Goal: Information Seeking & Learning: Find specific fact

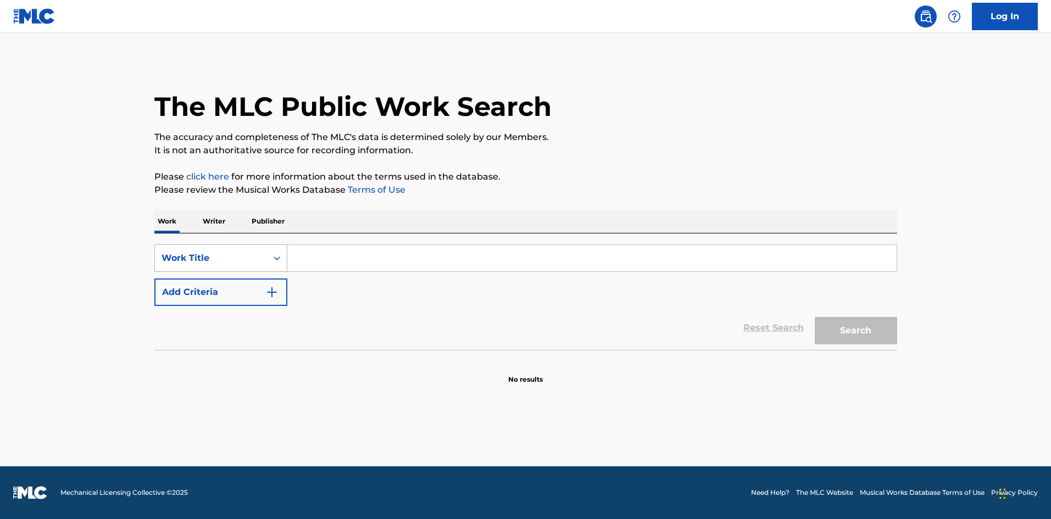
click at [243, 264] on div "Work Title" at bounding box center [211, 258] width 99 height 13
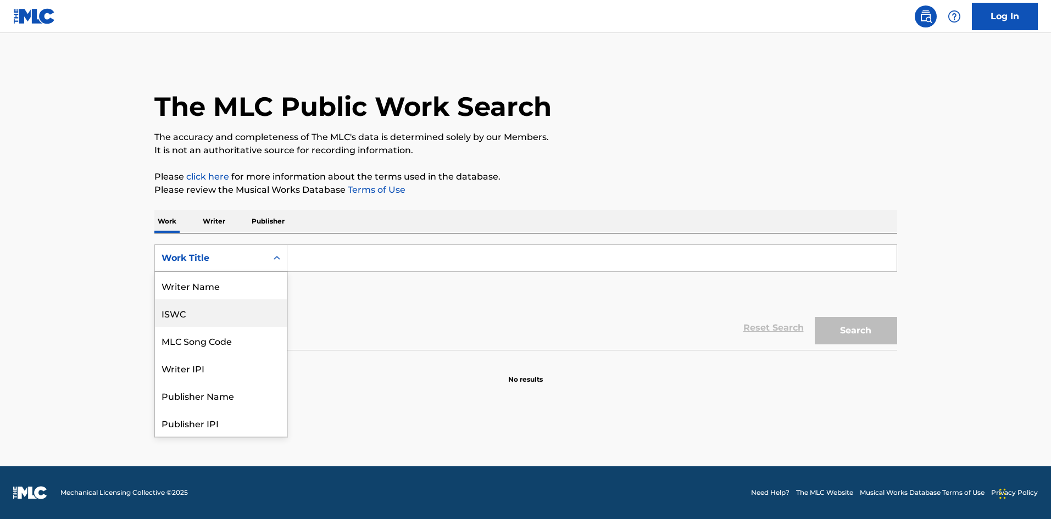
click at [220, 295] on div "Writer Name" at bounding box center [221, 285] width 132 height 27
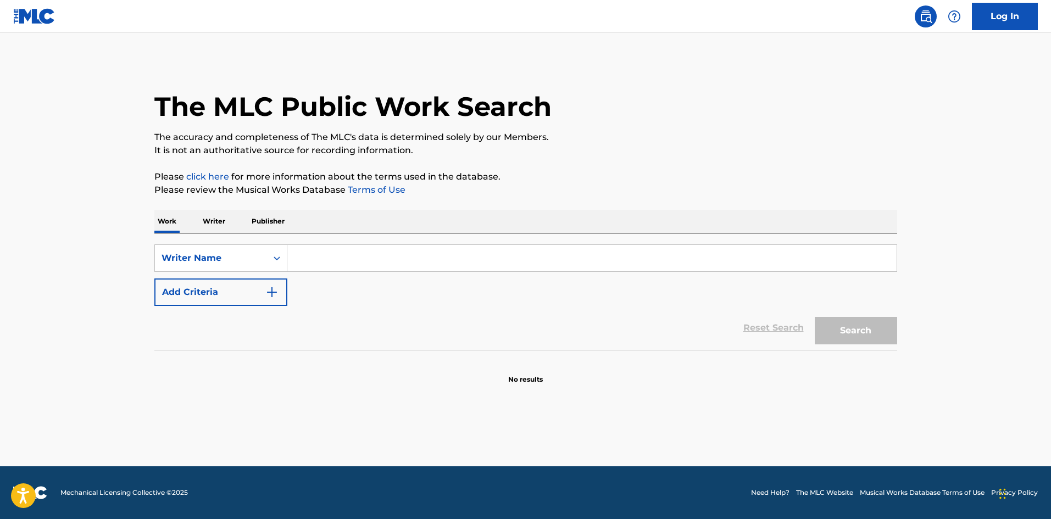
paste input "JATEN [PERSON_NAME]"
type input "JATEN [PERSON_NAME]"
click at [828, 330] on button "Search" at bounding box center [856, 330] width 82 height 27
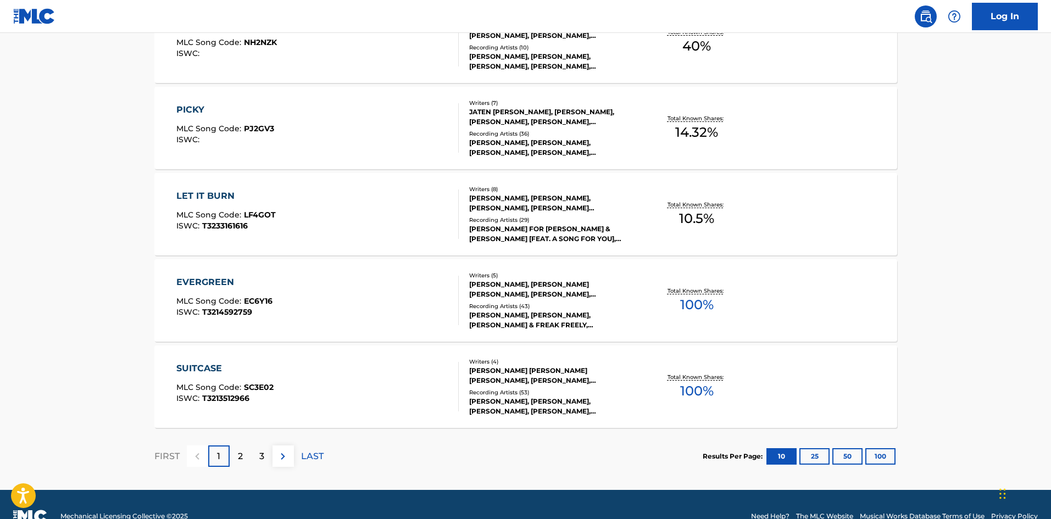
scroll to position [826, 0]
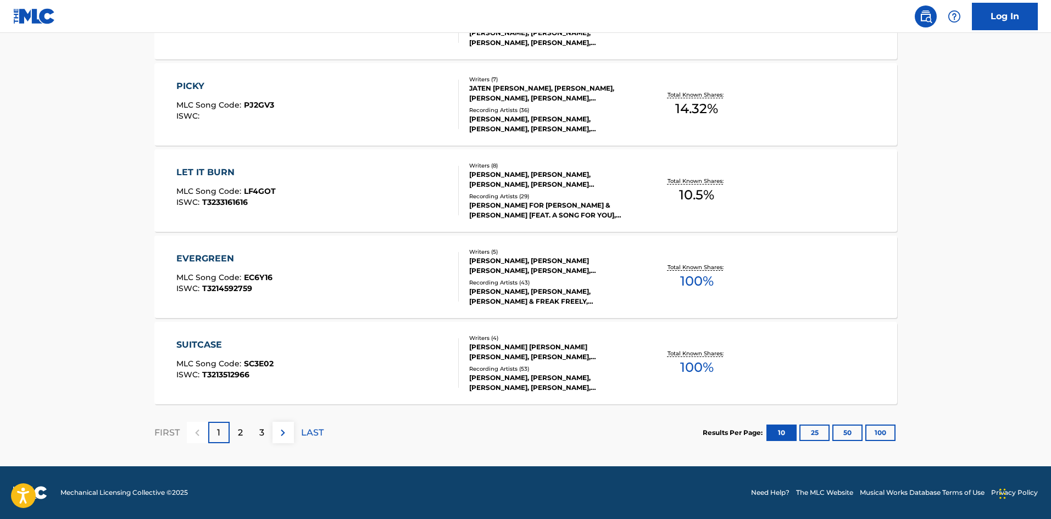
click at [254, 430] on div "3" at bounding box center [261, 432] width 21 height 21
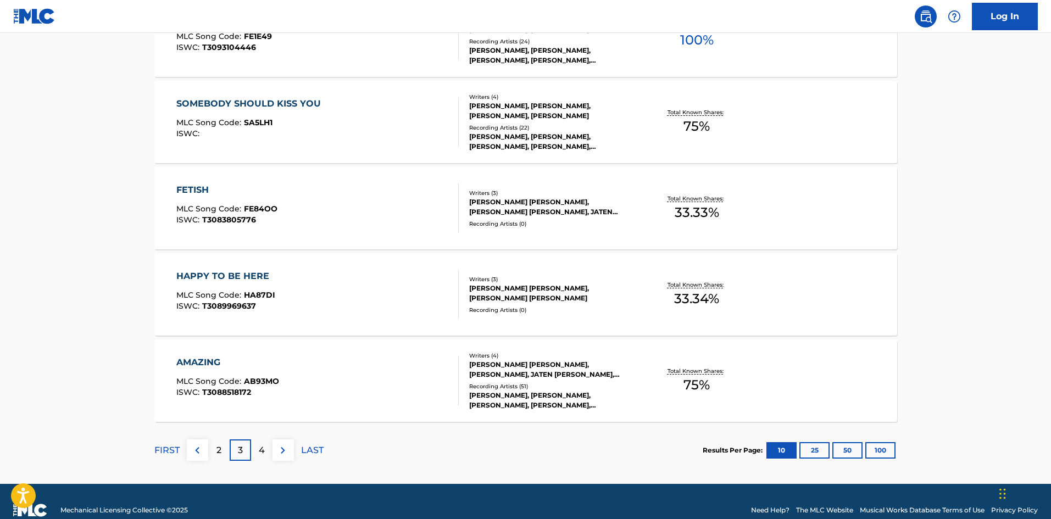
scroll to position [824, 0]
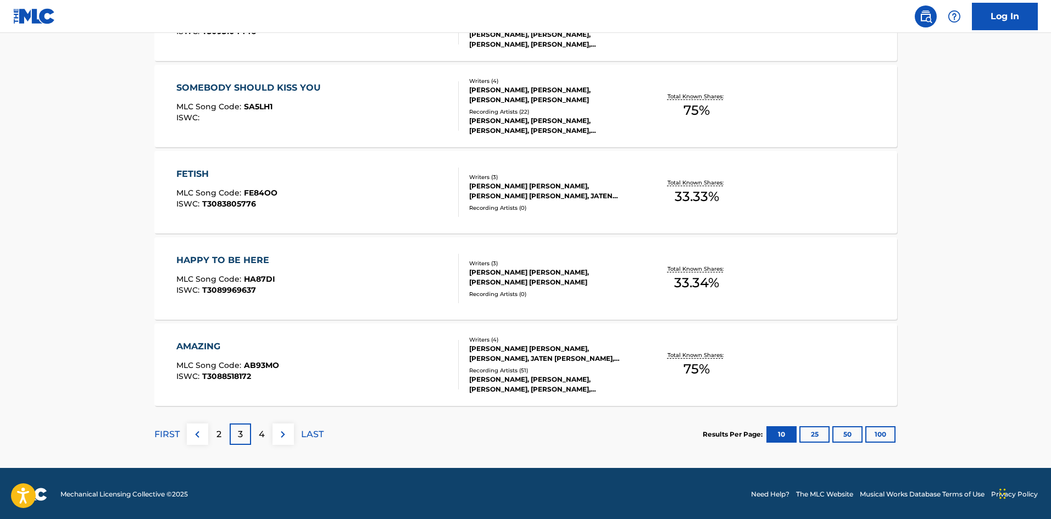
click at [254, 430] on div "4" at bounding box center [261, 434] width 21 height 21
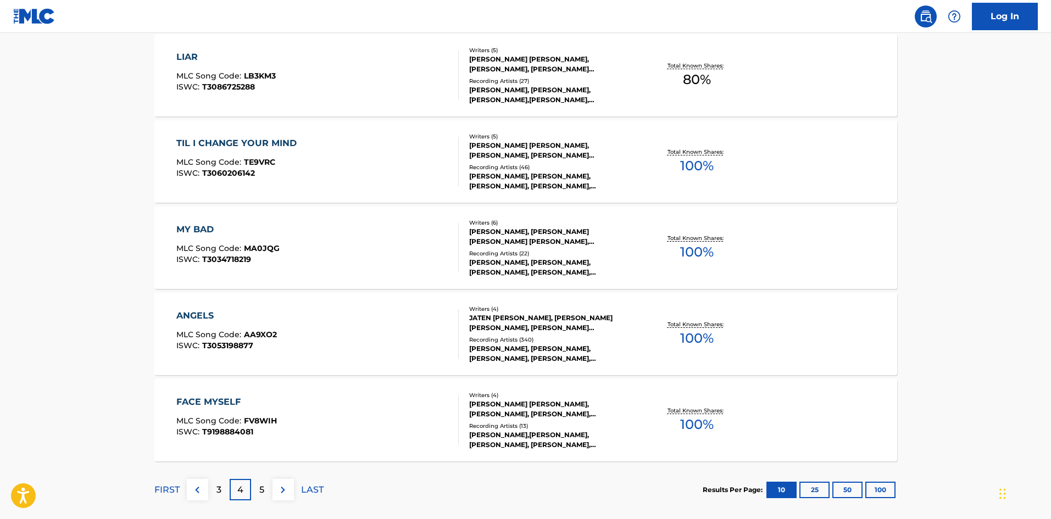
scroll to position [769, 0]
click at [259, 494] on p "5" at bounding box center [261, 489] width 5 height 13
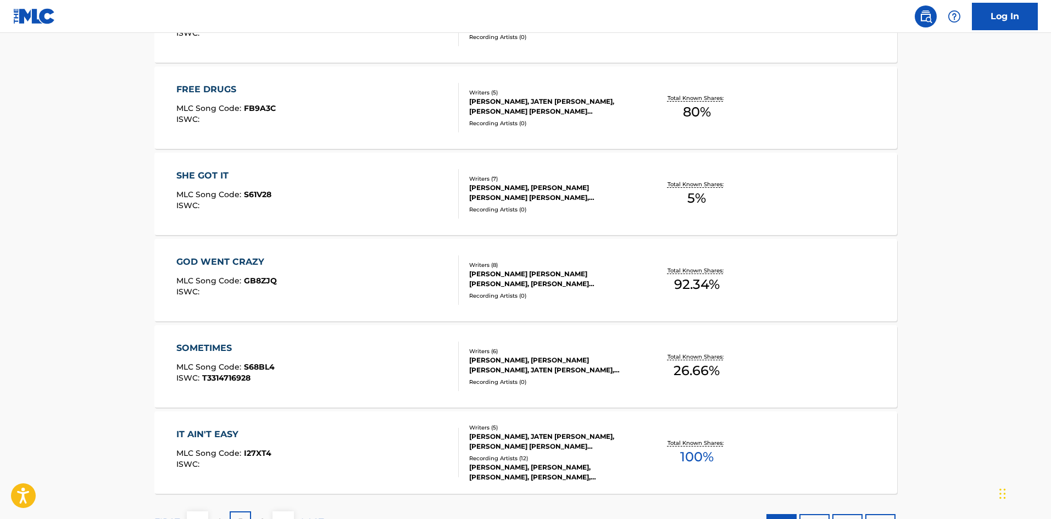
scroll to position [826, 0]
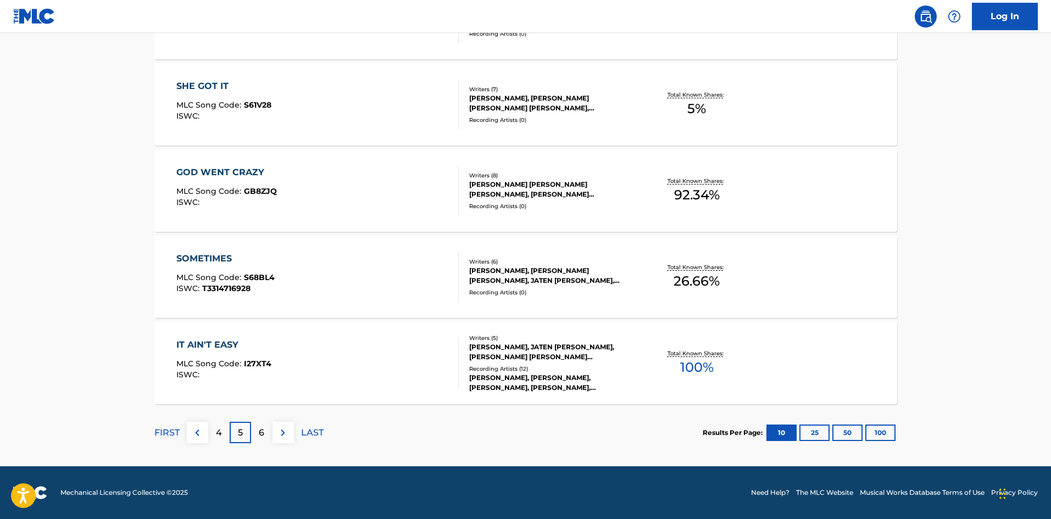
click at [169, 434] on p "FIRST" at bounding box center [166, 432] width 25 height 13
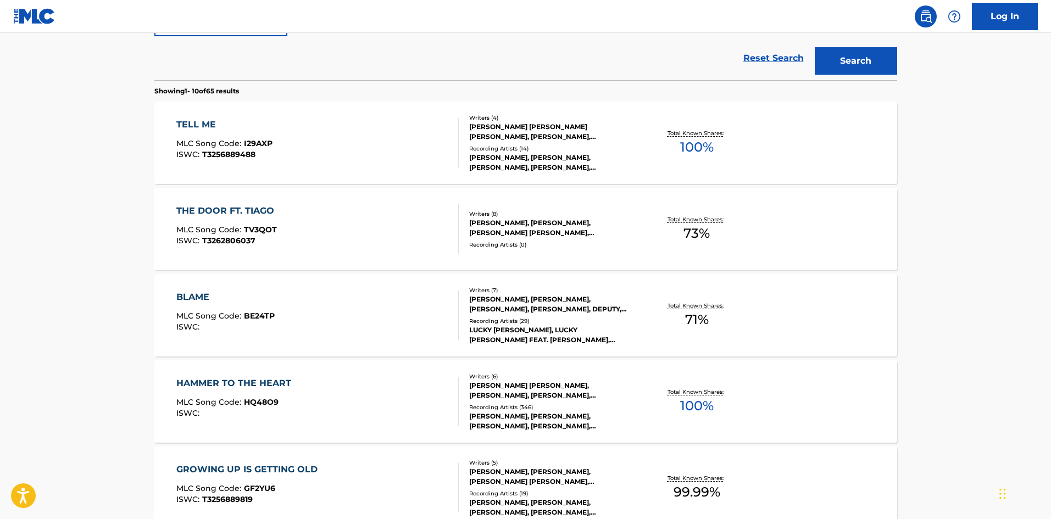
scroll to position [275, 0]
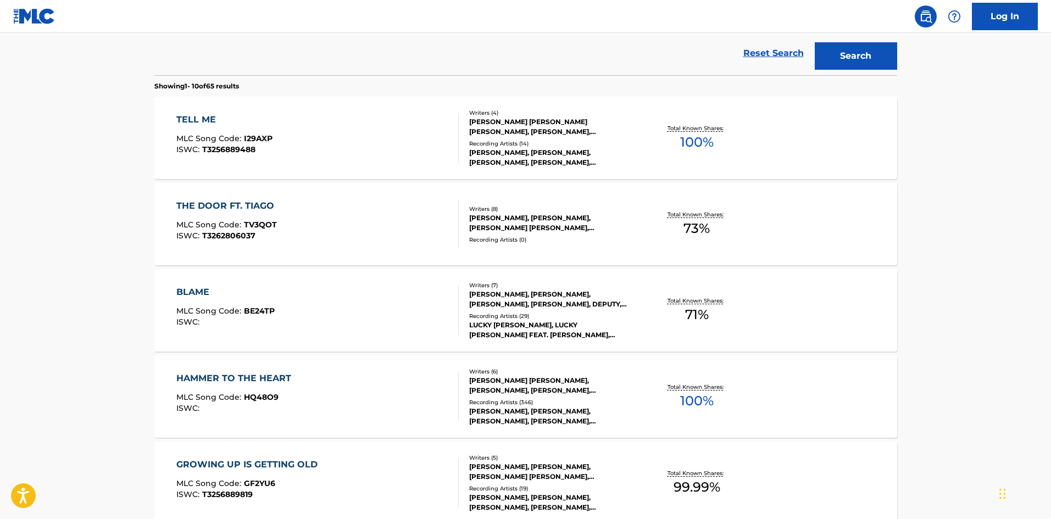
click at [194, 288] on div "BLAME" at bounding box center [225, 292] width 98 height 13
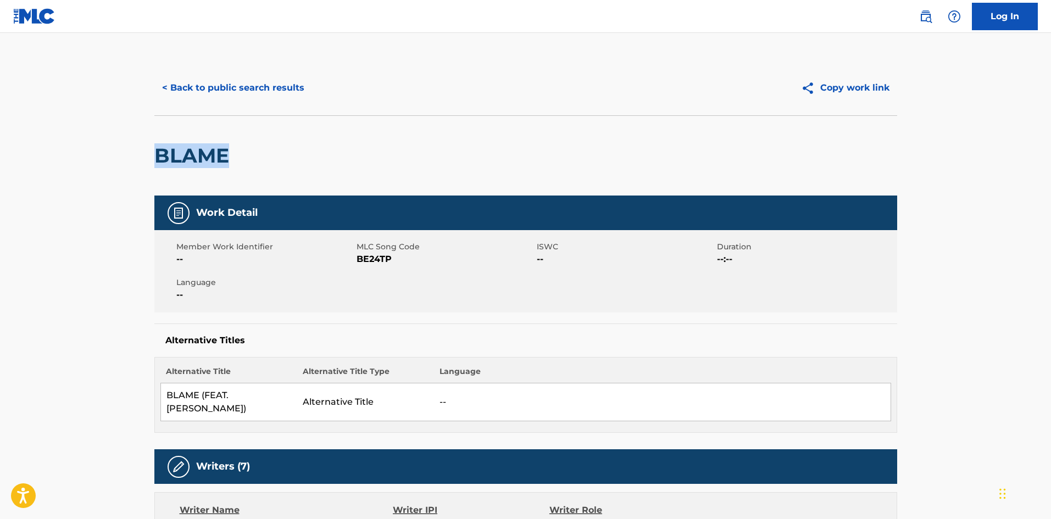
drag, startPoint x: 193, startPoint y: 153, endPoint x: 148, endPoint y: 149, distance: 45.8
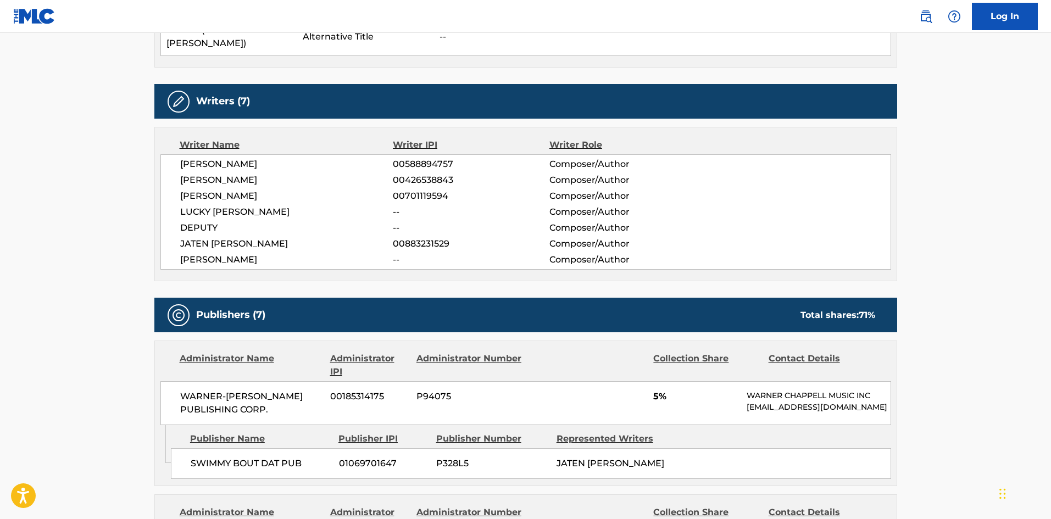
scroll to position [385, 0]
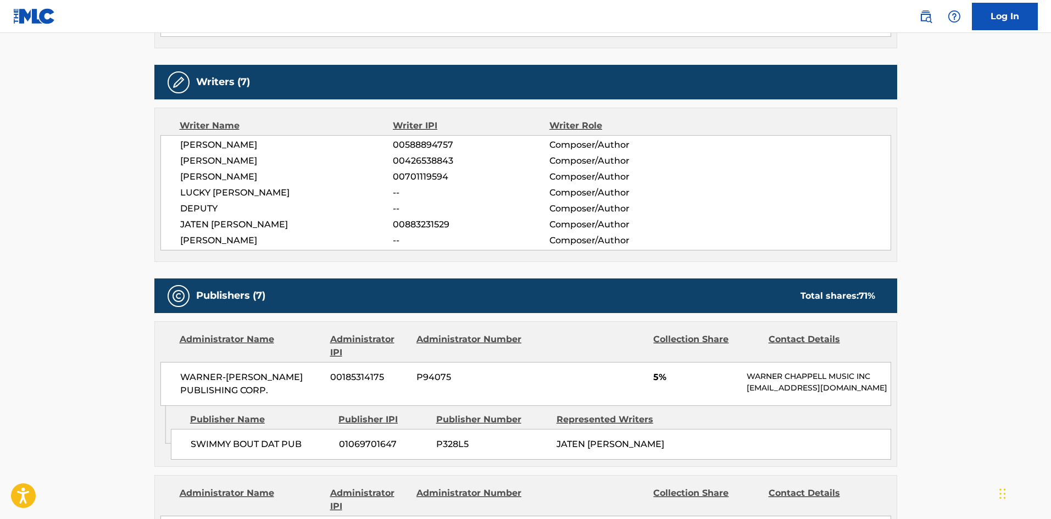
drag, startPoint x: 275, startPoint y: 241, endPoint x: 155, endPoint y: 141, distance: 156.1
click at [155, 141] on div "Writer Name Writer IPI Writer Role JEFFREY GITELMAN 00588894757 Composer/Author…" at bounding box center [525, 185] width 743 height 154
drag, startPoint x: 222, startPoint y: 202, endPoint x: 230, endPoint y: 207, distance: 9.9
click at [230, 207] on span "DEPUTY" at bounding box center [286, 208] width 213 height 13
drag, startPoint x: 276, startPoint y: 239, endPoint x: 160, endPoint y: 150, distance: 146.1
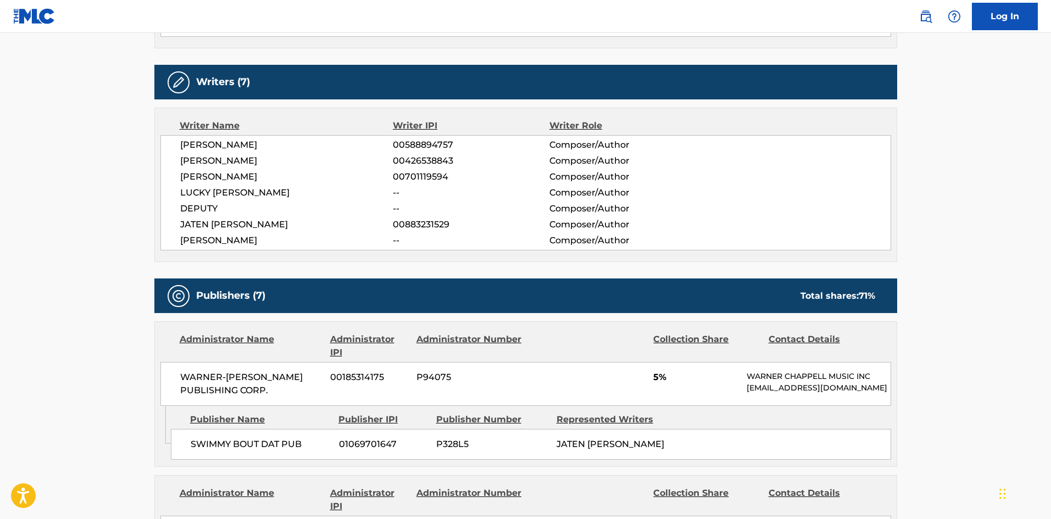
click at [160, 150] on div "JEFFREY GITELMAN 00588894757 Composer/Author DAVID WADE 00426538843 Composer/Au…" at bounding box center [525, 192] width 731 height 115
copy div "JEFFREY GITELMAN 00588894757 Composer/Author DAVID WADE 00426538843 Composer/Au…"
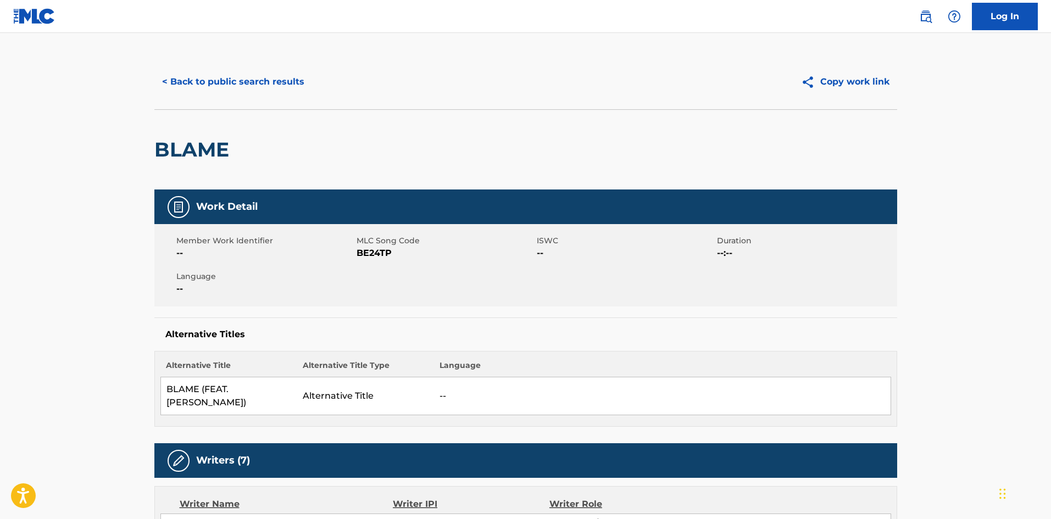
scroll to position [0, 0]
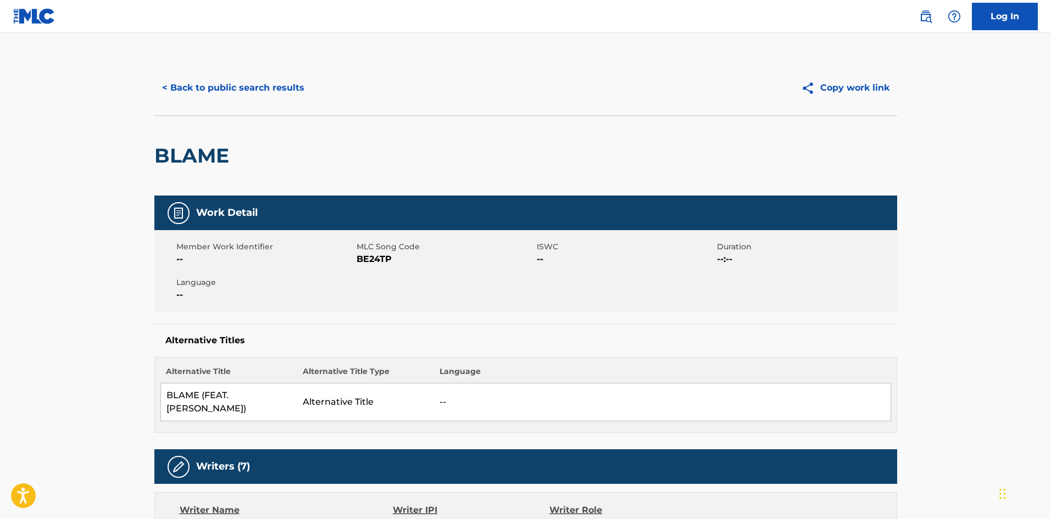
click at [207, 76] on button "< Back to public search results" at bounding box center [233, 87] width 158 height 27
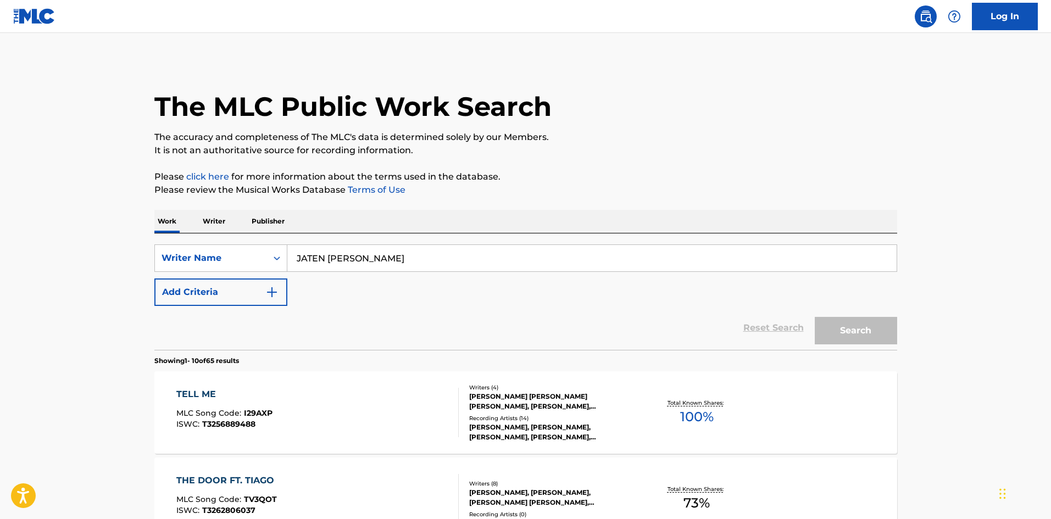
scroll to position [303, 0]
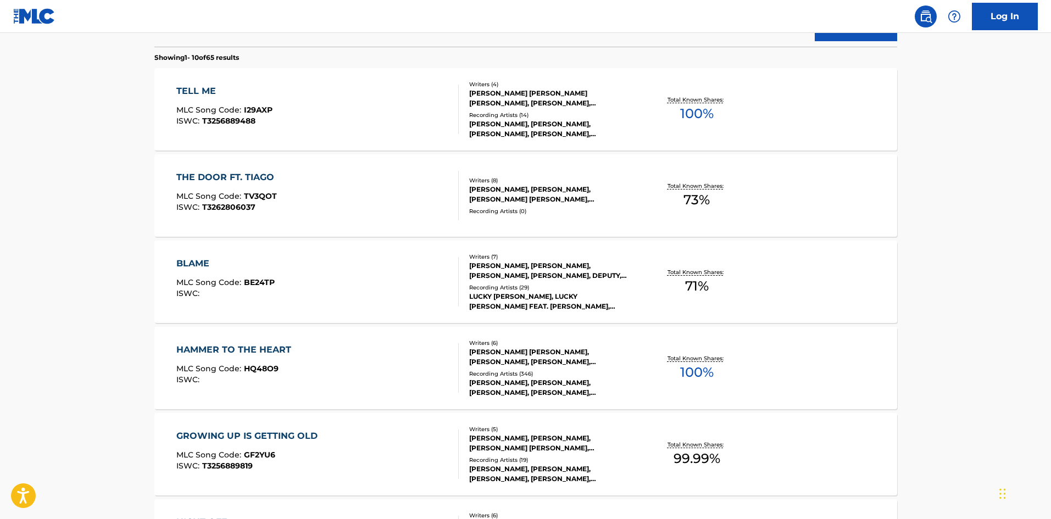
click at [189, 260] on div "BLAME" at bounding box center [225, 263] width 98 height 13
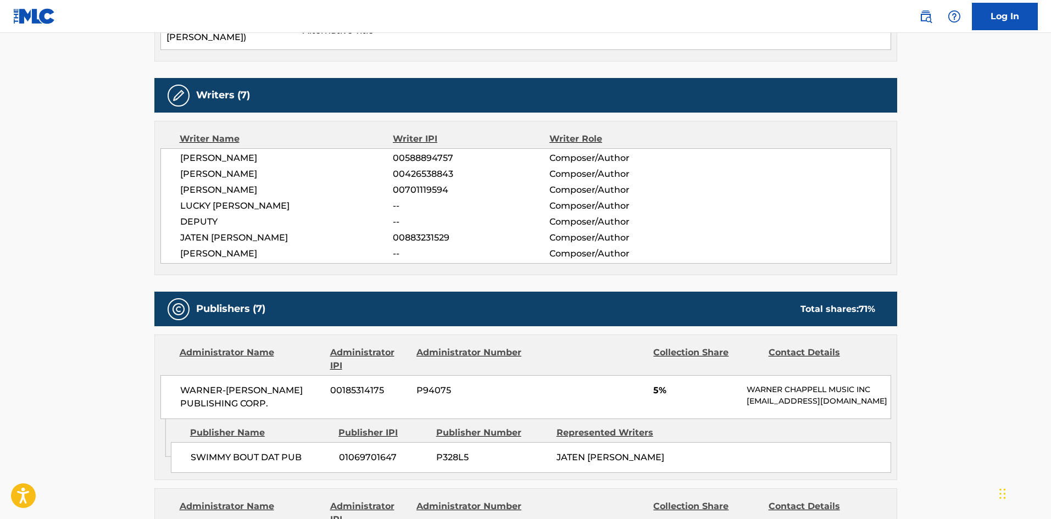
scroll to position [385, 0]
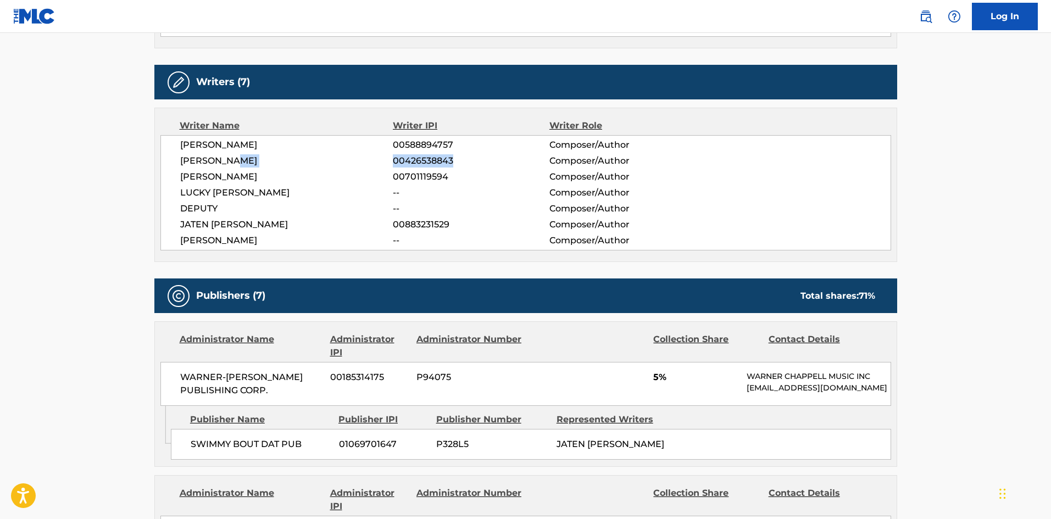
drag, startPoint x: 389, startPoint y: 156, endPoint x: 494, endPoint y: 155, distance: 104.9
click at [494, 155] on div "DAVID WADE 00426538843 Composer/Author" at bounding box center [535, 160] width 710 height 13
copy div "00426538843"
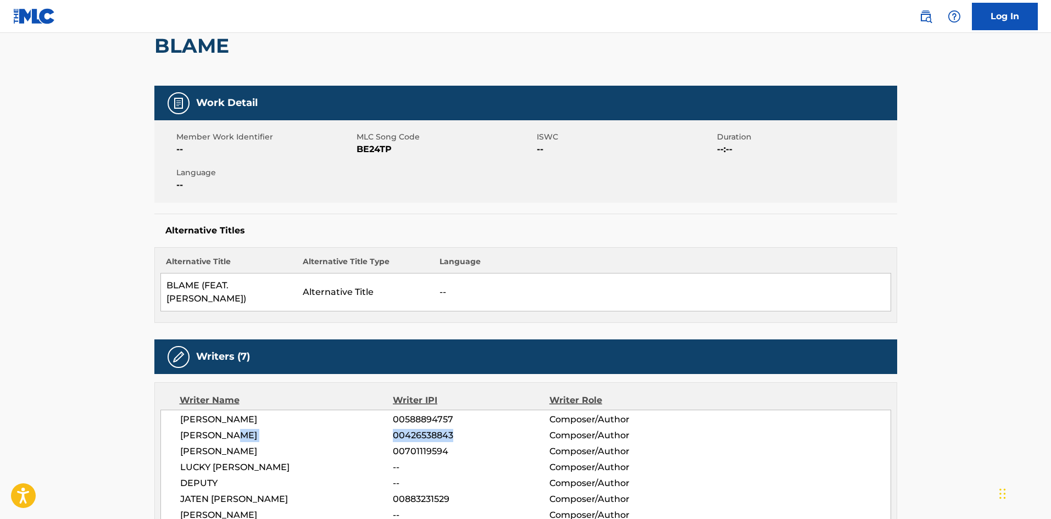
scroll to position [0, 0]
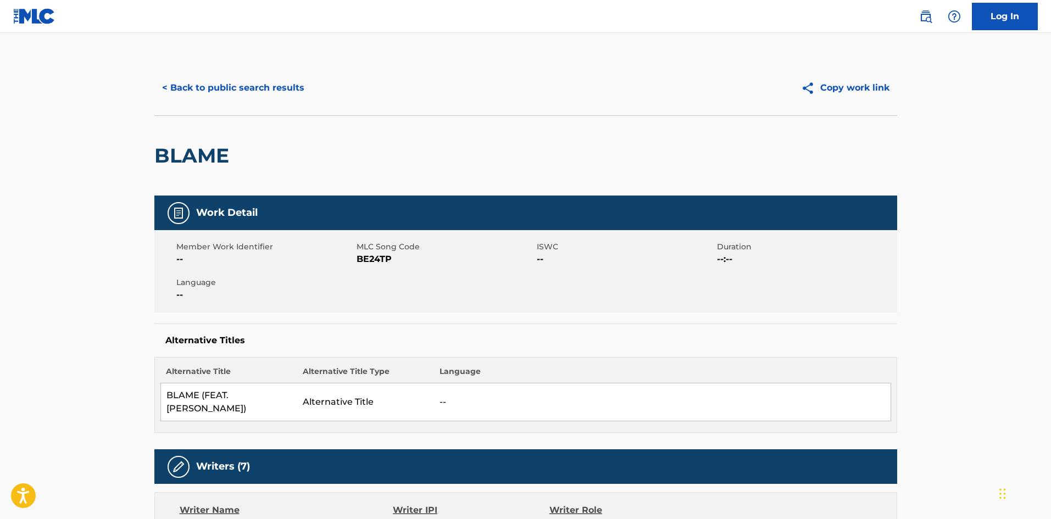
click at [230, 88] on button "< Back to public search results" at bounding box center [233, 87] width 158 height 27
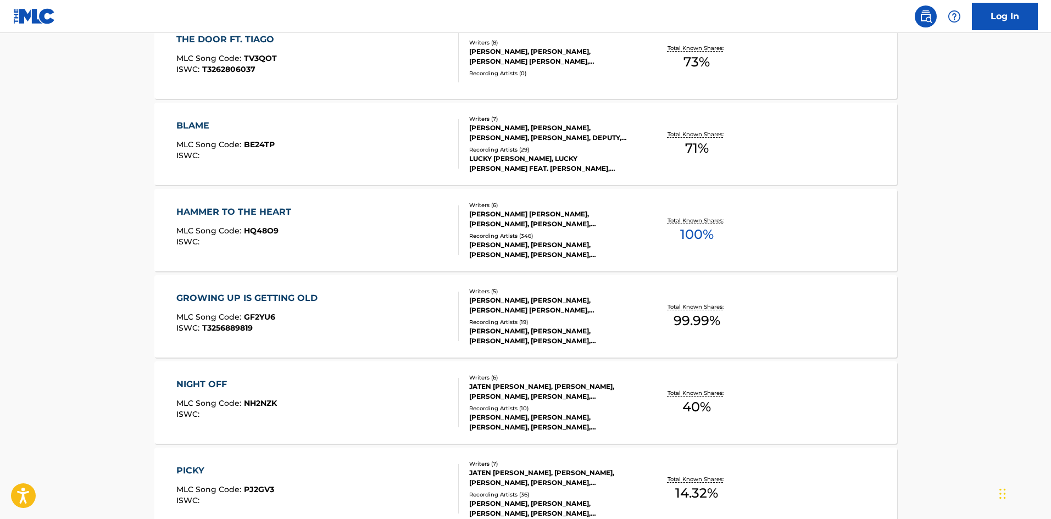
scroll to position [442, 0]
click at [274, 294] on div "GROWING UP IS GETTING OLD" at bounding box center [249, 297] width 147 height 13
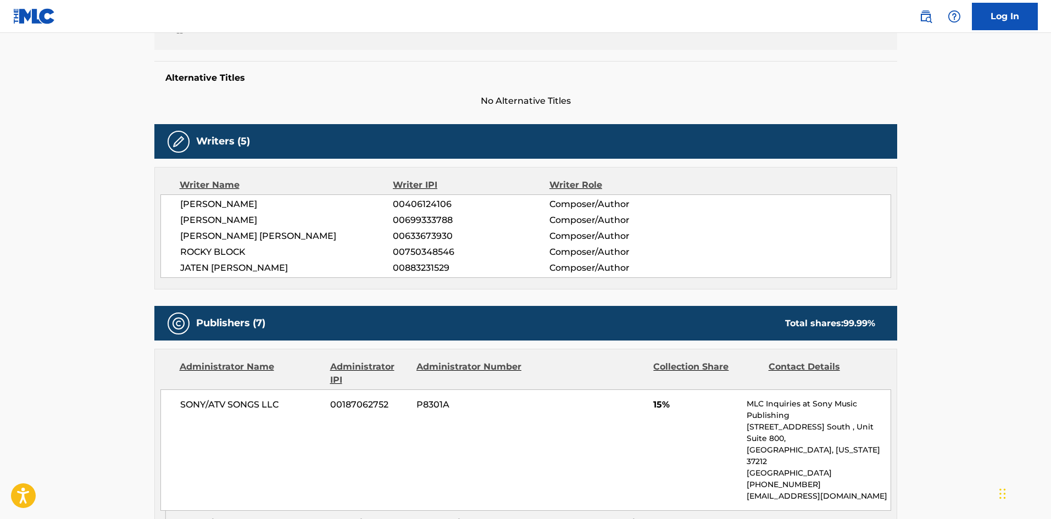
scroll to position [275, 0]
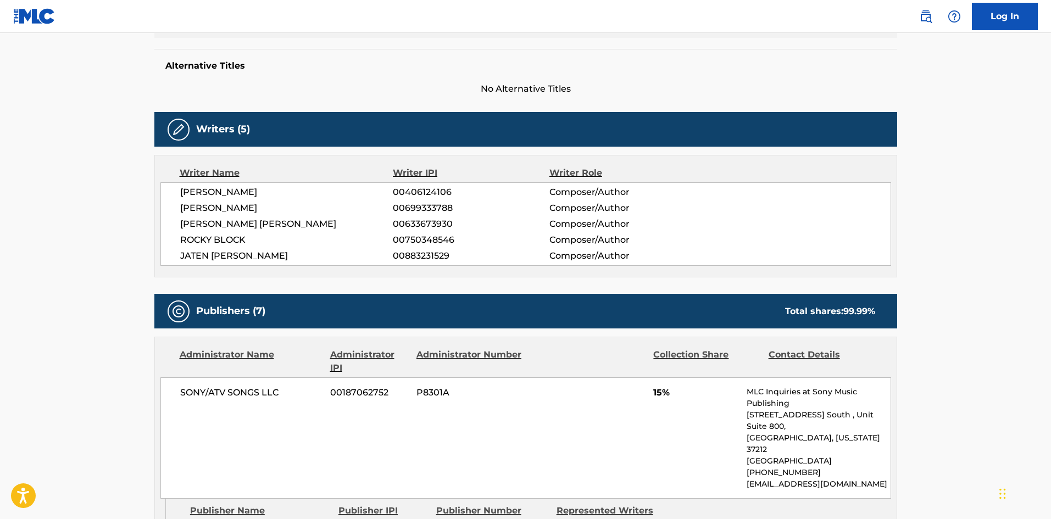
drag, startPoint x: 315, startPoint y: 190, endPoint x: 230, endPoint y: 194, distance: 85.3
click at [230, 194] on span "[PERSON_NAME]" at bounding box center [286, 192] width 213 height 13
drag, startPoint x: 308, startPoint y: 258, endPoint x: 156, endPoint y: 199, distance: 162.6
click at [156, 199] on div "Writer Name Writer IPI Writer Role GARRAIN STEPHAN JONES 00406124106 Composer/A…" at bounding box center [525, 216] width 743 height 122
copy div "GARRAIN STEPHAN JONES 00406124106 Composer/Author KENDRICK NICHOLLS 00699333788…"
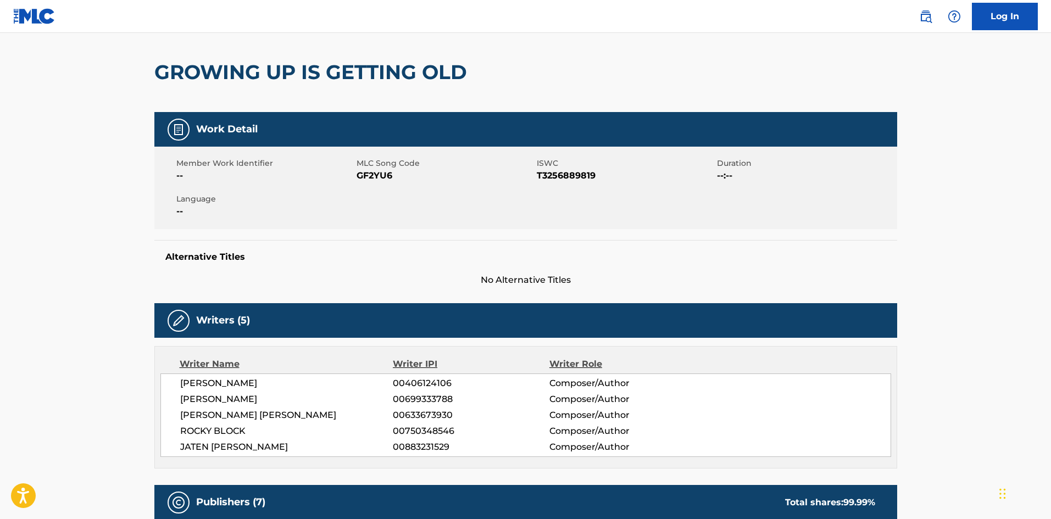
scroll to position [220, 0]
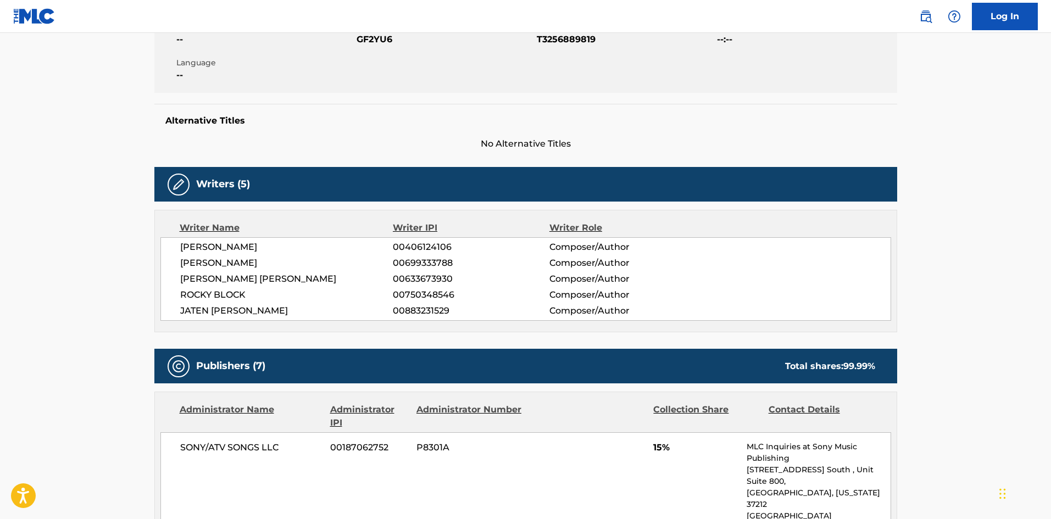
click at [311, 244] on span "[PERSON_NAME]" at bounding box center [286, 247] width 213 height 13
drag, startPoint x: 237, startPoint y: 248, endPoint x: 184, endPoint y: 247, distance: 53.3
click at [184, 247] on span "[PERSON_NAME]" at bounding box center [286, 247] width 213 height 13
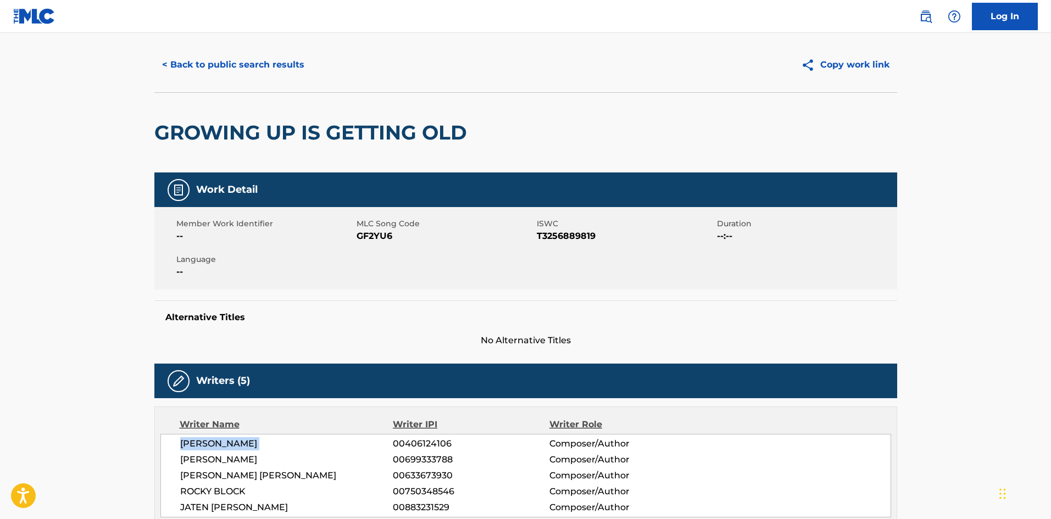
scroll to position [0, 0]
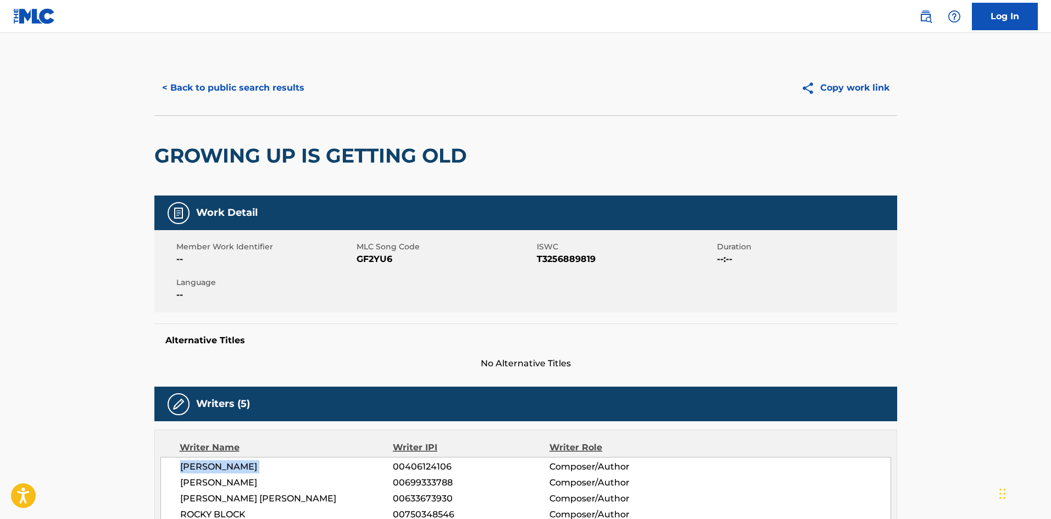
drag, startPoint x: 180, startPoint y: 80, endPoint x: 298, endPoint y: 226, distance: 187.5
click at [208, 90] on button "< Back to public search results" at bounding box center [233, 87] width 158 height 27
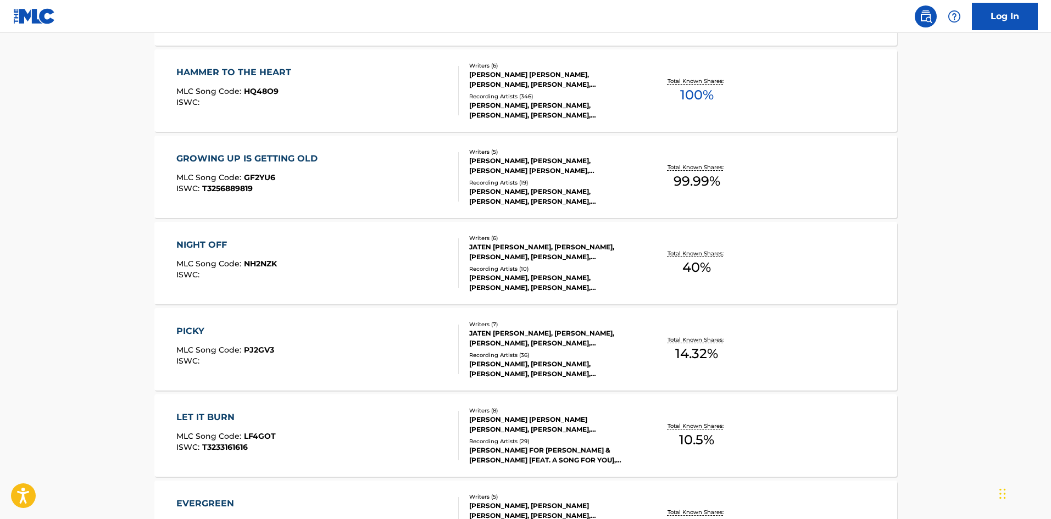
scroll to position [635, 0]
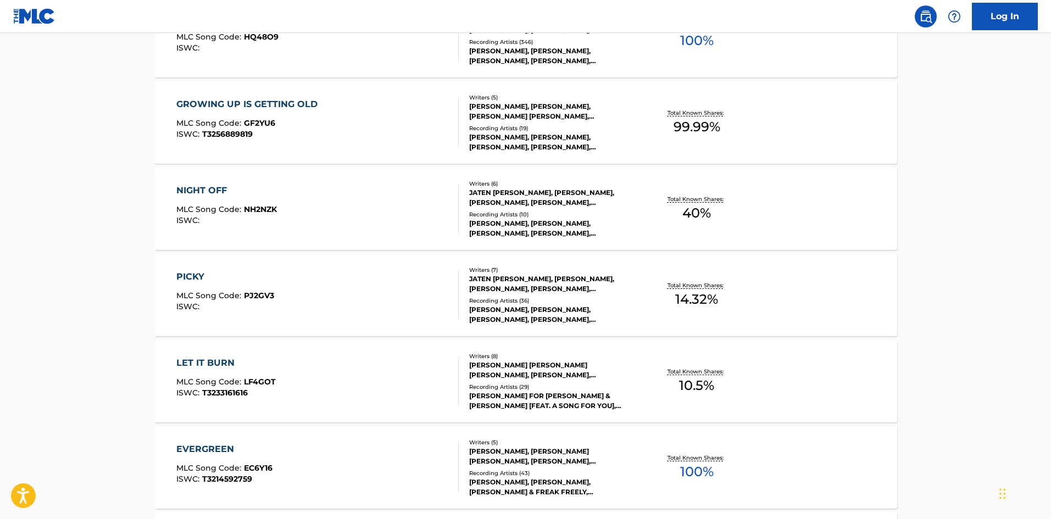
click at [200, 189] on div "NIGHT OFF" at bounding box center [226, 190] width 101 height 13
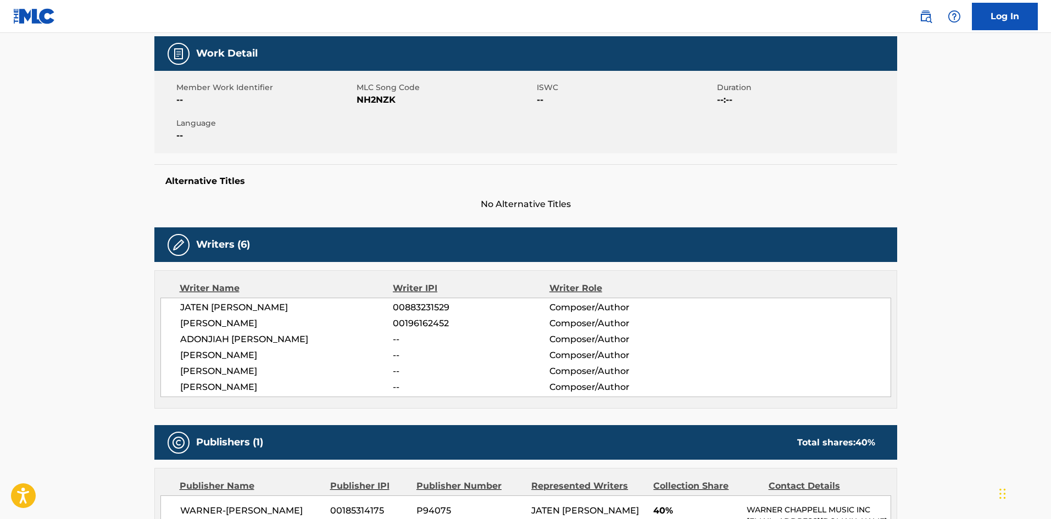
scroll to position [165, 0]
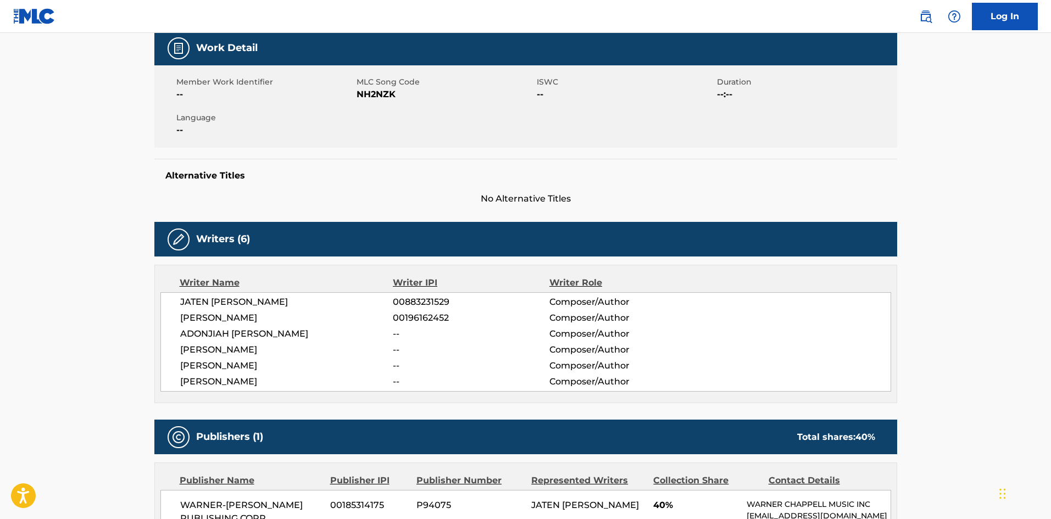
drag, startPoint x: 257, startPoint y: 366, endPoint x: 169, endPoint y: 301, distance: 110.0
click at [169, 301] on div "JATEN COLLIN DIMSDALE 00883231529 Composer/Author AUSTIN CLARK 00196162452 Comp…" at bounding box center [525, 341] width 731 height 99
copy div "JATEN COLLIN DIMSDALE 00883231529 Composer/Author AUSTIN CLARK 00196162452 Comp…"
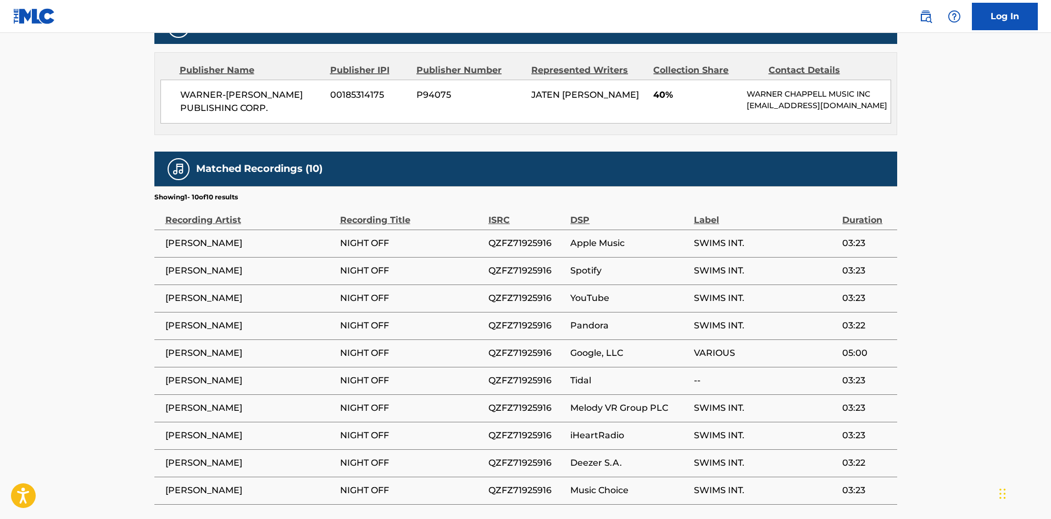
scroll to position [419, 0]
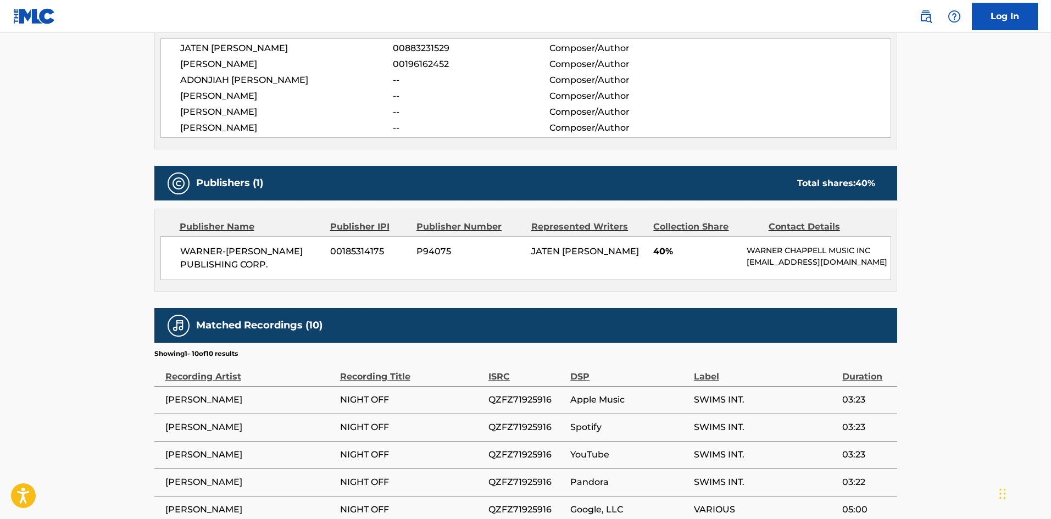
click at [220, 59] on span "[PERSON_NAME]" at bounding box center [286, 64] width 213 height 13
drag, startPoint x: 220, startPoint y: 59, endPoint x: 250, endPoint y: 54, distance: 31.2
click at [250, 54] on span "JATEN [PERSON_NAME]" at bounding box center [286, 48] width 213 height 13
drag, startPoint x: 257, startPoint y: 62, endPoint x: 180, endPoint y: 63, distance: 76.9
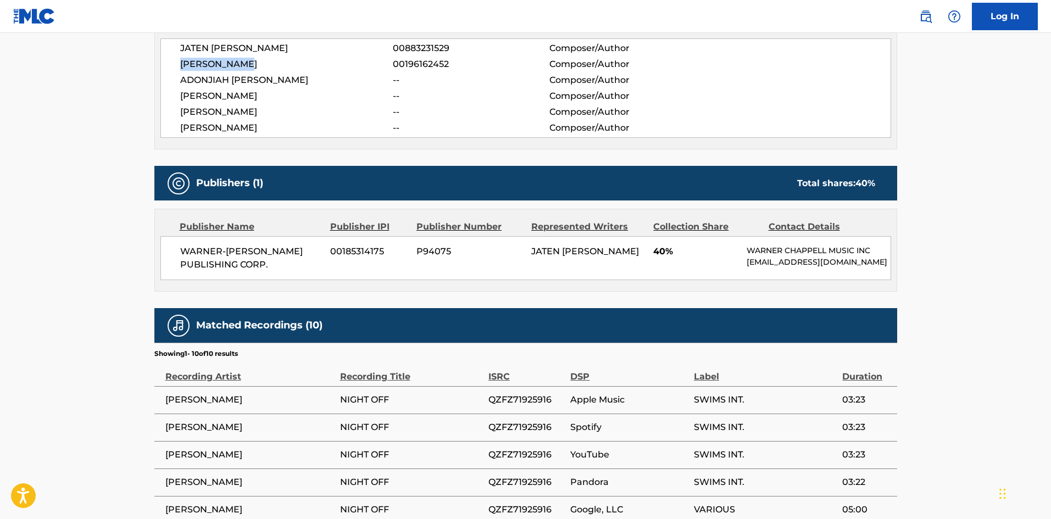
click at [180, 63] on span "[PERSON_NAME]" at bounding box center [286, 64] width 213 height 13
copy span "[PERSON_NAME]"
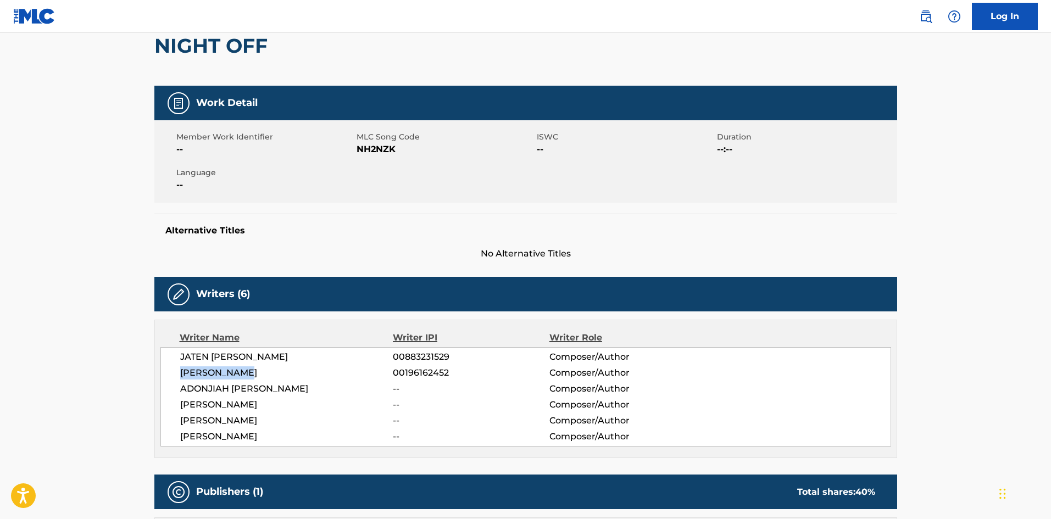
scroll to position [0, 0]
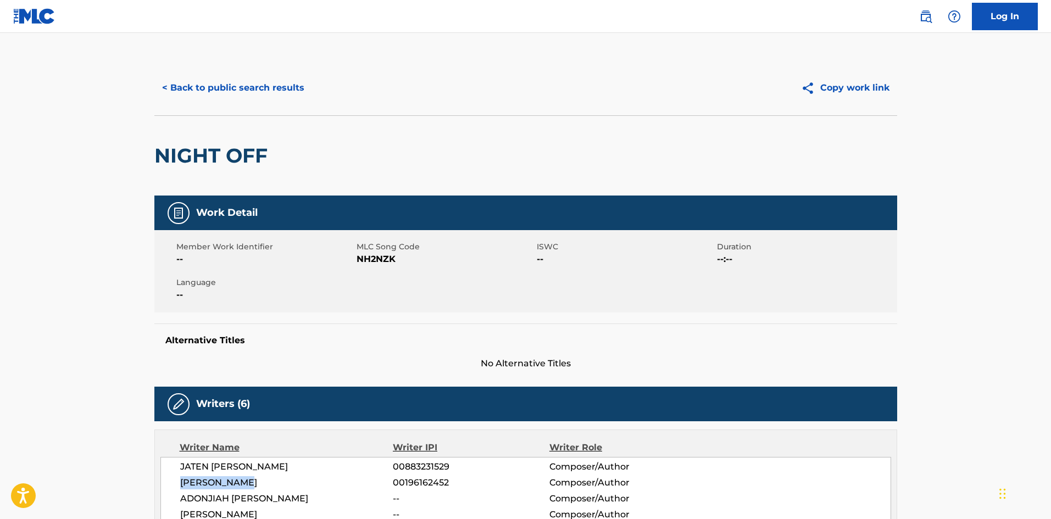
click at [198, 85] on button "< Back to public search results" at bounding box center [233, 87] width 158 height 27
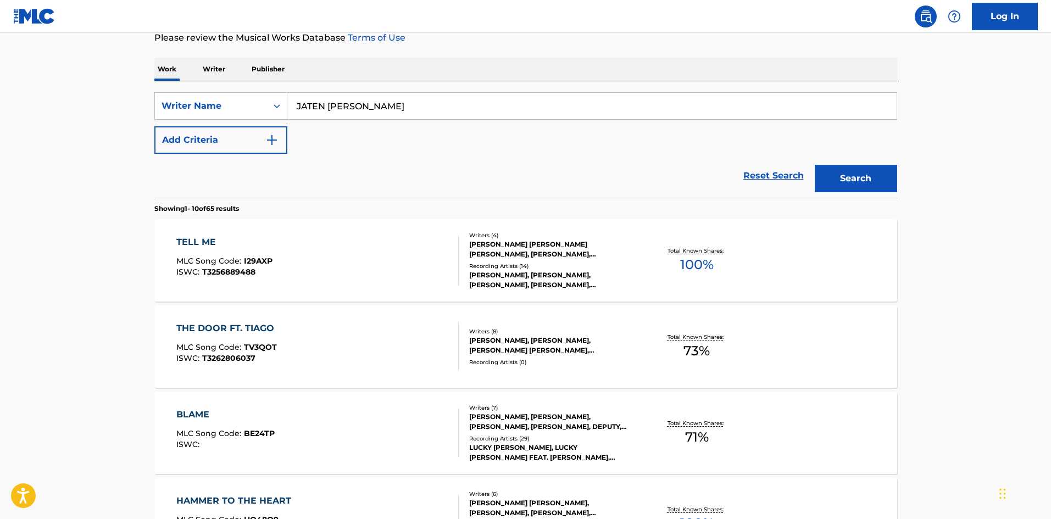
scroll to position [4, 0]
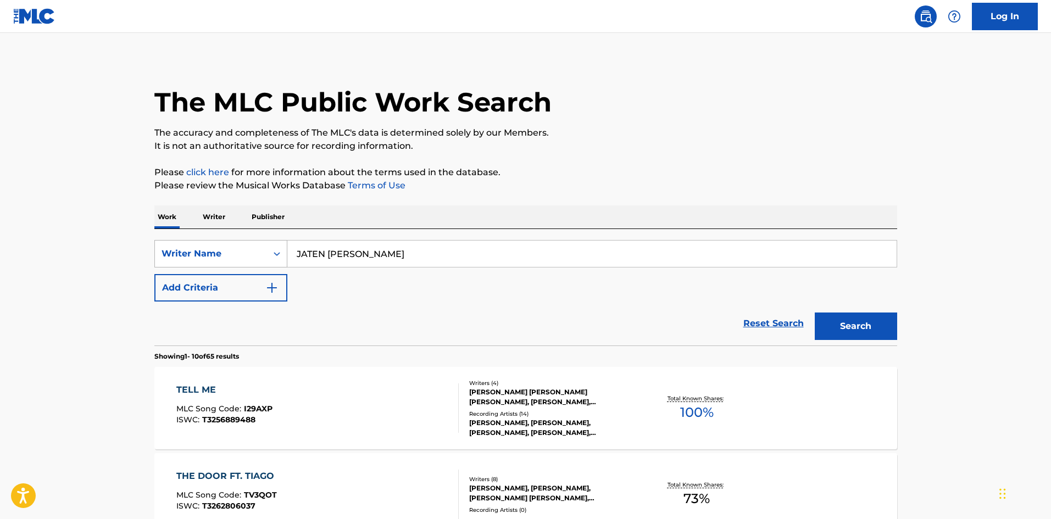
click at [182, 257] on div "Writer Name" at bounding box center [211, 253] width 99 height 13
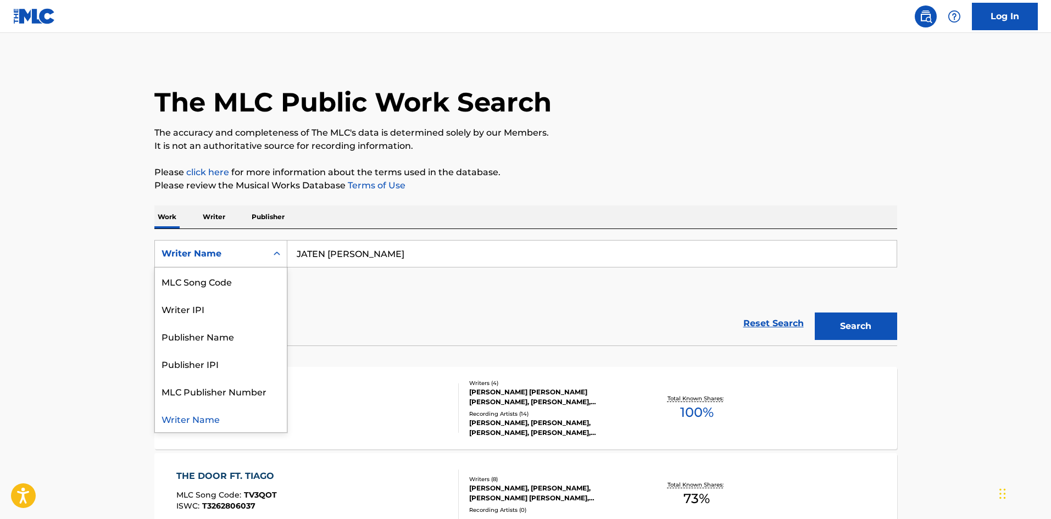
scroll to position [0, 0]
drag, startPoint x: 208, startPoint y: 287, endPoint x: 214, endPoint y: 286, distance: 6.1
click at [209, 286] on div "Work Title" at bounding box center [221, 281] width 132 height 27
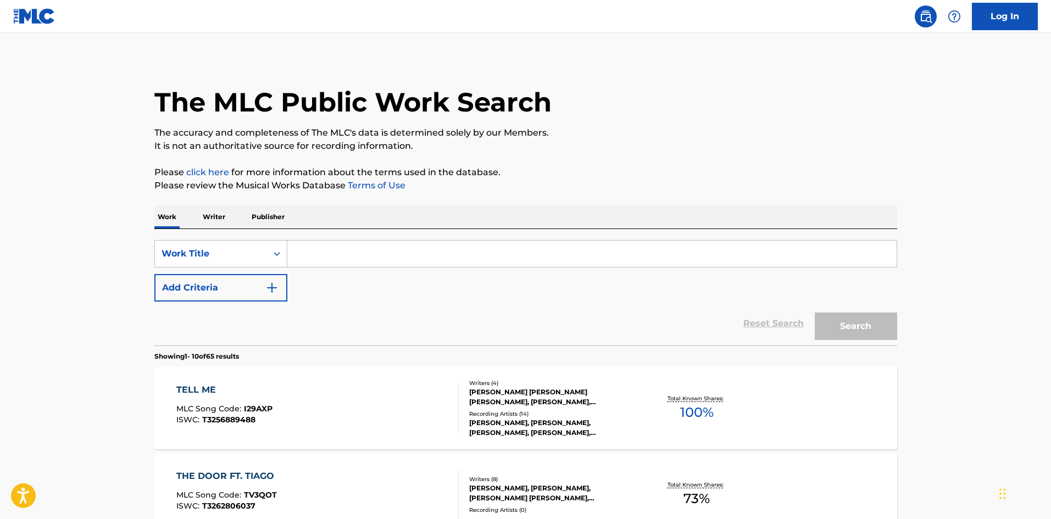
click at [346, 250] on input "Search Form" at bounding box center [591, 254] width 609 height 26
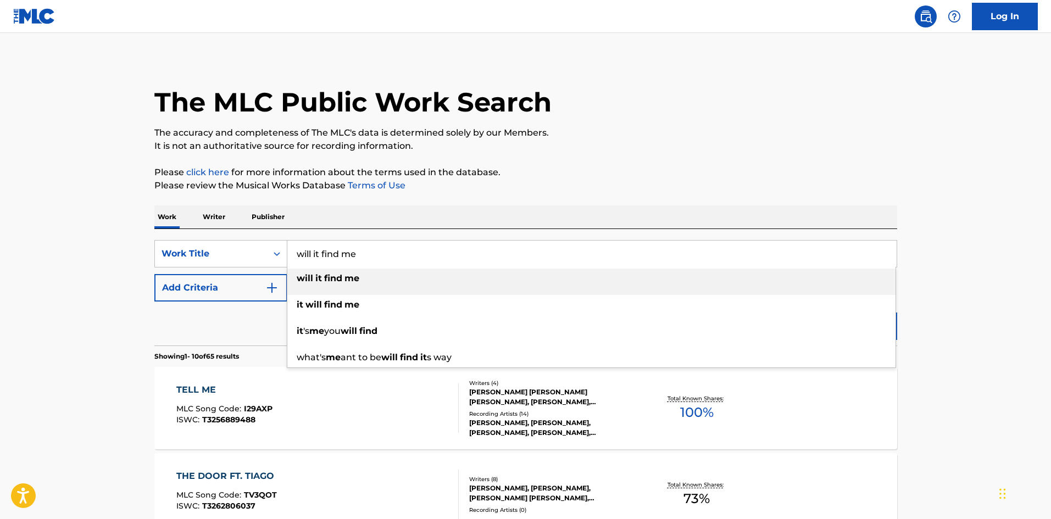
type input "will it find me"
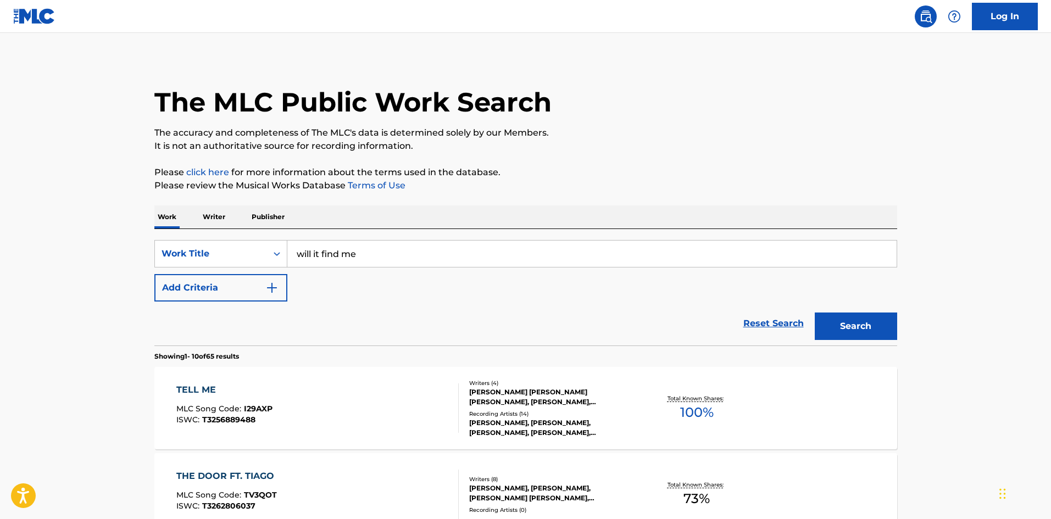
click at [795, 169] on p "Please click here for more information about the terms used in the database." at bounding box center [525, 172] width 743 height 13
click at [862, 330] on button "Search" at bounding box center [856, 326] width 82 height 27
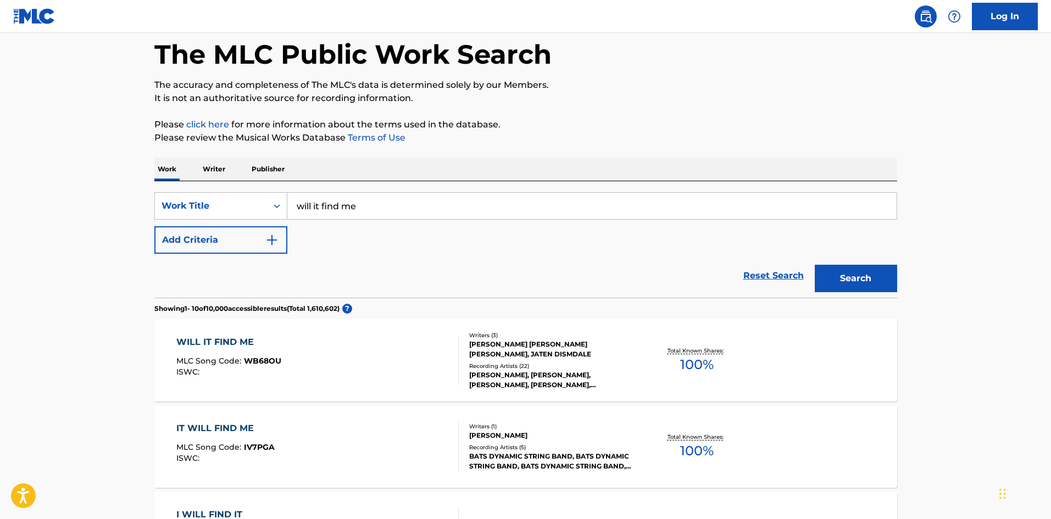
scroll to position [55, 0]
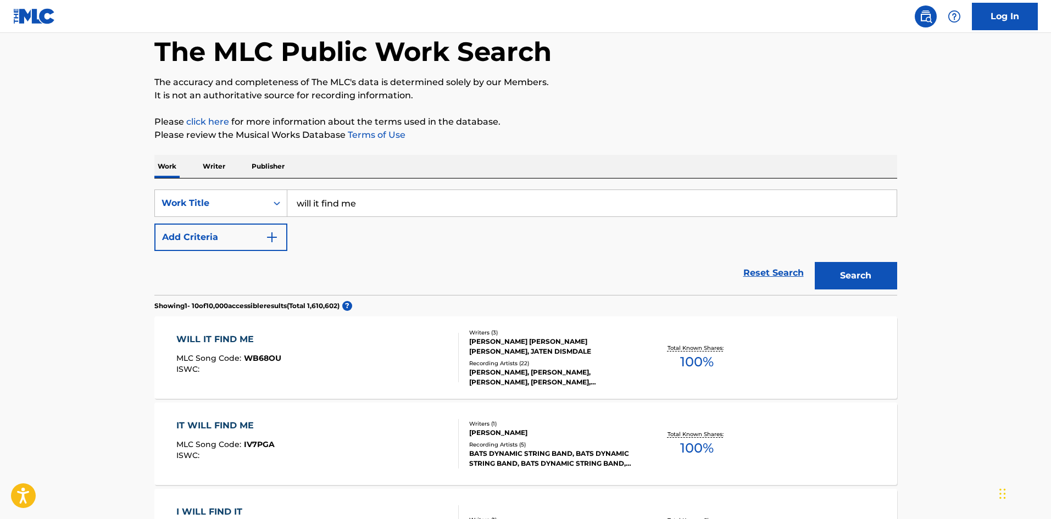
click at [207, 339] on div "WILL IT FIND ME" at bounding box center [228, 339] width 105 height 13
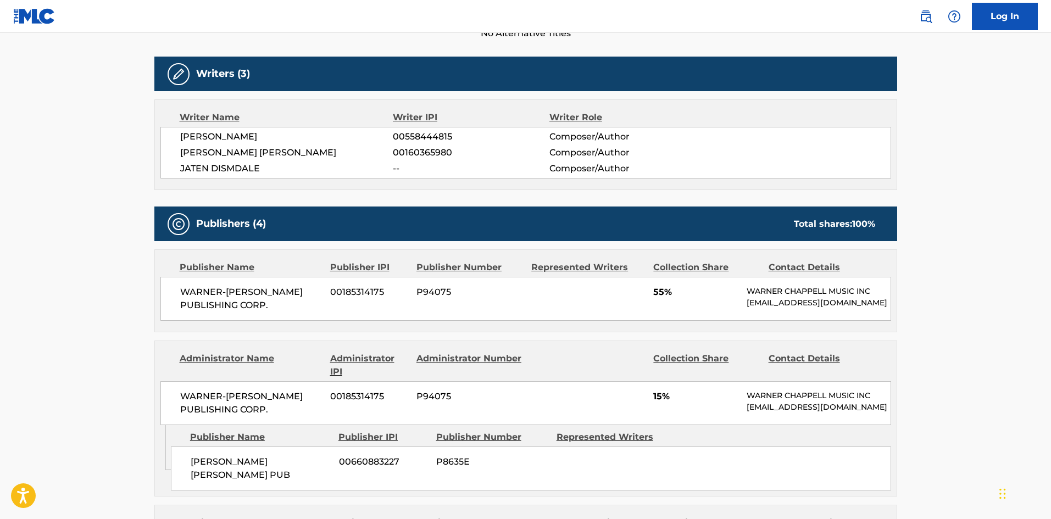
scroll to position [275, 0]
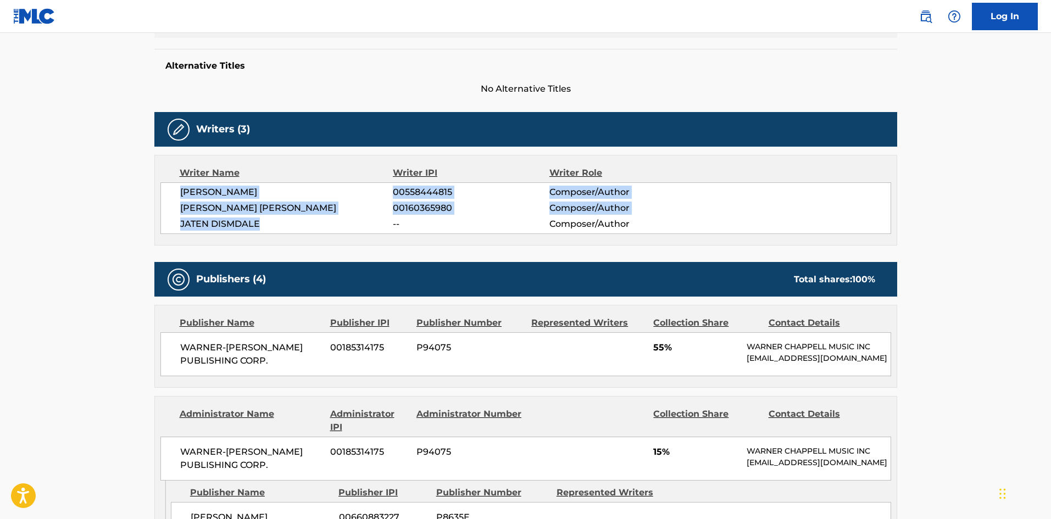
drag, startPoint x: 276, startPoint y: 224, endPoint x: 164, endPoint y: 199, distance: 114.8
click at [164, 199] on div "STEPHEN SAMUEL WRABEL 00558444815 Composer/Author IAN JAMES KIRKPATRICK 0016036…" at bounding box center [525, 208] width 731 height 52
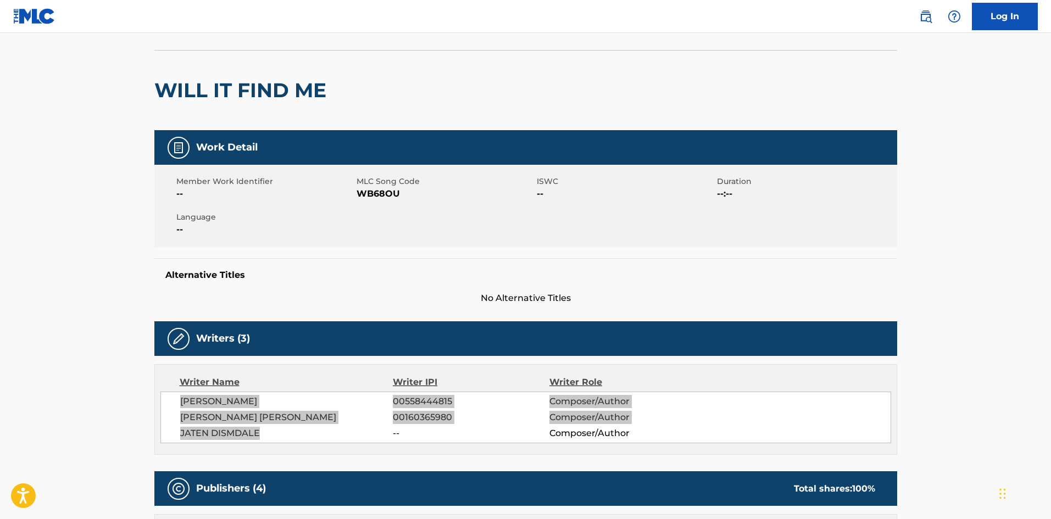
scroll to position [0, 0]
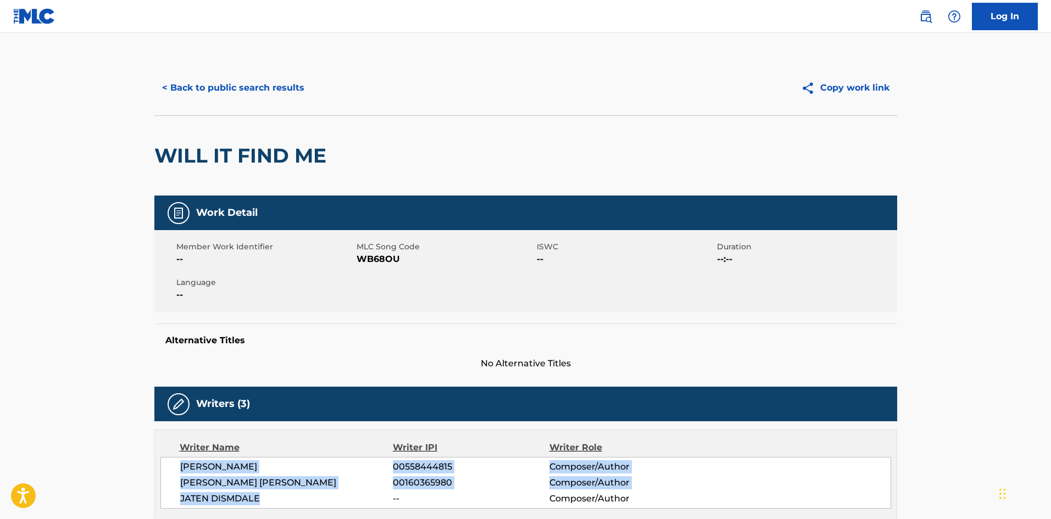
click at [265, 85] on button "< Back to public search results" at bounding box center [233, 87] width 158 height 27
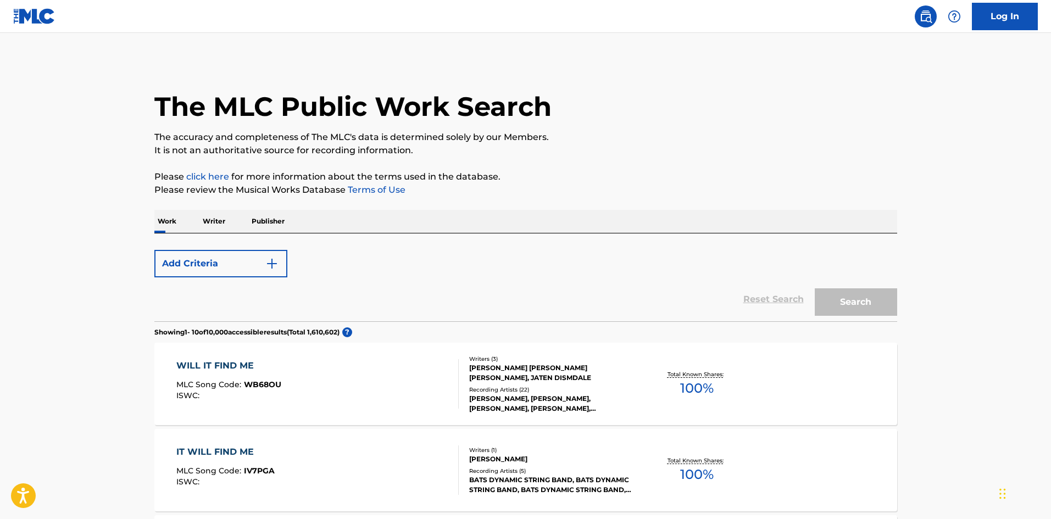
scroll to position [55, 0]
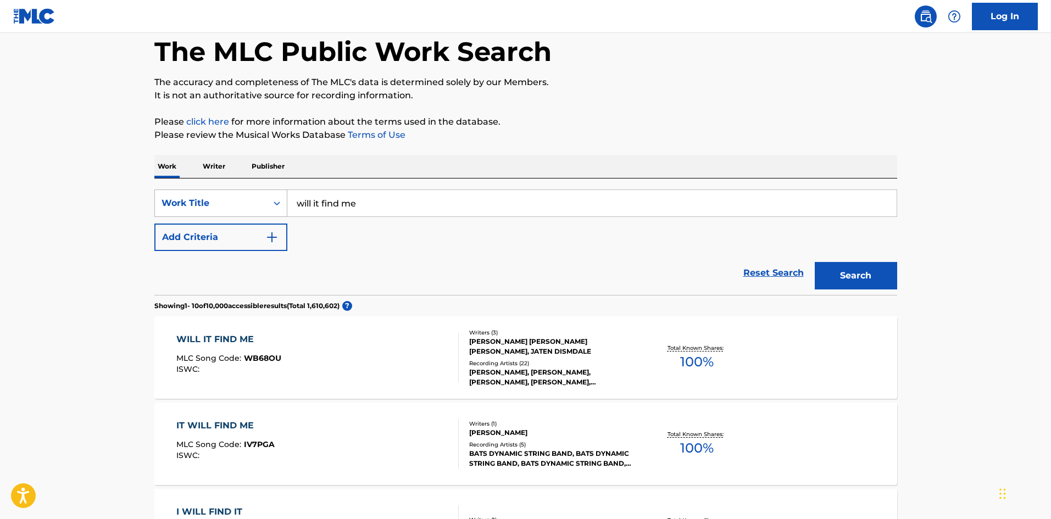
click at [229, 202] on div "Work Title" at bounding box center [211, 203] width 99 height 13
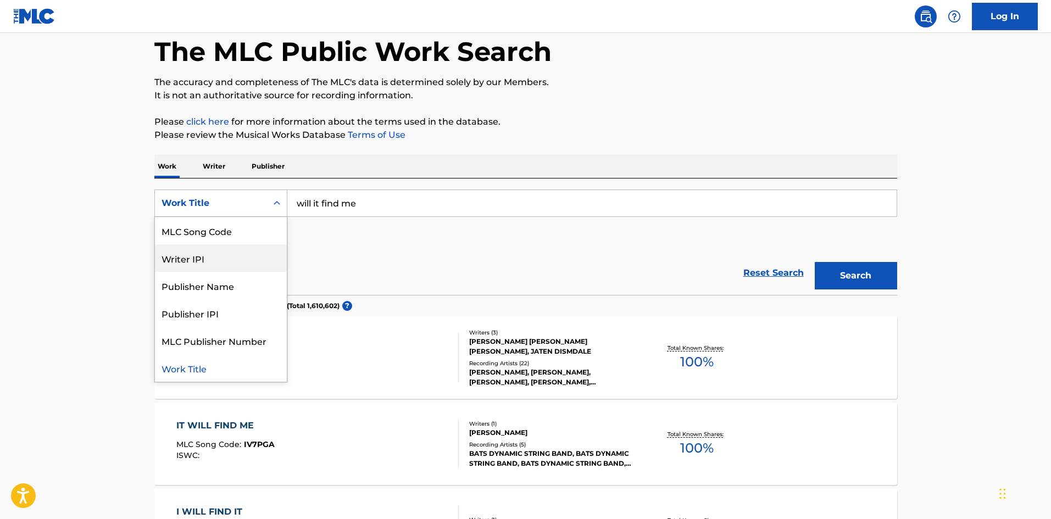
scroll to position [0, 0]
click at [232, 237] on div "Writer Name" at bounding box center [221, 230] width 132 height 27
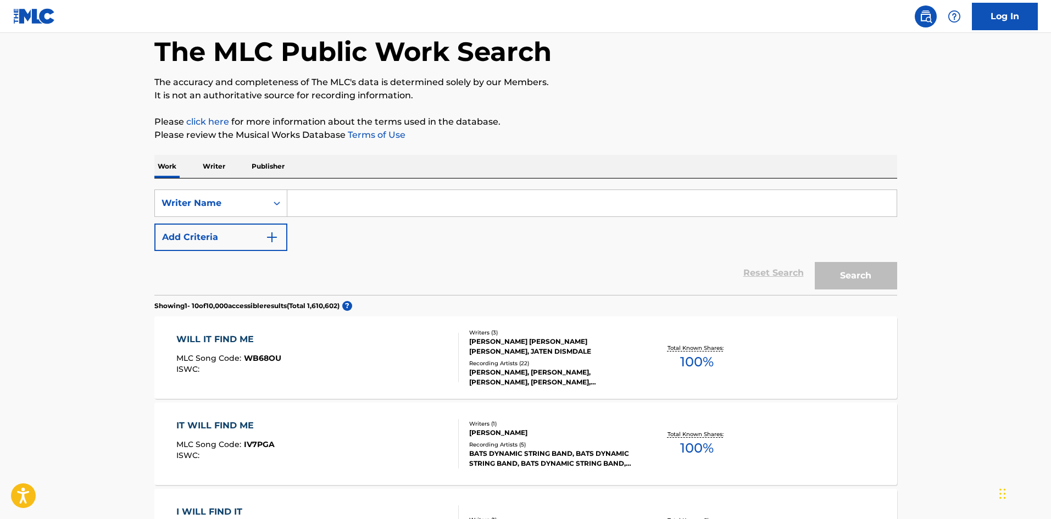
click at [229, 241] on button "Add Criteria" at bounding box center [220, 237] width 133 height 27
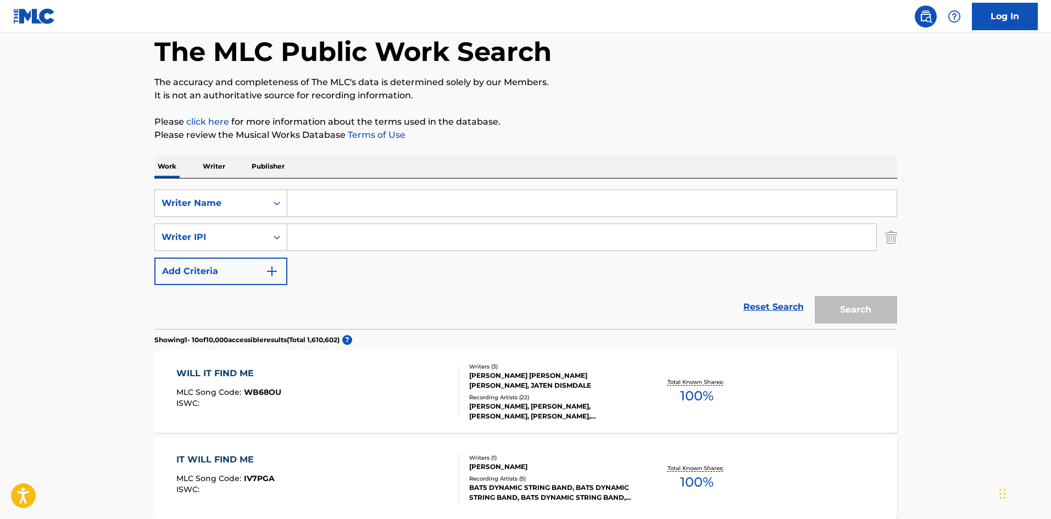
click at [220, 188] on div "SearchWithCriteria28405362-6979-421e-9864-439801ab8e50 Writer Name SearchWithCr…" at bounding box center [525, 254] width 743 height 151
click at [212, 203] on div "Writer Name" at bounding box center [211, 203] width 99 height 13
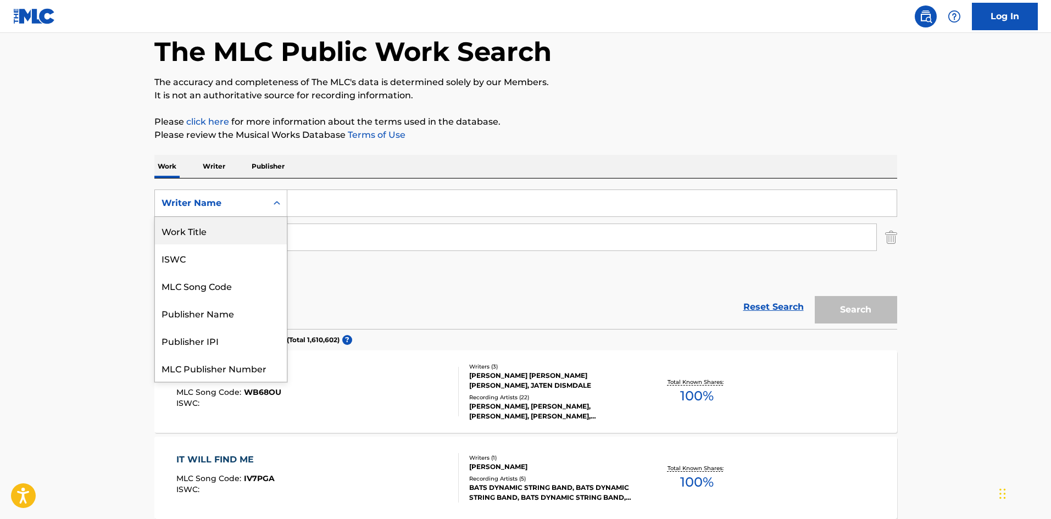
click at [207, 228] on div "Work Title" at bounding box center [221, 230] width 132 height 27
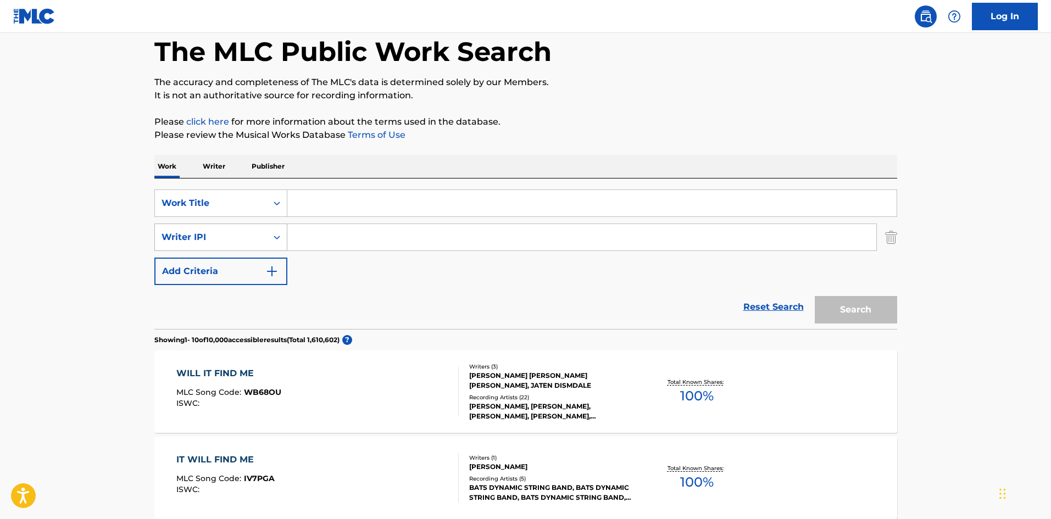
click at [211, 235] on div "Writer IPI" at bounding box center [211, 237] width 99 height 13
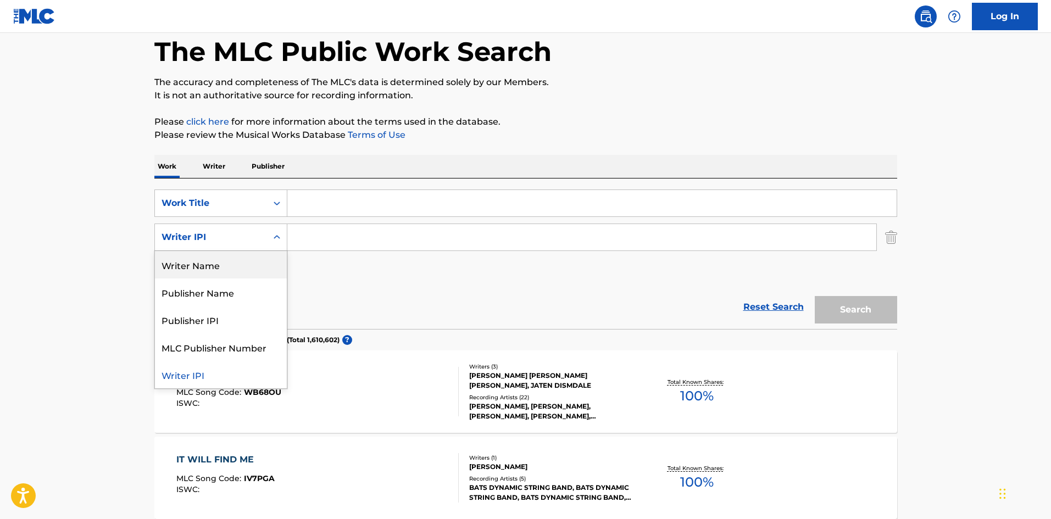
click at [213, 265] on div "Writer Name" at bounding box center [221, 264] width 132 height 27
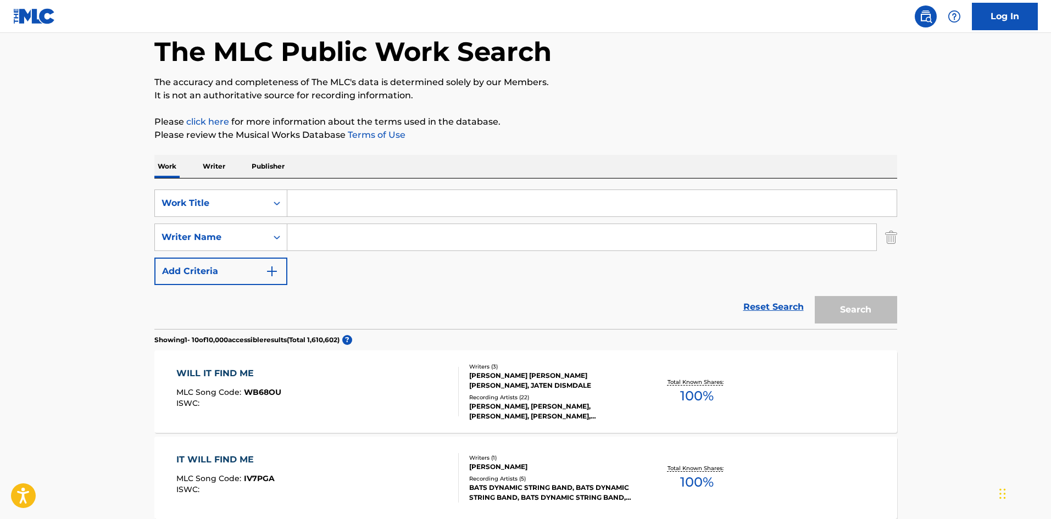
drag, startPoint x: 327, startPoint y: 211, endPoint x: 324, endPoint y: 205, distance: 7.4
click at [324, 205] on input "Search Form" at bounding box center [591, 203] width 609 height 26
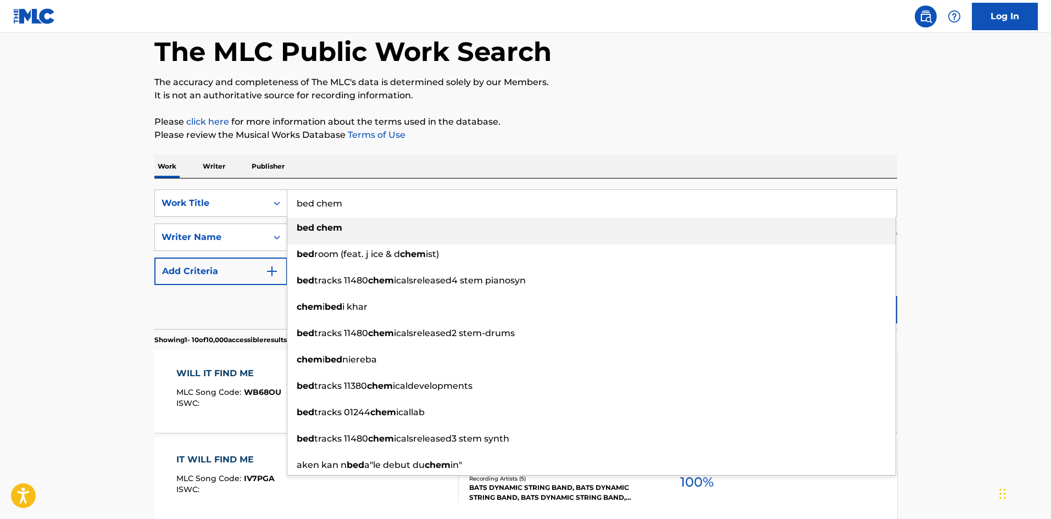
type input "bed chem"
click at [699, 155] on div "Work Writer Publisher" at bounding box center [525, 166] width 743 height 23
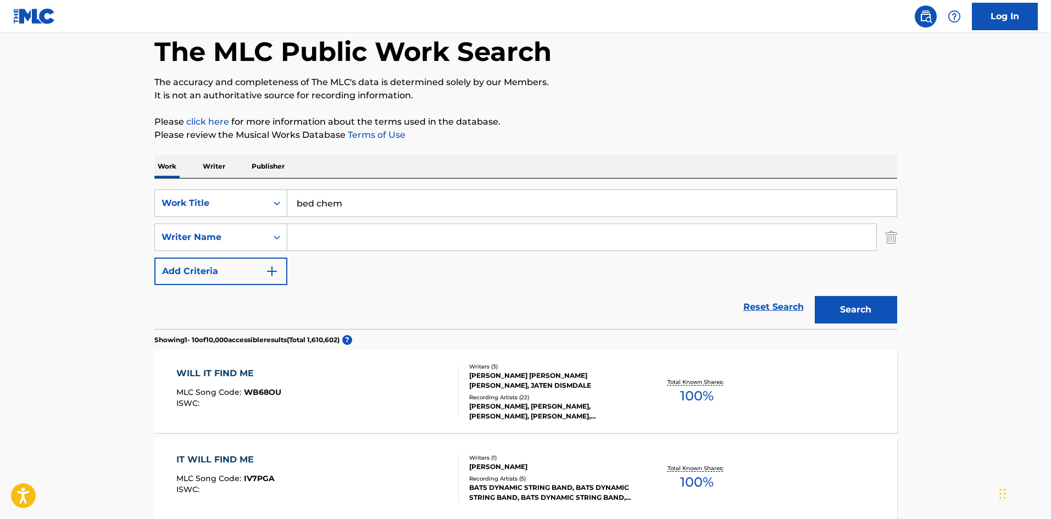
click at [886, 236] on img "Search Form" at bounding box center [891, 237] width 12 height 27
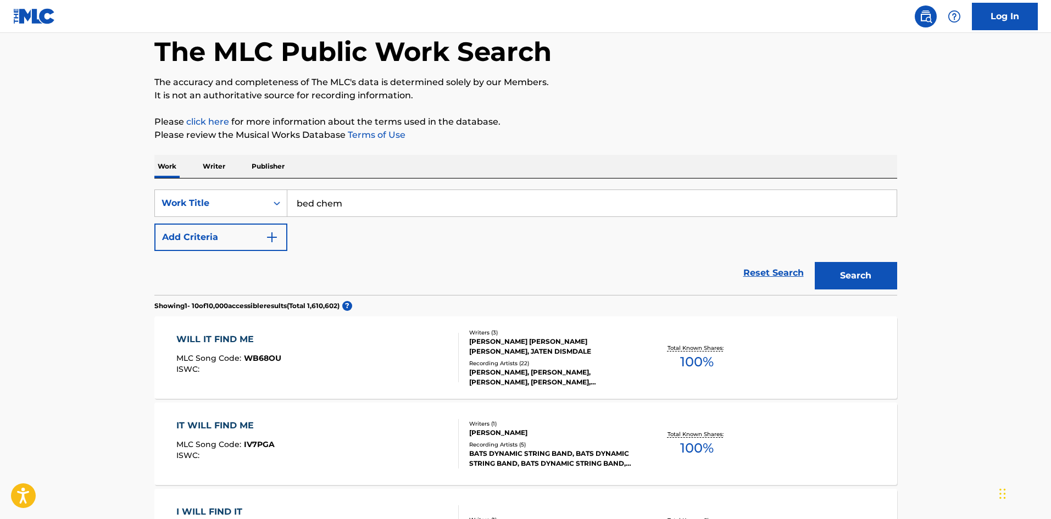
click at [853, 269] on button "Search" at bounding box center [856, 275] width 82 height 27
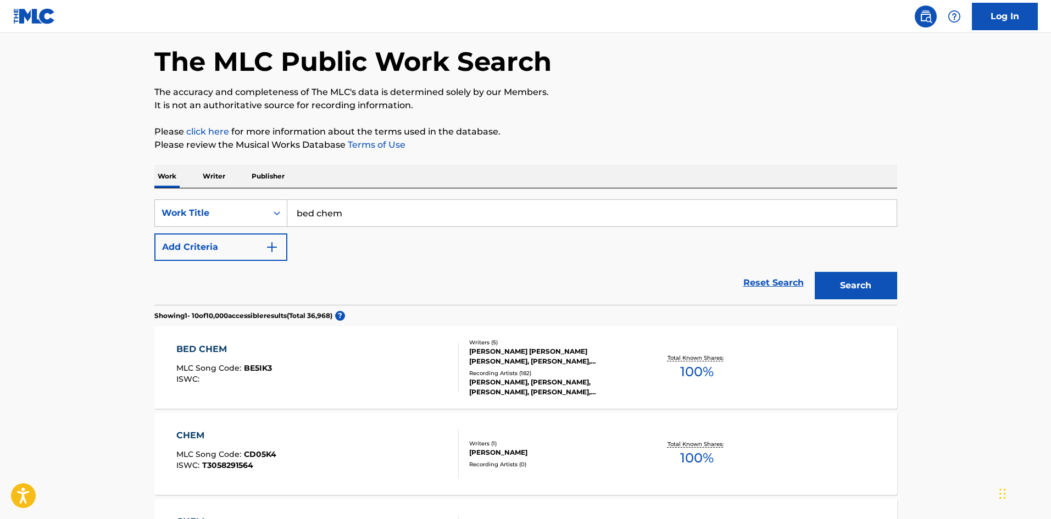
scroll to position [165, 0]
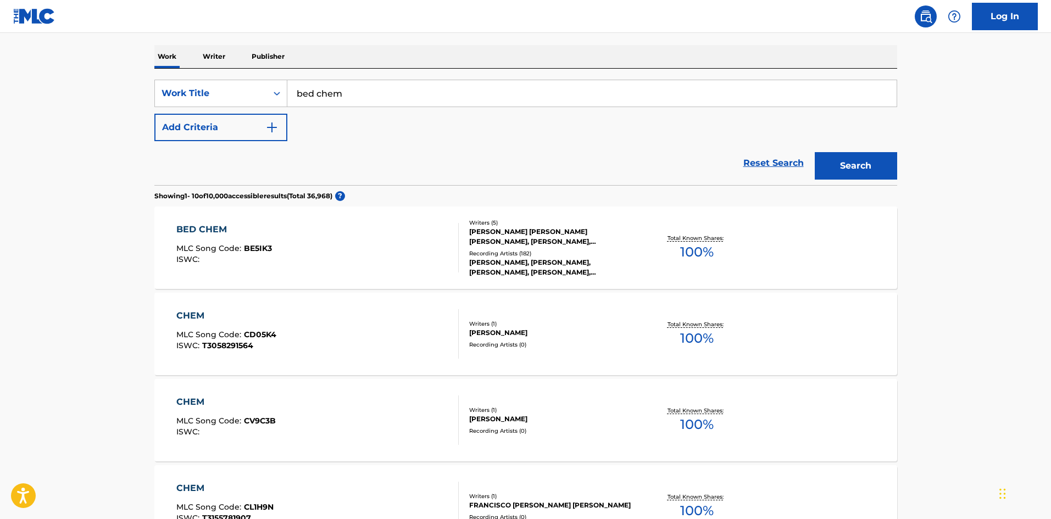
click at [223, 230] on div "BED CHEM" at bounding box center [224, 229] width 96 height 13
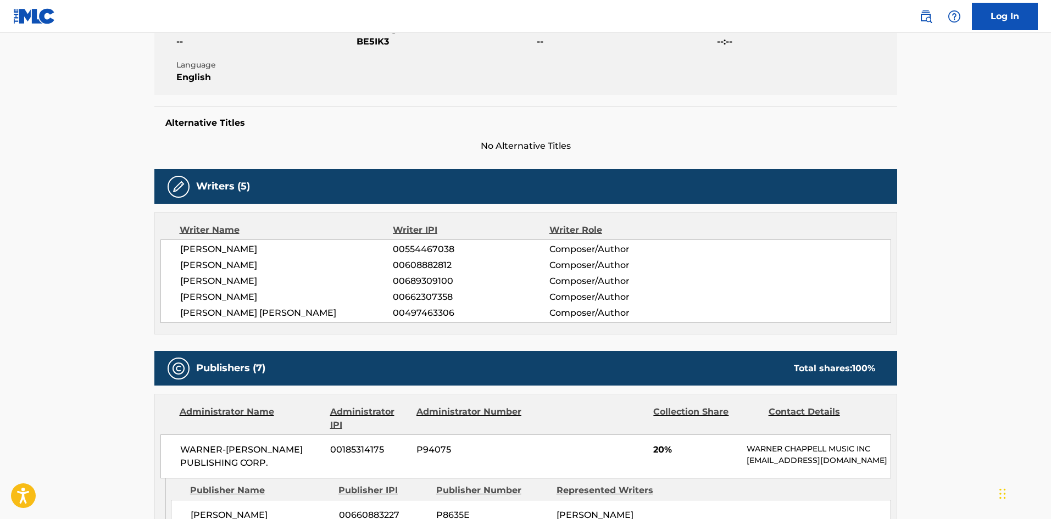
scroll to position [385, 0]
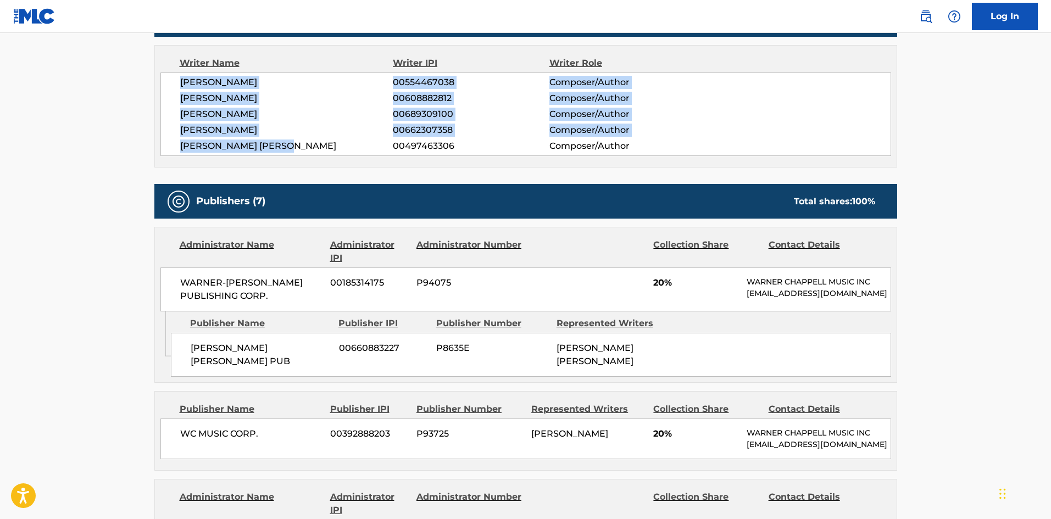
drag, startPoint x: 291, startPoint y: 143, endPoint x: 169, endPoint y: 85, distance: 134.6
click at [169, 85] on div "JOHN HENRY RYAN 00554467038 Composer/Author JULIA CARIN CAVAZOS 00608882812 Com…" at bounding box center [525, 114] width 731 height 83
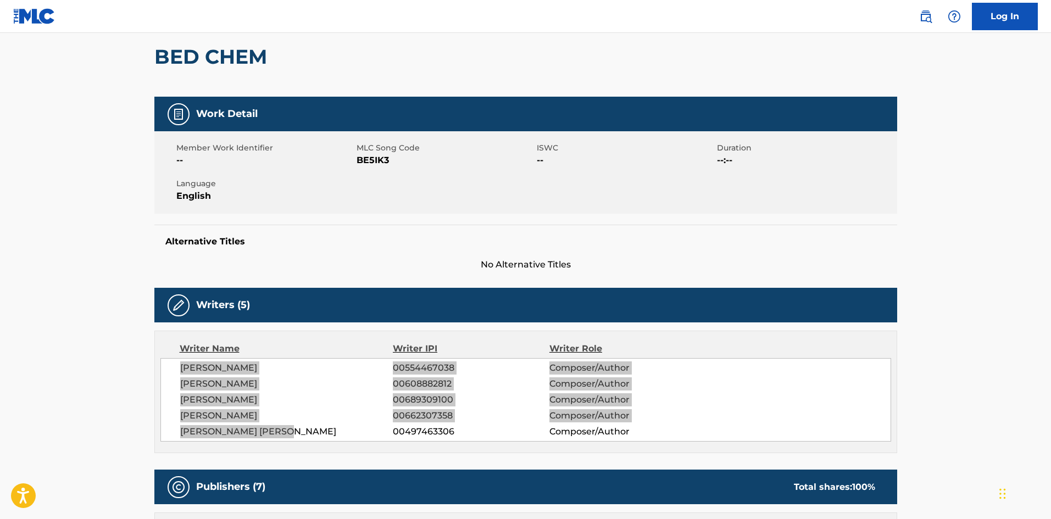
scroll to position [0, 0]
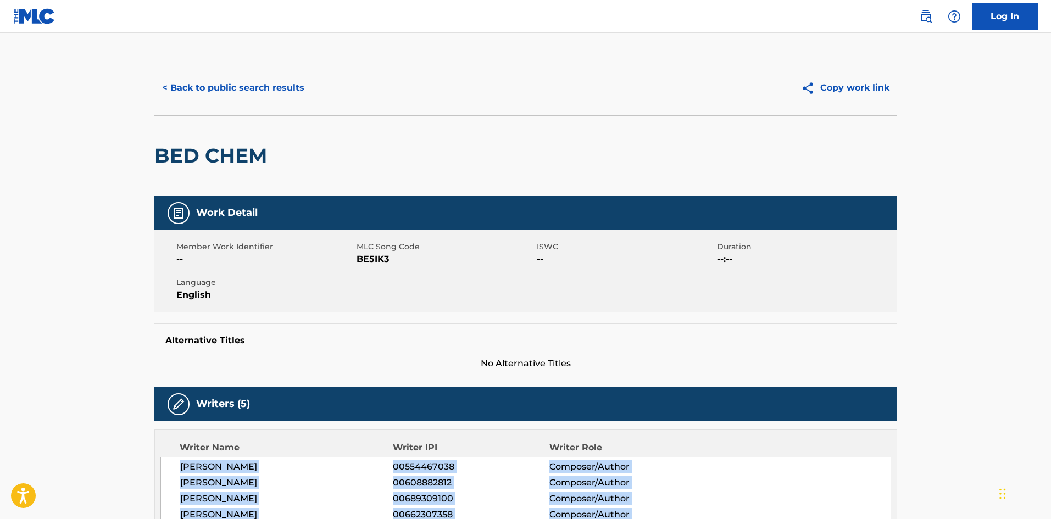
click at [246, 98] on button "< Back to public search results" at bounding box center [233, 87] width 158 height 27
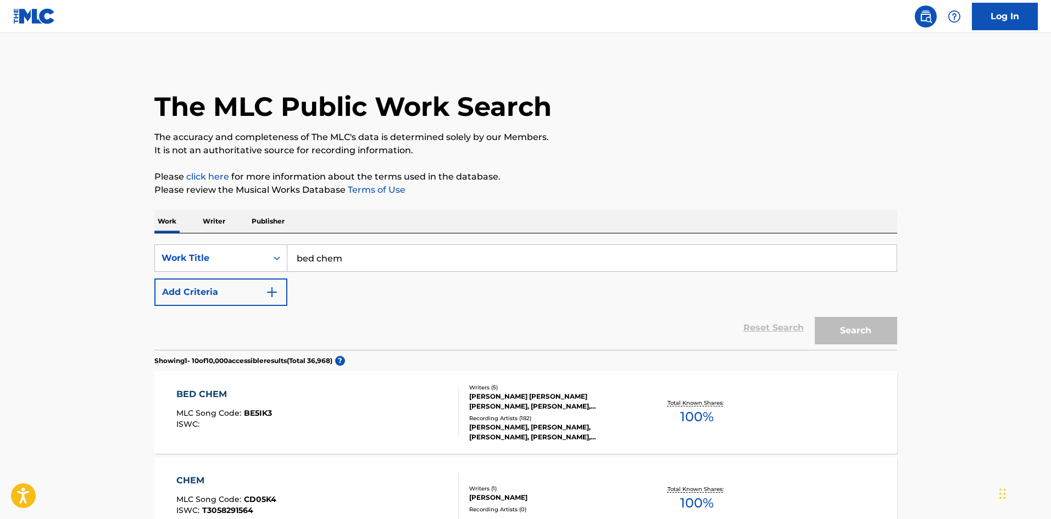
scroll to position [165, 0]
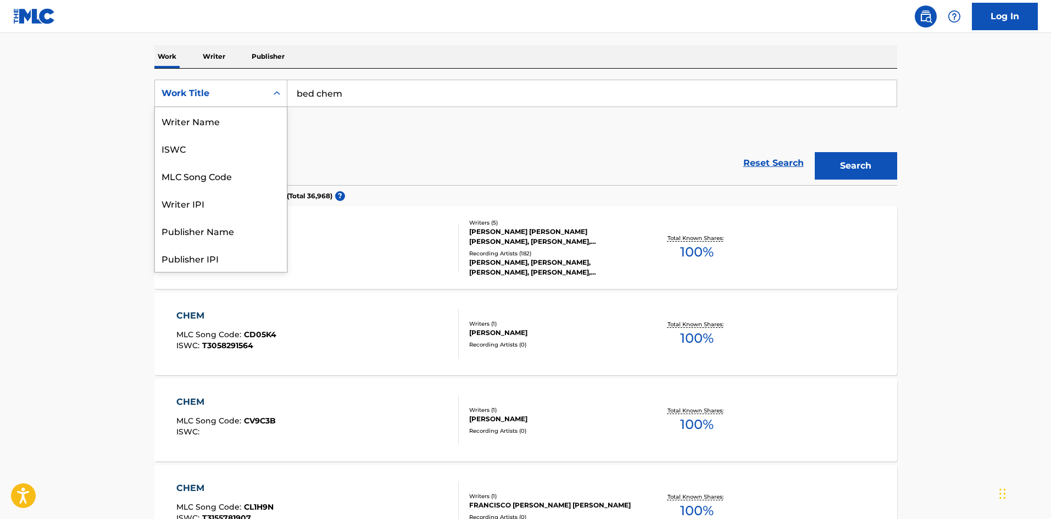
click at [247, 92] on div "Work Title" at bounding box center [211, 93] width 99 height 13
click at [218, 124] on div "Writer Name" at bounding box center [221, 120] width 132 height 27
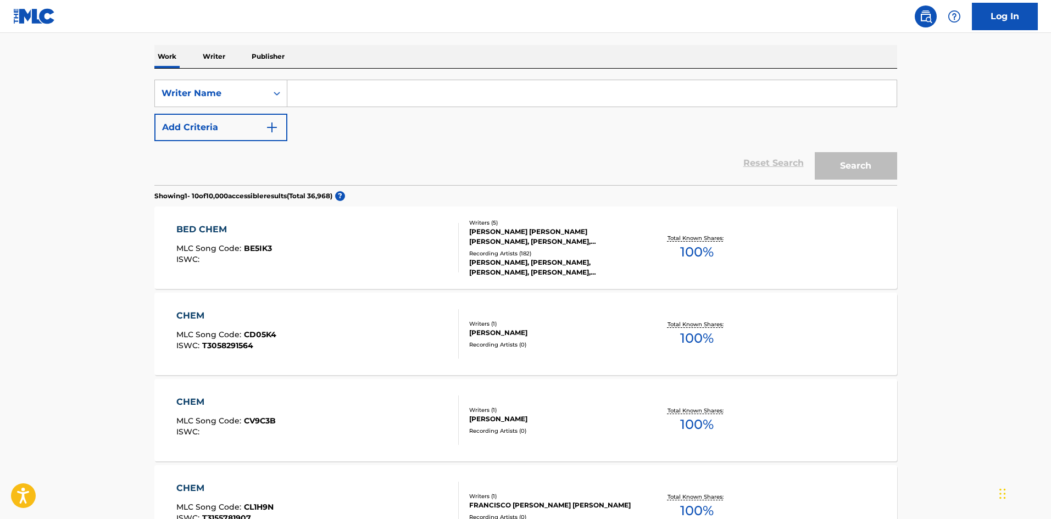
drag, startPoint x: 308, startPoint y: 108, endPoint x: 386, endPoint y: 92, distance: 79.6
click at [386, 92] on input "Search Form" at bounding box center [591, 93] width 609 height 26
paste input "JATEN DISMDALE"
type input "JATEN DISMDALE"
click at [869, 160] on button "Search" at bounding box center [856, 165] width 82 height 27
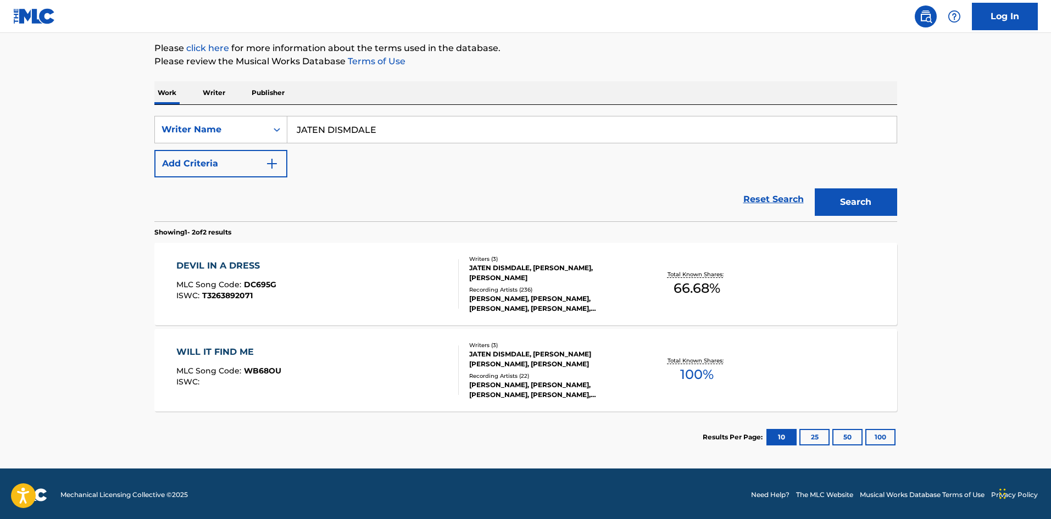
scroll to position [131, 0]
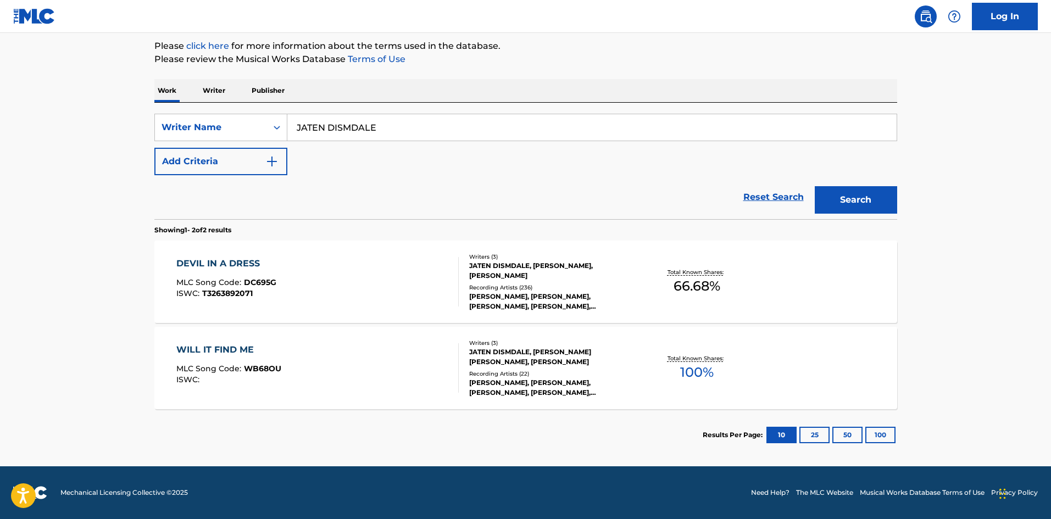
click at [197, 262] on div "DEVIL IN A DRESS" at bounding box center [226, 263] width 100 height 13
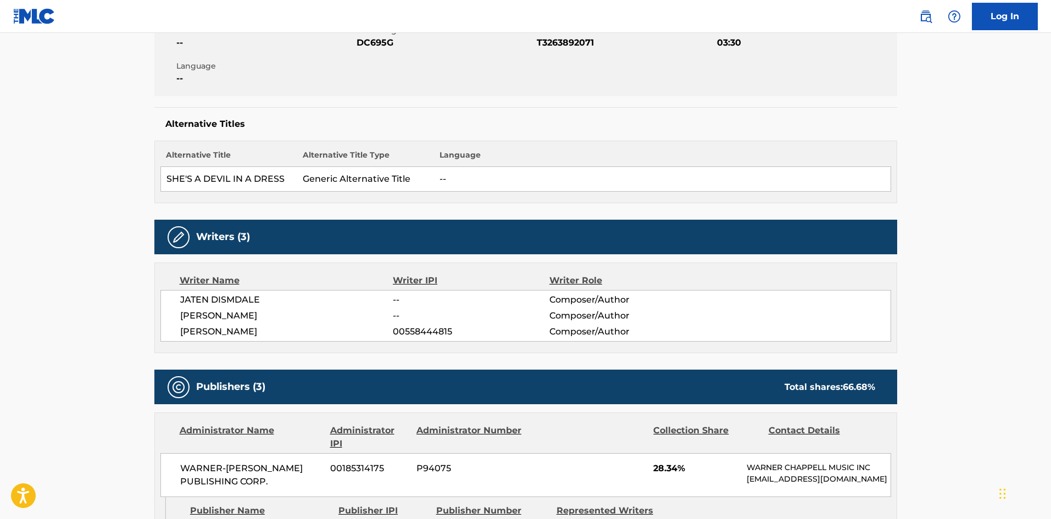
scroll to position [220, 0]
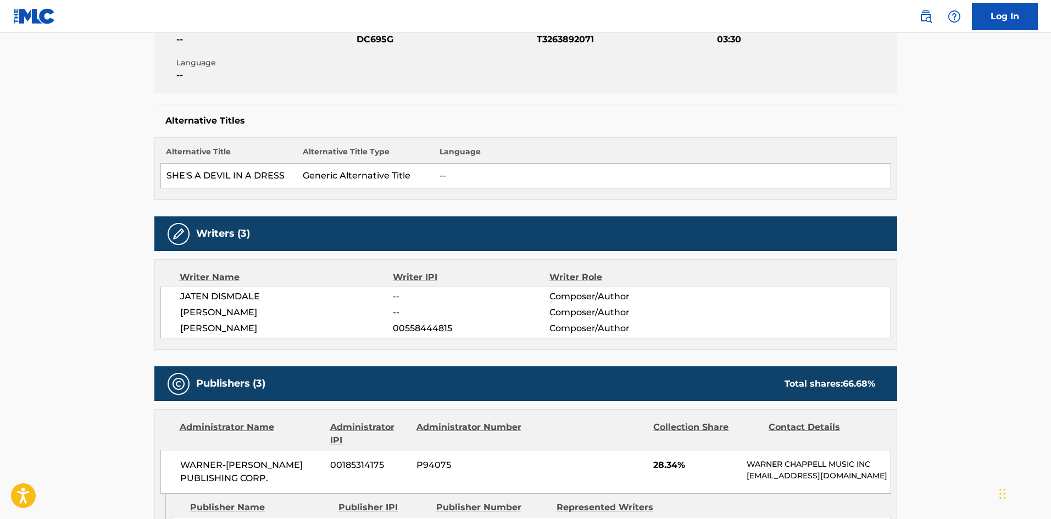
drag, startPoint x: 314, startPoint y: 330, endPoint x: 176, endPoint y: 310, distance: 139.2
click at [176, 310] on div "JATEN DISMDALE -- Composer/Author STUART CRICHTON -- Composer/Author STEPHEN SA…" at bounding box center [525, 313] width 731 height 52
drag, startPoint x: 309, startPoint y: 330, endPoint x: 142, endPoint y: 295, distance: 171.1
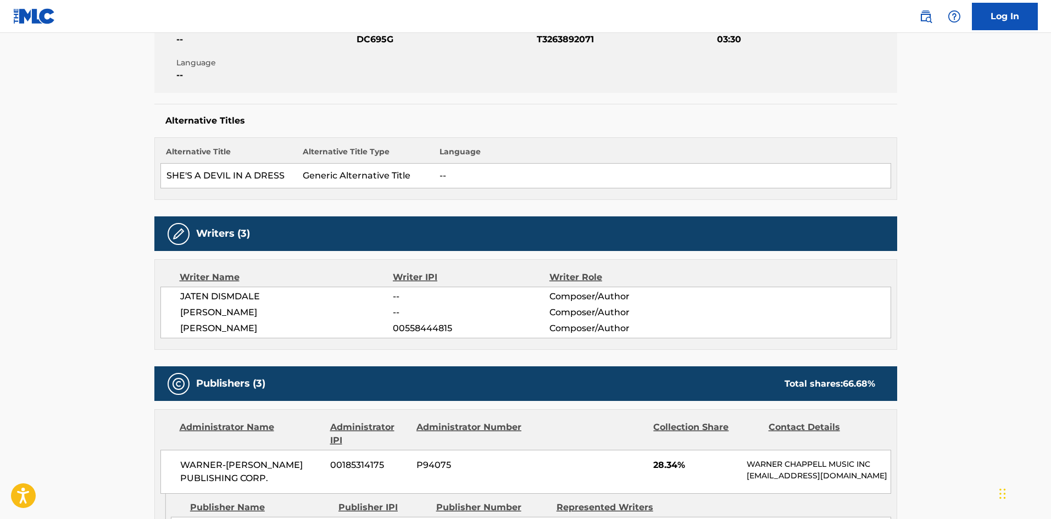
click at [252, 312] on span "STUART CRICHTON" at bounding box center [286, 312] width 213 height 13
drag, startPoint x: 324, startPoint y: 330, endPoint x: 138, endPoint y: 299, distance: 188.1
copy div "JATEN DISMDALE -- Composer/Author STUART CRICHTON -- Composer/Author STEPHEN SA…"
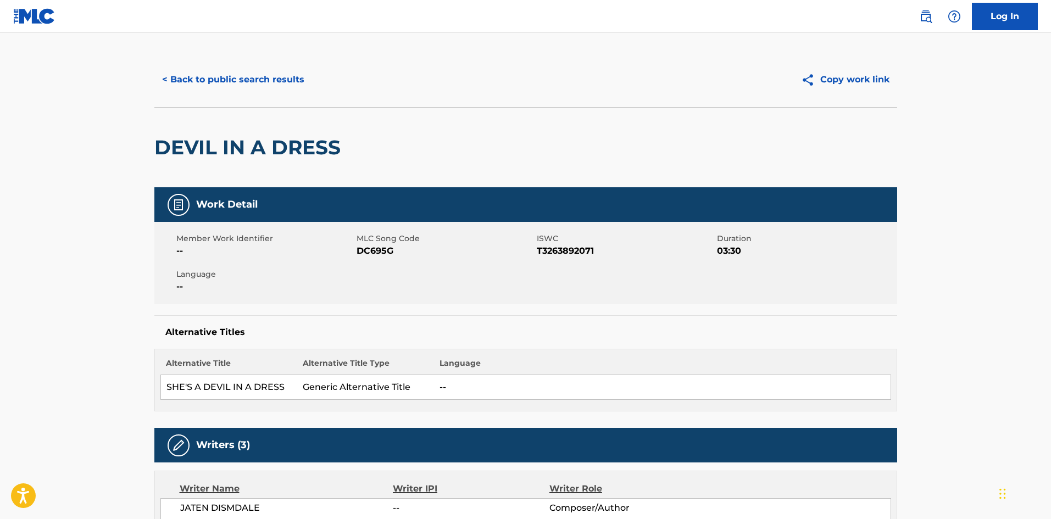
scroll to position [0, 0]
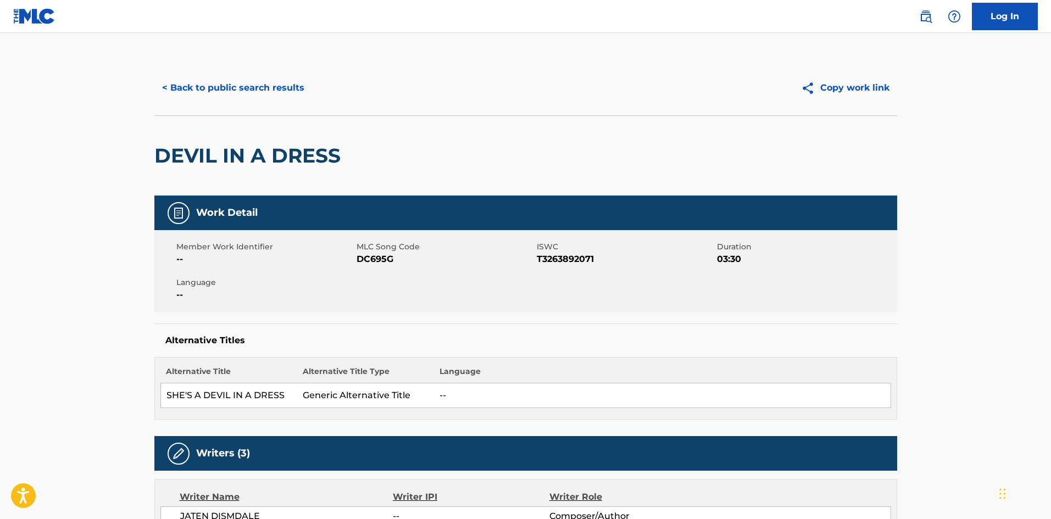
click at [234, 90] on button "< Back to public search results" at bounding box center [233, 87] width 158 height 27
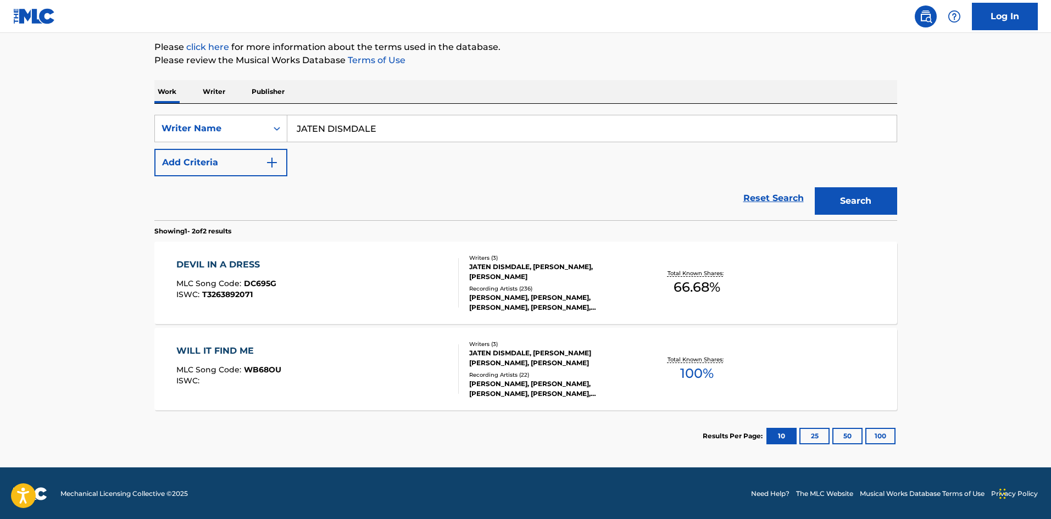
scroll to position [131, 0]
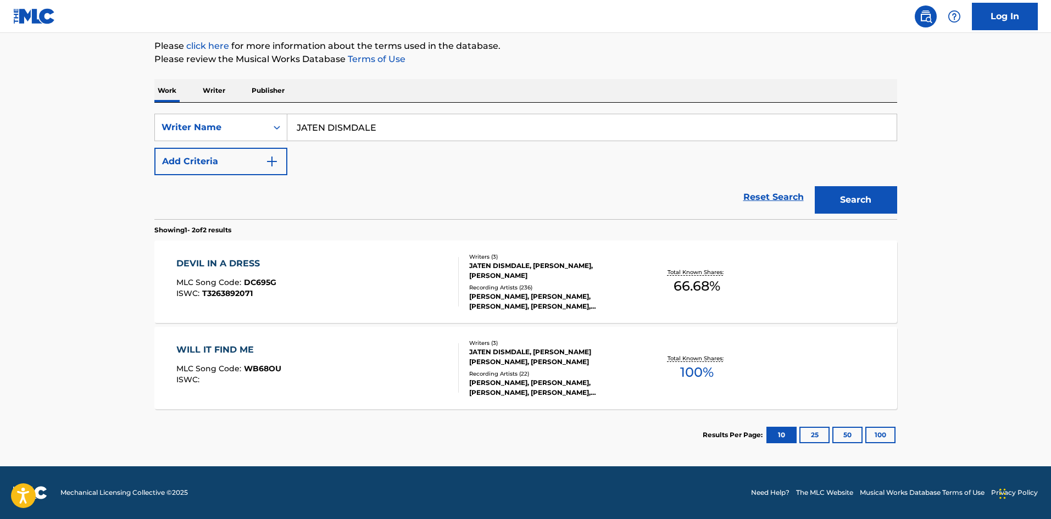
click at [351, 131] on input "JATEN DISMDALE" at bounding box center [591, 127] width 609 height 26
click at [302, 129] on input "JATEN DISMDALE" at bounding box center [591, 127] width 609 height 26
click at [358, 128] on input "JATEN DISMDALE" at bounding box center [591, 127] width 609 height 26
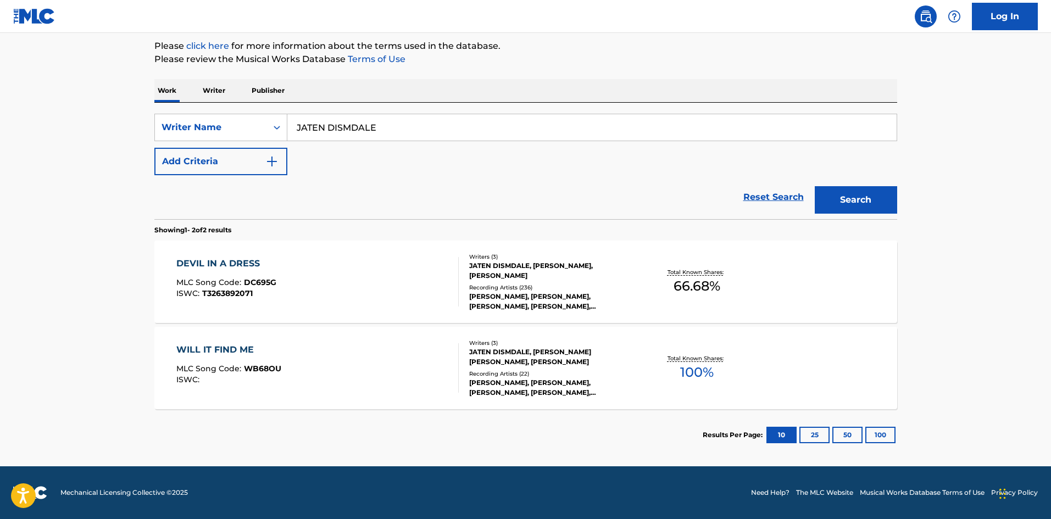
click at [341, 127] on input "JATEN DISMDALE" at bounding box center [591, 127] width 609 height 26
type input "JATEN DIMsDALE"
click at [850, 205] on button "Search" at bounding box center [856, 199] width 82 height 27
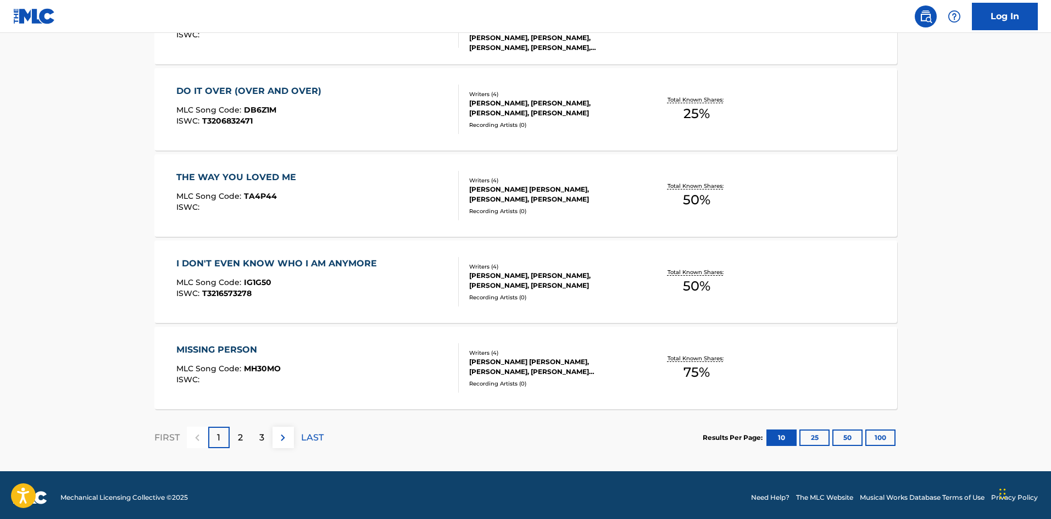
scroll to position [826, 0]
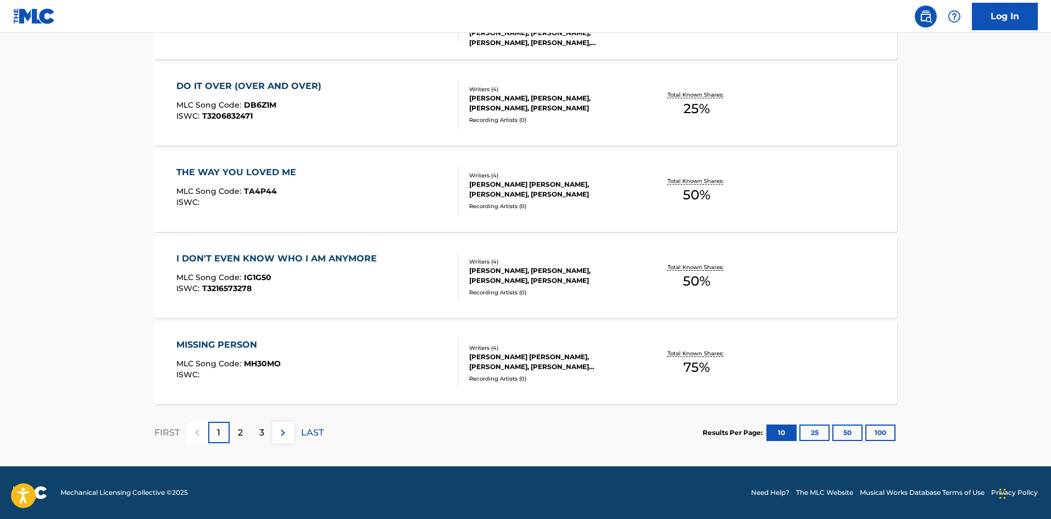
click at [893, 437] on button "100" at bounding box center [880, 433] width 30 height 16
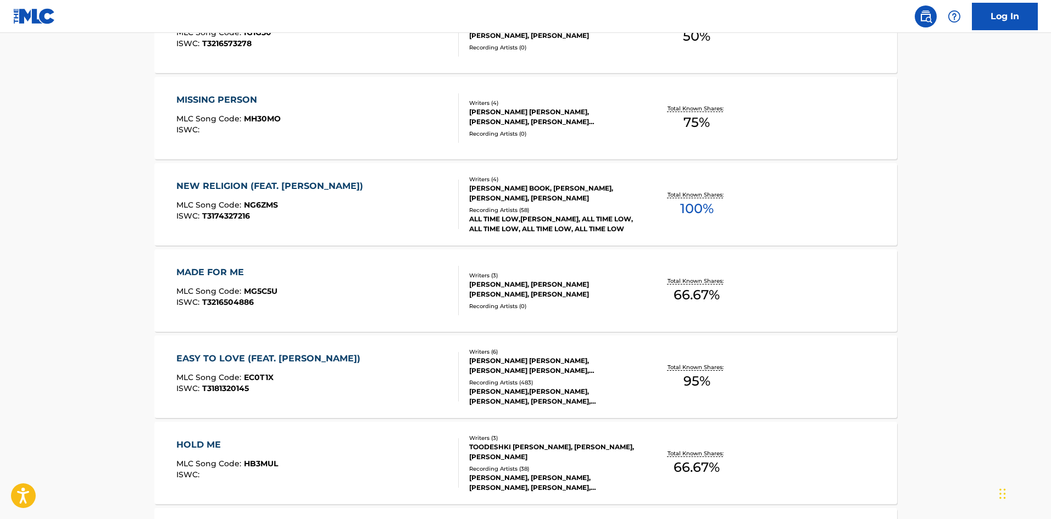
scroll to position [1099, 0]
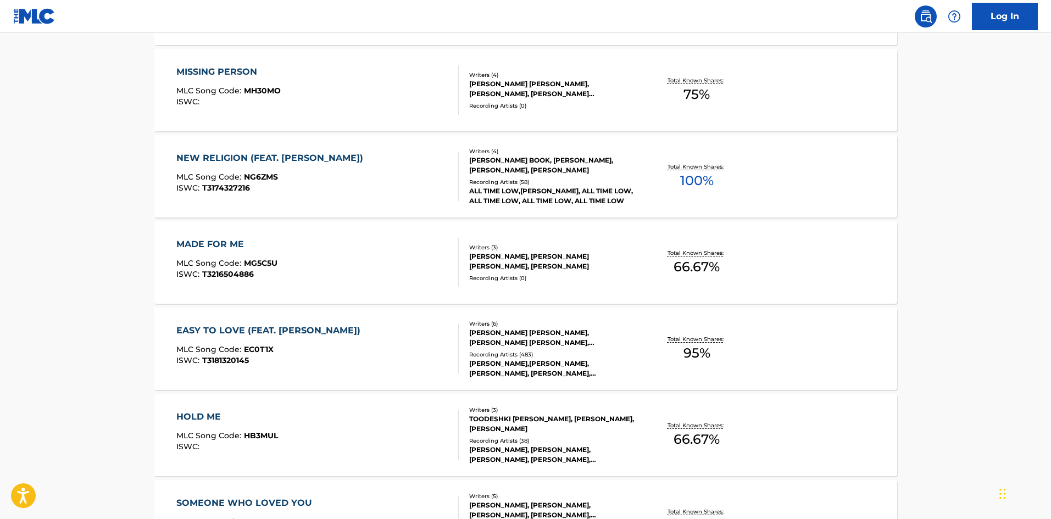
click at [229, 330] on div "EASY TO LOVE (FEAT. TEDDY SWIMS)" at bounding box center [271, 330] width 190 height 13
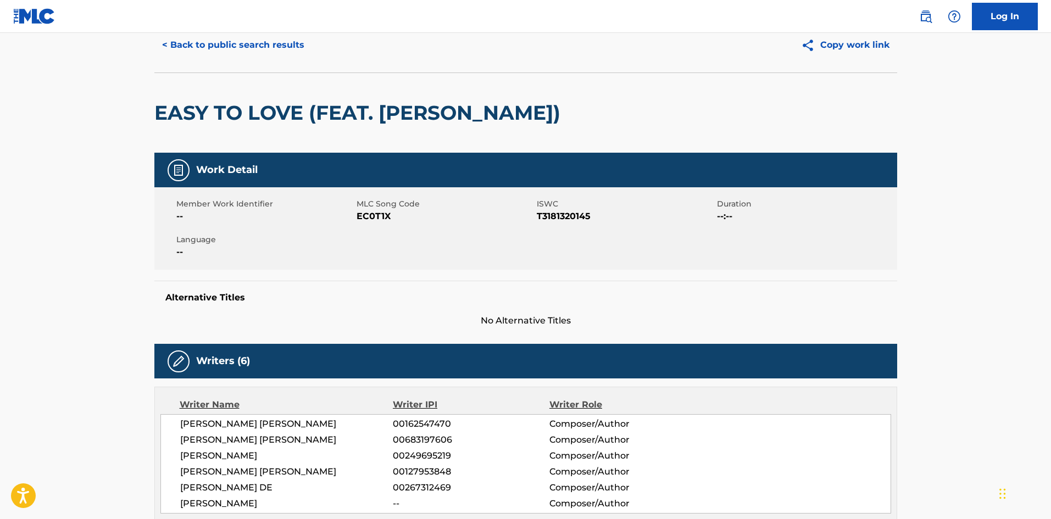
scroll to position [110, 0]
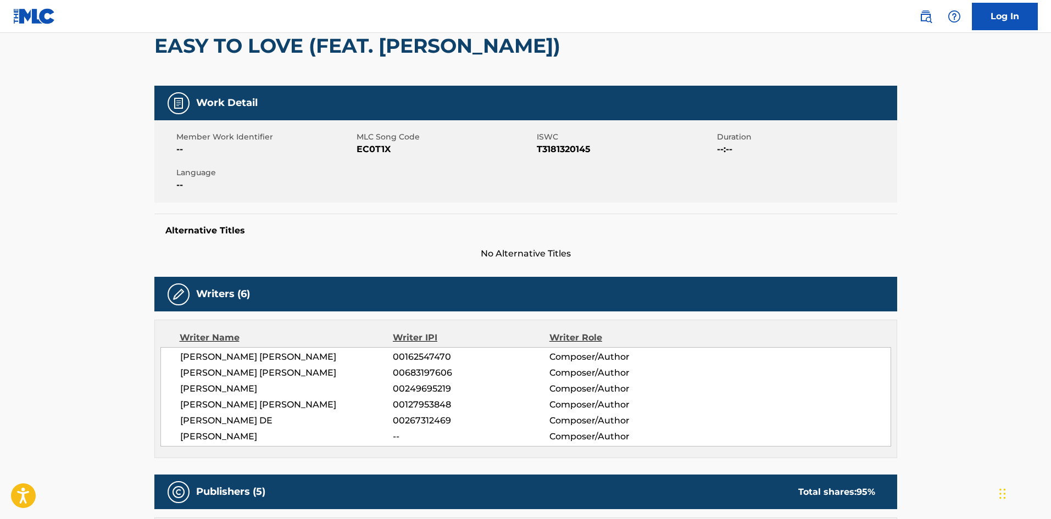
drag, startPoint x: 260, startPoint y: 436, endPoint x: 170, endPoint y: 359, distance: 118.9
click at [168, 360] on div "STUART JOHN CRICHTON 00162547470 Composer/Author TOM STRAETE LAGERGREN 00683197…" at bounding box center [525, 396] width 731 height 99
copy div "STUART JOHN CRICHTON 00162547470 Composer/Author TOM STRAETE LAGERGREN 00683197…"
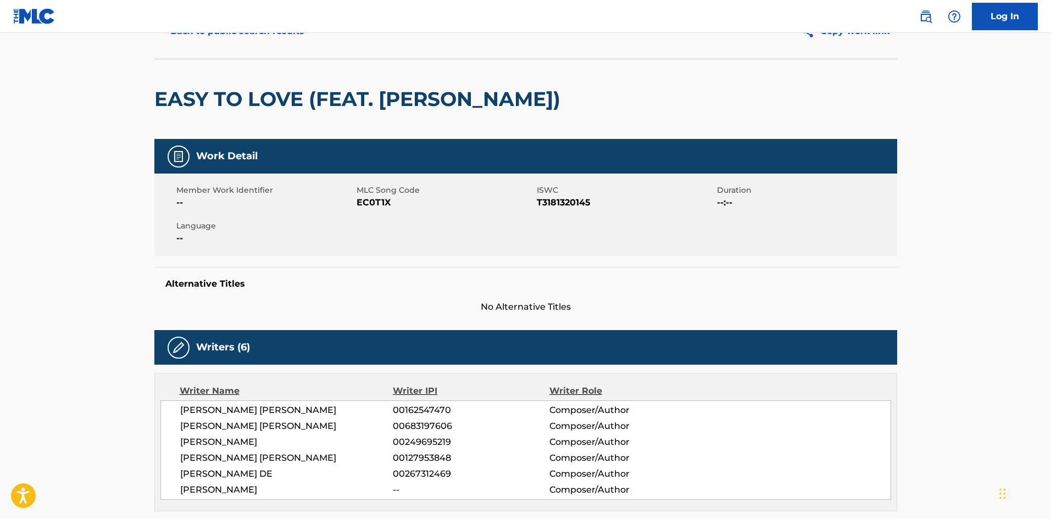
scroll to position [0, 0]
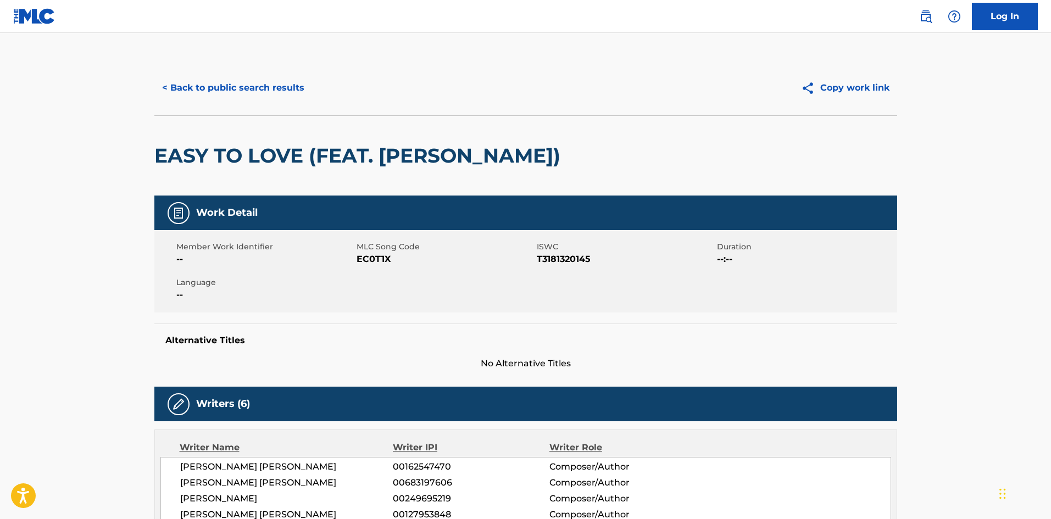
click at [242, 80] on button "< Back to public search results" at bounding box center [233, 87] width 158 height 27
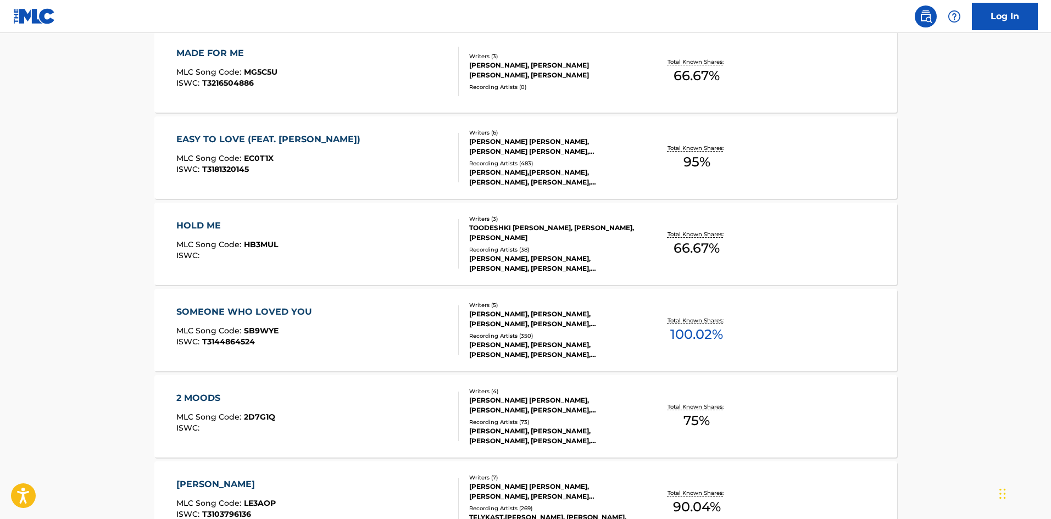
scroll to position [1292, 0]
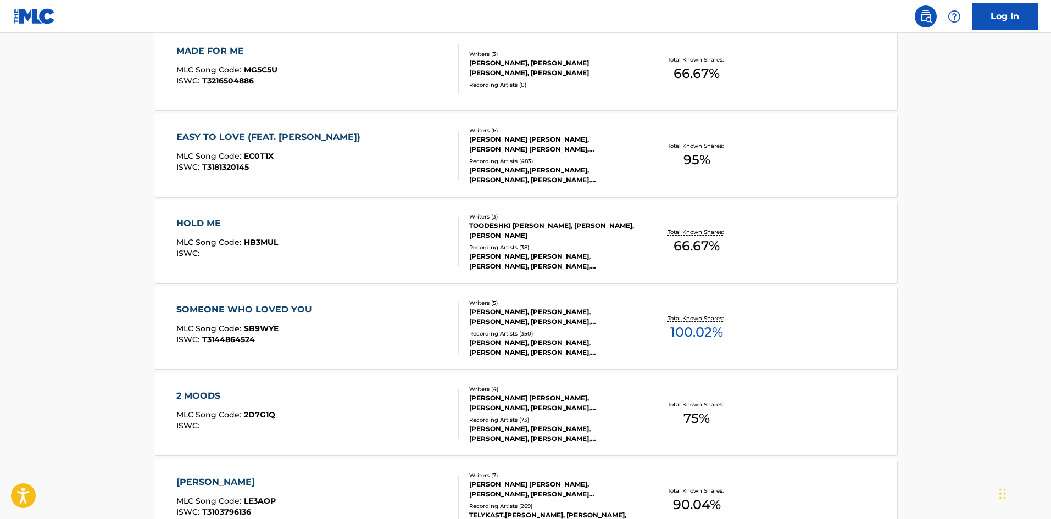
click at [208, 220] on div "HOLD ME" at bounding box center [227, 223] width 102 height 13
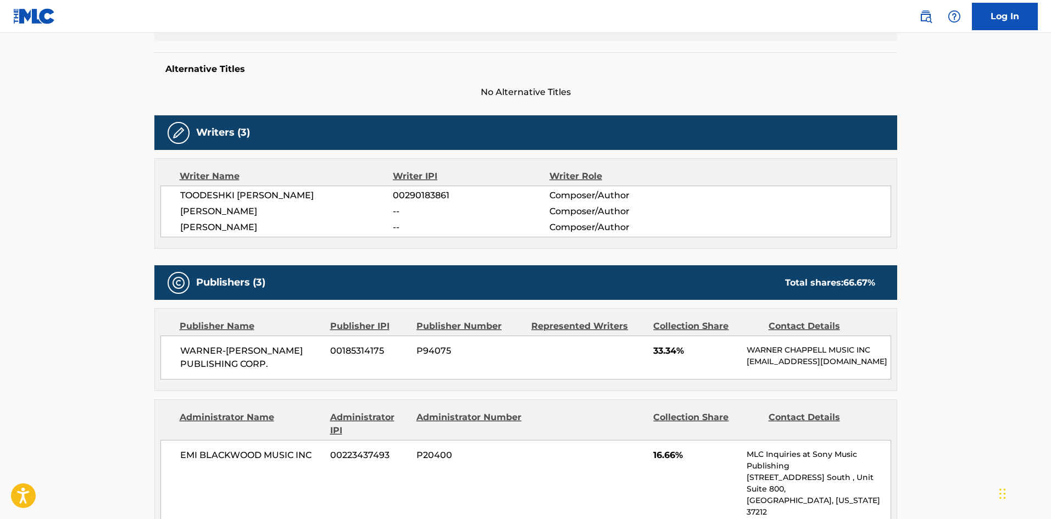
scroll to position [275, 0]
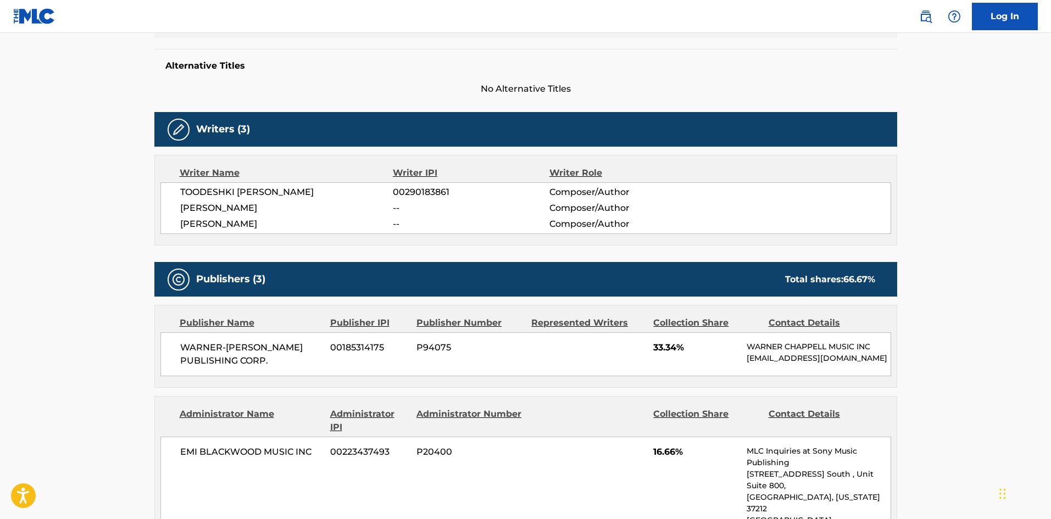
drag, startPoint x: 266, startPoint y: 222, endPoint x: 176, endPoint y: 199, distance: 93.1
click at [176, 199] on div "TOODESHKI NEGIN DJAFARI 00290183861 Composer/Author JEZ ASHURST -- Composer/Aut…" at bounding box center [525, 208] width 731 height 52
copy div "TOODESHKI NEGIN DJAFARI 00290183861 Composer/Author JEZ ASHURST -- Composer/Aut…"
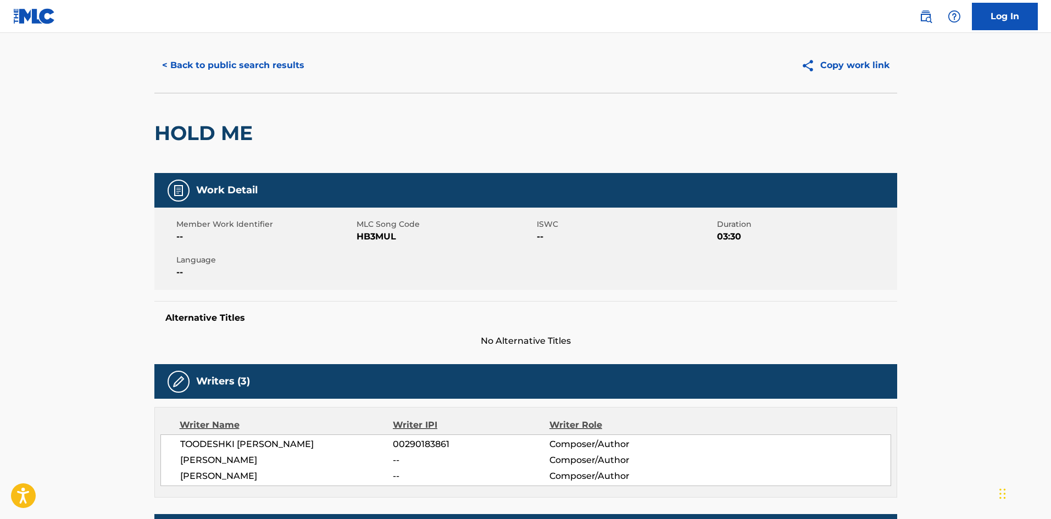
scroll to position [0, 0]
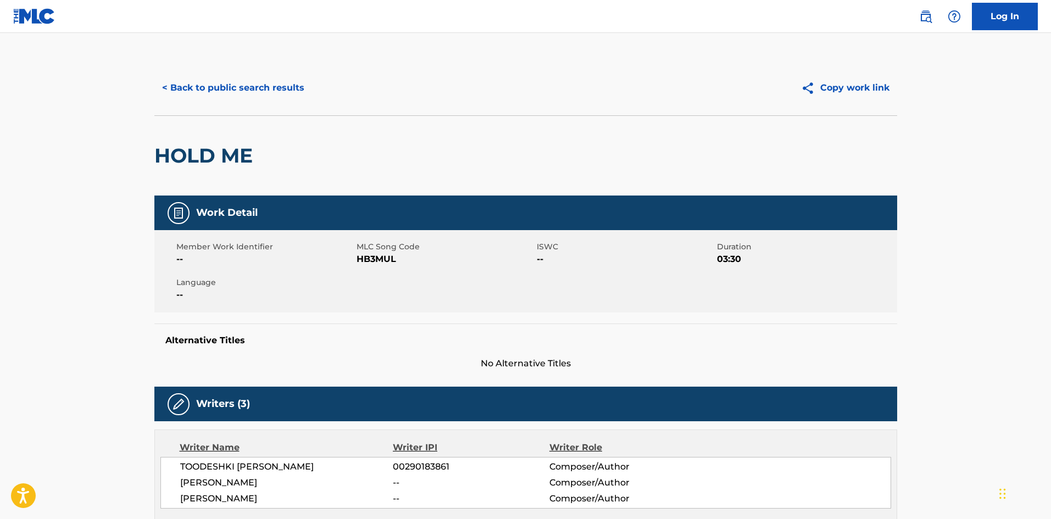
click at [174, 85] on button "< Back to public search results" at bounding box center [233, 87] width 158 height 27
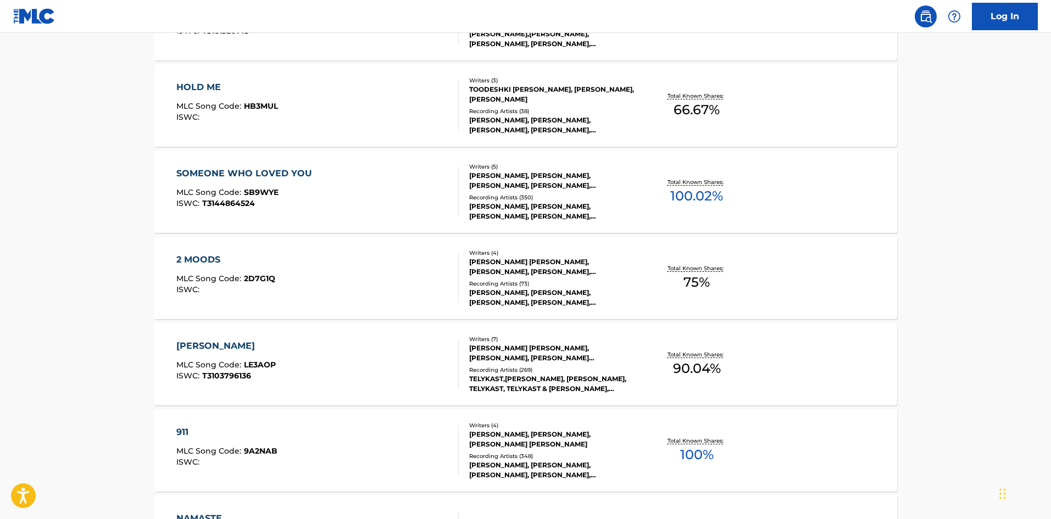
scroll to position [1430, 0]
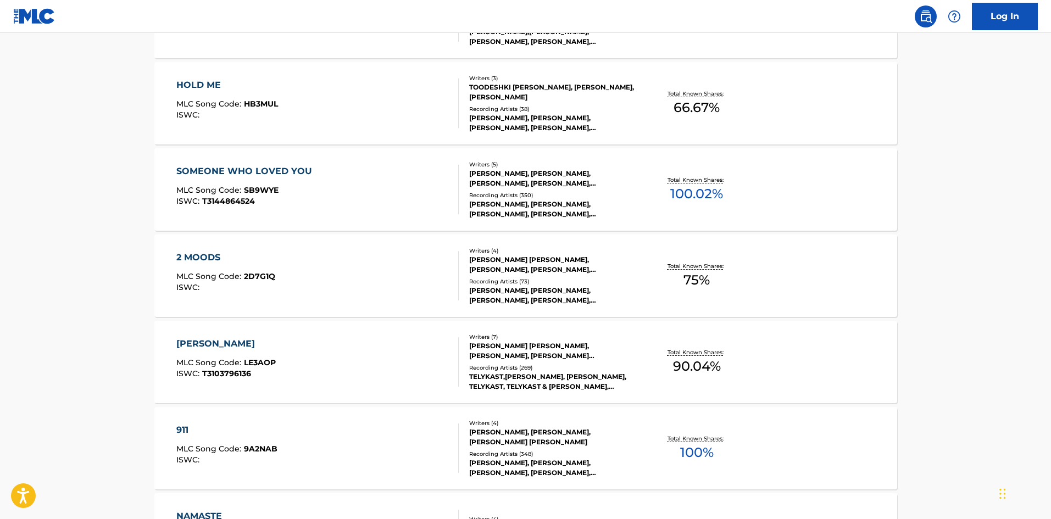
click at [208, 257] on div "2 MOODS" at bounding box center [225, 257] width 99 height 13
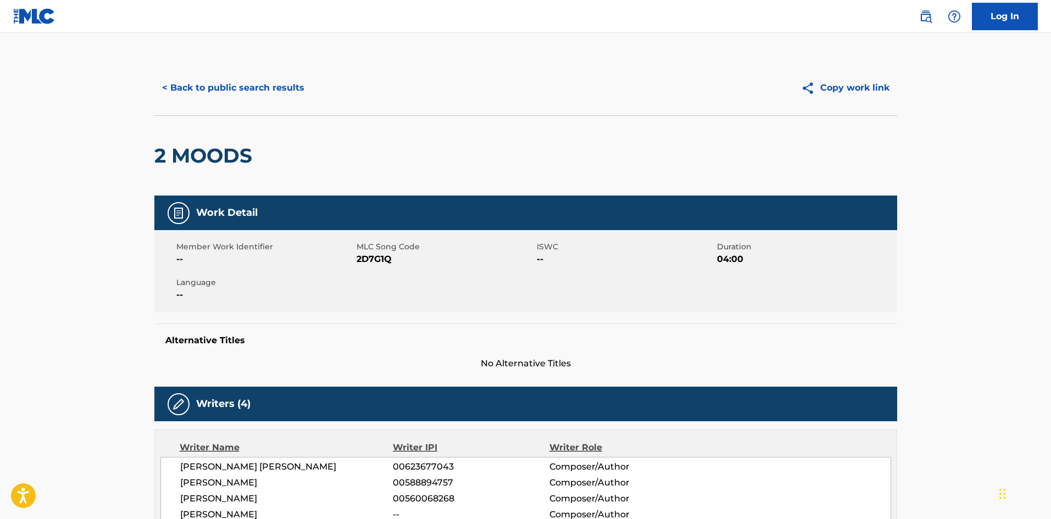
click at [182, 79] on button "< Back to public search results" at bounding box center [233, 87] width 158 height 27
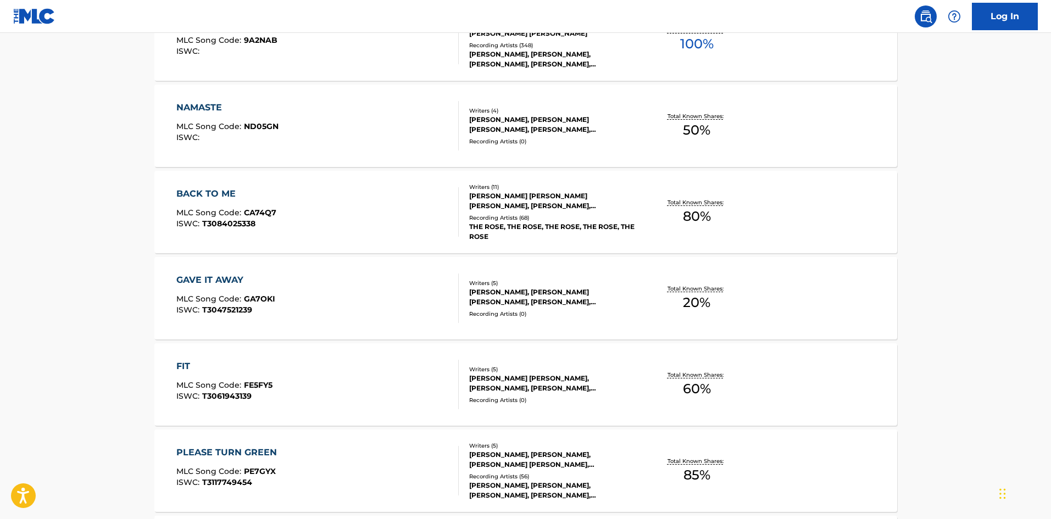
scroll to position [1844, 0]
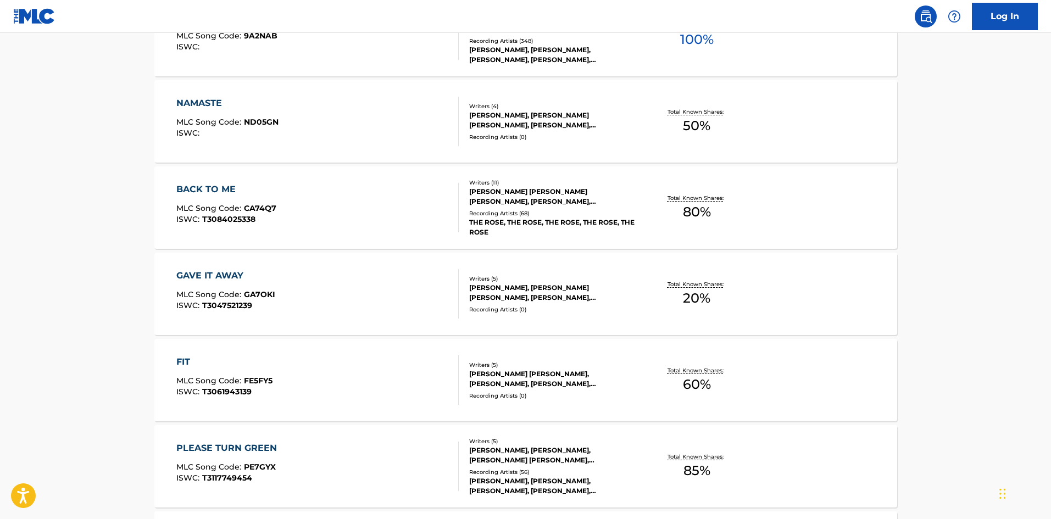
click at [212, 188] on div "BACK TO ME" at bounding box center [226, 189] width 100 height 13
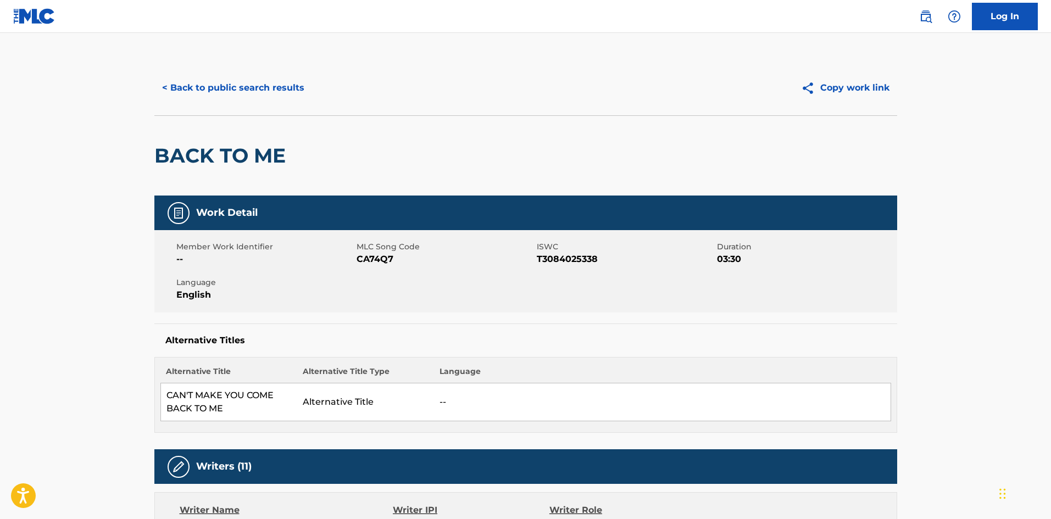
click at [241, 90] on button "< Back to public search results" at bounding box center [233, 87] width 158 height 27
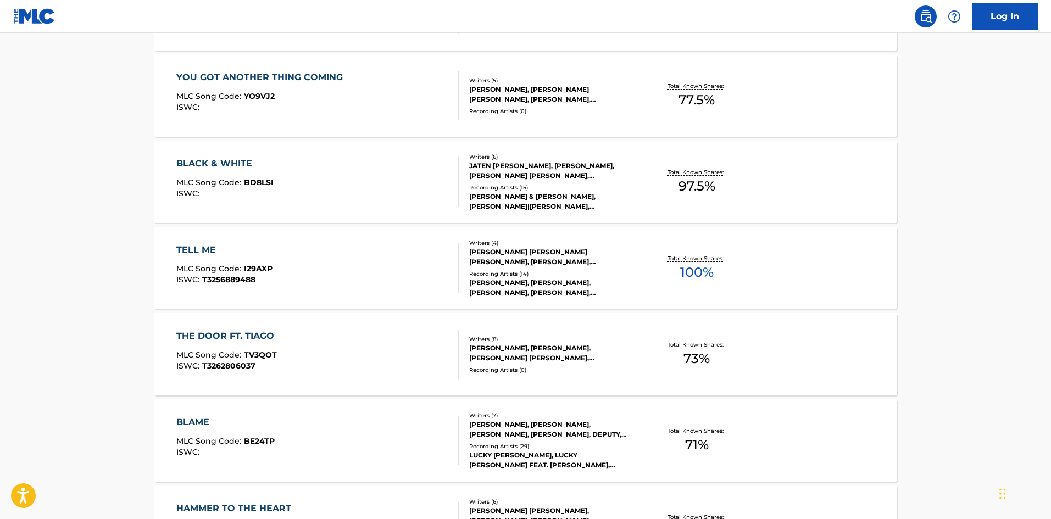
scroll to position [3245, 0]
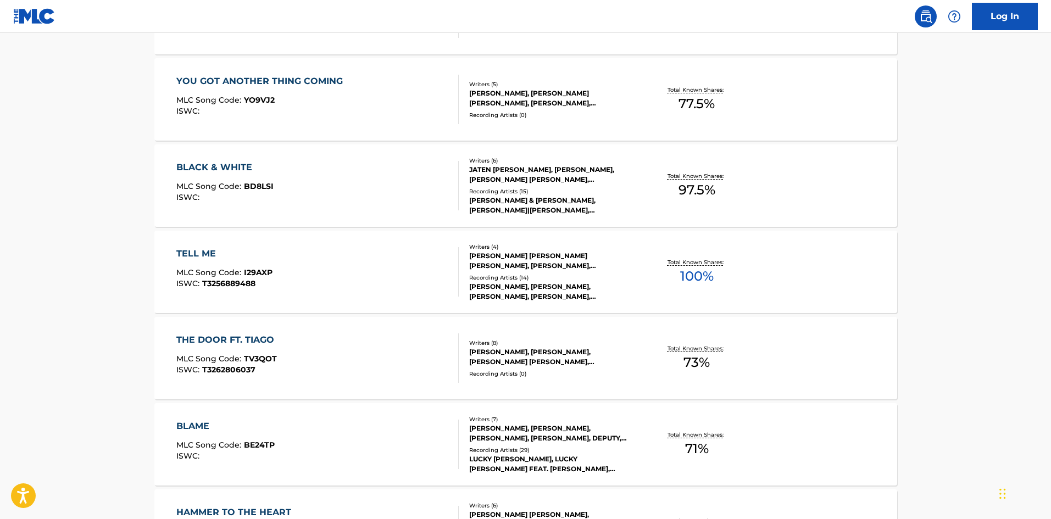
click at [235, 166] on div "BLACK & WHITE" at bounding box center [224, 167] width 97 height 13
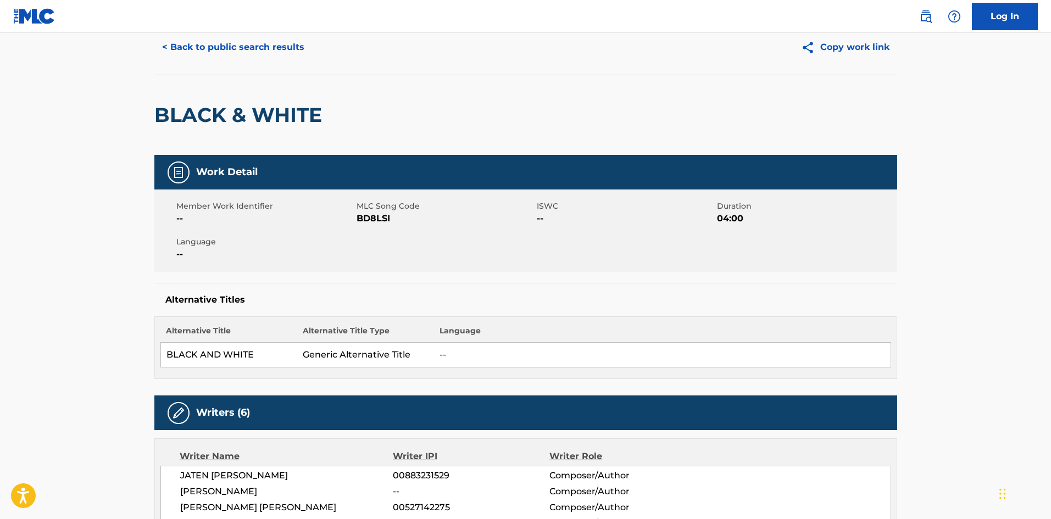
scroll to position [220, 0]
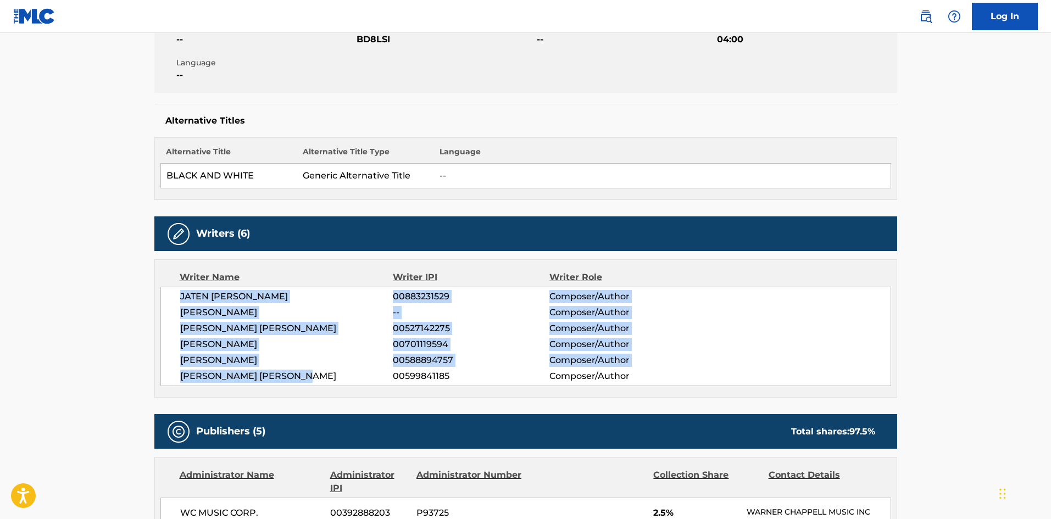
drag, startPoint x: 320, startPoint y: 376, endPoint x: 174, endPoint y: 300, distance: 164.6
click at [174, 300] on div "JATEN COLLIN DIMSDALE 00883231529 Composer/Author JATEN DIMSDALE -- Composer/Au…" at bounding box center [525, 336] width 731 height 99
copy div "JATEN COLLIN DIMSDALE 00883231529 Composer/Author JATEN DIMSDALE -- Composer/Au…"
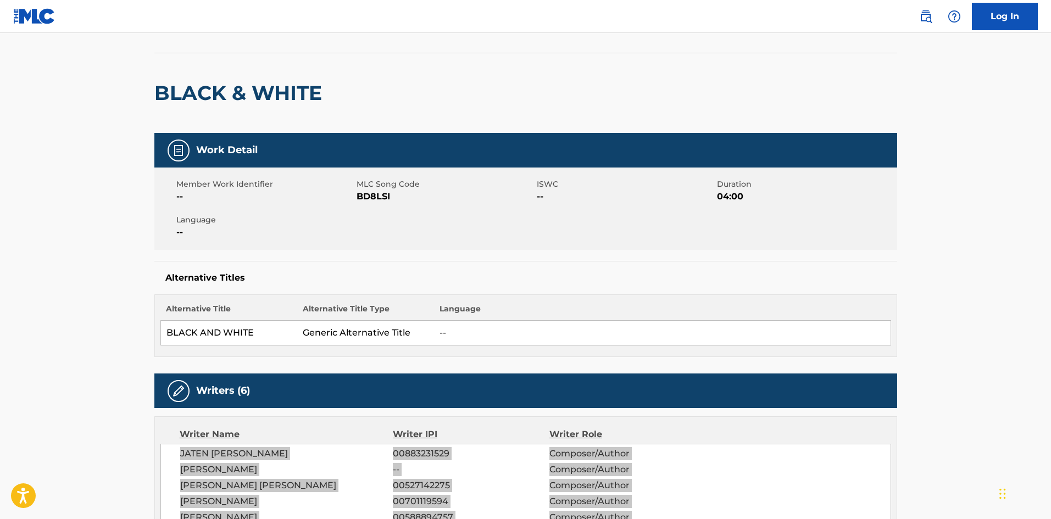
scroll to position [0, 0]
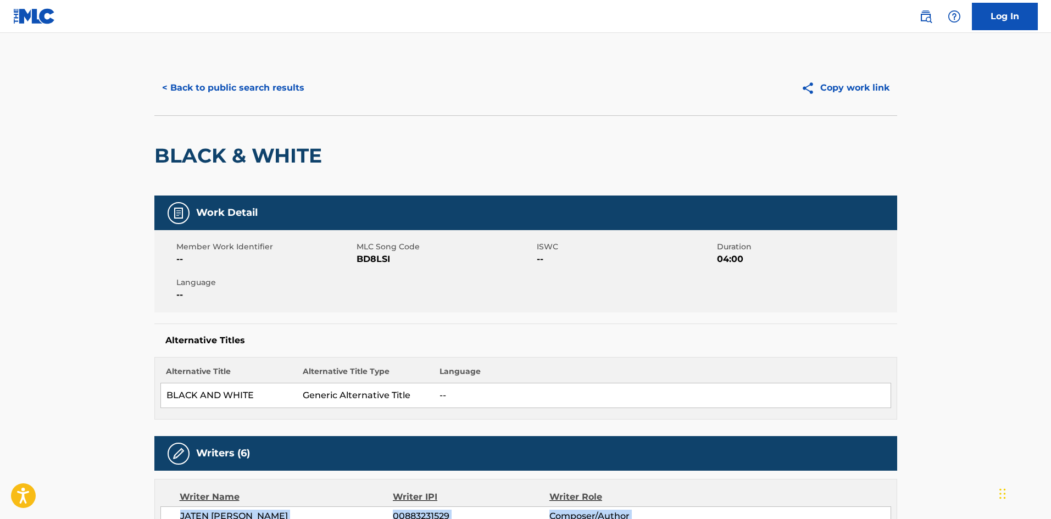
click at [202, 86] on button "< Back to public search results" at bounding box center [233, 87] width 158 height 27
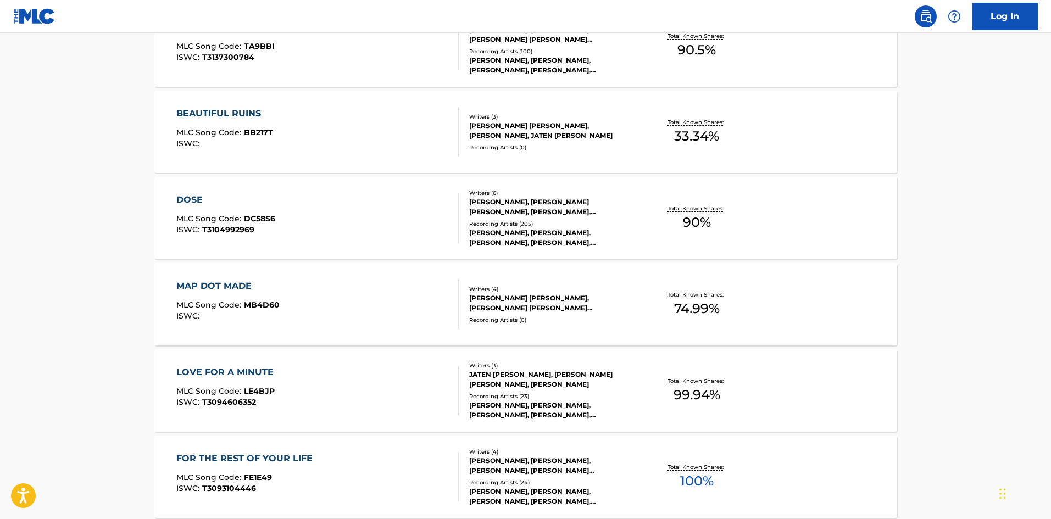
scroll to position [5252, 0]
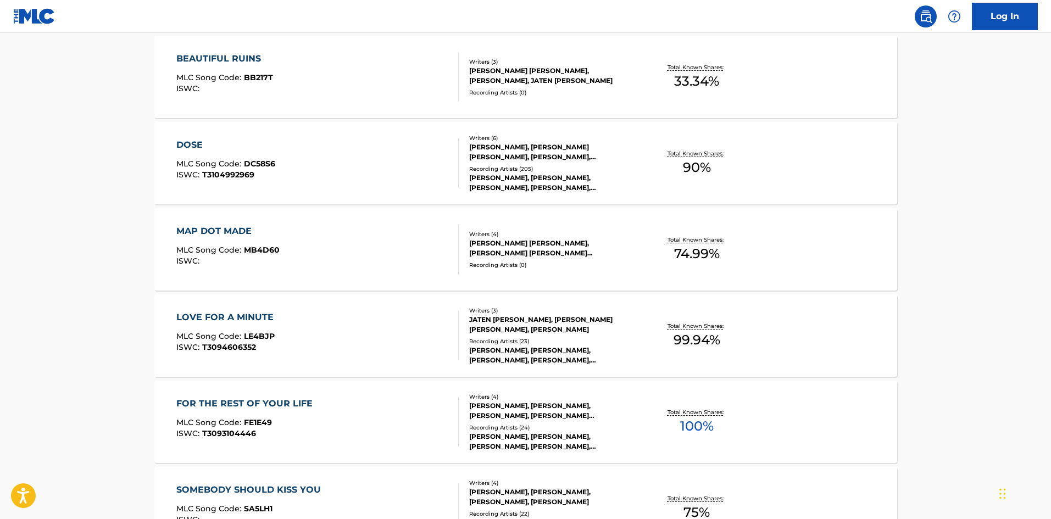
click at [224, 314] on div "LOVE FOR A MINUTE" at bounding box center [227, 317] width 103 height 13
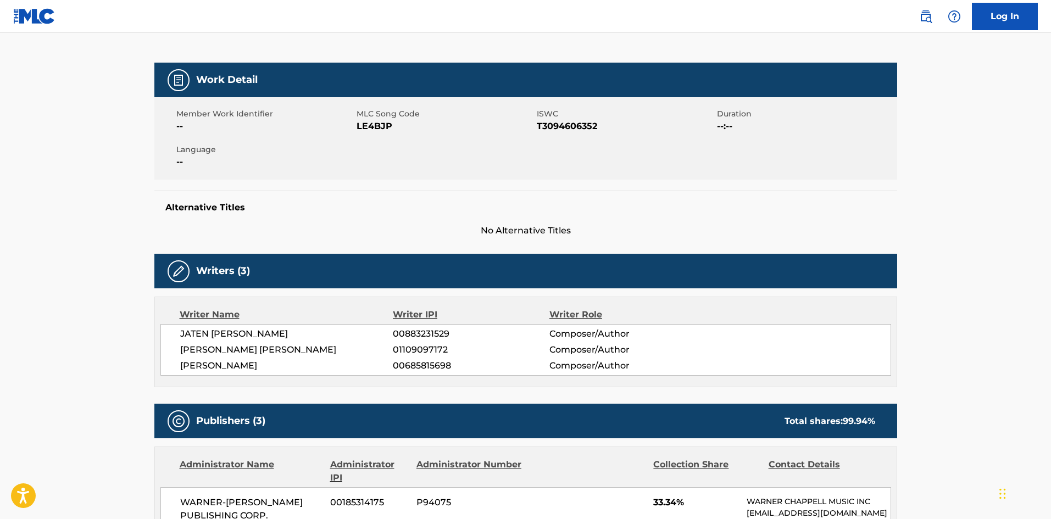
scroll to position [165, 0]
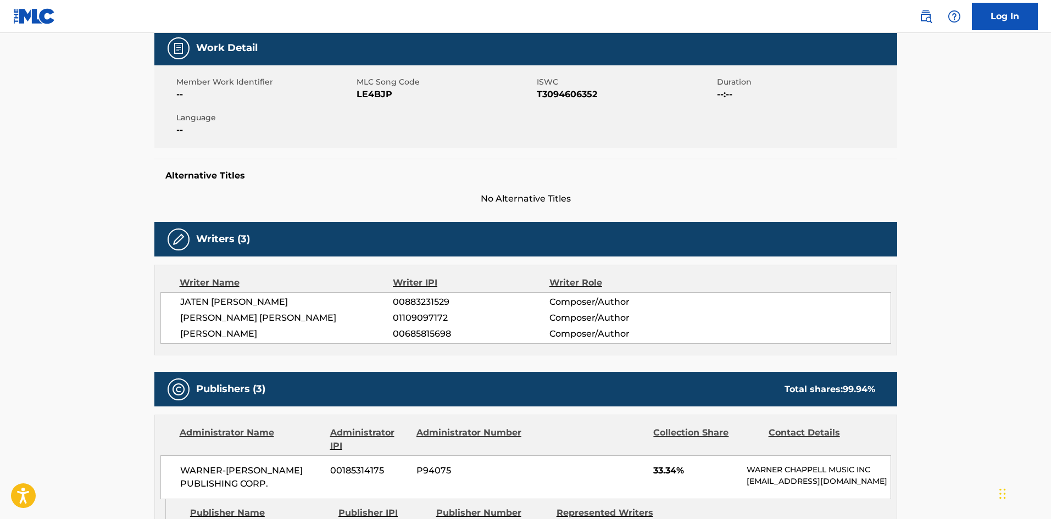
drag, startPoint x: 285, startPoint y: 333, endPoint x: 180, endPoint y: 305, distance: 108.6
click at [180, 305] on div "JATEN COLLIN DIMSDALE 00883231529 Composer/Author ANTON KARL EDVIN GORANSSON 01…" at bounding box center [525, 318] width 731 height 52
copy div "JATEN COLLIN DIMSDALE 00883231529 Composer/Author ANTON KARL EDVIN GORANSSON 01…"
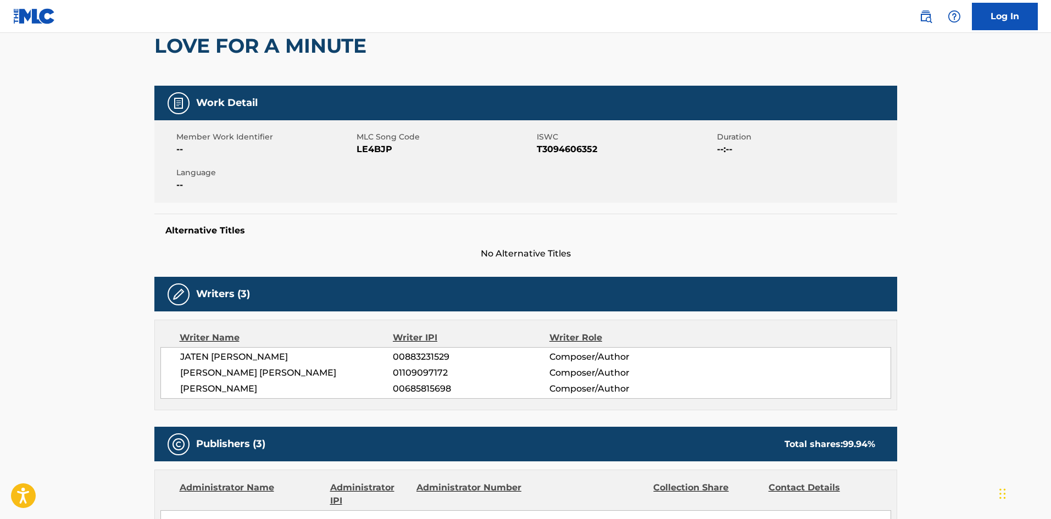
scroll to position [0, 0]
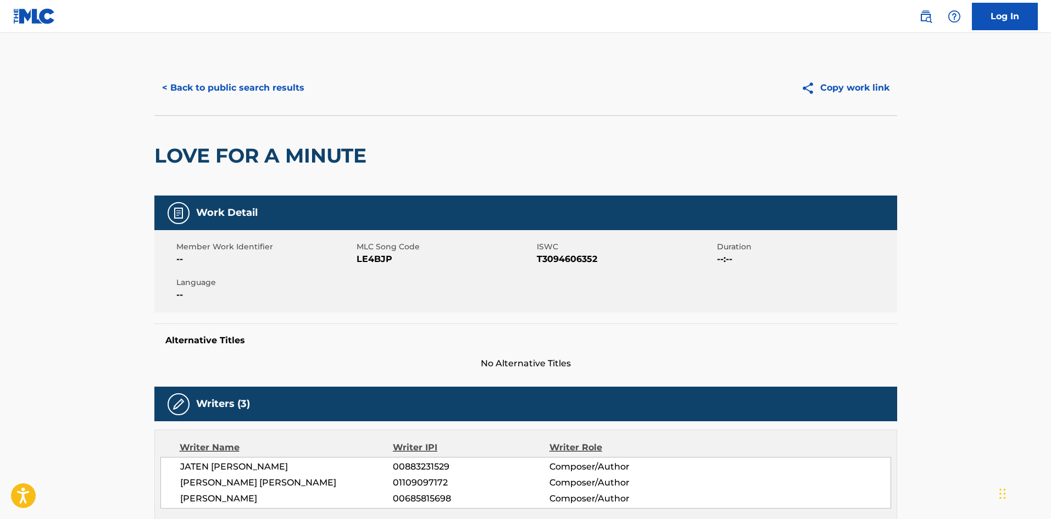
click at [216, 85] on button "< Back to public search results" at bounding box center [233, 87] width 158 height 27
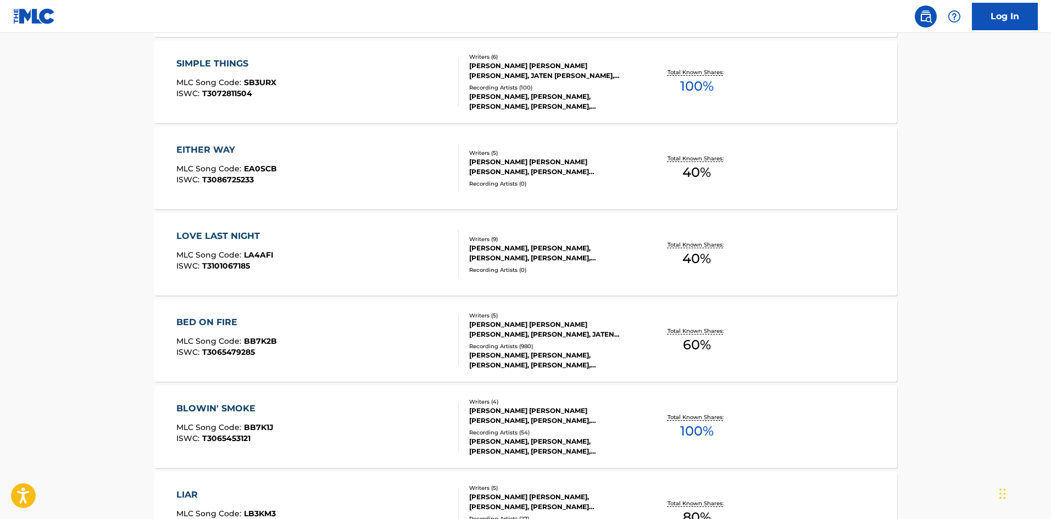
scroll to position [6049, 0]
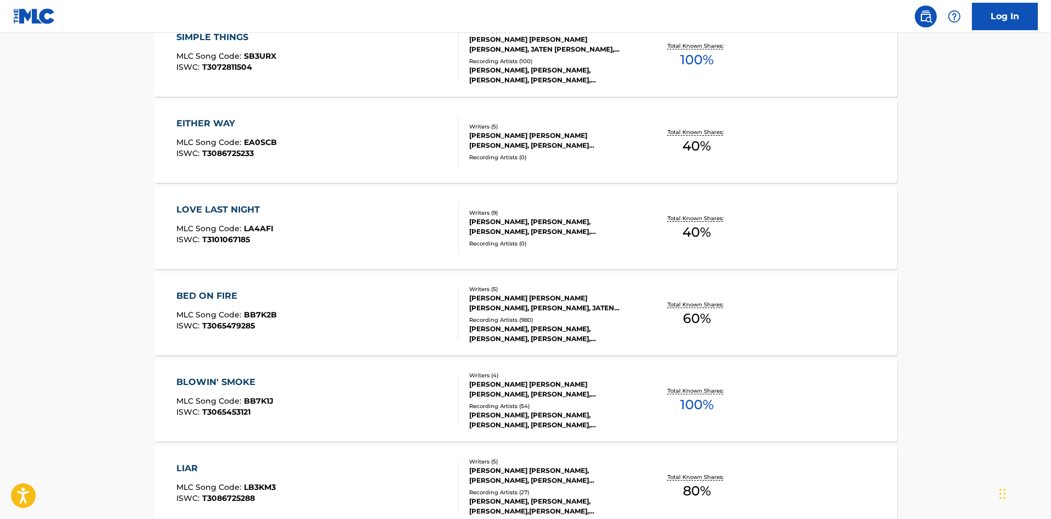
click at [209, 299] on div "BED ON FIRE" at bounding box center [226, 295] width 101 height 13
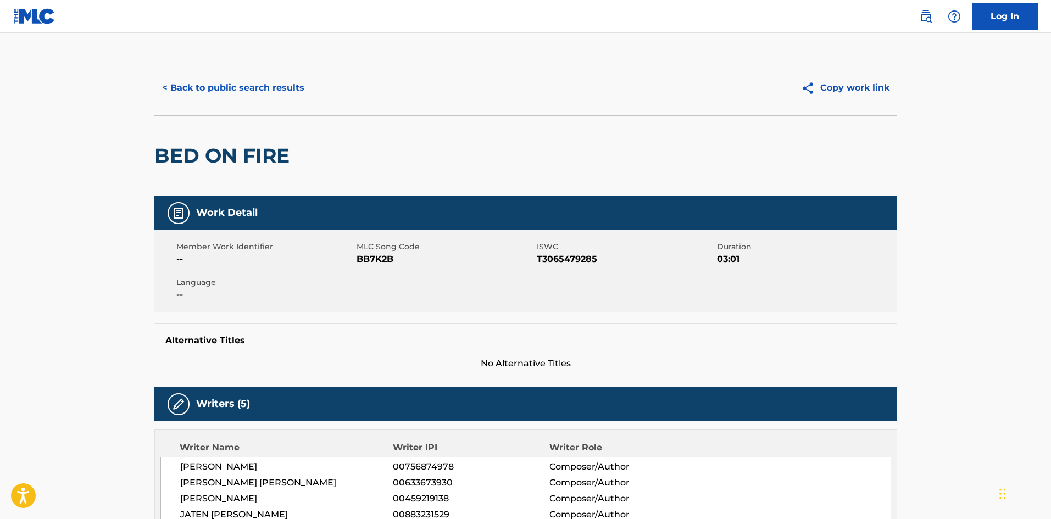
click at [191, 97] on button "< Back to public search results" at bounding box center [233, 87] width 158 height 27
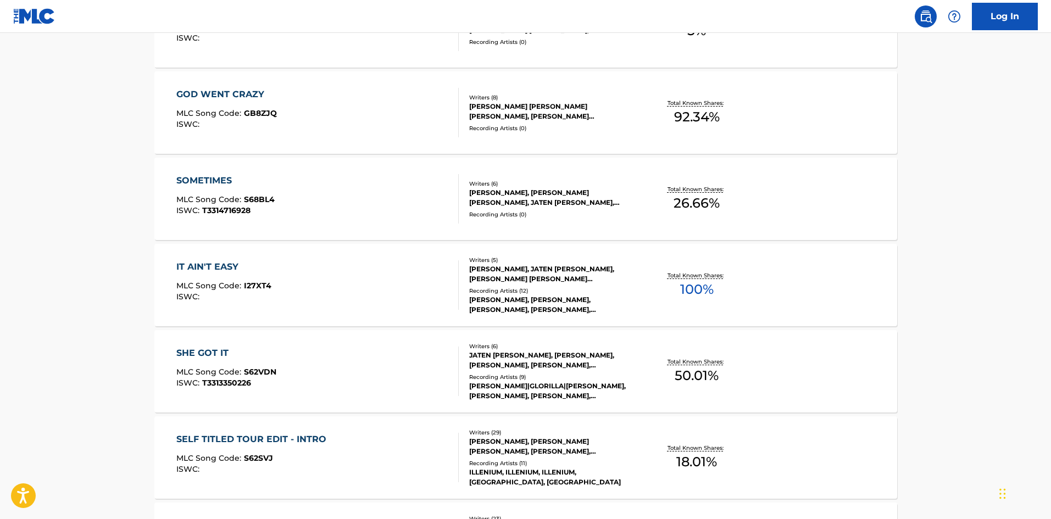
scroll to position [7561, 0]
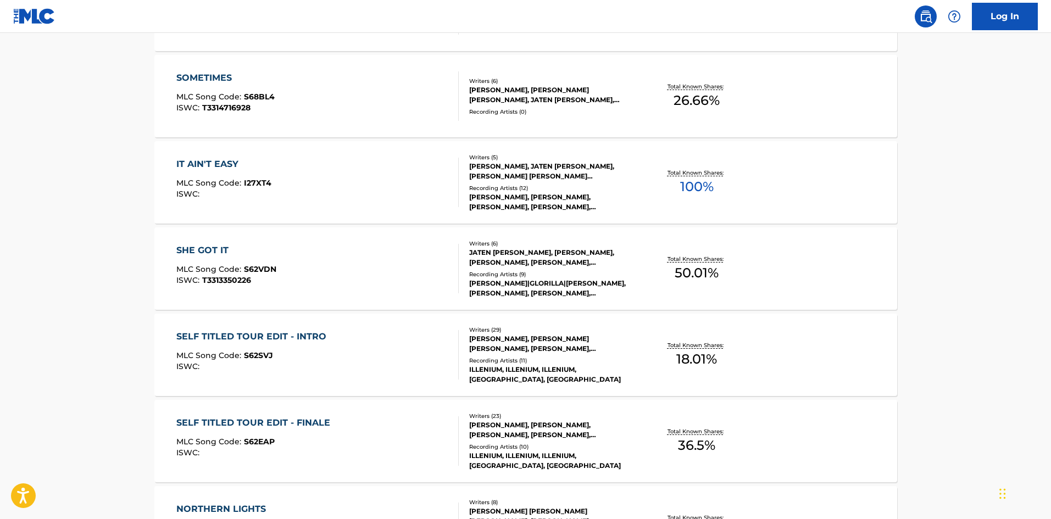
click at [210, 249] on div "SHE GOT IT" at bounding box center [226, 250] width 100 height 13
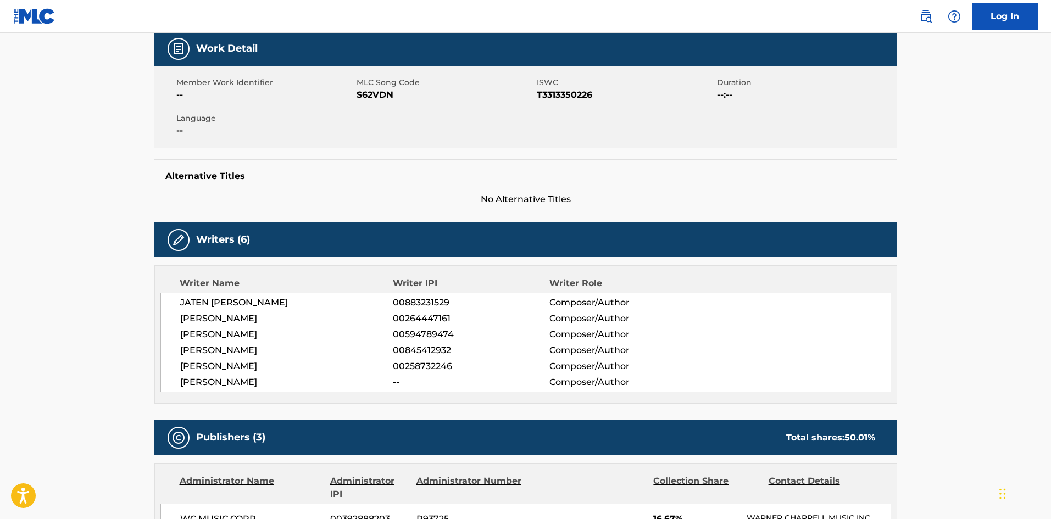
scroll to position [165, 0]
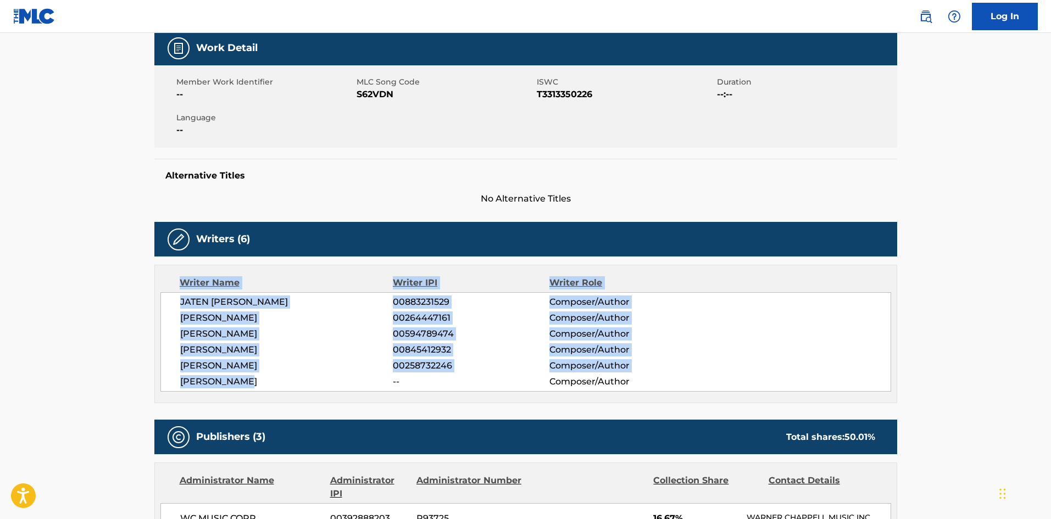
drag, startPoint x: 264, startPoint y: 383, endPoint x: 116, endPoint y: 277, distance: 181.9
drag, startPoint x: 257, startPoint y: 363, endPoint x: 255, endPoint y: 369, distance: 6.3
click at [257, 363] on span "TOR ERIK HERMANSEN" at bounding box center [286, 365] width 213 height 13
drag, startPoint x: 258, startPoint y: 382, endPoint x: 179, endPoint y: 302, distance: 112.6
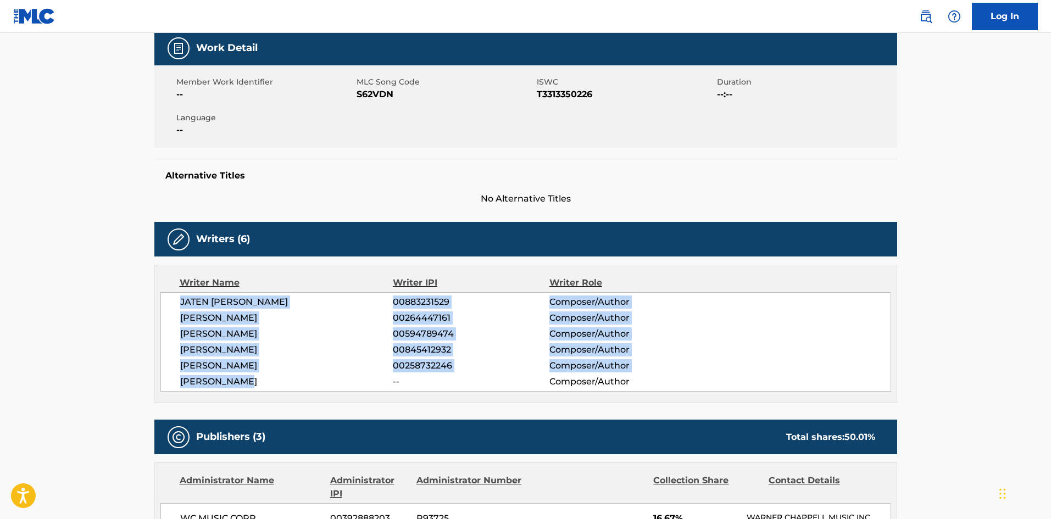
click at [179, 302] on div "JATEN COLLIN DIMSDALE 00883231529 Composer/Author MIKKEL ERIKSEN 00264447161 Co…" at bounding box center [525, 341] width 731 height 99
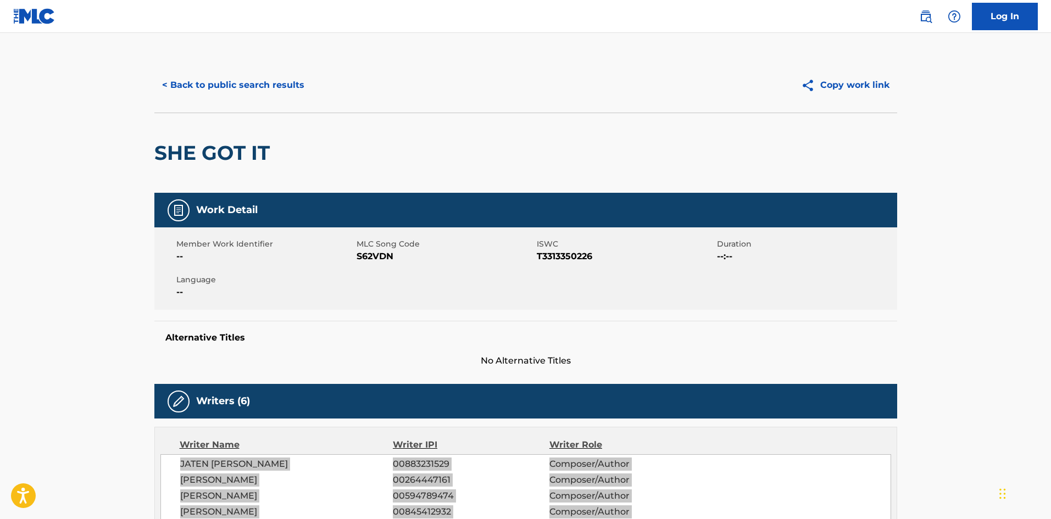
scroll to position [0, 0]
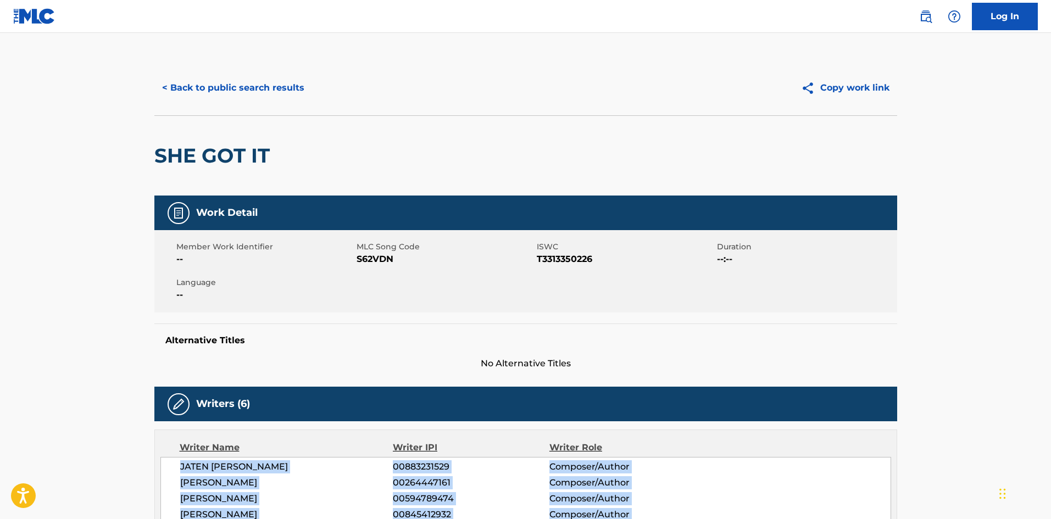
click at [199, 87] on button "< Back to public search results" at bounding box center [233, 87] width 158 height 27
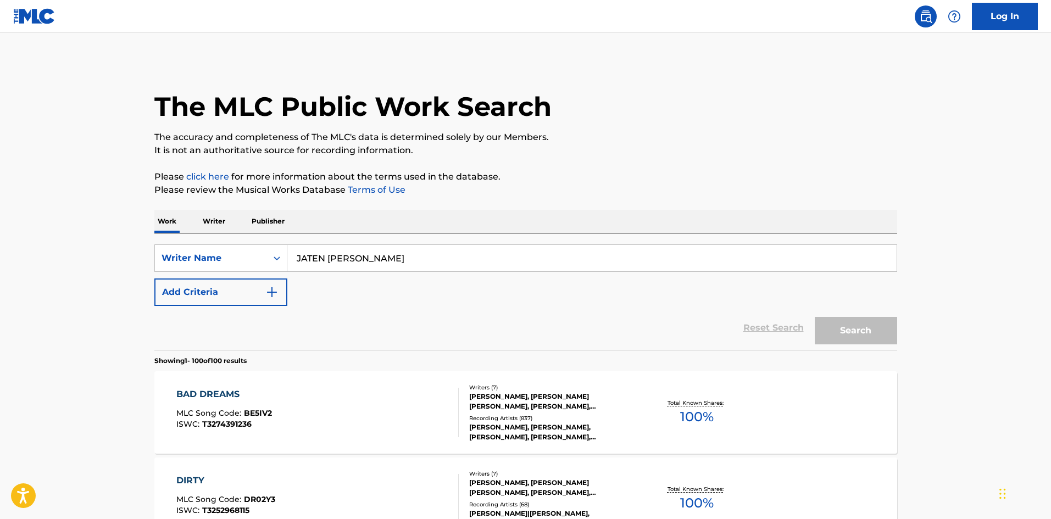
scroll to position [7589, 0]
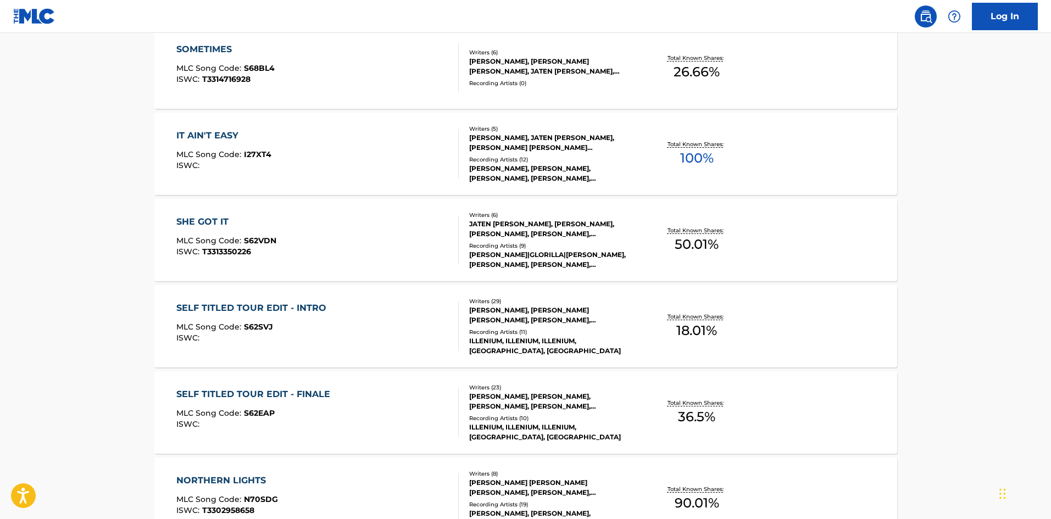
click at [208, 221] on div "SHE GOT IT" at bounding box center [226, 221] width 100 height 13
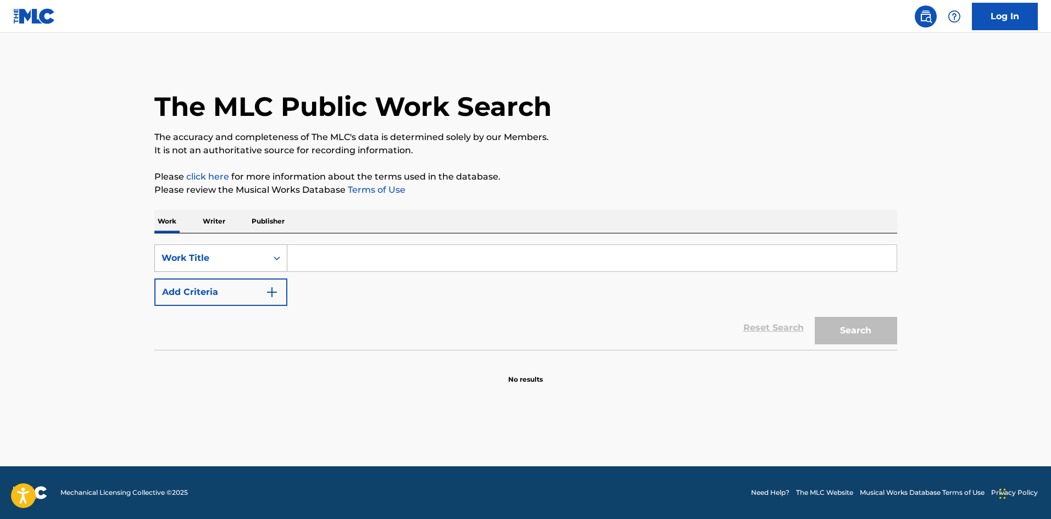
click at [231, 258] on div "Work Title" at bounding box center [211, 258] width 99 height 13
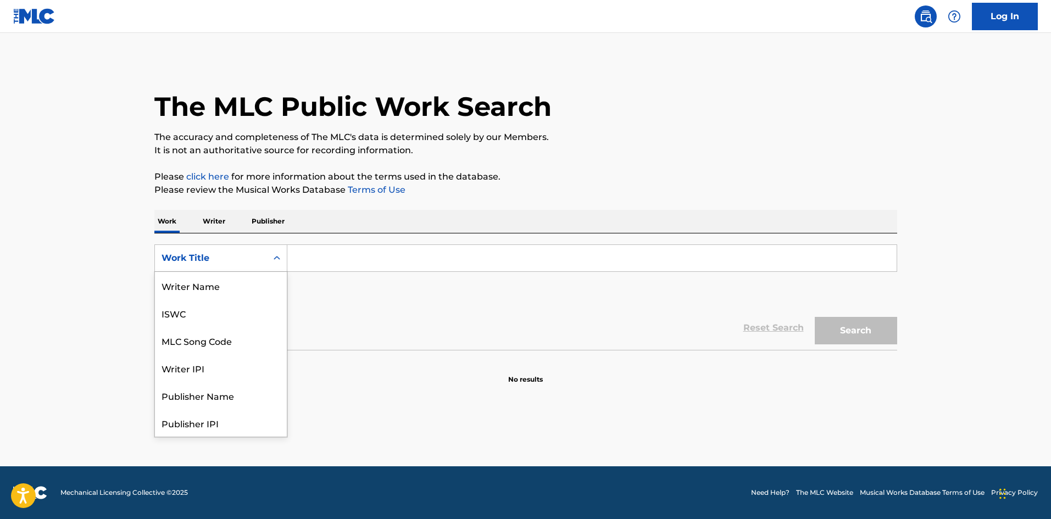
scroll to position [55, 0]
click at [381, 265] on input "Search Form" at bounding box center [591, 258] width 609 height 26
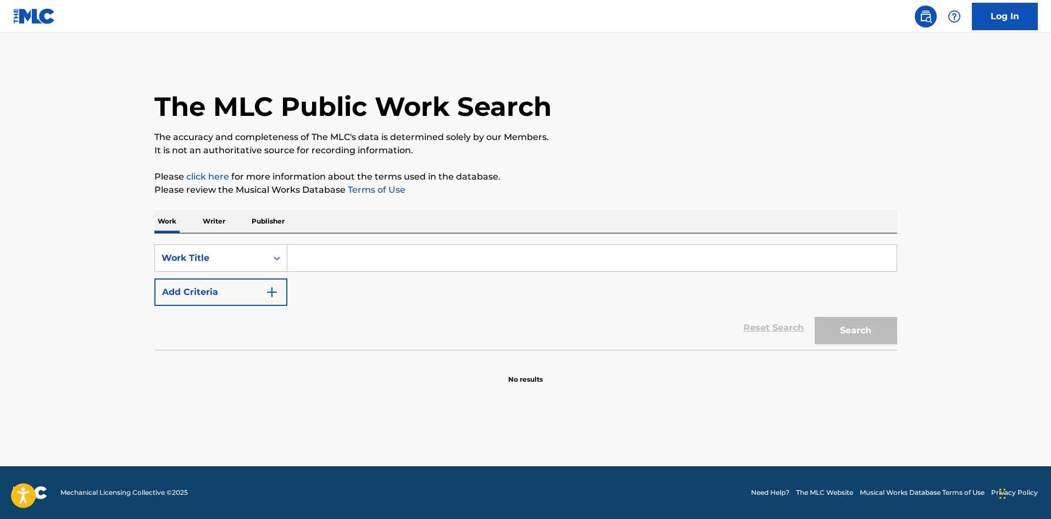
click at [232, 290] on button "Add Criteria" at bounding box center [220, 292] width 133 height 27
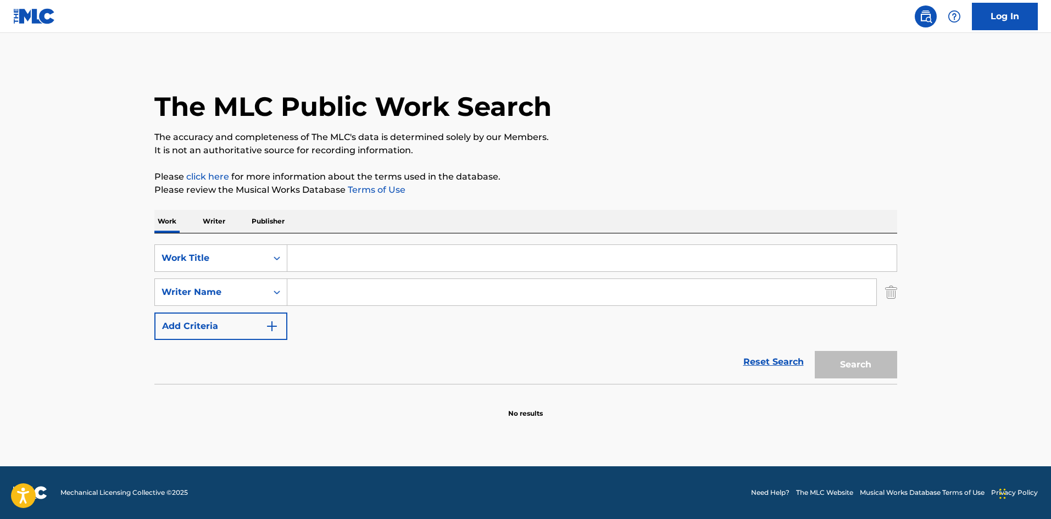
click at [302, 260] on input "Search Form" at bounding box center [591, 258] width 609 height 26
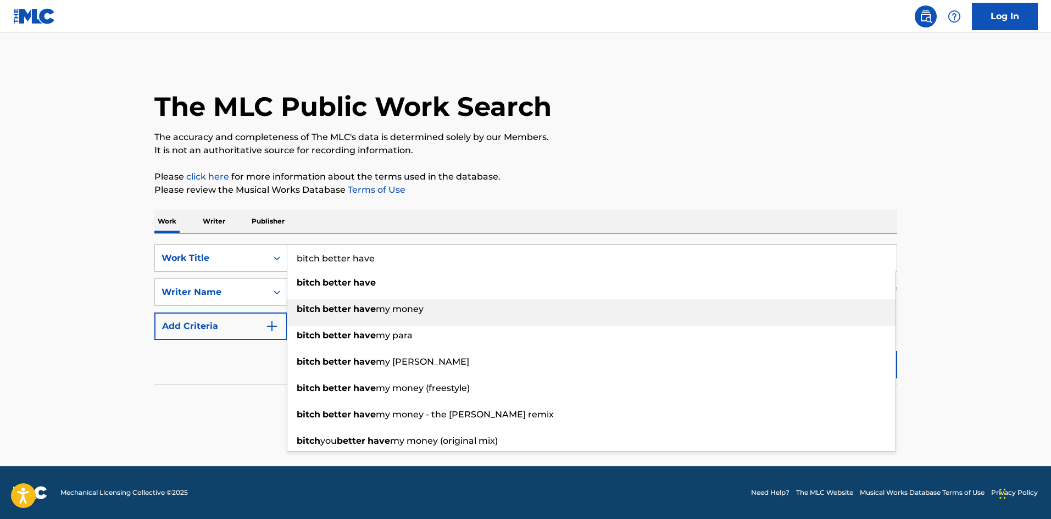
click at [383, 312] on span "my money" at bounding box center [400, 309] width 48 height 10
type input "bitch better have my money"
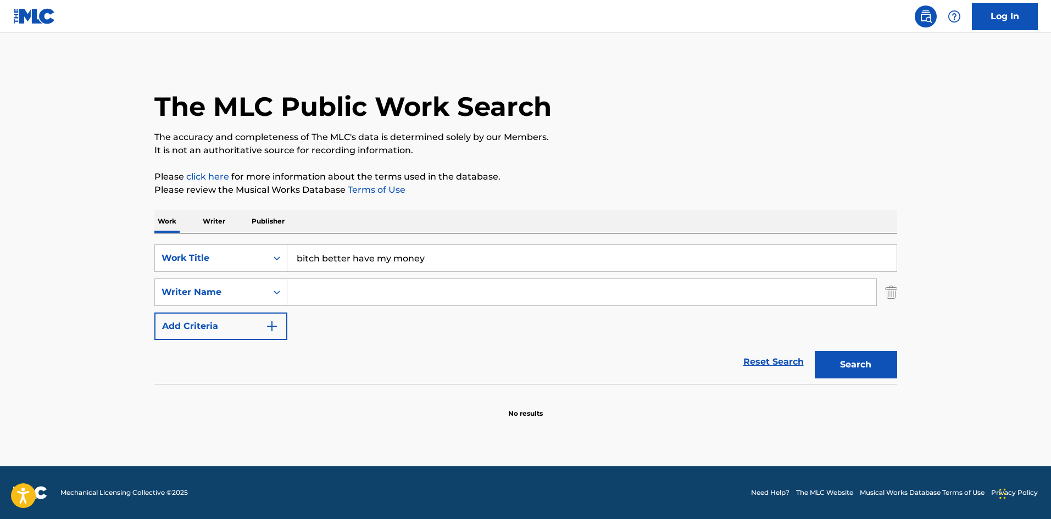
click at [321, 294] on input "Search Form" at bounding box center [581, 292] width 589 height 26
paste input "[PERSON_NAME]"
type input "[PERSON_NAME]"
click at [856, 360] on button "Search" at bounding box center [856, 364] width 82 height 27
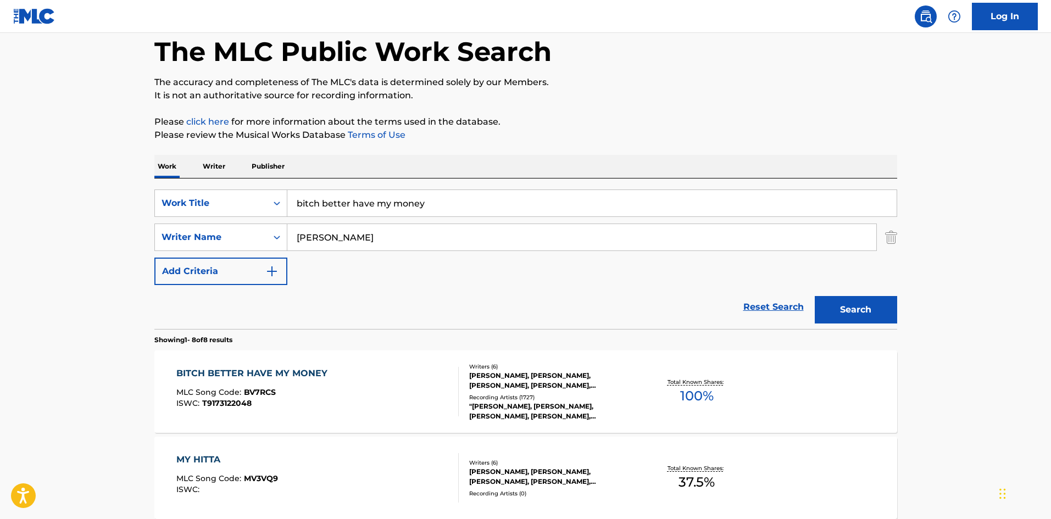
click at [286, 370] on div "BITCH BETTER HAVE MY MONEY" at bounding box center [254, 373] width 157 height 13
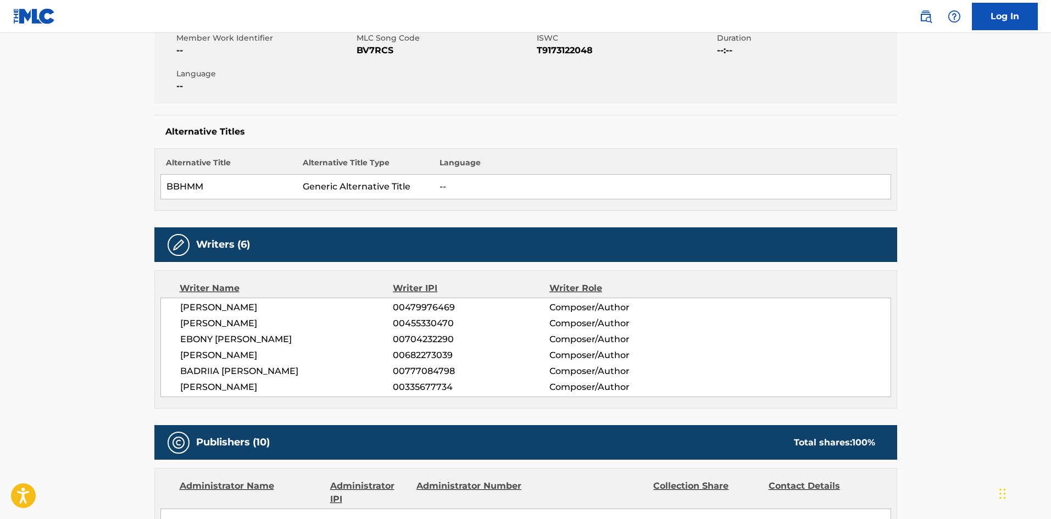
scroll to position [220, 0]
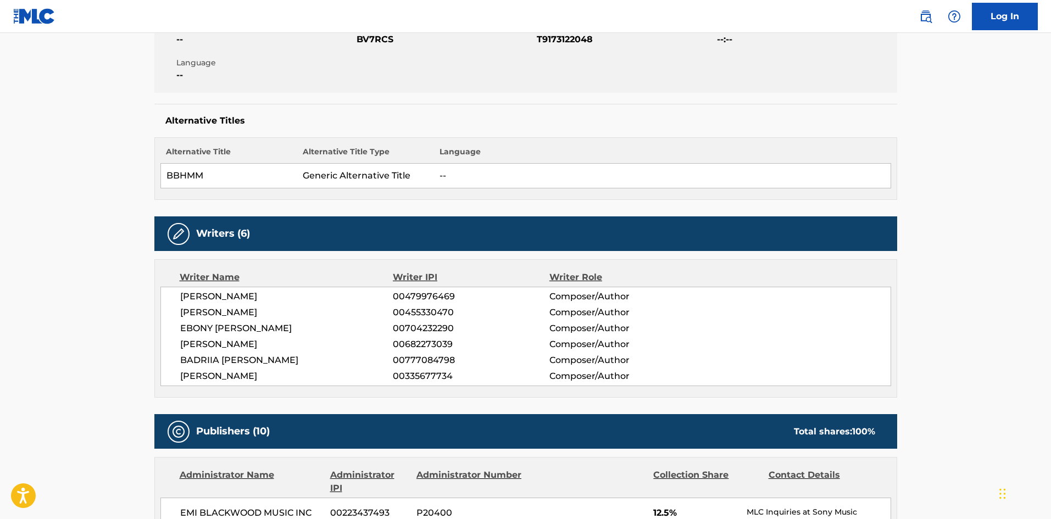
drag, startPoint x: 271, startPoint y: 376, endPoint x: 146, endPoint y: 299, distance: 147.4
copy div "[PERSON_NAME] 00479976469 Composer/Author [PERSON_NAME] 00455330470 Composer/Au…"
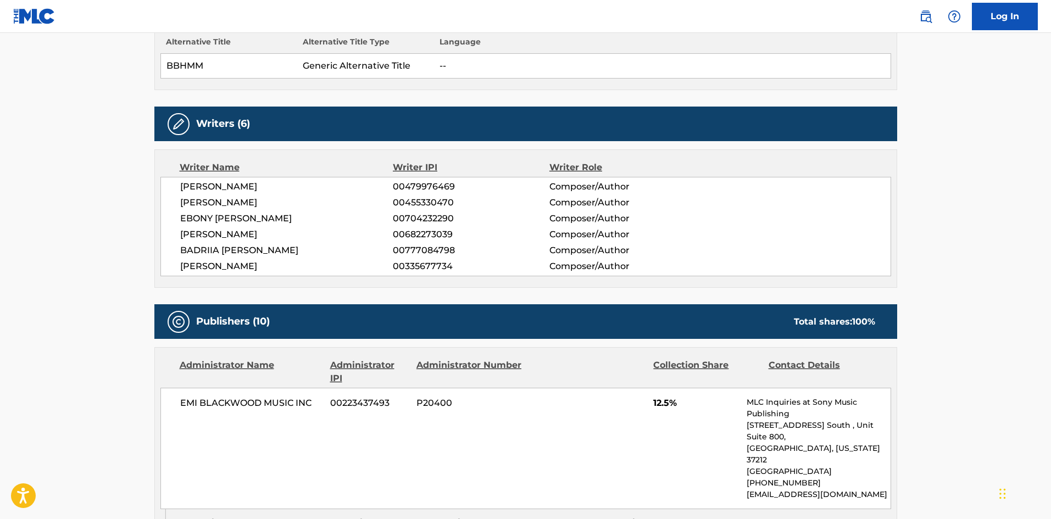
scroll to position [0, 0]
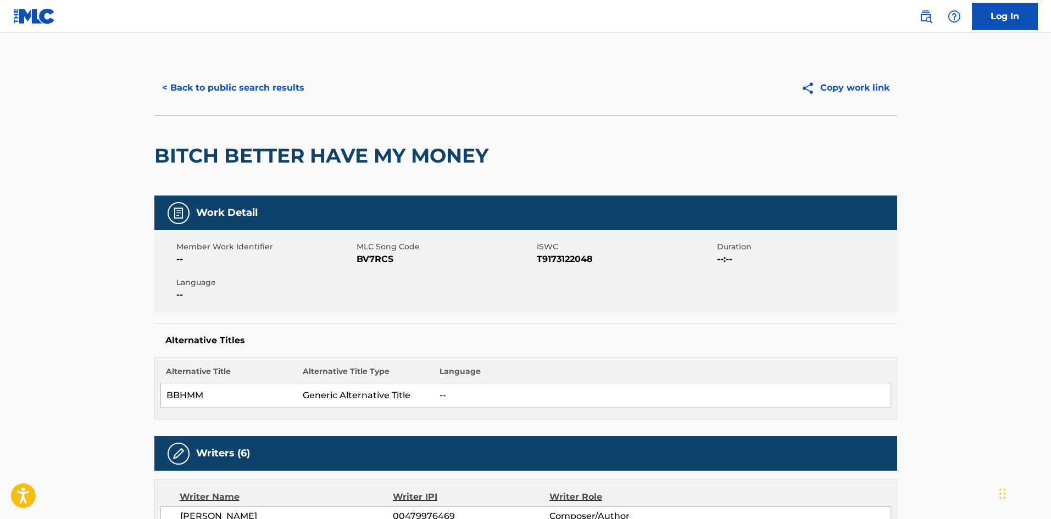
click at [219, 97] on button "< Back to public search results" at bounding box center [233, 87] width 158 height 27
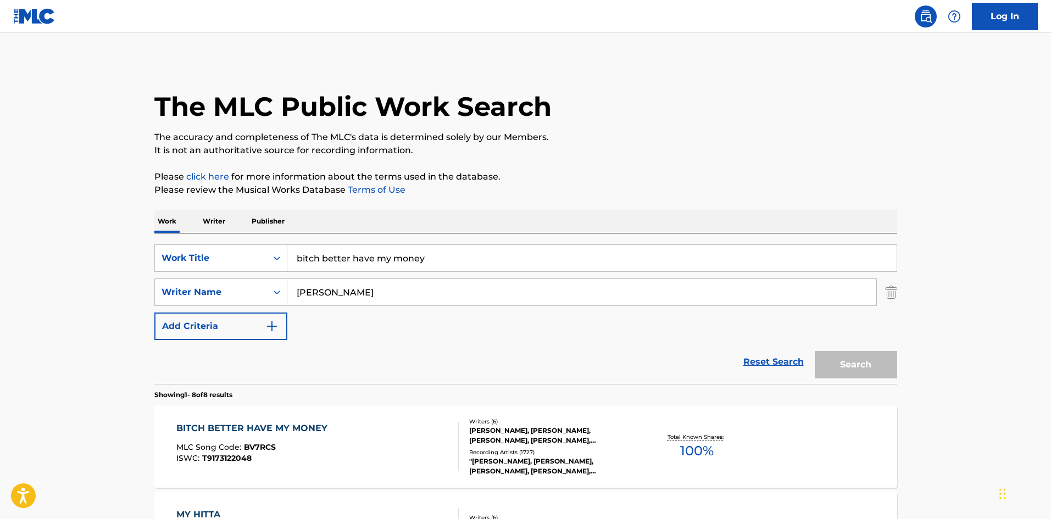
scroll to position [55, 0]
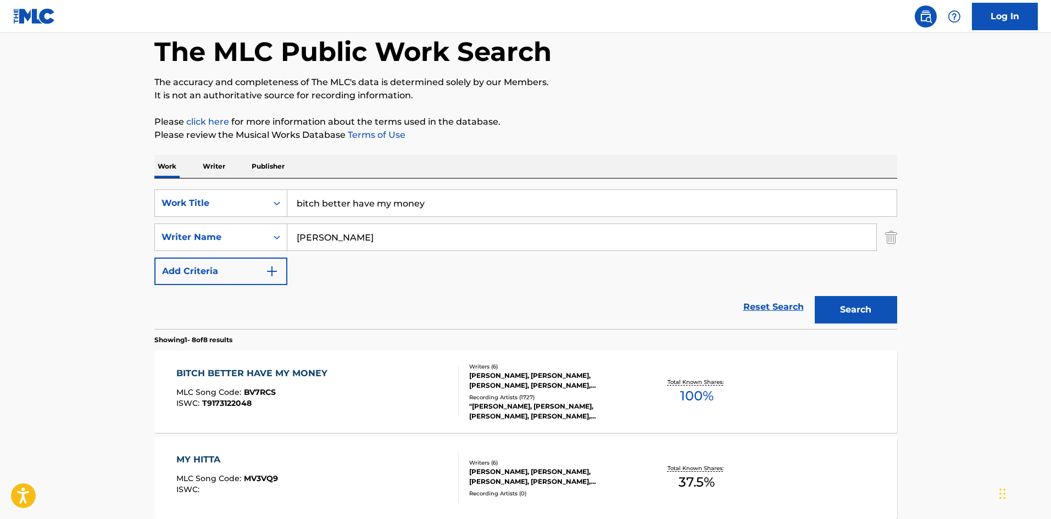
drag, startPoint x: 397, startPoint y: 245, endPoint x: 310, endPoint y: 242, distance: 87.4
click at [310, 242] on input "[PERSON_NAME]" at bounding box center [581, 237] width 589 height 26
click at [361, 242] on input "[PERSON_NAME]" at bounding box center [581, 237] width 589 height 26
drag, startPoint x: 391, startPoint y: 235, endPoint x: 348, endPoint y: 237, distance: 42.4
click at [258, 240] on div "SearchWithCriteriae7617a2d-7928-4b20-a461-9af03520311f Writer Name [PERSON_NAME]" at bounding box center [525, 237] width 743 height 27
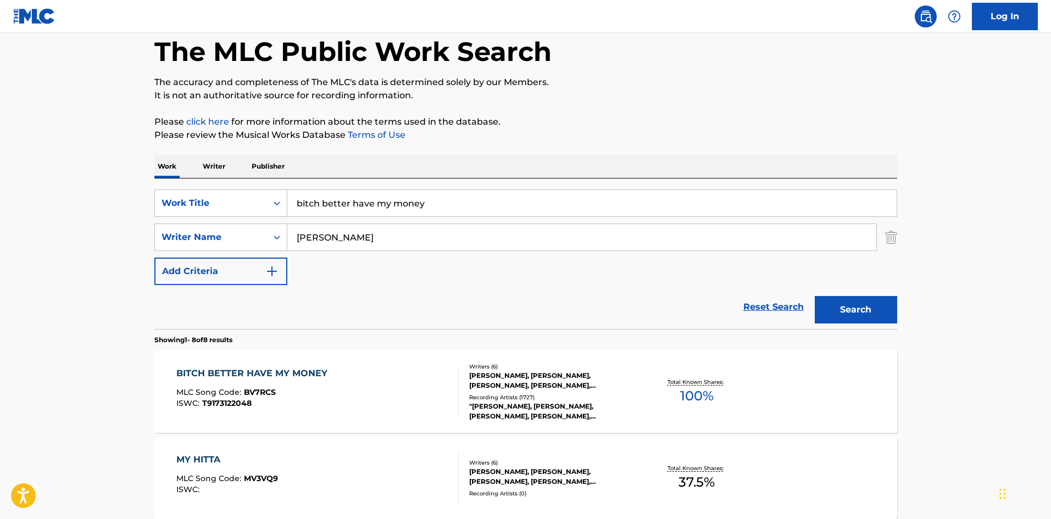
paste input "[PERSON_NAME]"
type input "[PERSON_NAME]"
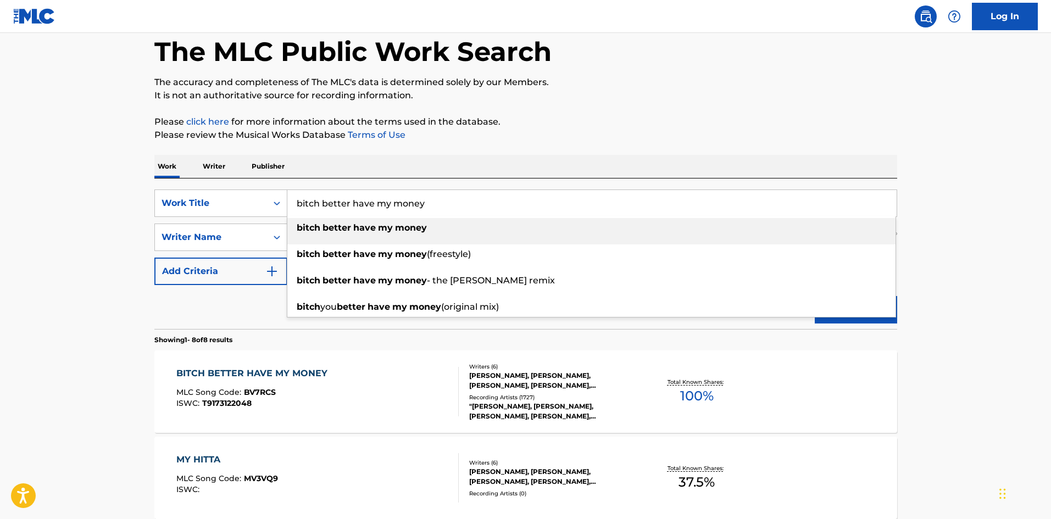
drag, startPoint x: 452, startPoint y: 214, endPoint x: 246, endPoint y: 218, distance: 206.0
click at [256, 217] on div "SearchWithCriteriaa3bbced0-b1f6-4e47-a416-bf228115ea67 Work Title bitch better …" at bounding box center [525, 238] width 743 height 96
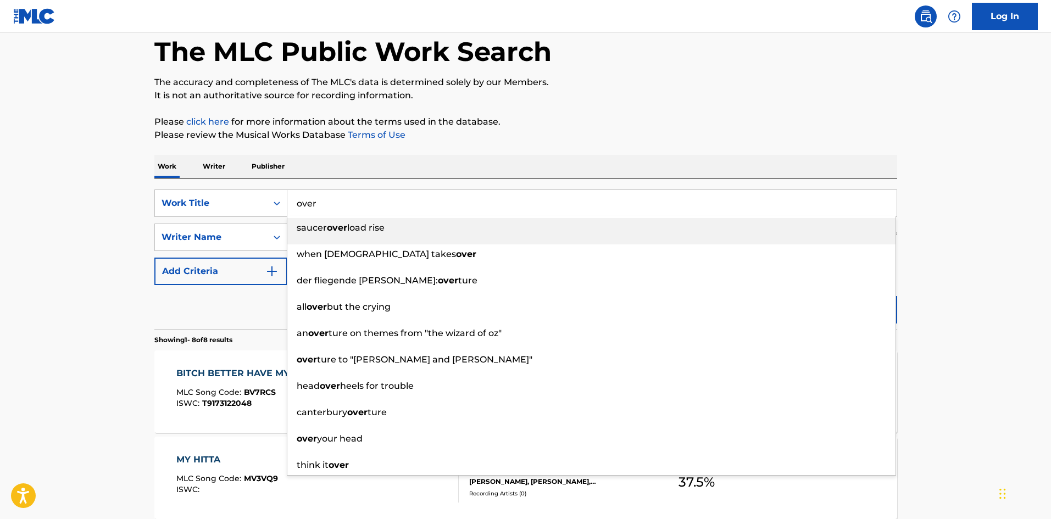
type input "over"
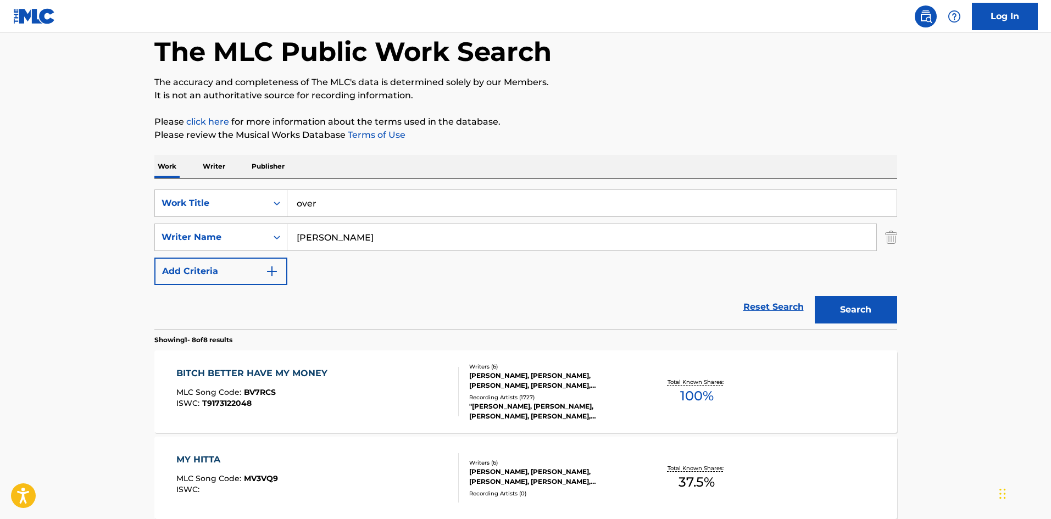
click at [695, 57] on div "The MLC Public Work Search" at bounding box center [525, 45] width 743 height 80
click at [855, 301] on button "Search" at bounding box center [856, 309] width 82 height 27
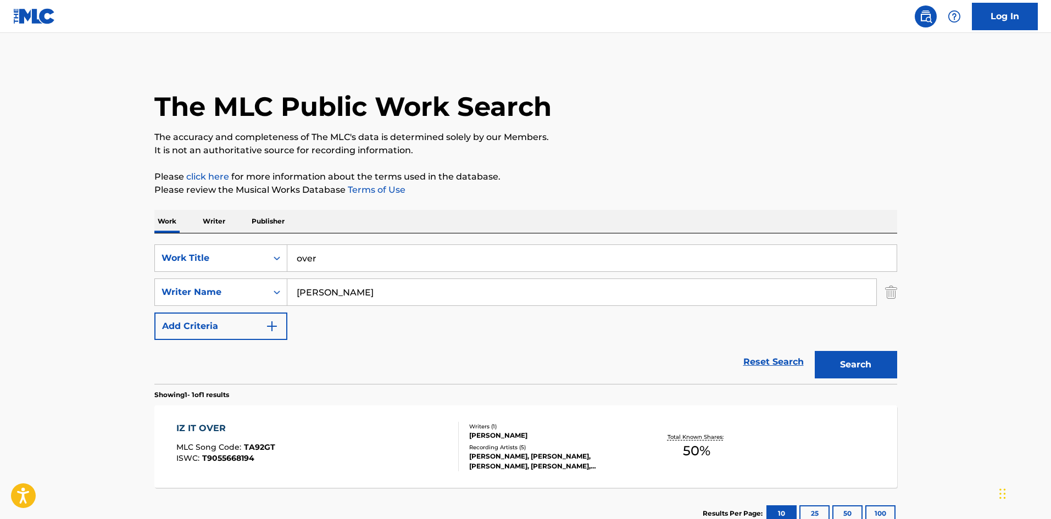
drag, startPoint x: 336, startPoint y: 293, endPoint x: 325, endPoint y: 297, distance: 10.9
click at [325, 297] on input "[PERSON_NAME]" at bounding box center [581, 292] width 589 height 26
type input "[PERSON_NAME]"
click at [853, 364] on button "Search" at bounding box center [856, 364] width 82 height 27
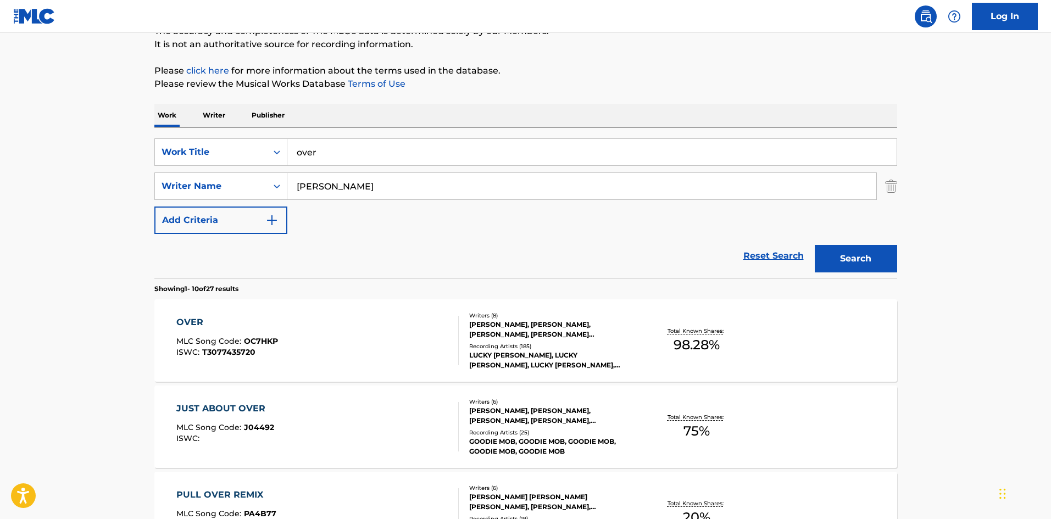
scroll to position [110, 0]
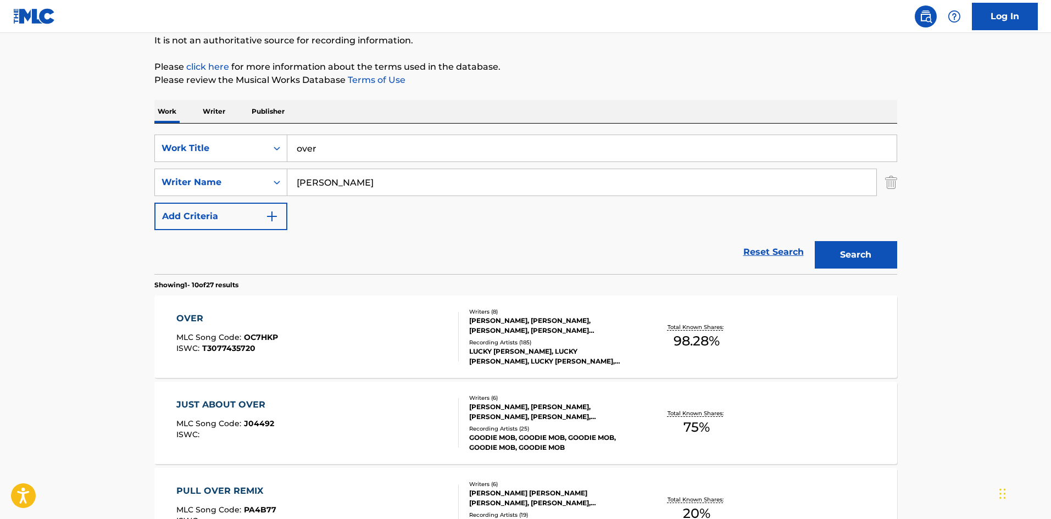
click at [183, 322] on div "OVER" at bounding box center [227, 318] width 102 height 13
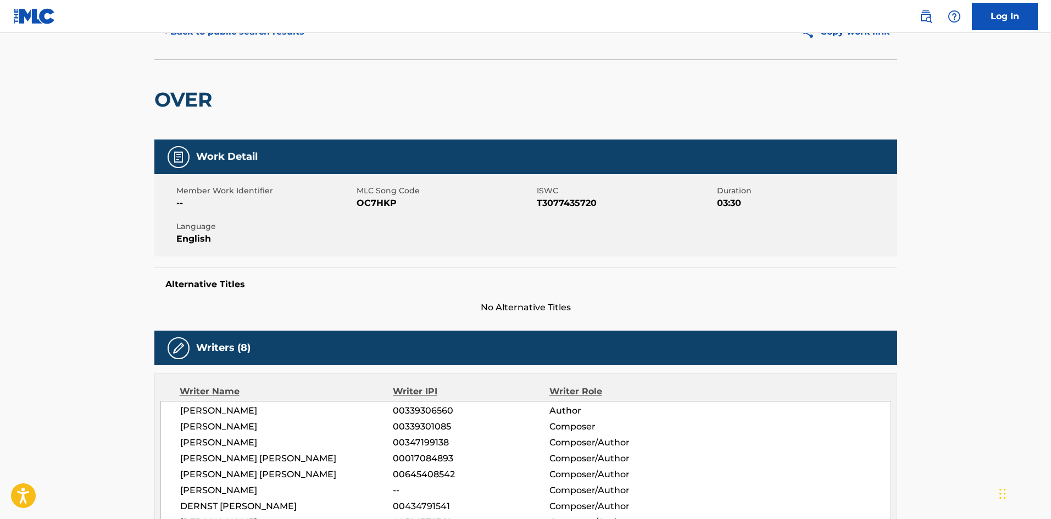
scroll to position [220, 0]
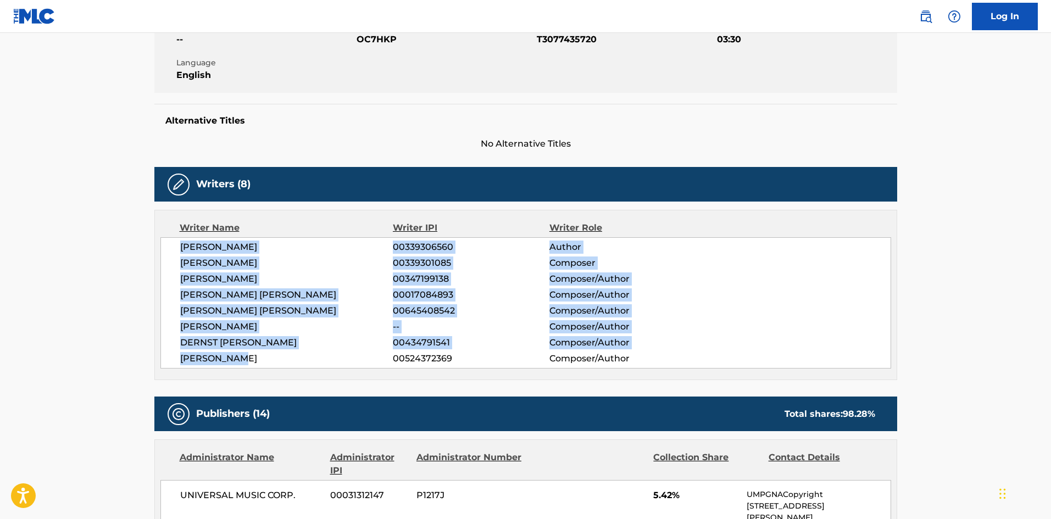
drag, startPoint x: 249, startPoint y: 359, endPoint x: 154, endPoint y: 248, distance: 146.5
click at [154, 248] on div "Writer Name Writer IPI Writer Role [PERSON_NAME] 00339306560 Author [PERSON_NAM…" at bounding box center [525, 295] width 743 height 170
copy div "[PERSON_NAME] 00339306560 Author [PERSON_NAME] 00339301085 Composer [PERSON_NAM…"
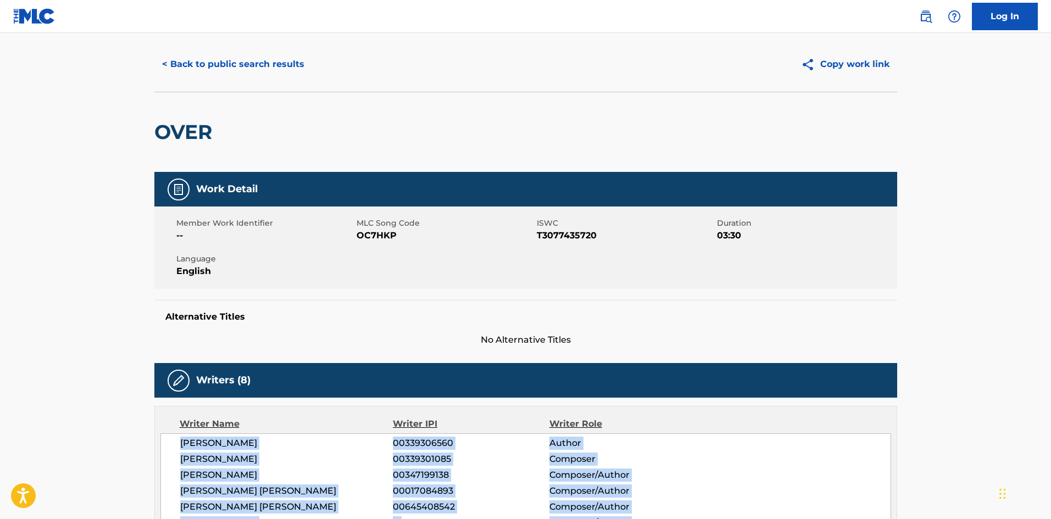
scroll to position [0, 0]
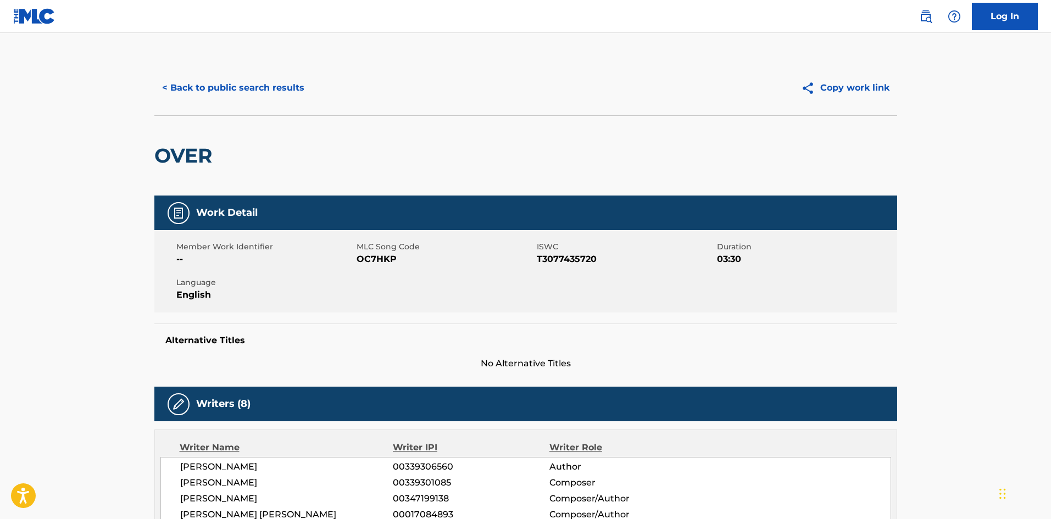
drag, startPoint x: 240, startPoint y: 104, endPoint x: 242, endPoint y: 97, distance: 6.8
click at [241, 99] on div "< Back to public search results Copy work link" at bounding box center [525, 87] width 743 height 55
click at [253, 92] on button "< Back to public search results" at bounding box center [233, 87] width 158 height 27
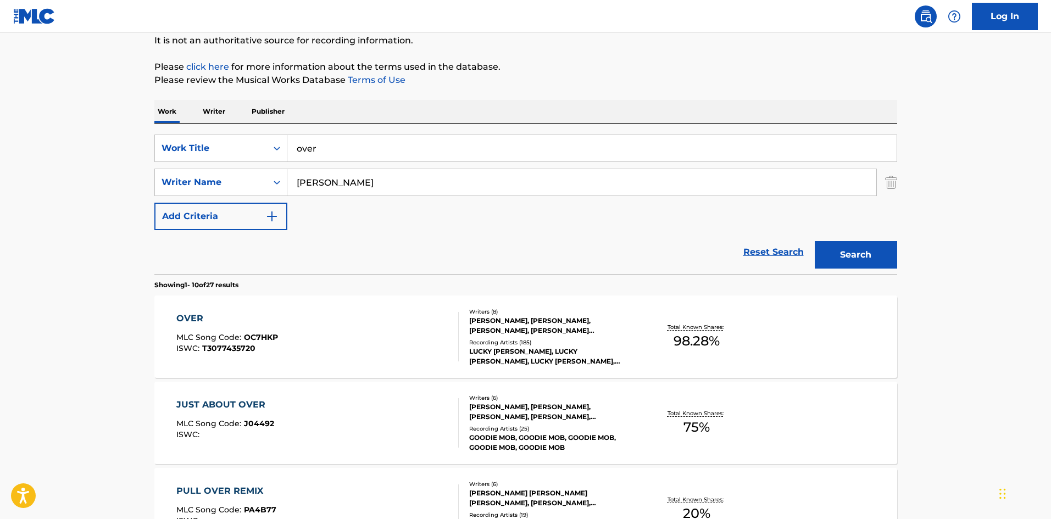
drag, startPoint x: 355, startPoint y: 152, endPoint x: 282, endPoint y: 131, distance: 76.0
click at [285, 132] on div "SearchWithCriteriaa3bbced0-b1f6-4e47-a416-bf228115ea67 Work Title over SearchWi…" at bounding box center [525, 199] width 743 height 151
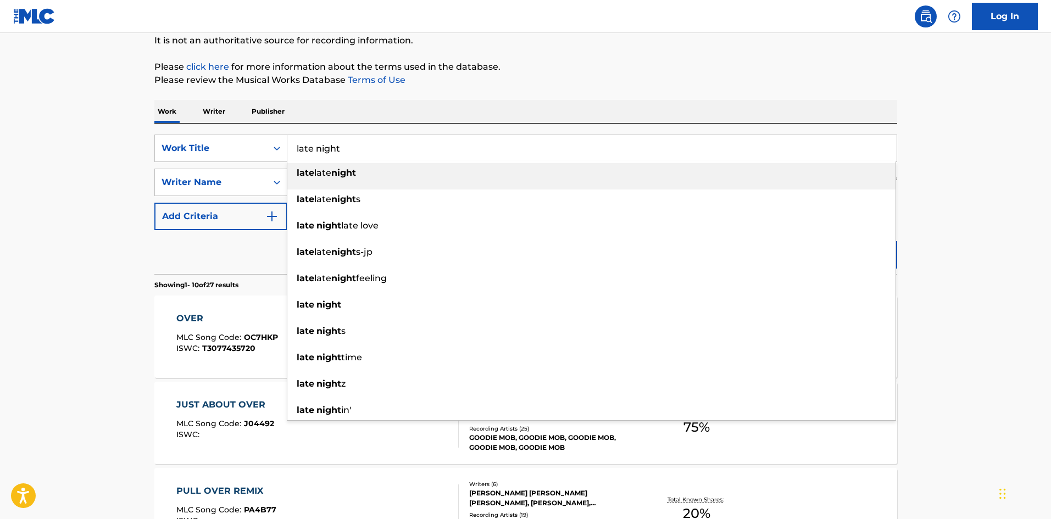
type input "late night"
click at [607, 86] on p "Please review the Musical Works Database Terms of Use" at bounding box center [525, 80] width 743 height 13
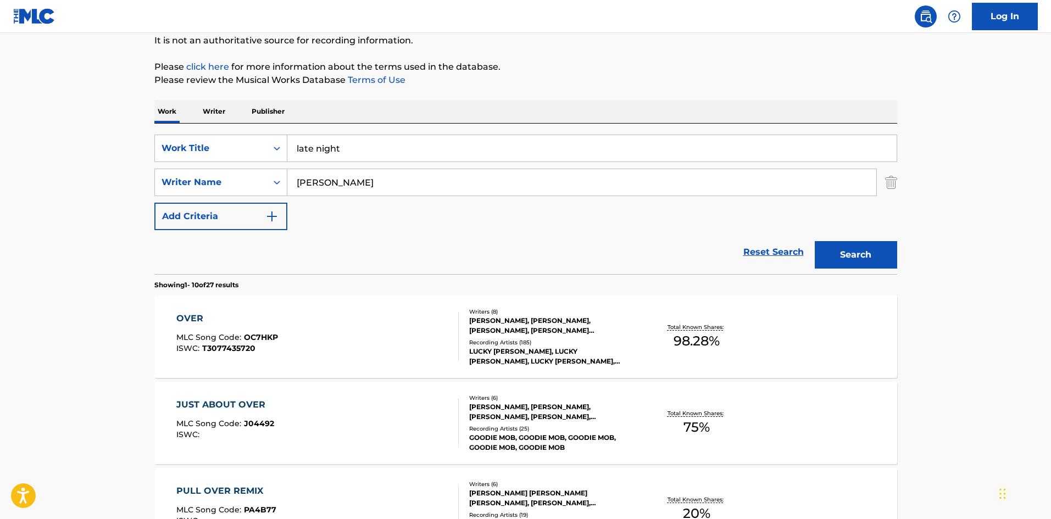
click at [850, 242] on button "Search" at bounding box center [856, 254] width 82 height 27
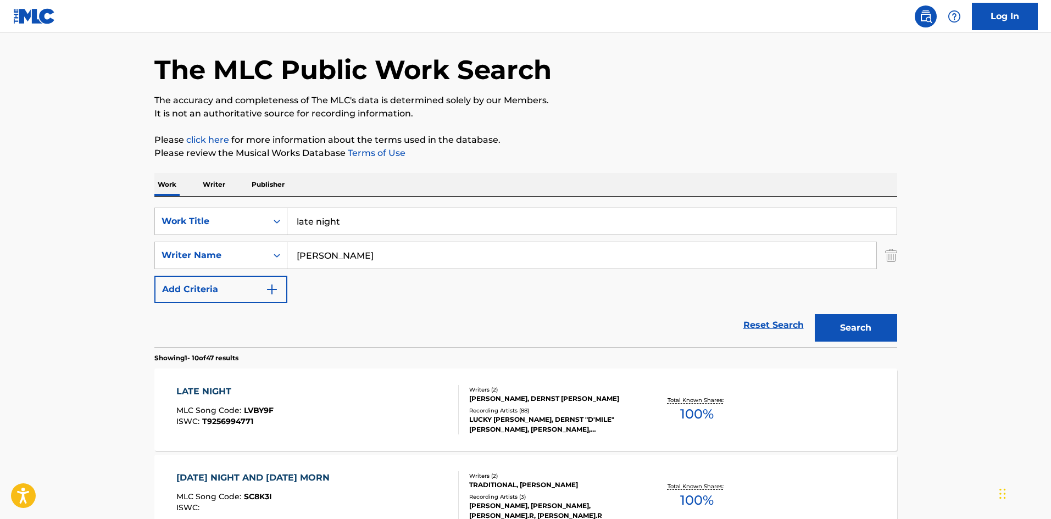
scroll to position [55, 0]
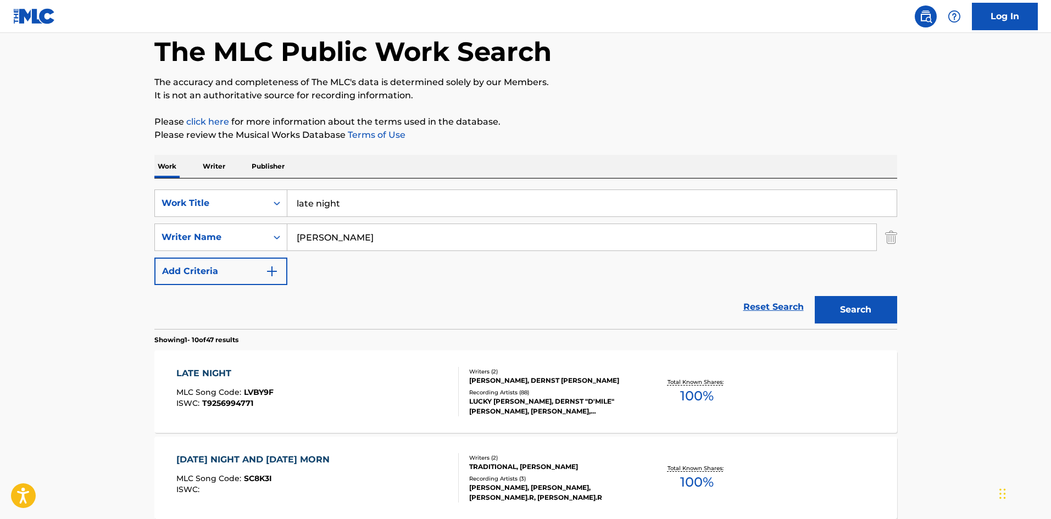
click at [218, 377] on div "LATE NIGHT" at bounding box center [224, 373] width 97 height 13
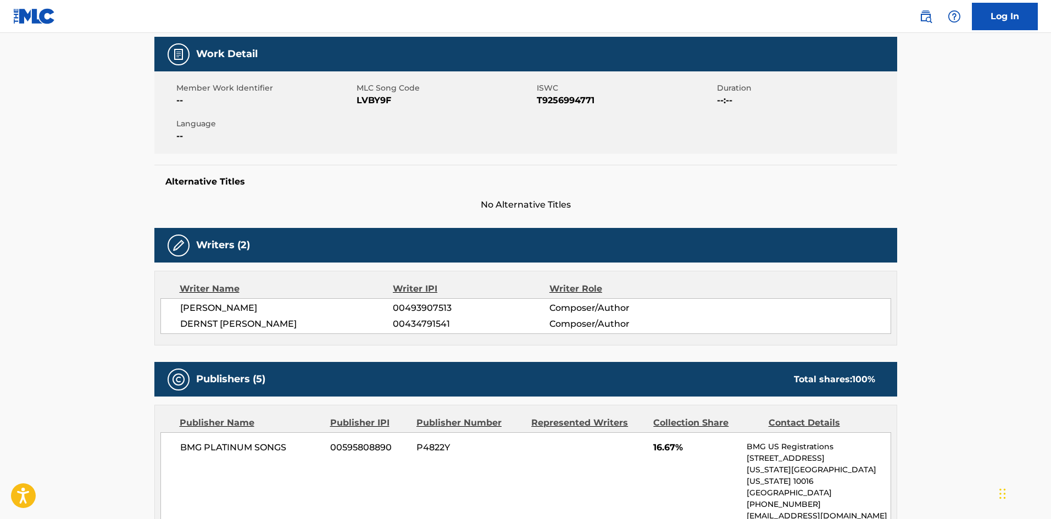
scroll to position [165, 0]
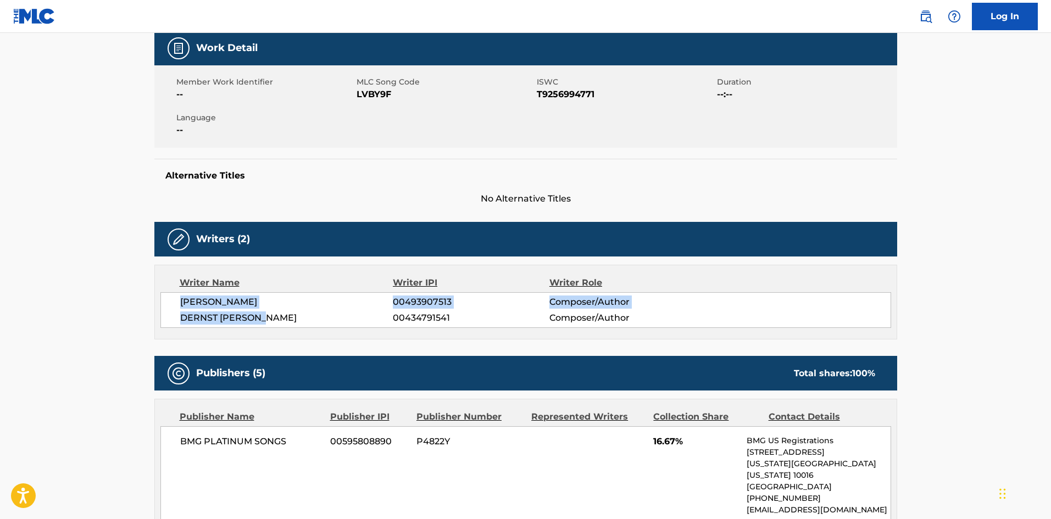
drag, startPoint x: 263, startPoint y: 321, endPoint x: 164, endPoint y: 304, distance: 100.9
click at [164, 304] on div "[PERSON_NAME] 00493907513 Composer/Author [PERSON_NAME] 00434791541 Composer/Au…" at bounding box center [525, 310] width 731 height 36
copy div "[PERSON_NAME] 00493907513 Composer/Author [PERSON_NAME]"
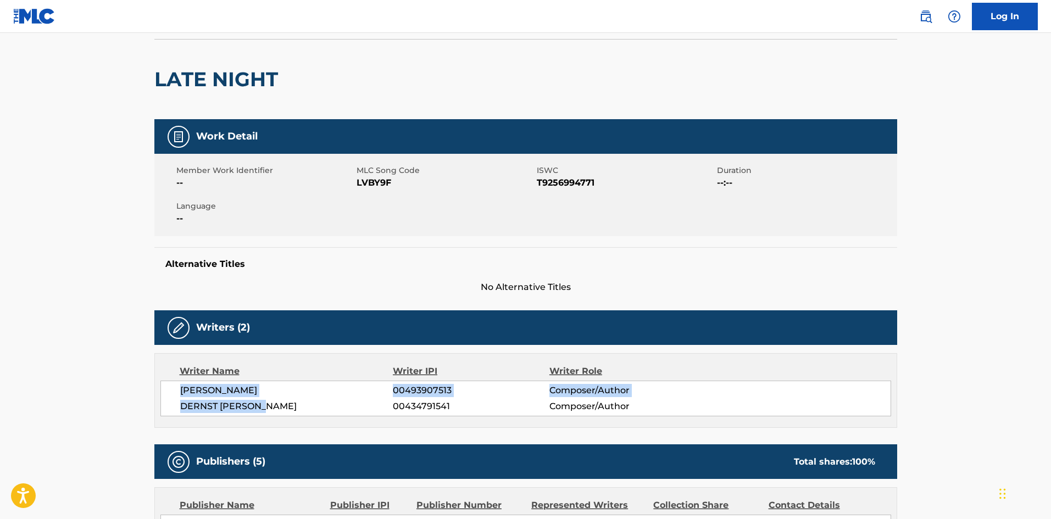
scroll to position [0, 0]
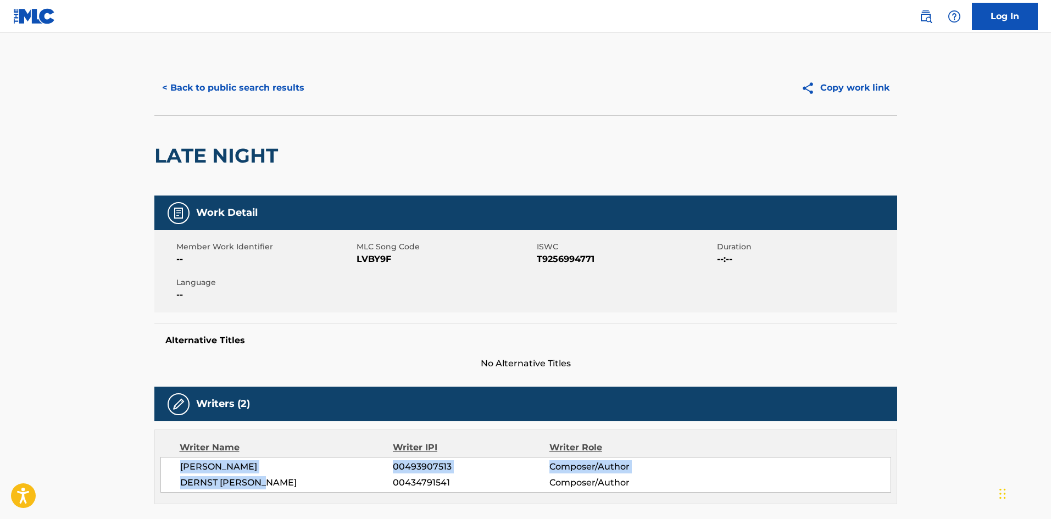
click at [182, 85] on button "< Back to public search results" at bounding box center [233, 87] width 158 height 27
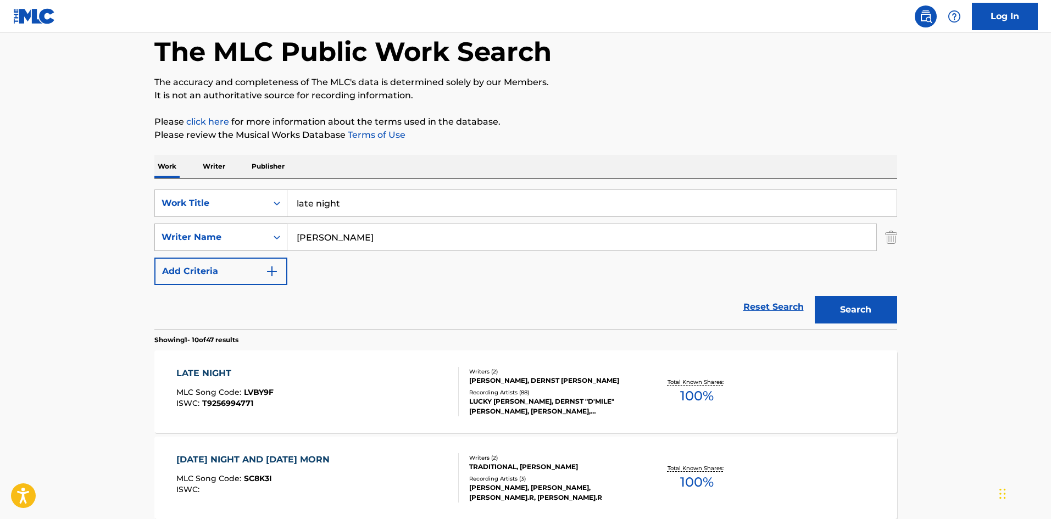
drag, startPoint x: 374, startPoint y: 243, endPoint x: 256, endPoint y: 238, distance: 118.2
click at [256, 238] on div "SearchWithCriteriae7617a2d-7928-4b20-a461-9af03520311f Writer Name [PERSON_NAME]" at bounding box center [525, 237] width 743 height 27
paste input "[PERSON_NAME]"
click at [354, 225] on input "[PERSON_NAME]" at bounding box center [581, 237] width 589 height 26
type input "[PERSON_NAME]"
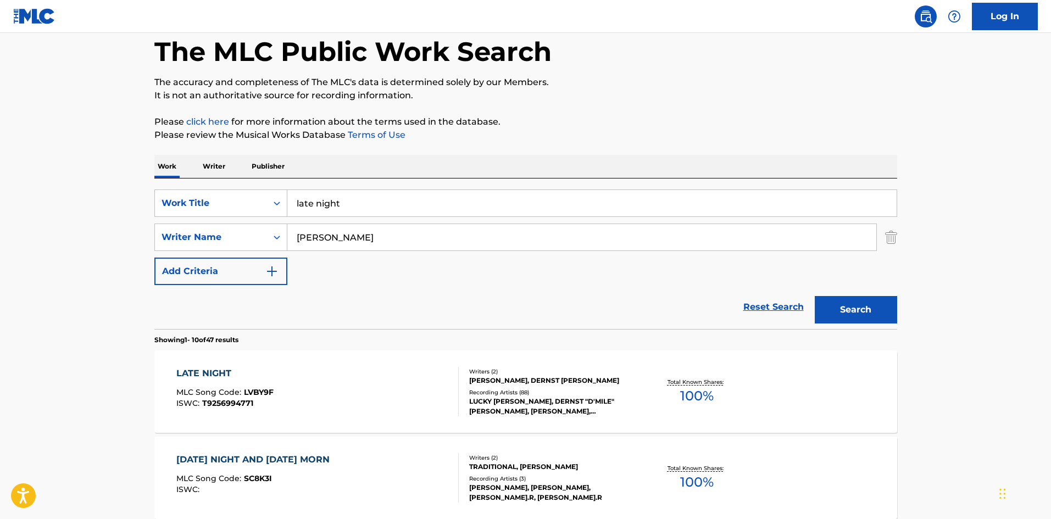
drag, startPoint x: 392, startPoint y: 208, endPoint x: 164, endPoint y: 151, distance: 235.6
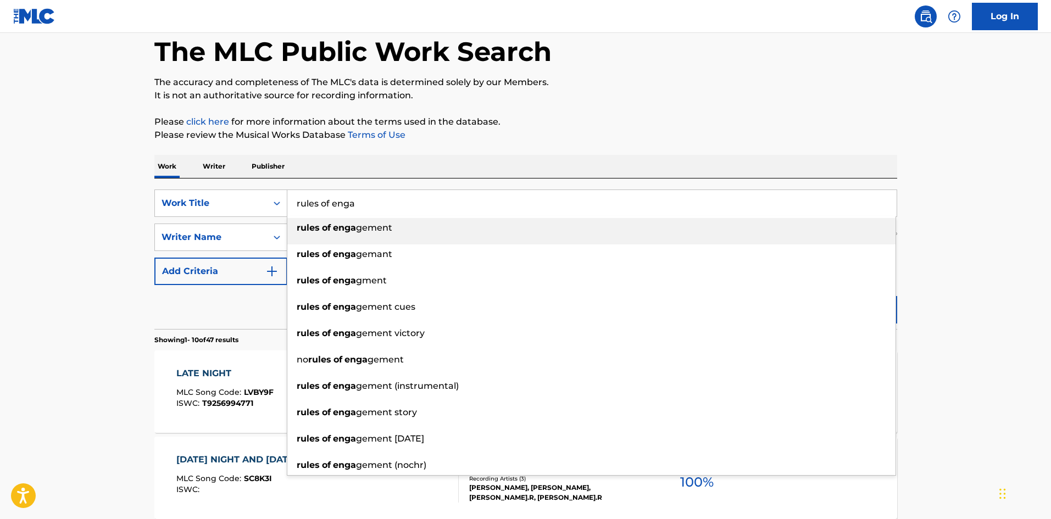
click at [461, 227] on div "rules of enga gement" at bounding box center [591, 228] width 608 height 20
type input "rules of engagement"
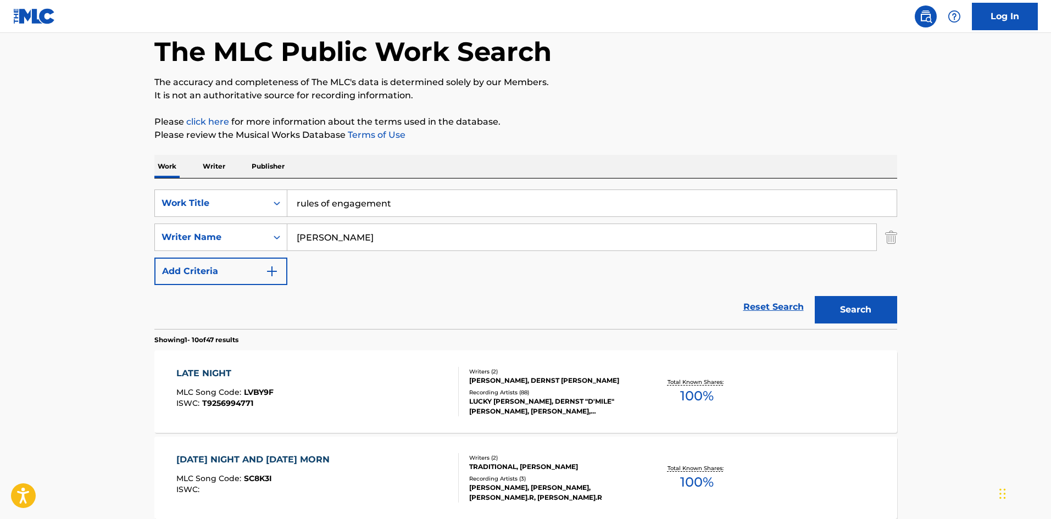
click at [827, 308] on button "Search" at bounding box center [856, 309] width 82 height 27
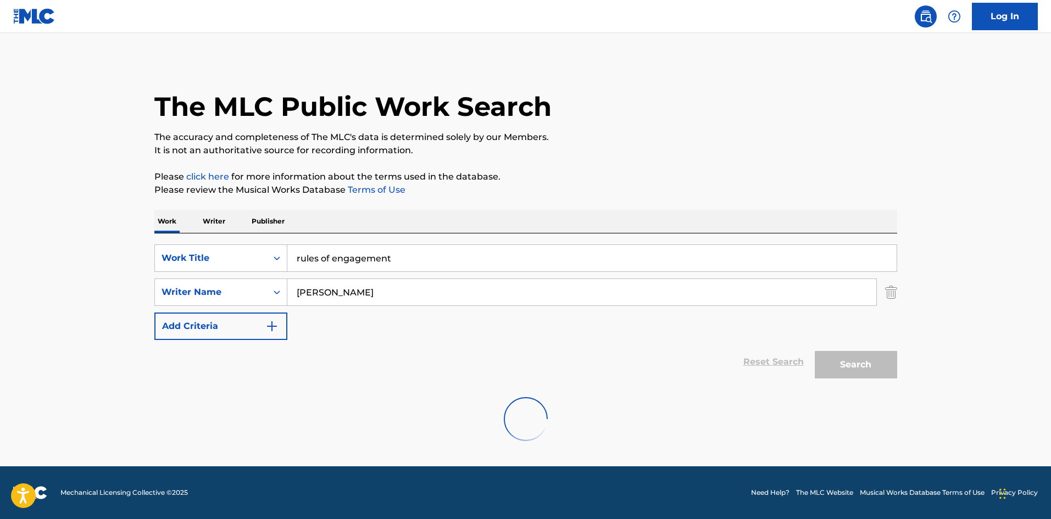
scroll to position [0, 0]
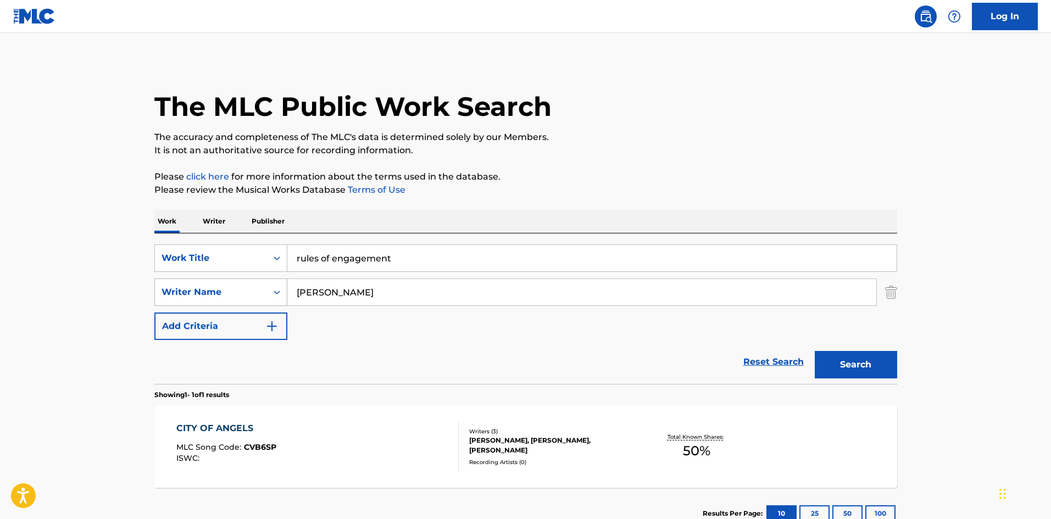
drag, startPoint x: 396, startPoint y: 303, endPoint x: 218, endPoint y: 286, distance: 179.3
click at [218, 286] on div "SearchWithCriteriae7617a2d-7928-4b20-a461-9af03520311f Writer Name [PERSON_NAME]" at bounding box center [525, 292] width 743 height 27
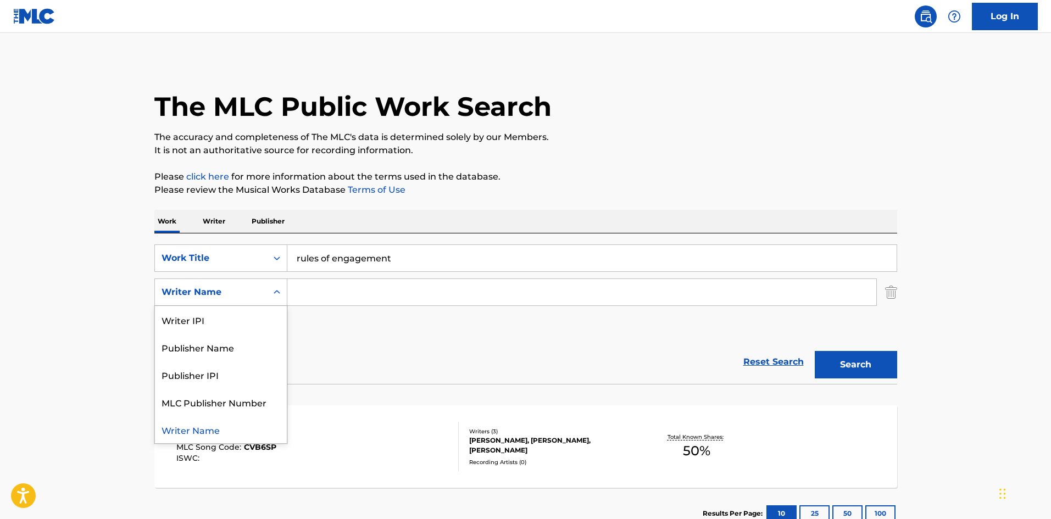
click at [203, 292] on div "Writer Name" at bounding box center [211, 292] width 99 height 13
click at [895, 296] on img "Search Form" at bounding box center [891, 292] width 12 height 27
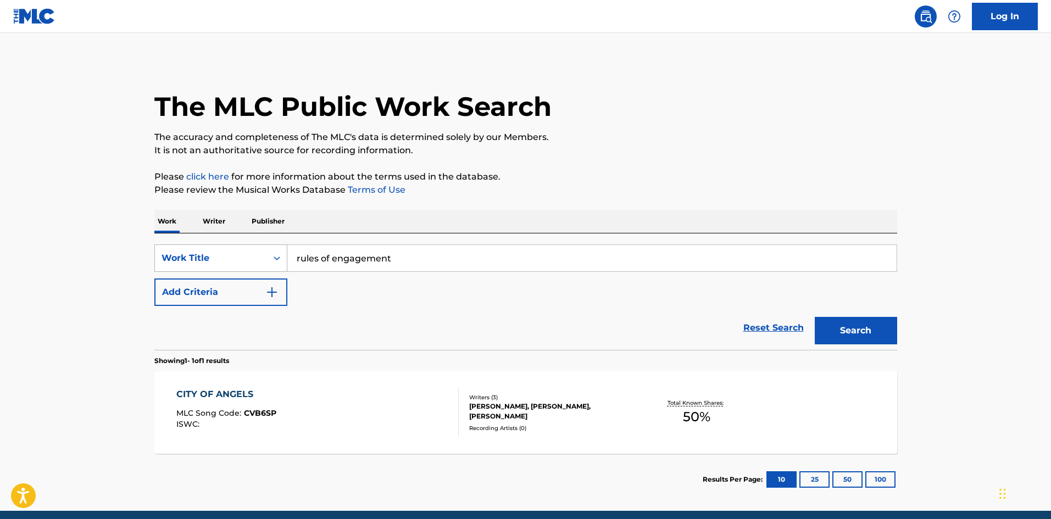
click at [206, 255] on div "Work Title" at bounding box center [211, 258] width 99 height 13
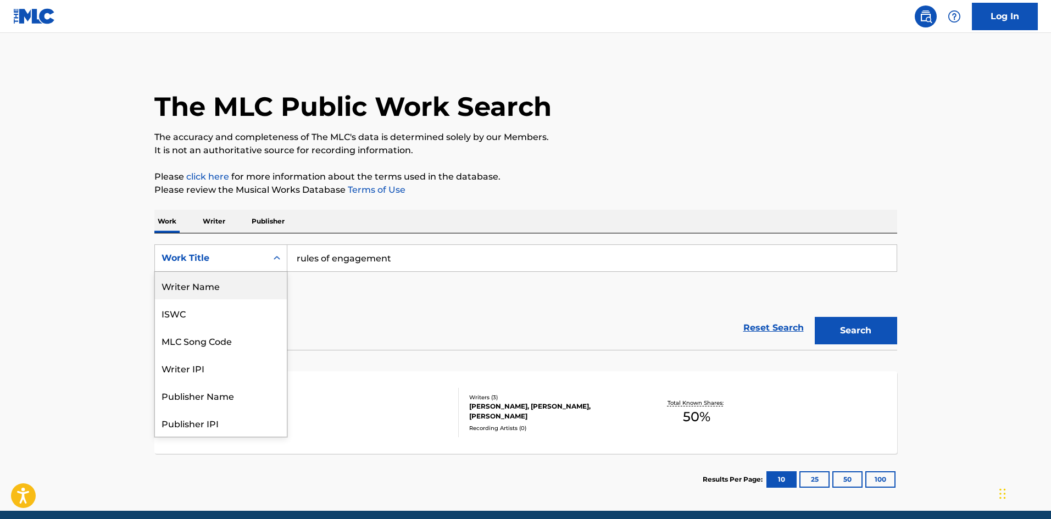
click at [219, 284] on div "Writer Name" at bounding box center [221, 285] width 132 height 27
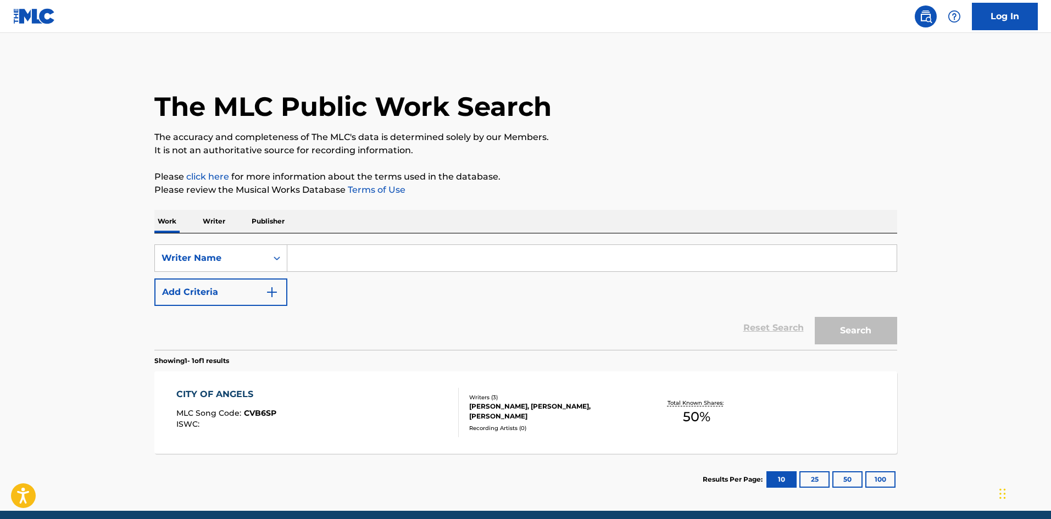
paste input "[PERSON_NAME]"
type input "[PERSON_NAME]"
click at [845, 330] on button "Search" at bounding box center [856, 330] width 82 height 27
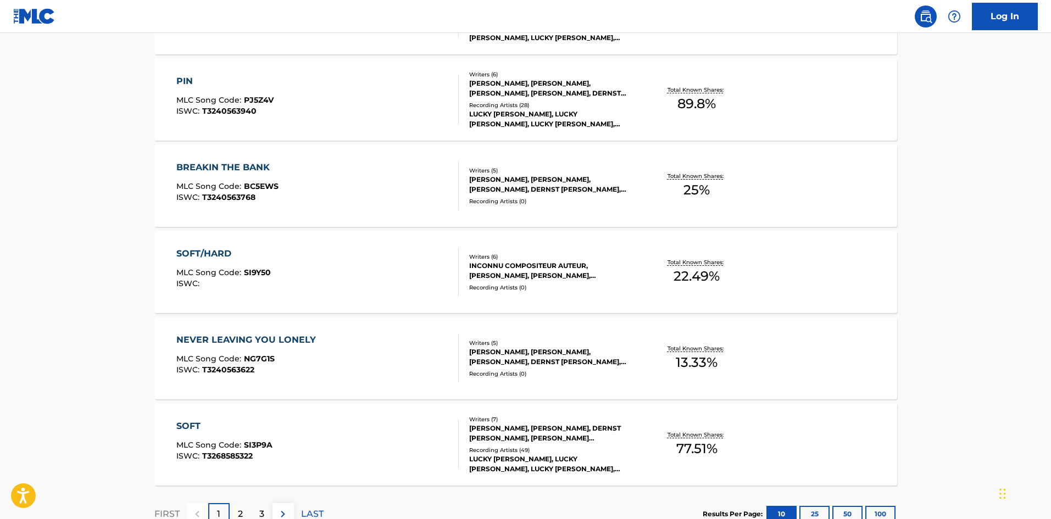
scroll to position [769, 0]
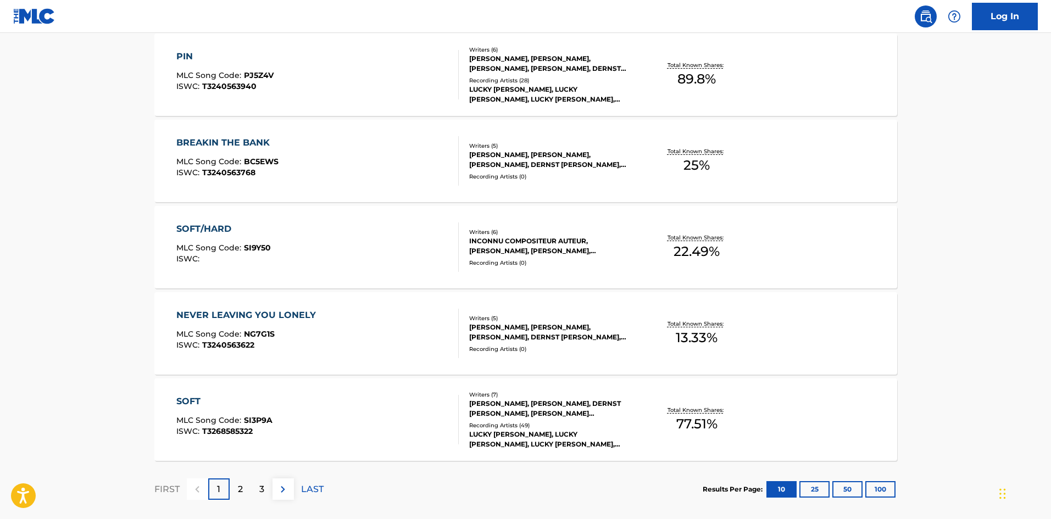
click at [270, 485] on div "3" at bounding box center [261, 488] width 21 height 21
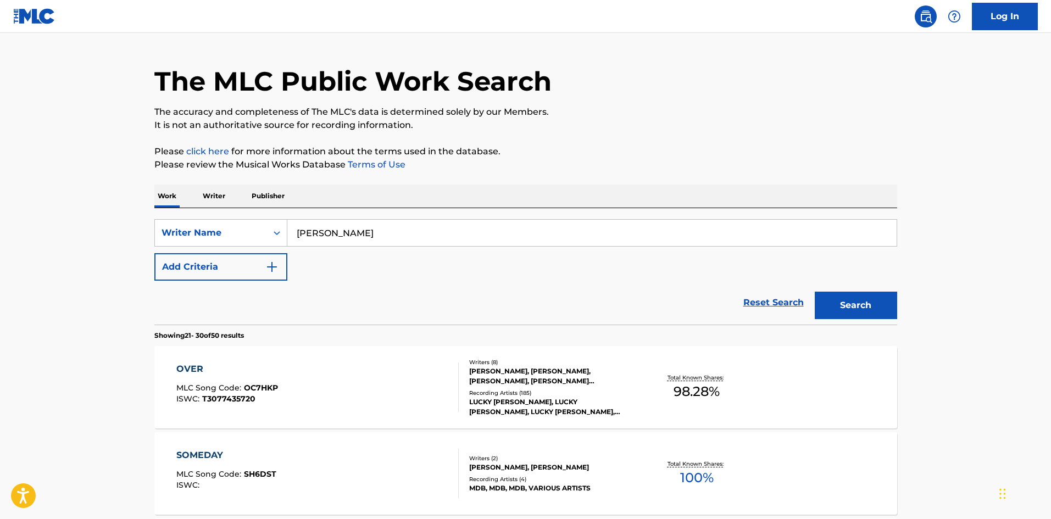
scroll to position [110, 0]
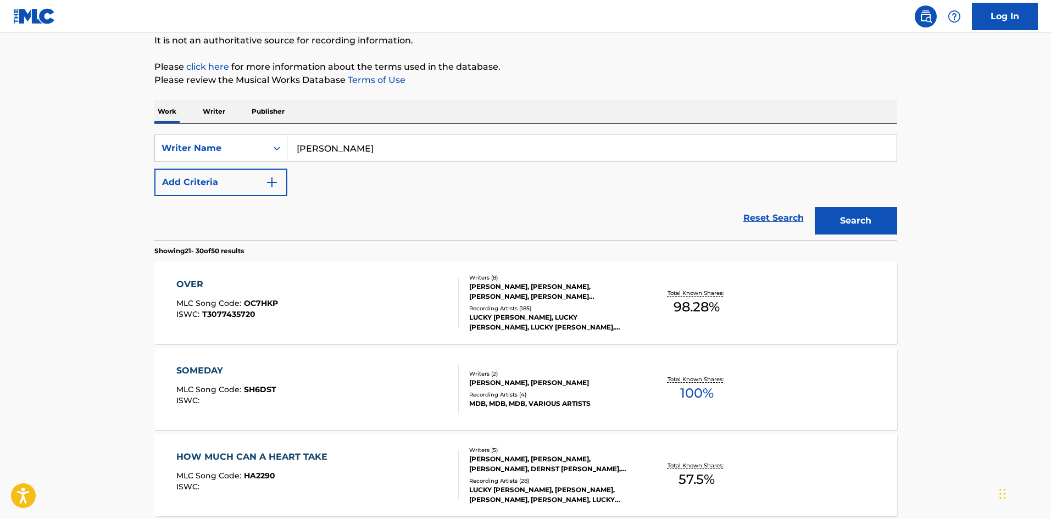
drag, startPoint x: 403, startPoint y: 146, endPoint x: 233, endPoint y: 133, distance: 170.2
click at [233, 133] on div "SearchWithCriteria45be69ae-4690-4731-a444-6d7480710122 Writer Name [PERSON_NAME…" at bounding box center [525, 182] width 743 height 116
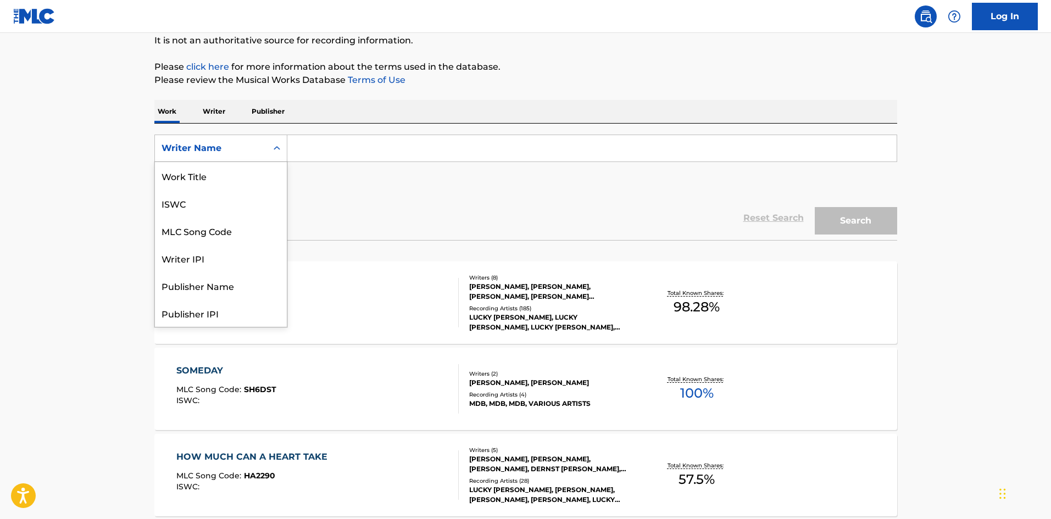
click at [210, 160] on div "Writer Name" at bounding box center [220, 148] width 133 height 27
click at [199, 172] on div "Work Title" at bounding box center [221, 175] width 132 height 27
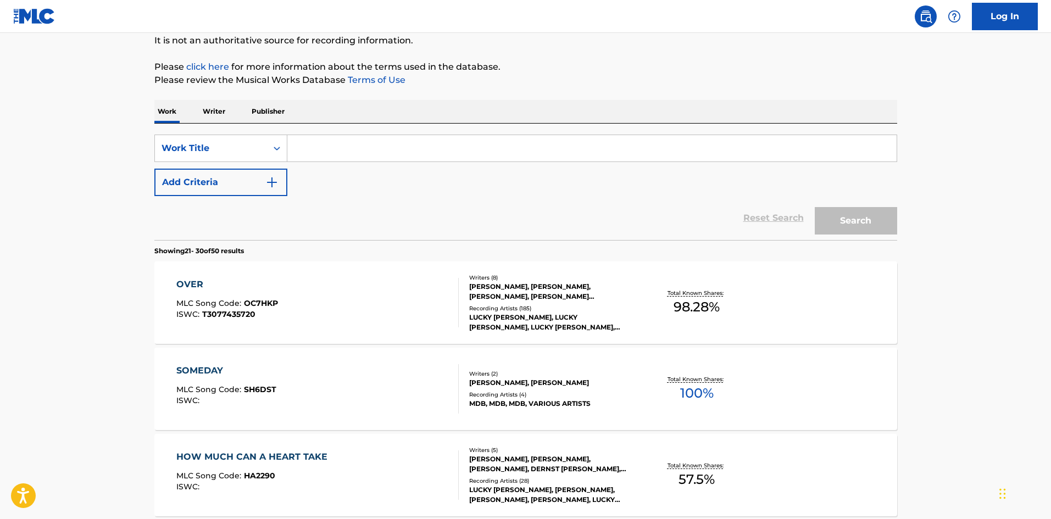
click at [199, 172] on button "Add Criteria" at bounding box center [220, 182] width 133 height 27
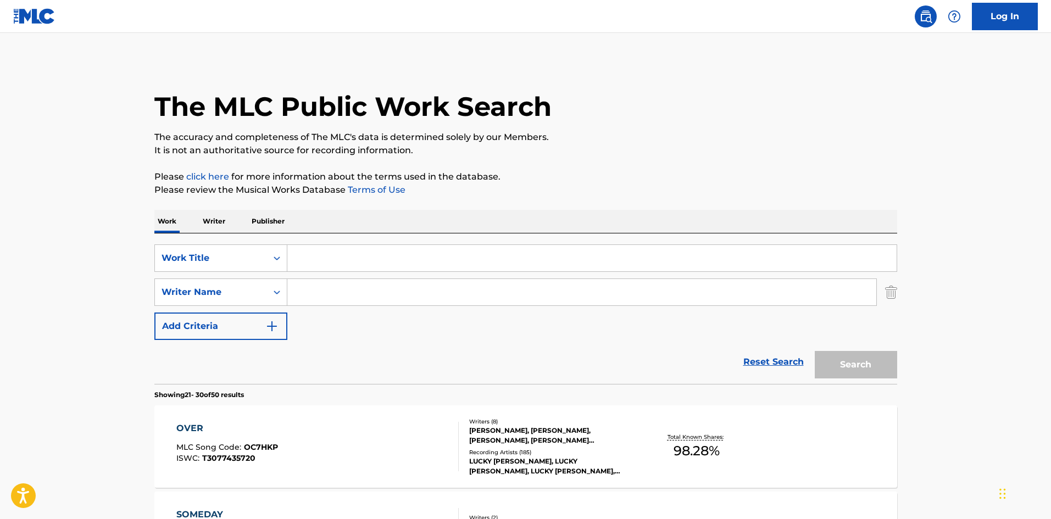
click at [361, 292] on input "Search Form" at bounding box center [581, 292] width 589 height 26
paste input "[PERSON_NAME]"
type input "[PERSON_NAME]"
click at [334, 266] on input "Search Form" at bounding box center [591, 258] width 609 height 26
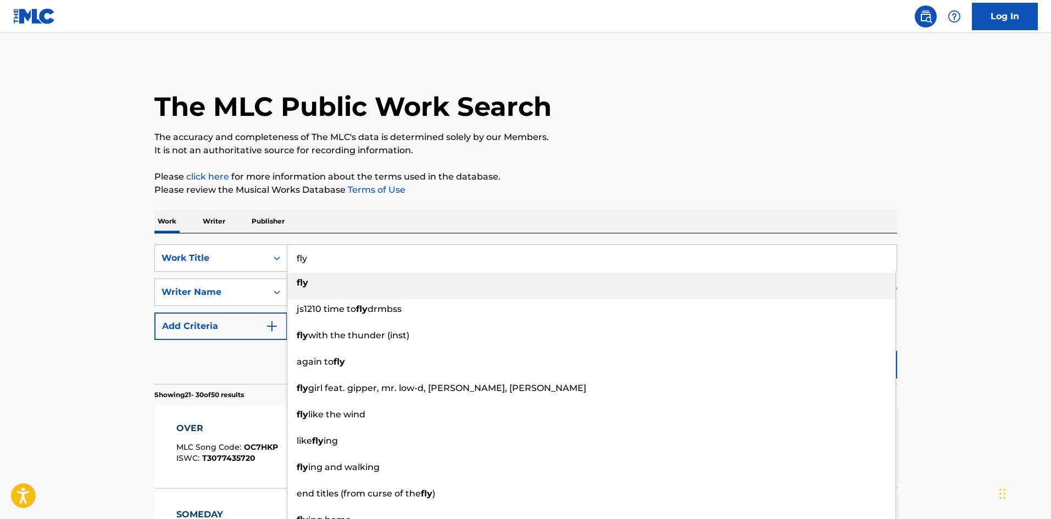
type input "fly"
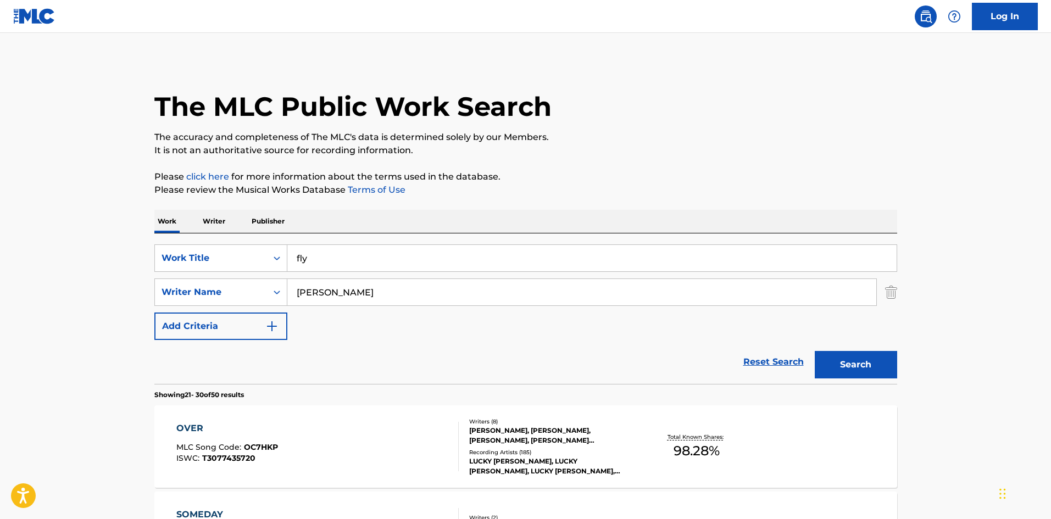
click at [609, 185] on p "Please review the Musical Works Database Terms of Use" at bounding box center [525, 189] width 743 height 13
click at [834, 369] on button "Search" at bounding box center [856, 364] width 82 height 27
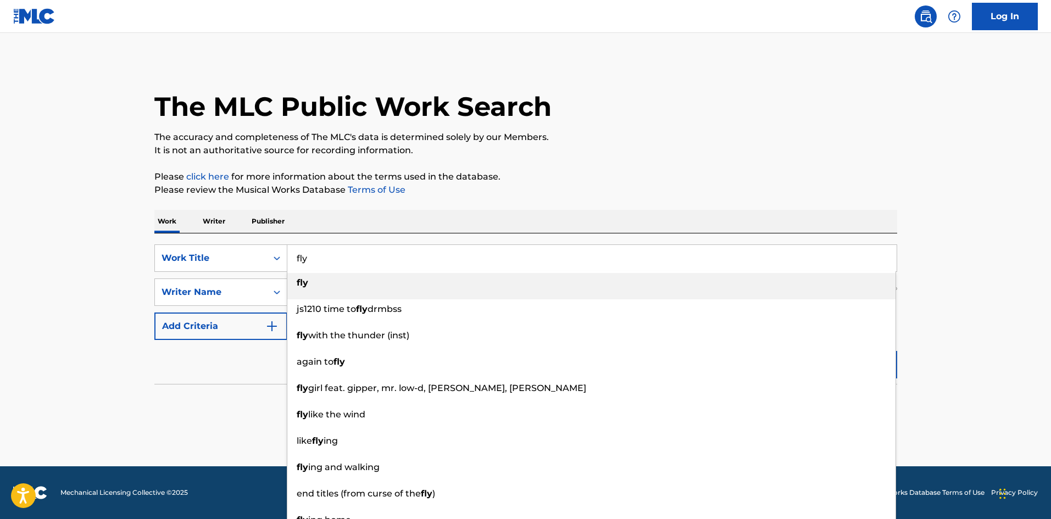
drag, startPoint x: 337, startPoint y: 261, endPoint x: 253, endPoint y: 241, distance: 87.0
click at [258, 242] on div "SearchWithCriteria390186bc-0471-494b-9b63-21fffbae1f9e Work Title fly fly js121…" at bounding box center [525, 308] width 743 height 151
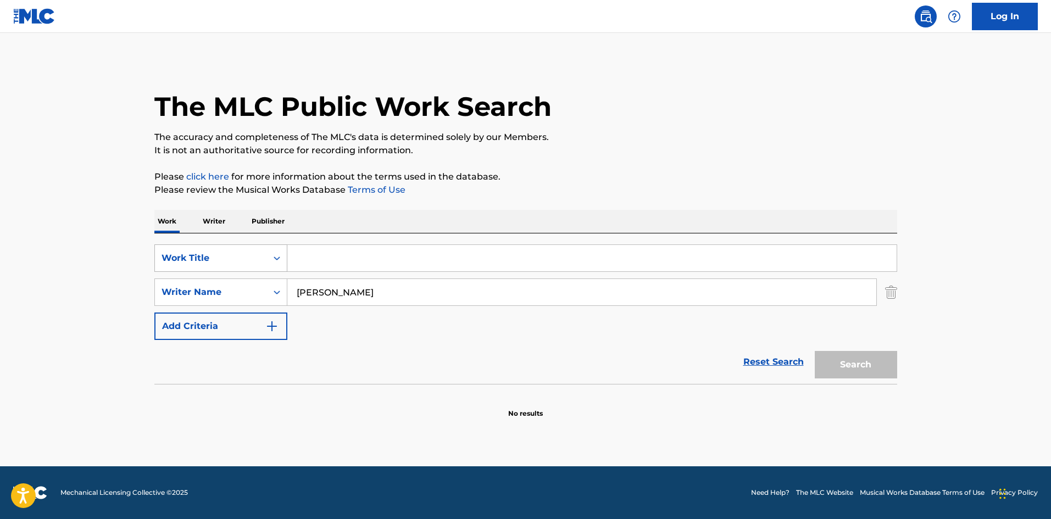
click at [244, 259] on div "Work Title" at bounding box center [211, 258] width 99 height 13
click at [311, 258] on input "Search Form" at bounding box center [591, 258] width 609 height 26
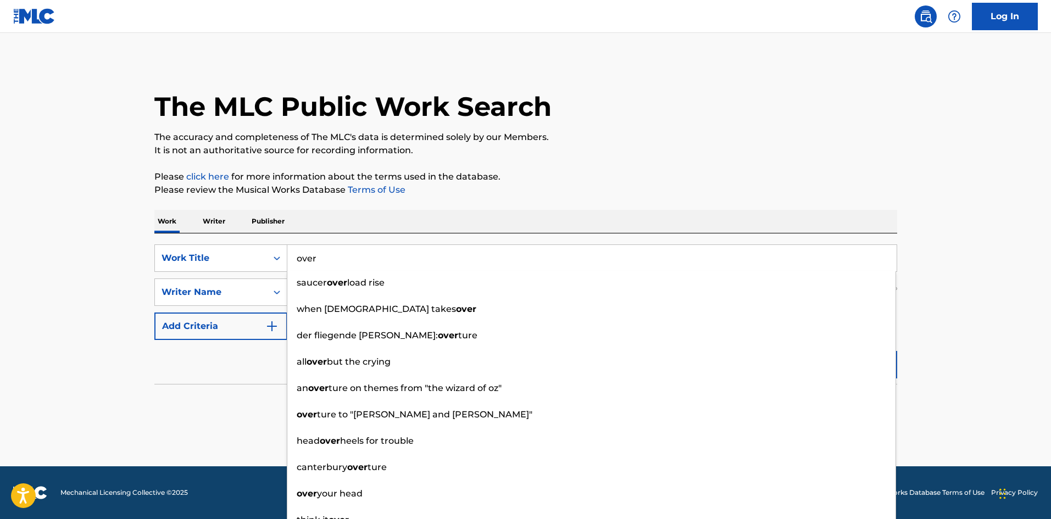
type input "over"
click at [576, 219] on div "Work Writer Publisher" at bounding box center [525, 221] width 743 height 23
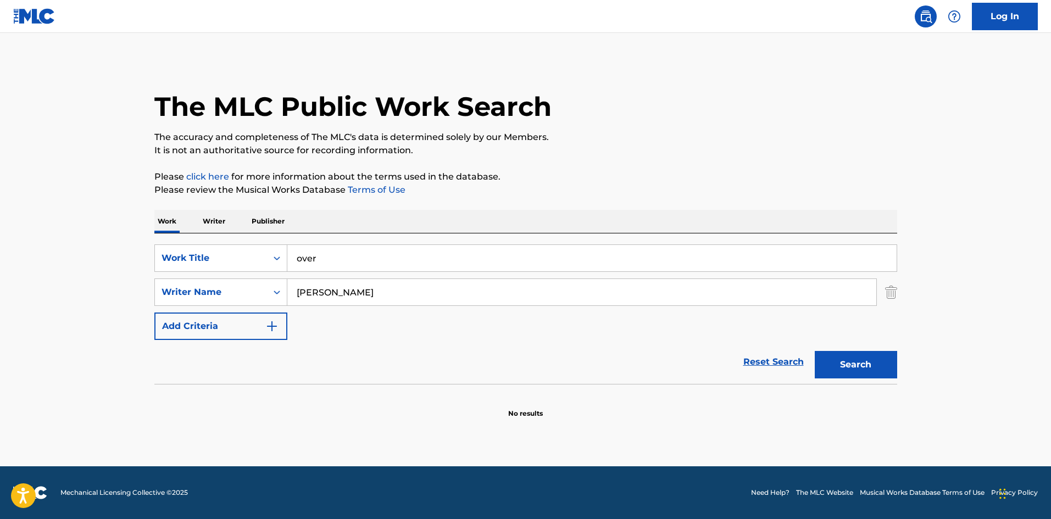
click at [844, 363] on button "Search" at bounding box center [856, 364] width 82 height 27
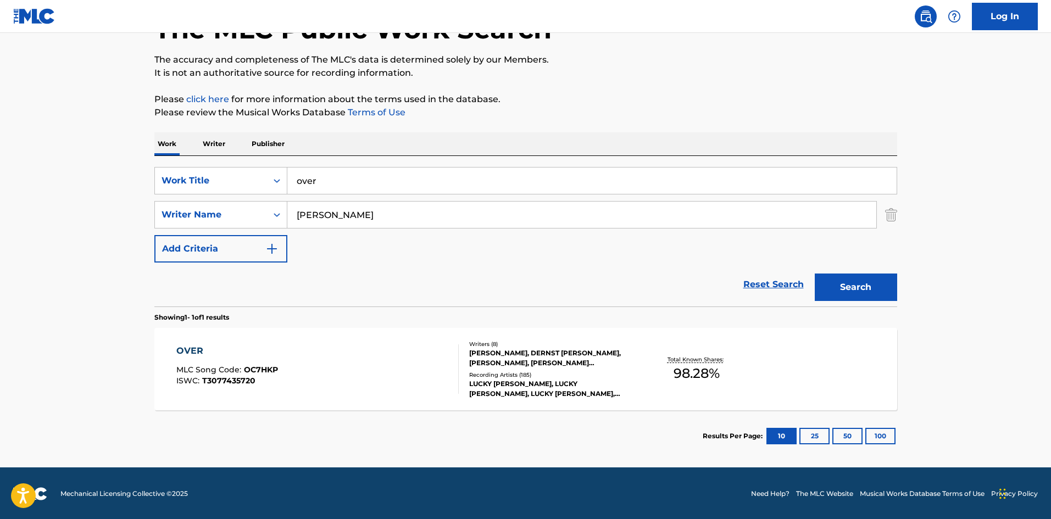
scroll to position [79, 0]
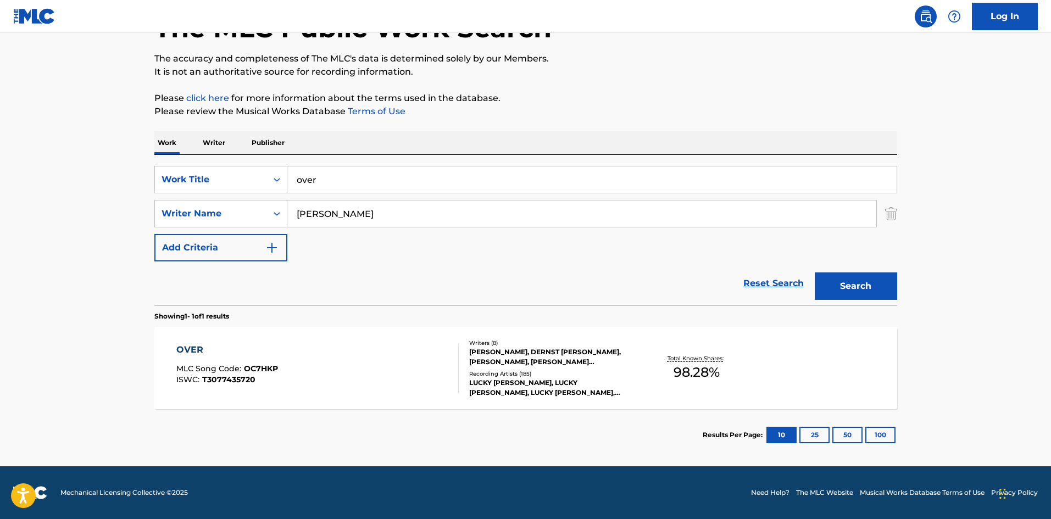
click at [196, 348] on div "OVER" at bounding box center [227, 349] width 102 height 13
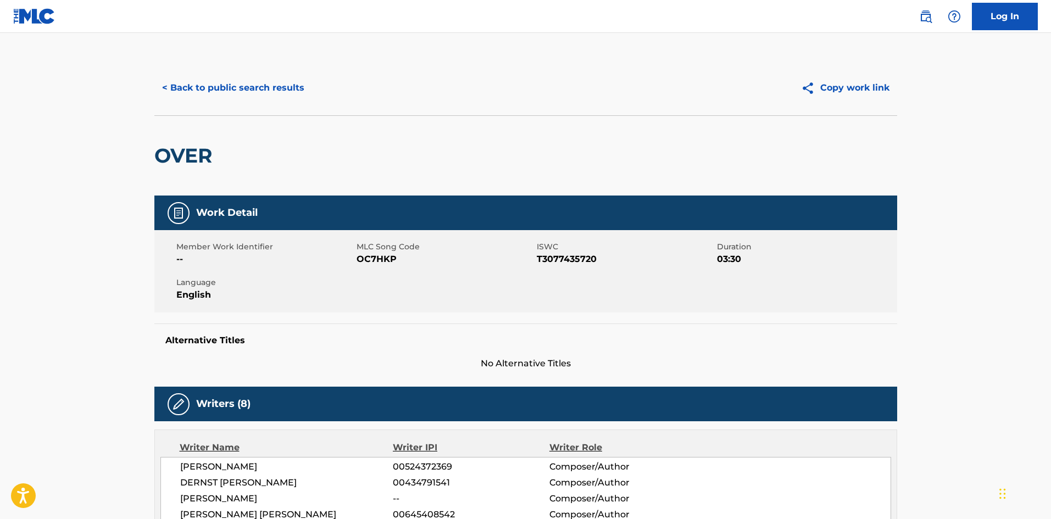
click at [252, 93] on button "< Back to public search results" at bounding box center [233, 87] width 158 height 27
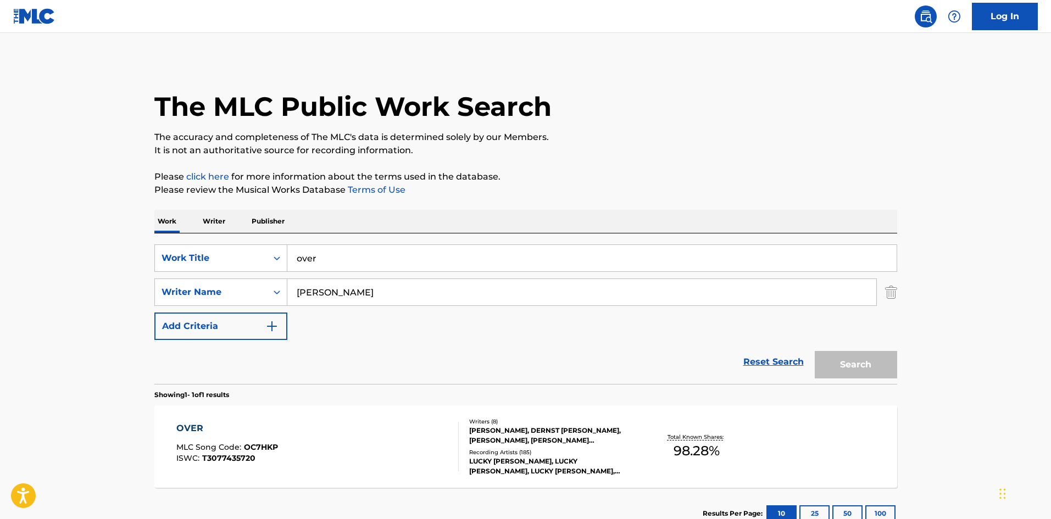
scroll to position [16, 0]
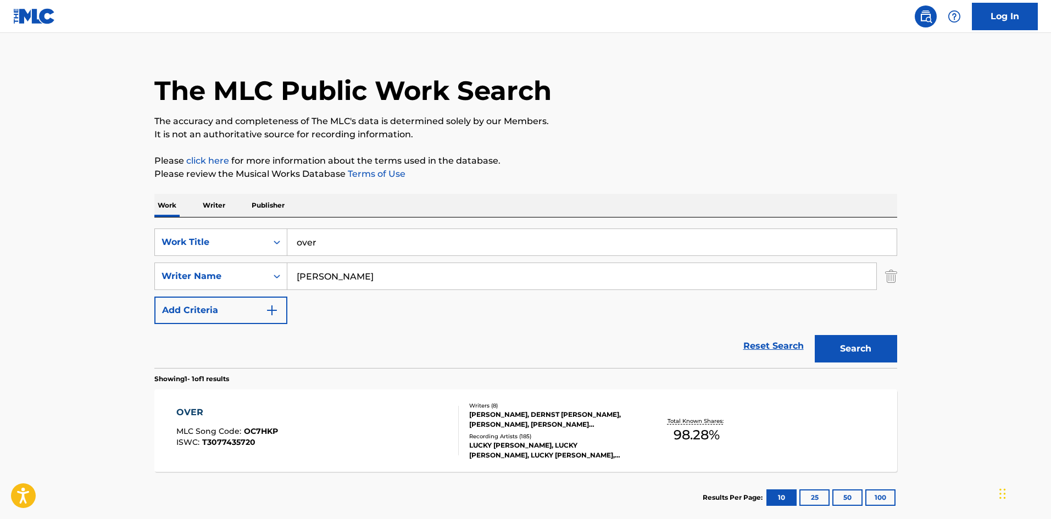
drag, startPoint x: 363, startPoint y: 238, endPoint x: 320, endPoint y: 245, distance: 43.9
click at [322, 246] on input "over" at bounding box center [591, 242] width 609 height 26
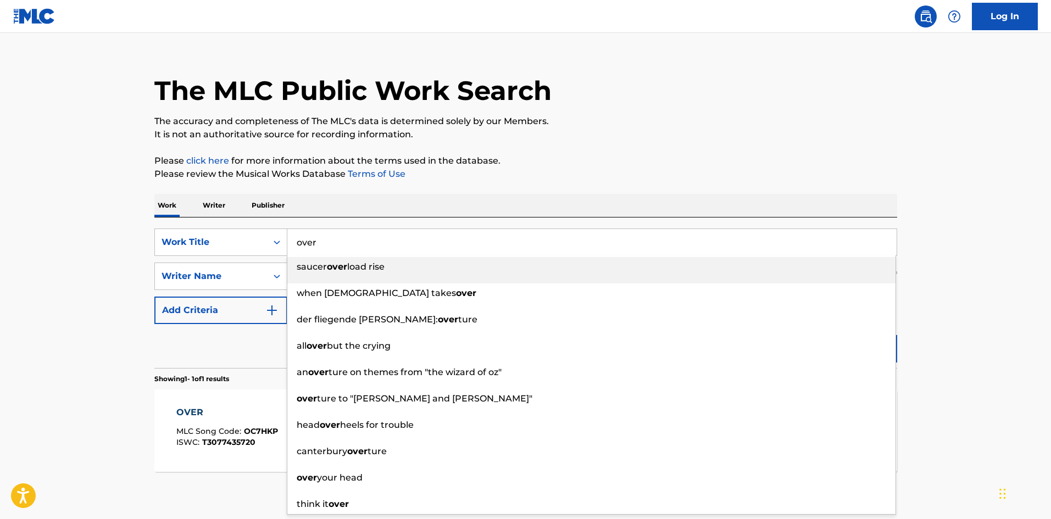
click at [954, 288] on main "The MLC Public Work Search The accuracy and completeness of The MLC's data is d…" at bounding box center [525, 273] width 1051 height 512
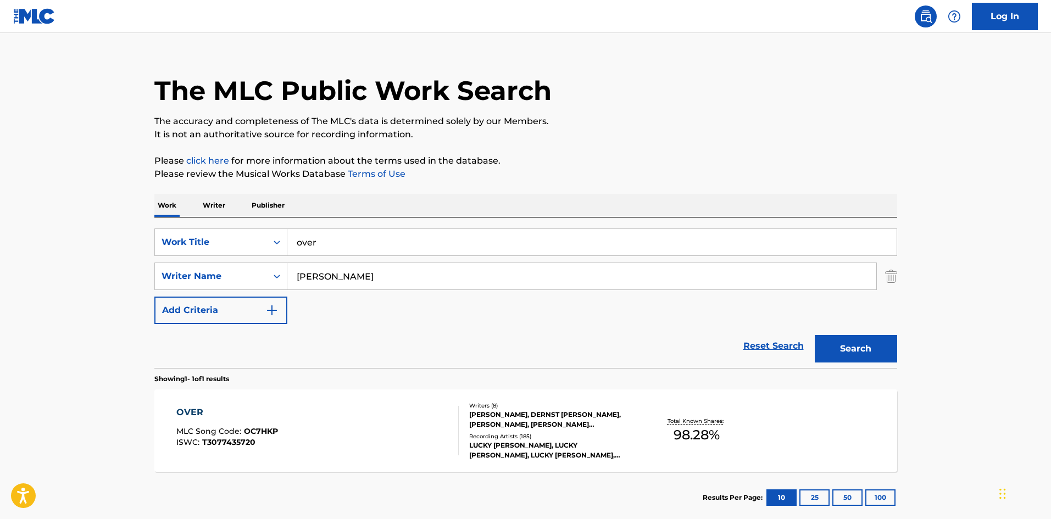
click at [897, 279] on div "The MLC Public Work Search The accuracy and completeness of The MLC's data is d…" at bounding box center [525, 283] width 769 height 479
click at [881, 281] on div "SearchWithCriteriae7617a2d-7928-4b20-a461-9af03520311f Writer Name [PERSON_NAME]" at bounding box center [525, 276] width 743 height 27
click at [888, 280] on img "Search Form" at bounding box center [891, 276] width 12 height 27
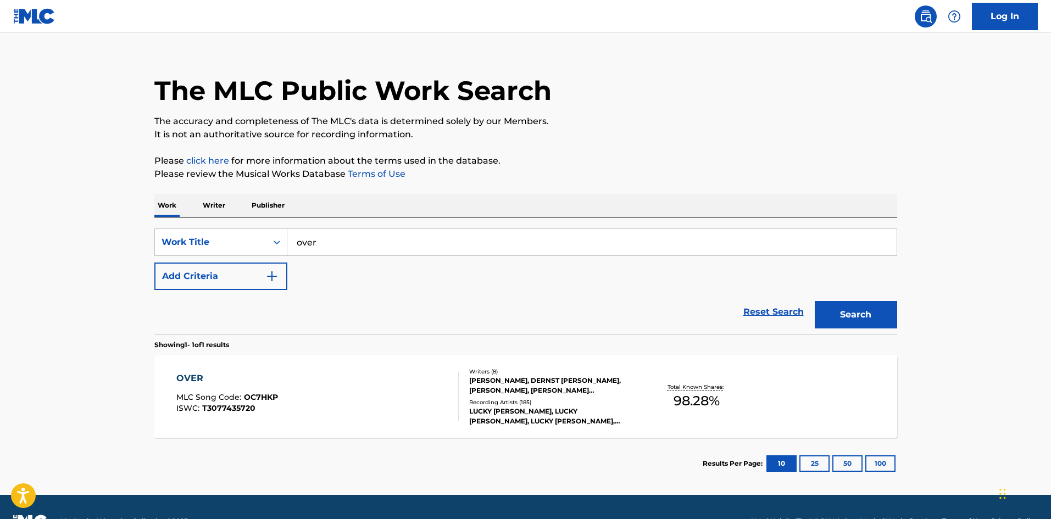
drag, startPoint x: 376, startPoint y: 242, endPoint x: 142, endPoint y: 204, distance: 237.1
click at [152, 202] on div "The MLC Public Work Search The accuracy and completeness of The MLC's data is d…" at bounding box center [525, 266] width 769 height 445
click at [340, 244] on input "bitch bettr have my money" at bounding box center [591, 242] width 609 height 26
drag, startPoint x: 552, startPoint y: 242, endPoint x: 423, endPoint y: 249, distance: 128.7
click at [423, 249] on input "bitch better have my money (freestyle)" at bounding box center [591, 242] width 609 height 26
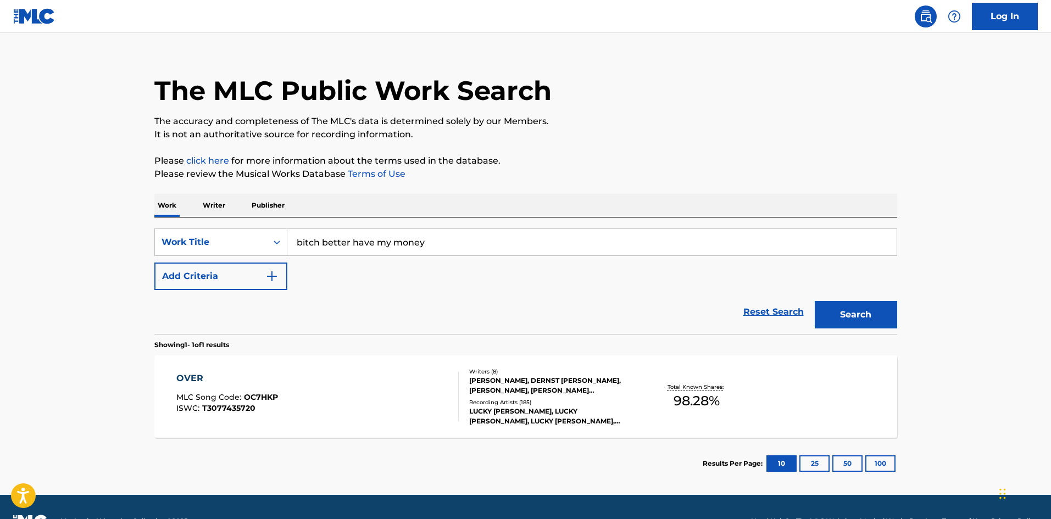
type input "bitch better have my money"
click at [795, 152] on div "The MLC Public Work Search The accuracy and completeness of The MLC's data is d…" at bounding box center [525, 266] width 769 height 445
click at [851, 315] on button "Search" at bounding box center [856, 314] width 82 height 27
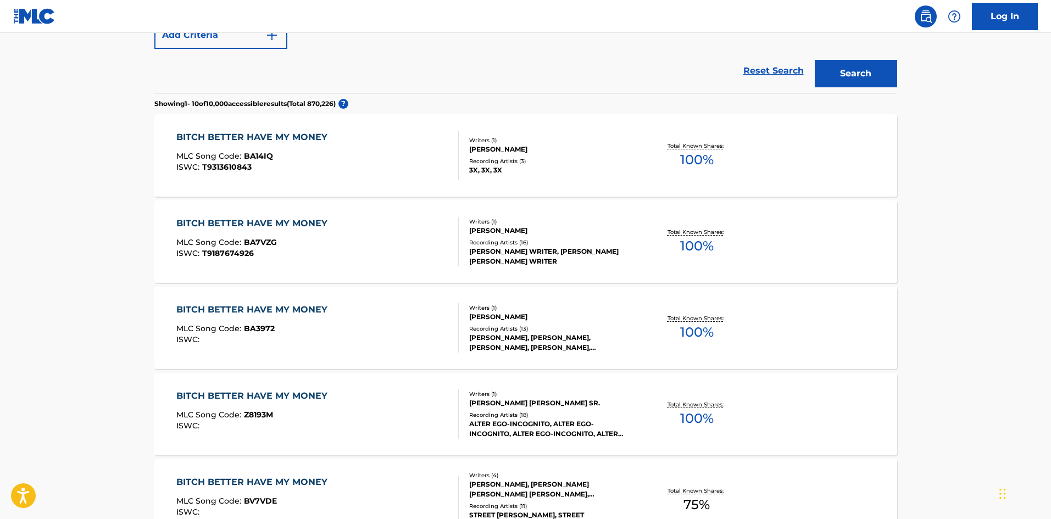
scroll to position [110, 0]
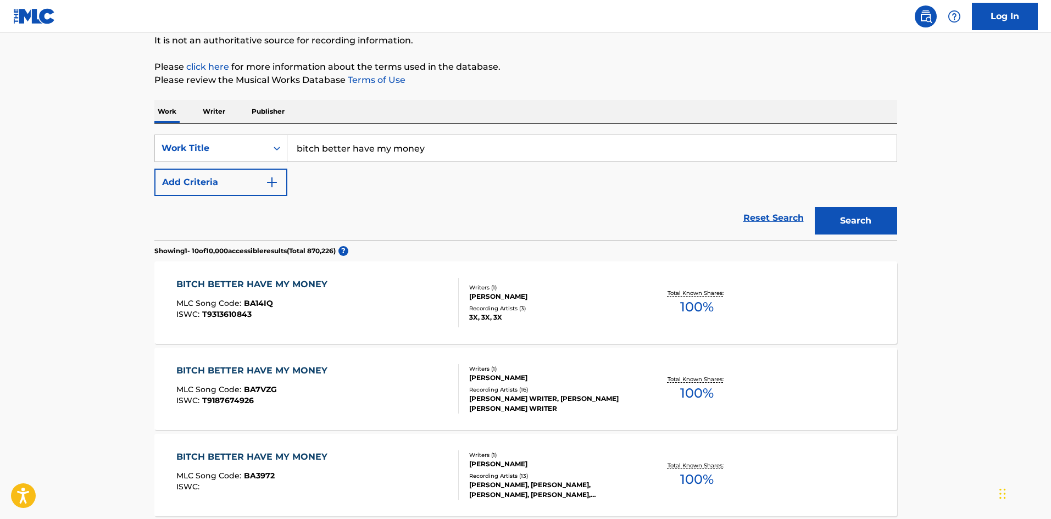
click at [203, 189] on button "Add Criteria" at bounding box center [220, 182] width 133 height 27
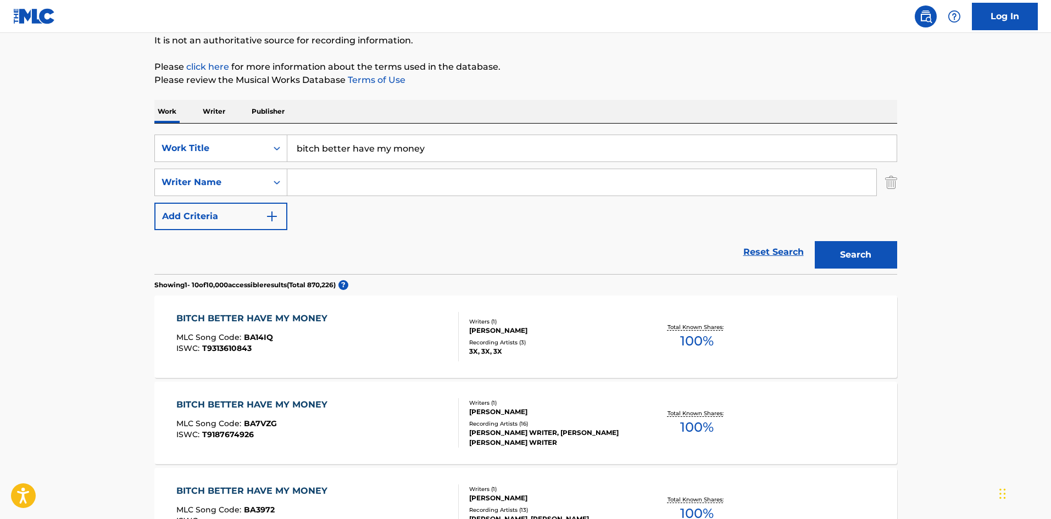
click at [363, 185] on input "Search Form" at bounding box center [581, 182] width 589 height 26
type input "[PERSON_NAME]"
click at [851, 248] on button "Search" at bounding box center [856, 254] width 82 height 27
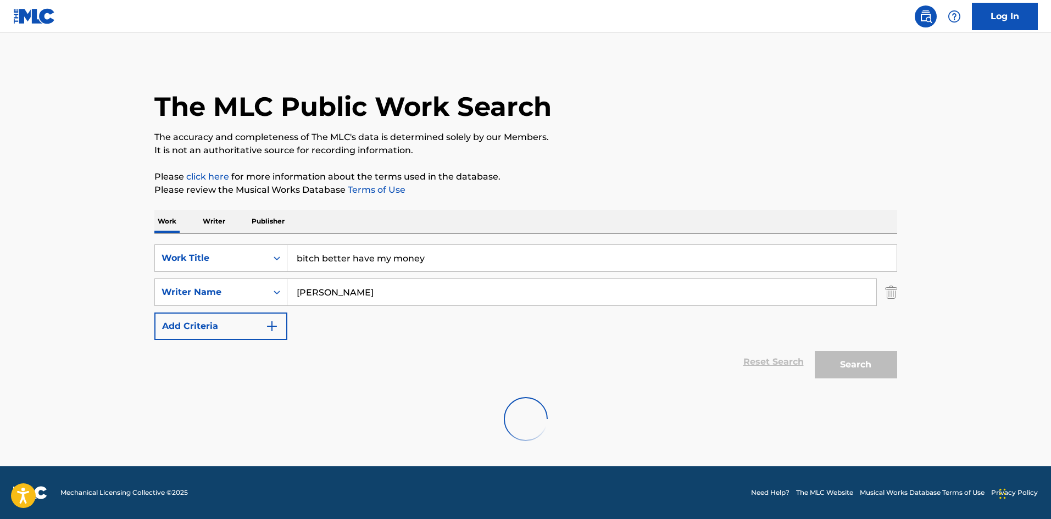
scroll to position [0, 0]
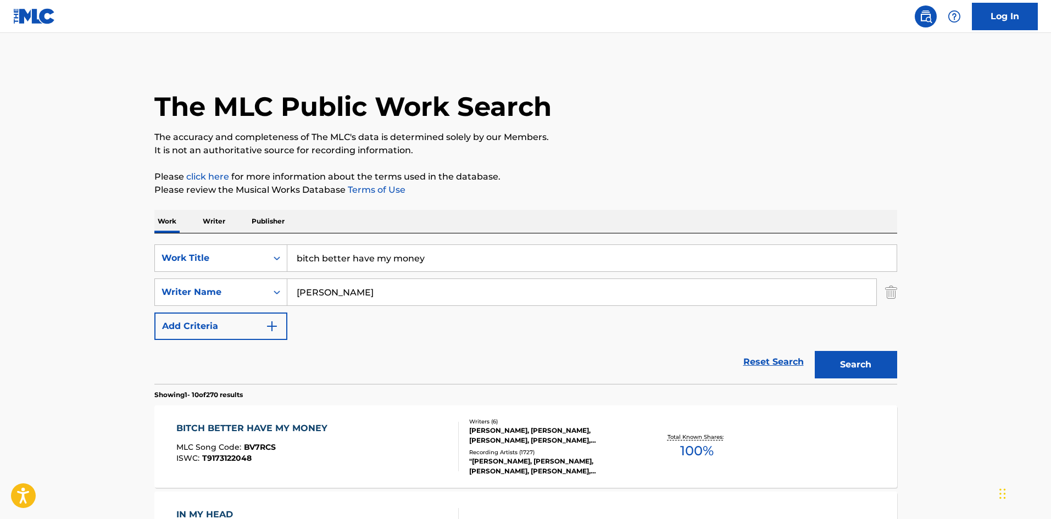
click at [289, 424] on div "BITCH BETTER HAVE MY MONEY" at bounding box center [254, 428] width 157 height 13
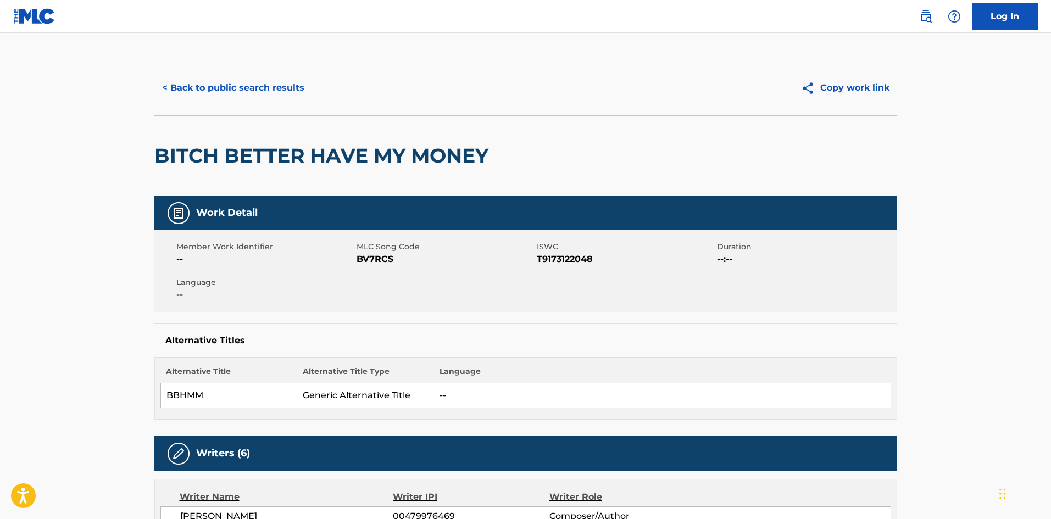
drag, startPoint x: 242, startPoint y: 73, endPoint x: 247, endPoint y: 87, distance: 14.6
click at [242, 74] on div "< Back to public search results Copy work link" at bounding box center [525, 87] width 743 height 55
click at [247, 87] on button "< Back to public search results" at bounding box center [233, 87] width 158 height 27
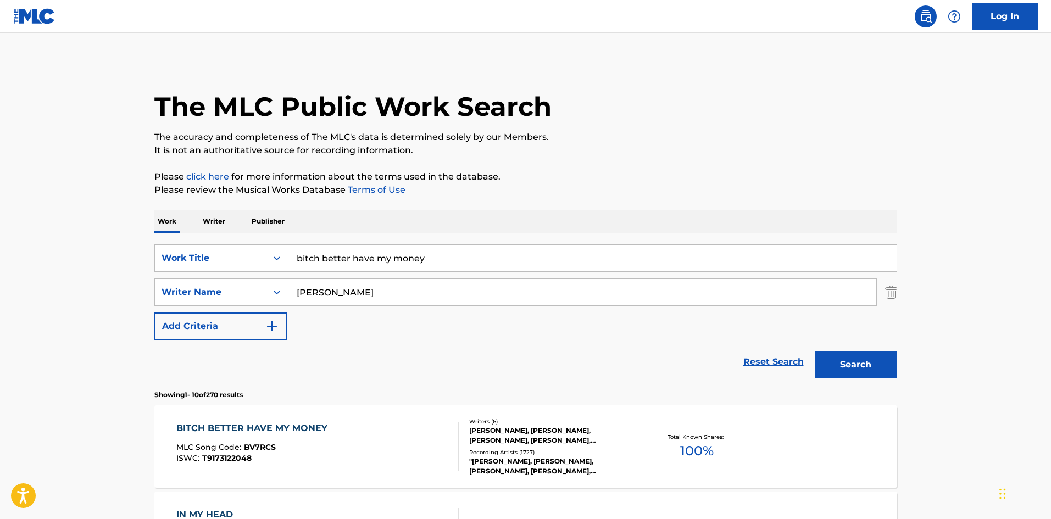
click at [889, 285] on img "Search Form" at bounding box center [891, 292] width 12 height 27
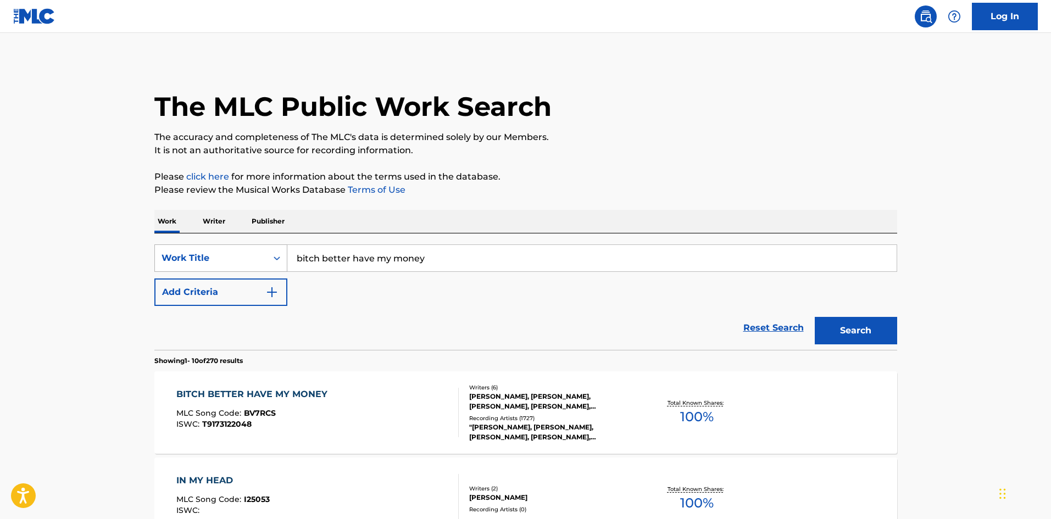
click at [237, 249] on div "Work Title" at bounding box center [211, 258] width 112 height 21
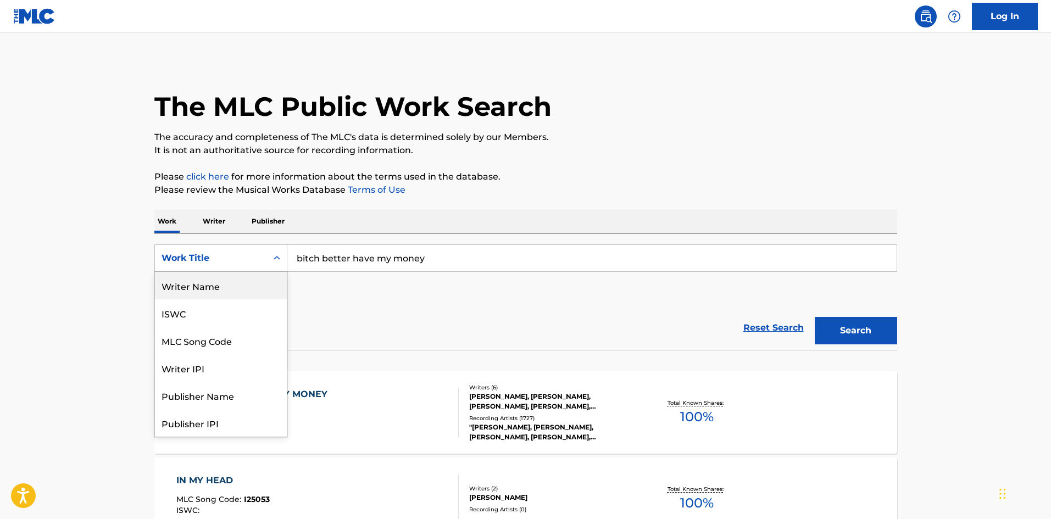
click at [220, 289] on div "Writer Name" at bounding box center [221, 285] width 132 height 27
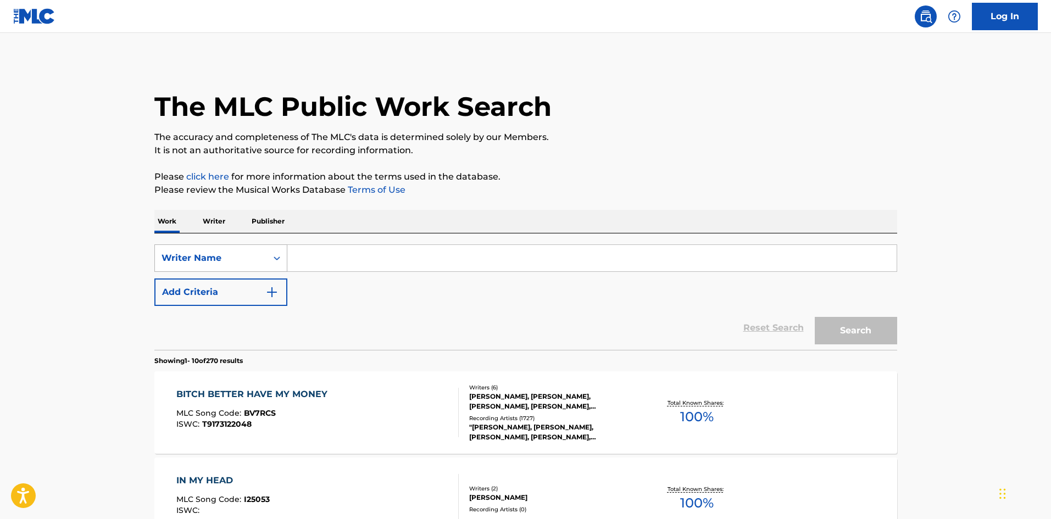
click at [215, 259] on div "Writer Name" at bounding box center [211, 258] width 99 height 13
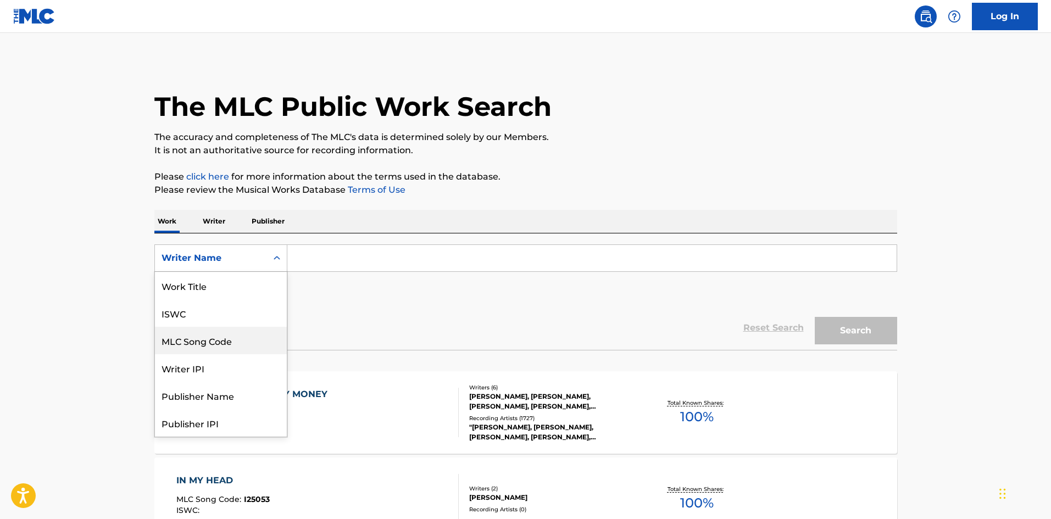
scroll to position [55, 0]
click at [222, 313] on div "Writer IPI" at bounding box center [221, 312] width 132 height 27
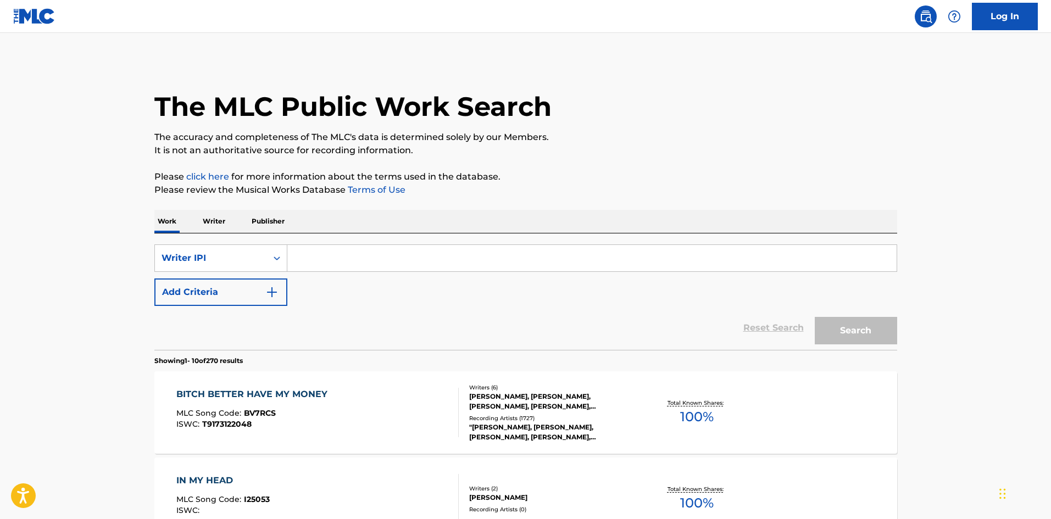
drag, startPoint x: 365, startPoint y: 276, endPoint x: 356, endPoint y: 259, distance: 19.4
drag, startPoint x: 356, startPoint y: 259, endPoint x: 319, endPoint y: 253, distance: 37.8
paste input "00426538843"
type input "00426538843"
click at [834, 320] on button "Search" at bounding box center [856, 330] width 82 height 27
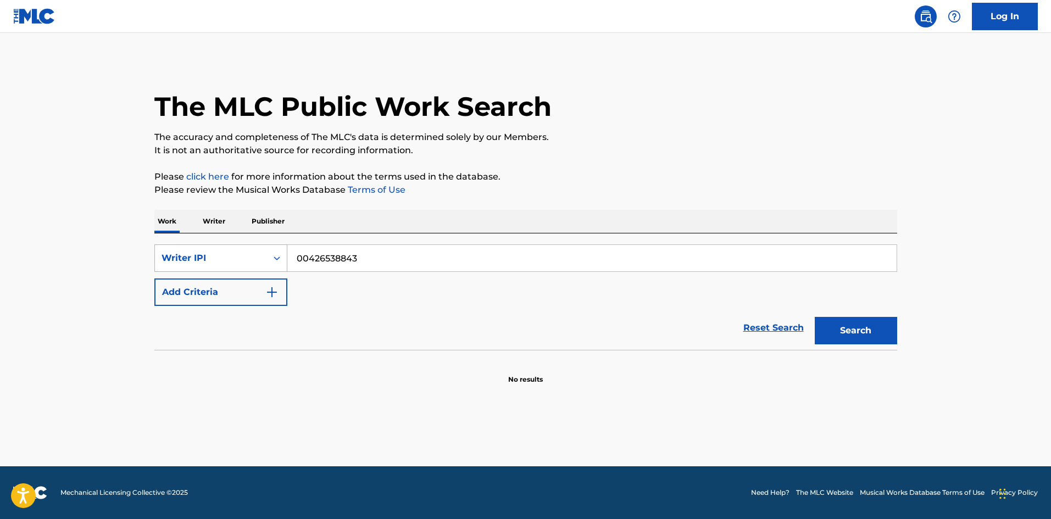
drag, startPoint x: 417, startPoint y: 260, endPoint x: 202, endPoint y: 263, distance: 215.4
click at [202, 263] on div "SearchWithCriteria3c73f5ee-ba42-4f94-8cf5-4d043bab992e Writer IPI 00426538843" at bounding box center [525, 257] width 743 height 27
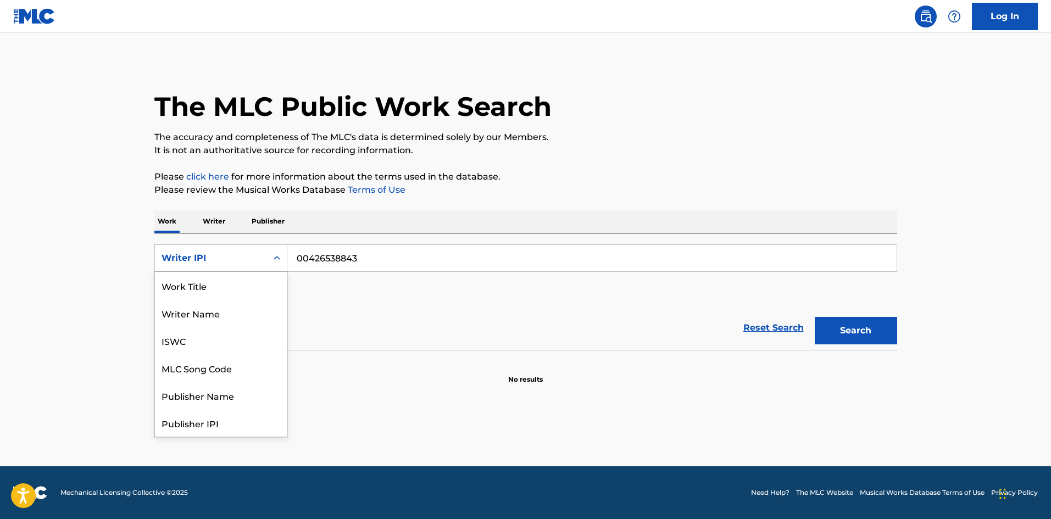
click at [245, 256] on div "Writer IPI" at bounding box center [211, 258] width 99 height 13
click at [209, 291] on div "Work Title" at bounding box center [221, 285] width 132 height 27
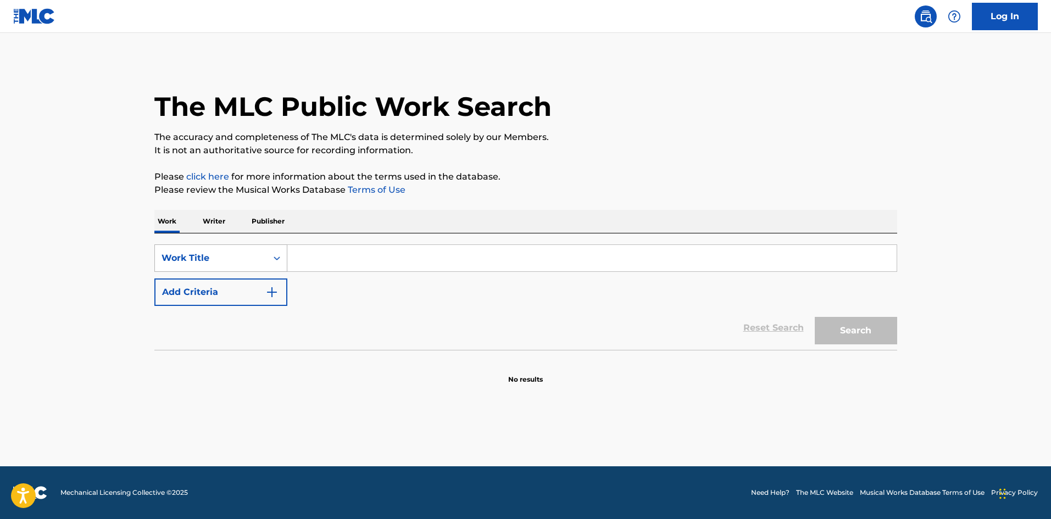
click at [218, 264] on div "Work Title" at bounding box center [211, 258] width 99 height 13
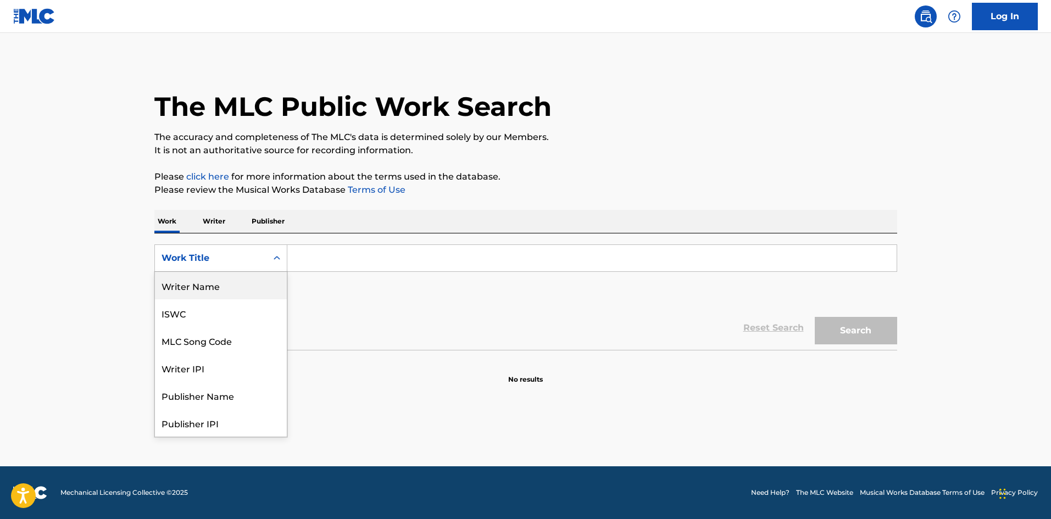
drag, startPoint x: 202, startPoint y: 292, endPoint x: 218, endPoint y: 290, distance: 16.1
click at [203, 292] on div "Writer Name" at bounding box center [221, 285] width 132 height 27
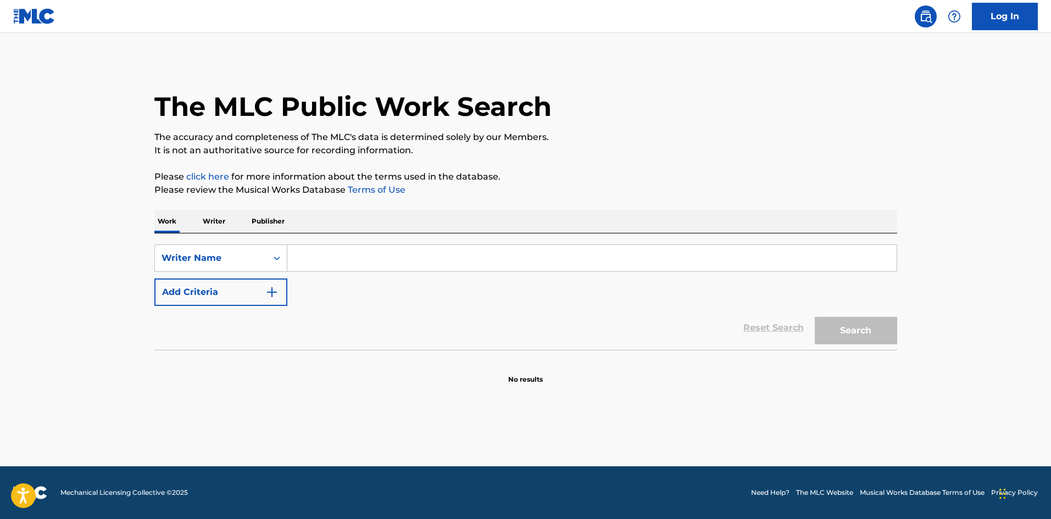
click at [360, 261] on input "Search Form" at bounding box center [591, 258] width 609 height 26
type input "[PERSON_NAME]"
click at [840, 310] on div "Search" at bounding box center [853, 328] width 88 height 44
click at [856, 333] on button "Search" at bounding box center [856, 330] width 82 height 27
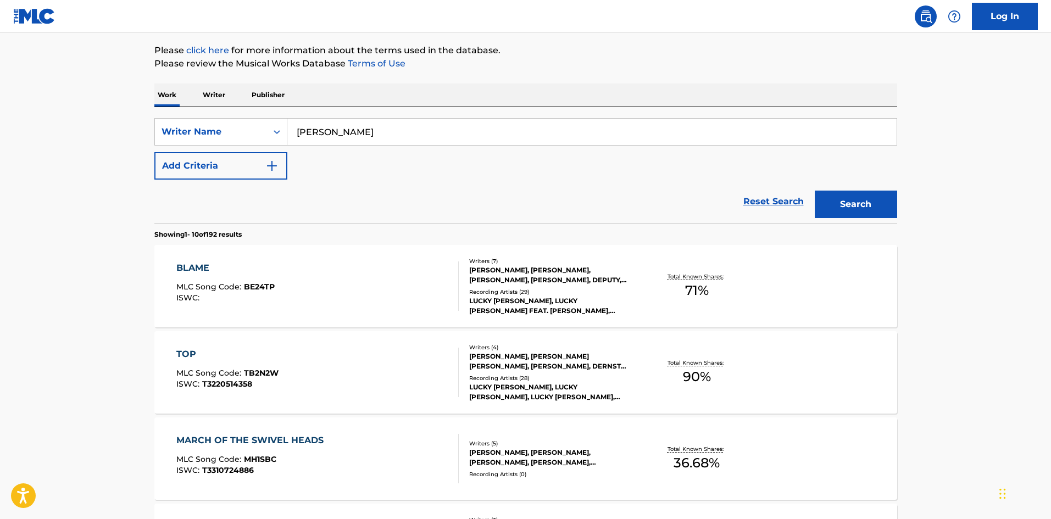
scroll to position [165, 0]
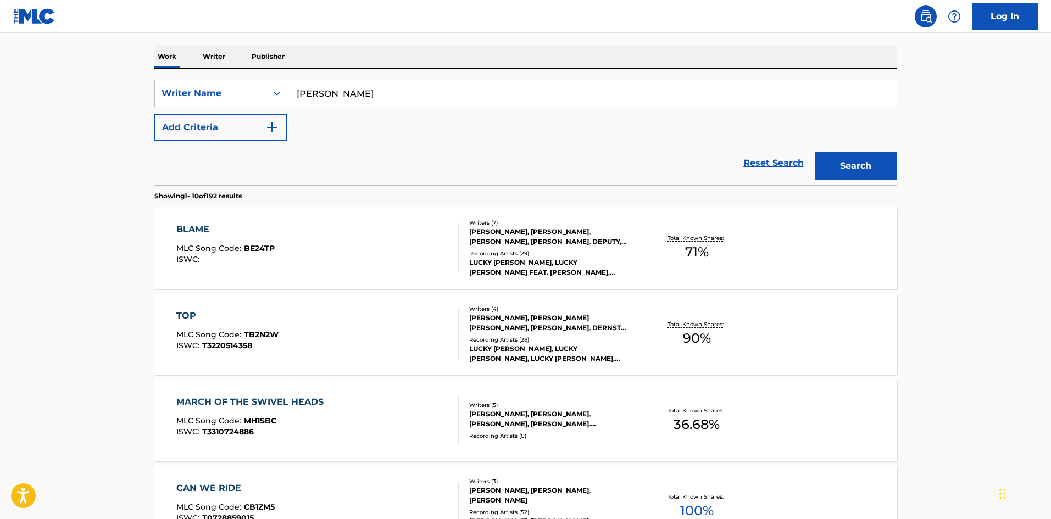
click at [182, 315] on div "TOP" at bounding box center [227, 315] width 102 height 13
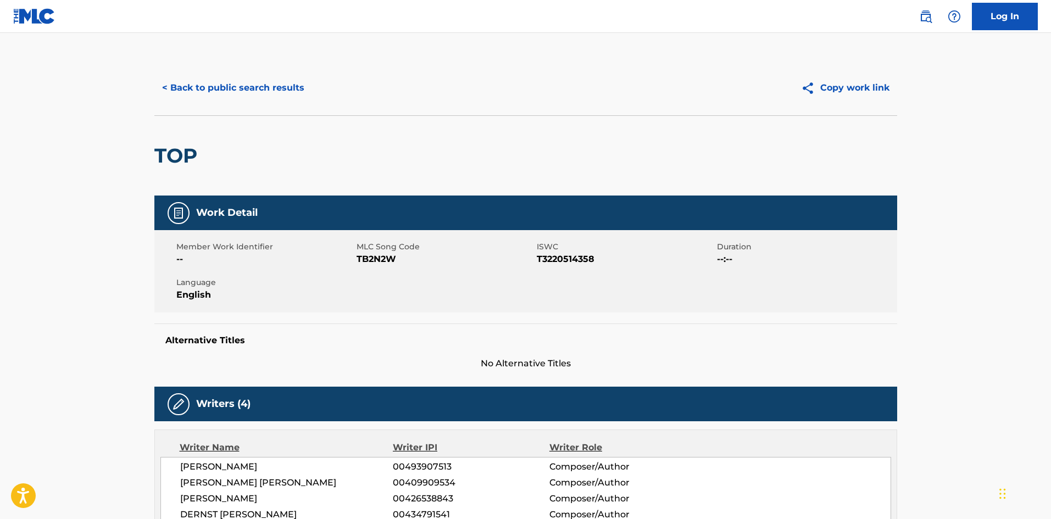
click at [204, 87] on button "< Back to public search results" at bounding box center [233, 87] width 158 height 27
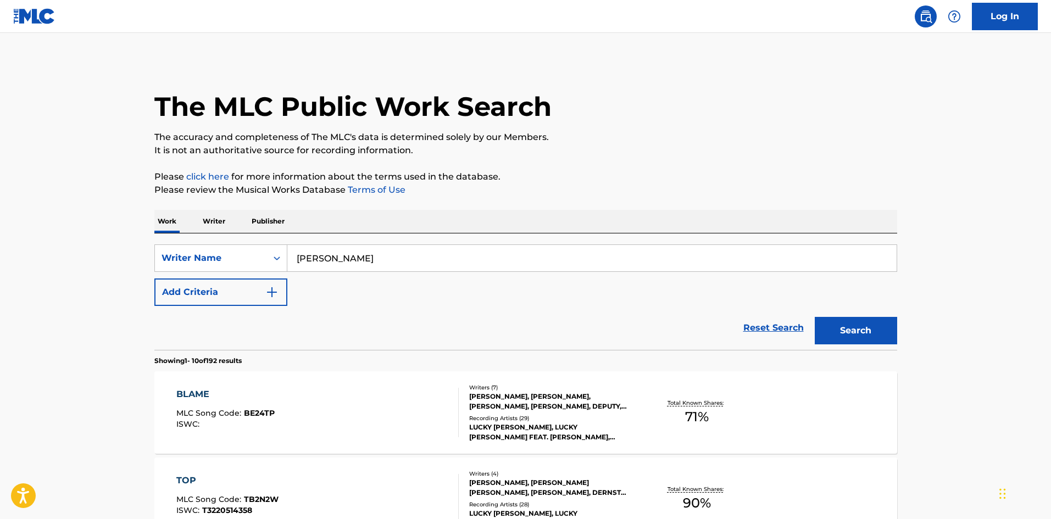
scroll to position [165, 0]
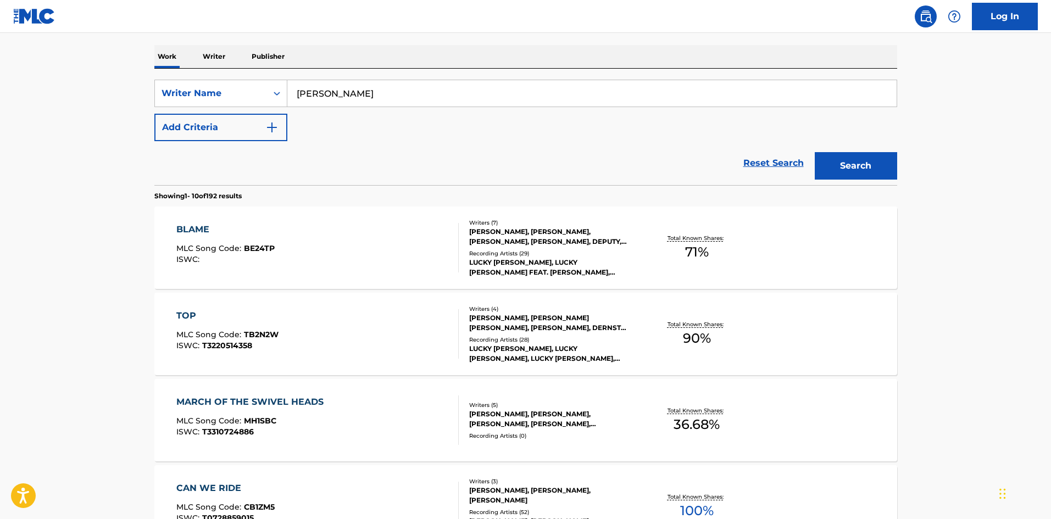
click at [247, 132] on button "Add Criteria" at bounding box center [220, 127] width 133 height 27
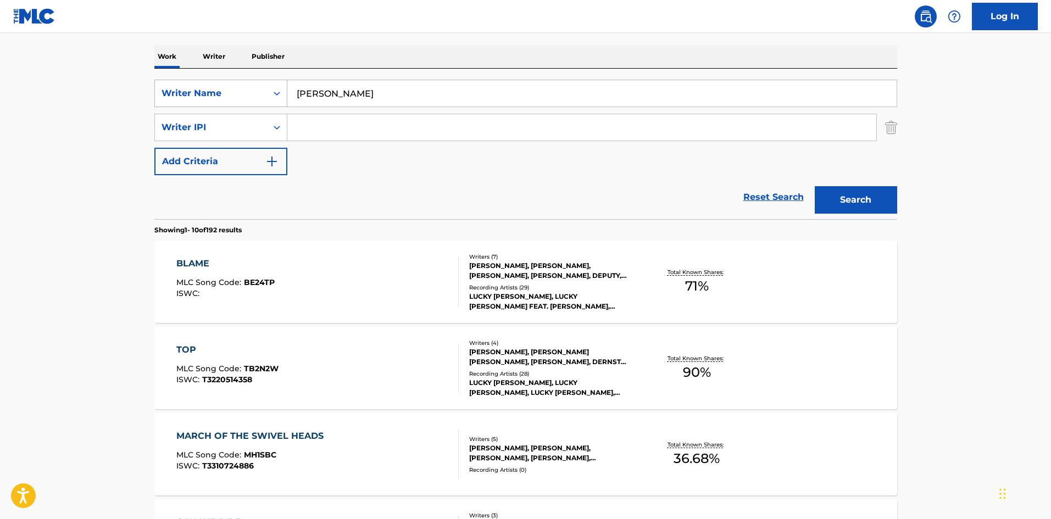
click at [231, 86] on div "Writer Name" at bounding box center [211, 93] width 112 height 21
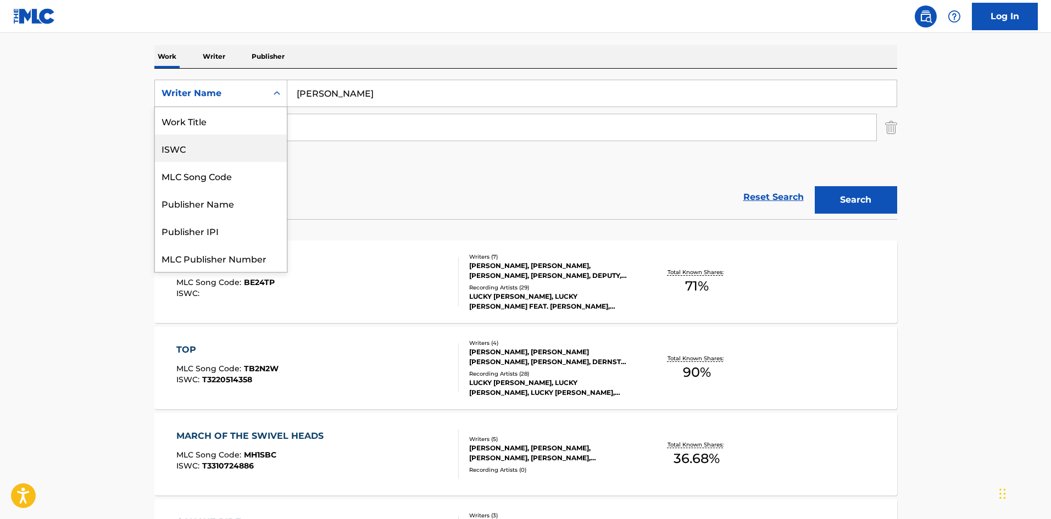
scroll to position [0, 0]
click at [225, 126] on div "Work Title" at bounding box center [221, 120] width 132 height 27
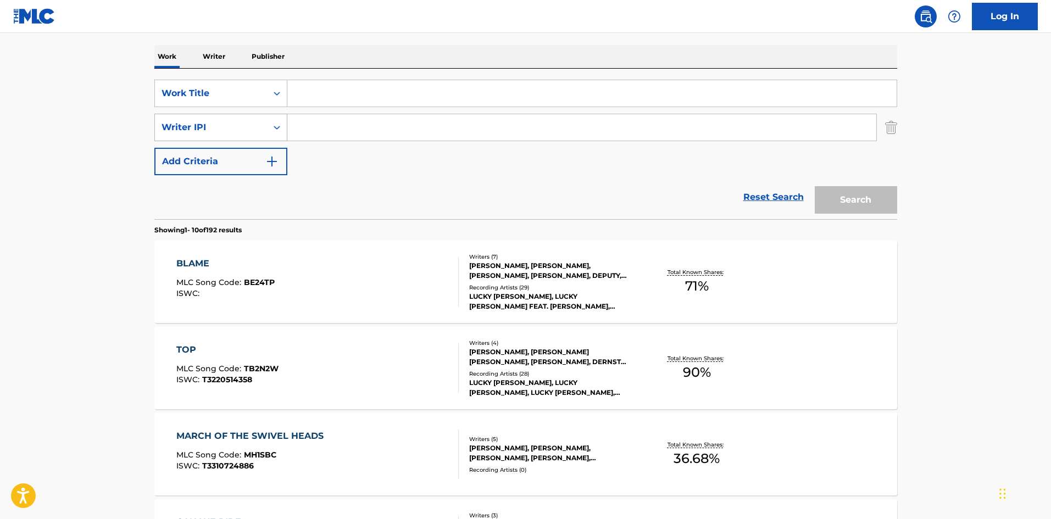
click at [257, 130] on div "Writer IPI" at bounding box center [211, 127] width 99 height 13
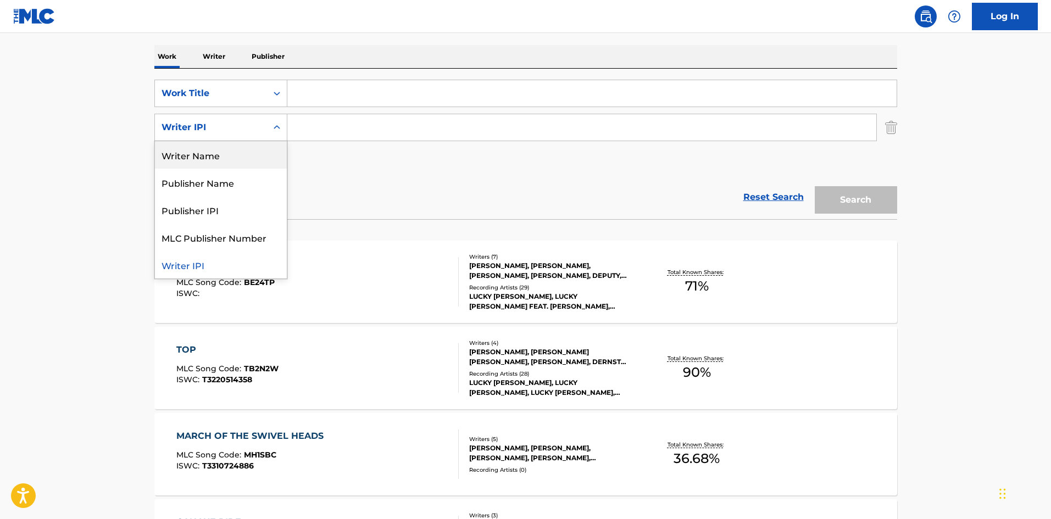
click at [216, 142] on div "Writer Name" at bounding box center [221, 154] width 132 height 27
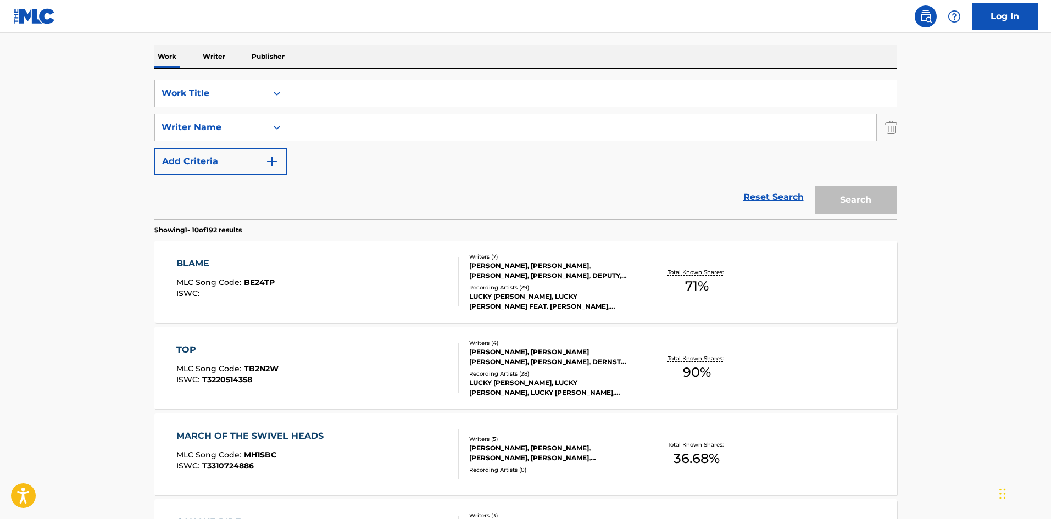
click at [326, 124] on input "Search Form" at bounding box center [581, 127] width 589 height 26
type input "[PERSON_NAME]"
click at [336, 83] on input "Search Form" at bounding box center [591, 93] width 609 height 26
click at [331, 89] on input "Search Form" at bounding box center [591, 93] width 609 height 26
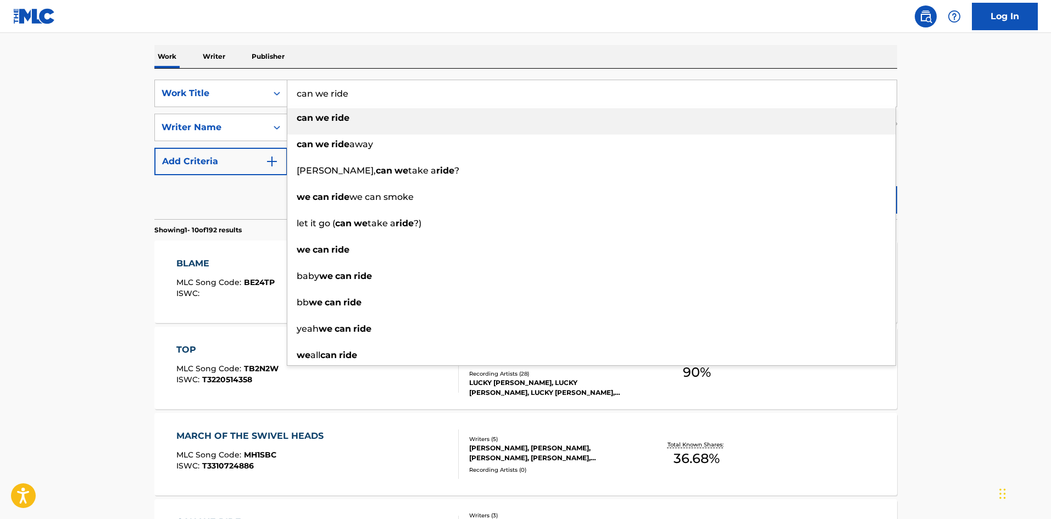
type input "can we ride"
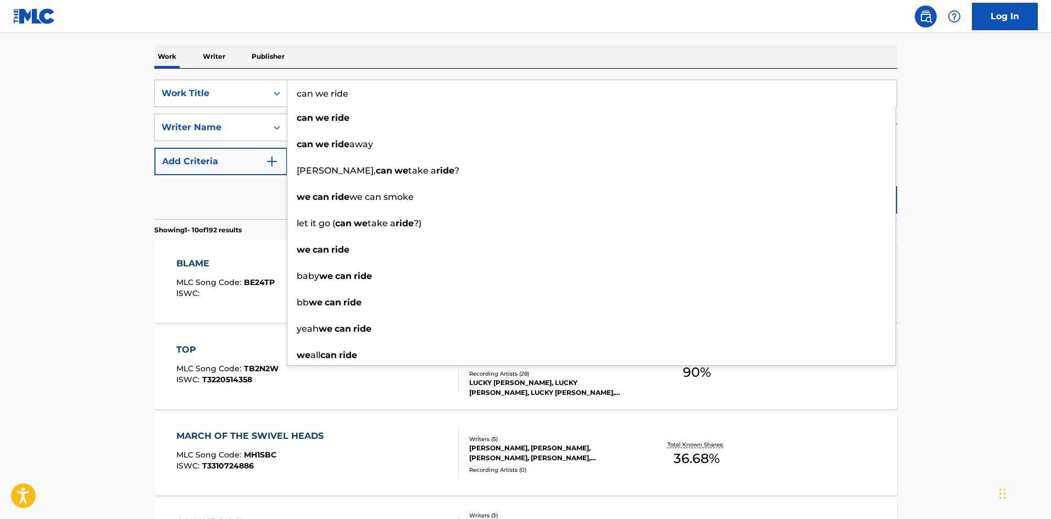
click at [425, 68] on div "Work Writer Publisher" at bounding box center [525, 56] width 743 height 23
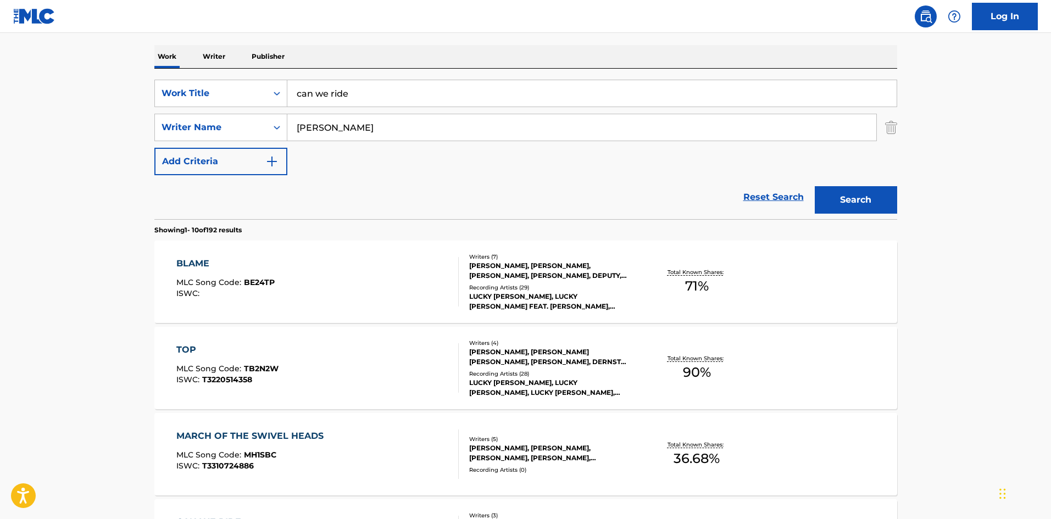
click at [886, 185] on div "Search" at bounding box center [853, 197] width 88 height 44
click at [873, 195] on button "Search" at bounding box center [856, 199] width 82 height 27
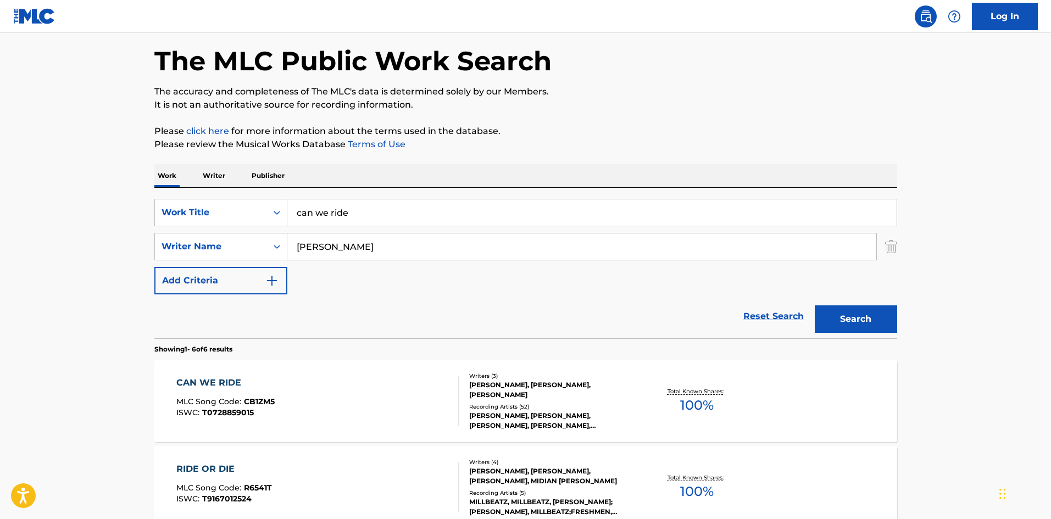
scroll to position [110, 0]
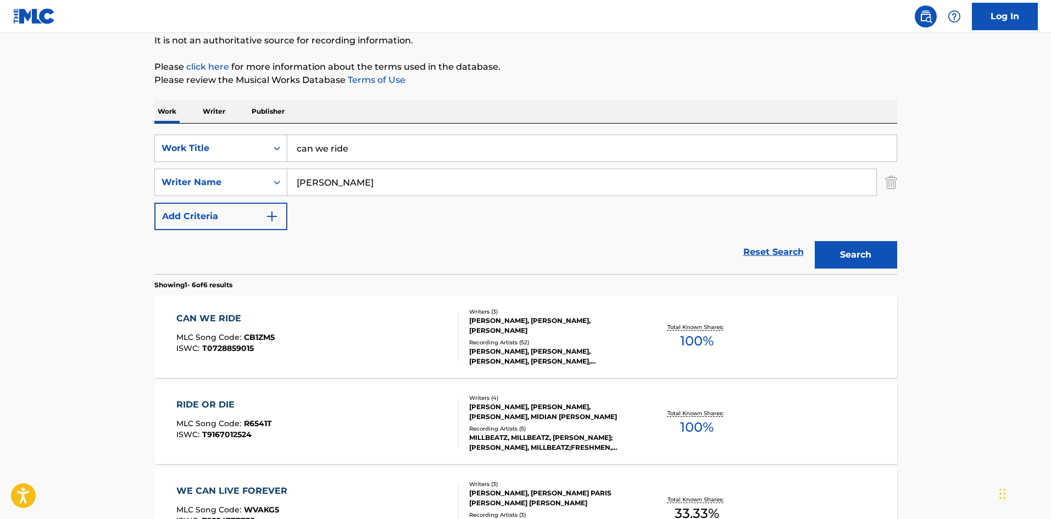
click at [202, 321] on div "CAN WE RIDE" at bounding box center [225, 318] width 98 height 13
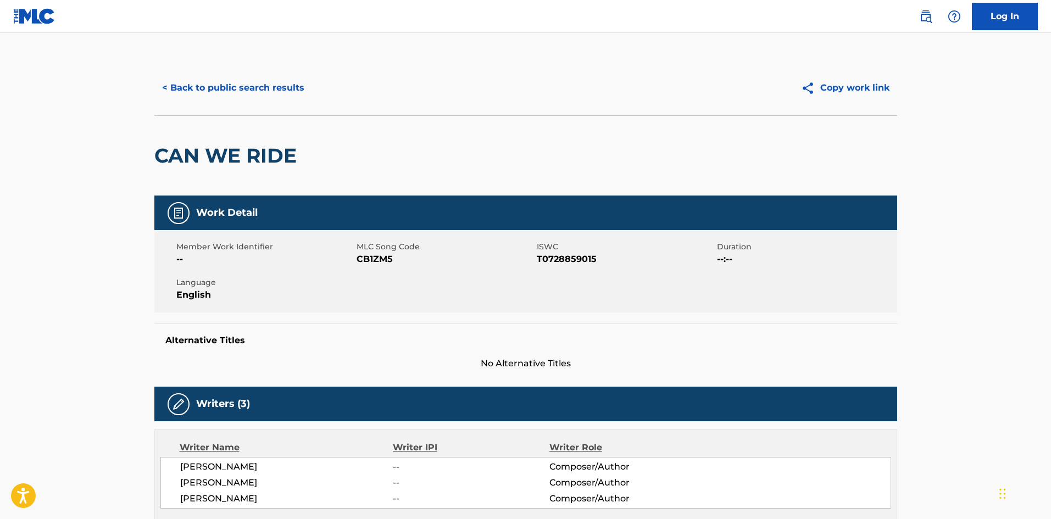
click at [202, 81] on button "< Back to public search results" at bounding box center [233, 87] width 158 height 27
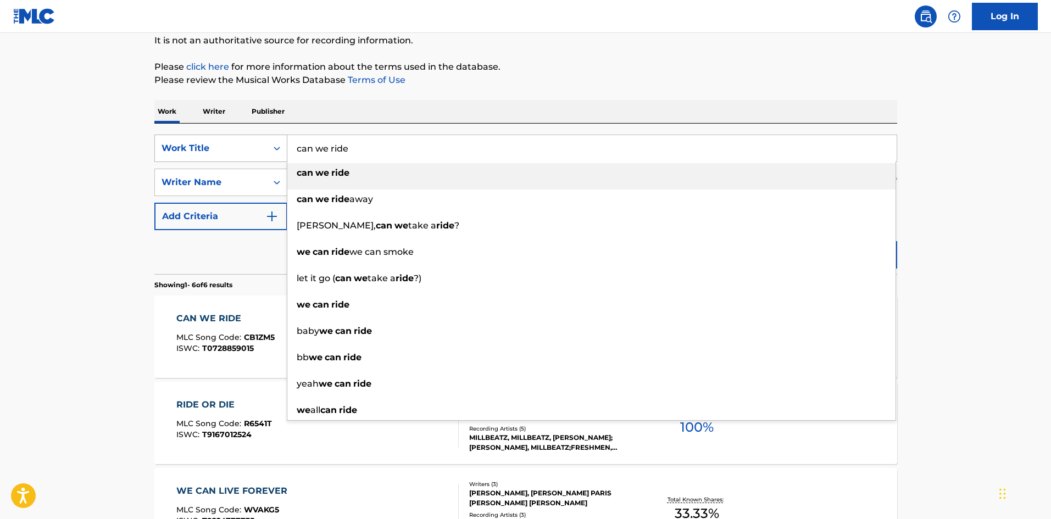
drag, startPoint x: 422, startPoint y: 138, endPoint x: 265, endPoint y: 143, distance: 157.8
click at [265, 143] on div "SearchWithCriteriaccc2d738-4210-4467-9018-54c653184c3f Work Title can we ride c…" at bounding box center [525, 148] width 743 height 27
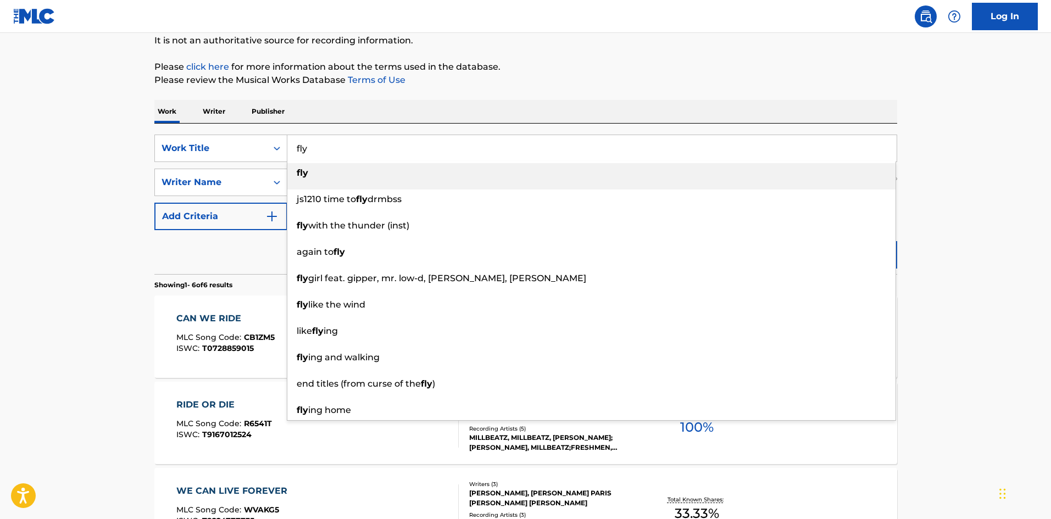
type input "fly"
click at [460, 125] on div "SearchWithCriteriaccc2d738-4210-4467-9018-54c653184c3f Work Title fly fly js121…" at bounding box center [525, 199] width 743 height 151
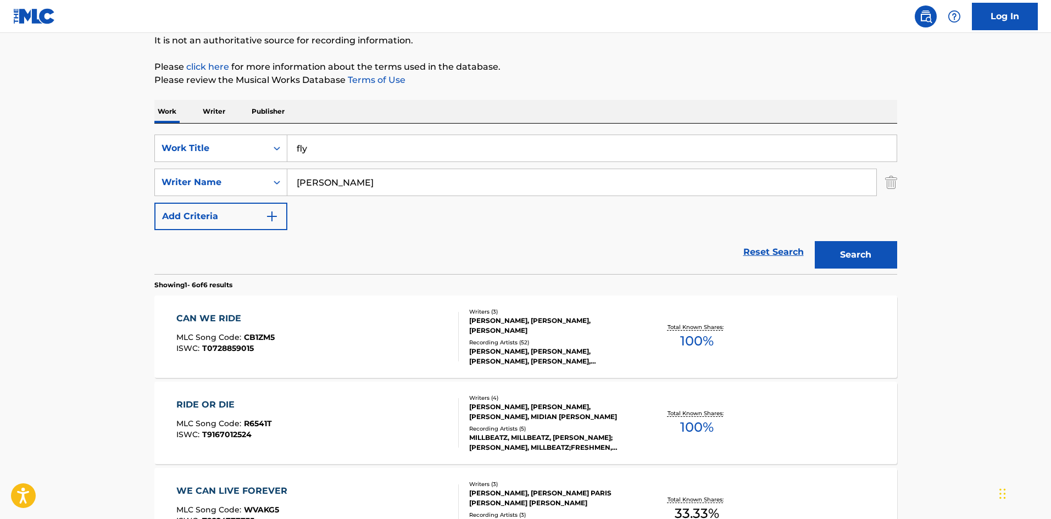
drag, startPoint x: 391, startPoint y: 164, endPoint x: 384, endPoint y: 156, distance: 10.5
click at [387, 159] on div "SearchWithCriteriaccc2d738-4210-4467-9018-54c653184c3f Work Title fly SearchWit…" at bounding box center [525, 183] width 743 height 96
drag, startPoint x: 384, startPoint y: 156, endPoint x: 211, endPoint y: 130, distance: 174.5
click at [211, 130] on div "SearchWithCriteriaccc2d738-4210-4467-9018-54c653184c3f Work Title fly SearchWit…" at bounding box center [525, 199] width 743 height 151
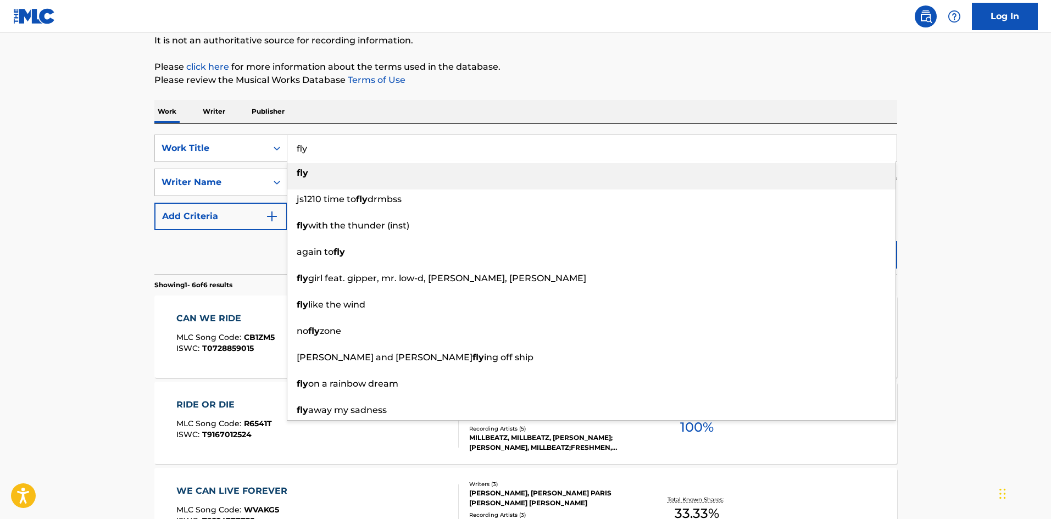
drag, startPoint x: 359, startPoint y: 151, endPoint x: 373, endPoint y: 124, distance: 31.0
click at [374, 123] on div "Work Writer Publisher" at bounding box center [525, 112] width 743 height 24
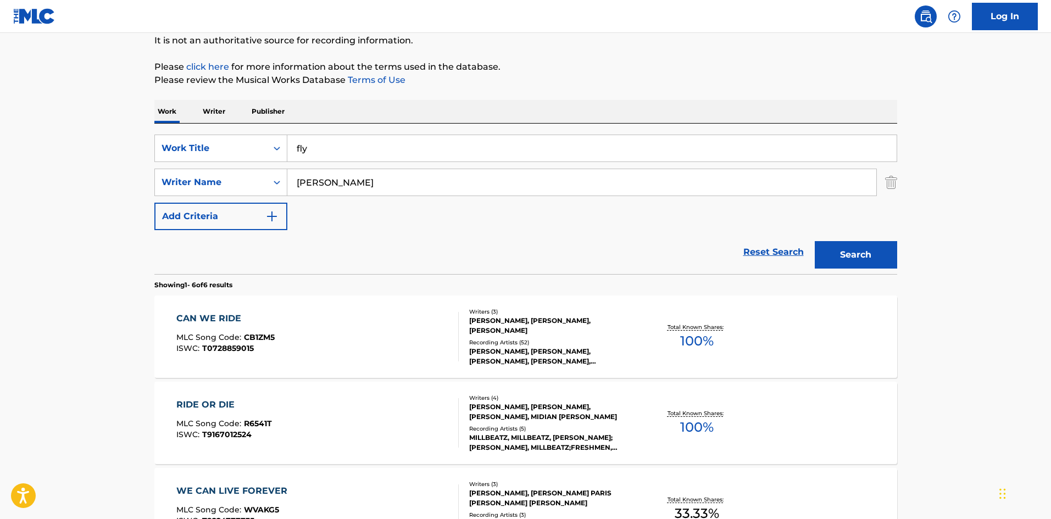
drag, startPoint x: 399, startPoint y: 193, endPoint x: 344, endPoint y: 180, distance: 56.0
click at [199, 167] on div "SearchWithCriteriaccc2d738-4210-4467-9018-54c653184c3f Work Title fly SearchWit…" at bounding box center [525, 183] width 743 height 96
paste input "[PERSON_NAME]"
type input "[PERSON_NAME]"
click at [842, 250] on button "Search" at bounding box center [856, 254] width 82 height 27
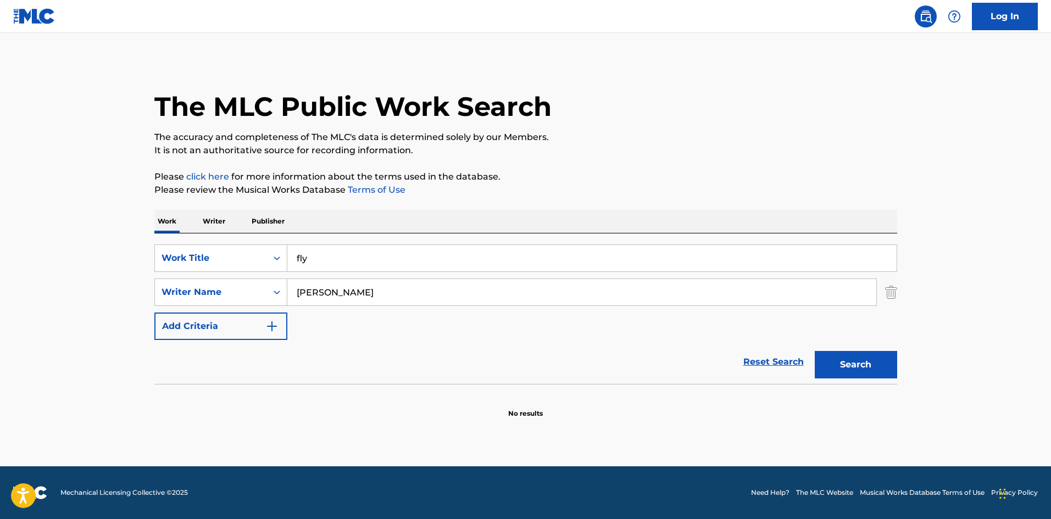
scroll to position [0, 0]
drag, startPoint x: 383, startPoint y: 296, endPoint x: 180, endPoint y: 273, distance: 204.0
click at [180, 273] on div "SearchWithCriteriaccc2d738-4210-4467-9018-54c653184c3f Work Title fly SearchWit…" at bounding box center [525, 292] width 743 height 96
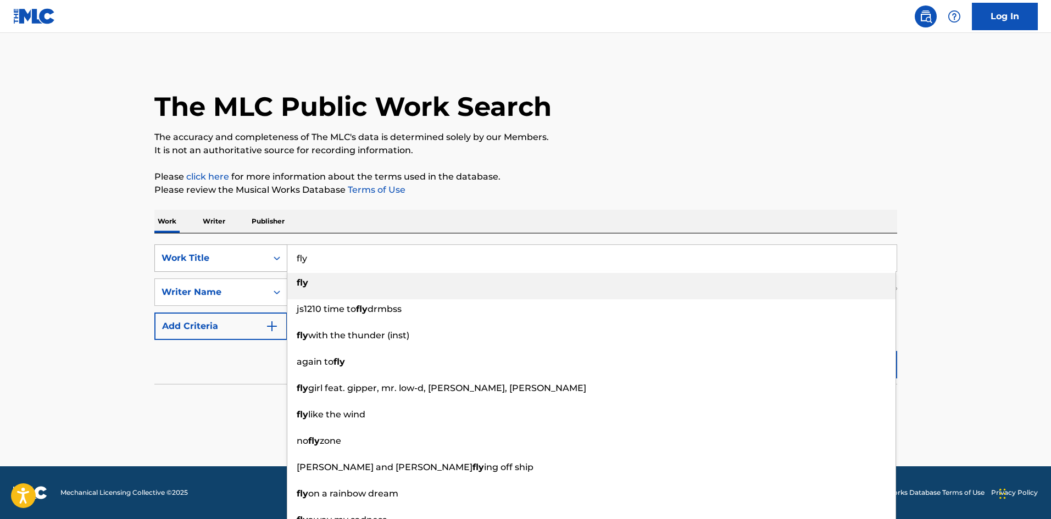
drag, startPoint x: 341, startPoint y: 255, endPoint x: 268, endPoint y: 255, distance: 73.6
click at [268, 255] on div "SearchWithCriteriaccc2d738-4210-4467-9018-54c653184c3f Work Title fly fly js121…" at bounding box center [525, 257] width 743 height 27
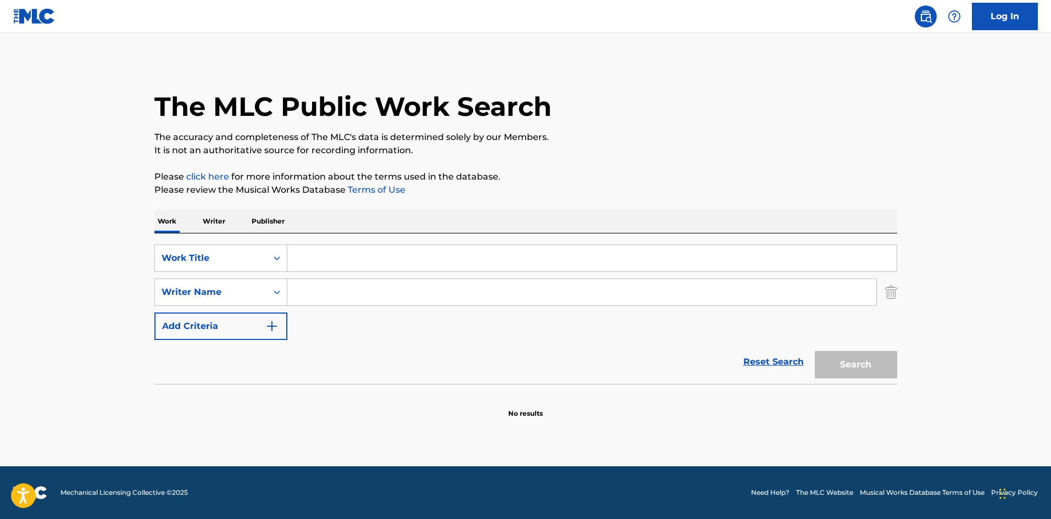
click at [893, 291] on img "Search Form" at bounding box center [891, 292] width 12 height 27
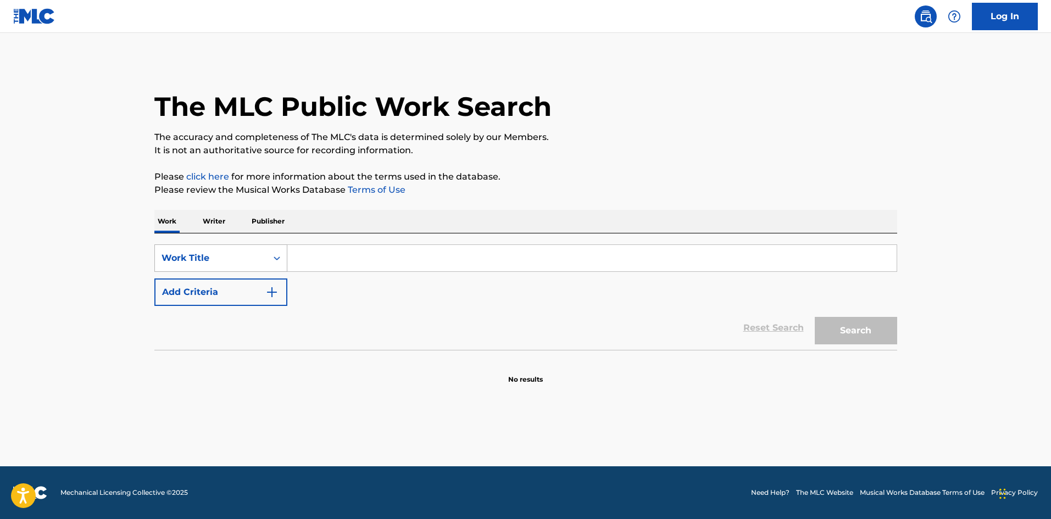
click at [240, 252] on div "Work Title" at bounding box center [211, 258] width 99 height 13
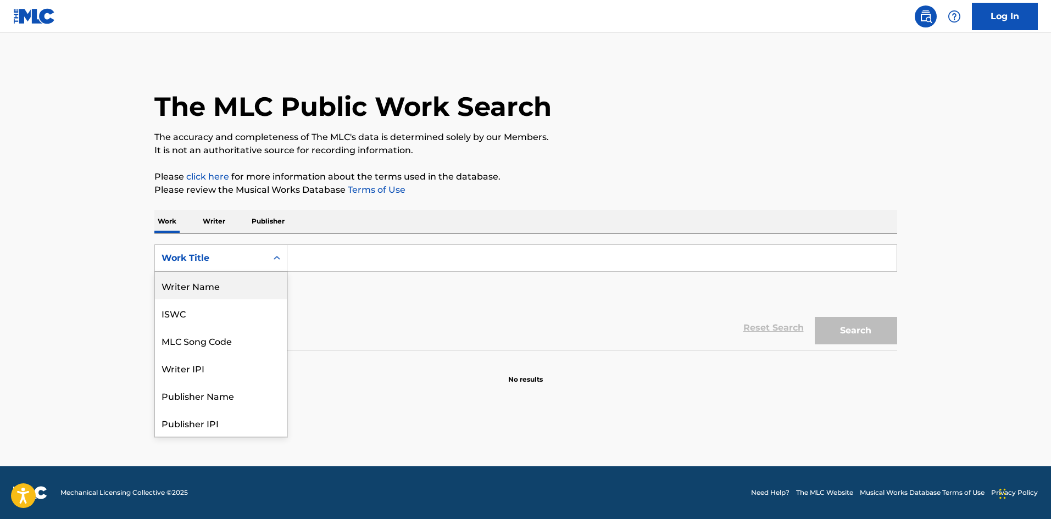
click at [228, 292] on div "Writer Name" at bounding box center [221, 285] width 132 height 27
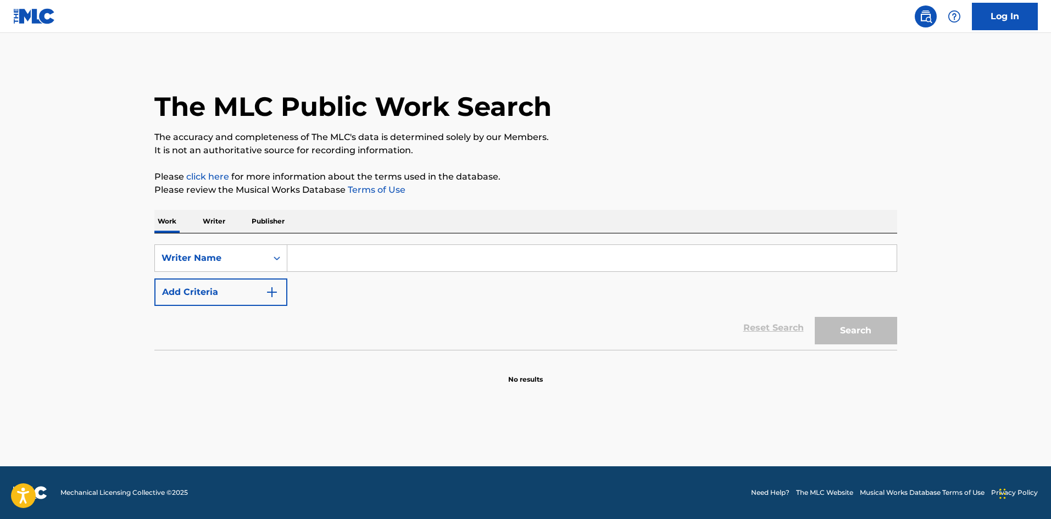
click at [338, 258] on input "Search Form" at bounding box center [591, 258] width 609 height 26
click at [815, 317] on button "Search" at bounding box center [856, 330] width 82 height 27
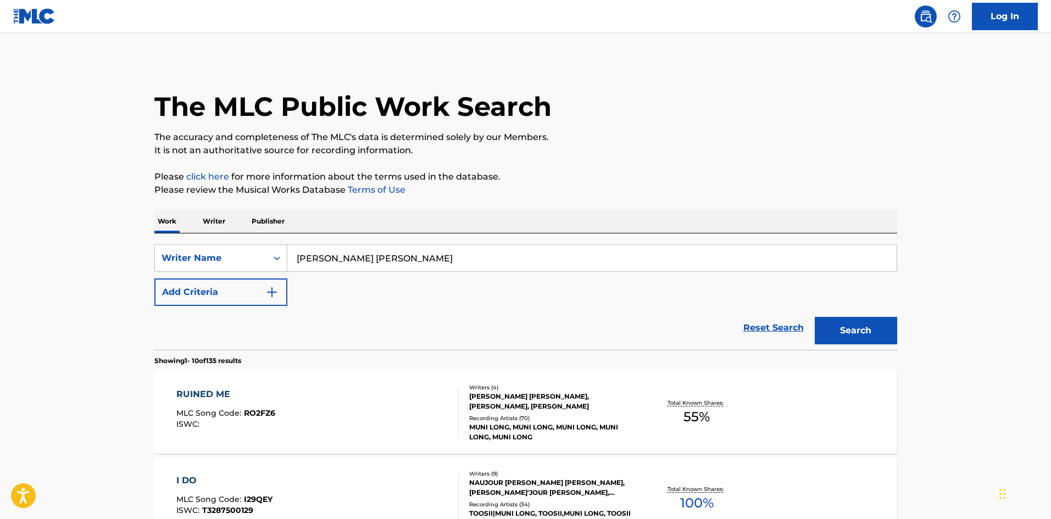
click at [386, 255] on input "[PERSON_NAME] [PERSON_NAME]" at bounding box center [591, 258] width 609 height 26
type input "[PERSON_NAME]"
click at [658, 188] on p "Please review the Musical Works Database Terms of Use" at bounding box center [525, 189] width 743 height 13
click at [839, 320] on button "Search" at bounding box center [856, 330] width 82 height 27
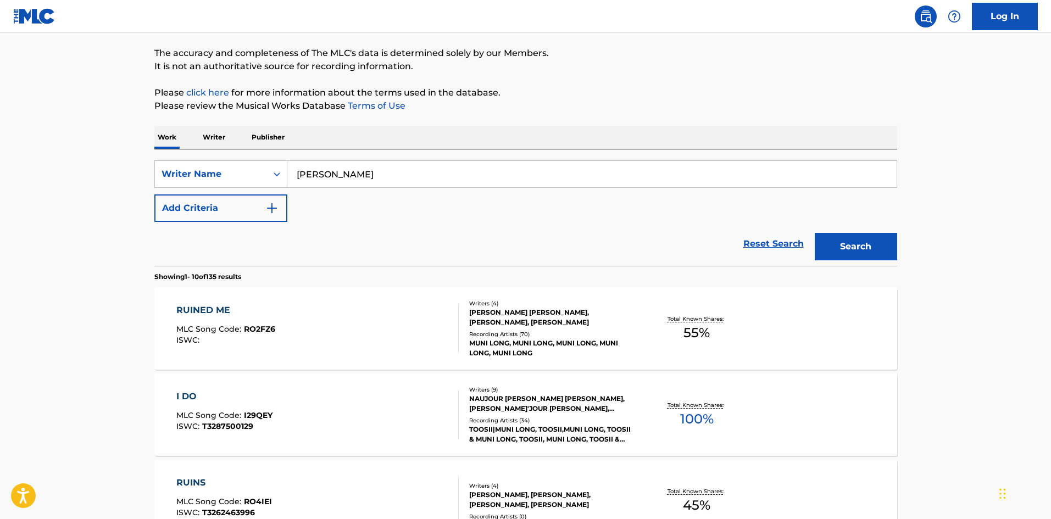
scroll to position [110, 0]
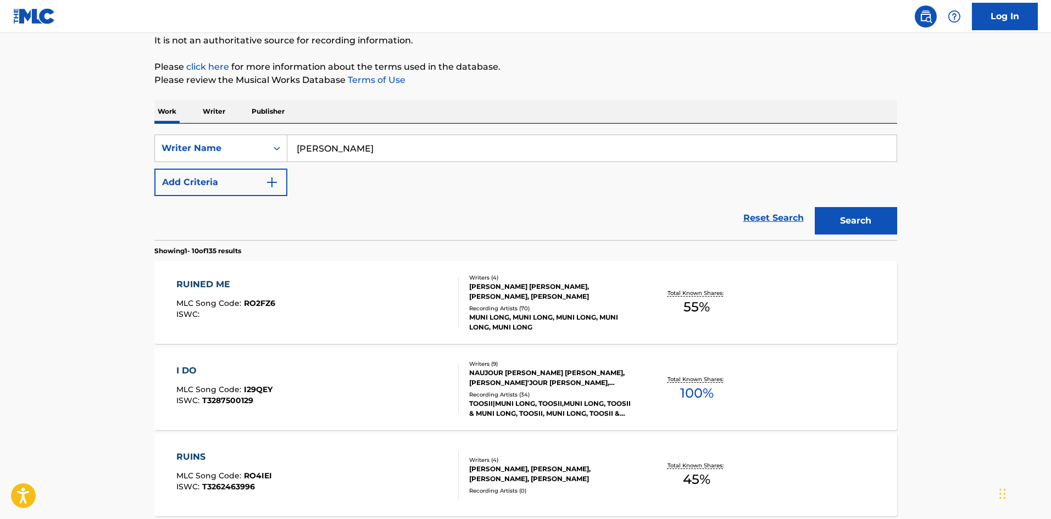
click at [208, 286] on div "RUINED ME" at bounding box center [225, 284] width 99 height 13
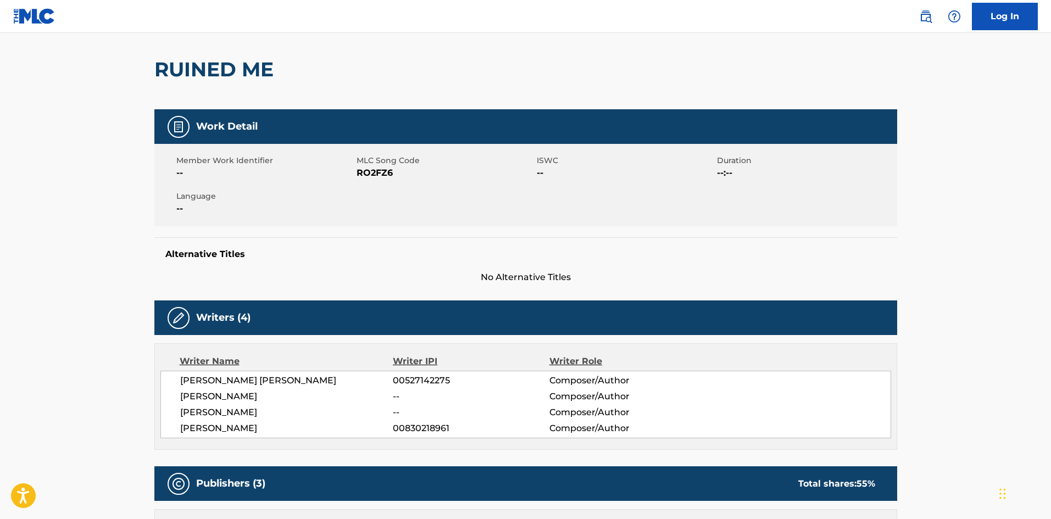
scroll to position [275, 0]
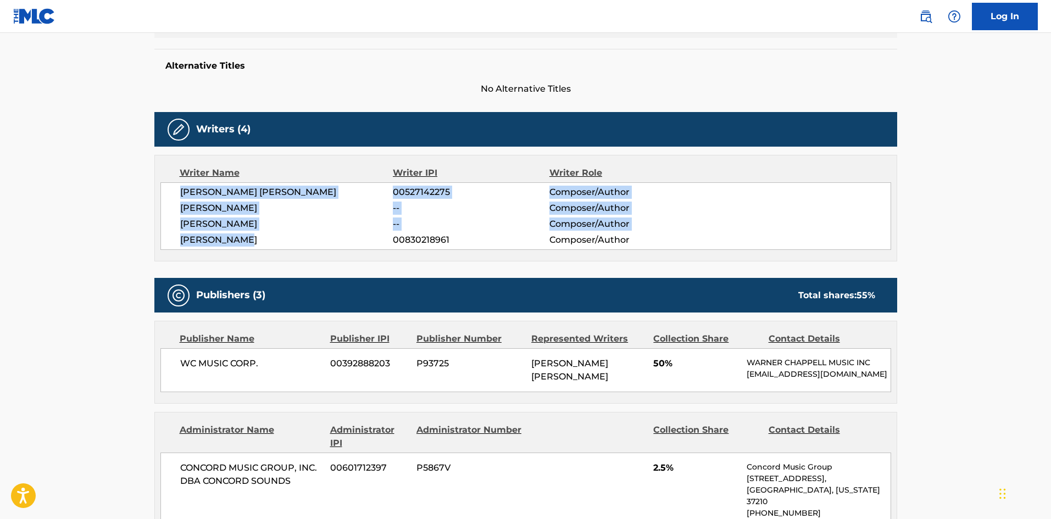
drag, startPoint x: 255, startPoint y: 243, endPoint x: 169, endPoint y: 192, distance: 99.8
click at [169, 192] on div "[PERSON_NAME] [PERSON_NAME] 00527142275 Composer/Author [PERSON_NAME] -- Compos…" at bounding box center [525, 216] width 731 height 68
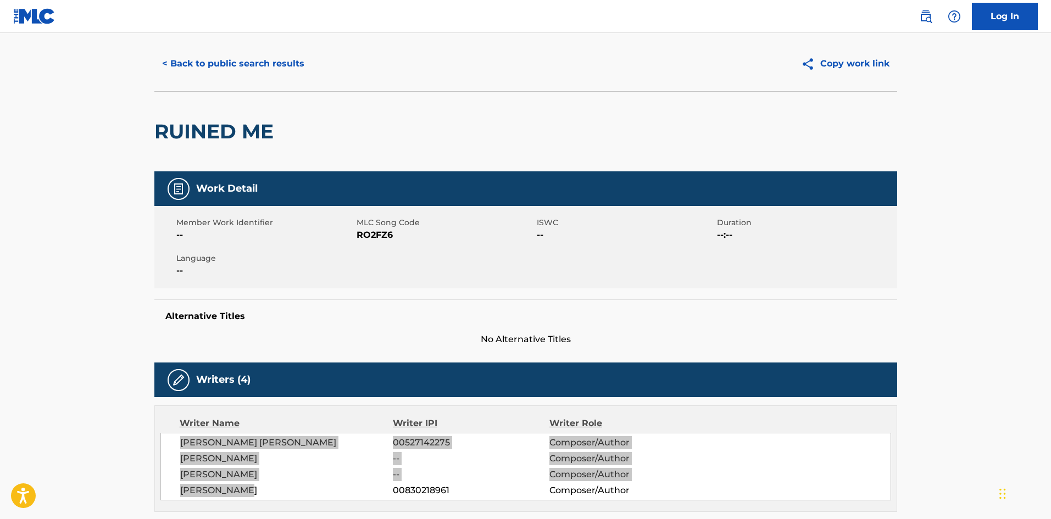
scroll to position [0, 0]
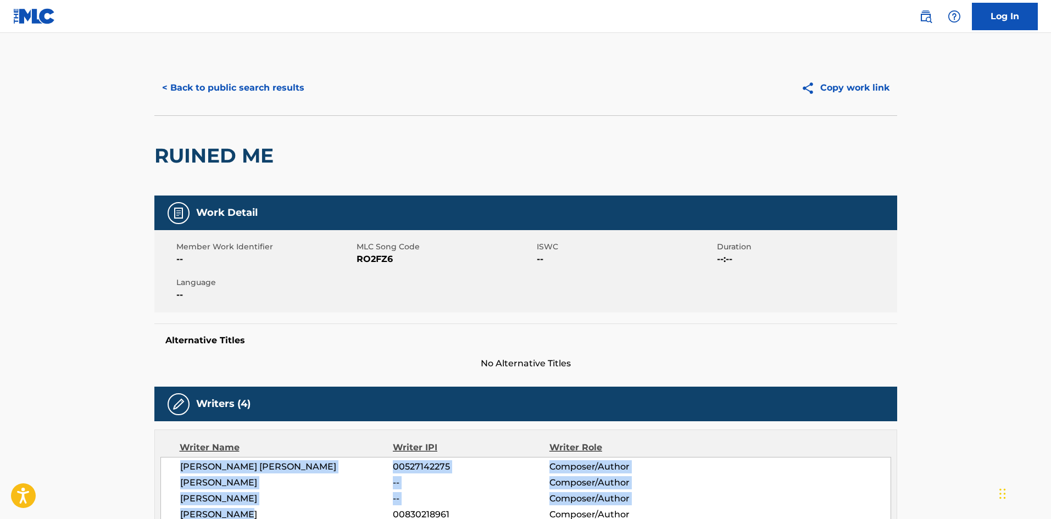
click at [289, 82] on button "< Back to public search results" at bounding box center [233, 87] width 158 height 27
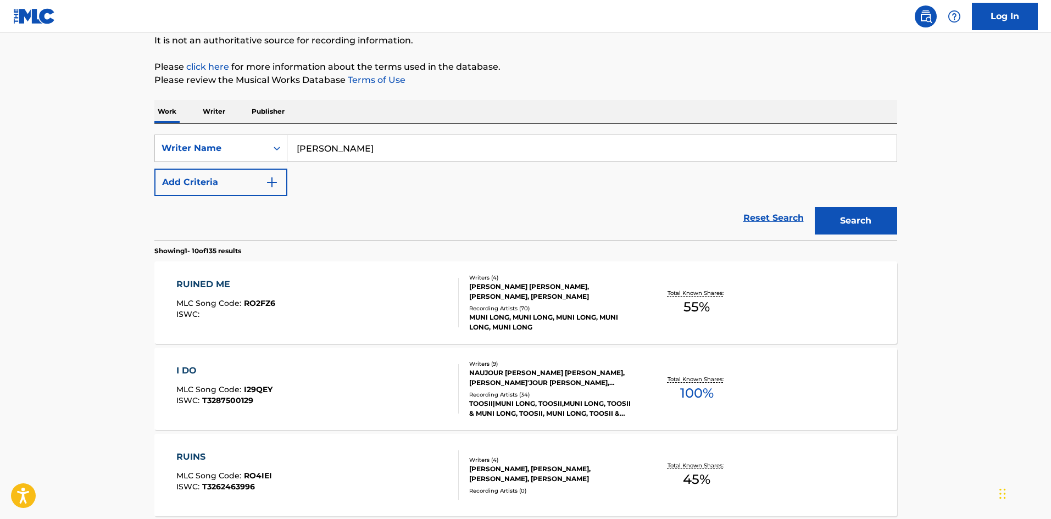
click at [192, 369] on div "I DO" at bounding box center [224, 370] width 96 height 13
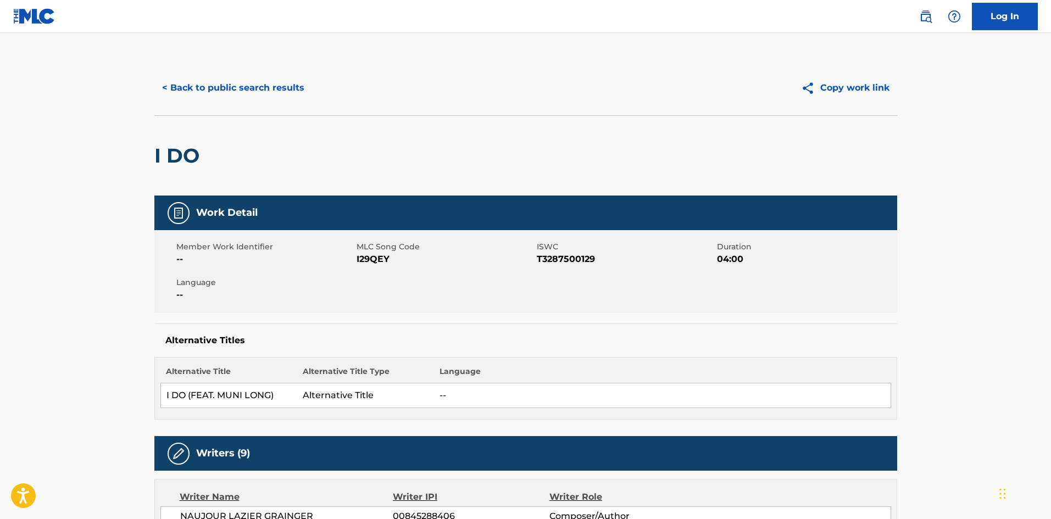
scroll to position [220, 0]
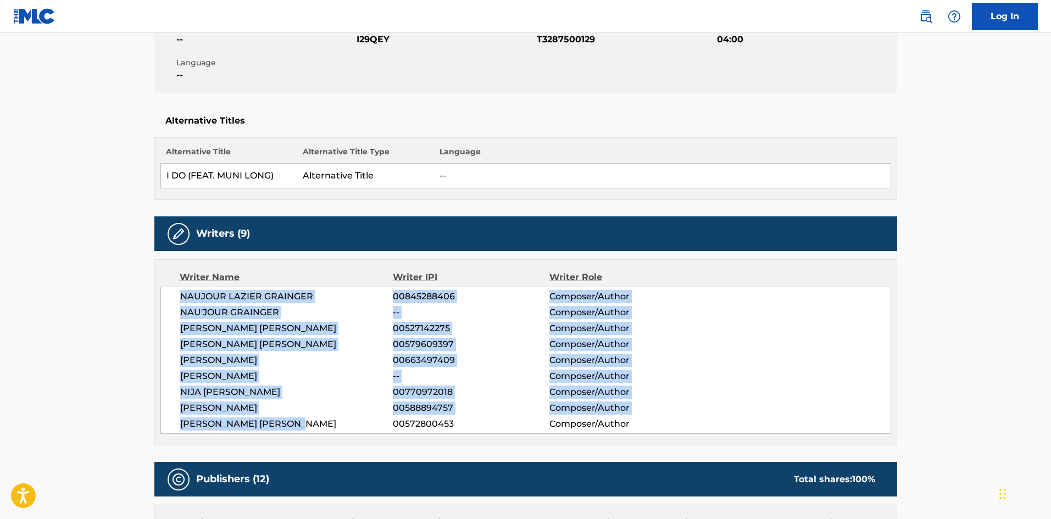
drag, startPoint x: 324, startPoint y: 424, endPoint x: 164, endPoint y: 300, distance: 202.1
click at [164, 300] on div "NAUJOUR LAZIER GRAINGER 00845288406 Composer/Author [PERSON_NAME] [PERSON_NAME]…" at bounding box center [525, 360] width 731 height 147
copy div "NAUJOUR LAZIER GRAINGER 00845288406 Composer/Author [PERSON_NAME] [PERSON_NAME]…"
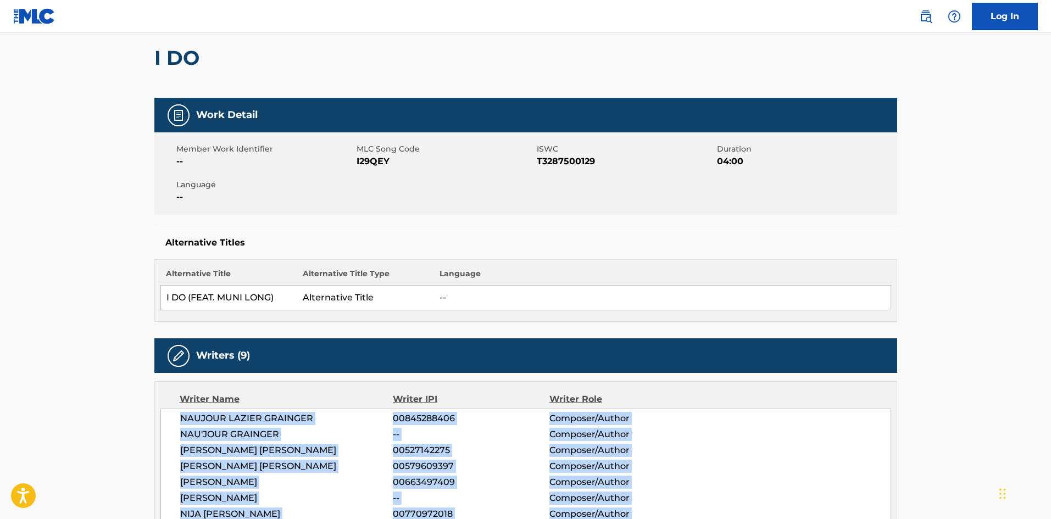
scroll to position [0, 0]
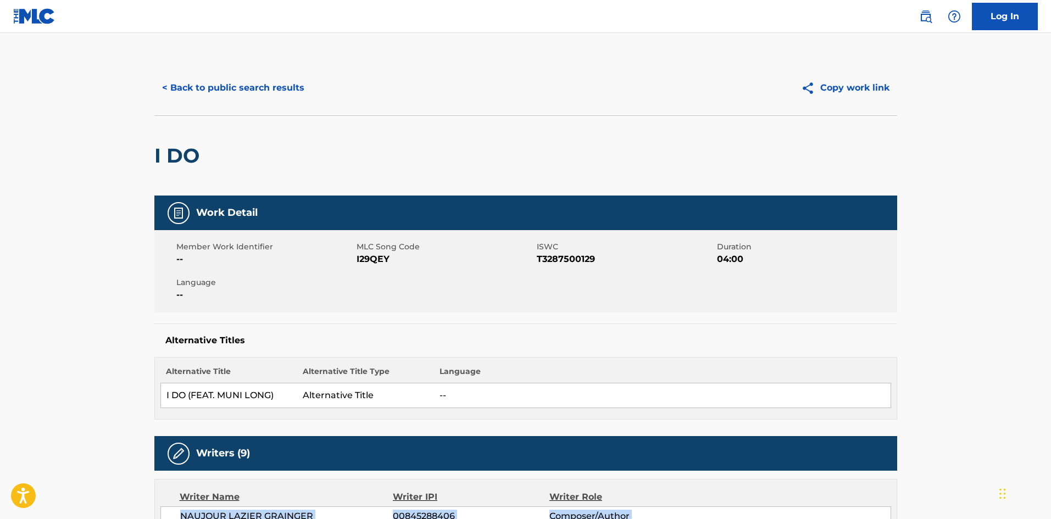
click at [233, 83] on button "< Back to public search results" at bounding box center [233, 87] width 158 height 27
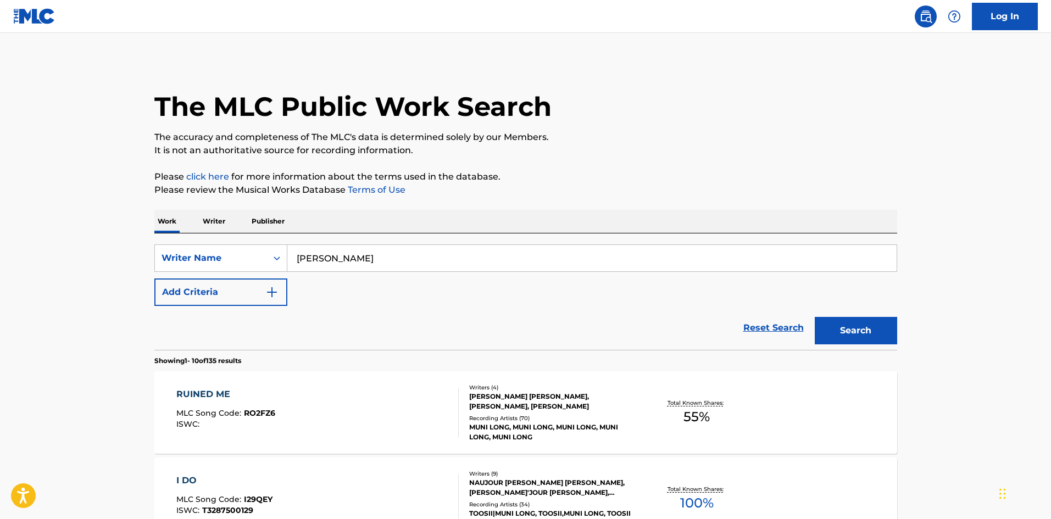
scroll to position [110, 0]
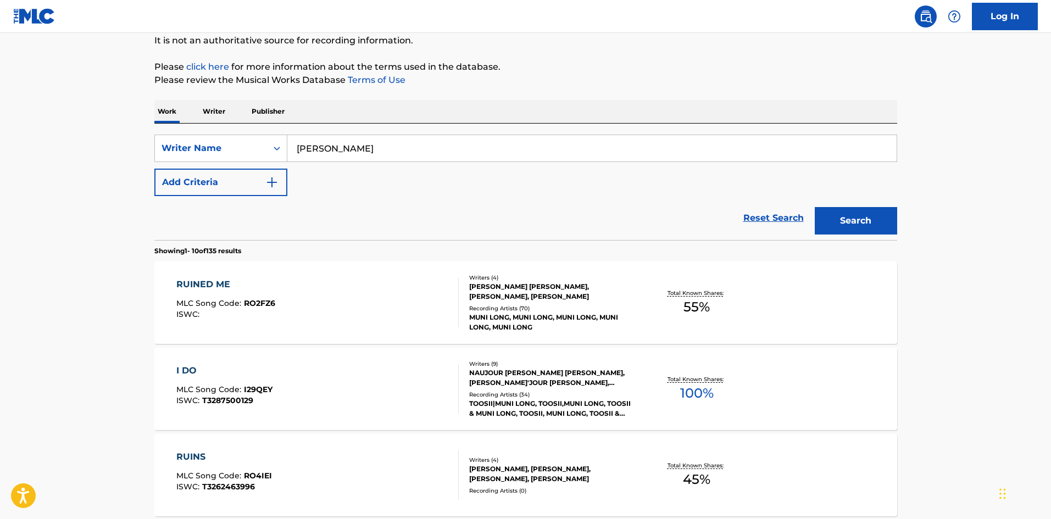
drag, startPoint x: 416, startPoint y: 159, endPoint x: 397, endPoint y: 155, distance: 19.0
click at [408, 154] on input "[PERSON_NAME]" at bounding box center [591, 148] width 609 height 26
drag, startPoint x: 349, startPoint y: 159, endPoint x: 187, endPoint y: 154, distance: 162.1
click at [207, 153] on div "SearchWithCriteria78f1f02e-c727-4570-9128-b029e77e1b16 Writer Name [PERSON_NAME]" at bounding box center [525, 148] width 743 height 27
paste input "[PERSON_NAME]"
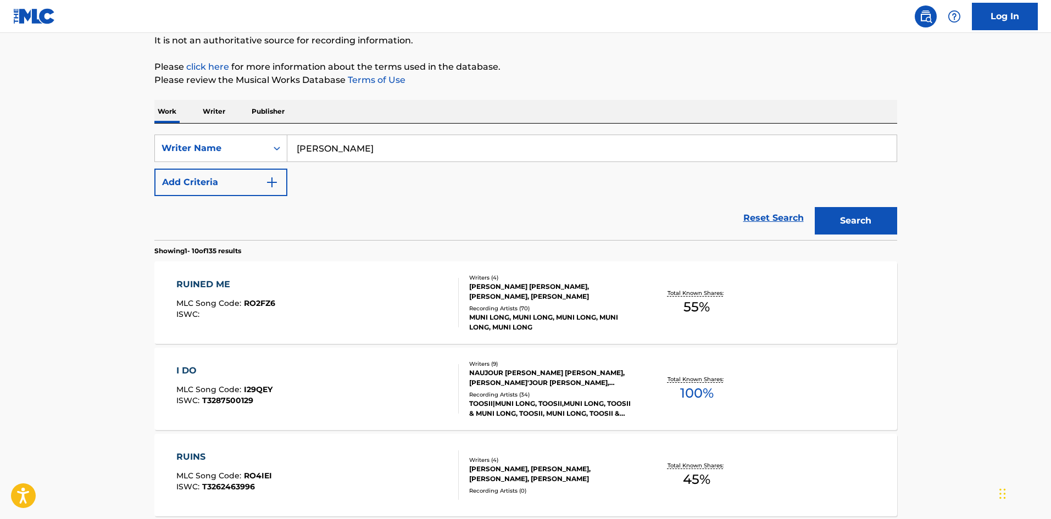
type input "[PERSON_NAME]"
click at [856, 224] on button "Search" at bounding box center [856, 220] width 82 height 27
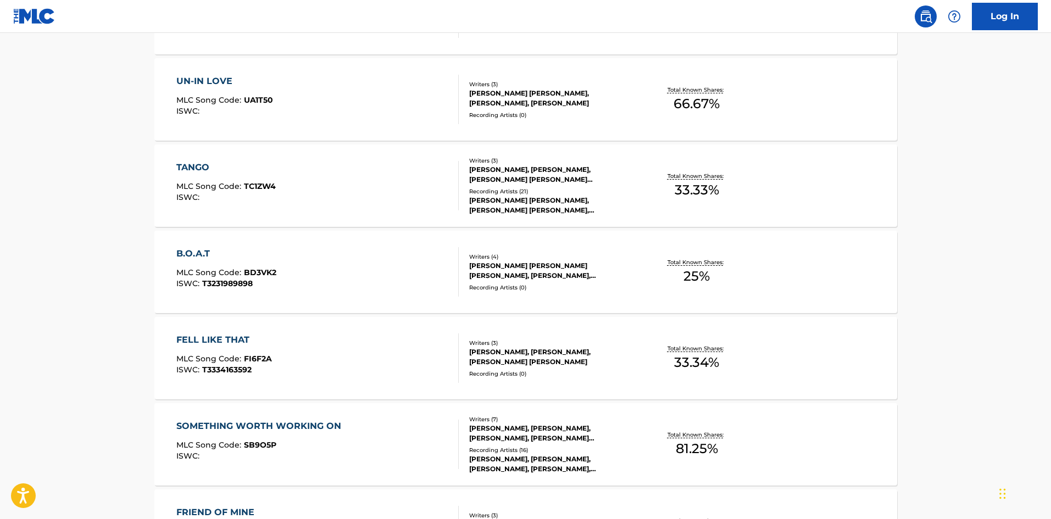
scroll to position [659, 0]
click at [187, 164] on div "TANGO" at bounding box center [225, 166] width 99 height 13
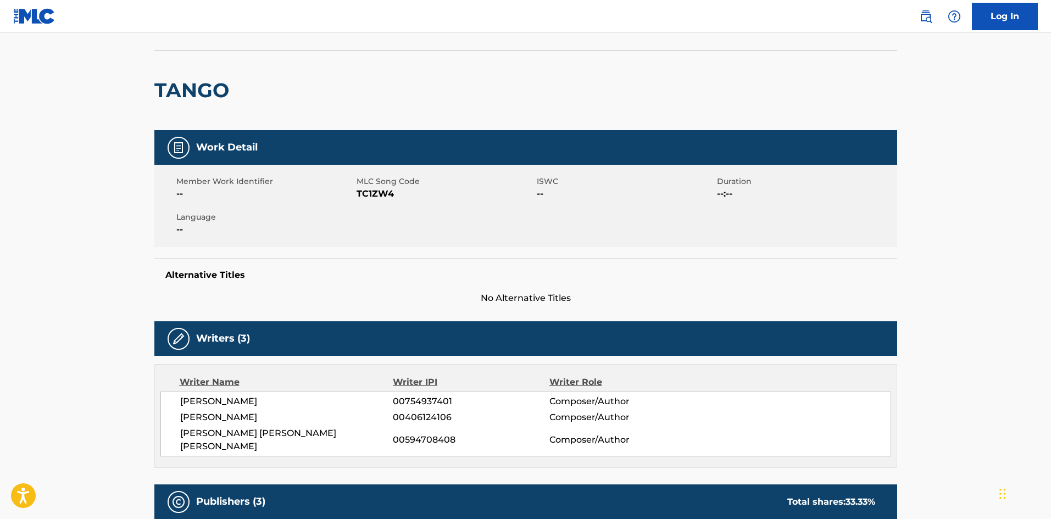
scroll to position [165, 0]
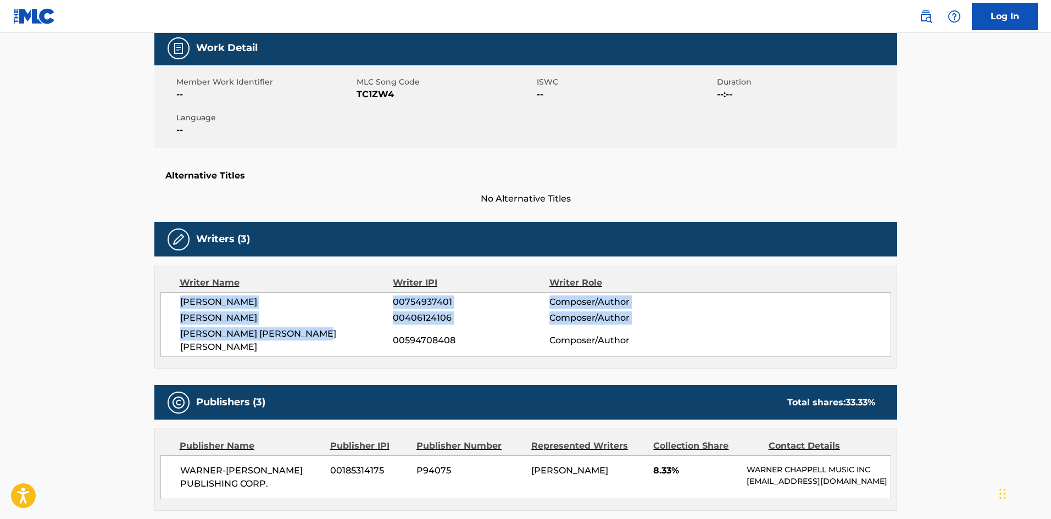
drag, startPoint x: 339, startPoint y: 333, endPoint x: 154, endPoint y: 304, distance: 187.3
copy div "[PERSON_NAME] 00754937401 Composer/Author [PERSON_NAME] 00406124106 Composer/Au…"
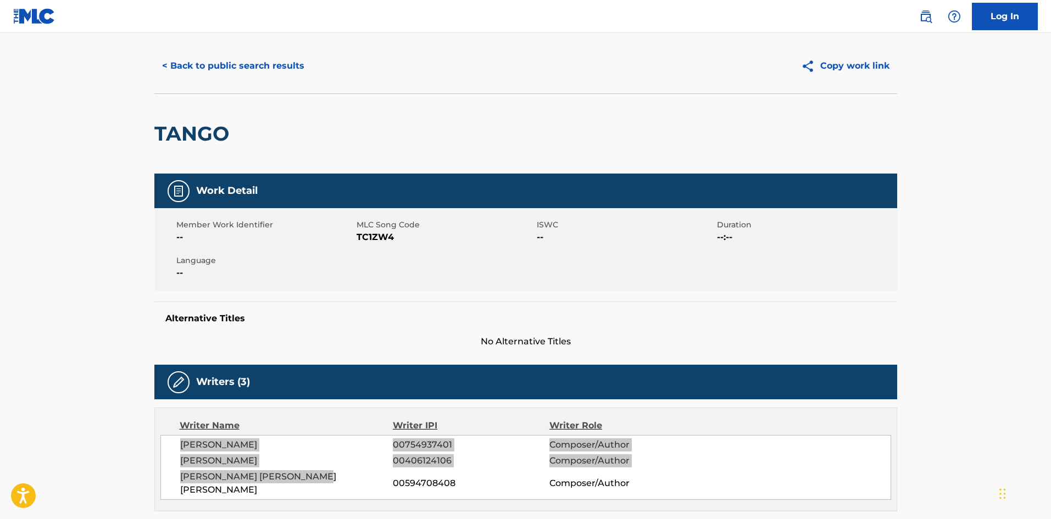
scroll to position [0, 0]
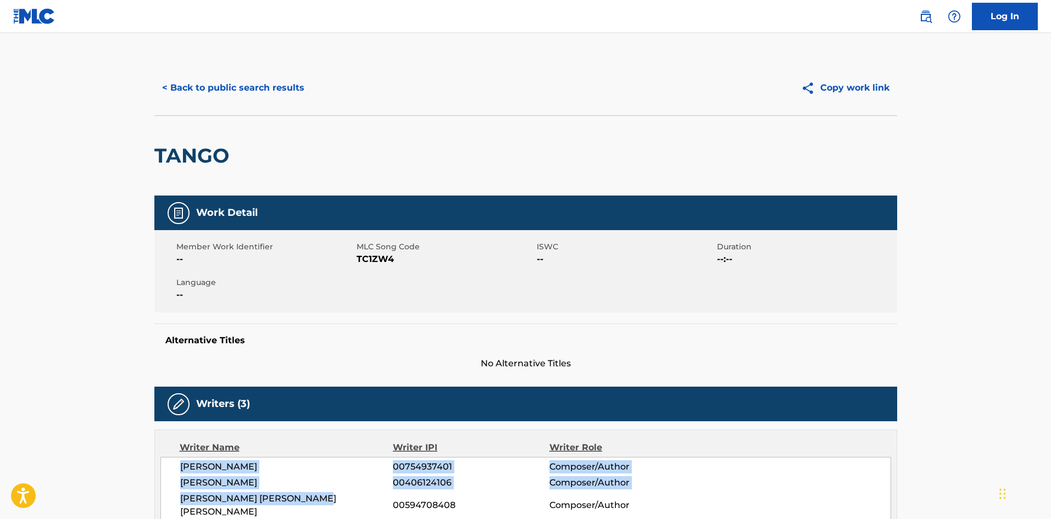
click at [194, 76] on button "< Back to public search results" at bounding box center [233, 87] width 158 height 27
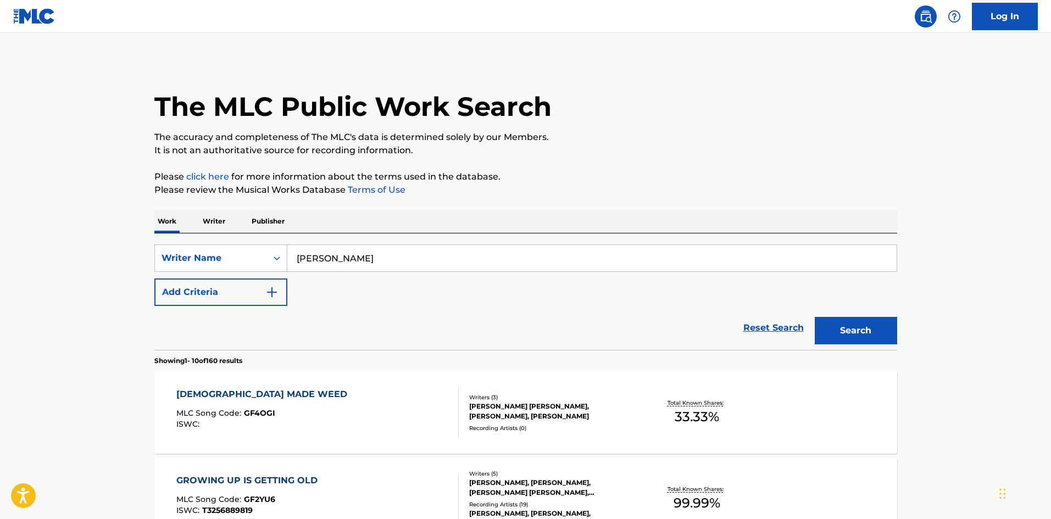
click at [252, 288] on button "Add Criteria" at bounding box center [220, 292] width 133 height 27
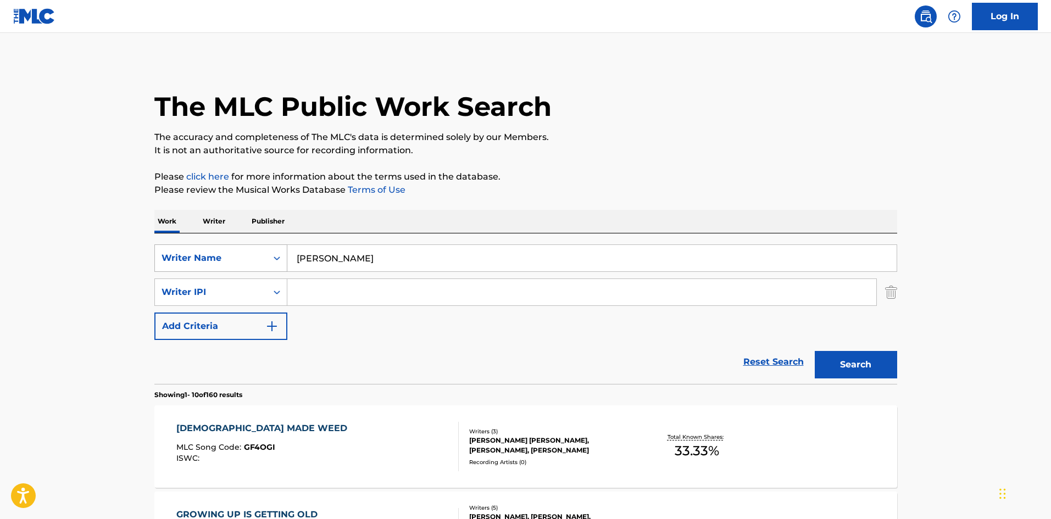
drag, startPoint x: 448, startPoint y: 250, endPoint x: 241, endPoint y: 263, distance: 208.0
click at [241, 263] on div "SearchWithCriteria78f1f02e-c727-4570-9128-b029e77e1b16 Writer Name [PERSON_NAME]" at bounding box center [525, 257] width 743 height 27
click at [220, 258] on div "Writer Name" at bounding box center [211, 258] width 99 height 13
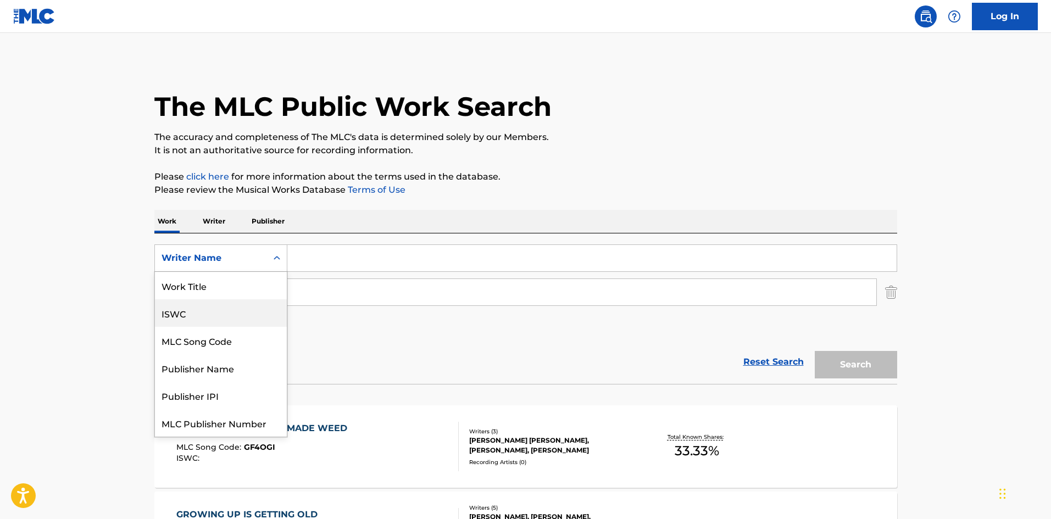
click at [203, 293] on div "Work Title" at bounding box center [221, 285] width 132 height 27
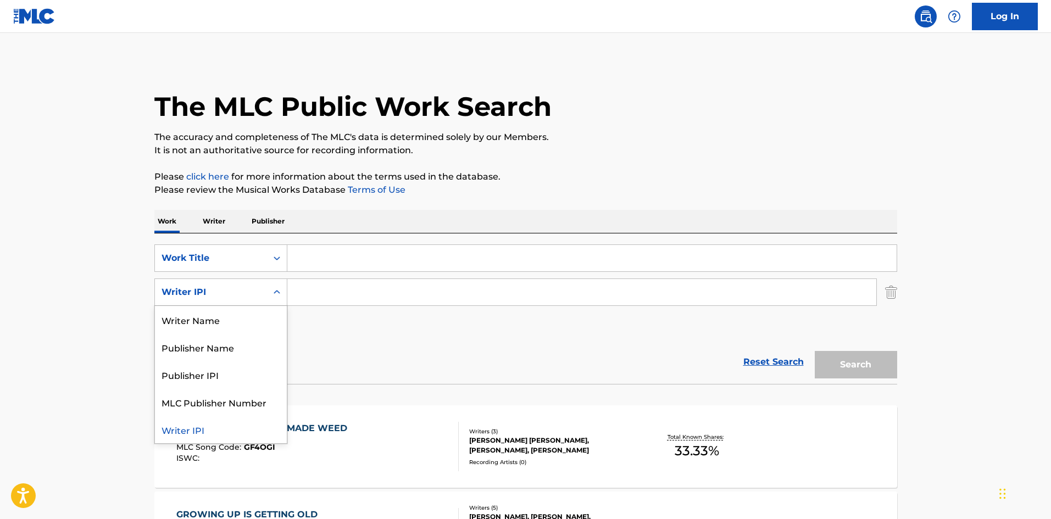
click at [197, 292] on div "Writer IPI" at bounding box center [211, 292] width 99 height 13
click at [187, 321] on div "Writer Name" at bounding box center [221, 319] width 132 height 27
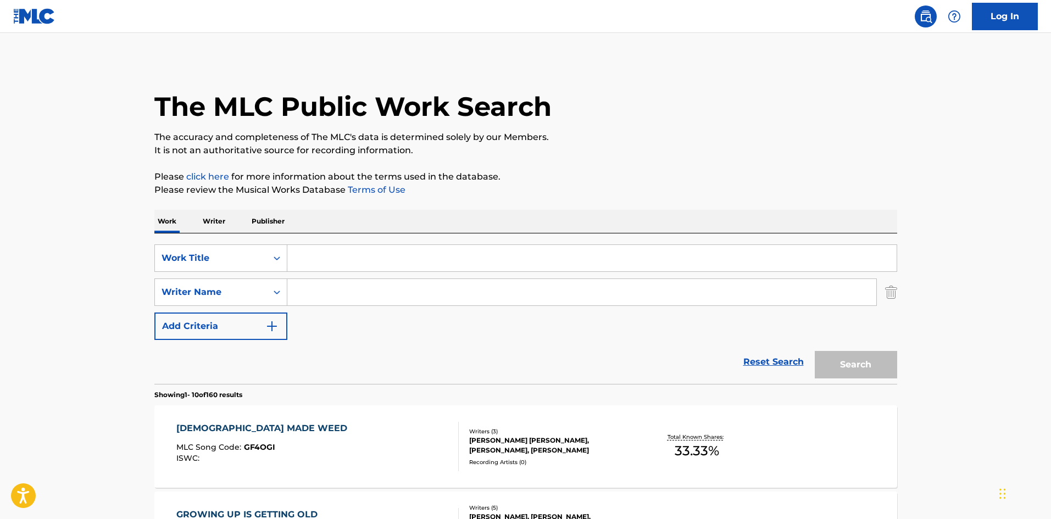
click at [350, 241] on div "SearchWithCriteria8eff8aab-d777-4c98-8f19-904cdde00fc7 Work Title SearchWithCri…" at bounding box center [525, 308] width 743 height 151
paste input "[PERSON_NAME]"
type input "[PERSON_NAME]"
click at [336, 268] on input "Search Form" at bounding box center [591, 258] width 609 height 26
click at [381, 253] on input "Search Form" at bounding box center [591, 258] width 609 height 26
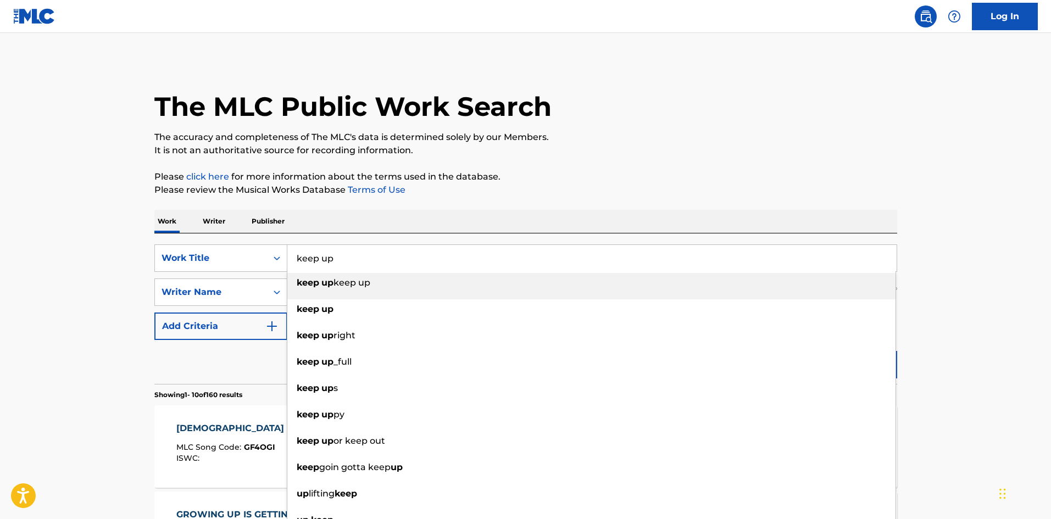
type input "keep up"
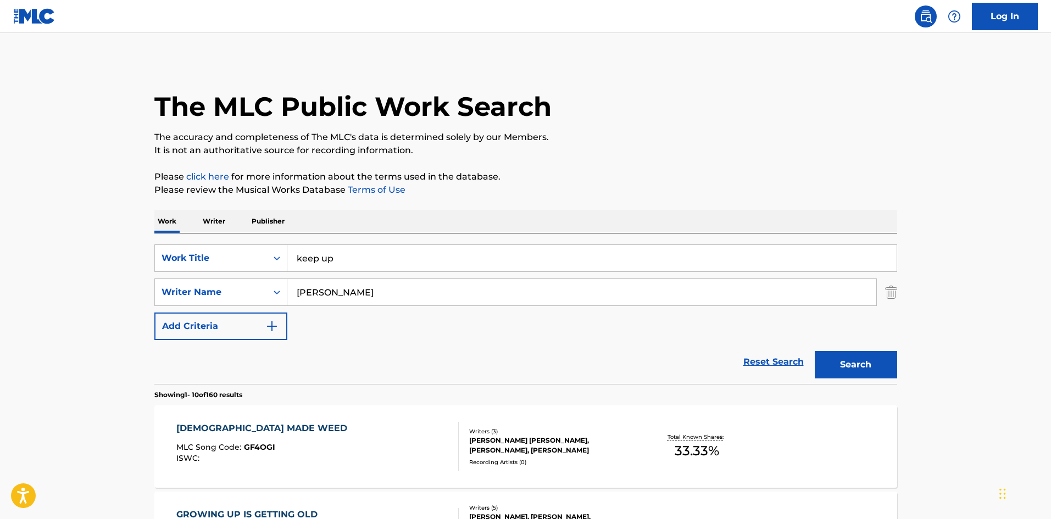
drag, startPoint x: 552, startPoint y: 188, endPoint x: 669, endPoint y: 250, distance: 132.9
click at [558, 190] on p "Please review the Musical Works Database Terms of Use" at bounding box center [525, 189] width 743 height 13
click at [851, 357] on button "Search" at bounding box center [856, 364] width 82 height 27
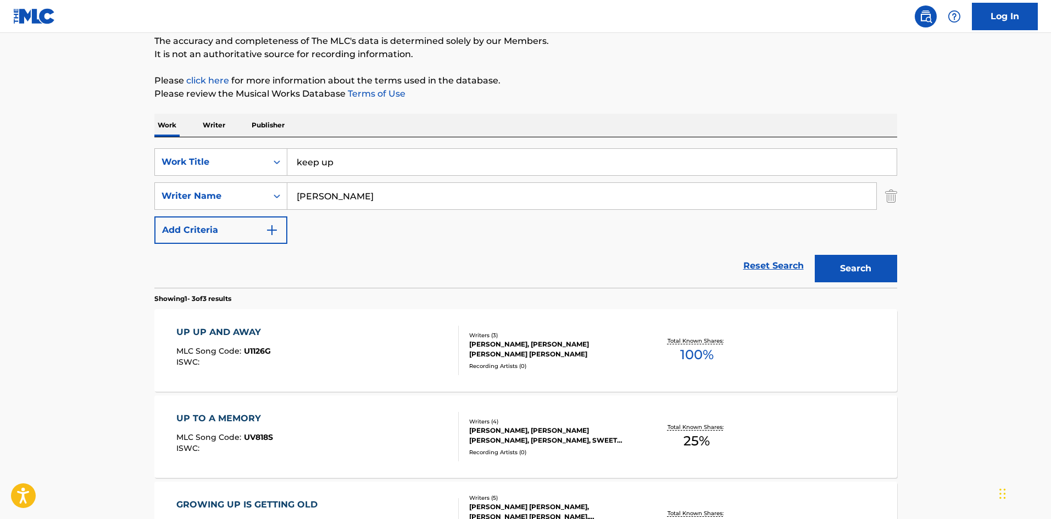
scroll to position [86, 0]
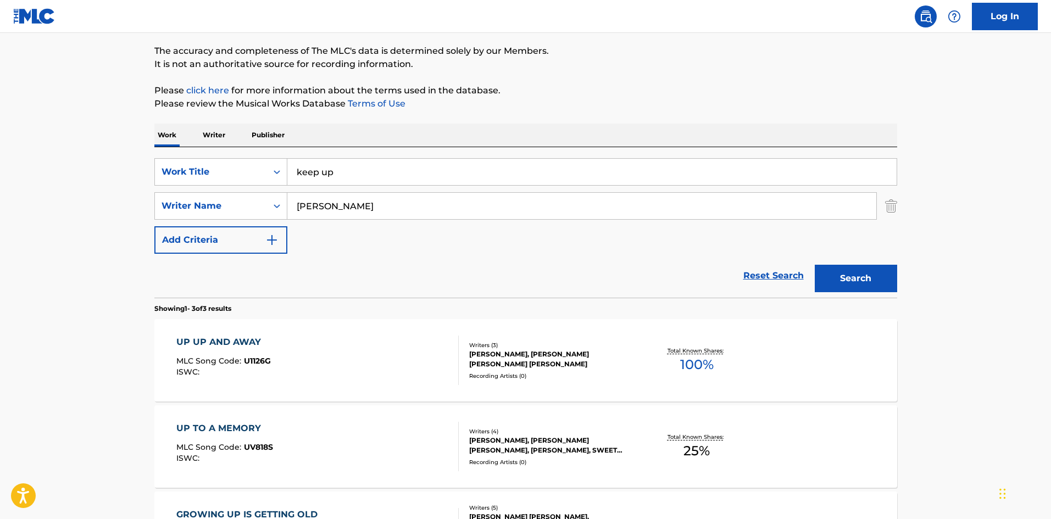
click at [367, 206] on input "[PERSON_NAME]" at bounding box center [581, 206] width 589 height 26
click at [860, 278] on button "Search" at bounding box center [856, 278] width 82 height 27
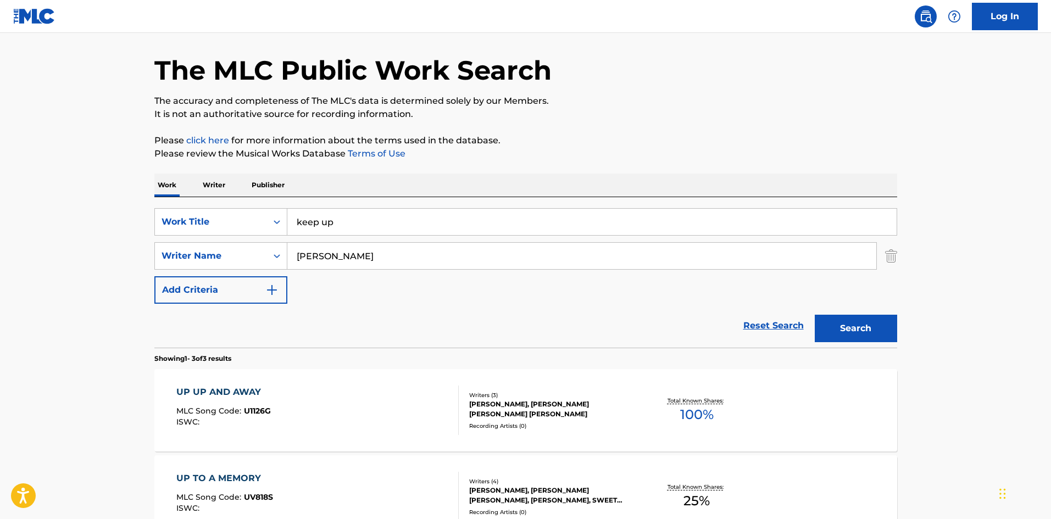
scroll to position [0, 0]
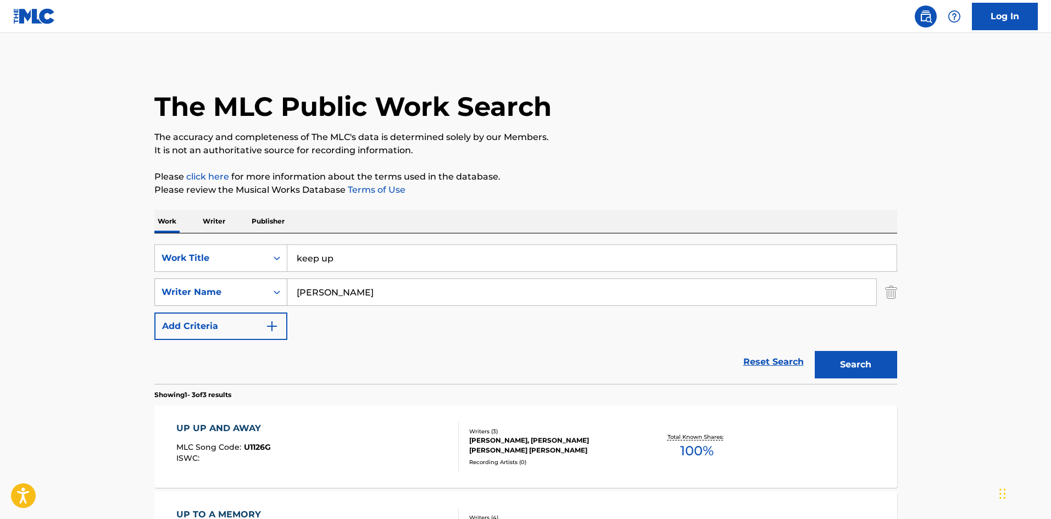
drag, startPoint x: 341, startPoint y: 291, endPoint x: 285, endPoint y: 288, distance: 56.1
click at [293, 290] on input "[PERSON_NAME]" at bounding box center [581, 292] width 589 height 26
click at [861, 352] on button "Search" at bounding box center [856, 364] width 82 height 27
drag, startPoint x: 376, startPoint y: 292, endPoint x: 258, endPoint y: 282, distance: 118.5
click at [259, 282] on div "SearchWithCriteriac0bd71bb-a7ca-4953-a803-21380a2f2bae Writer Name [PERSON_NAME]" at bounding box center [525, 292] width 743 height 27
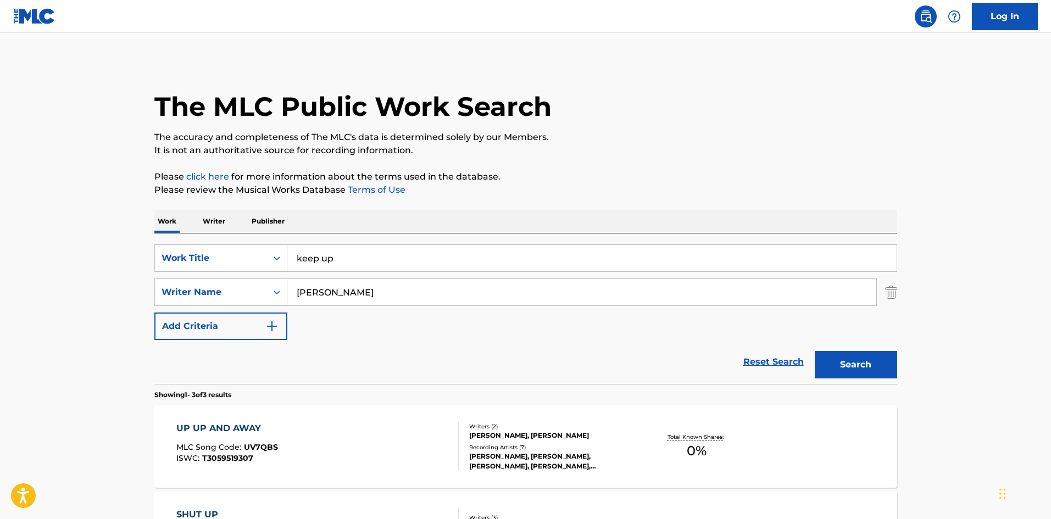
paste input "[PERSON_NAME]"
click at [845, 354] on button "Search" at bounding box center [856, 364] width 82 height 27
click at [365, 295] on input "[PERSON_NAME]" at bounding box center [581, 292] width 589 height 26
click at [847, 370] on button "Search" at bounding box center [856, 364] width 82 height 27
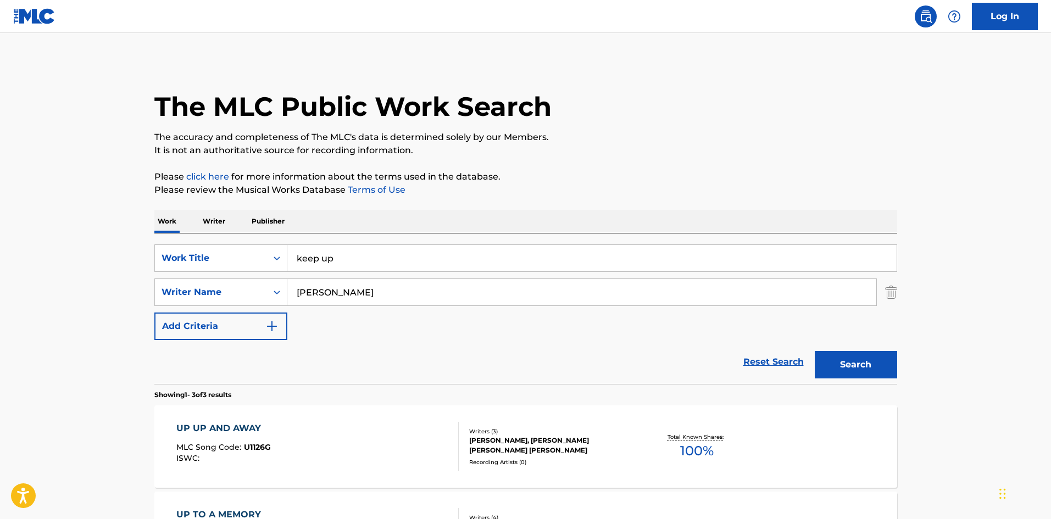
click at [324, 288] on input "[PERSON_NAME]" at bounding box center [581, 292] width 589 height 26
type input "[PERSON_NAME]"
click at [833, 362] on button "Search" at bounding box center [856, 364] width 82 height 27
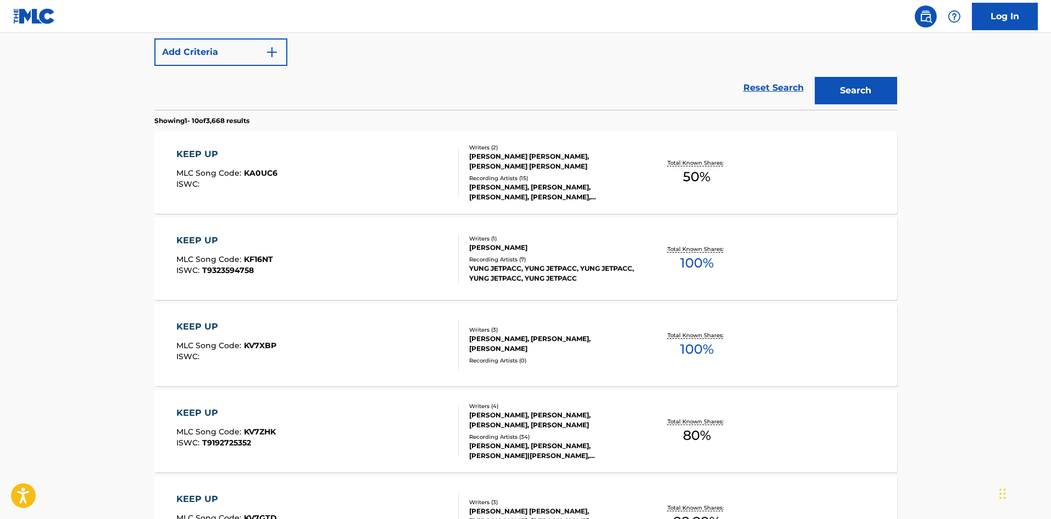
scroll to position [275, 0]
click at [198, 408] on div "KEEP UP" at bounding box center [225, 412] width 99 height 13
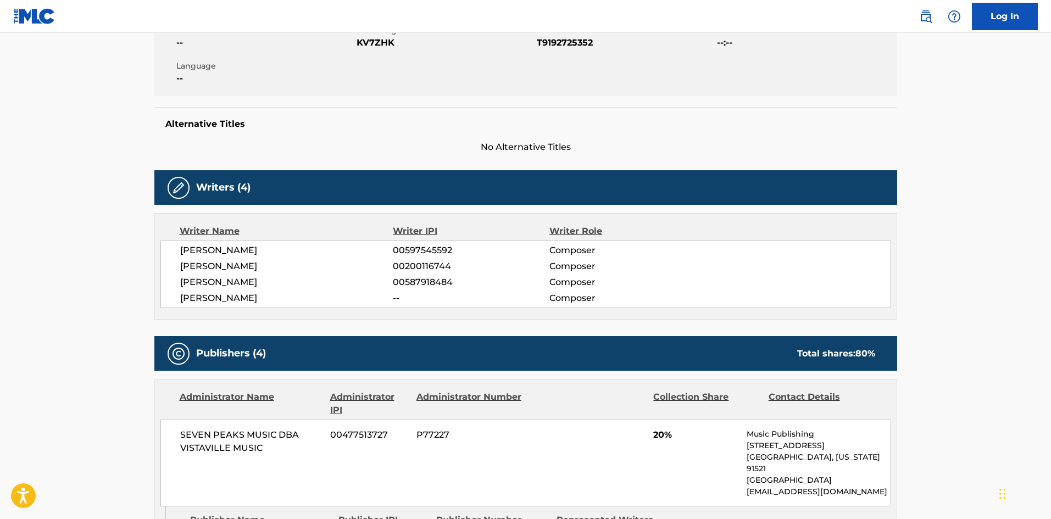
scroll to position [220, 0]
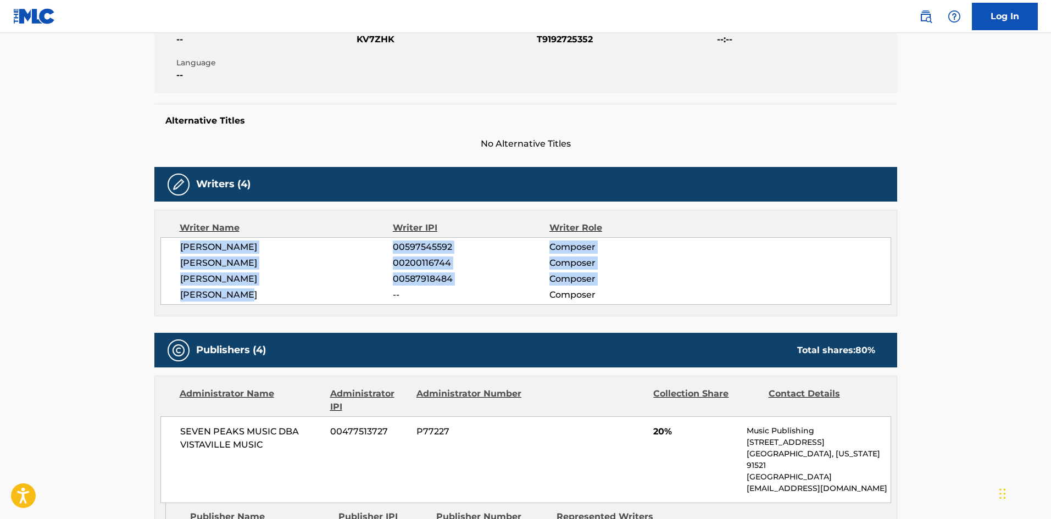
drag, startPoint x: 244, startPoint y: 299, endPoint x: 154, endPoint y: 242, distance: 106.7
click at [154, 242] on div "Writer Name Writer IPI Writer Role [PERSON_NAME] 00597545592 Composer [PERSON_N…" at bounding box center [525, 263] width 743 height 107
copy div "[PERSON_NAME] 00597545592 Composer [PERSON_NAME] 00200116744 Composer [PERSON_N…"
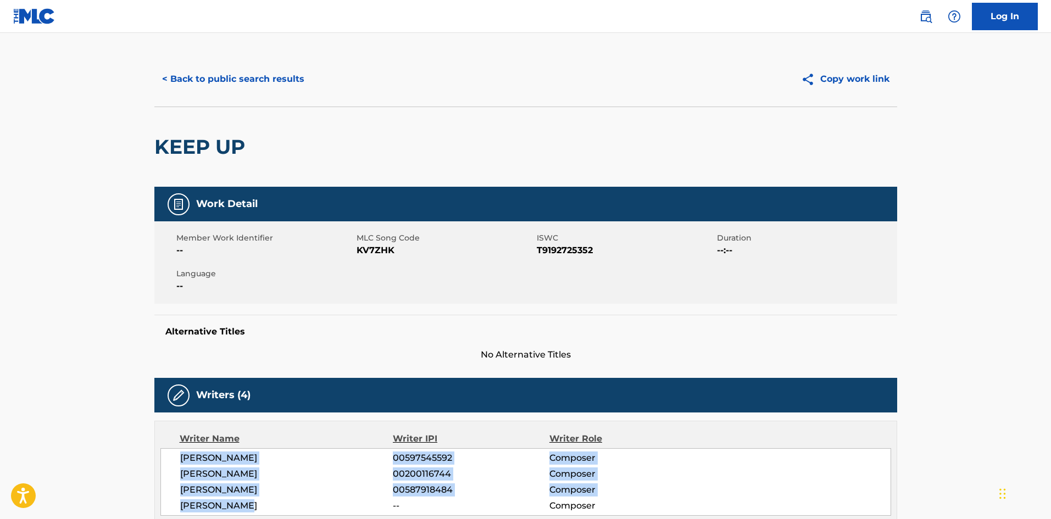
scroll to position [0, 0]
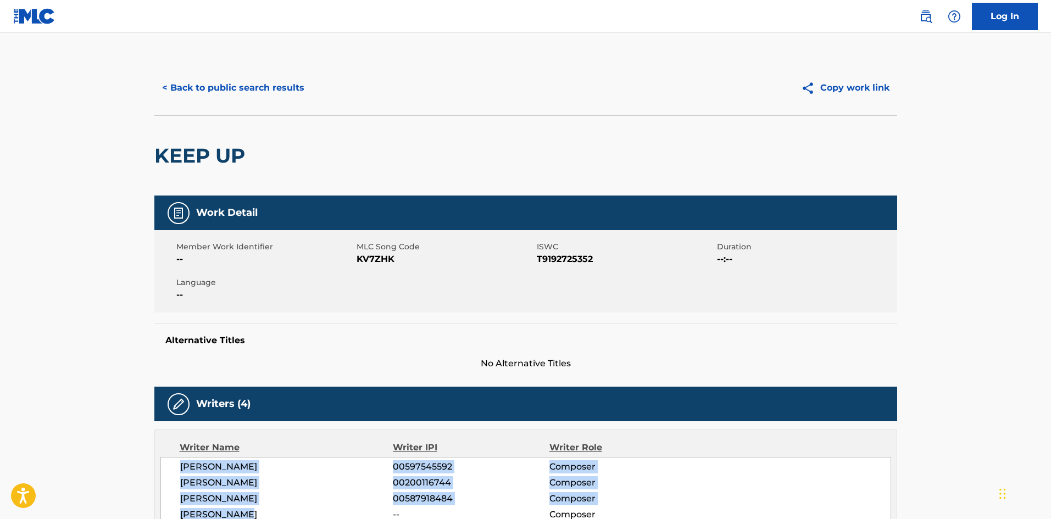
click at [198, 92] on button "< Back to public search results" at bounding box center [233, 87] width 158 height 27
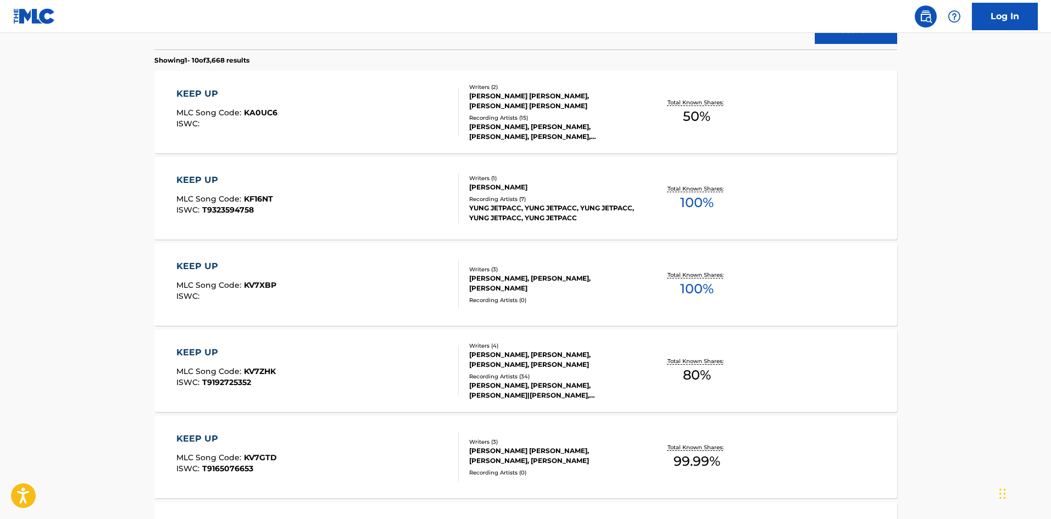
scroll to position [63, 0]
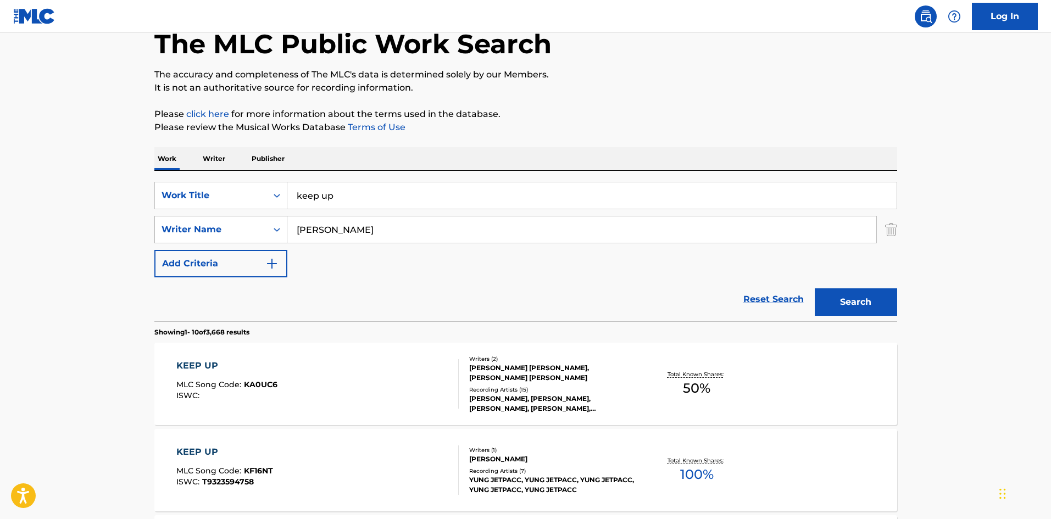
drag, startPoint x: 346, startPoint y: 224, endPoint x: 247, endPoint y: 225, distance: 98.9
click at [247, 225] on div "SearchWithCriteriac0bd71bb-a7ca-4953-a803-21380a2f2bae Writer Name [PERSON_NAME]" at bounding box center [525, 229] width 743 height 27
type input "e"
drag, startPoint x: 374, startPoint y: 199, endPoint x: 187, endPoint y: 176, distance: 188.7
click at [187, 176] on div "SearchWithCriteria8eff8aab-d777-4c98-8f19-904cdde00fc7 Work Title keep up Searc…" at bounding box center [525, 246] width 743 height 151
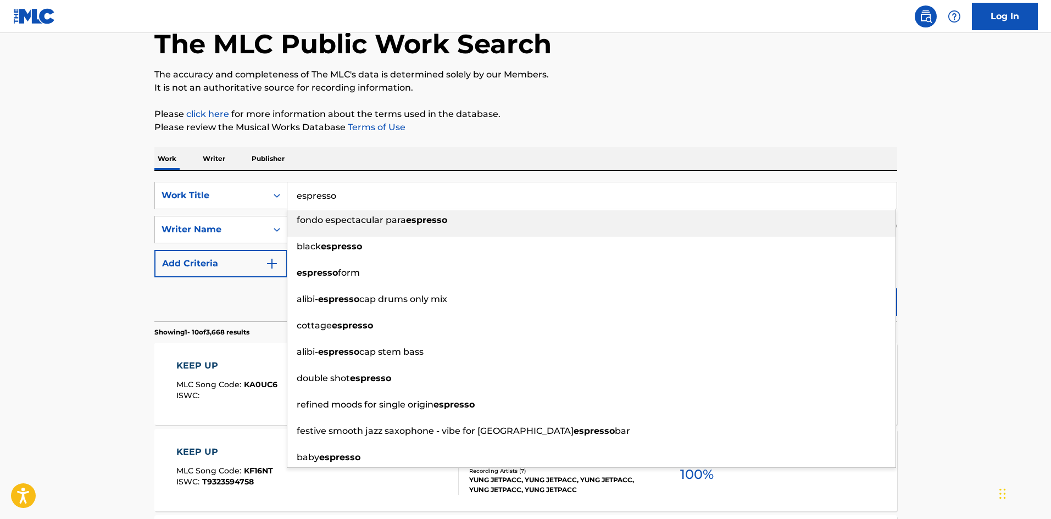
type input "espresso"
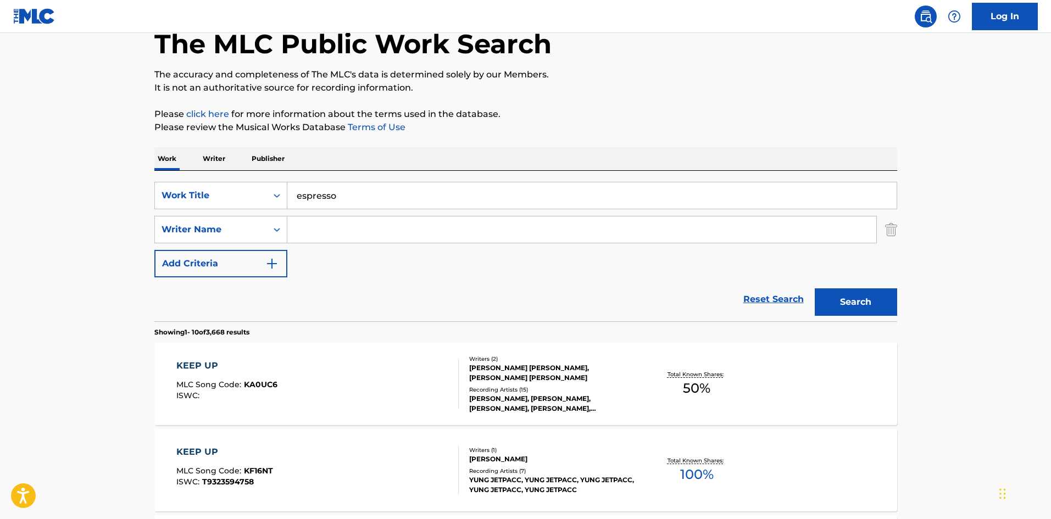
click at [553, 159] on div "Work Writer Publisher" at bounding box center [525, 158] width 743 height 23
click at [324, 240] on input "Search Form" at bounding box center [581, 229] width 589 height 26
type input "[PERSON_NAME]"
drag, startPoint x: 879, startPoint y: 120, endPoint x: 871, endPoint y: 131, distance: 13.4
click at [879, 119] on p "Please click here for more information about the terms used in the database." at bounding box center [525, 114] width 743 height 13
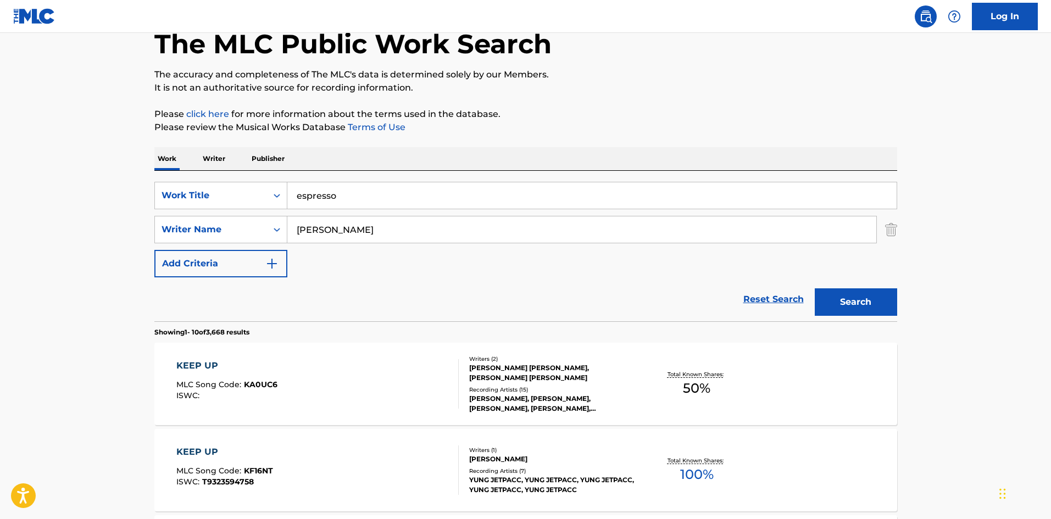
click at [861, 294] on button "Search" at bounding box center [856, 301] width 82 height 27
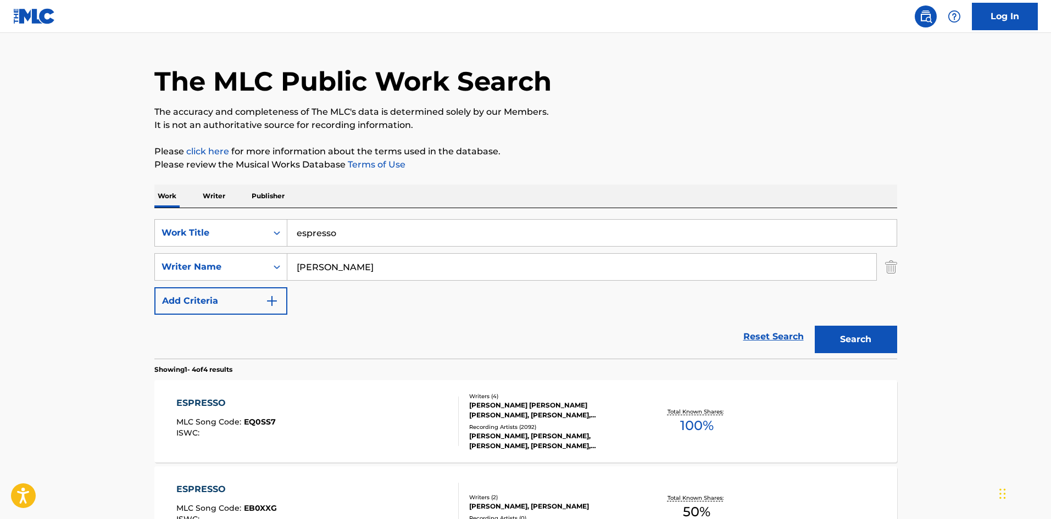
scroll to position [55, 0]
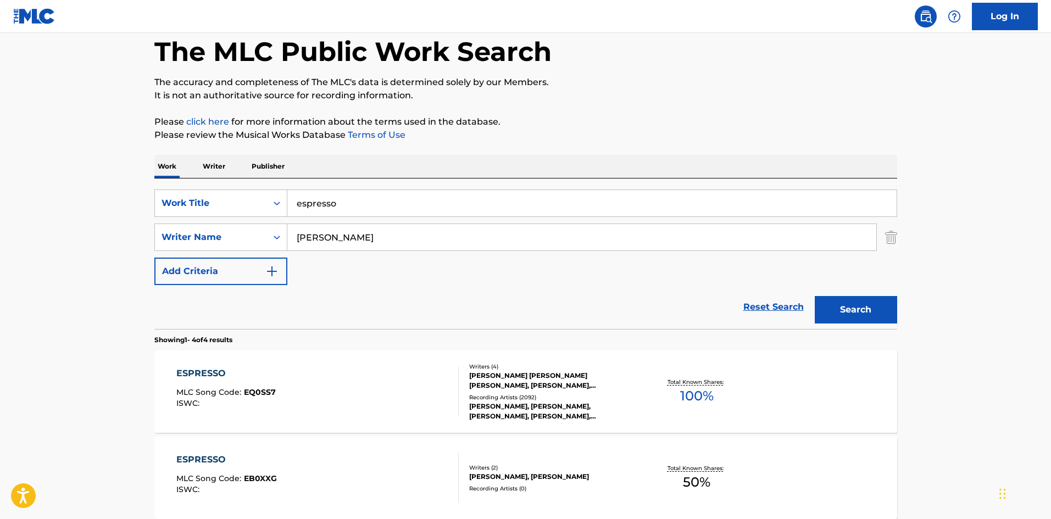
click at [214, 379] on div "ESPRESSO" at bounding box center [225, 373] width 99 height 13
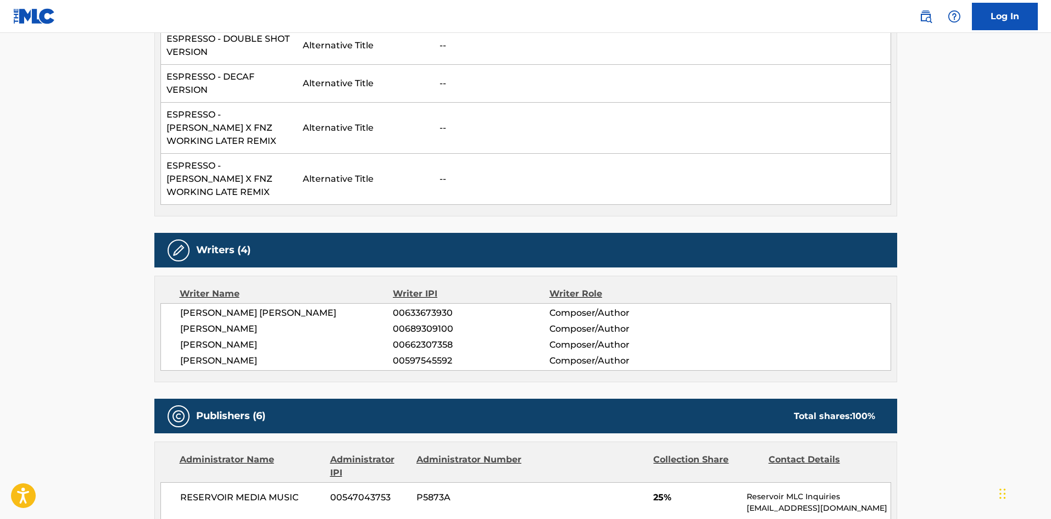
scroll to position [494, 0]
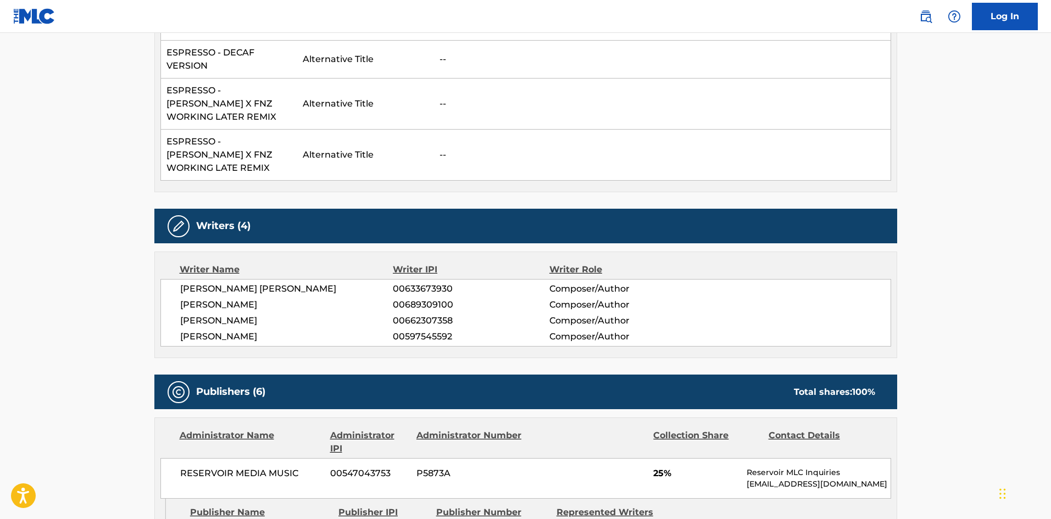
drag, startPoint x: 310, startPoint y: 321, endPoint x: 179, endPoint y: 275, distance: 138.8
click at [180, 279] on div "[PERSON_NAME] [PERSON_NAME] 00633673930 Composer/Author [PERSON_NAME] 006893091…" at bounding box center [525, 313] width 731 height 68
drag, startPoint x: 208, startPoint y: 277, endPoint x: 192, endPoint y: 280, distance: 15.7
copy div "[PERSON_NAME] [PERSON_NAME] 00633673930 Composer/Author [PERSON_NAME] 006893091…"
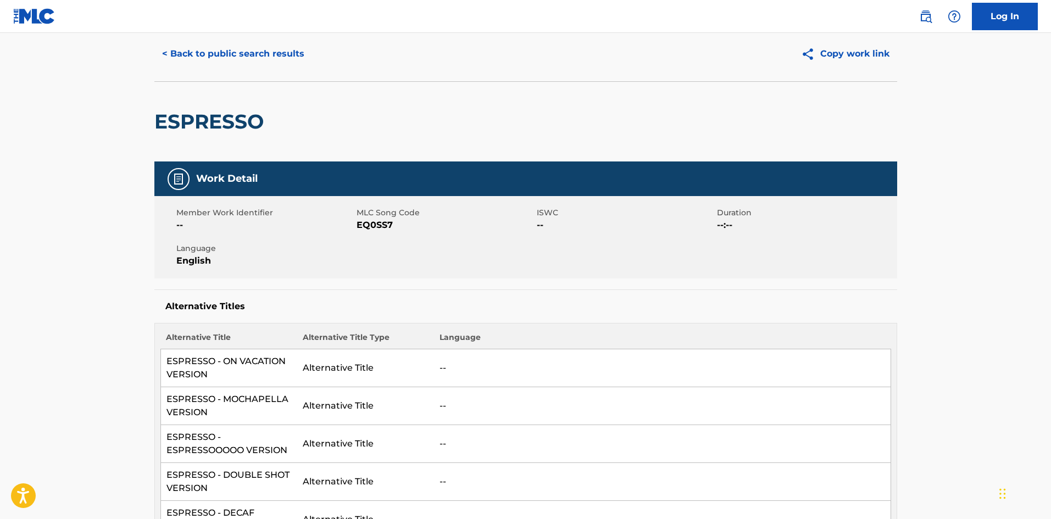
scroll to position [0, 0]
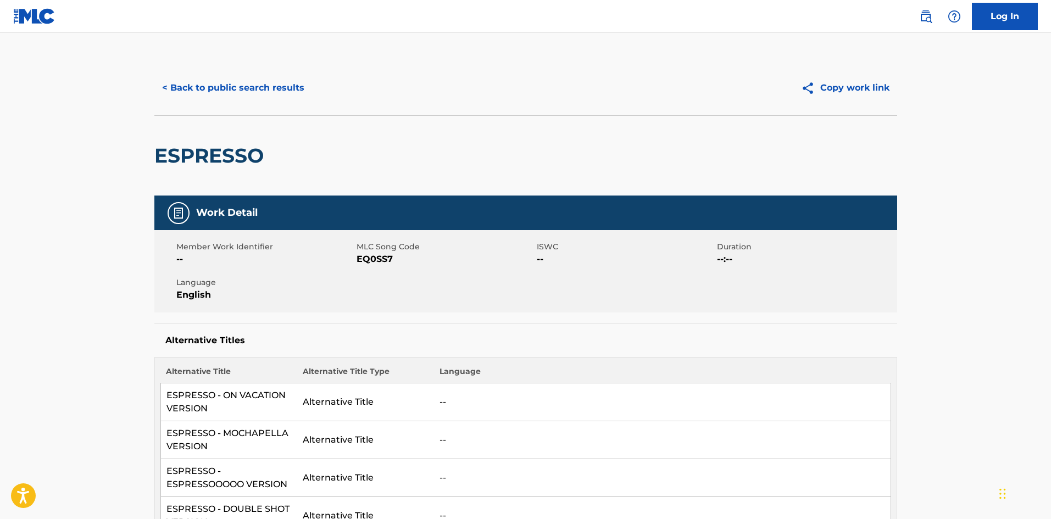
click at [195, 81] on button "< Back to public search results" at bounding box center [233, 87] width 158 height 27
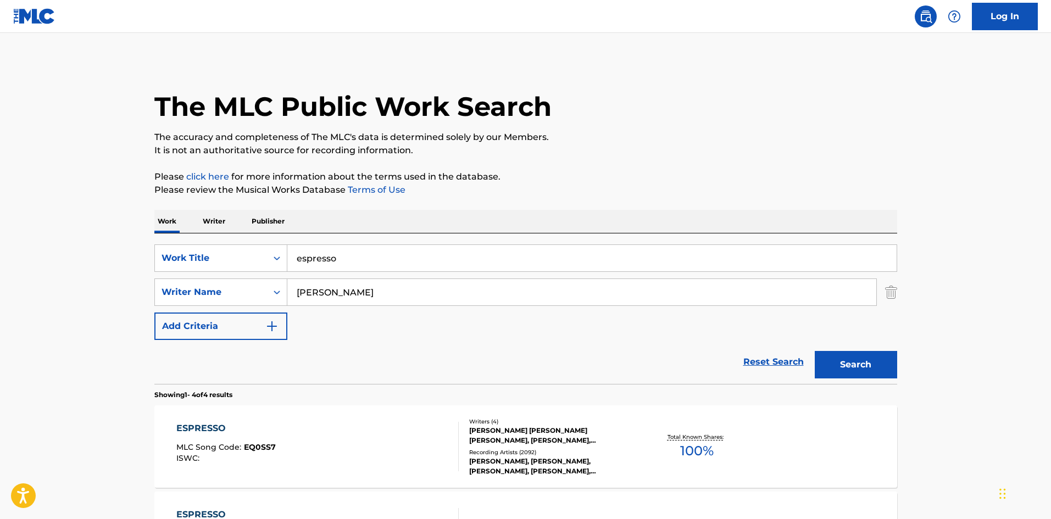
scroll to position [55, 0]
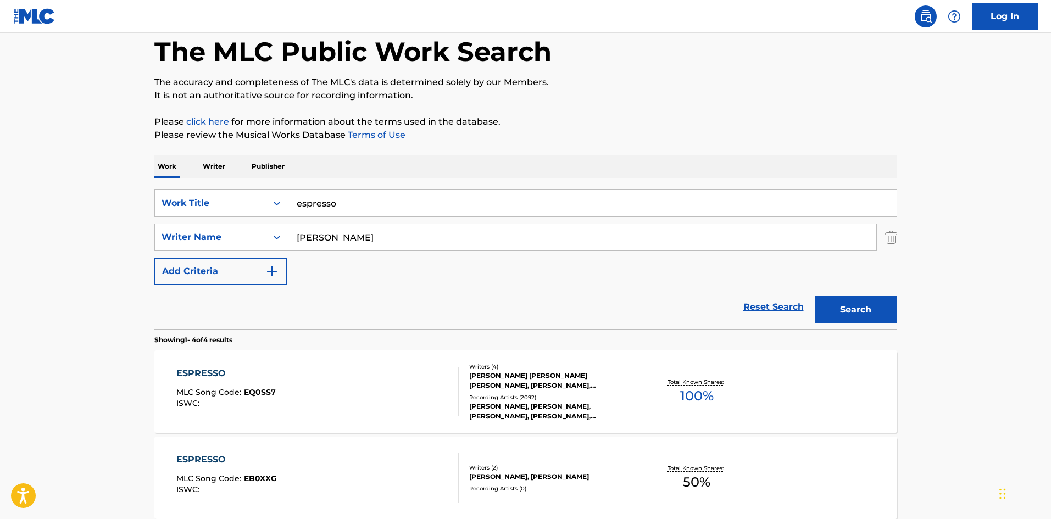
click at [345, 236] on input "[PERSON_NAME]" at bounding box center [581, 237] width 589 height 26
drag, startPoint x: 362, startPoint y: 207, endPoint x: 236, endPoint y: 191, distance: 126.7
click at [260, 191] on div "SearchWithCriteria8eff8aab-d777-4c98-8f19-904cdde00fc7 Work Title espresso" at bounding box center [525, 203] width 743 height 27
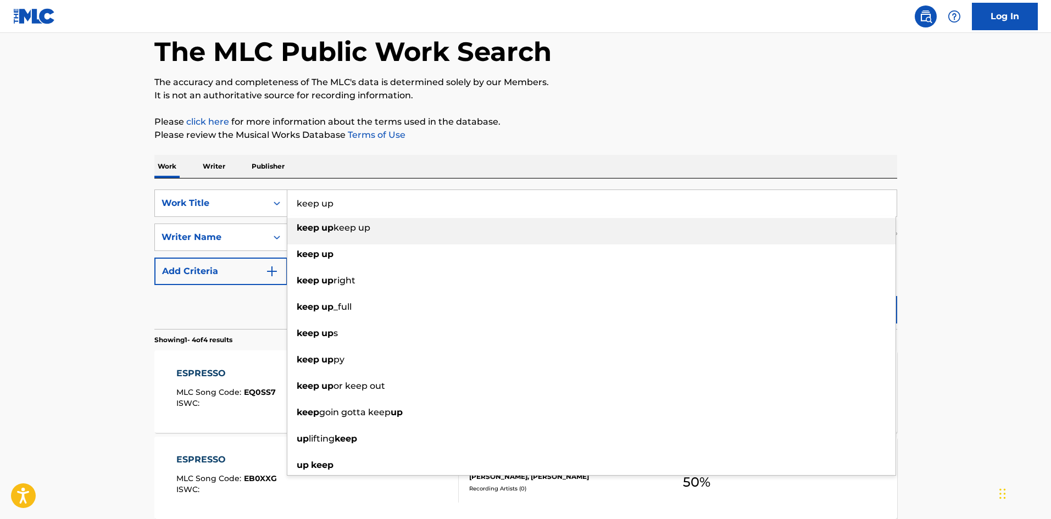
type input "keep up"
click at [545, 102] on div "The MLC Public Work Search The accuracy and completeness of The MLC's data is d…" at bounding box center [525, 374] width 769 height 738
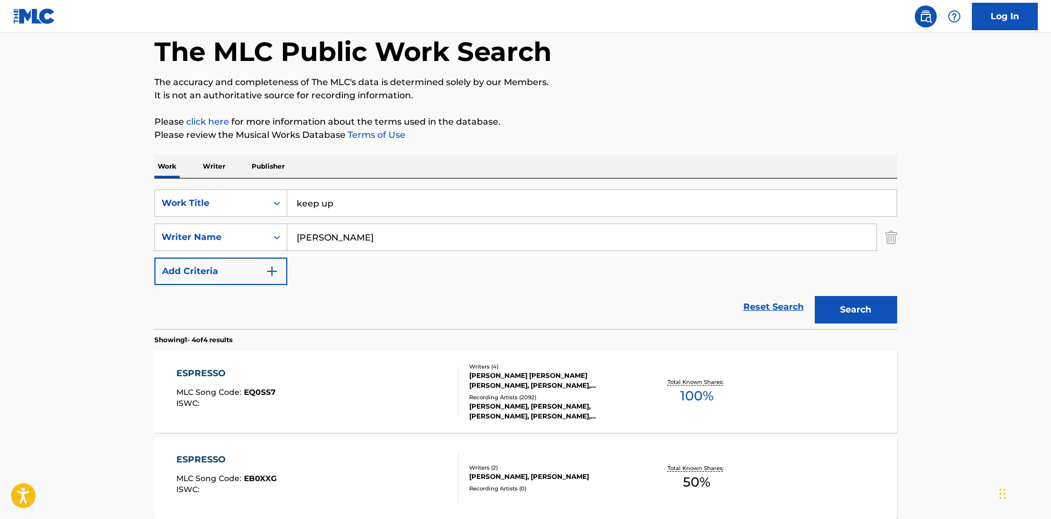
click at [845, 305] on button "Search" at bounding box center [856, 309] width 82 height 27
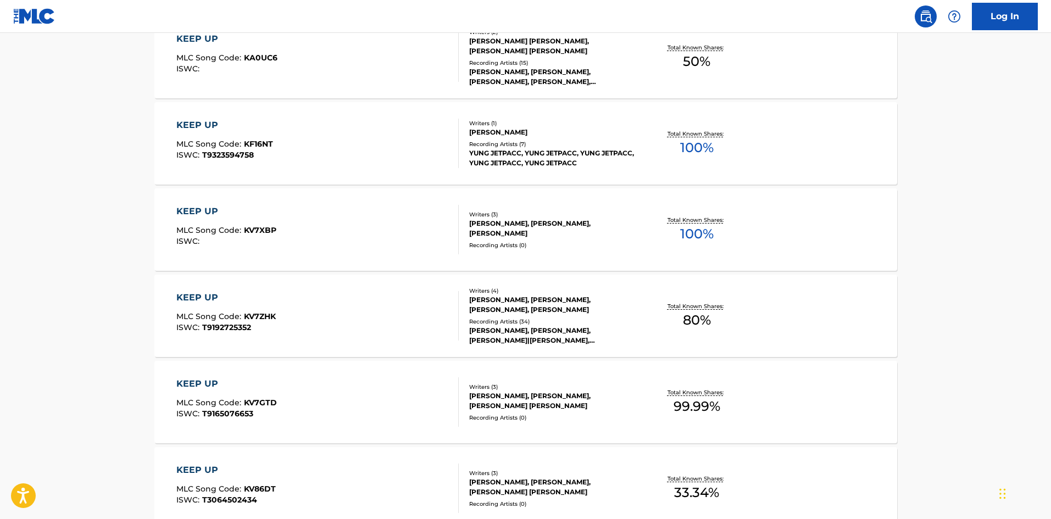
scroll to position [439, 0]
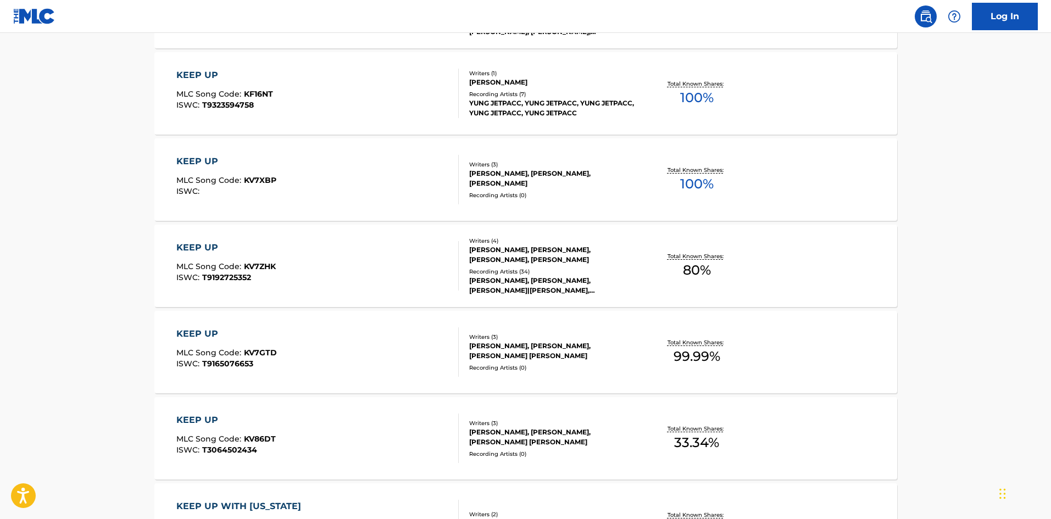
click at [202, 242] on div "KEEP UP" at bounding box center [225, 247] width 99 height 13
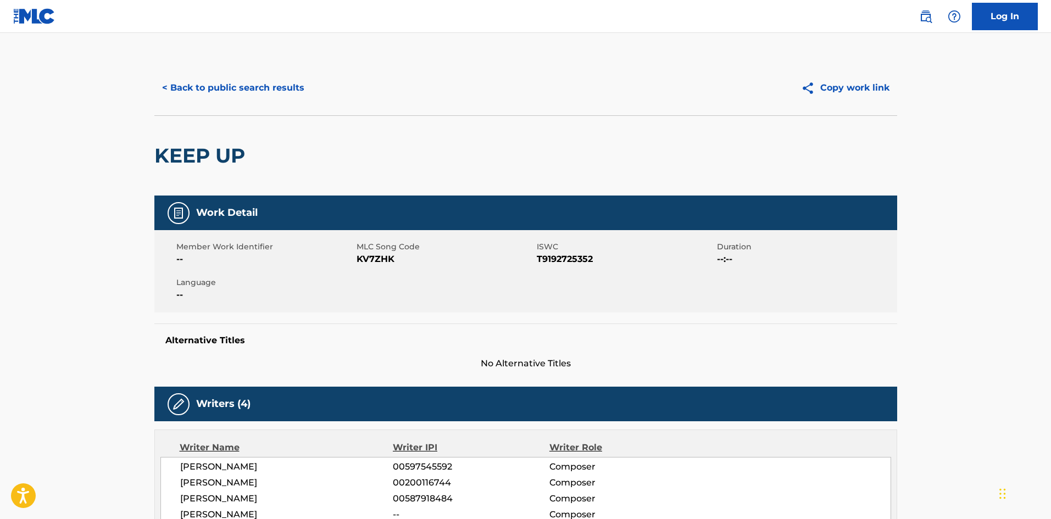
click at [185, 82] on button "< Back to public search results" at bounding box center [233, 87] width 158 height 27
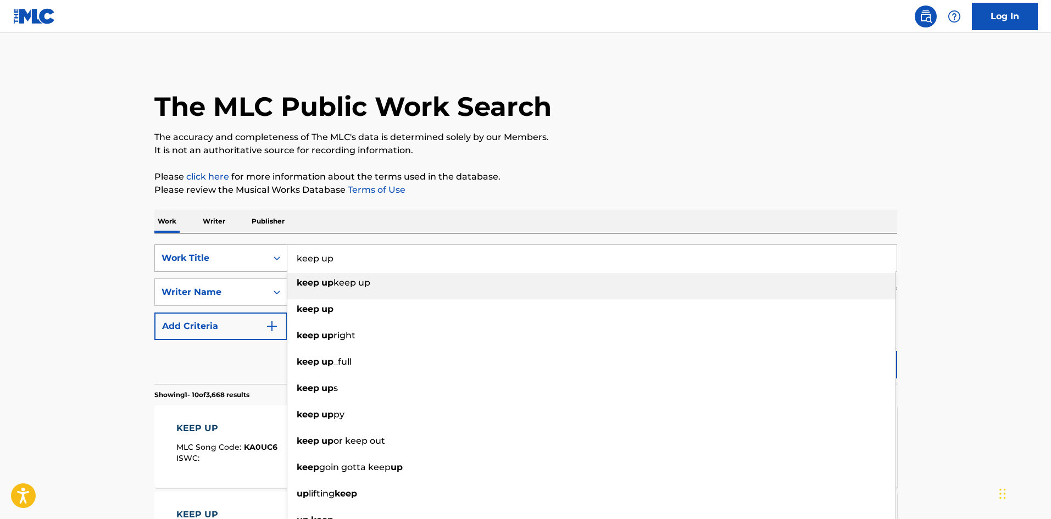
drag, startPoint x: 347, startPoint y: 260, endPoint x: 228, endPoint y: 254, distance: 118.8
click at [234, 255] on div "SearchWithCriteria8eff8aab-d777-4c98-8f19-904cdde00fc7 Work Title keep up keep …" at bounding box center [525, 257] width 743 height 27
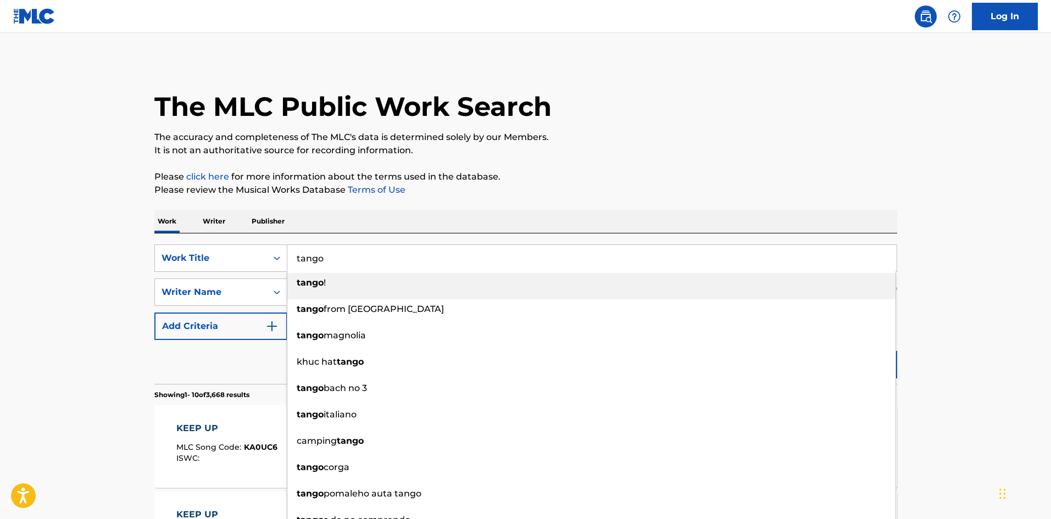
type input "tango"
click at [700, 125] on div "The MLC Public Work Search" at bounding box center [525, 100] width 743 height 80
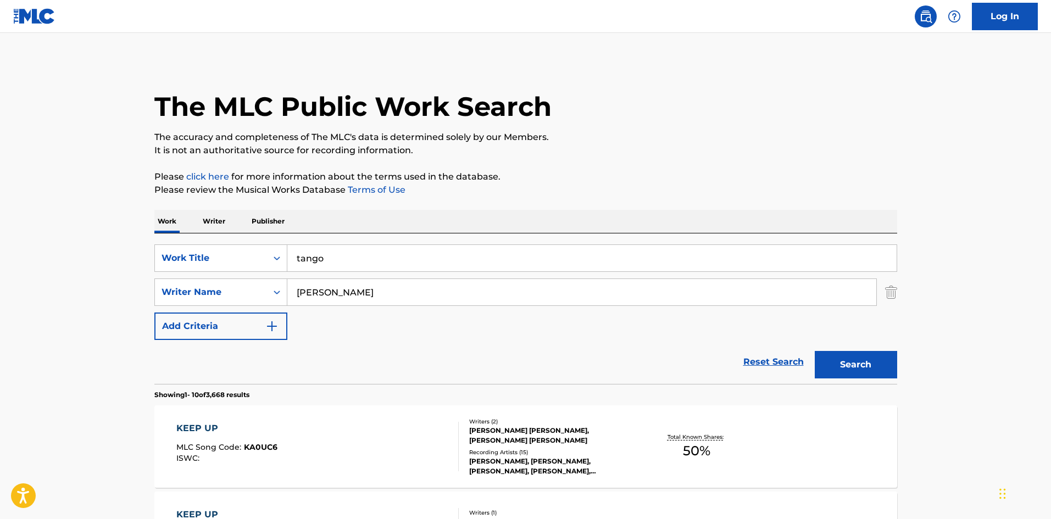
click at [861, 358] on button "Search" at bounding box center [856, 364] width 82 height 27
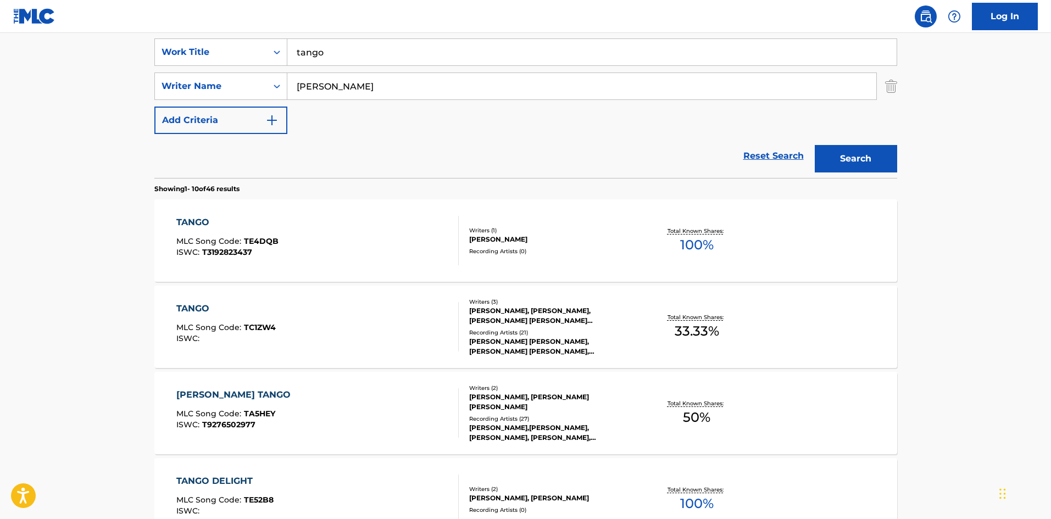
scroll to position [220, 0]
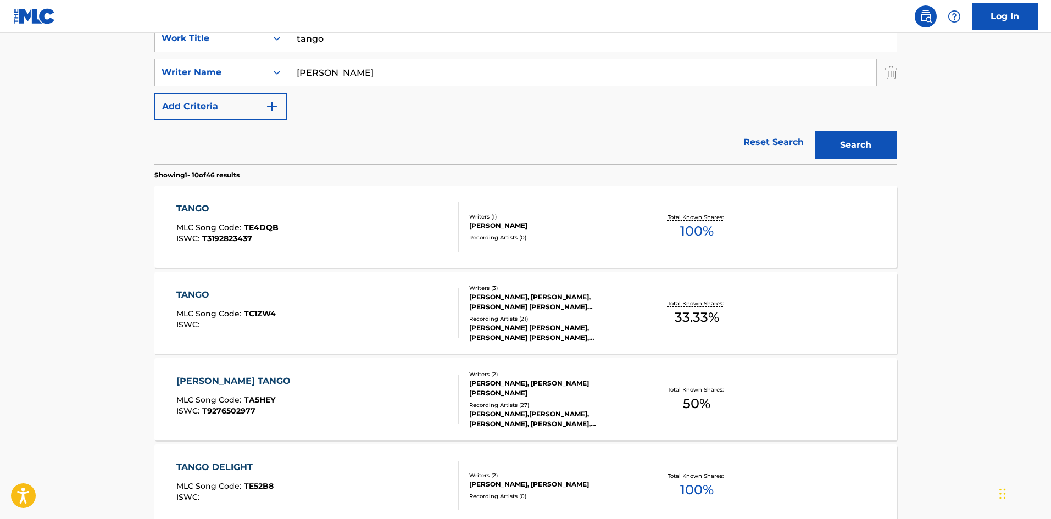
click at [188, 292] on div "TANGO" at bounding box center [225, 294] width 99 height 13
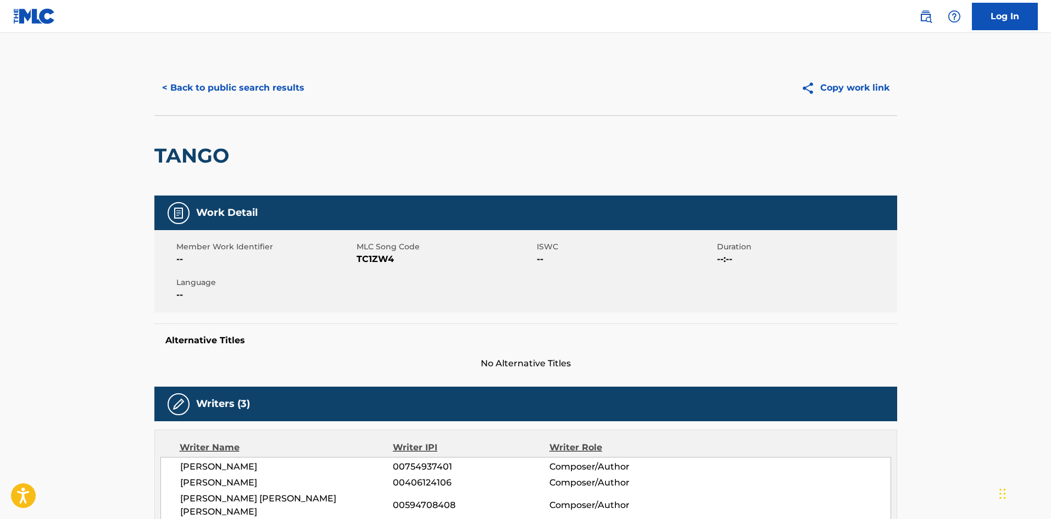
click at [185, 88] on button "< Back to public search results" at bounding box center [233, 87] width 158 height 27
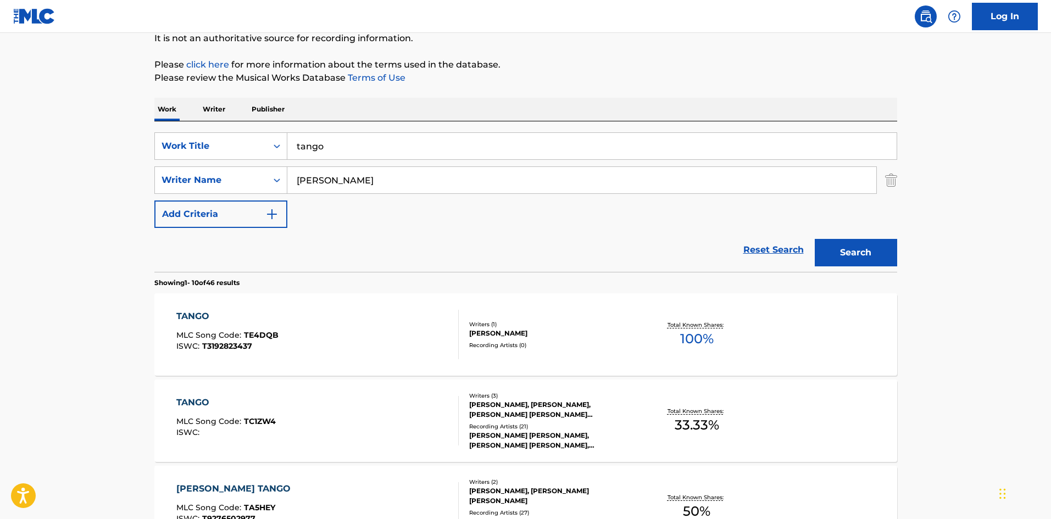
scroll to position [110, 0]
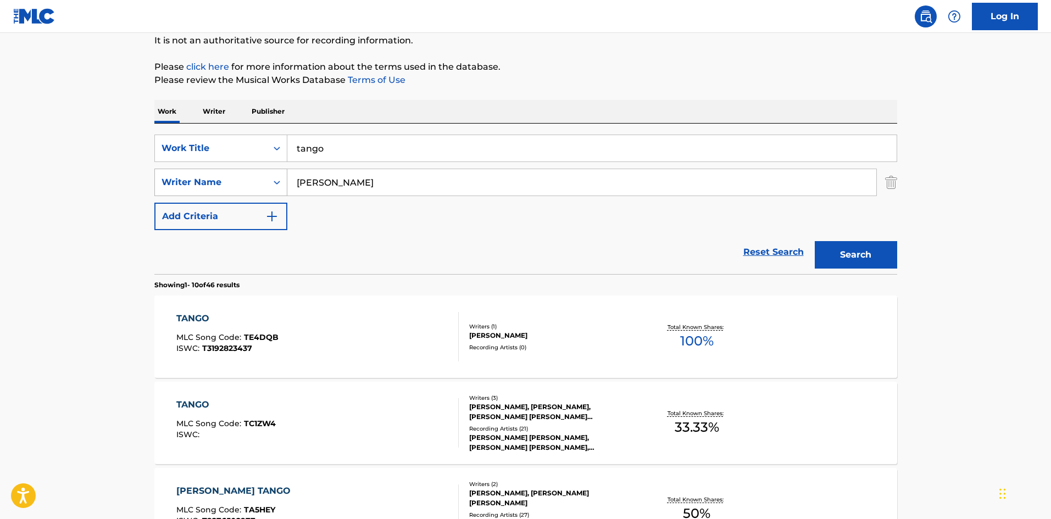
drag, startPoint x: 352, startPoint y: 176, endPoint x: 274, endPoint y: 184, distance: 79.0
click at [275, 184] on div "SearchWithCriteriac0bd71bb-a7ca-4953-a803-21380a2f2bae Writer Name [PERSON_NAME]" at bounding box center [525, 182] width 743 height 27
paste input "[PERSON_NAME]"
type input "[PERSON_NAME]"
drag, startPoint x: 375, startPoint y: 154, endPoint x: 204, endPoint y: 116, distance: 174.5
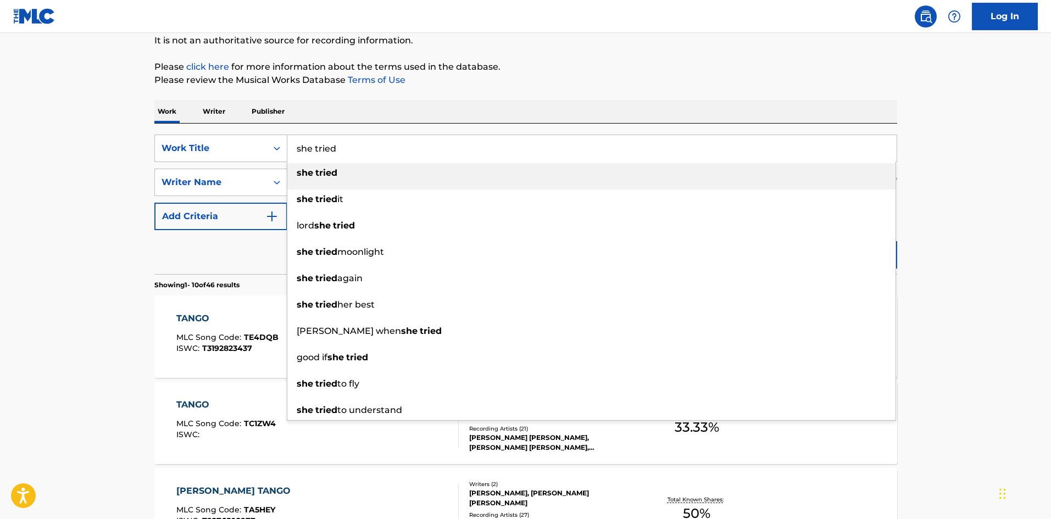
click at [294, 147] on input "she tried" at bounding box center [591, 148] width 609 height 26
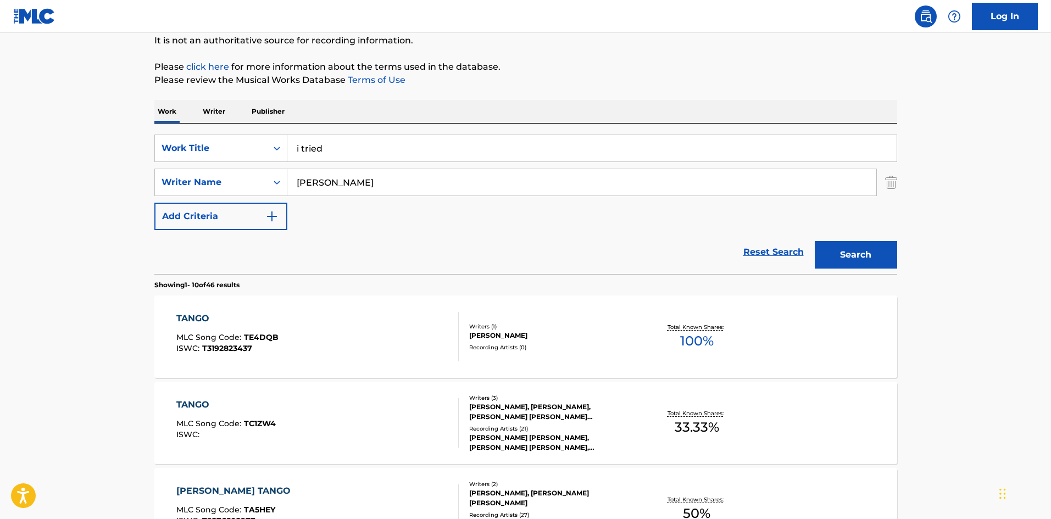
click at [287, 144] on input "i tried" at bounding box center [591, 148] width 609 height 26
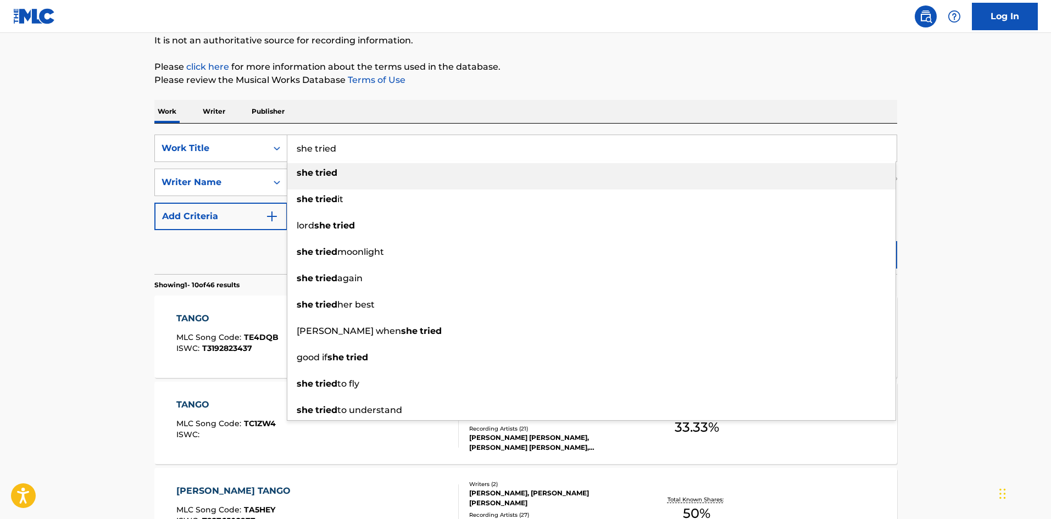
click at [383, 175] on div "she tried" at bounding box center [591, 173] width 608 height 20
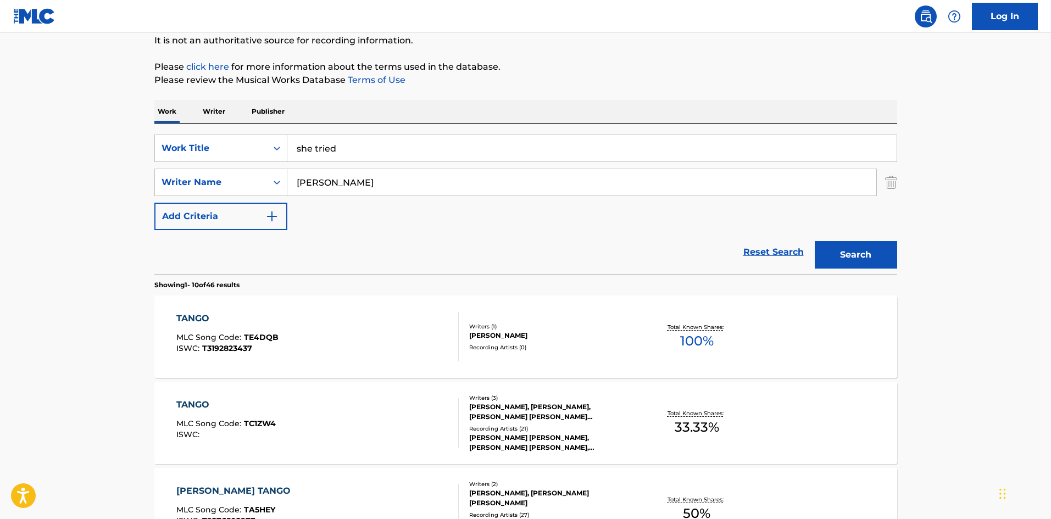
click at [852, 254] on button "Search" at bounding box center [856, 254] width 82 height 27
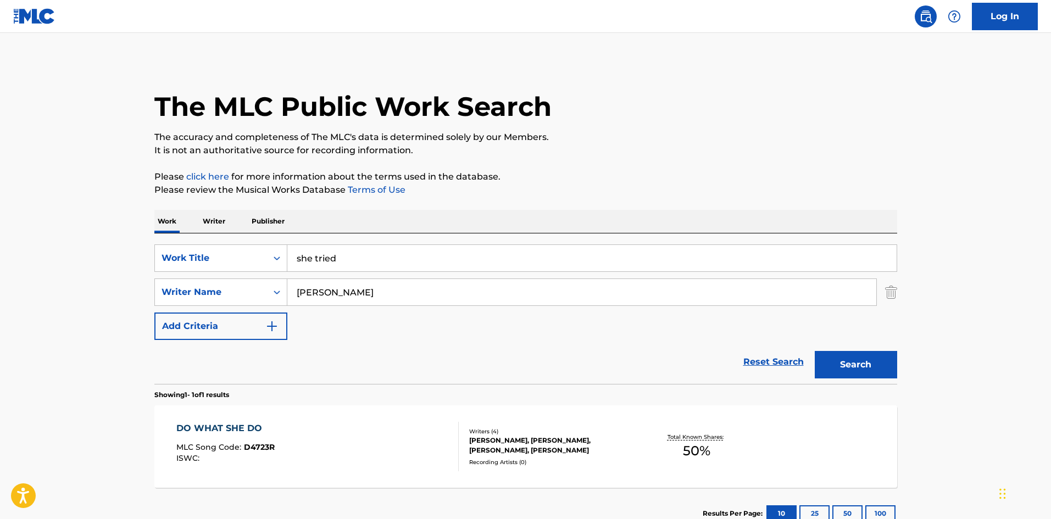
scroll to position [55, 0]
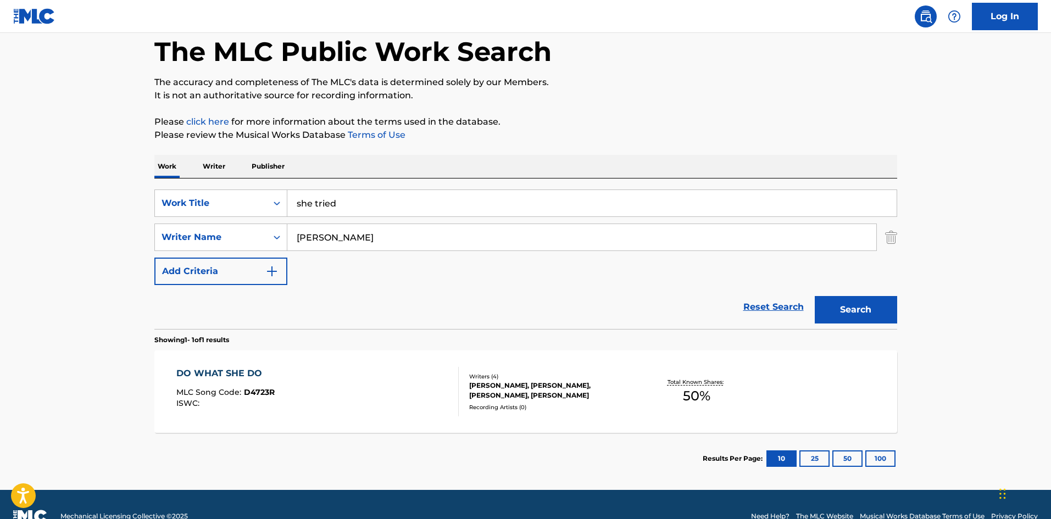
drag, startPoint x: 380, startPoint y: 204, endPoint x: 183, endPoint y: 182, distance: 198.5
click at [191, 182] on div "SearchWithCriteria8eff8aab-d777-4c98-8f19-904cdde00fc7 Work Title she tried Sea…" at bounding box center [525, 254] width 743 height 151
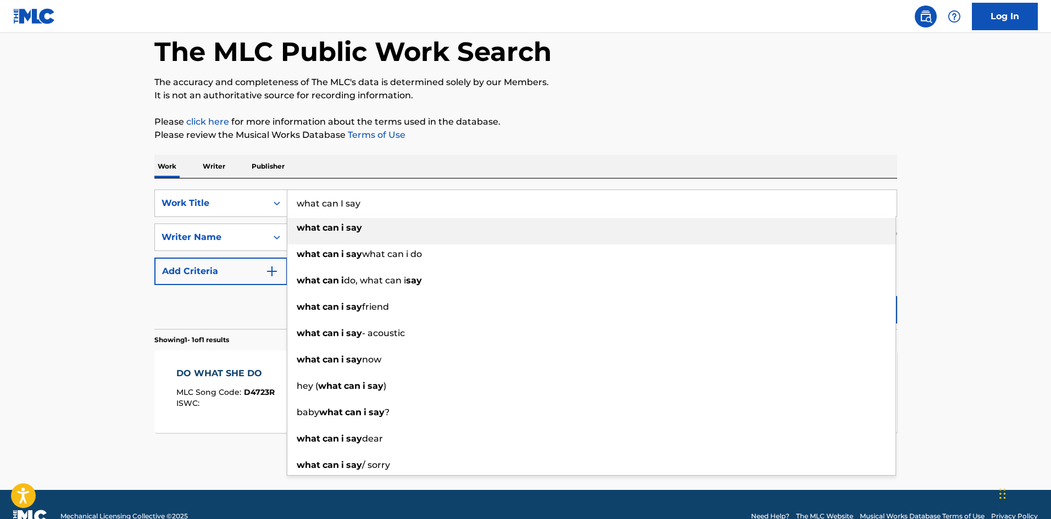
type input "what can I say"
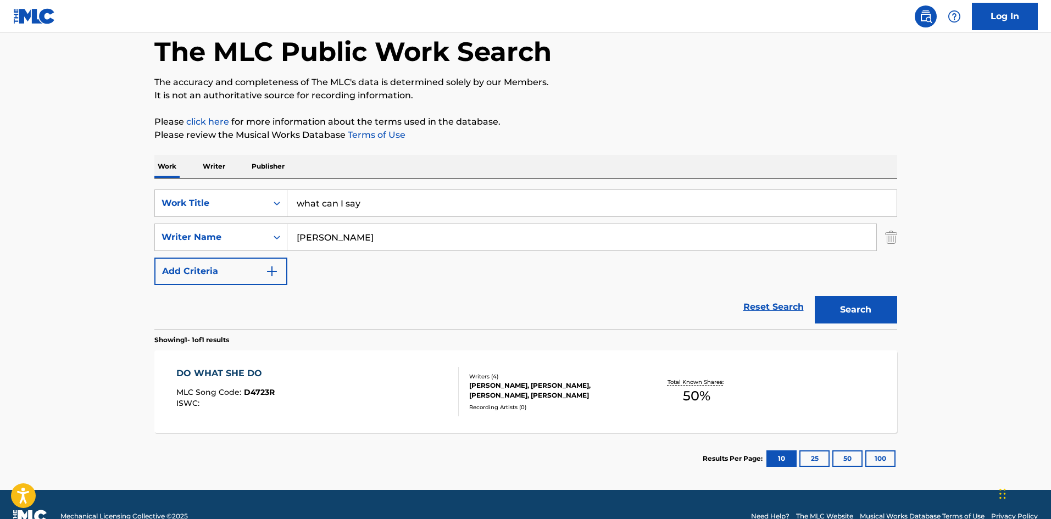
click at [760, 101] on p "It is not an authoritative source for recording information." at bounding box center [525, 95] width 743 height 13
click at [849, 303] on button "Search" at bounding box center [856, 309] width 82 height 27
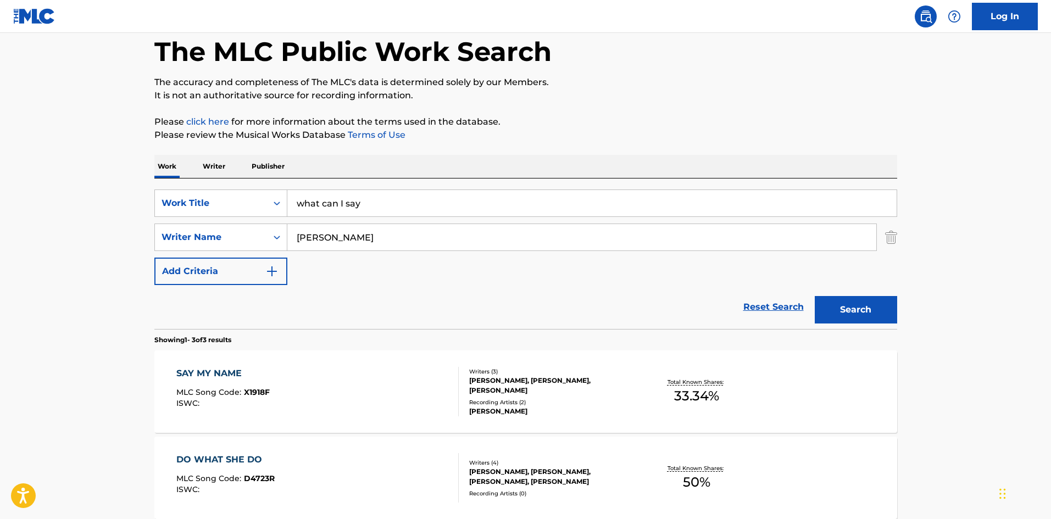
click at [893, 239] on img "Search Form" at bounding box center [891, 237] width 12 height 27
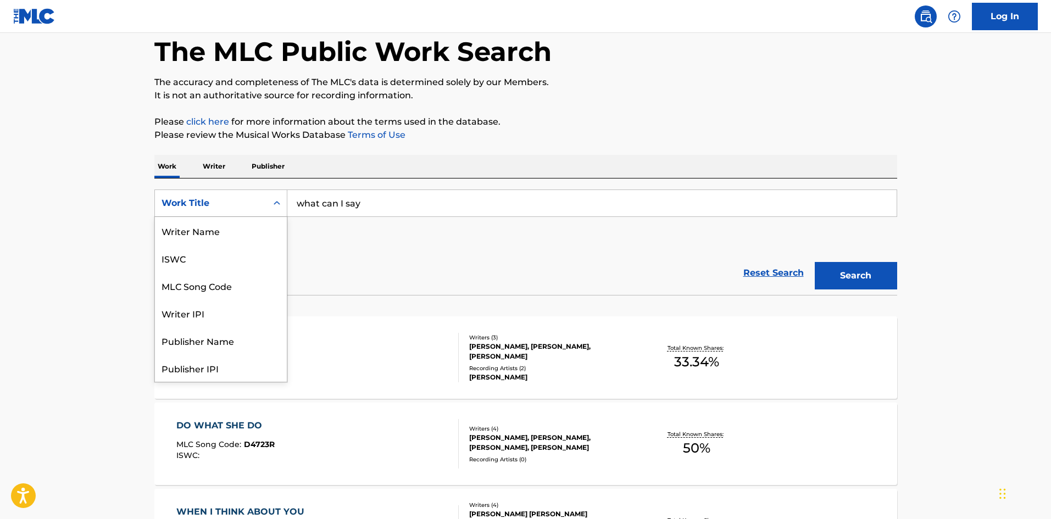
click at [247, 196] on div "Work Title" at bounding box center [211, 203] width 112 height 21
click at [194, 232] on div "Writer Name" at bounding box center [221, 230] width 132 height 27
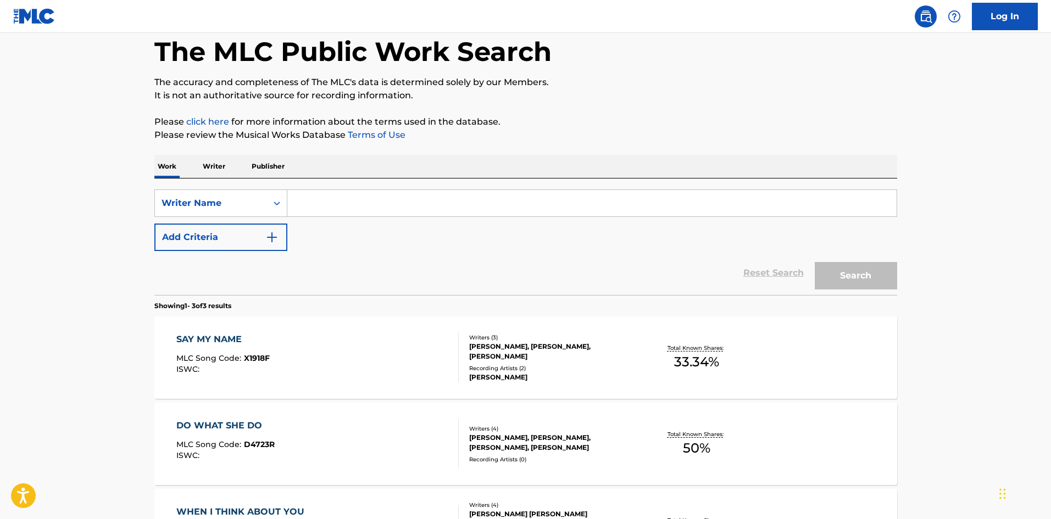
click at [325, 211] on input "Search Form" at bounding box center [591, 203] width 609 height 26
paste input "[PERSON_NAME]"
type input "[PERSON_NAME]"
click at [869, 275] on button "Search" at bounding box center [856, 275] width 82 height 27
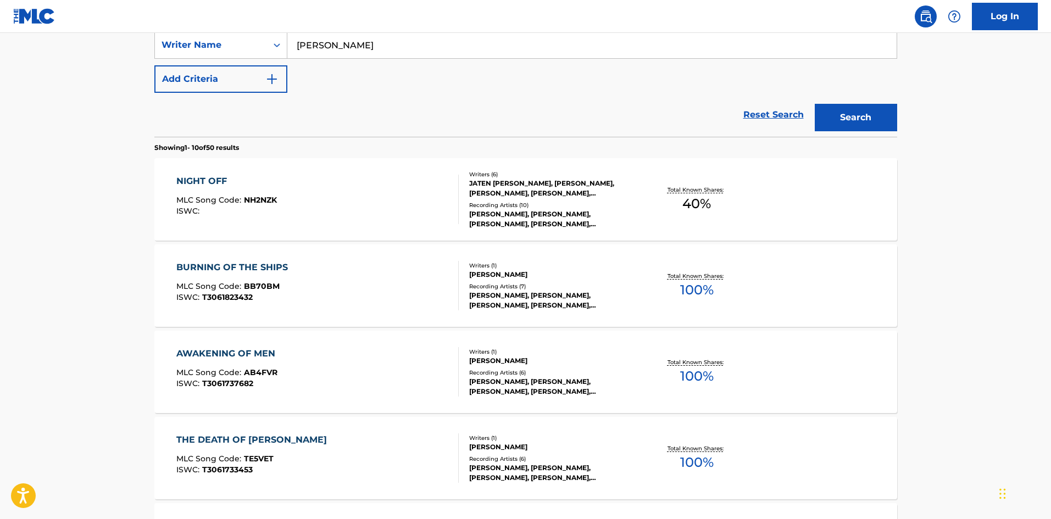
scroll to position [55, 0]
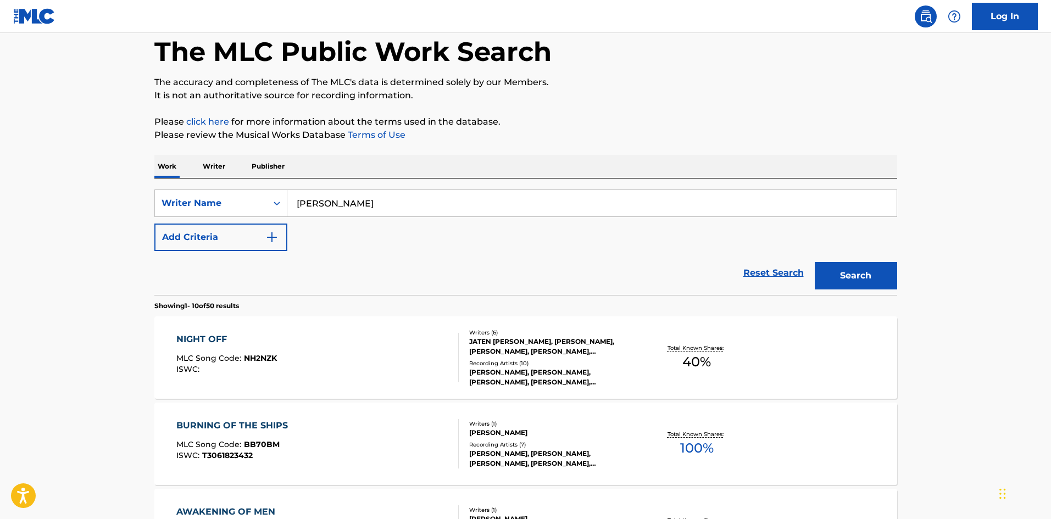
click at [231, 235] on button "Add Criteria" at bounding box center [220, 237] width 133 height 27
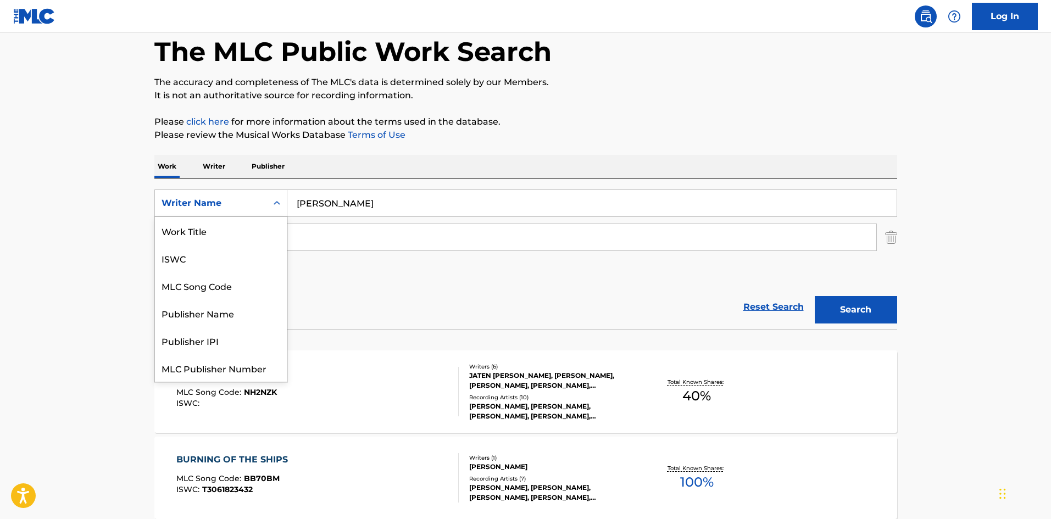
click at [225, 199] on div "Writer Name" at bounding box center [211, 203] width 99 height 13
click at [213, 231] on div "Work Title" at bounding box center [221, 230] width 132 height 27
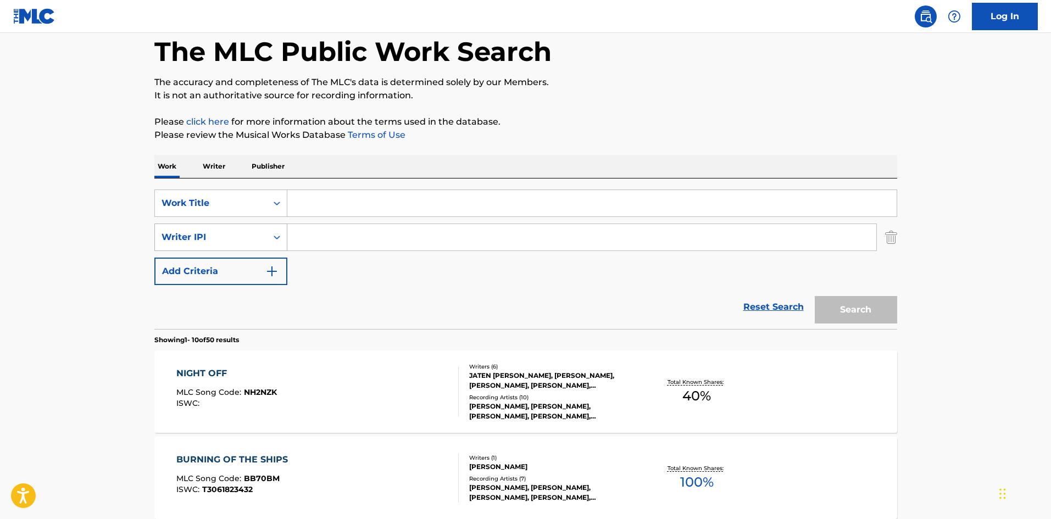
click at [210, 238] on div "Writer IPI" at bounding box center [211, 237] width 99 height 13
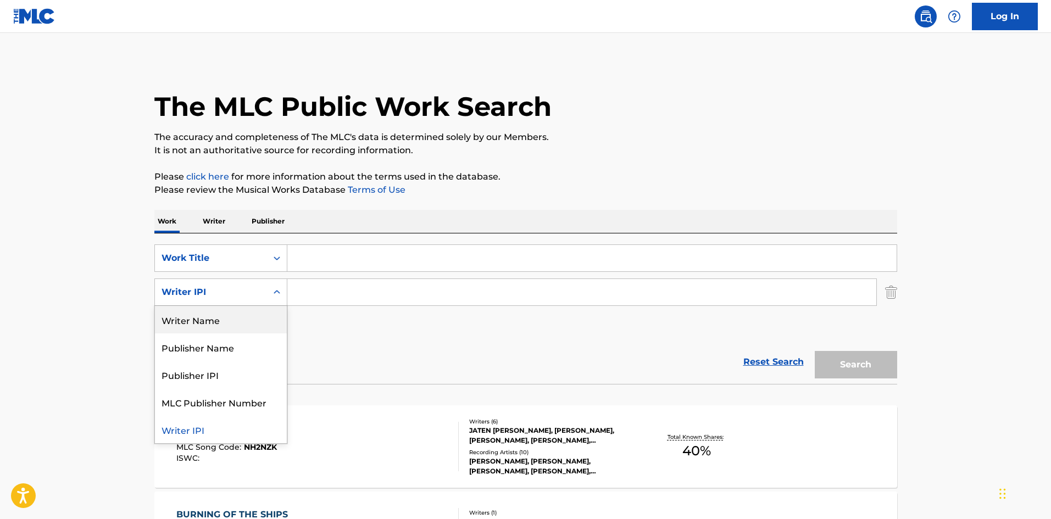
click at [231, 332] on div "Writer Name" at bounding box center [221, 319] width 132 height 27
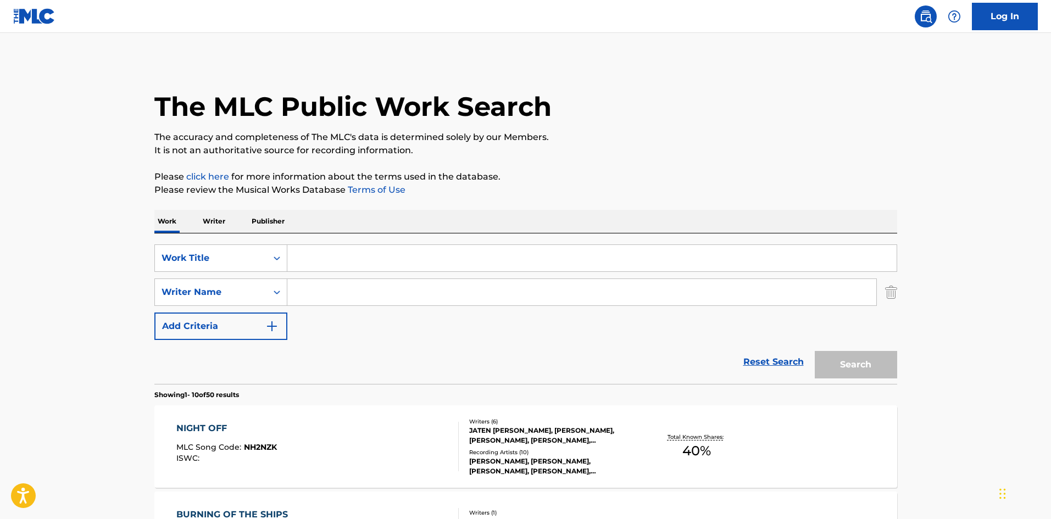
drag, startPoint x: 365, startPoint y: 240, endPoint x: 367, endPoint y: 253, distance: 12.8
click at [367, 241] on div "SearchWithCriteriacc1d8561-be0b-461d-bd58-e2039480d633 Work Title SearchWithCri…" at bounding box center [525, 308] width 743 height 151
click at [366, 259] on input "Search Form" at bounding box center [591, 258] width 609 height 26
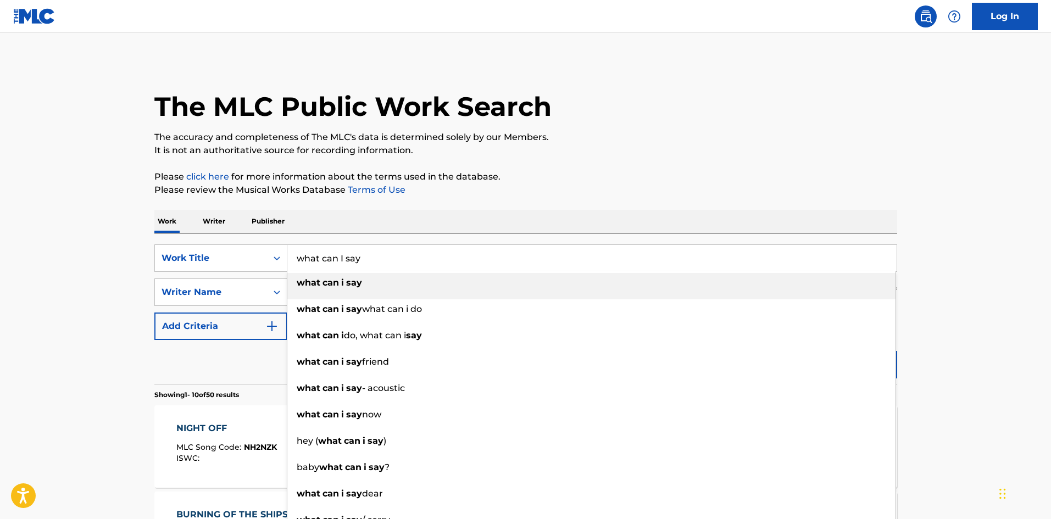
type input "what can I say"
click at [412, 225] on div "Work Writer Publisher" at bounding box center [525, 221] width 743 height 23
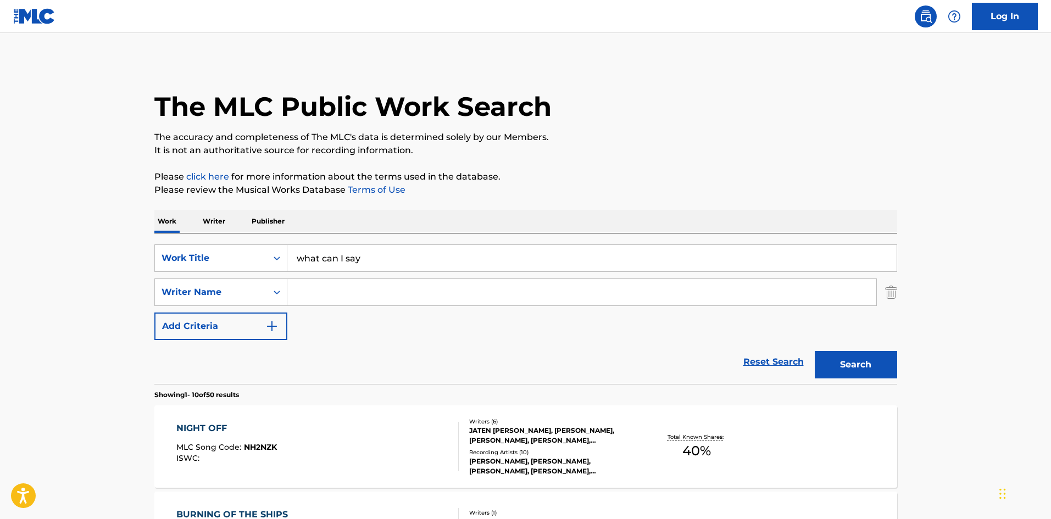
click at [383, 291] on input "Search Form" at bounding box center [581, 292] width 589 height 26
type input "[PERSON_NAME]"
click at [854, 373] on button "Search" at bounding box center [856, 364] width 82 height 27
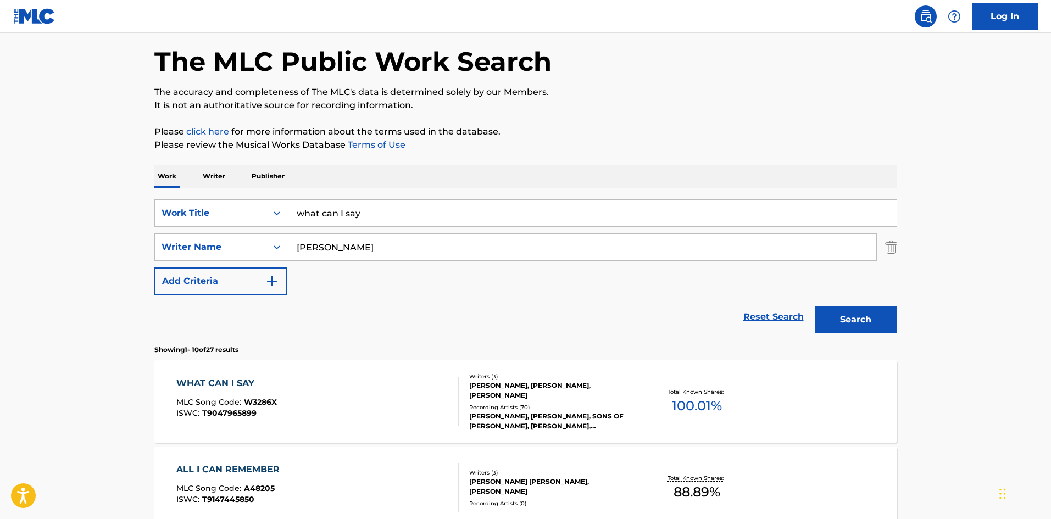
scroll to position [110, 0]
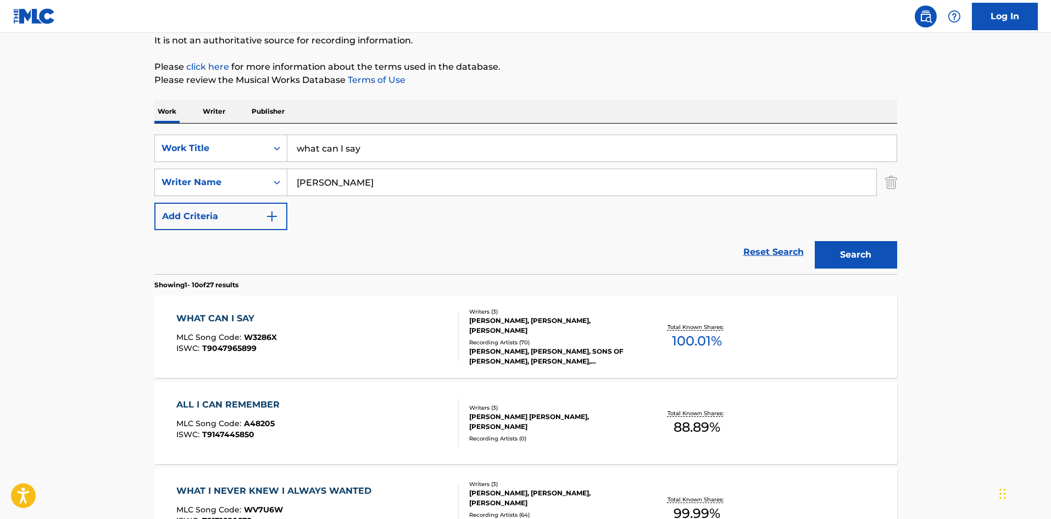
click at [244, 318] on div "WHAT CAN I SAY" at bounding box center [226, 318] width 101 height 13
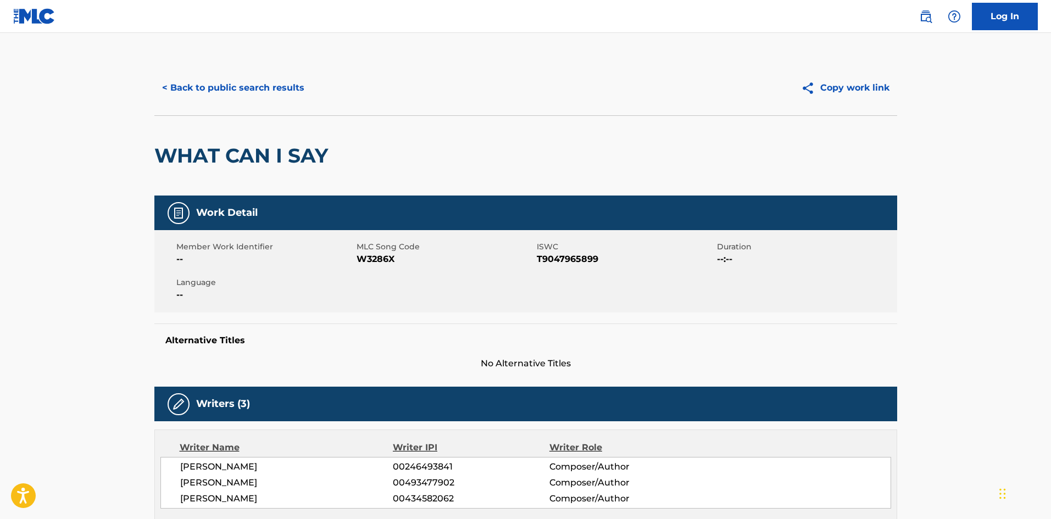
click at [239, 97] on button "< Back to public search results" at bounding box center [233, 87] width 158 height 27
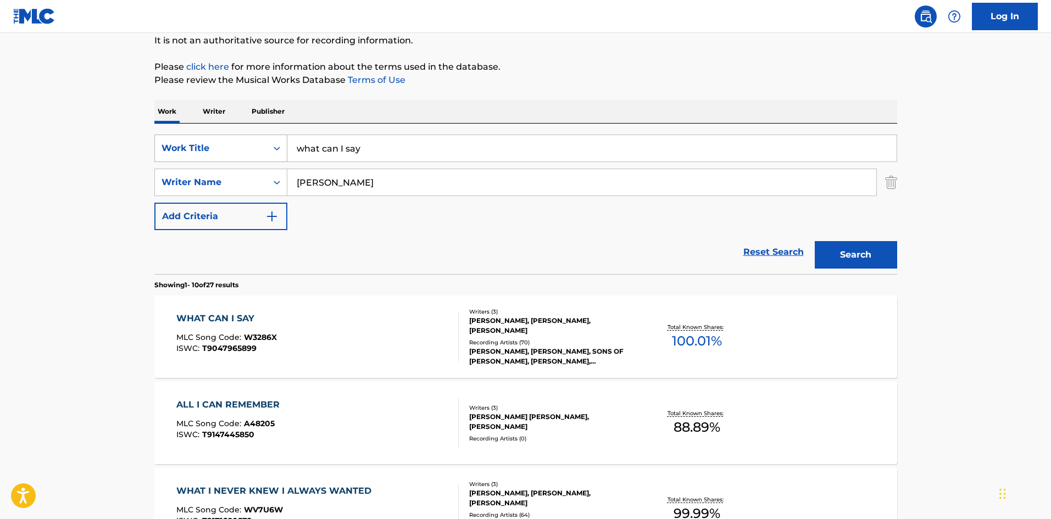
drag, startPoint x: 379, startPoint y: 146, endPoint x: 240, endPoint y: 143, distance: 139.0
click at [240, 143] on div "SearchWithCriteriacc1d8561-be0b-461d-bd58-e2039480d633 Work Title what can I say" at bounding box center [525, 148] width 743 height 27
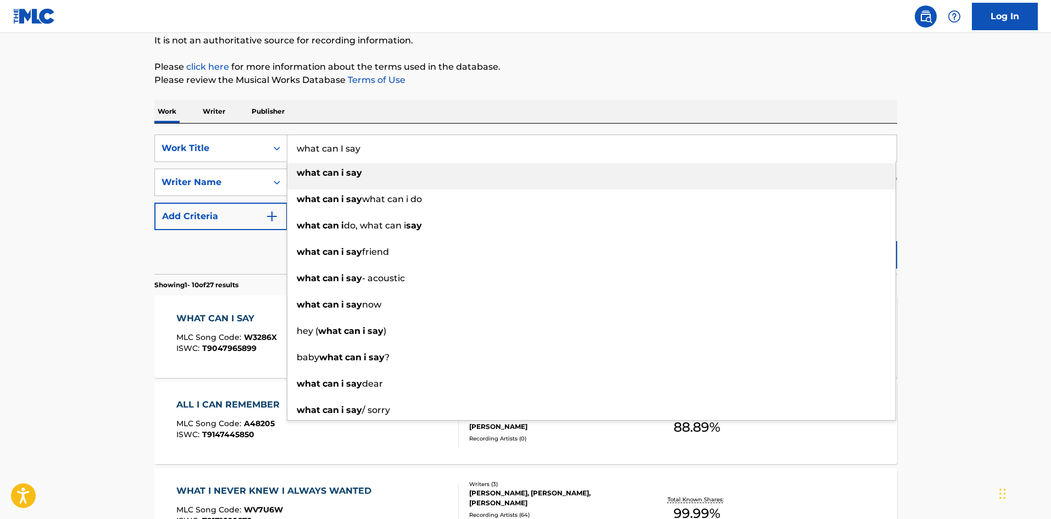
click at [642, 82] on p "Please review the Musical Works Database Terms of Use" at bounding box center [525, 80] width 743 height 13
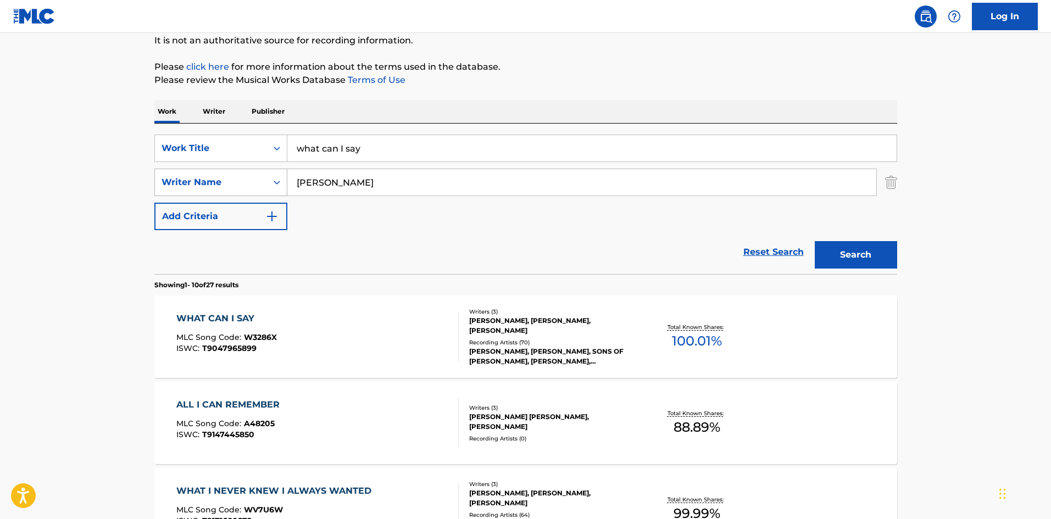
drag, startPoint x: 419, startPoint y: 187, endPoint x: 232, endPoint y: 174, distance: 186.7
click at [234, 174] on div "SearchWithCriteria11bced67-550b-41ce-bea0-2a66665336be Writer Name [PERSON_NAME]" at bounding box center [525, 182] width 743 height 27
type input "[PERSON_NAME]"
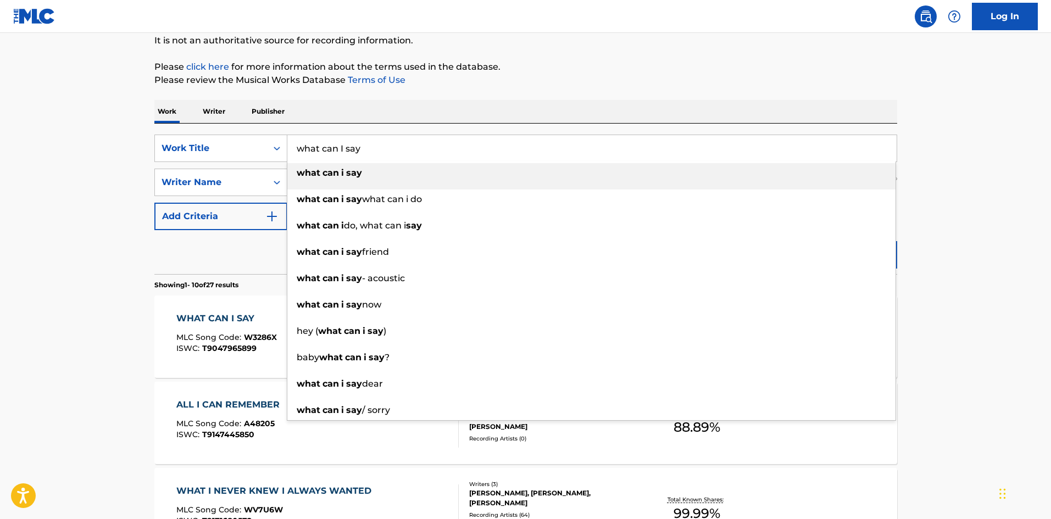
drag, startPoint x: 387, startPoint y: 147, endPoint x: 225, endPoint y: 122, distance: 164.0
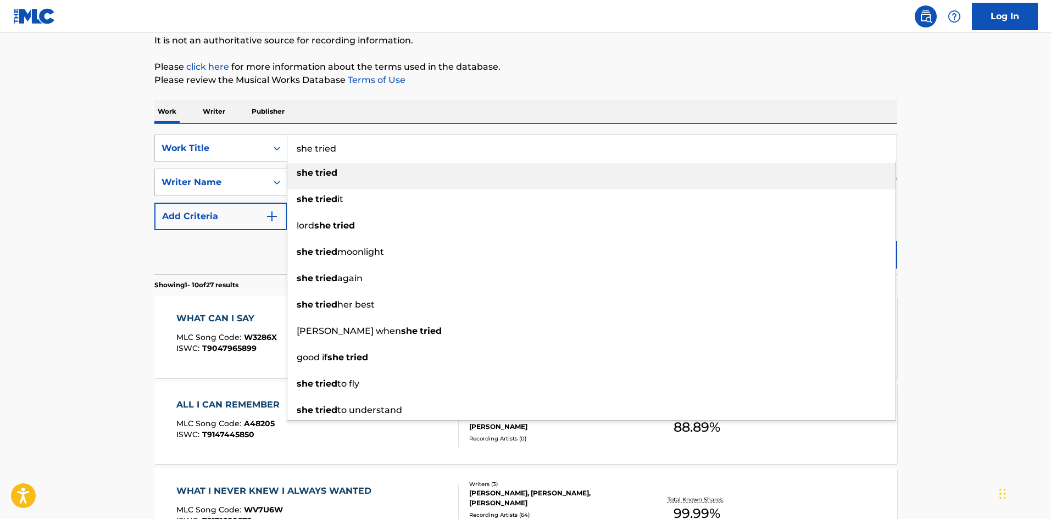
type input "she tried"
click at [633, 62] on p "Please click here for more information about the terms used in the database." at bounding box center [525, 66] width 743 height 13
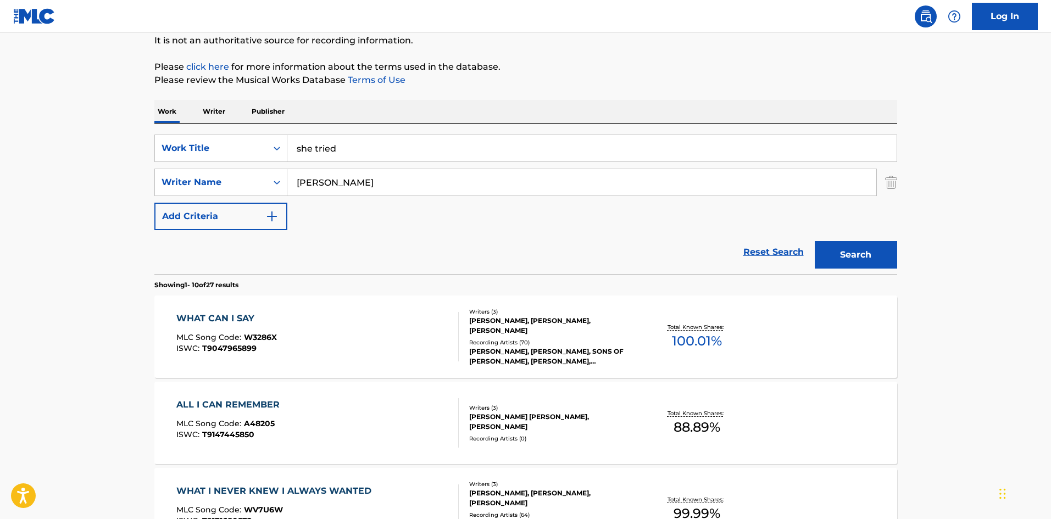
click at [840, 255] on button "Search" at bounding box center [856, 254] width 82 height 27
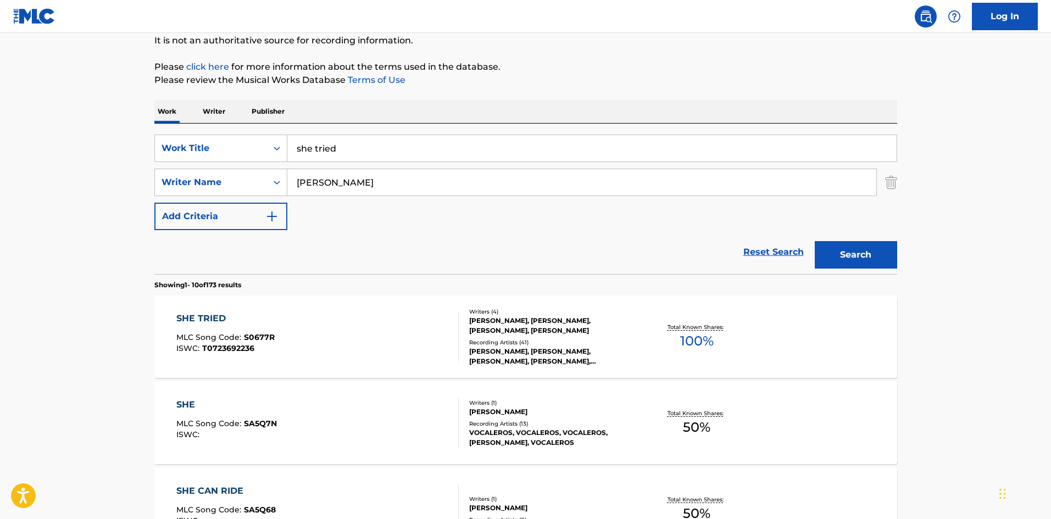
click at [213, 311] on div "SHE TRIED MLC Song Code : S0677R ISWC : T0723692236 Writers ( 4 ) [PERSON_NAME]…" at bounding box center [525, 337] width 743 height 82
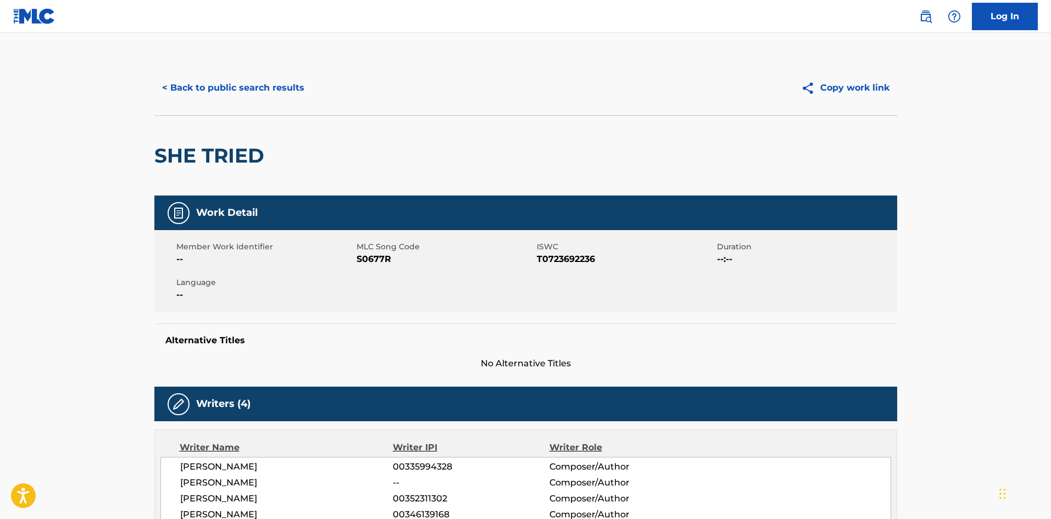
click at [194, 74] on button "< Back to public search results" at bounding box center [233, 87] width 158 height 27
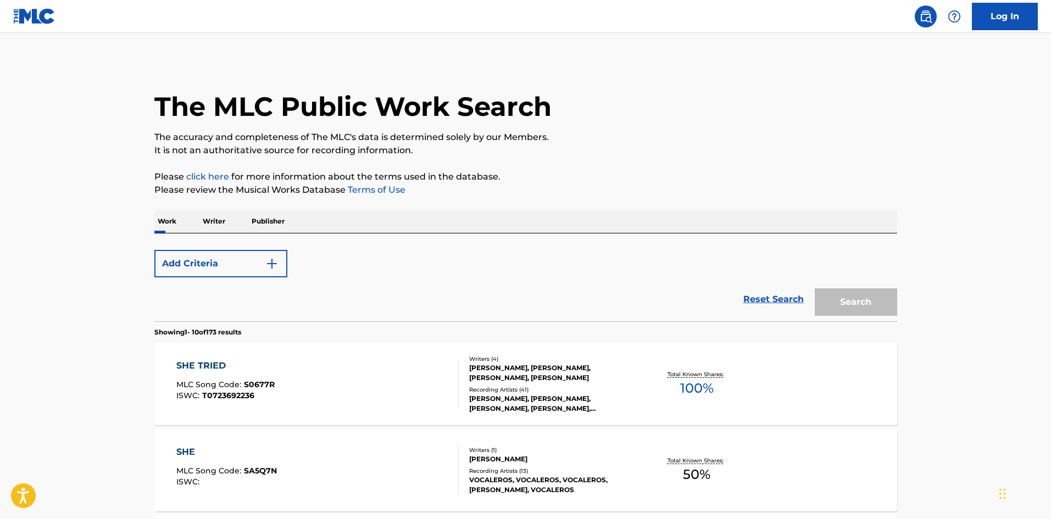
scroll to position [110, 0]
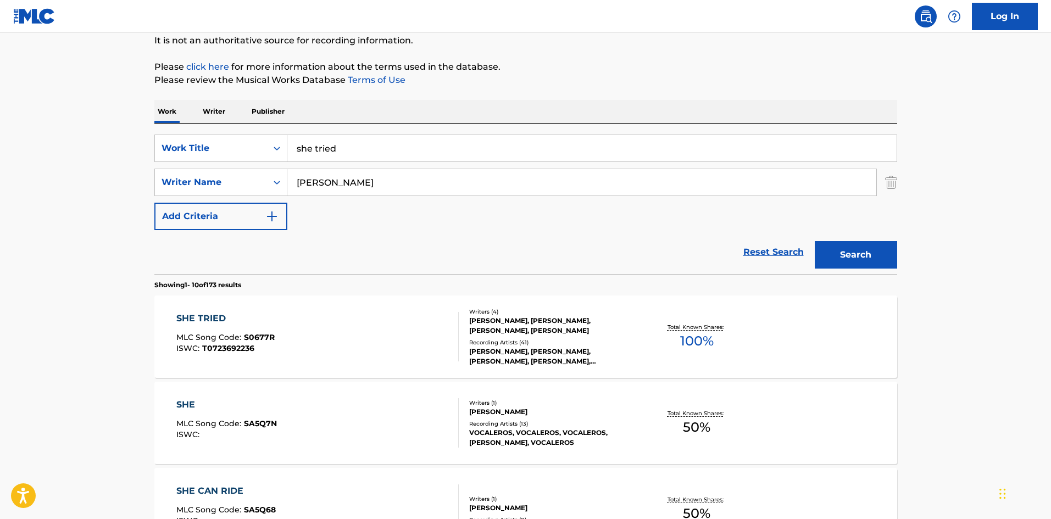
click at [891, 183] on img "Search Form" at bounding box center [891, 182] width 12 height 27
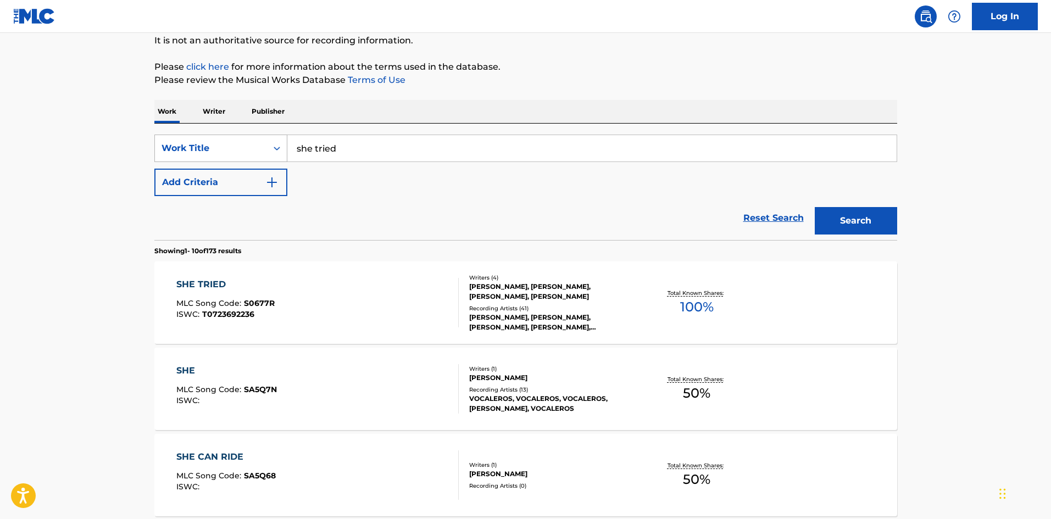
click at [218, 151] on div "Work Title" at bounding box center [211, 148] width 99 height 13
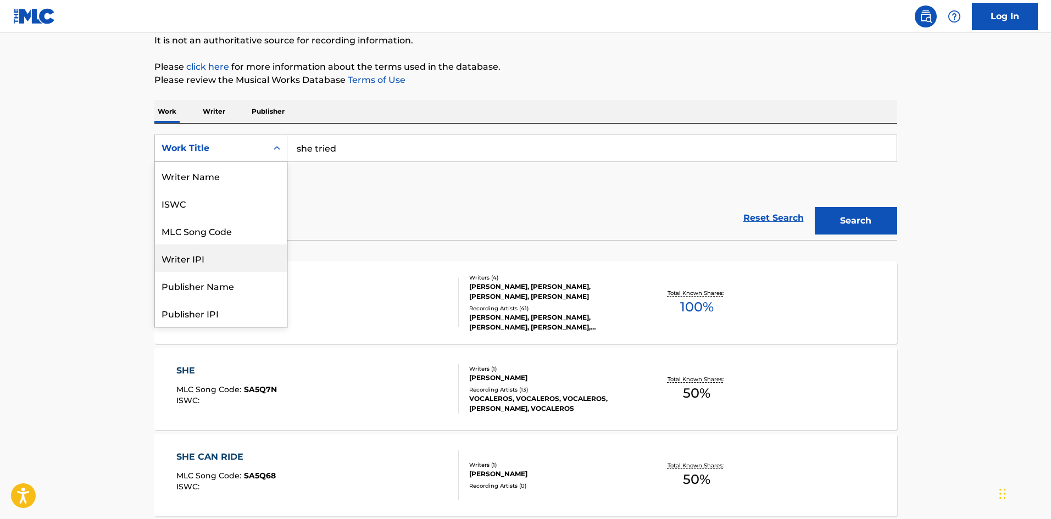
scroll to position [0, 0]
click at [211, 186] on div "Writer Name" at bounding box center [221, 175] width 132 height 27
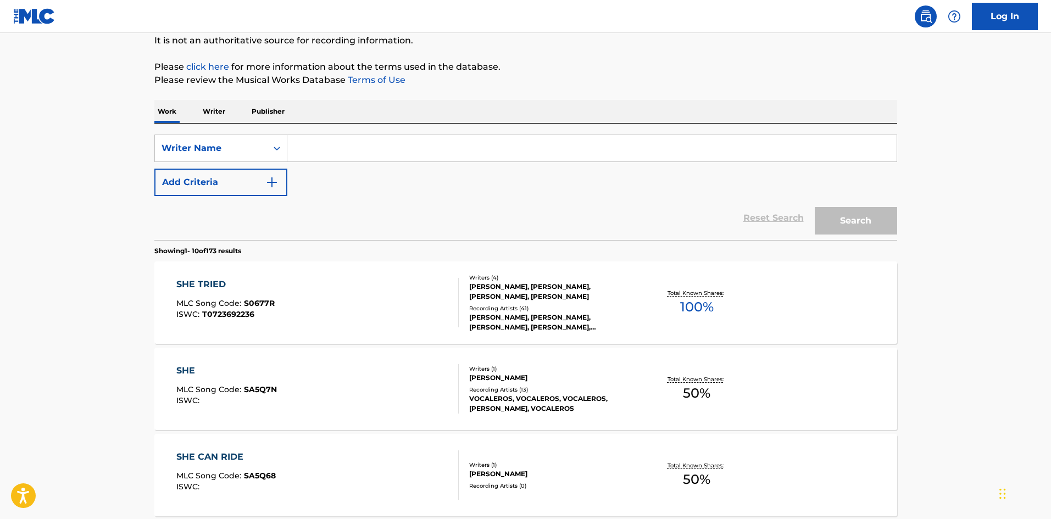
click at [393, 148] on input "Search Form" at bounding box center [591, 148] width 609 height 26
paste input "[PERSON_NAME]"
type input "[PERSON_NAME]"
click at [879, 219] on button "Search" at bounding box center [856, 220] width 82 height 27
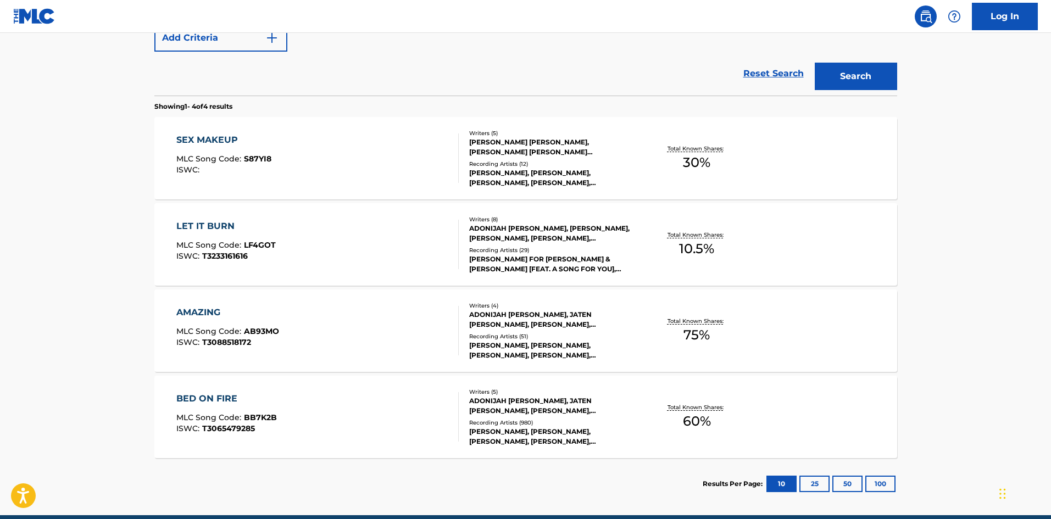
scroll to position [275, 0]
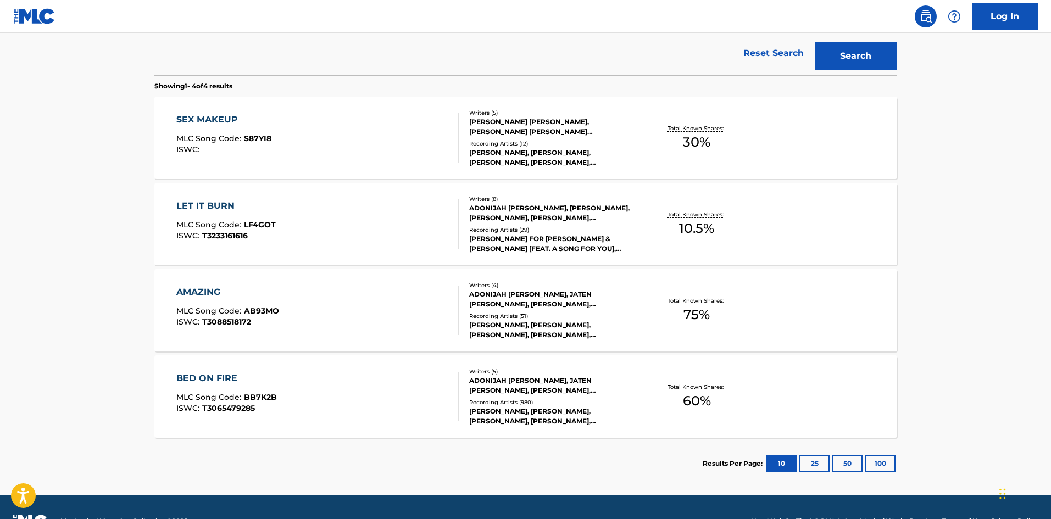
click at [218, 380] on div "BED ON FIRE" at bounding box center [226, 378] width 101 height 13
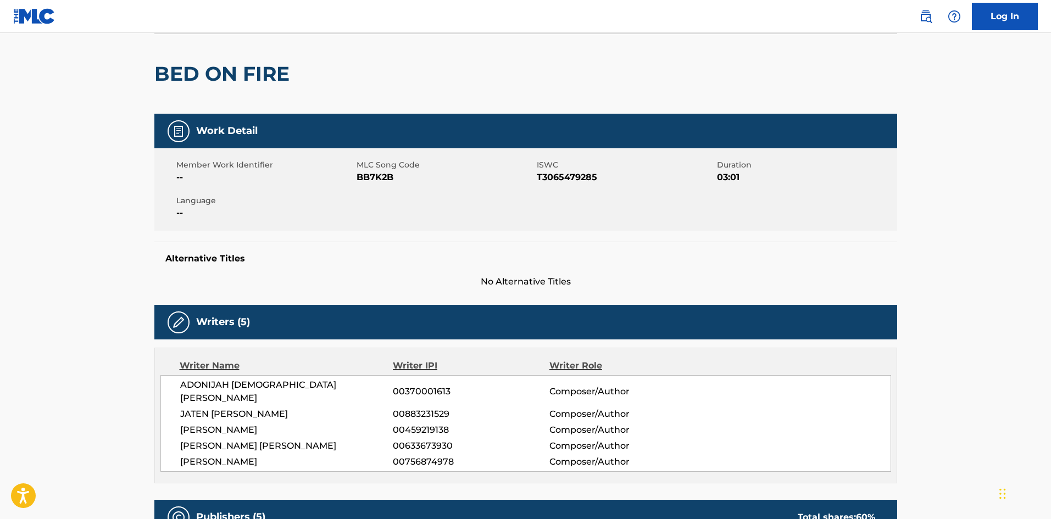
scroll to position [275, 0]
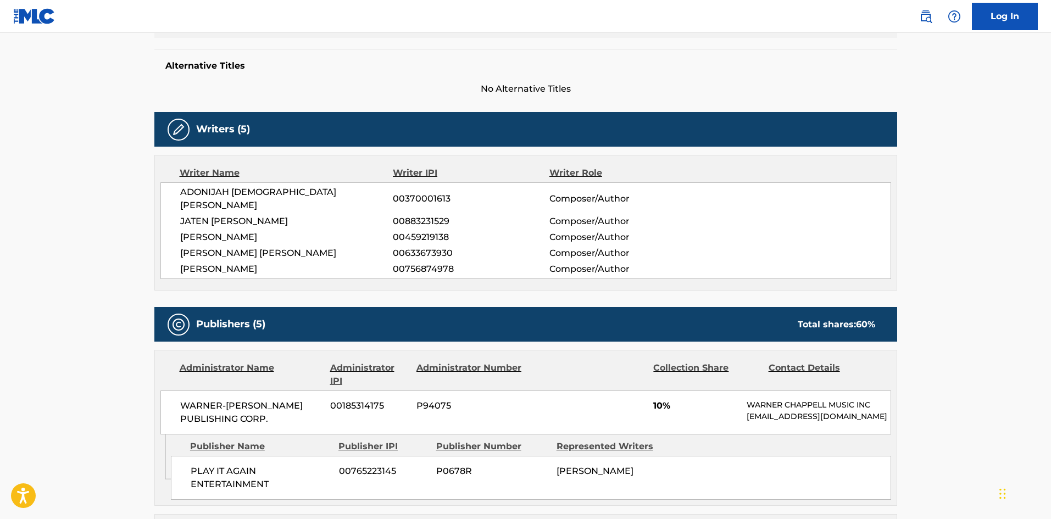
drag, startPoint x: 287, startPoint y: 254, endPoint x: 159, endPoint y: 183, distance: 147.0
click at [159, 183] on div "Writer Name Writer IPI Writer Role ADONIJAH [DEMOGRAPHIC_DATA][PERSON_NAME] 003…" at bounding box center [525, 223] width 743 height 136
copy div "ADONIJAH [DEMOGRAPHIC_DATA][PERSON_NAME] 00370001613 Composer/Author [PERSON_NA…"
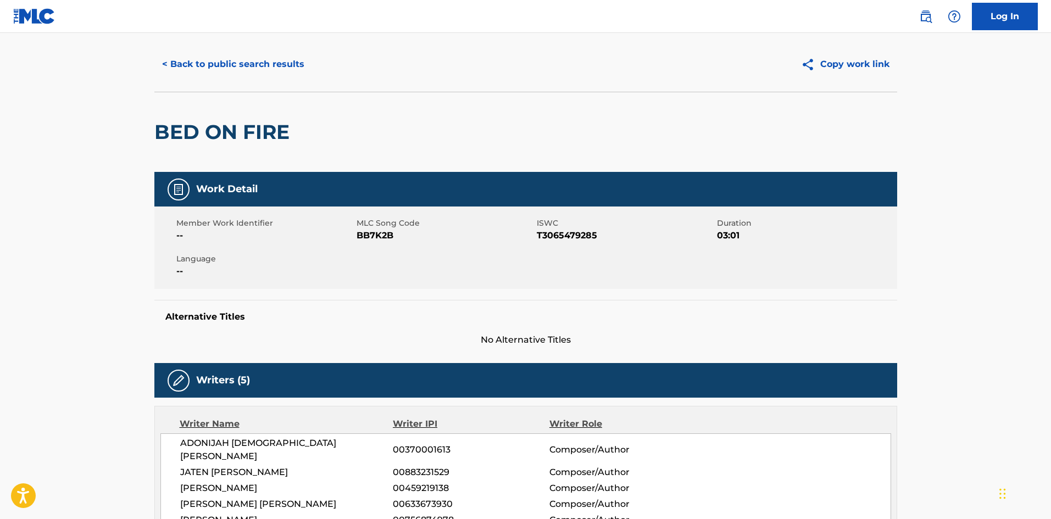
scroll to position [0, 0]
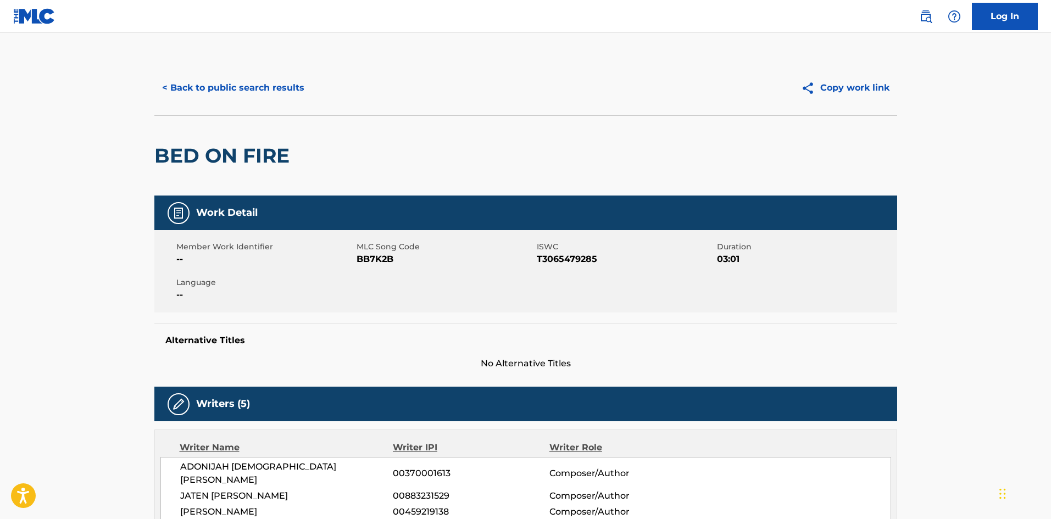
click at [180, 90] on button "< Back to public search results" at bounding box center [233, 87] width 158 height 27
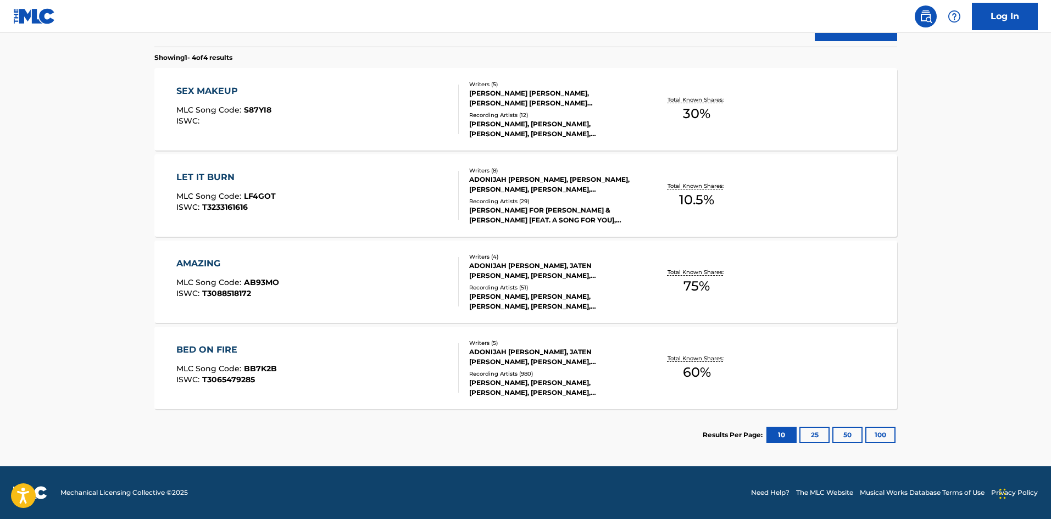
click at [202, 264] on div "AMAZING" at bounding box center [227, 263] width 103 height 13
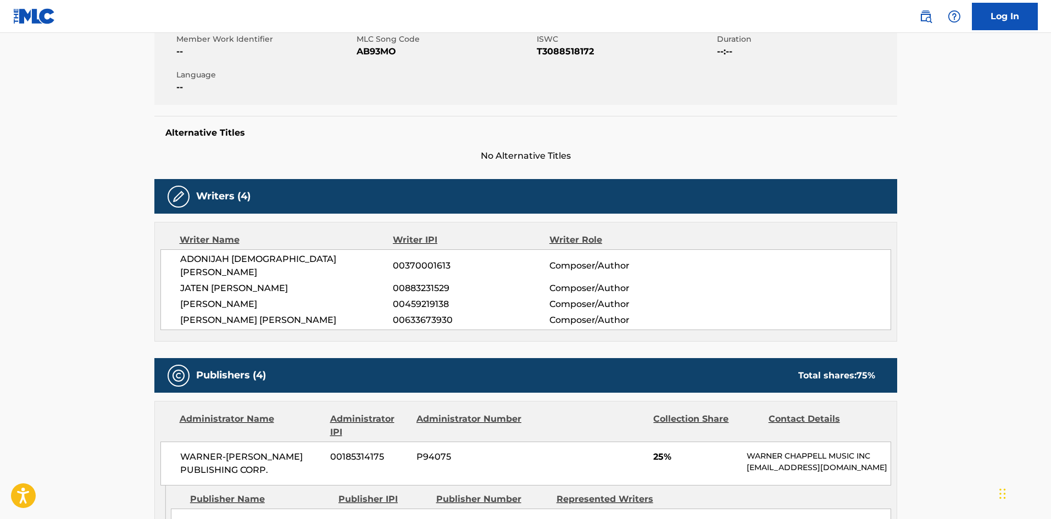
scroll to position [220, 0]
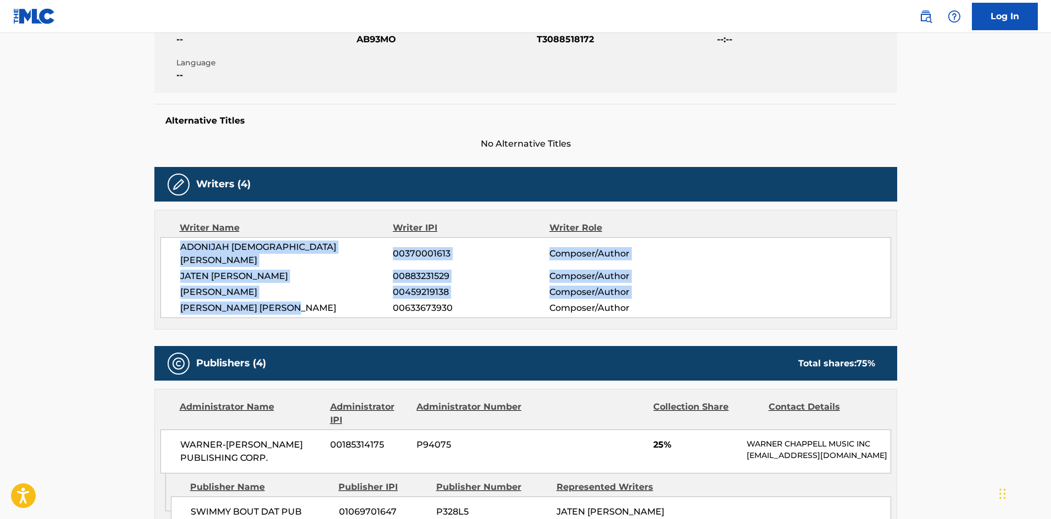
drag, startPoint x: 304, startPoint y: 292, endPoint x: 158, endPoint y: 247, distance: 153.3
click at [158, 247] on div "Writer Name Writer IPI Writer Role ADONIJAH [DEMOGRAPHIC_DATA][PERSON_NAME] 003…" at bounding box center [525, 270] width 743 height 120
copy div "ADONIJAH [DEMOGRAPHIC_DATA][PERSON_NAME] 00370001613 Composer/Author [PERSON_NA…"
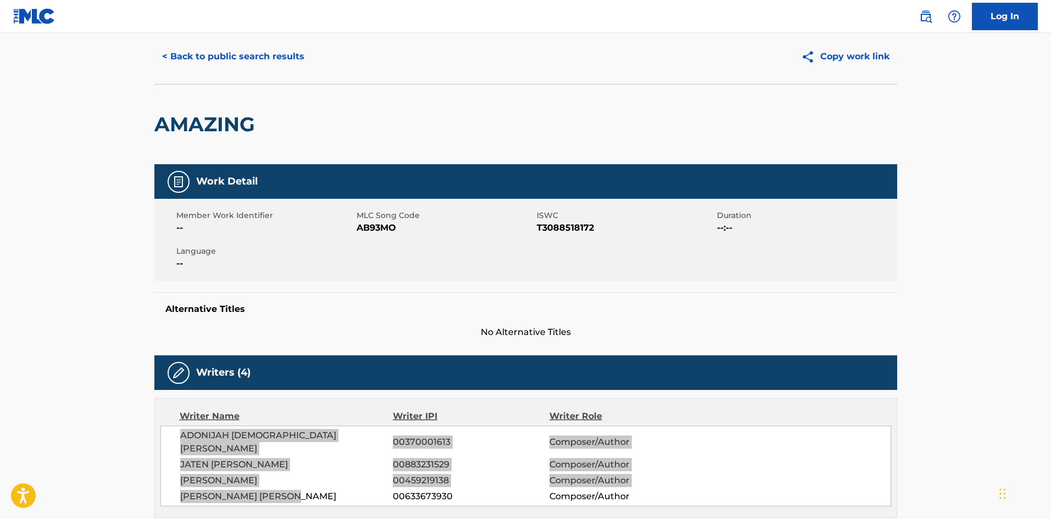
scroll to position [0, 0]
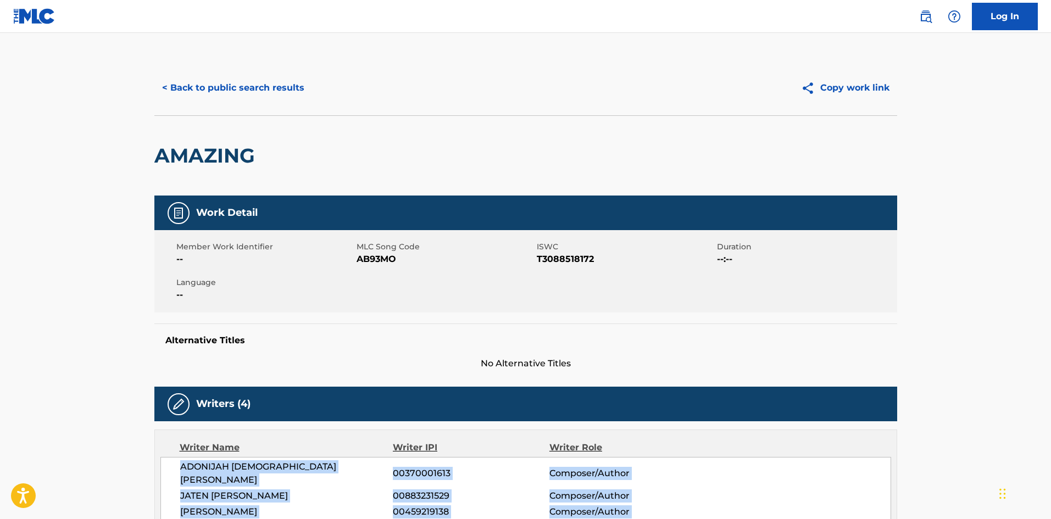
click at [238, 79] on button "< Back to public search results" at bounding box center [233, 87] width 158 height 27
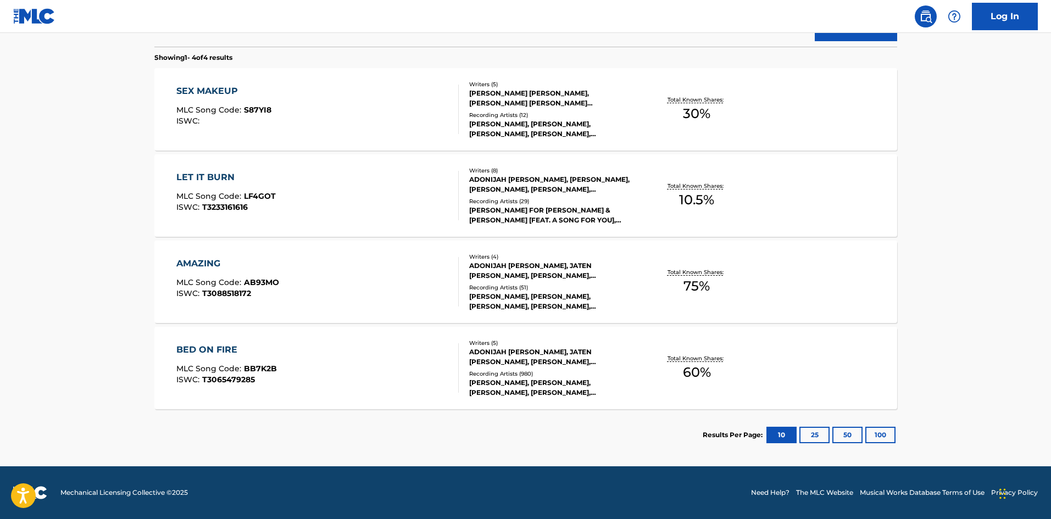
click at [217, 93] on div "SEX MAKEUP" at bounding box center [223, 91] width 95 height 13
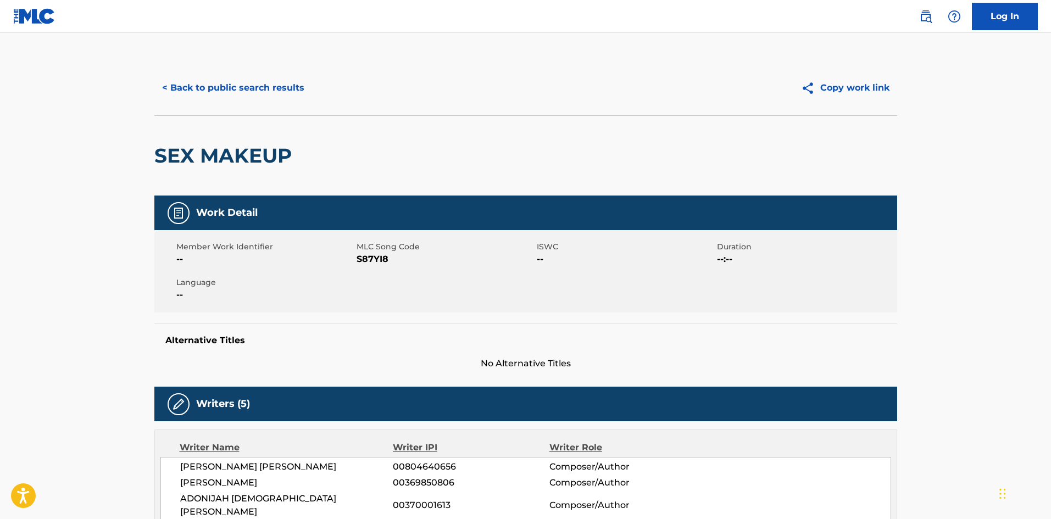
click at [214, 82] on button "< Back to public search results" at bounding box center [233, 87] width 158 height 27
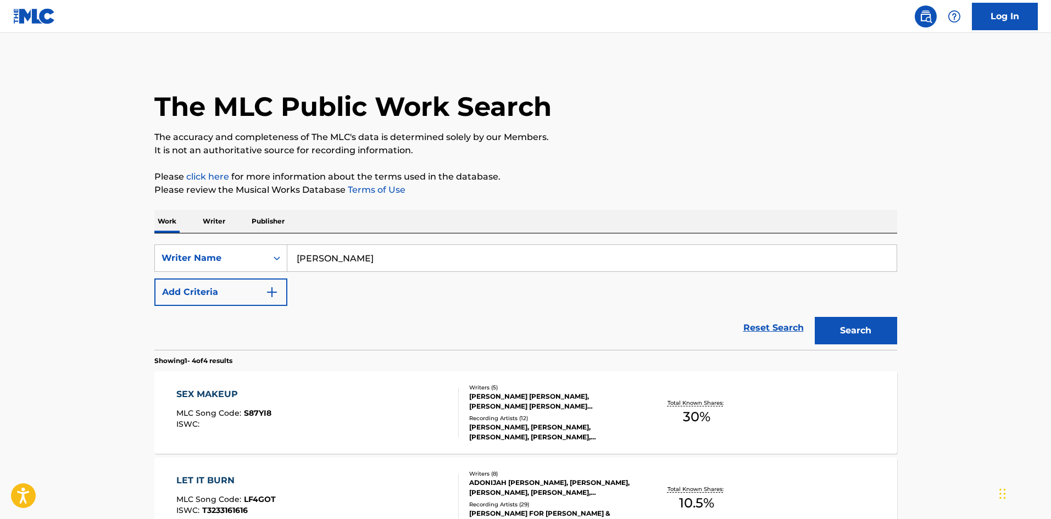
drag, startPoint x: 448, startPoint y: 249, endPoint x: 251, endPoint y: 238, distance: 197.5
click at [250, 238] on div "SearchWithCriteria769fbeec-28db-4f31-8a1b-3c7f7d612207 Writer Name [PERSON_NAME…" at bounding box center [525, 291] width 743 height 116
paste input "[PERSON_NAME]"
type input "[PERSON_NAME]"
click at [209, 289] on button "Add Criteria" at bounding box center [220, 292] width 133 height 27
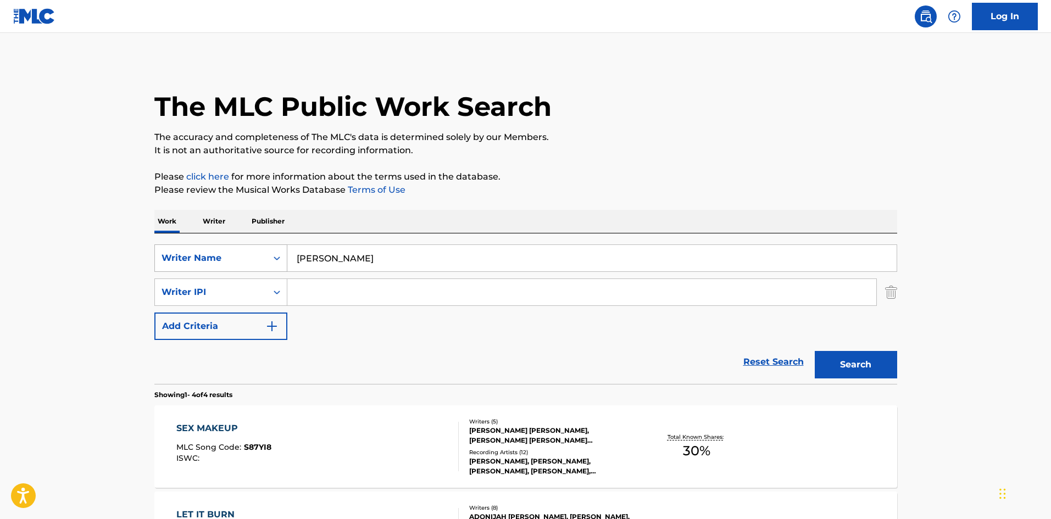
click at [204, 259] on div "Writer Name" at bounding box center [211, 258] width 99 height 13
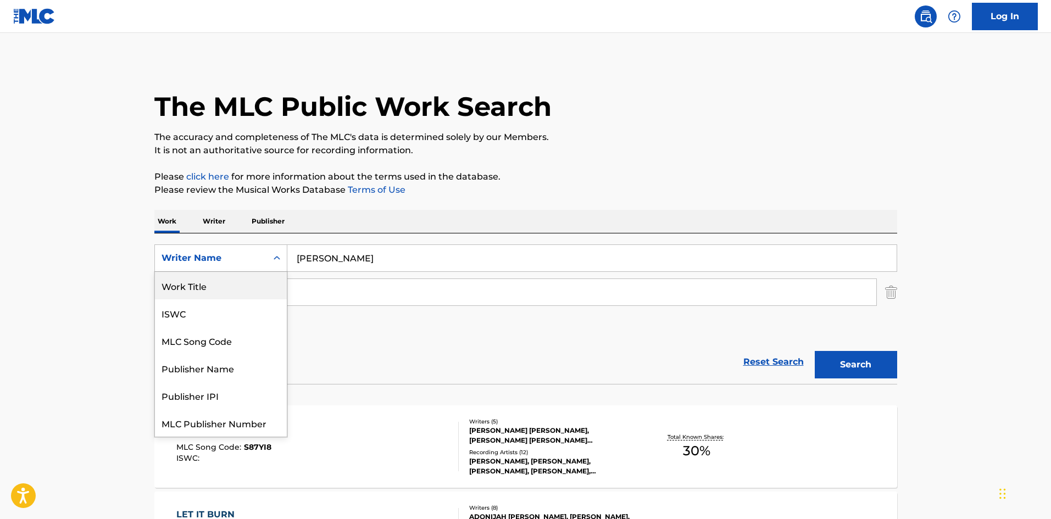
click at [199, 281] on div "Work Title" at bounding box center [221, 285] width 132 height 27
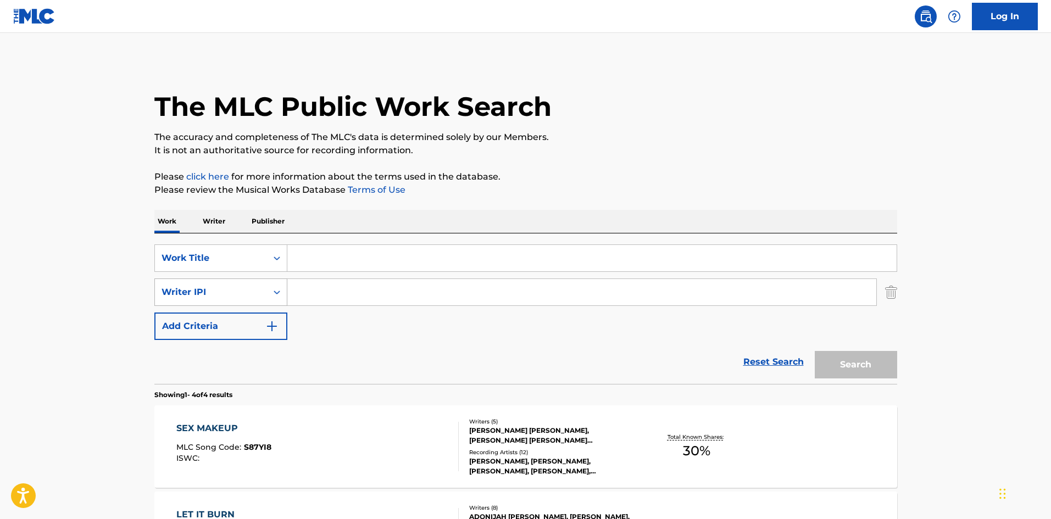
click at [201, 281] on div "Writer IPI" at bounding box center [220, 292] width 133 height 27
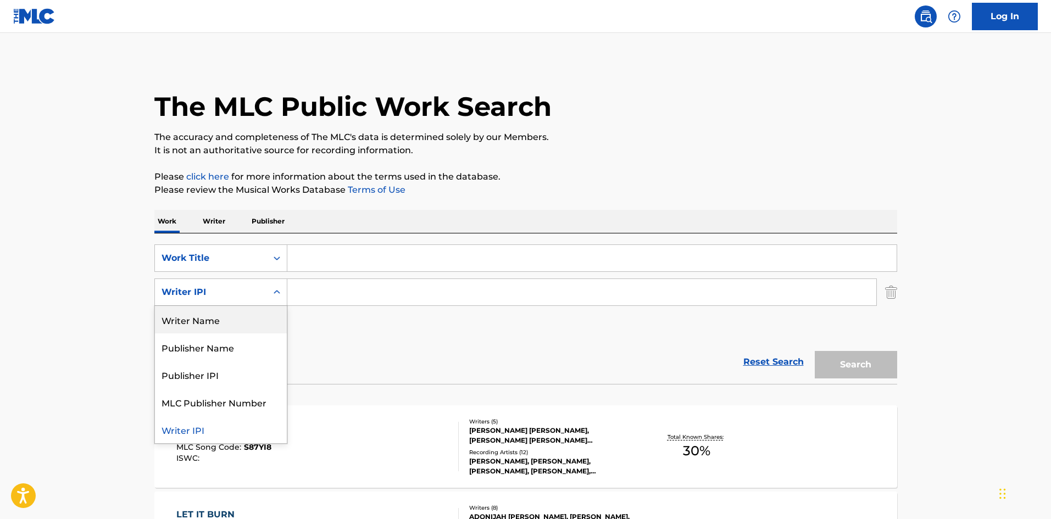
drag, startPoint x: 208, startPoint y: 318, endPoint x: 216, endPoint y: 313, distance: 9.9
click at [208, 318] on div "Writer Name" at bounding box center [221, 319] width 132 height 27
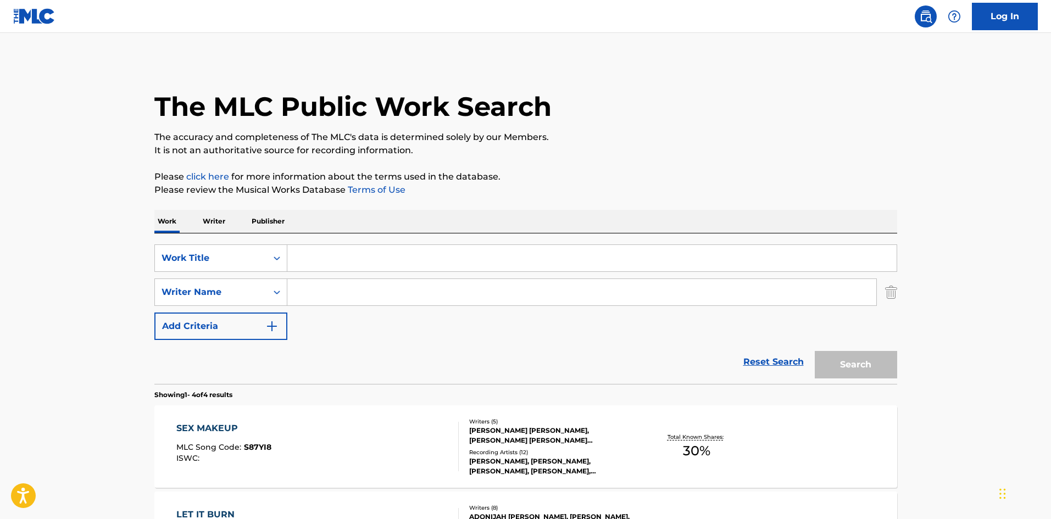
click at [333, 279] on div "Search Form" at bounding box center [581, 292] width 589 height 27
drag, startPoint x: 335, startPoint y: 297, endPoint x: 314, endPoint y: 250, distance: 51.4
click at [314, 250] on input "Search Form" at bounding box center [591, 258] width 609 height 26
drag, startPoint x: 314, startPoint y: 250, endPoint x: 288, endPoint y: 281, distance: 40.6
click at [286, 280] on div "SearchWithCriteria8fd2a967-2eb7-44da-8b53-a1b9898c96e4 Work Title SearchWithCri…" at bounding box center [525, 292] width 743 height 96
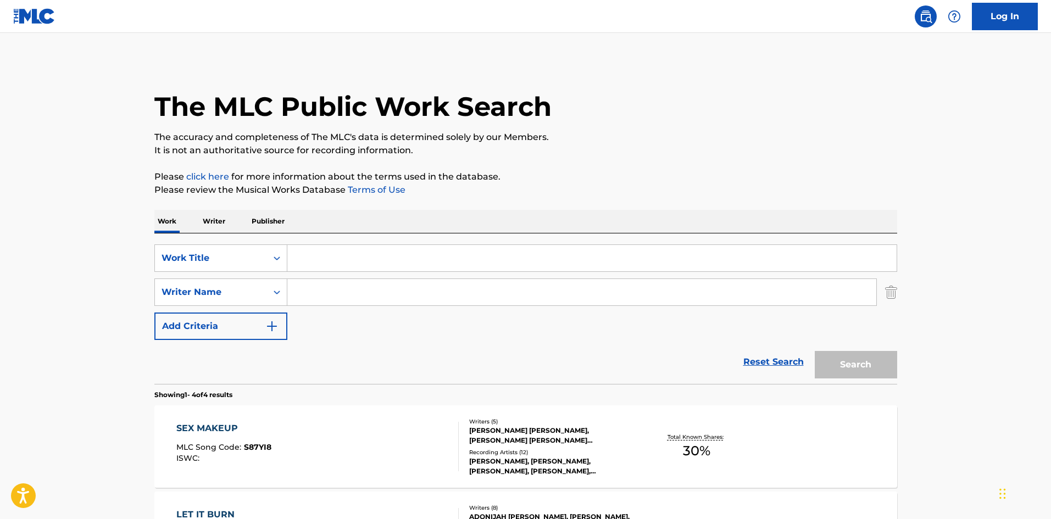
click at [289, 288] on input "Search Form" at bounding box center [581, 292] width 589 height 26
paste input "[PERSON_NAME]"
type input "[PERSON_NAME]"
click at [390, 258] on input "Search Form" at bounding box center [591, 258] width 609 height 26
drag, startPoint x: 874, startPoint y: 174, endPoint x: 867, endPoint y: 175, distance: 7.2
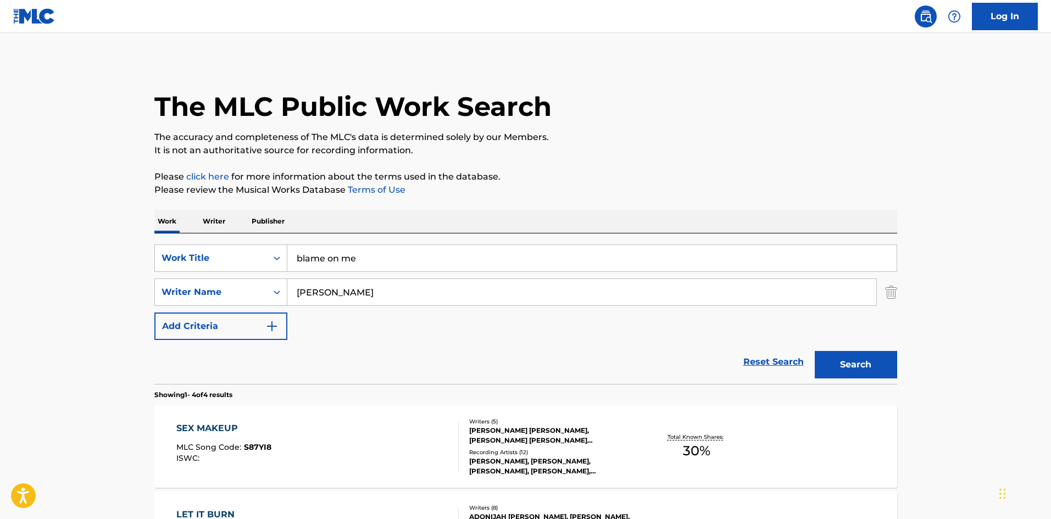
click at [871, 174] on p "Please click here for more information about the terms used in the database." at bounding box center [525, 176] width 743 height 13
click at [839, 353] on button "Search" at bounding box center [856, 364] width 82 height 27
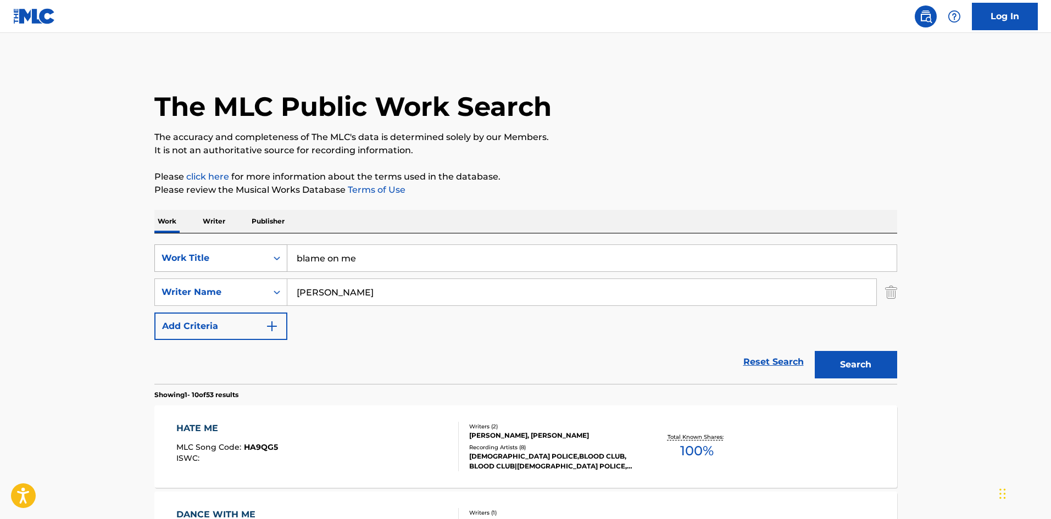
drag, startPoint x: 411, startPoint y: 271, endPoint x: 276, endPoint y: 253, distance: 136.3
click at [274, 253] on div "SearchWithCriteria8fd2a967-2eb7-44da-8b53-a1b9898c96e4 Work Title blame on me" at bounding box center [525, 257] width 743 height 27
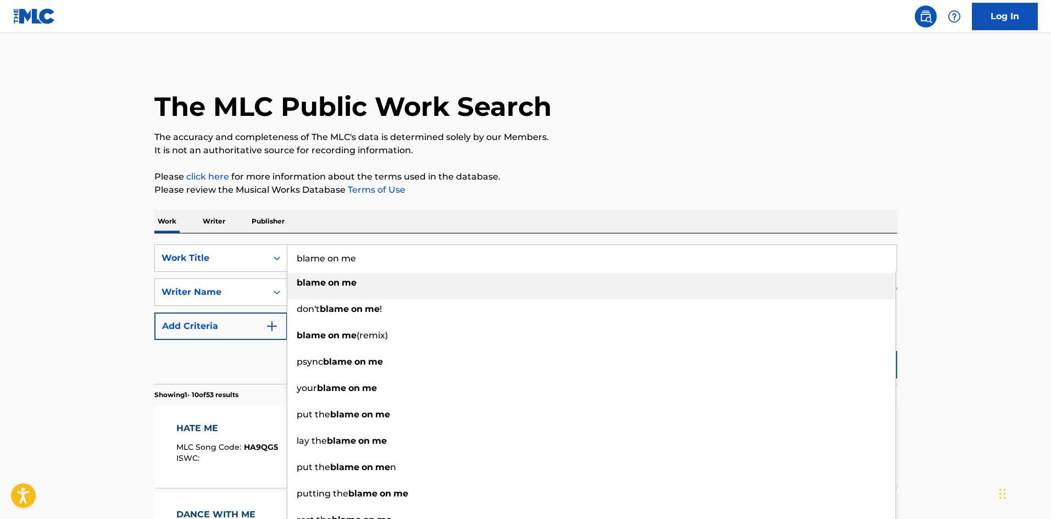
drag, startPoint x: 407, startPoint y: 258, endPoint x: 216, endPoint y: 237, distance: 191.8
click at [216, 237] on div "SearchWithCriteria8fd2a967-2eb7-44da-8b53-a1b9898c96e4 Work Title blame on me b…" at bounding box center [525, 308] width 743 height 151
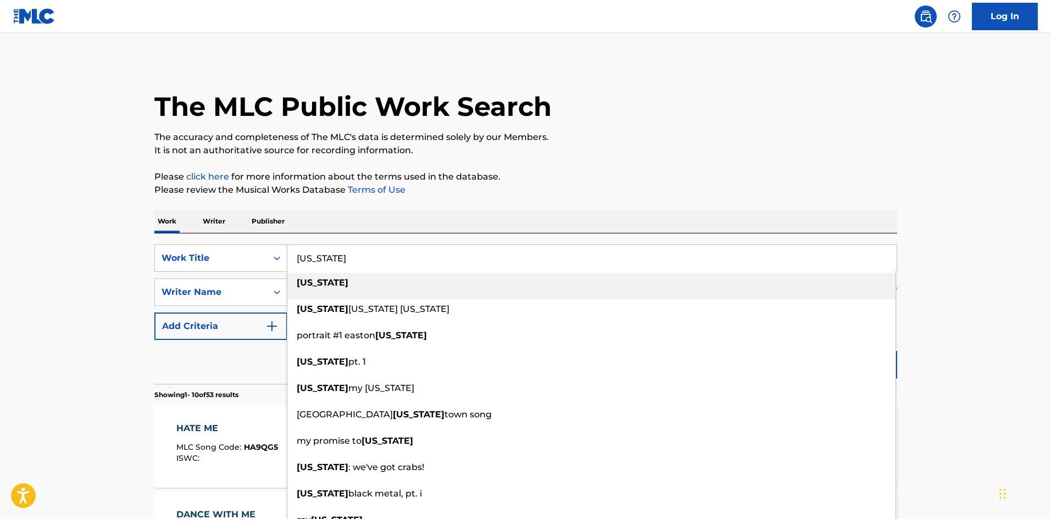
type input "[US_STATE]"
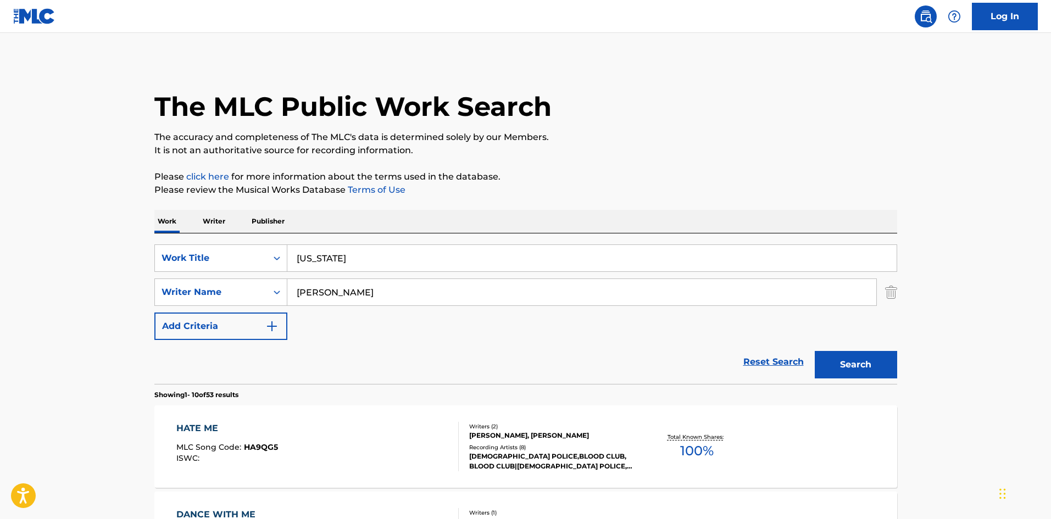
click at [633, 172] on p "Please click here for more information about the terms used in the database." at bounding box center [525, 176] width 743 height 13
click at [864, 365] on button "Search" at bounding box center [856, 364] width 82 height 27
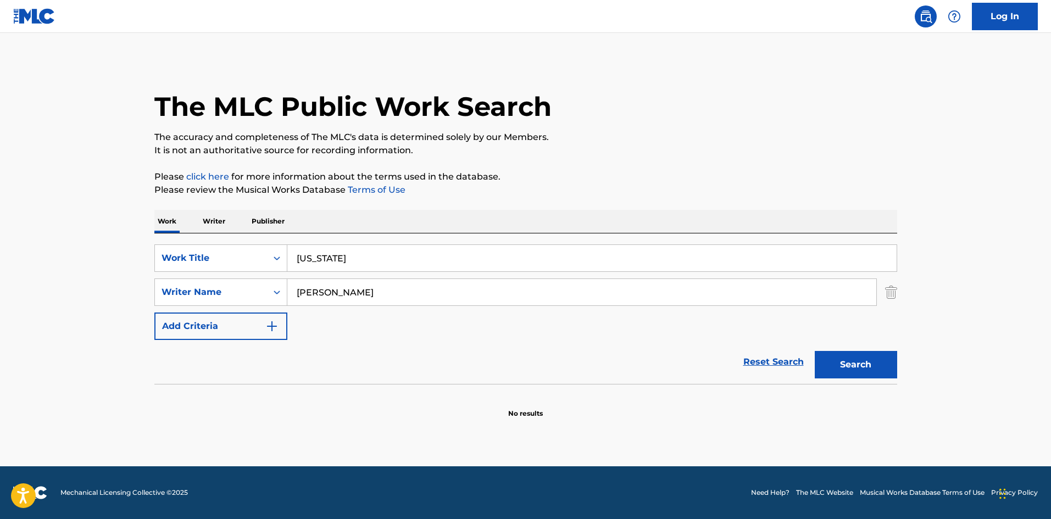
click at [879, 289] on div "SearchWithCriteria7396b520-7869-4bd5-87d6-1150d4841f07 Writer Name [PERSON_NAME]" at bounding box center [525, 292] width 743 height 27
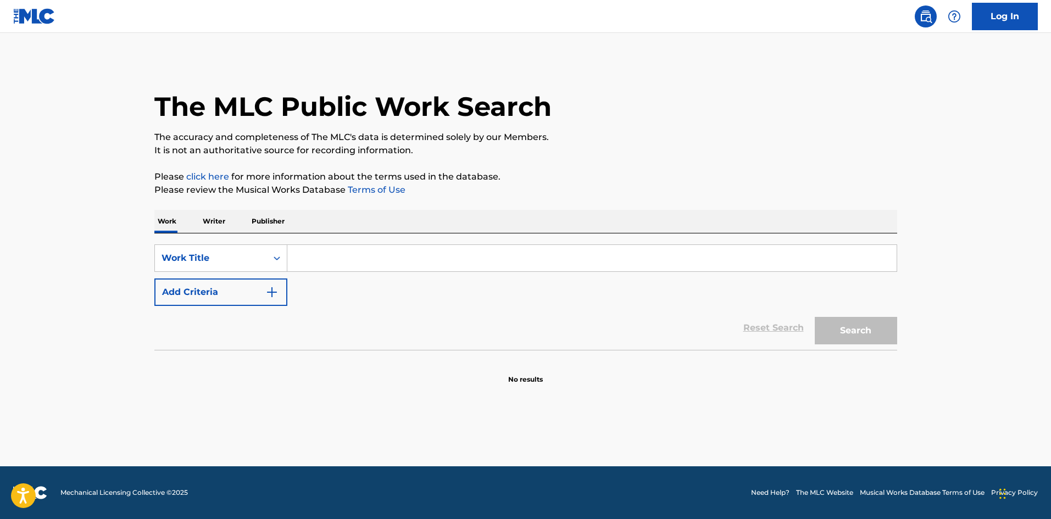
click at [227, 289] on button "Add Criteria" at bounding box center [220, 292] width 133 height 27
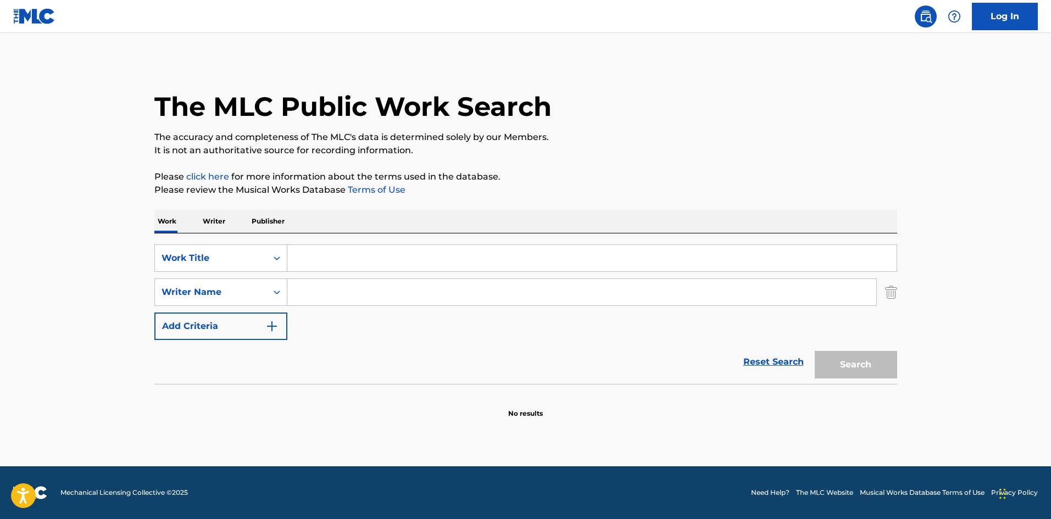
drag, startPoint x: 447, startPoint y: 277, endPoint x: 442, endPoint y: 304, distance: 26.8
click at [447, 277] on div "SearchWithCriteriab9b8b90b-7469-46e8-939c-eea260abd683 Work Title SearchWithCri…" at bounding box center [525, 292] width 743 height 96
paste input "ADONIJAH [DEMOGRAPHIC_DATA][PERSON_NAME]"
type input "ADONIJAH [DEMOGRAPHIC_DATA][PERSON_NAME]"
click at [398, 257] on input "Search Form" at bounding box center [591, 258] width 609 height 26
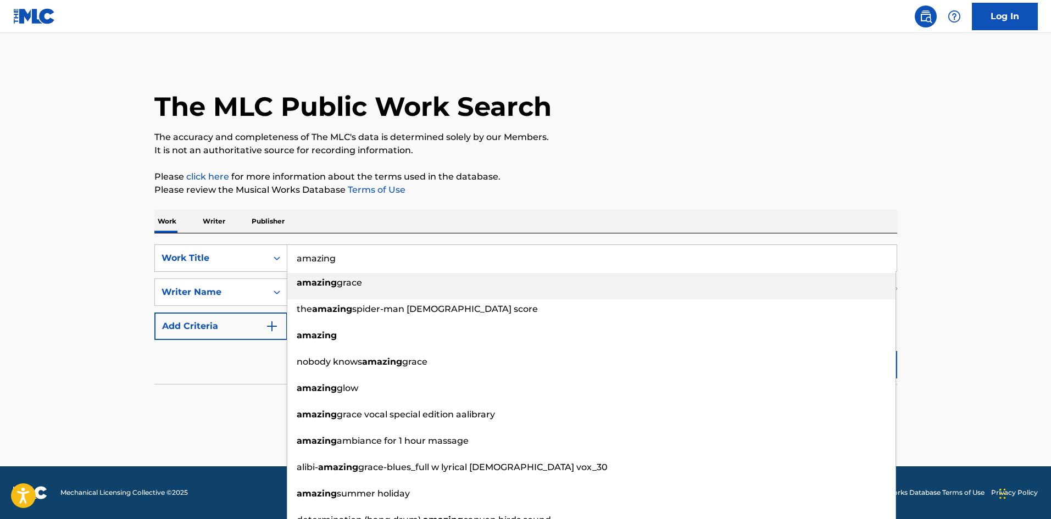
type input "amazing"
click at [848, 169] on div "The MLC Public Work Search The accuracy and completeness of The MLC's data is d…" at bounding box center [525, 239] width 769 height 358
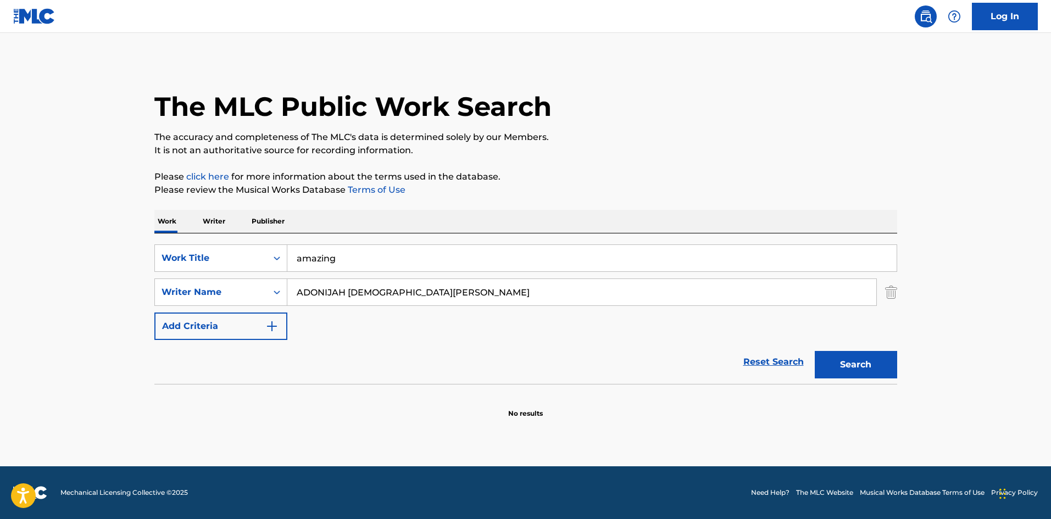
click at [859, 369] on button "Search" at bounding box center [856, 364] width 82 height 27
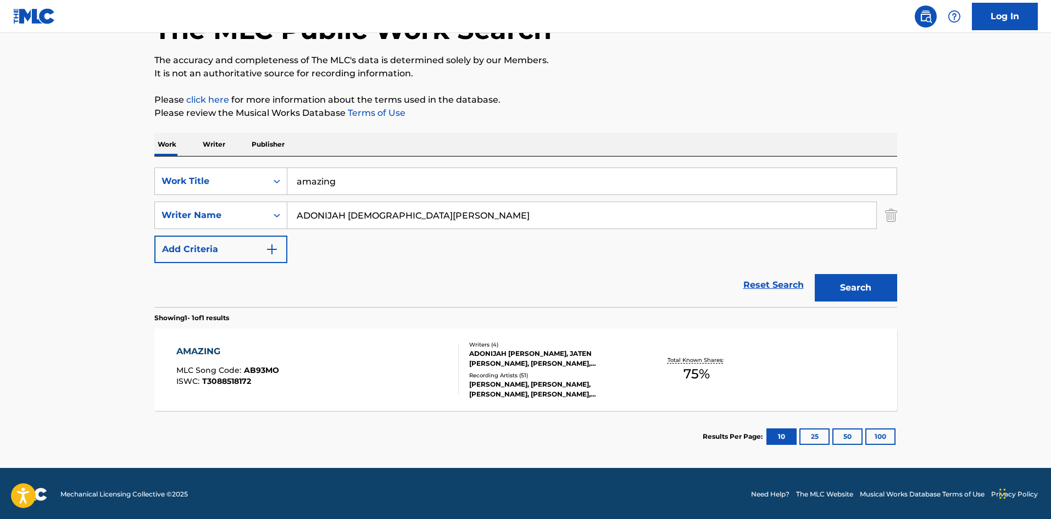
scroll to position [79, 0]
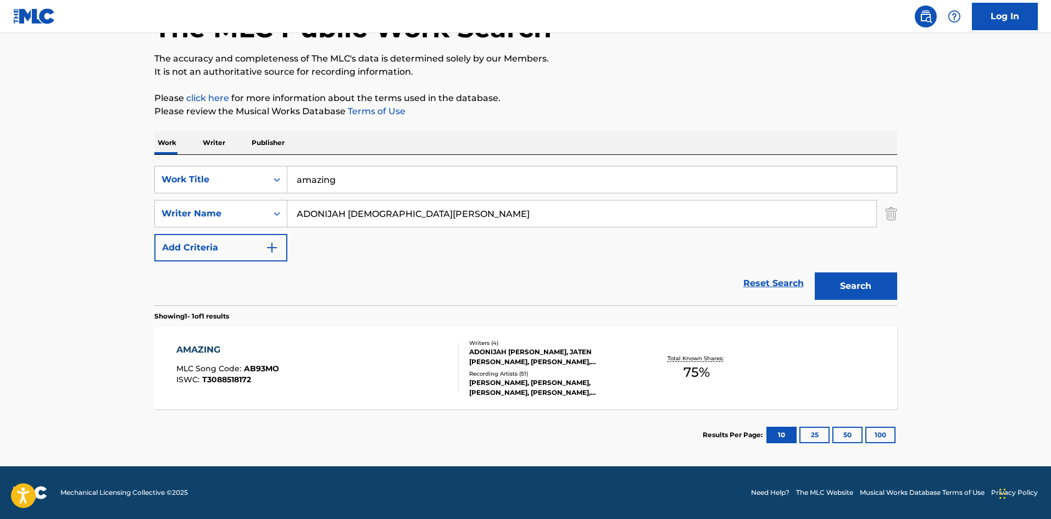
drag, startPoint x: 536, startPoint y: 209, endPoint x: 141, endPoint y: 209, distance: 395.0
click at [138, 210] on main "The MLC Public Work Search The accuracy and completeness of The MLC's data is d…" at bounding box center [525, 210] width 1051 height 512
paste input "JESSE HAMPTON"
type input "JESSE HAMPTON"
drag, startPoint x: 370, startPoint y: 183, endPoint x: 58, endPoint y: 134, distance: 315.8
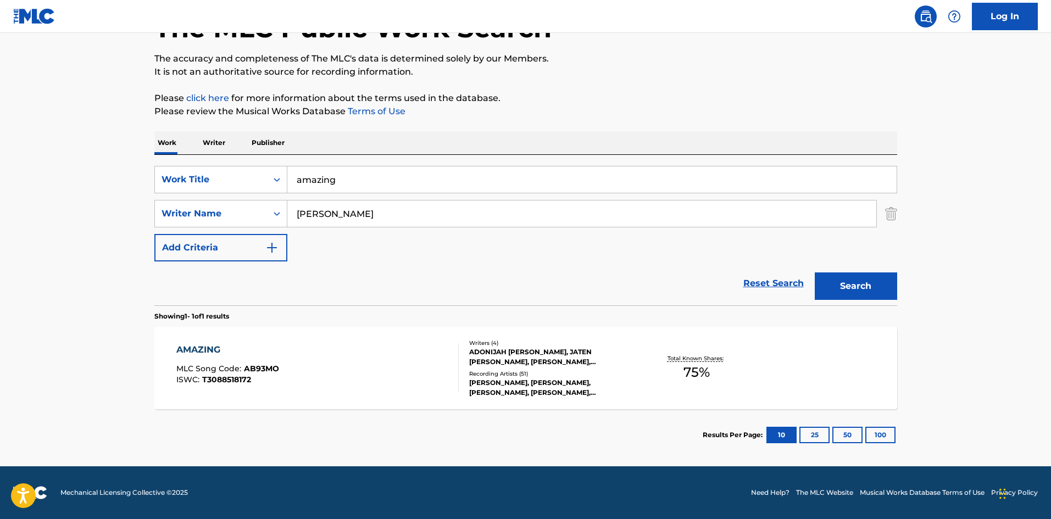
click at [87, 151] on main "The MLC Public Work Search The accuracy and completeness of The MLC's data is d…" at bounding box center [525, 210] width 1051 height 512
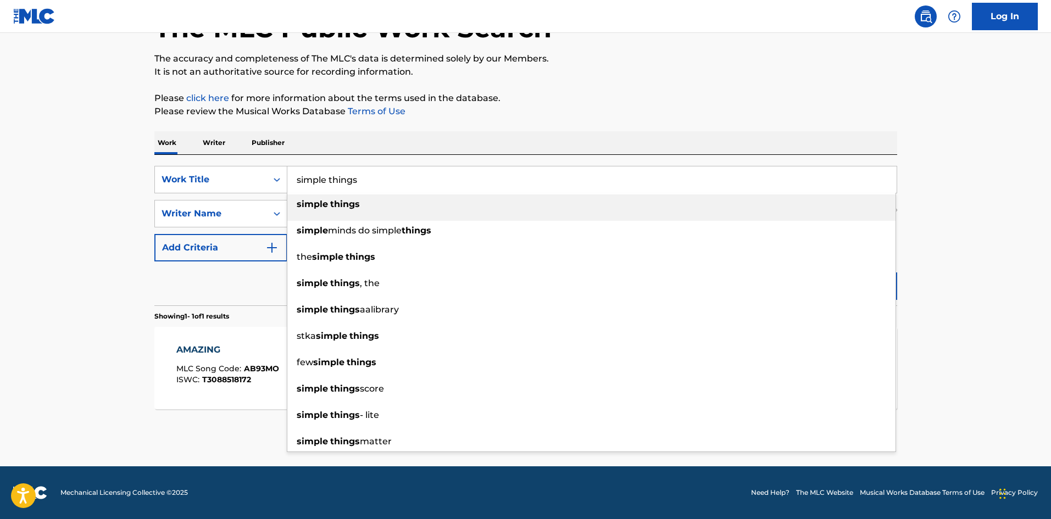
click at [640, 103] on p "Please click here for more information about the terms used in the database." at bounding box center [525, 98] width 743 height 13
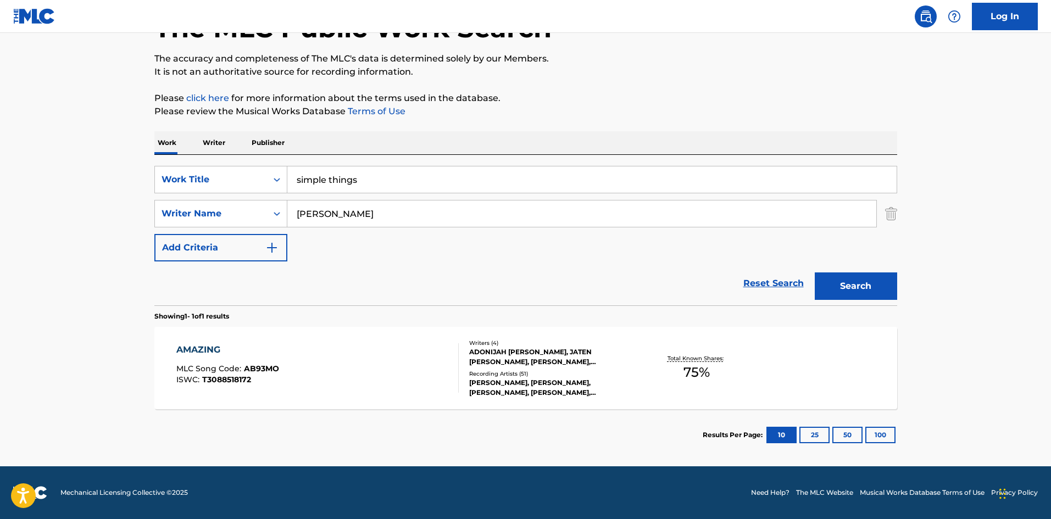
click at [838, 288] on button "Search" at bounding box center [856, 285] width 82 height 27
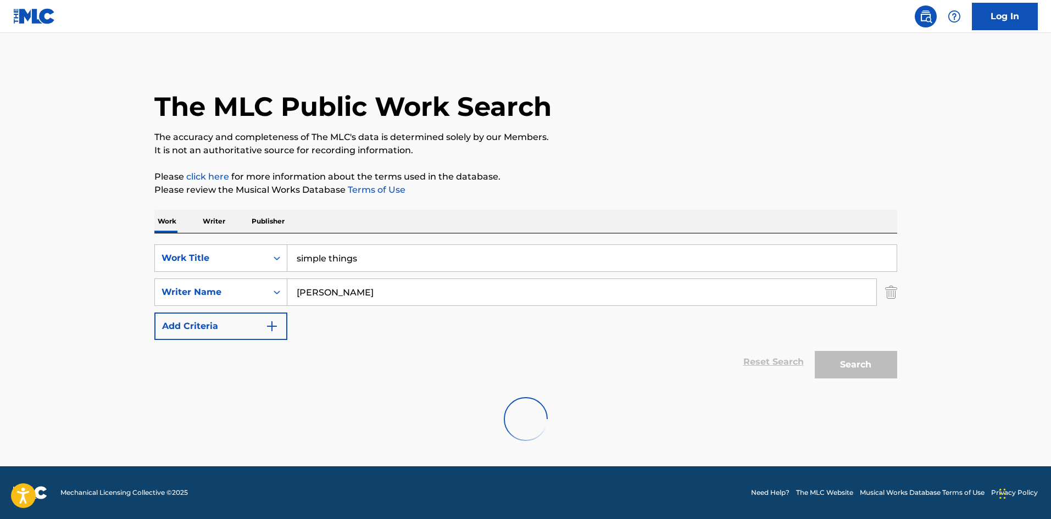
scroll to position [0, 0]
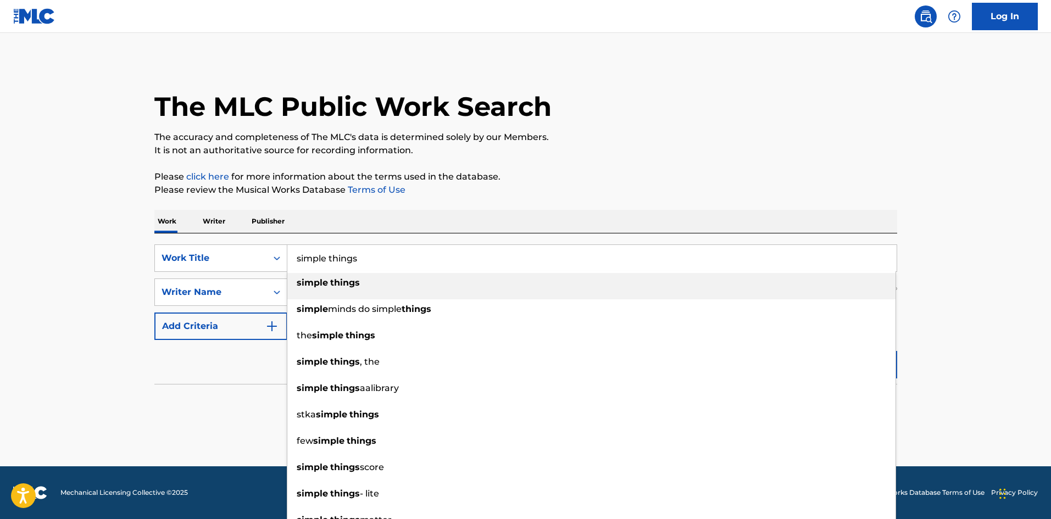
drag, startPoint x: 358, startPoint y: 251, endPoint x: 233, endPoint y: 225, distance: 127.3
click at [245, 230] on div "Work Writer Publisher SearchWithCriteriab9b8b90b-7469-46e8-939c-eea260abd683 Wo…" at bounding box center [525, 314] width 743 height 209
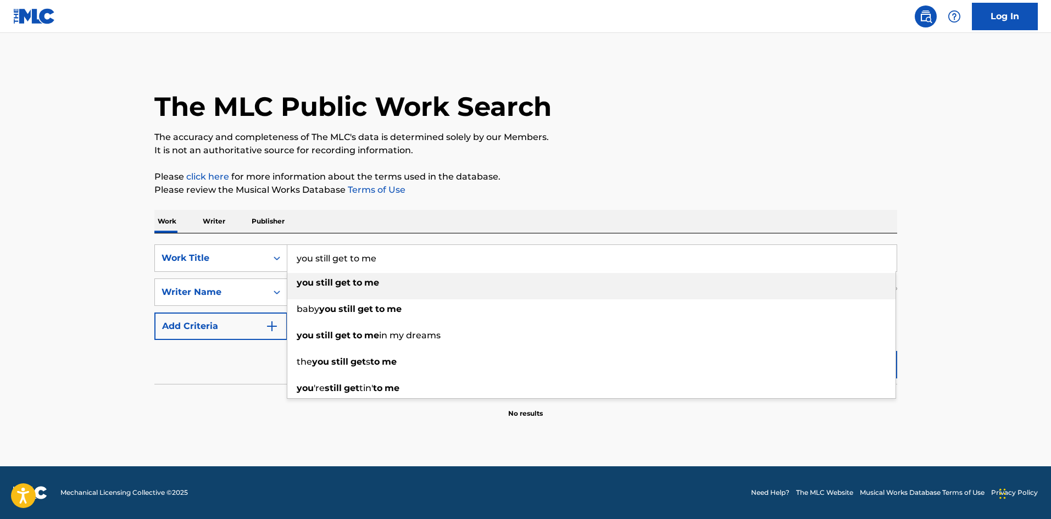
type input "you still get to me"
click at [632, 109] on div "The MLC Public Work Search" at bounding box center [525, 100] width 743 height 80
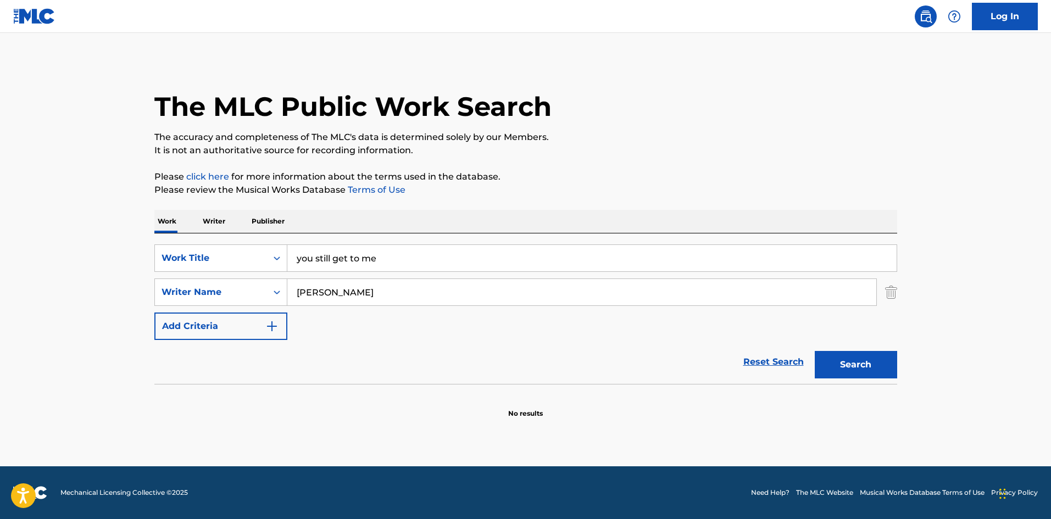
click at [854, 364] on button "Search" at bounding box center [856, 364] width 82 height 27
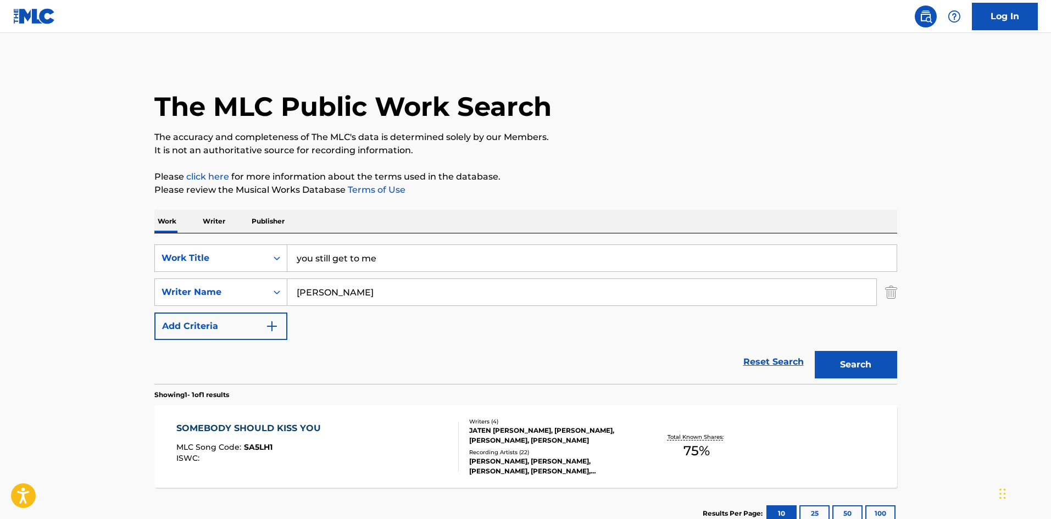
scroll to position [55, 0]
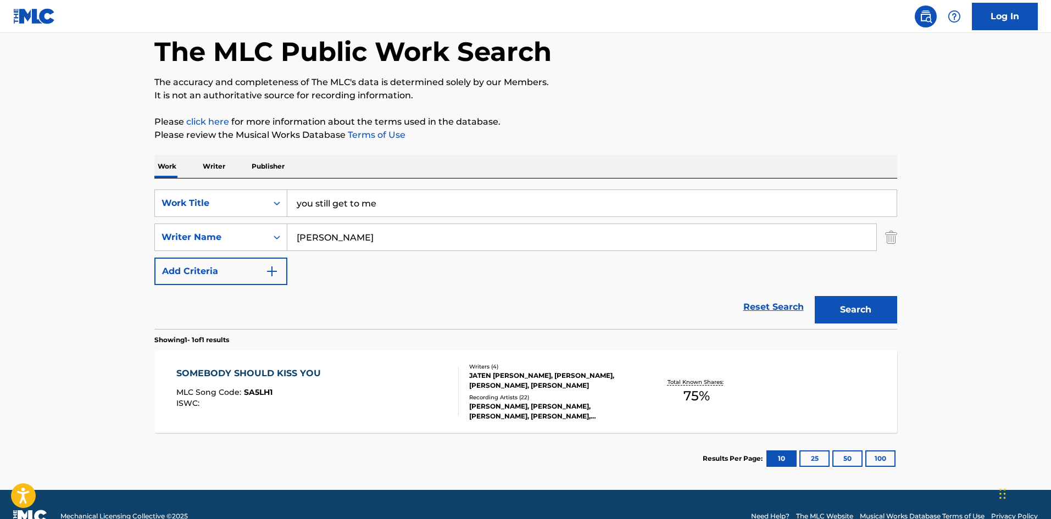
click at [242, 370] on div "SOMEBODY SHOULD KISS YOU" at bounding box center [251, 373] width 150 height 13
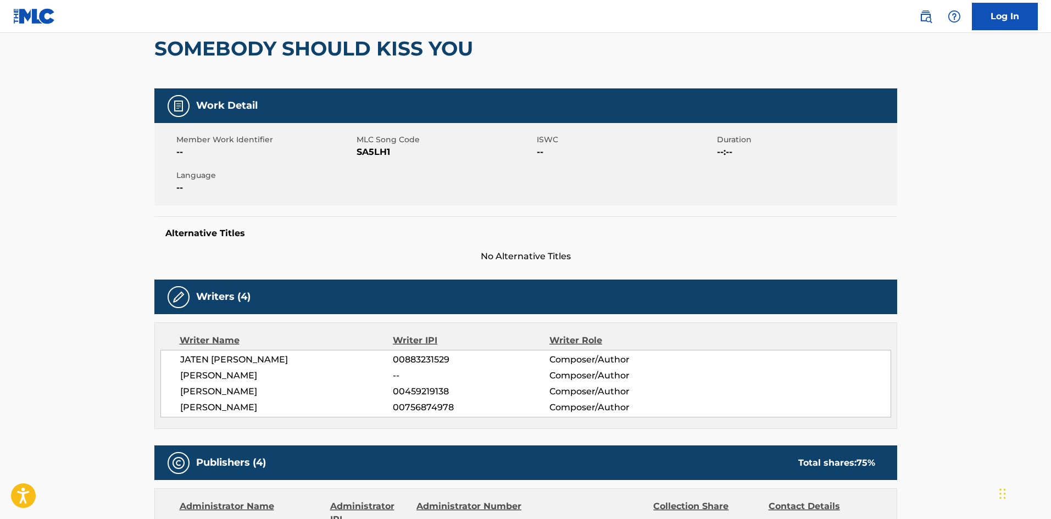
scroll to position [165, 0]
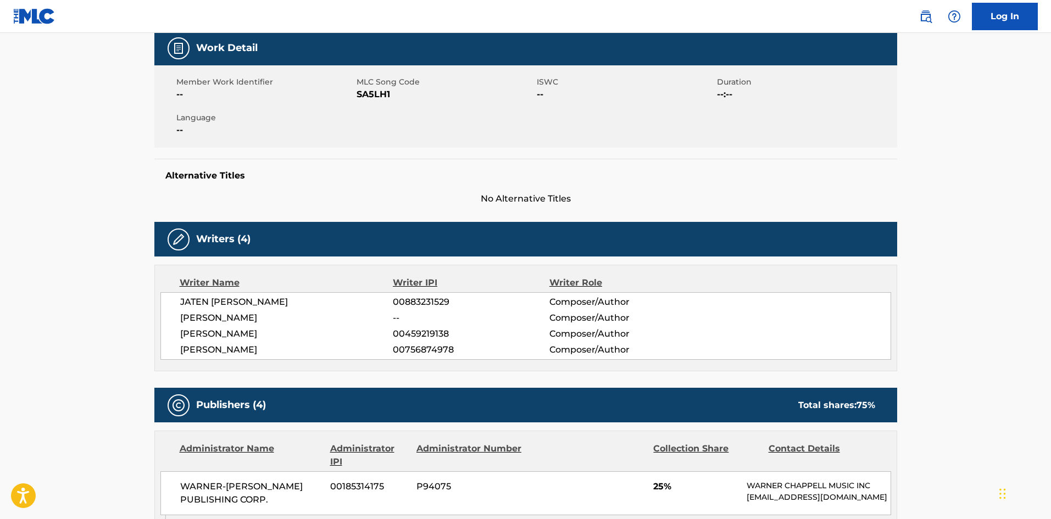
drag, startPoint x: 287, startPoint y: 349, endPoint x: 171, endPoint y: 304, distance: 124.7
click at [171, 304] on div "JATEN COLLIN DIMSDALE 00883231529 Composer/Author JESSE HAMPTON -- Composer/Aut…" at bounding box center [525, 326] width 731 height 68
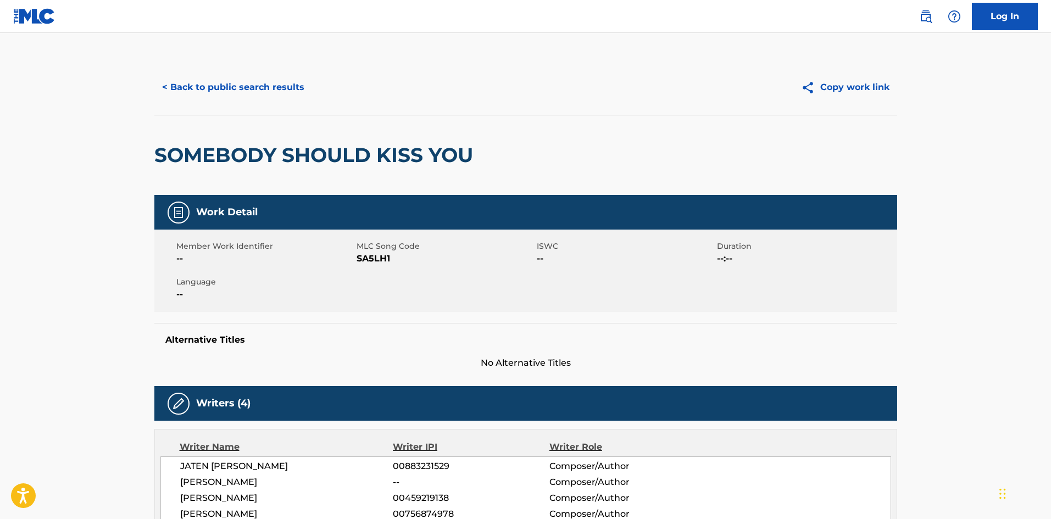
scroll to position [0, 0]
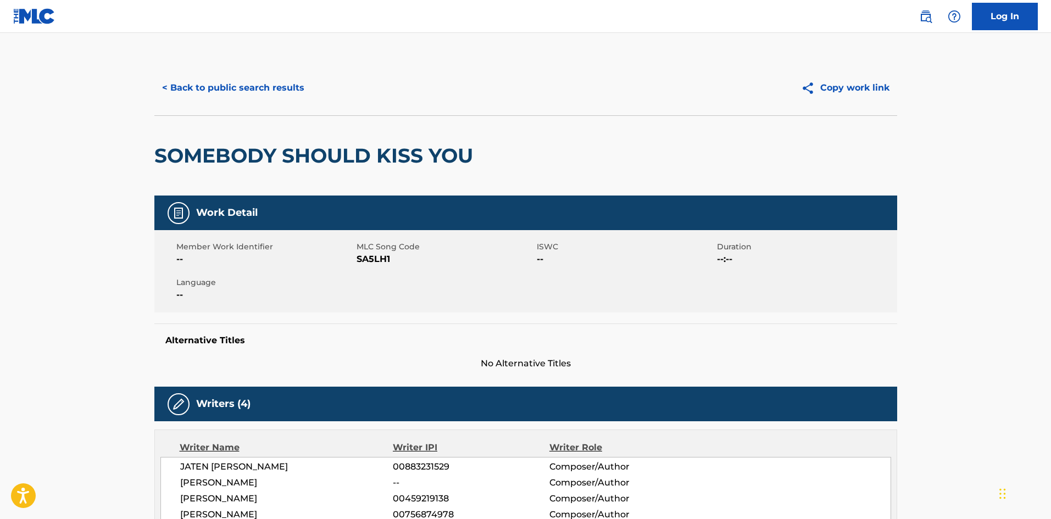
click at [219, 80] on button "< Back to public search results" at bounding box center [233, 87] width 158 height 27
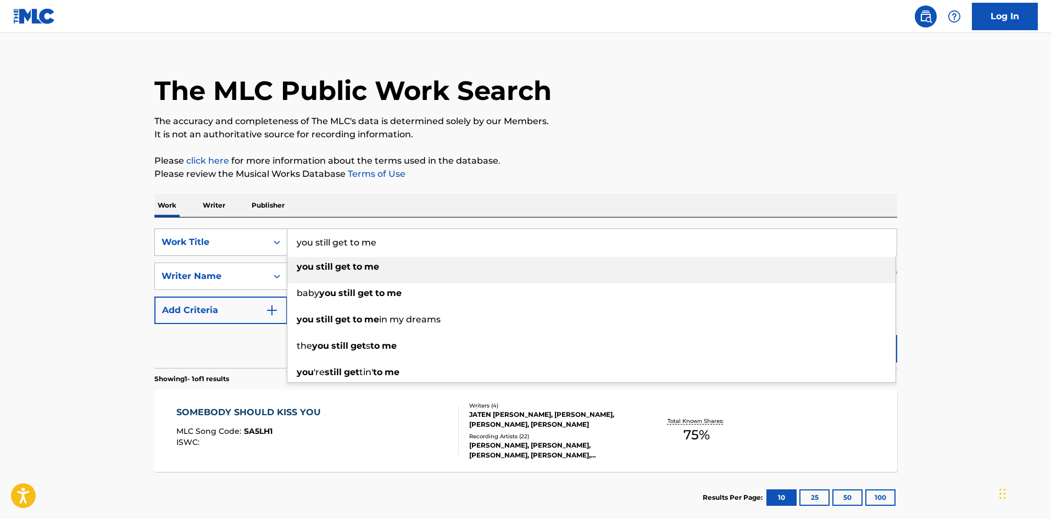
drag, startPoint x: 397, startPoint y: 238, endPoint x: 181, endPoint y: 252, distance: 215.8
click at [181, 252] on div "SearchWithCriteriab9b8b90b-7469-46e8-939c-eea260abd683 Work Title you still get…" at bounding box center [525, 242] width 743 height 27
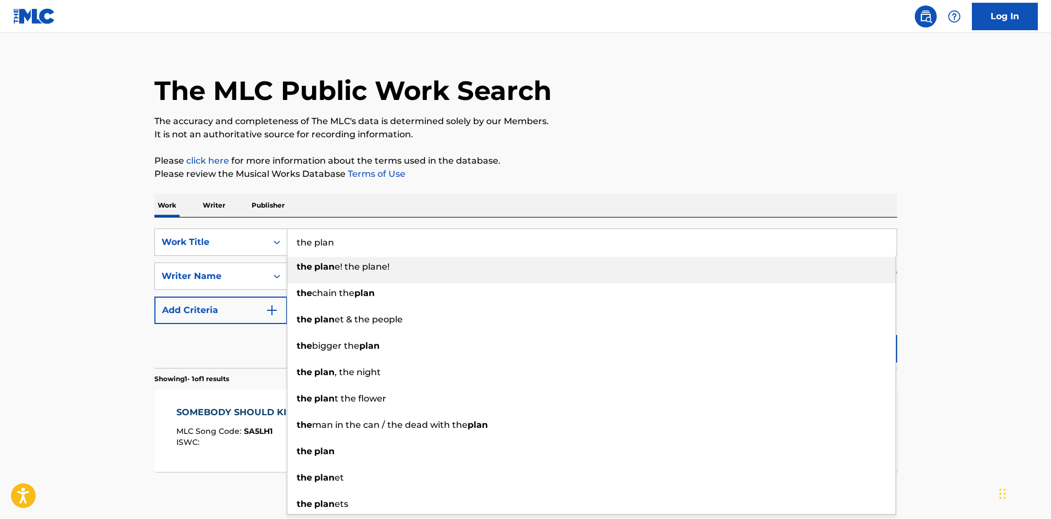
type input "the plan"
click at [642, 177] on p "Please review the Musical Works Database Terms of Use" at bounding box center [525, 174] width 743 height 13
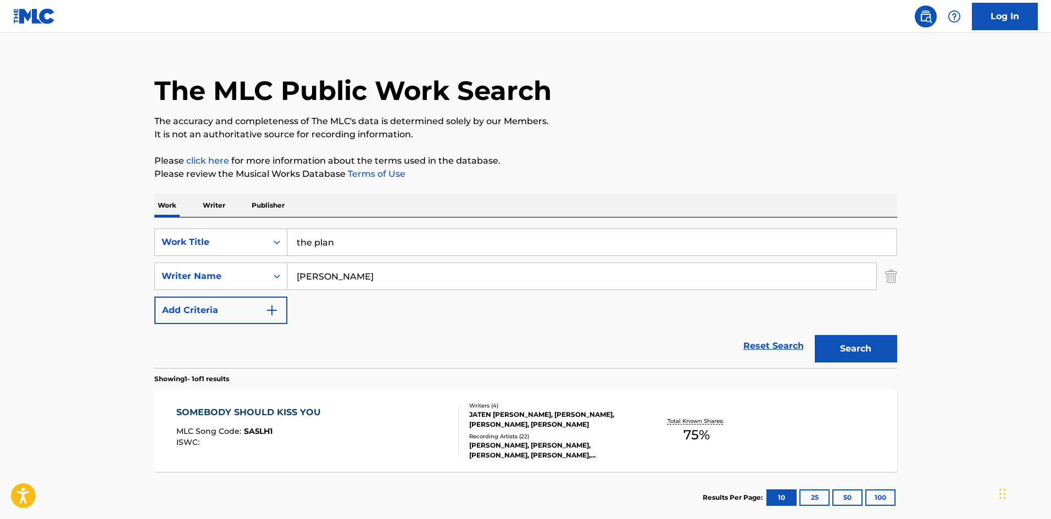
click at [870, 340] on button "Search" at bounding box center [856, 348] width 82 height 27
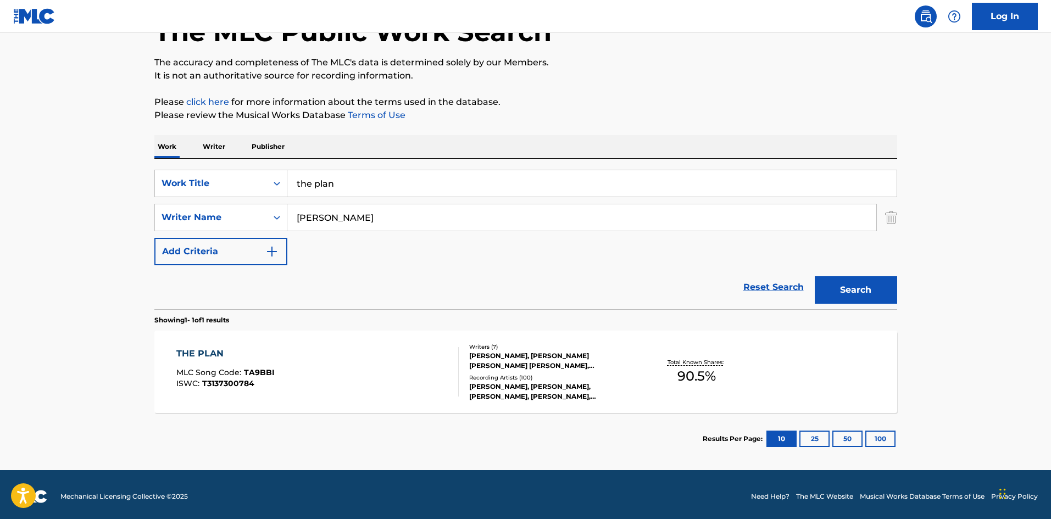
scroll to position [79, 0]
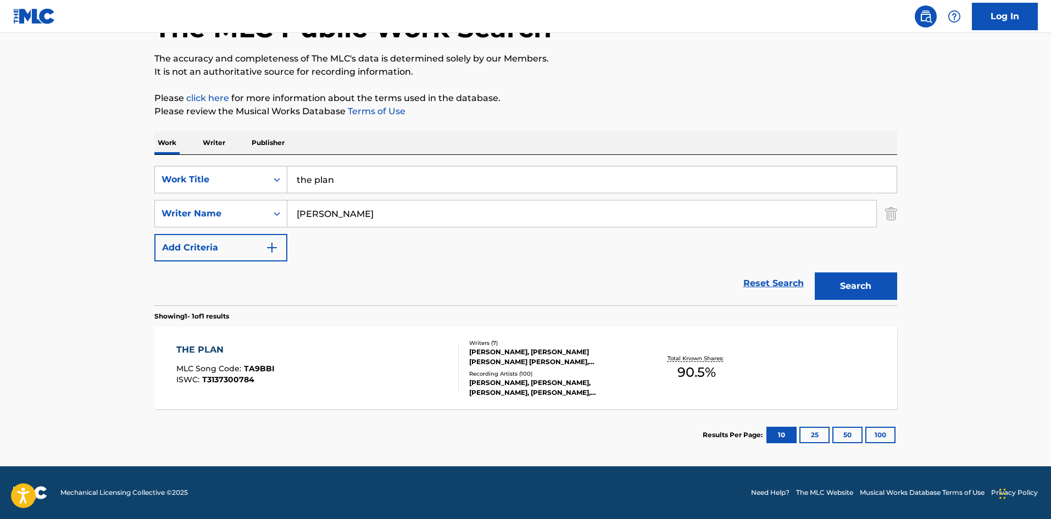
click at [214, 346] on div "THE PLAN" at bounding box center [225, 349] width 98 height 13
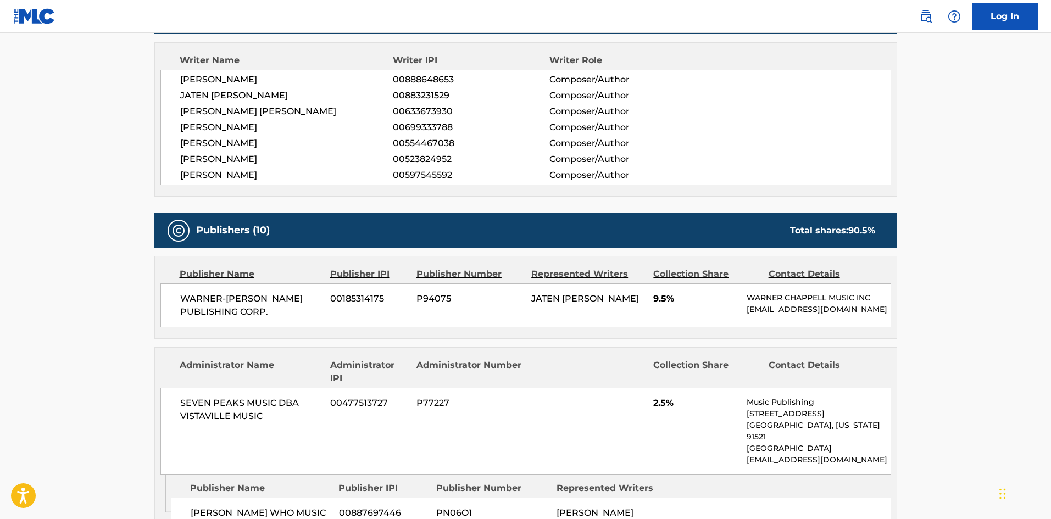
scroll to position [330, 0]
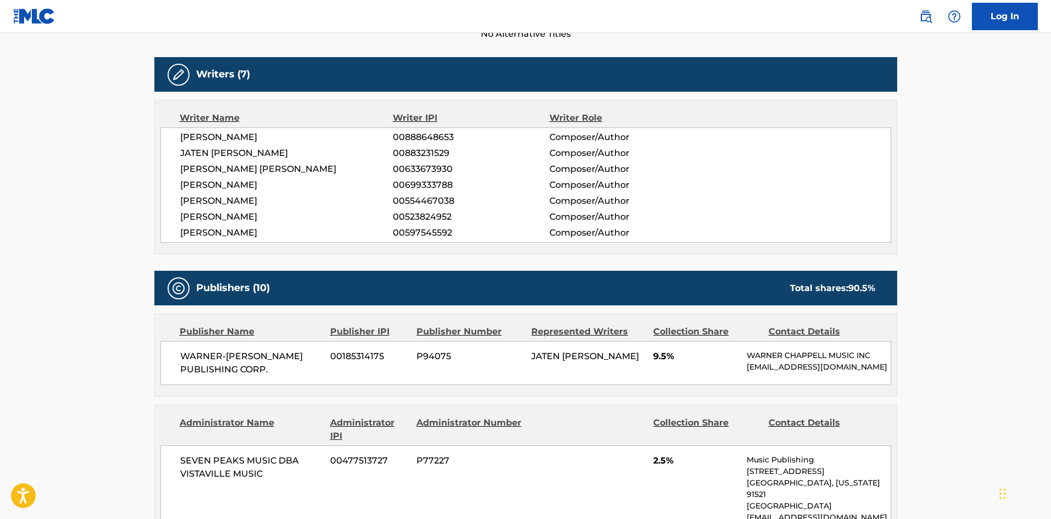
drag, startPoint x: 309, startPoint y: 230, endPoint x: 163, endPoint y: 142, distance: 170.5
click at [163, 142] on div "JESSE LEE HAMPTON 00888648653 Composer/Author JATEN COLLIN DIMSDALE 00883231529…" at bounding box center [525, 184] width 731 height 115
copy div "JESSE LEE HAMPTON 00888648653 Composer/Author JATEN COLLIN DIMSDALE 00883231529…"
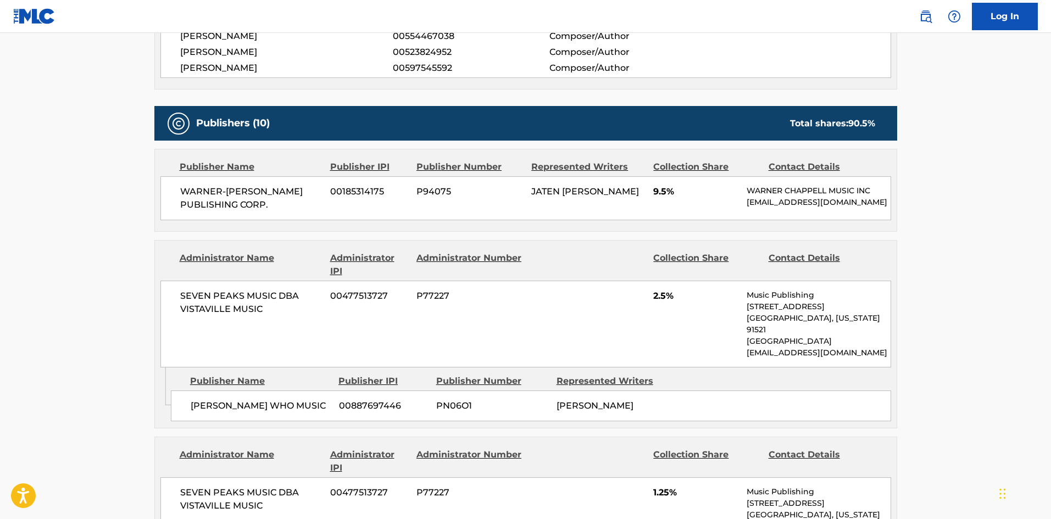
scroll to position [549, 0]
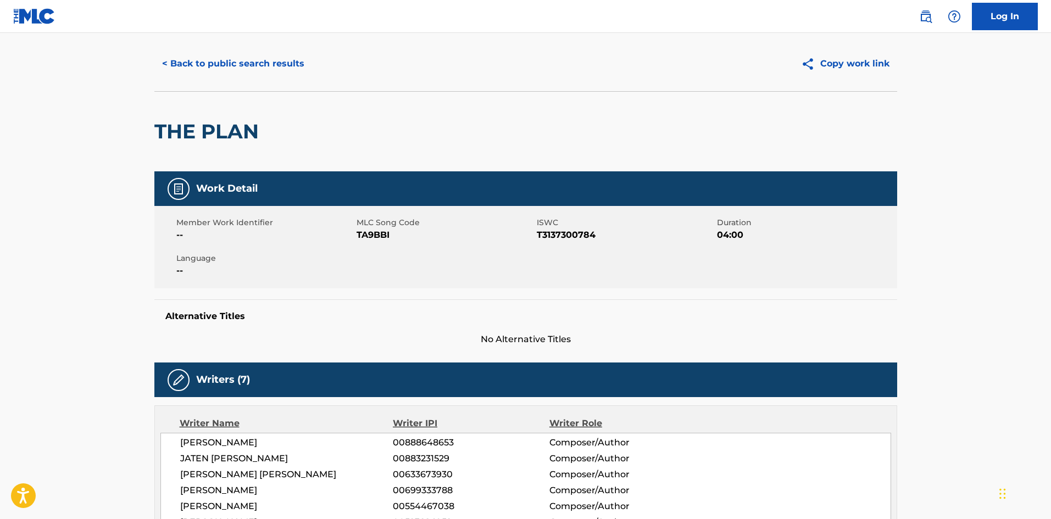
scroll to position [0, 0]
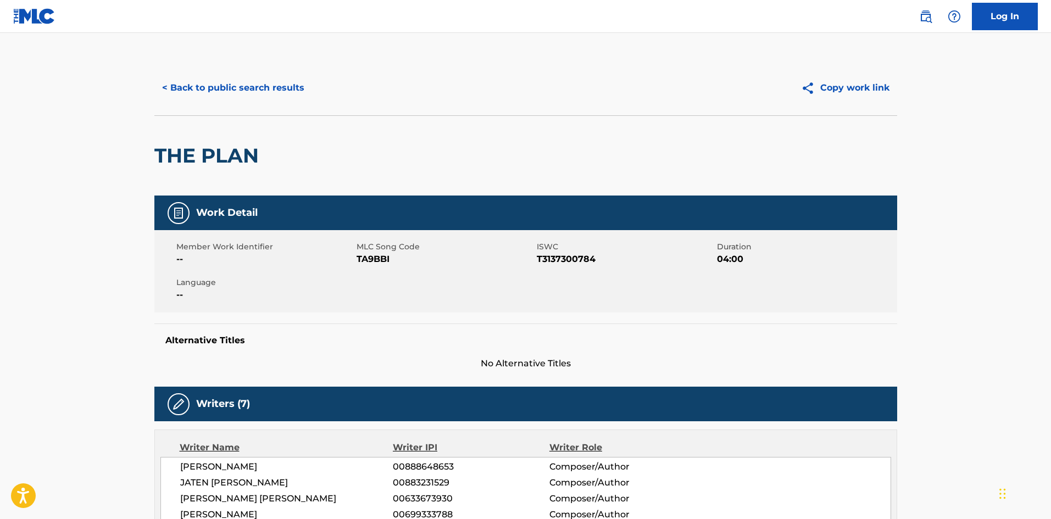
click at [254, 95] on button "< Back to public search results" at bounding box center [233, 87] width 158 height 27
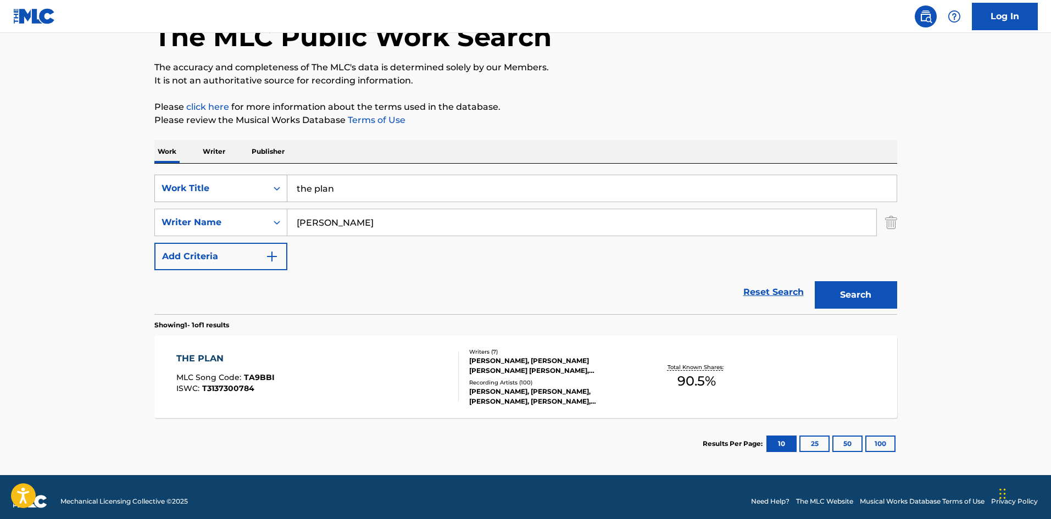
scroll to position [71, 0]
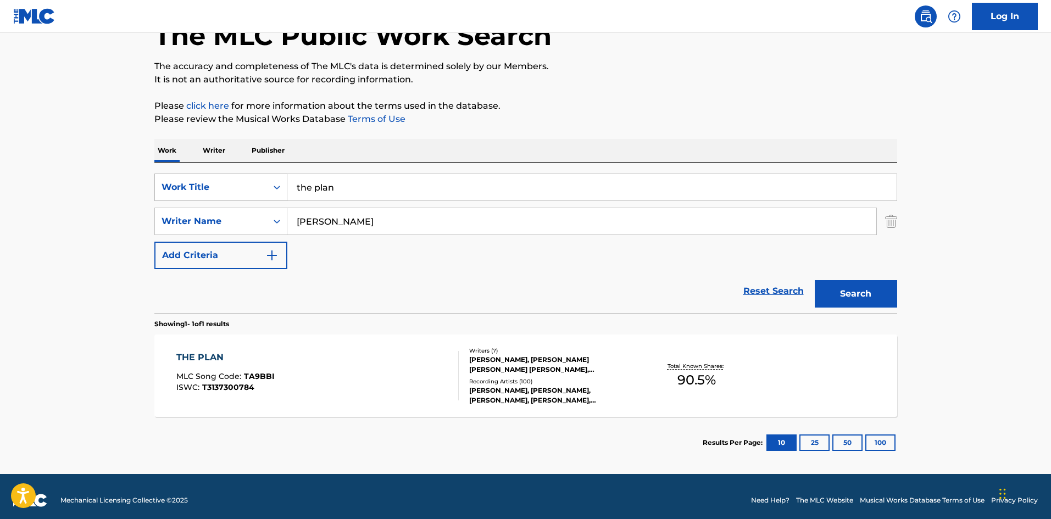
drag, startPoint x: 357, startPoint y: 187, endPoint x: 225, endPoint y: 177, distance: 132.2
click at [233, 179] on div "SearchWithCriteriab9b8b90b-7469-46e8-939c-eea260abd683 Work Title the plan" at bounding box center [525, 187] width 743 height 27
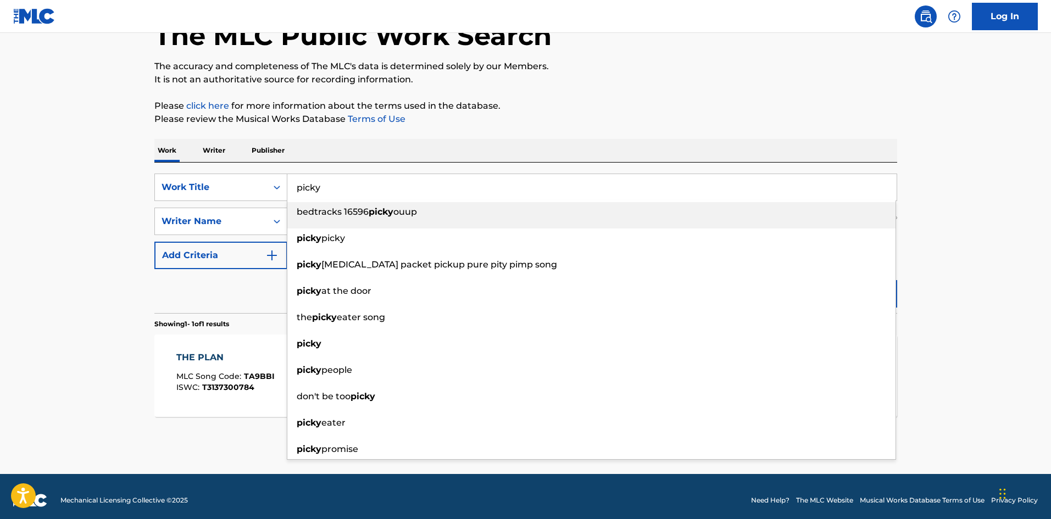
type input "picky"
click at [711, 101] on p "Please click here for more information about the terms used in the database." at bounding box center [525, 105] width 743 height 13
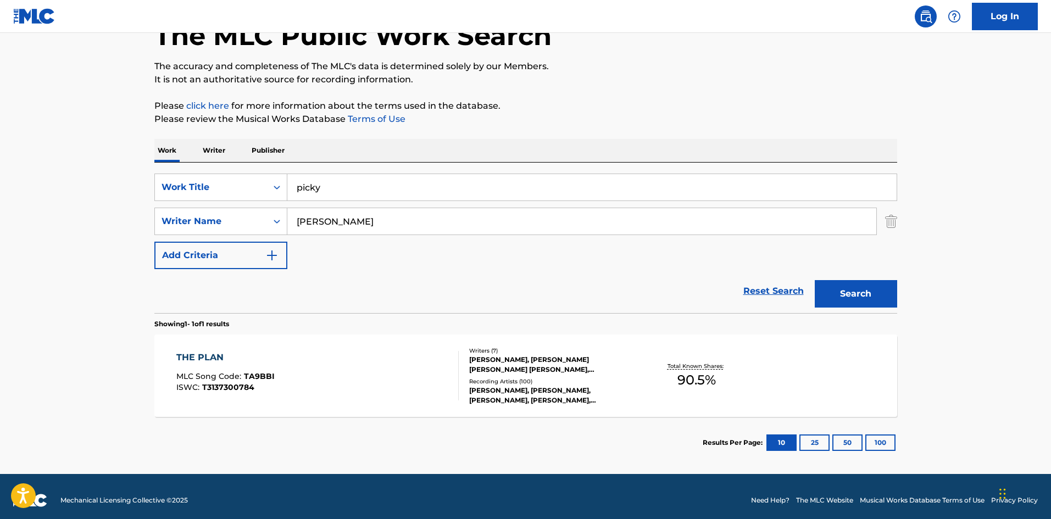
click at [862, 296] on button "Search" at bounding box center [856, 293] width 82 height 27
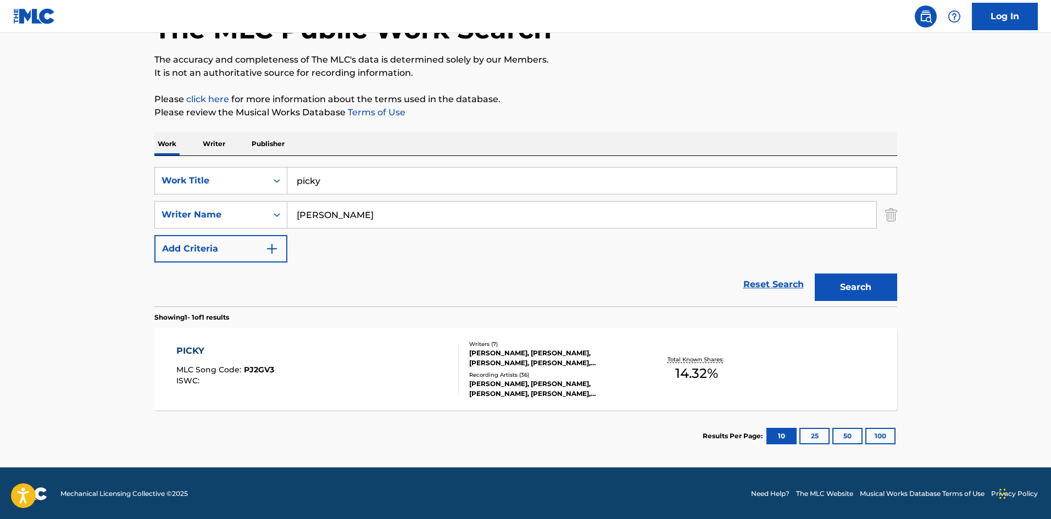
scroll to position [79, 0]
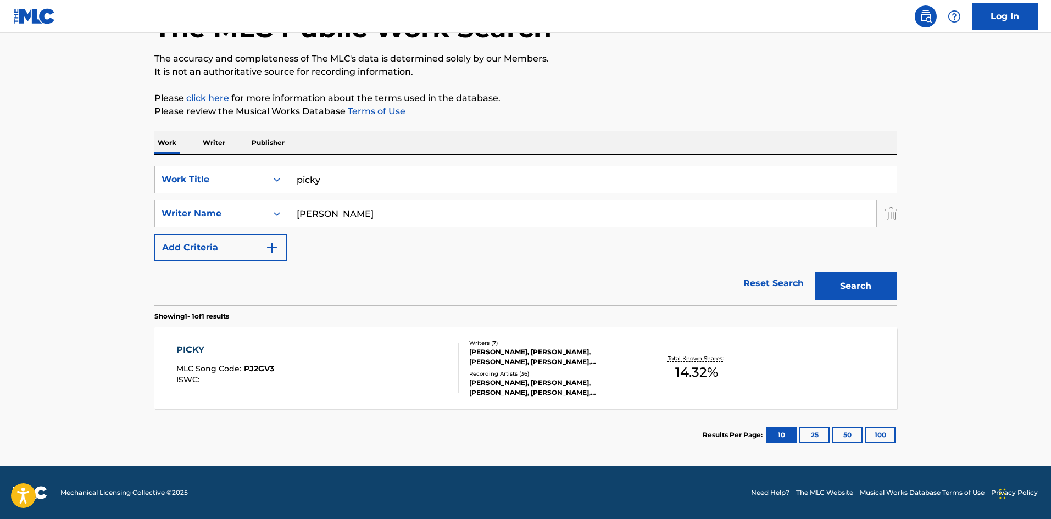
click at [181, 352] on div "PICKY" at bounding box center [225, 349] width 98 height 13
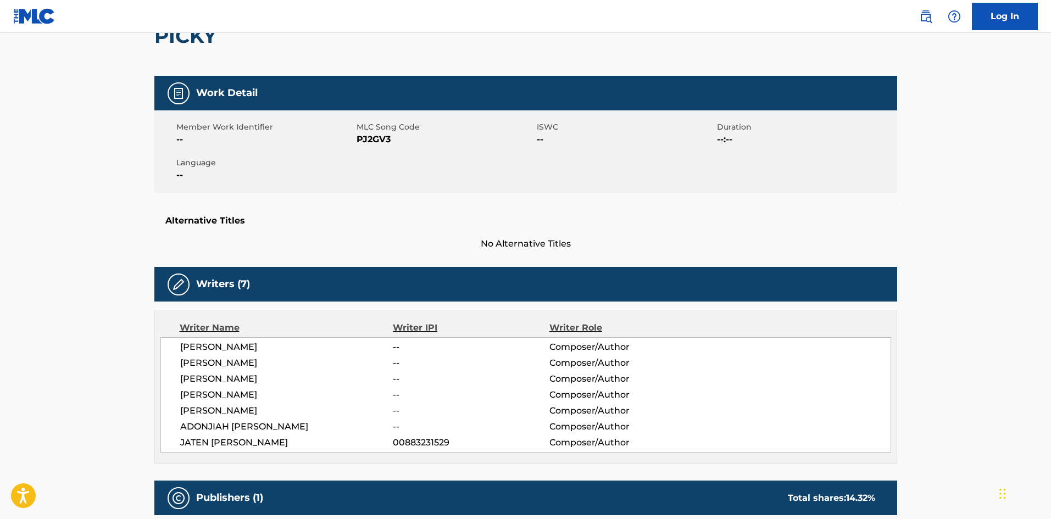
scroll to position [275, 0]
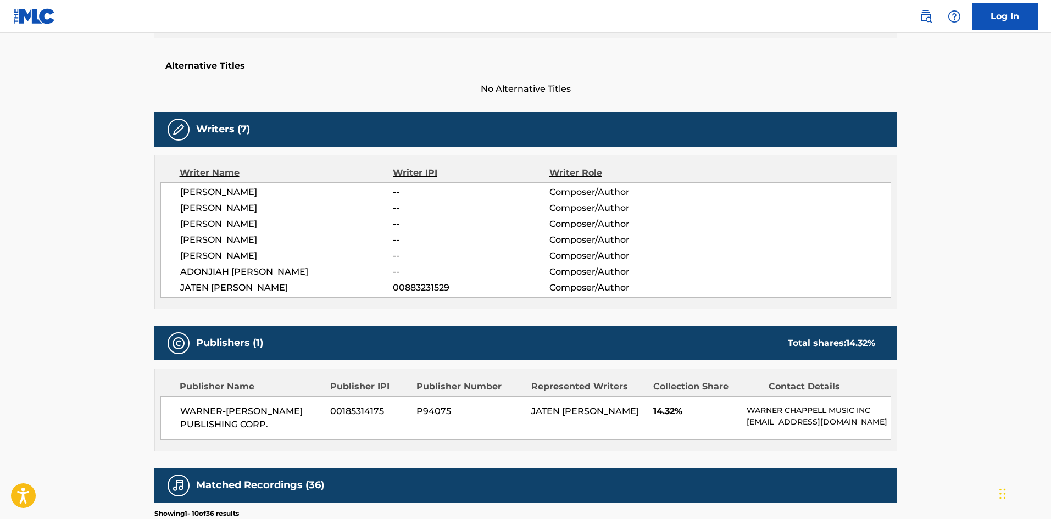
drag, startPoint x: 305, startPoint y: 286, endPoint x: 159, endPoint y: 165, distance: 189.3
click at [159, 165] on div "Writer Name Writer IPI Writer Role CHRISTOFF SOLOMON -- Composer/Author NOAH SM…" at bounding box center [525, 232] width 743 height 154
click at [190, 209] on span "NOAH SMITH" at bounding box center [286, 208] width 213 height 13
drag, startPoint x: 299, startPoint y: 288, endPoint x: 165, endPoint y: 183, distance: 170.2
click at [165, 183] on div "CHRISTOFF SOLOMON -- Composer/Author NOAH SMITH -- Composer/Author LEE ROUSE --…" at bounding box center [525, 239] width 731 height 115
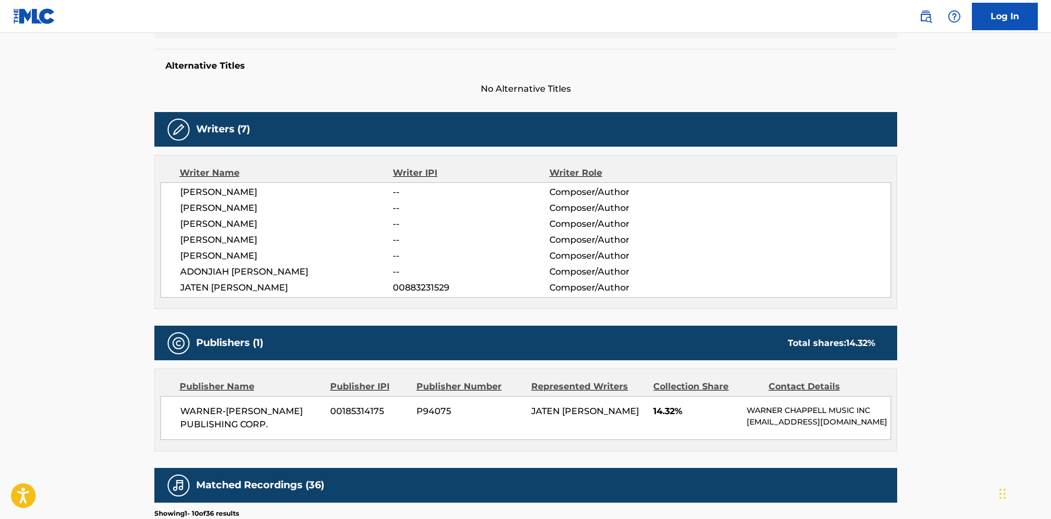
copy div "CHRISTOFF SOLOMON -- Composer/Author NOAH SMITH -- Composer/Author LEE ROUSE --…"
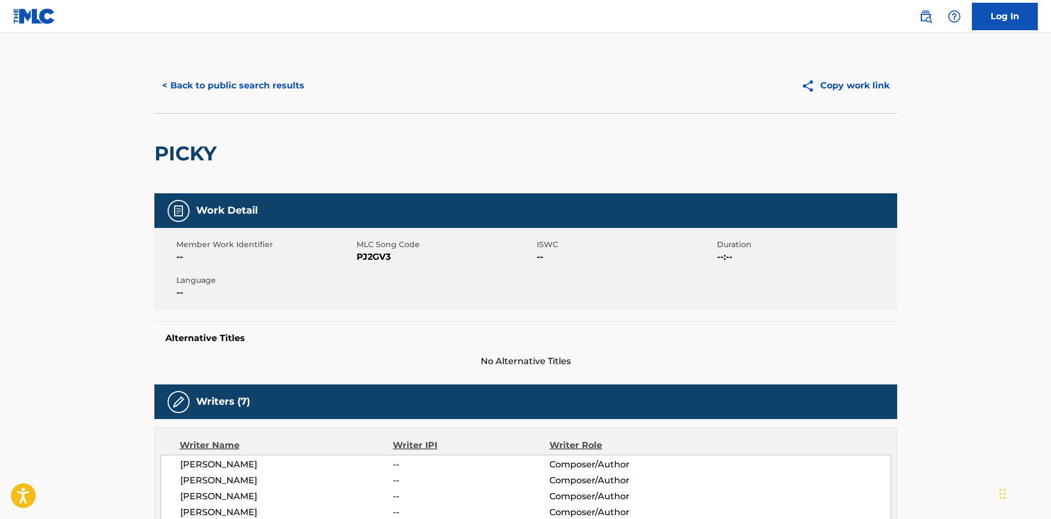
scroll to position [0, 0]
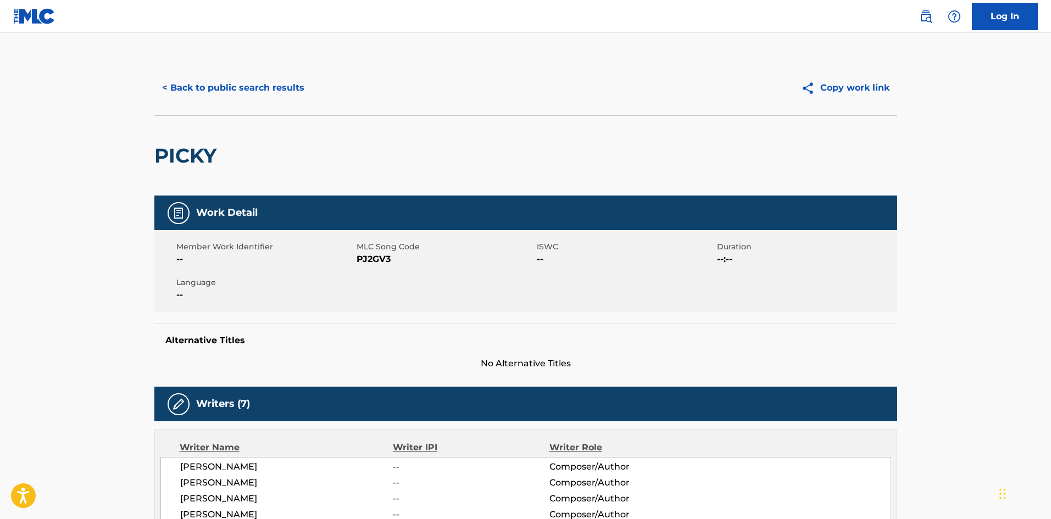
click at [242, 97] on button "< Back to public search results" at bounding box center [233, 87] width 158 height 27
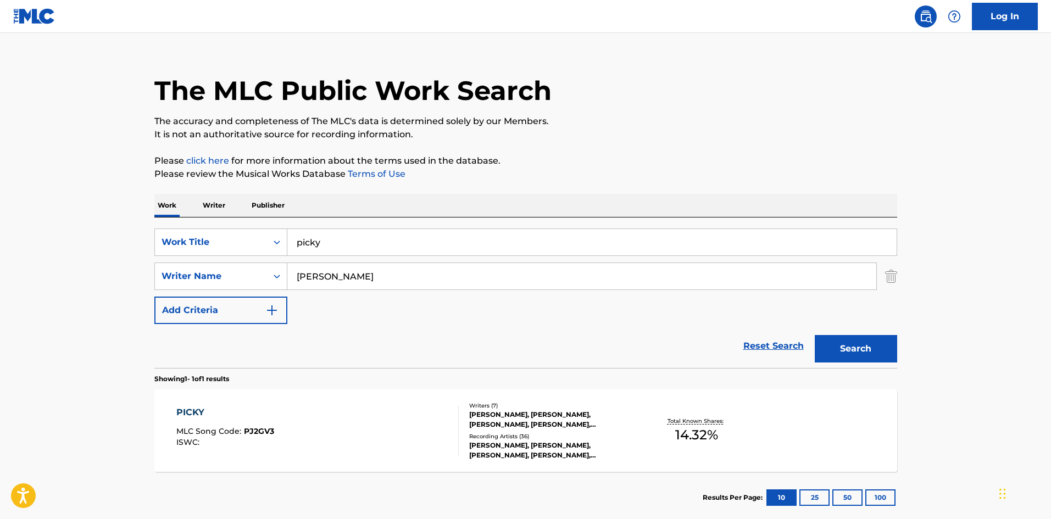
drag, startPoint x: 381, startPoint y: 240, endPoint x: 210, endPoint y: 226, distance: 171.9
click at [226, 227] on div "SearchWithCriteriab9b8b90b-7469-46e8-939c-eea260abd683 Work Title picky SearchW…" at bounding box center [525, 293] width 743 height 151
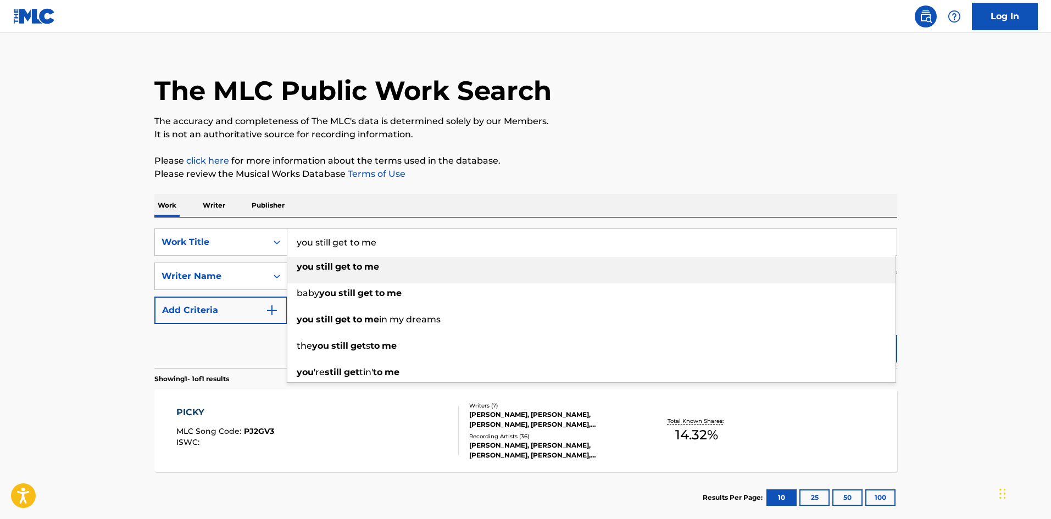
type input "you still get to me"
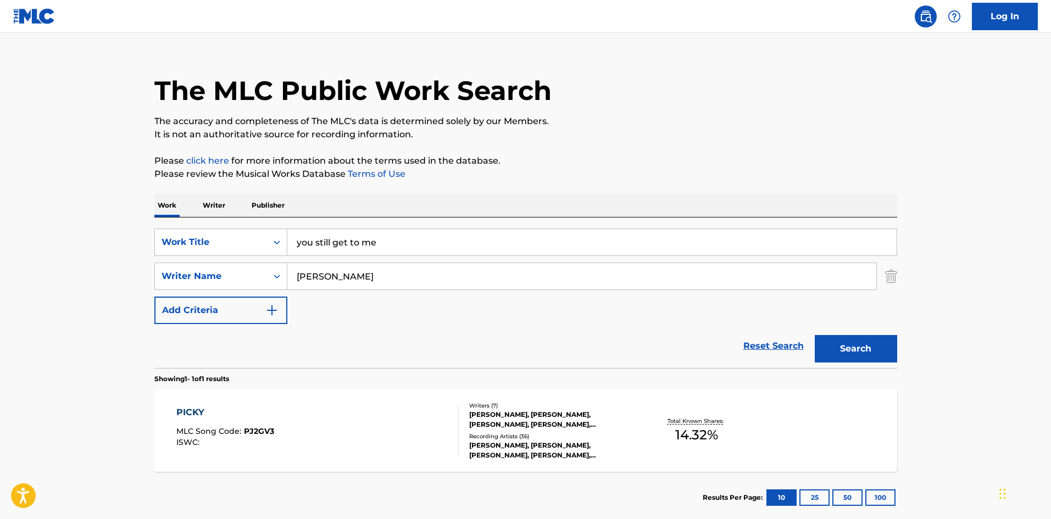
click at [591, 174] on p "Please review the Musical Works Database Terms of Use" at bounding box center [525, 174] width 743 height 13
click at [866, 356] on button "Search" at bounding box center [856, 348] width 82 height 27
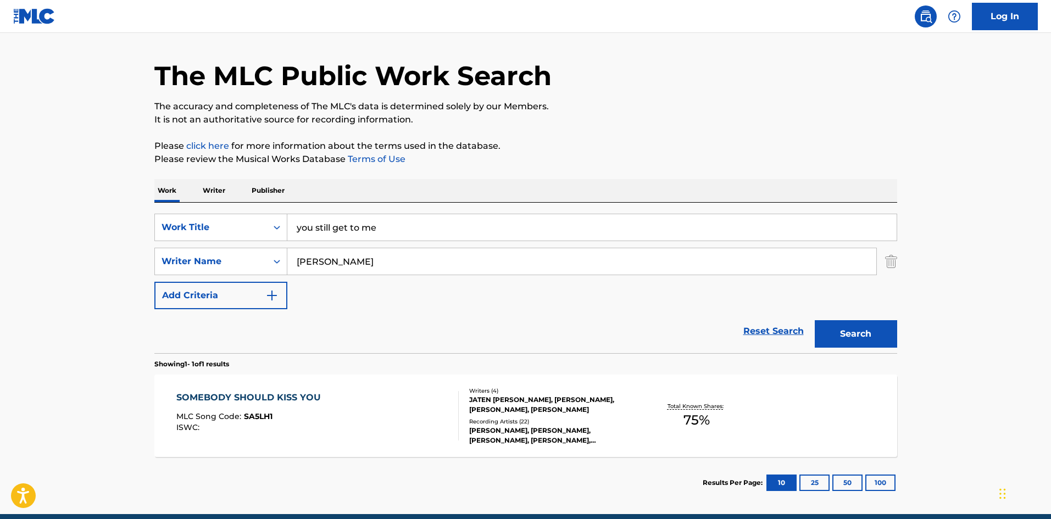
scroll to position [55, 0]
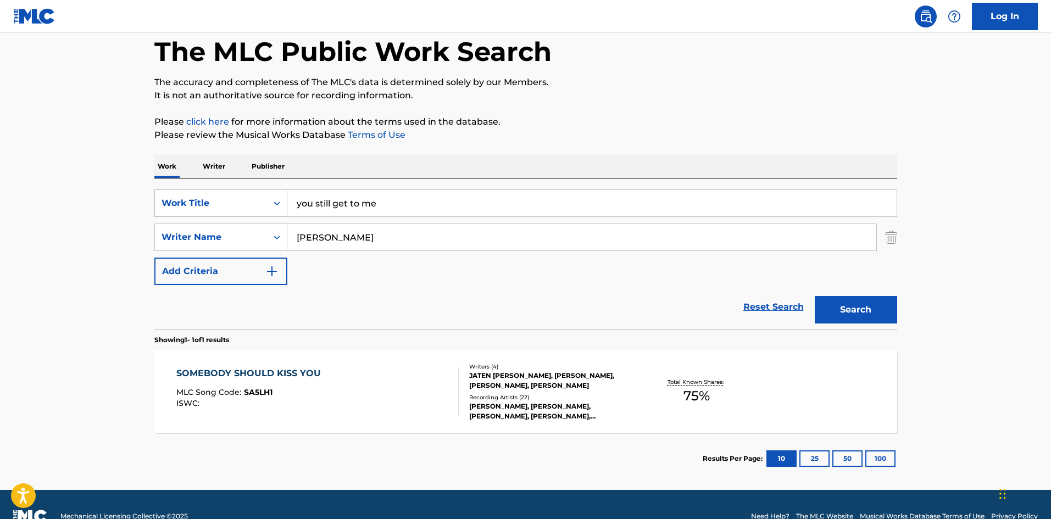
drag, startPoint x: 375, startPoint y: 240, endPoint x: 187, endPoint y: 213, distance: 189.8
click at [193, 213] on div "SearchWithCriteriab9b8b90b-7469-46e8-939c-eea260abd683 Work Title you still get…" at bounding box center [525, 238] width 743 height 96
click at [887, 233] on img "Search Form" at bounding box center [891, 237] width 12 height 27
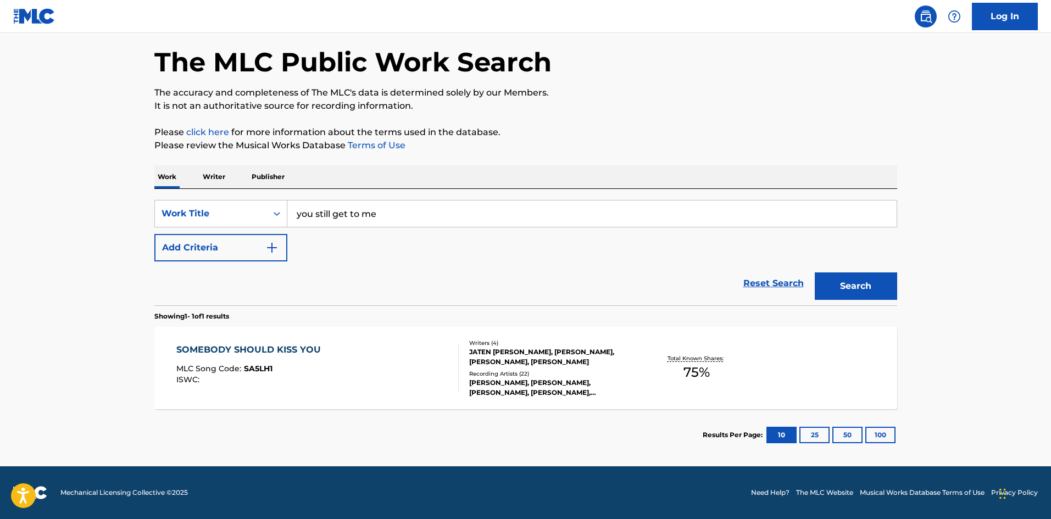
scroll to position [44, 0]
click at [866, 275] on button "Search" at bounding box center [856, 285] width 82 height 27
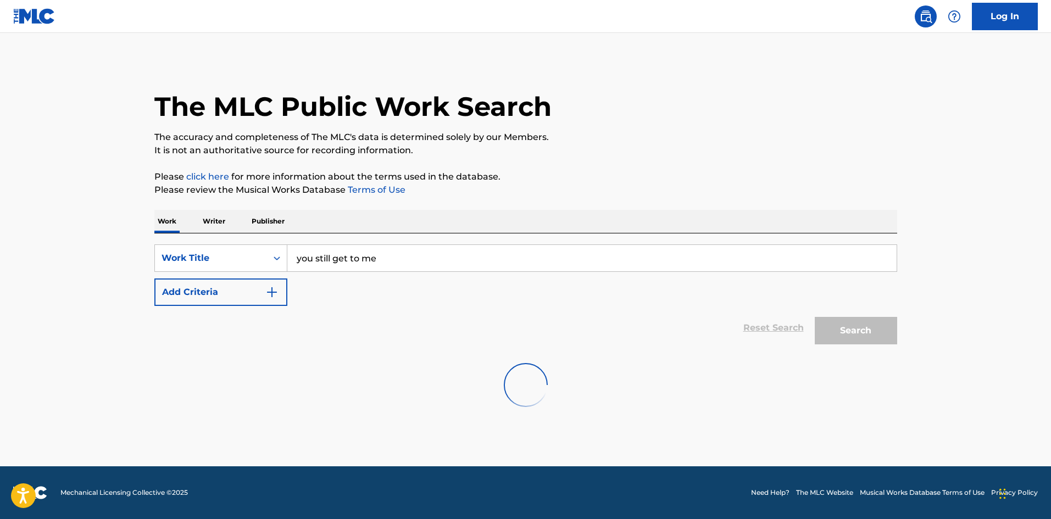
scroll to position [0, 0]
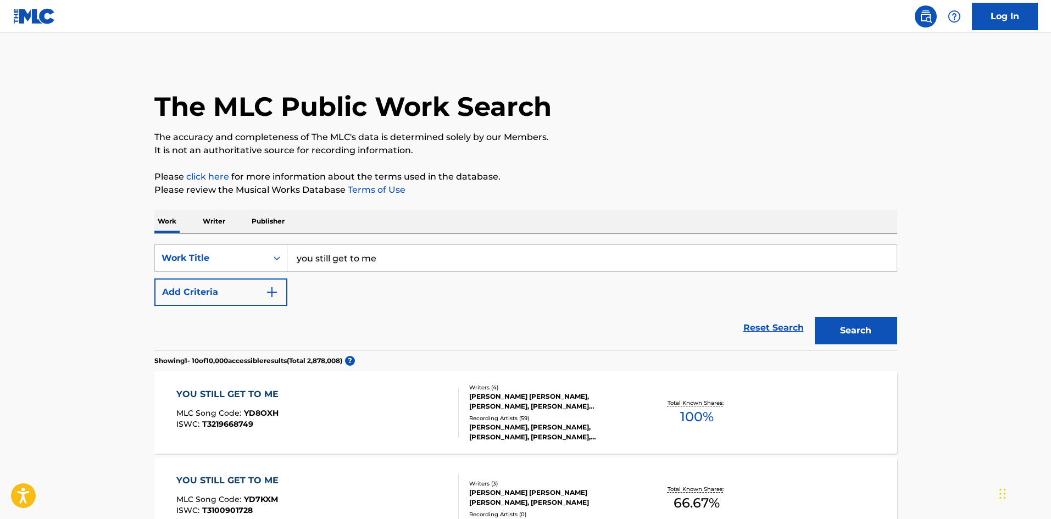
click at [249, 392] on div "YOU STILL GET TO ME" at bounding box center [230, 394] width 108 height 13
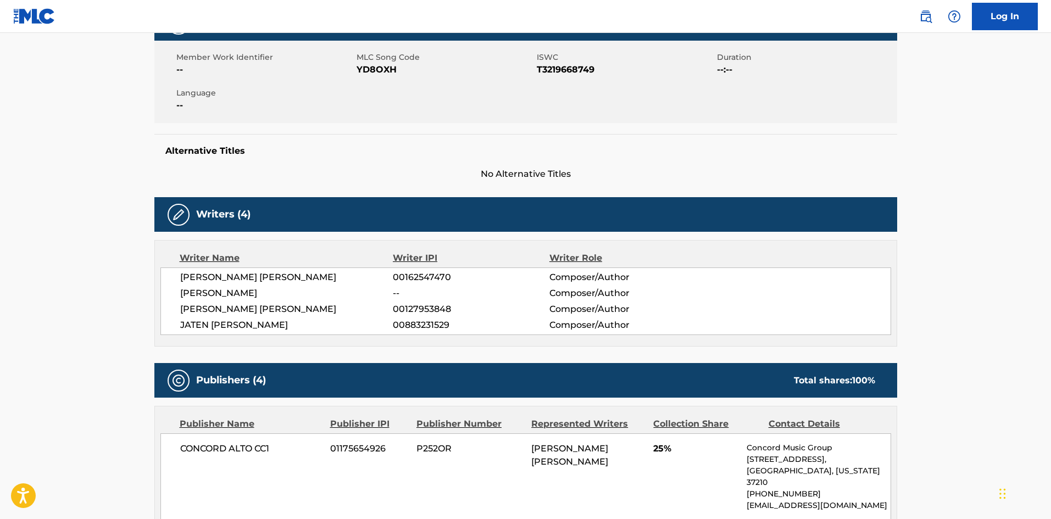
scroll to position [55, 0]
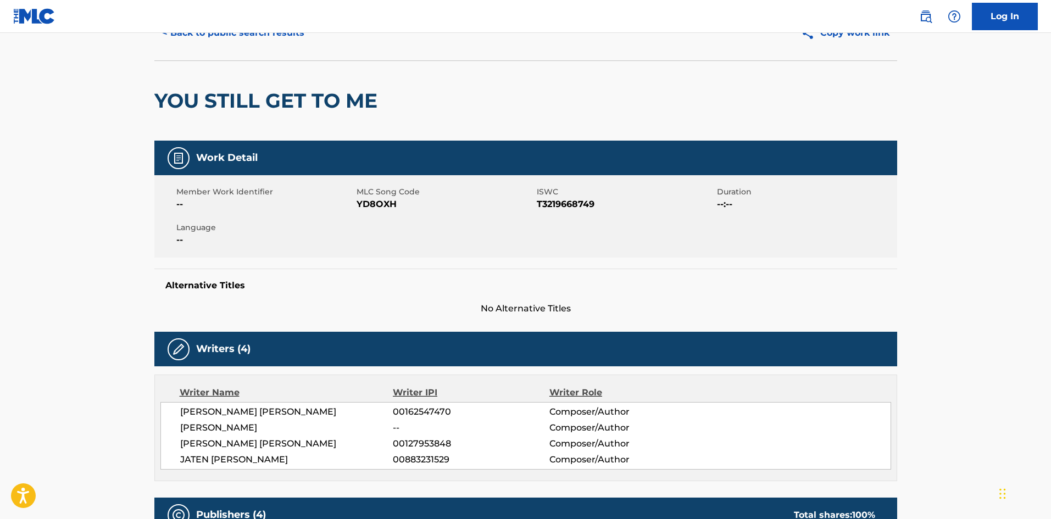
drag, startPoint x: 309, startPoint y: 460, endPoint x: 177, endPoint y: 415, distance: 139.1
click at [177, 415] on div "STUART JOHN CRICHTON 00162547470 Composer/Author SEAN DOUGLAS -- Composer/Autho…" at bounding box center [525, 436] width 731 height 68
copy div "STUART JOHN CRICHTON 00162547470 Composer/Author SEAN DOUGLAS -- Composer/Autho…"
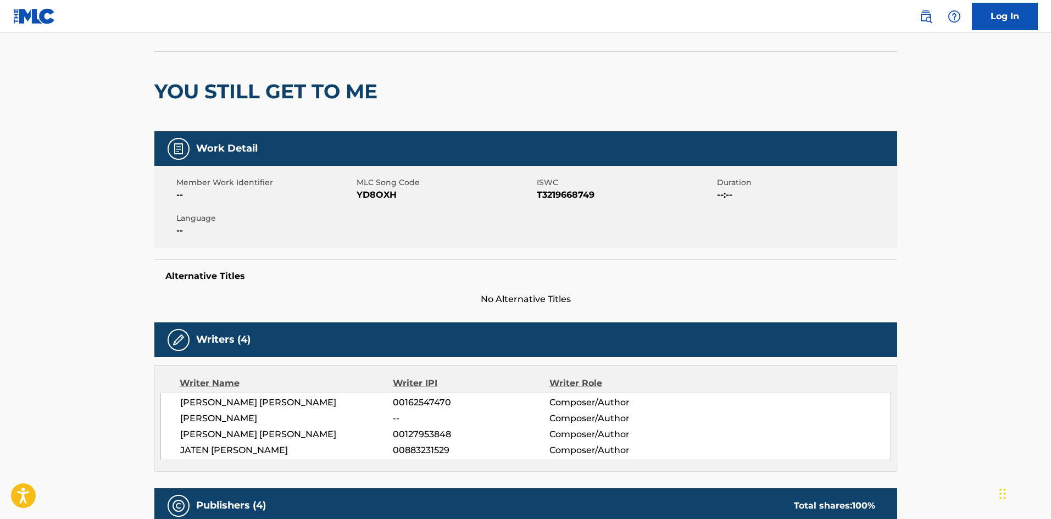
scroll to position [0, 0]
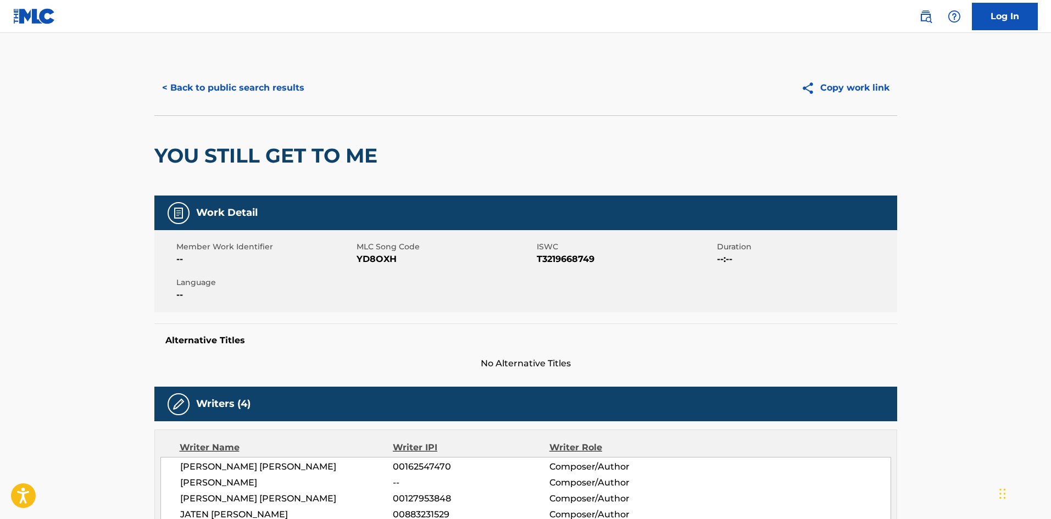
drag, startPoint x: 303, startPoint y: 98, endPoint x: 294, endPoint y: 87, distance: 13.3
click at [297, 89] on button "< Back to public search results" at bounding box center [233, 87] width 158 height 27
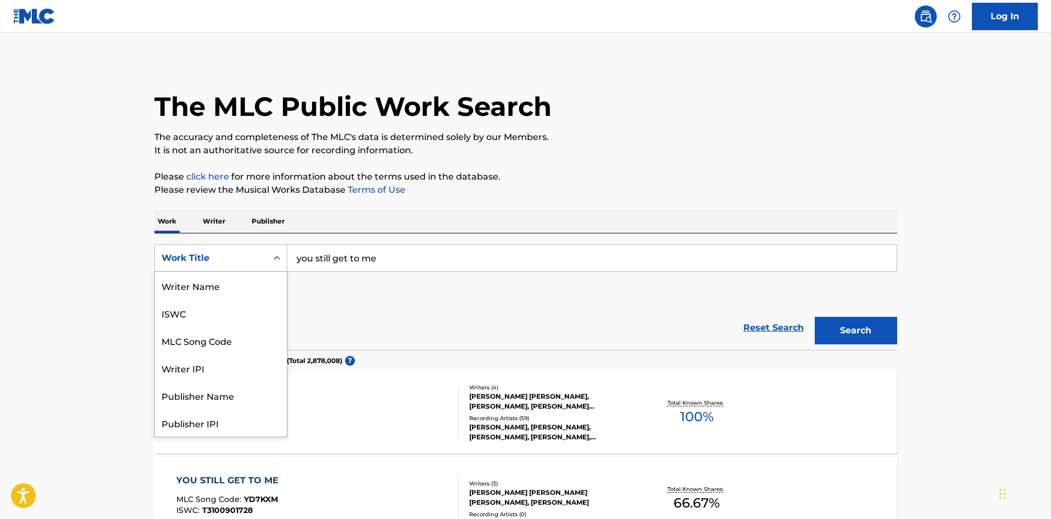
click at [252, 265] on div "Work Title" at bounding box center [211, 258] width 112 height 21
click at [210, 299] on div "Writer Name" at bounding box center [221, 285] width 132 height 27
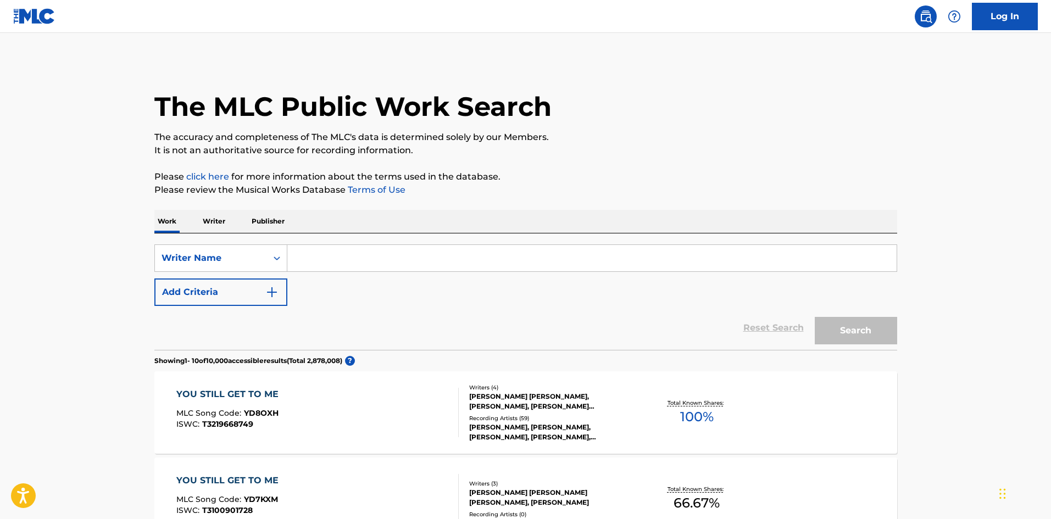
paste input "JESSE LEE HAMPTON"
type input "JESSE LEE HAMPTON"
click at [849, 319] on button "Search" at bounding box center [856, 330] width 82 height 27
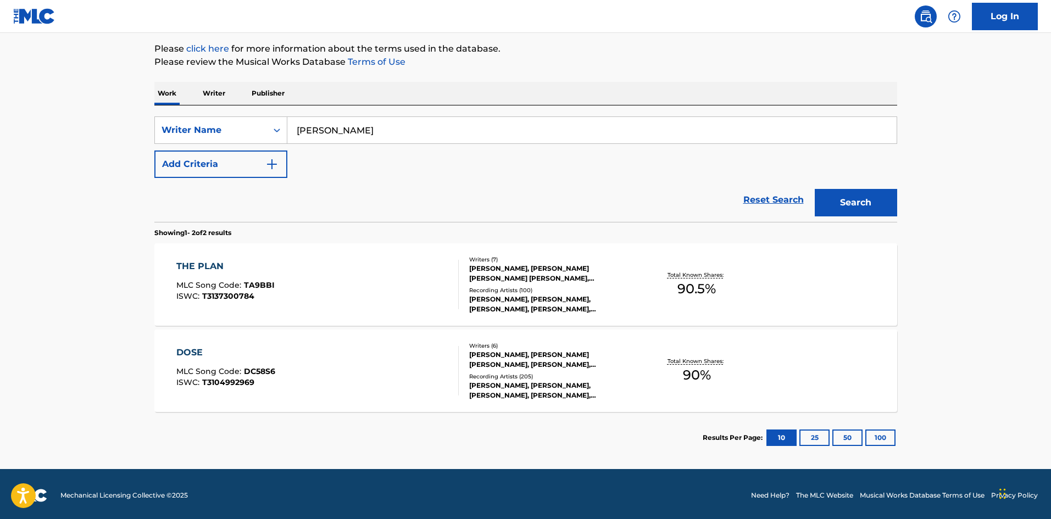
scroll to position [131, 0]
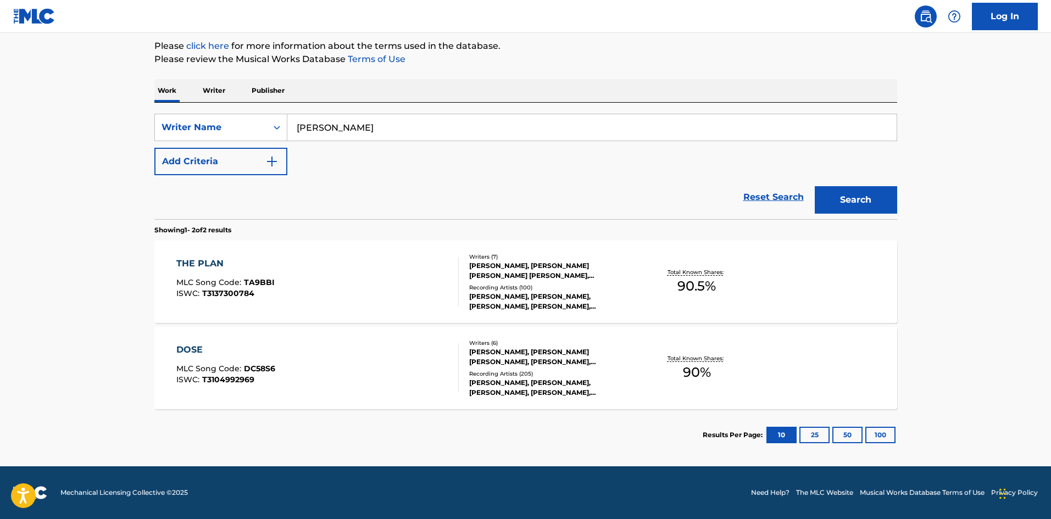
click at [338, 129] on input "JESSE LEE HAMPTON" at bounding box center [591, 127] width 609 height 26
click at [194, 346] on div "DOSE" at bounding box center [225, 349] width 99 height 13
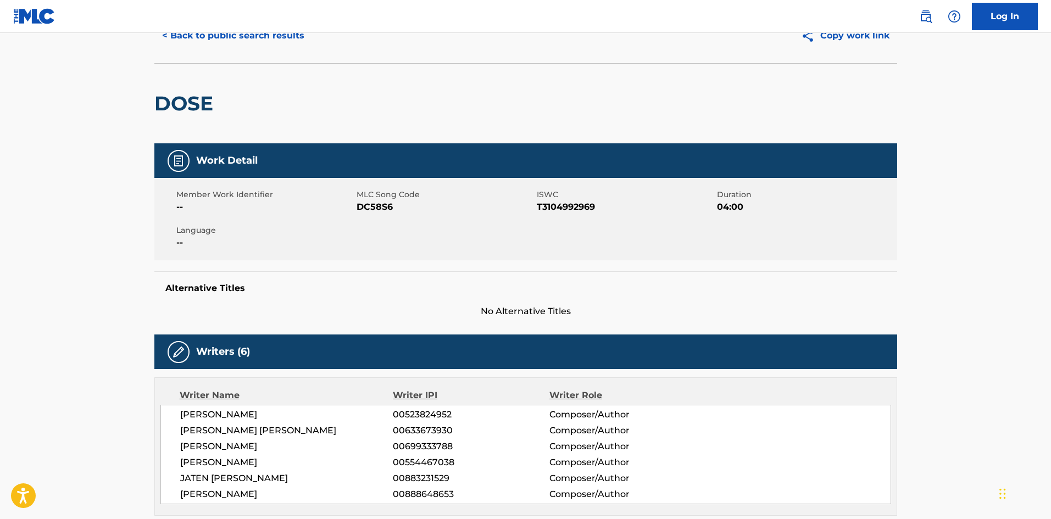
scroll to position [220, 0]
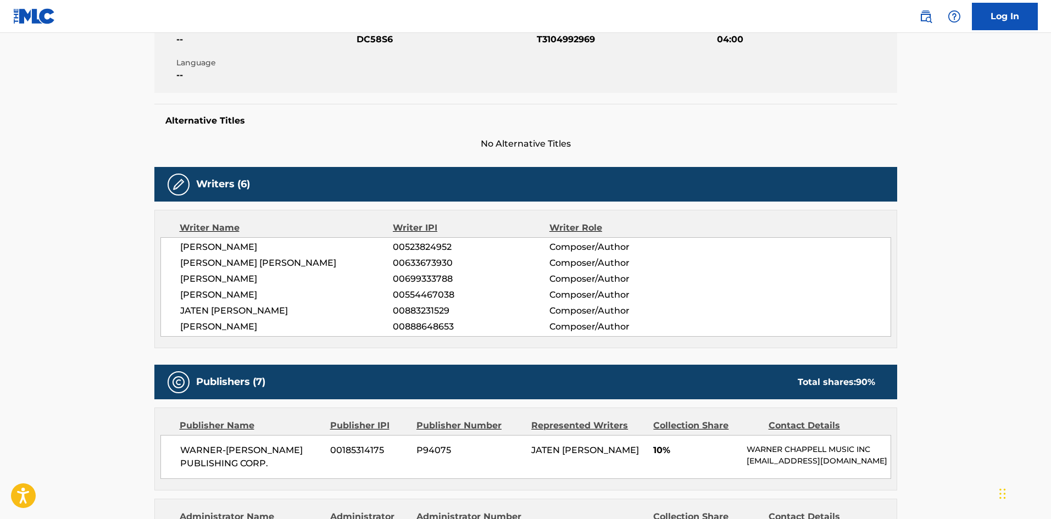
drag, startPoint x: 285, startPoint y: 330, endPoint x: 165, endPoint y: 246, distance: 145.9
click at [165, 246] on div "ALEXANDER IZQUIERDO 00523824952 Composer/Author JULIAN COLLIN BUNETTA 006336739…" at bounding box center [525, 286] width 731 height 99
copy div "ALEXANDER IZQUIERDO 00523824952 Composer/Author JULIAN COLLIN BUNETTA 006336739…"
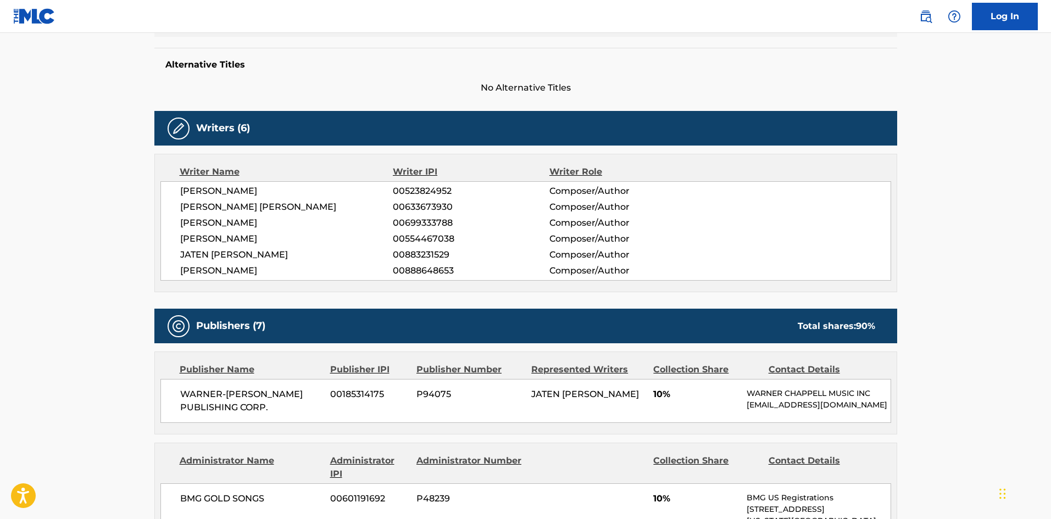
scroll to position [0, 0]
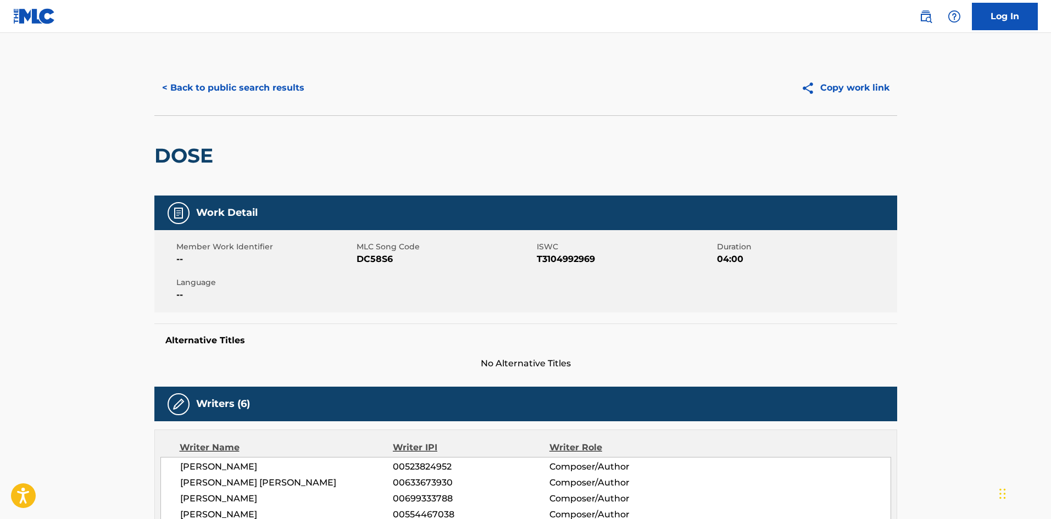
click at [219, 86] on button "< Back to public search results" at bounding box center [233, 87] width 158 height 27
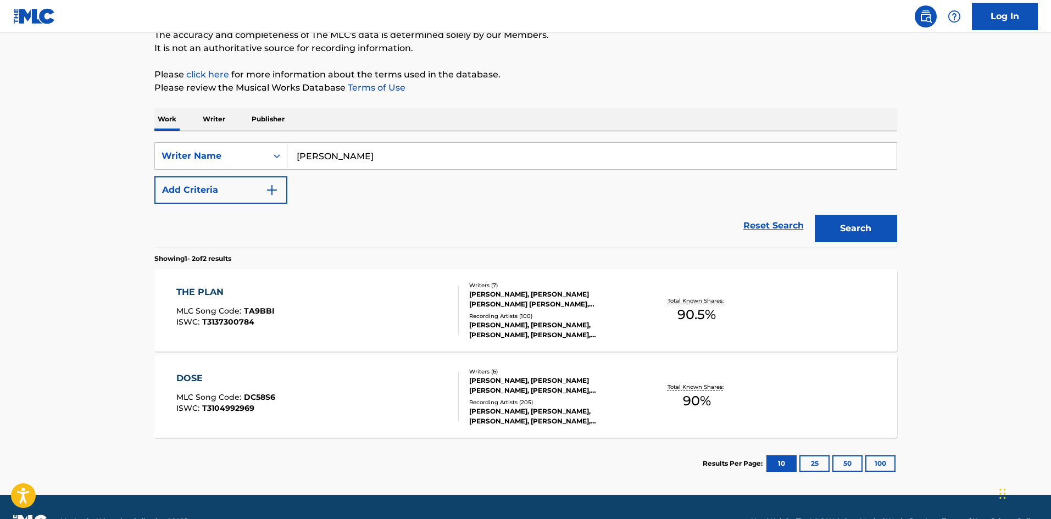
click at [338, 152] on input "JESSE LEE HAMPTON" at bounding box center [591, 156] width 609 height 26
type input "JESSE HAMPTON"
click at [849, 234] on button "Search" at bounding box center [856, 228] width 82 height 27
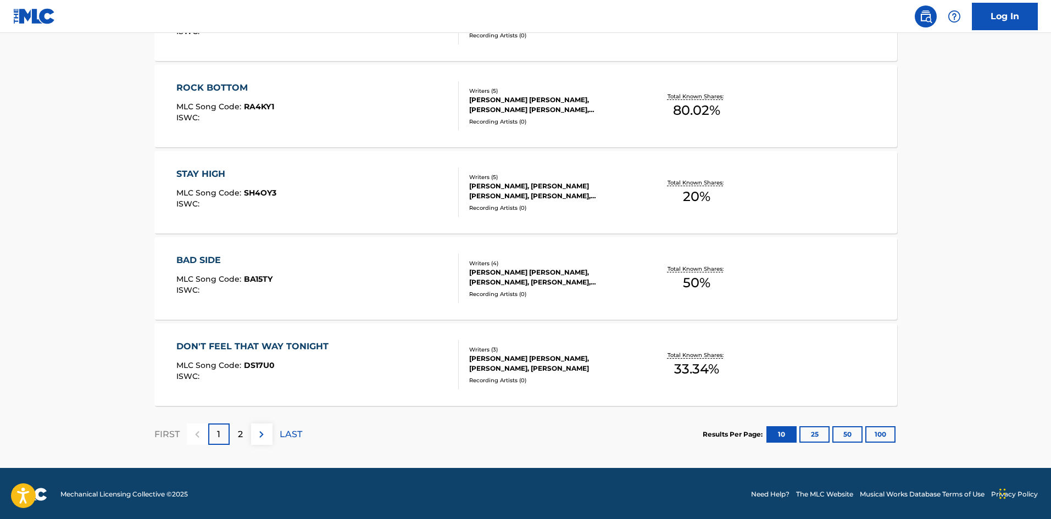
scroll to position [826, 0]
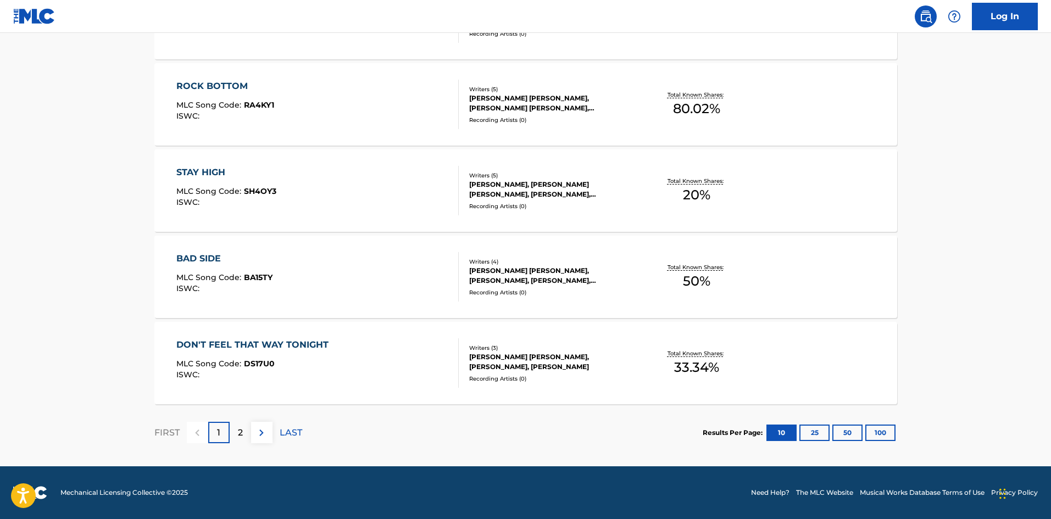
click at [811, 435] on button "25" at bounding box center [814, 433] width 30 height 16
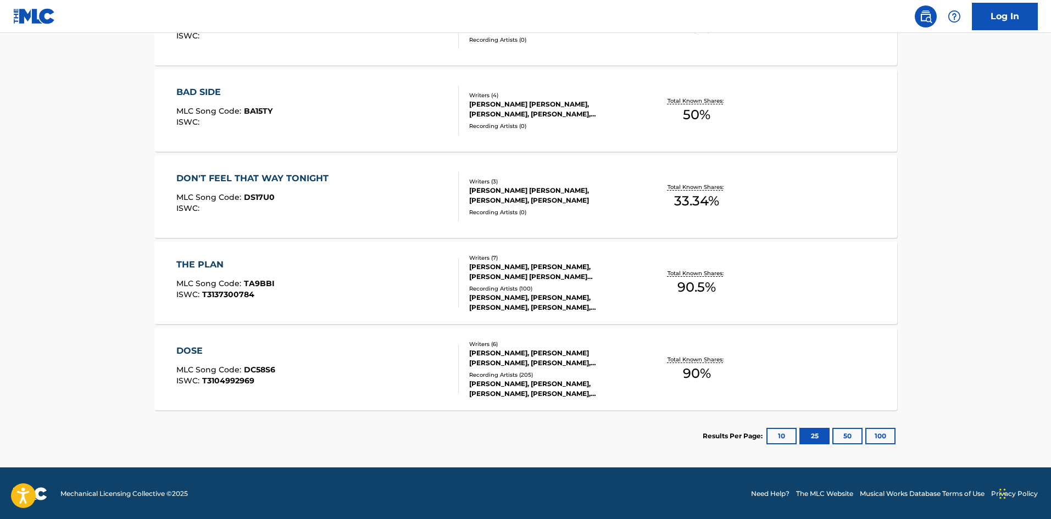
scroll to position [993, 0]
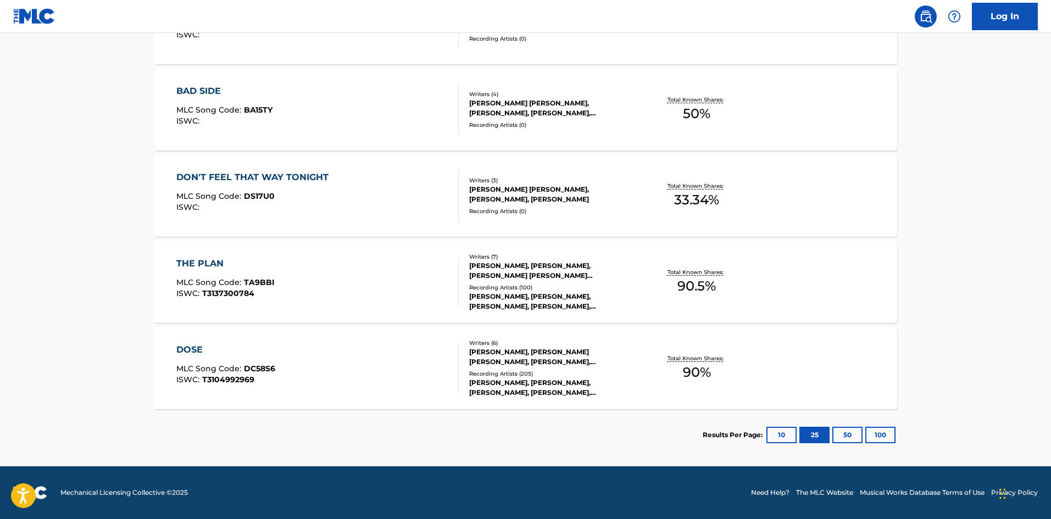
click at [882, 430] on button "100" at bounding box center [880, 435] width 30 height 16
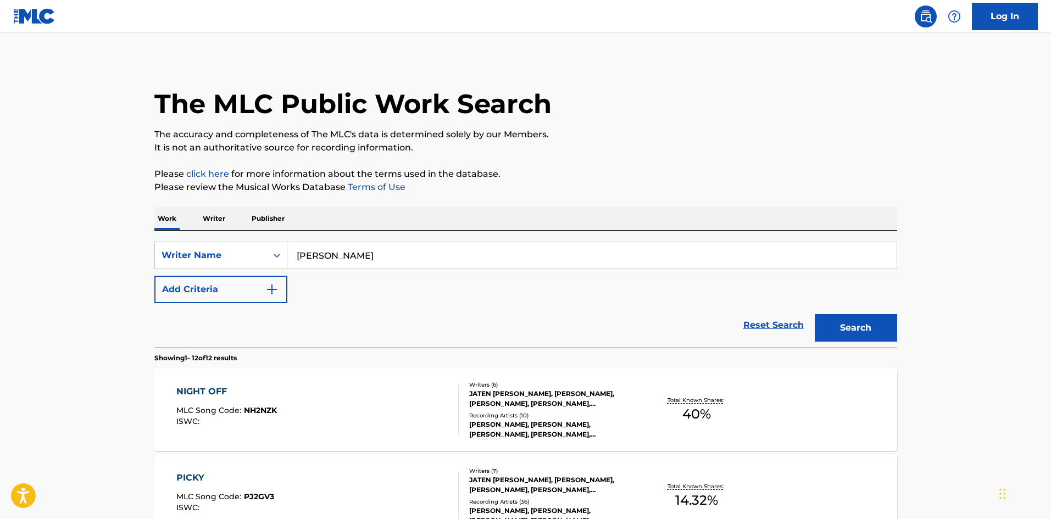
scroll to position [0, 0]
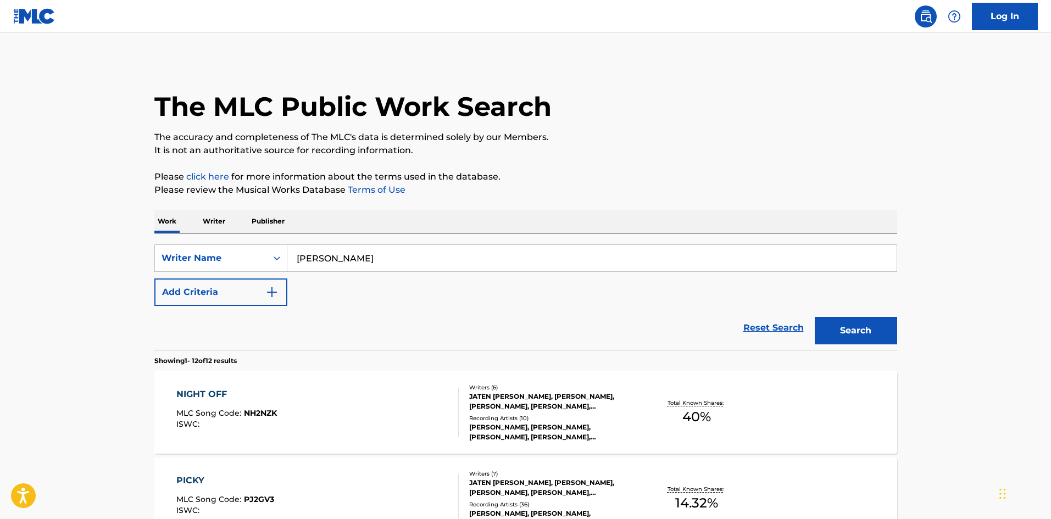
drag, startPoint x: 432, startPoint y: 260, endPoint x: 297, endPoint y: 259, distance: 135.7
click at [297, 259] on input "JESSE HAMPTON" at bounding box center [591, 258] width 609 height 26
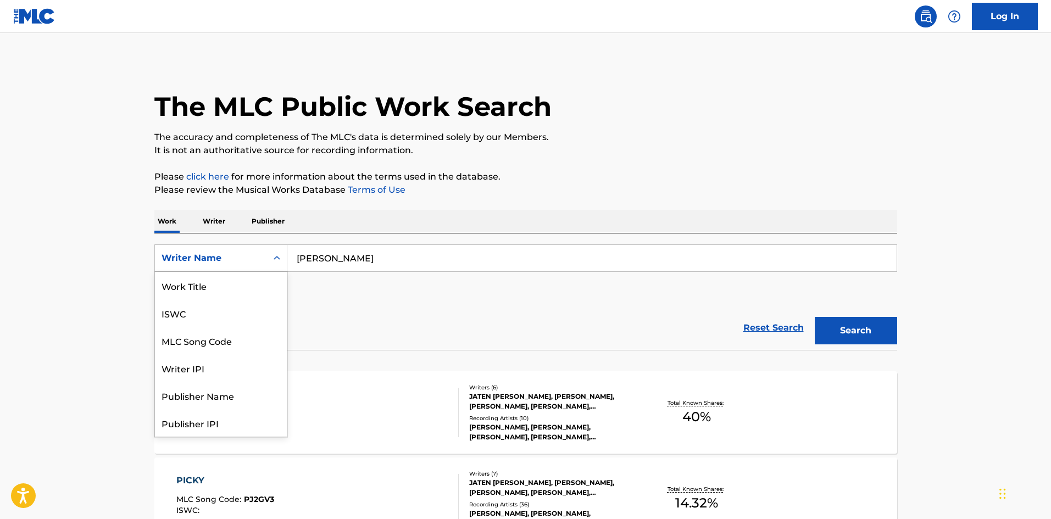
click at [256, 261] on div "Writer Name" at bounding box center [211, 258] width 99 height 13
click at [236, 286] on div "Work Title" at bounding box center [221, 285] width 132 height 27
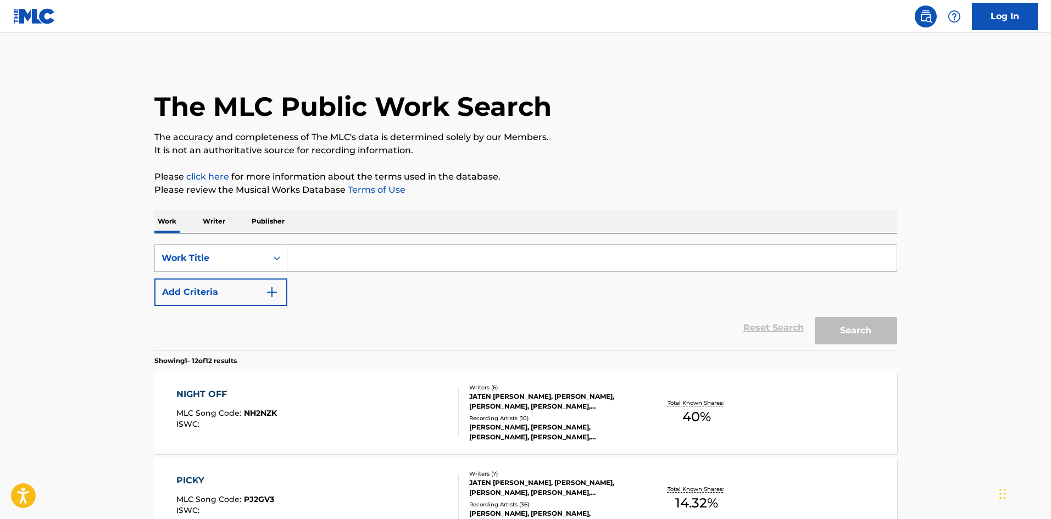
click at [215, 297] on button "Add Criteria" at bounding box center [220, 292] width 133 height 27
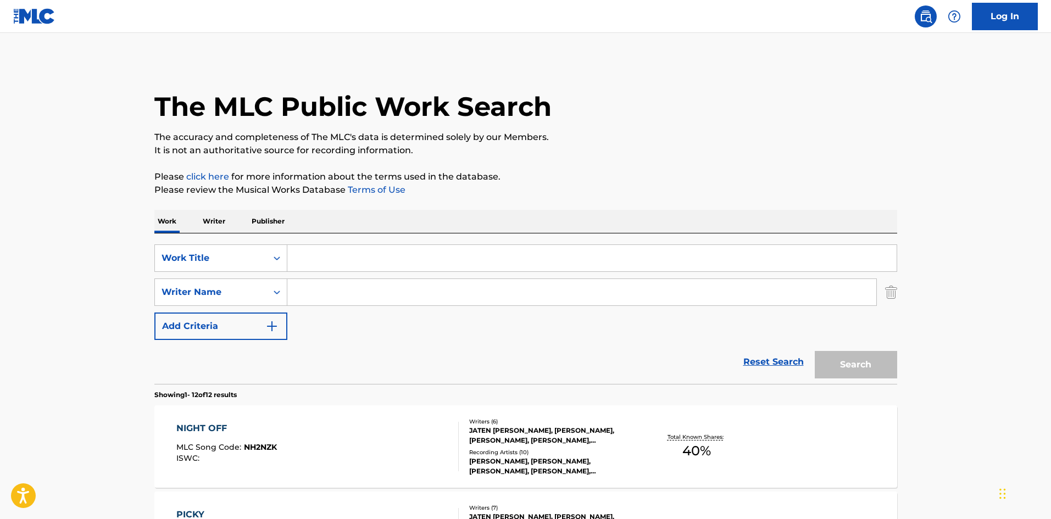
click at [321, 289] on input "Search Form" at bounding box center [581, 292] width 589 height 26
paste input "Lee Rouse"
type input "Lee Rouse"
click at [300, 254] on input "Search Form" at bounding box center [591, 258] width 609 height 26
click at [307, 262] on input "Search Form" at bounding box center [591, 258] width 609 height 26
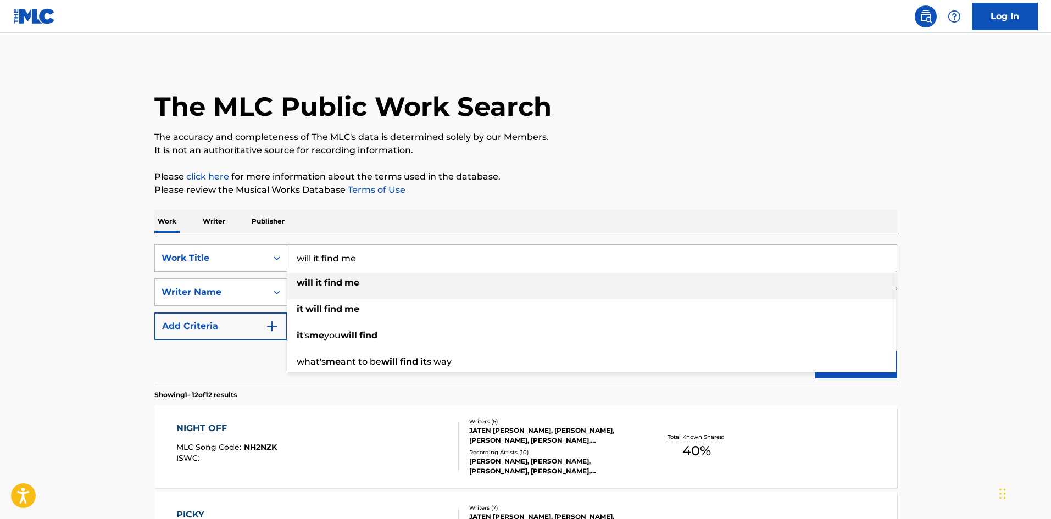
type input "will it find me"
click at [600, 187] on p "Please review the Musical Works Database Terms of Use" at bounding box center [525, 189] width 743 height 13
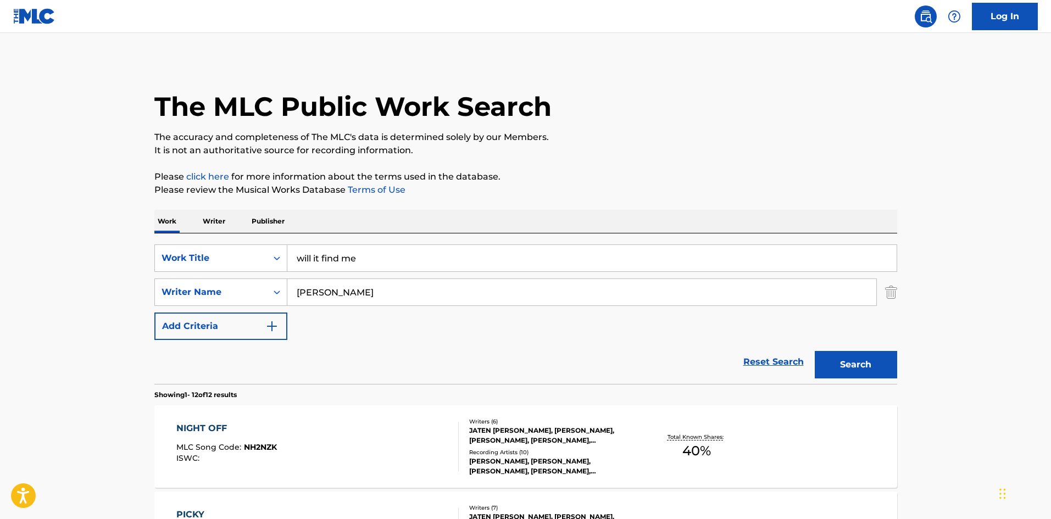
click at [848, 350] on div "Search" at bounding box center [853, 362] width 88 height 44
click at [843, 358] on button "Search" at bounding box center [856, 364] width 82 height 27
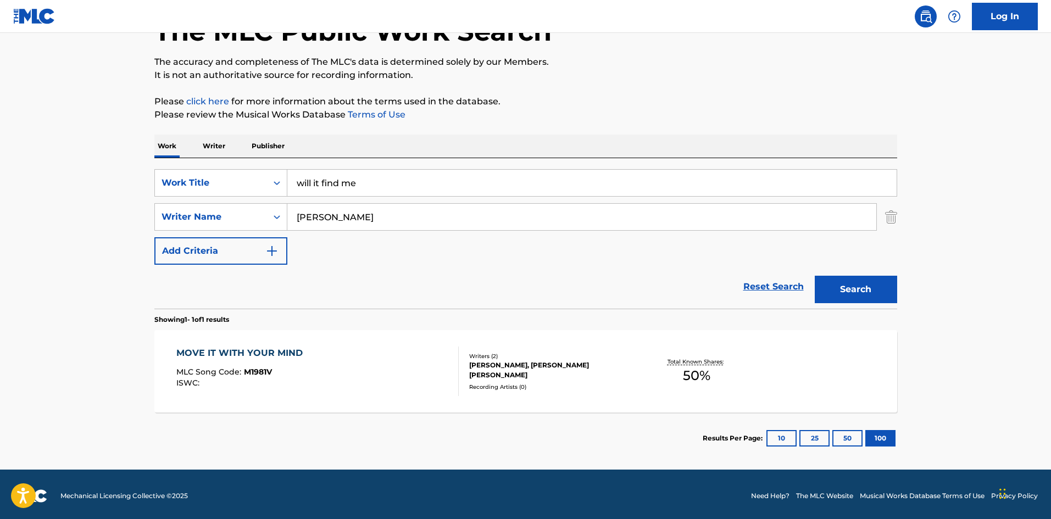
scroll to position [79, 0]
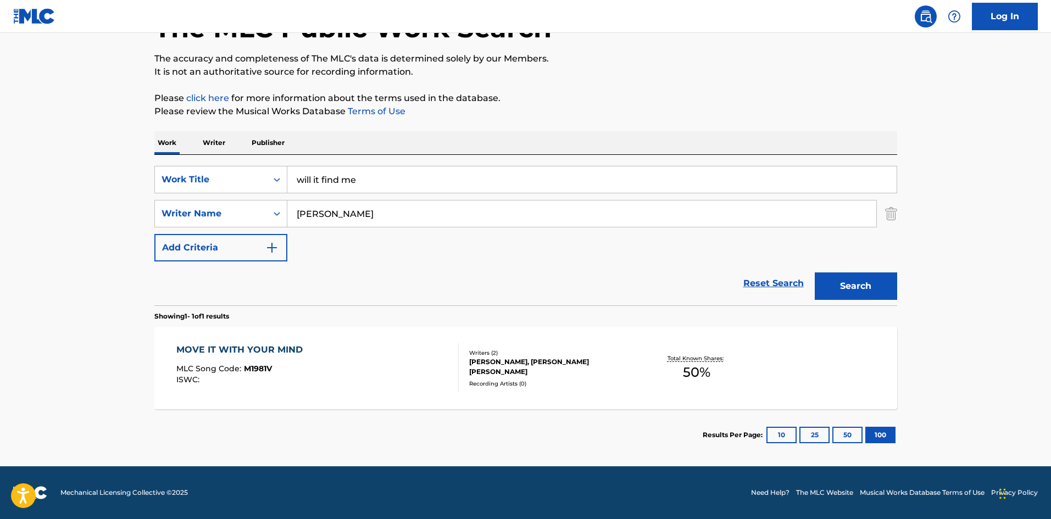
drag, startPoint x: 891, startPoint y: 222, endPoint x: 883, endPoint y: 221, distance: 7.7
click at [891, 222] on img "Search Form" at bounding box center [891, 213] width 12 height 27
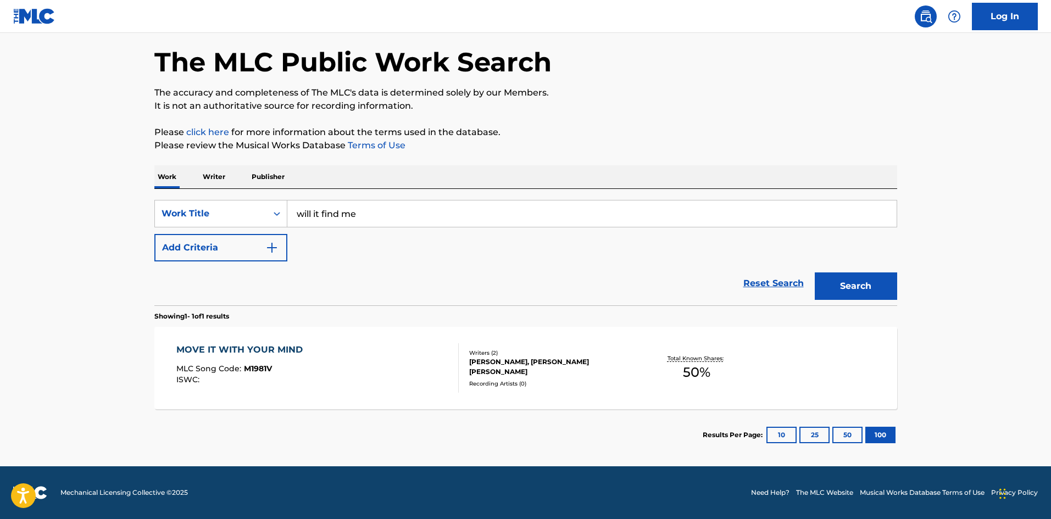
scroll to position [44, 0]
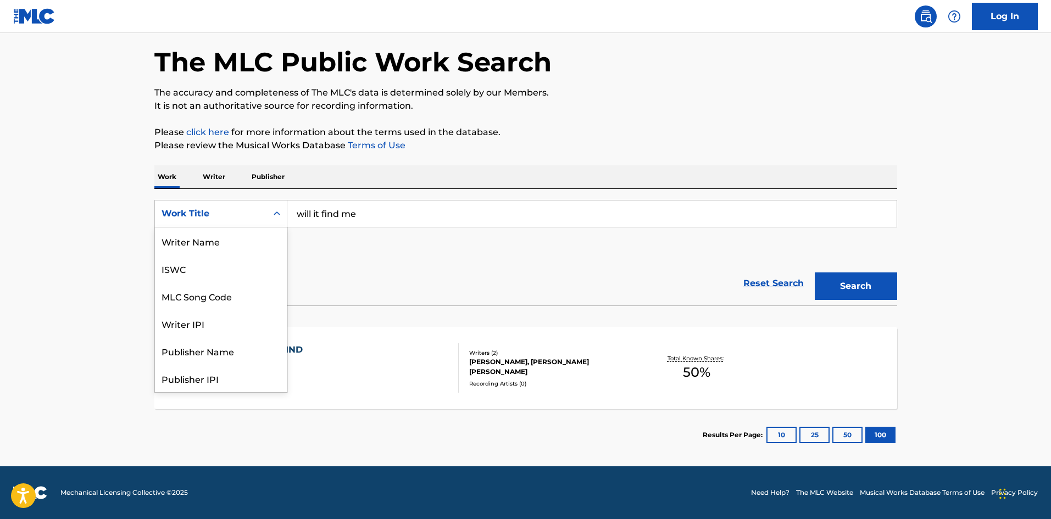
click at [236, 226] on div "Work Title" at bounding box center [220, 213] width 133 height 27
click at [185, 233] on div "Writer Name" at bounding box center [221, 240] width 132 height 27
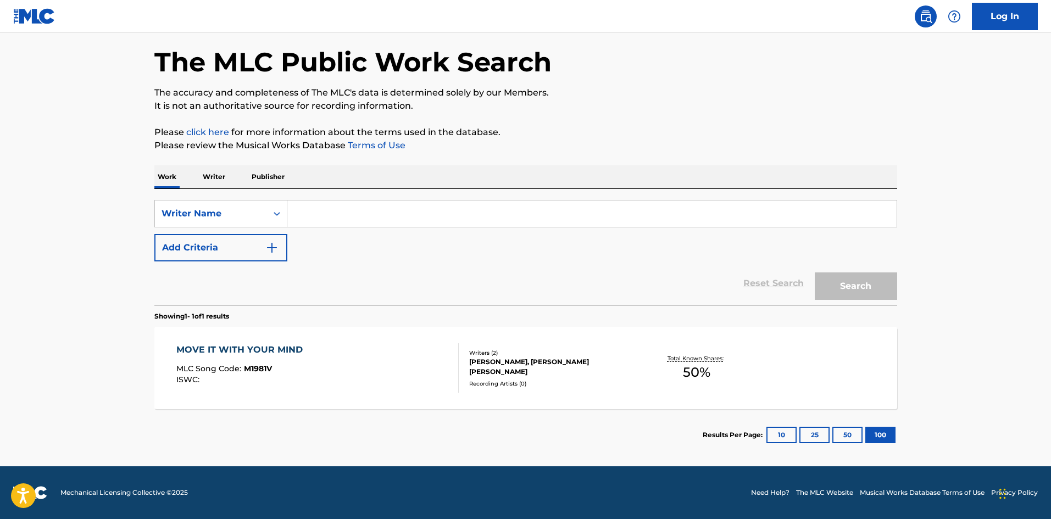
click at [361, 208] on input "Search Form" at bounding box center [591, 214] width 609 height 26
type input "lee rouse"
click at [848, 296] on button "Search" at bounding box center [856, 285] width 82 height 27
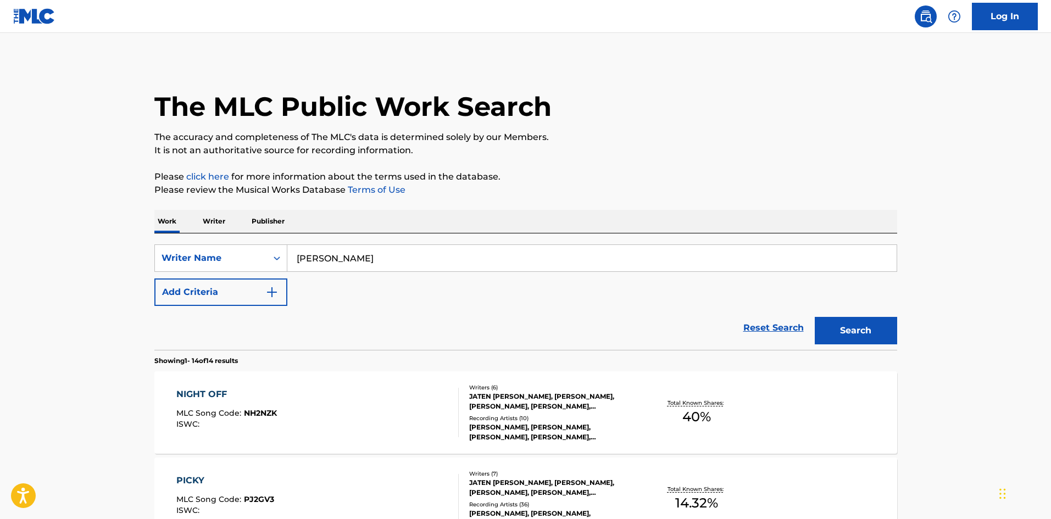
click at [245, 296] on button "Add Criteria" at bounding box center [220, 292] width 133 height 27
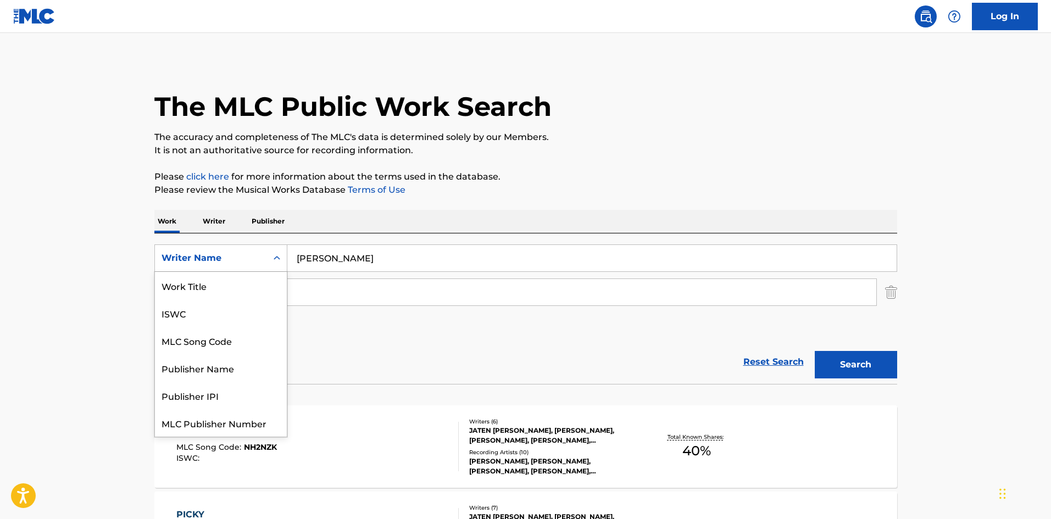
click at [215, 251] on div "Writer Name" at bounding box center [211, 258] width 112 height 21
click at [208, 294] on div "Work Title" at bounding box center [221, 285] width 132 height 27
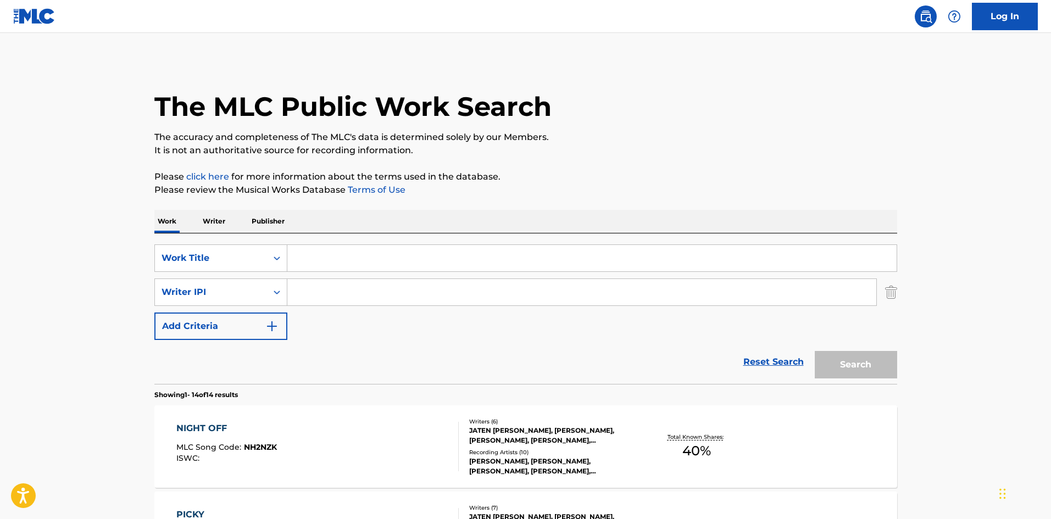
click at [208, 294] on div "Writer IPI" at bounding box center [211, 292] width 99 height 13
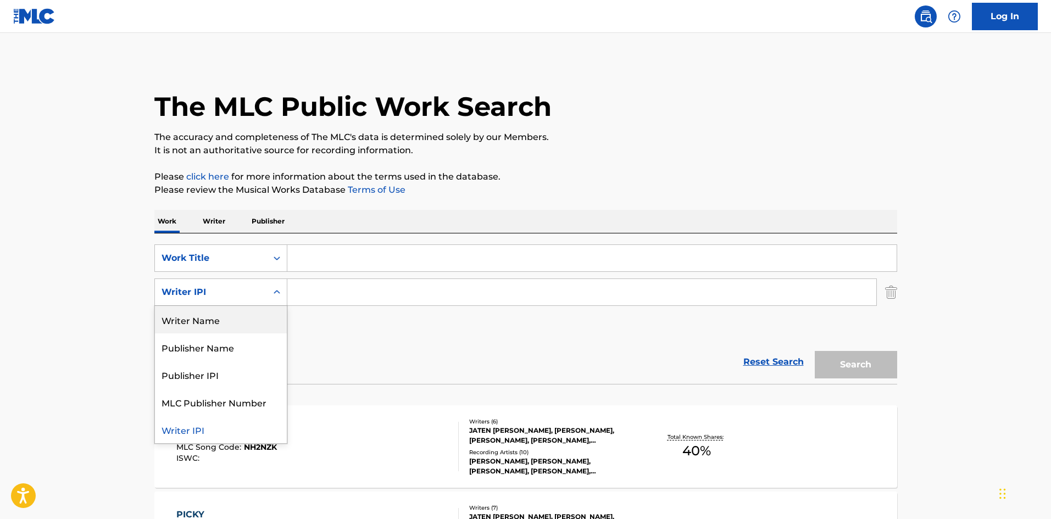
click at [211, 322] on div "Writer Name" at bounding box center [221, 319] width 132 height 27
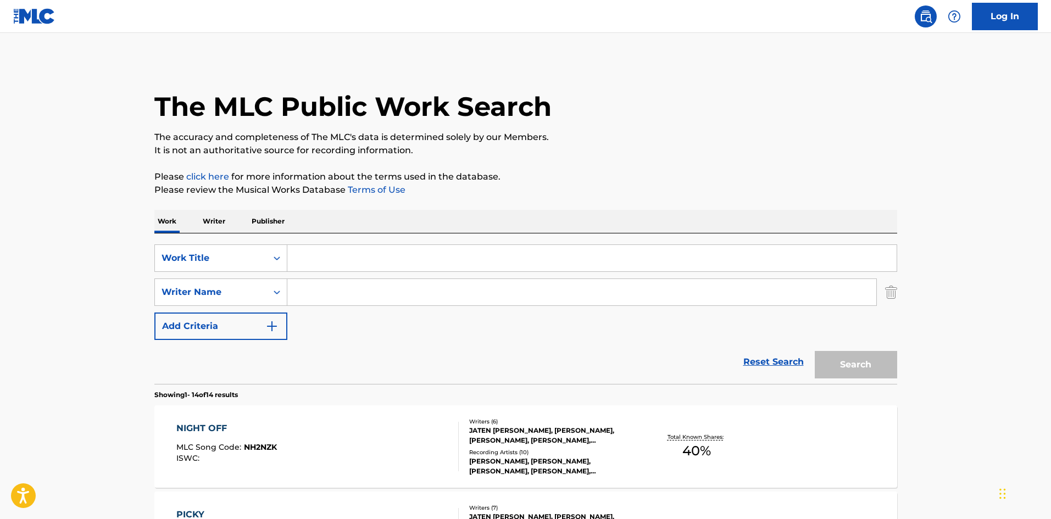
click at [372, 247] on input "Search Form" at bounding box center [591, 258] width 609 height 26
click at [397, 287] on input "Search Form" at bounding box center [581, 292] width 589 height 26
type input "lee rouse"
click at [391, 254] on input "Search Form" at bounding box center [591, 258] width 609 height 26
click at [328, 264] on input "Search Form" at bounding box center [591, 258] width 609 height 26
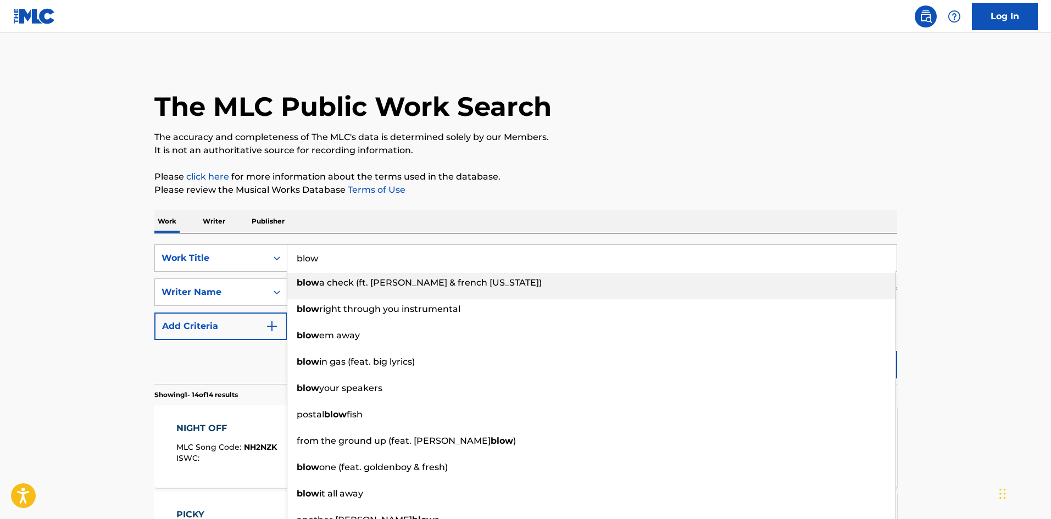
click at [872, 131] on p "The accuracy and completeness of The MLC's data is determined solely by our Mem…" at bounding box center [525, 137] width 743 height 13
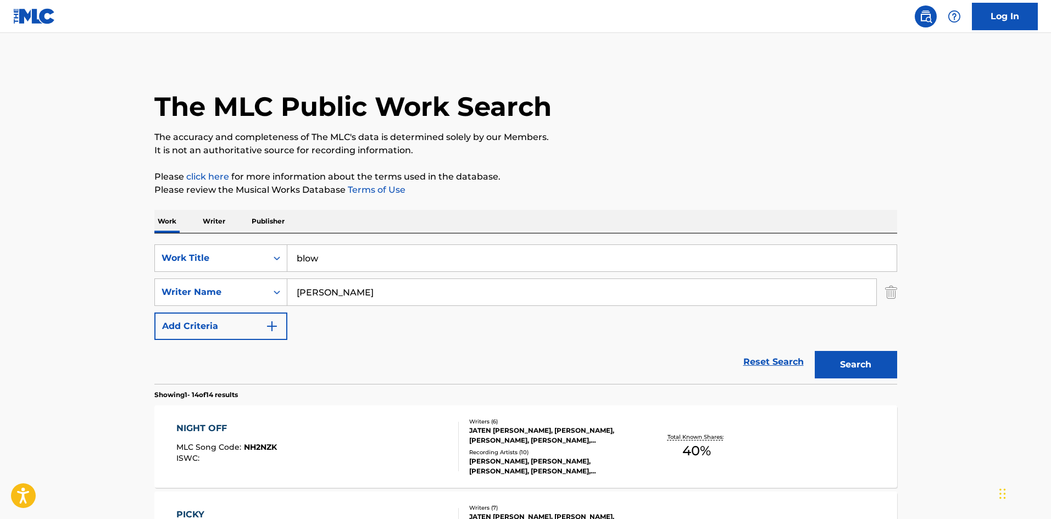
click at [839, 354] on button "Search" at bounding box center [856, 364] width 82 height 27
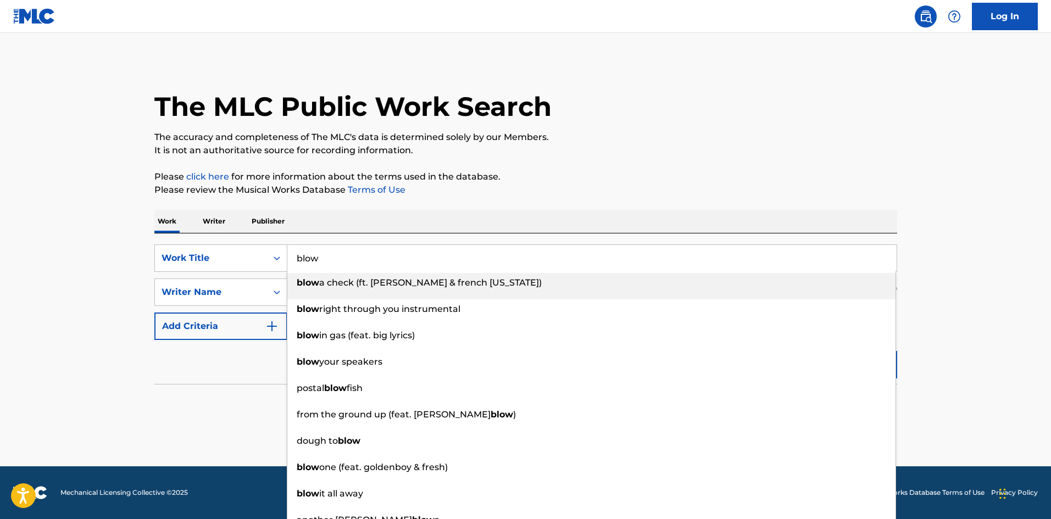
drag, startPoint x: 353, startPoint y: 253, endPoint x: 175, endPoint y: 204, distance: 184.0
click at [216, 220] on div "Work Writer Publisher SearchWithCriteria4b0b99e1-c174-48fc-a551-aa7331084b58 Wo…" at bounding box center [525, 314] width 743 height 209
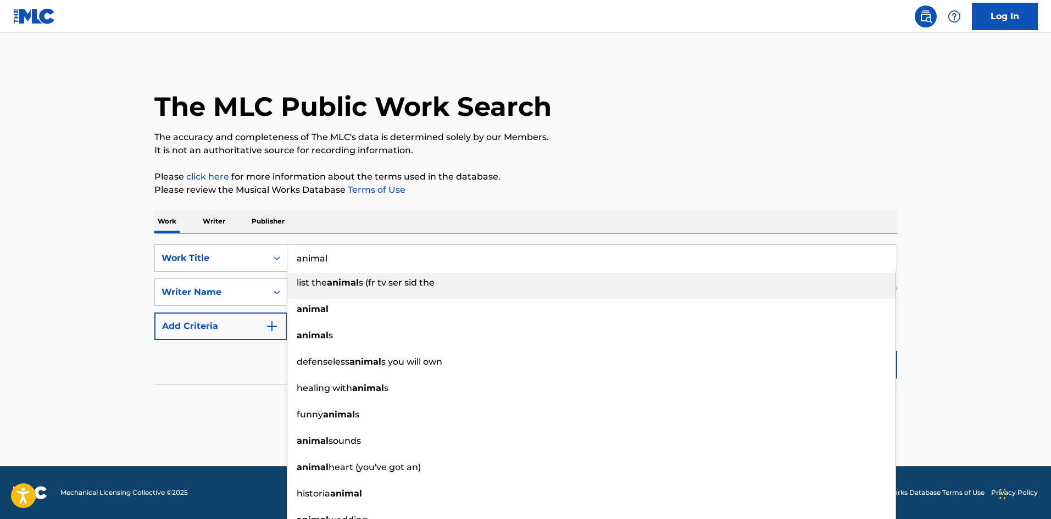
type input "animal"
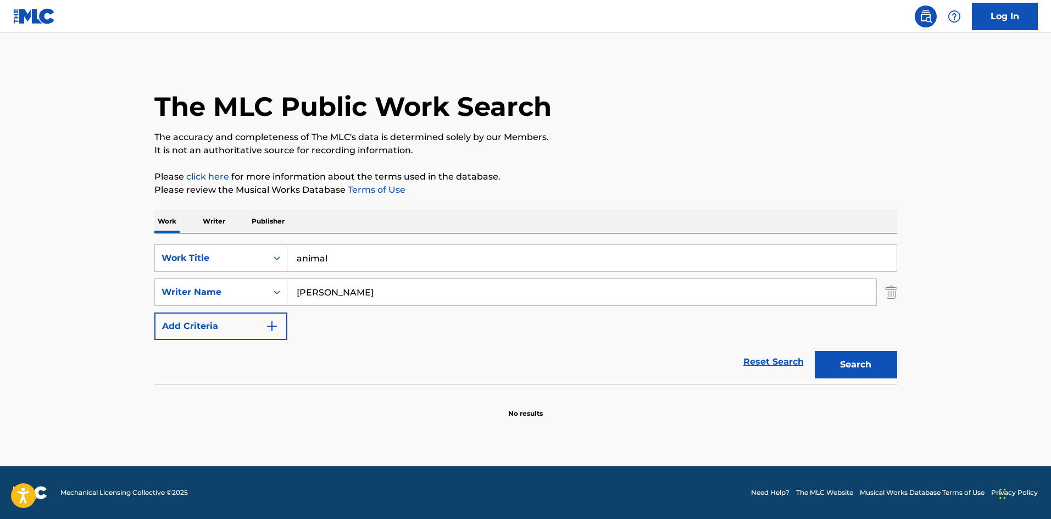
click at [628, 171] on p "Please click here for more information about the terms used in the database." at bounding box center [525, 176] width 743 height 13
click at [854, 359] on button "Search" at bounding box center [856, 364] width 82 height 27
drag, startPoint x: 315, startPoint y: 295, endPoint x: 268, endPoint y: 293, distance: 46.7
click at [268, 293] on div "SearchWithCriteria14960ee9-d293-4cca-bf19-7e7784bcc7d9 Writer Name lee rouse" at bounding box center [525, 292] width 743 height 27
type input "rouse"
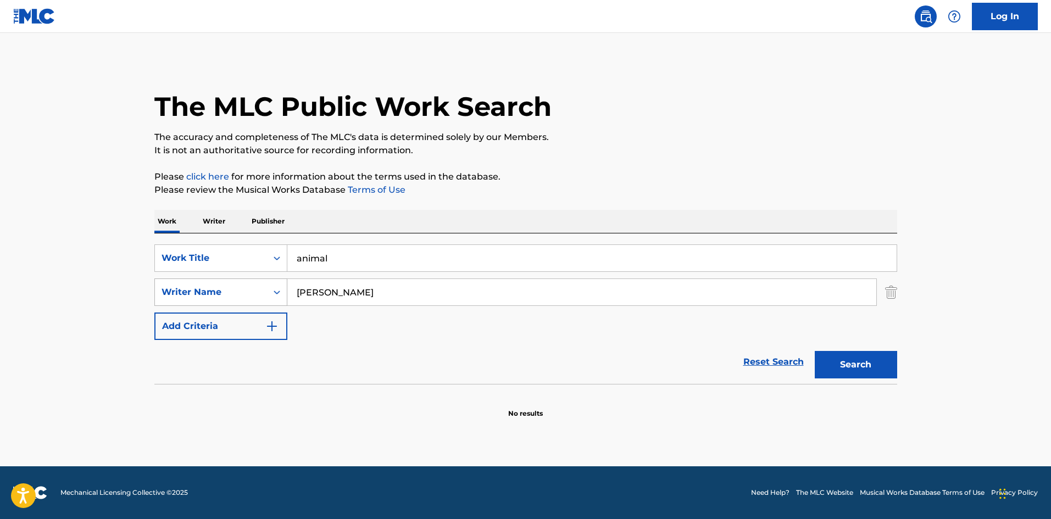
click at [815, 351] on button "Search" at bounding box center [856, 364] width 82 height 27
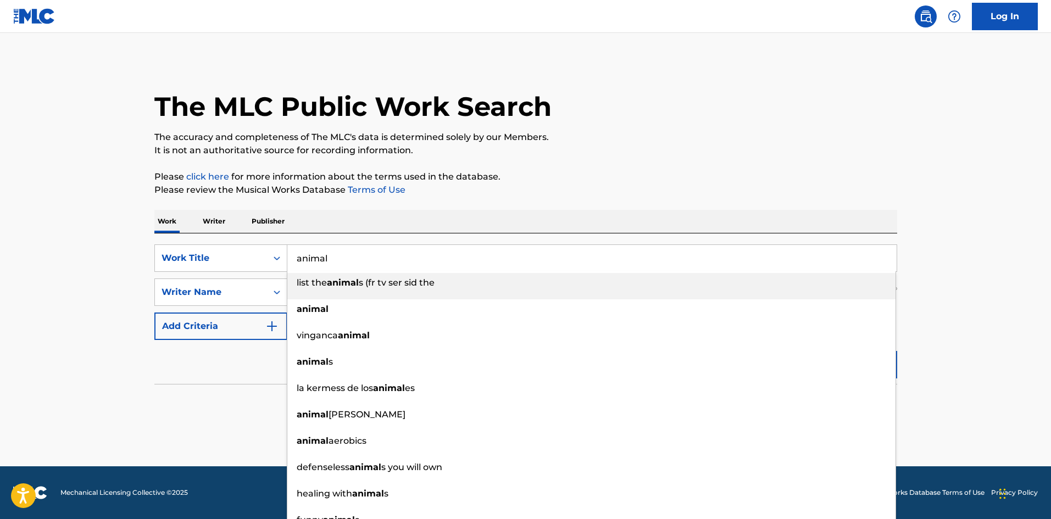
drag, startPoint x: 345, startPoint y: 260, endPoint x: 223, endPoint y: 244, distance: 123.0
click at [235, 243] on div "SearchWithCriteria4b0b99e1-c174-48fc-a551-aa7331084b58 Work Title animal list t…" at bounding box center [525, 308] width 743 height 151
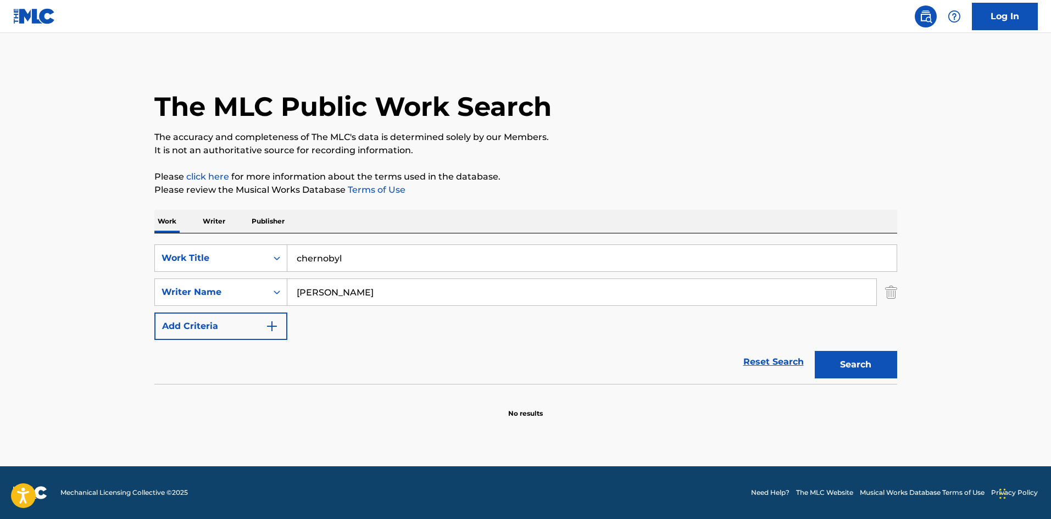
click at [678, 201] on div "The MLC Public Work Search The accuracy and completeness of The MLC's data is d…" at bounding box center [525, 239] width 769 height 358
click at [856, 362] on button "Search" at bounding box center [856, 364] width 82 height 27
click at [355, 242] on div "SearchWithCriteria4b0b99e1-c174-48fc-a551-aa7331084b58 Work Title chernobyl Sea…" at bounding box center [525, 308] width 743 height 151
drag, startPoint x: 389, startPoint y: 257, endPoint x: 290, endPoint y: 258, distance: 99.4
click at [291, 258] on input "chernobyl" at bounding box center [591, 258] width 609 height 26
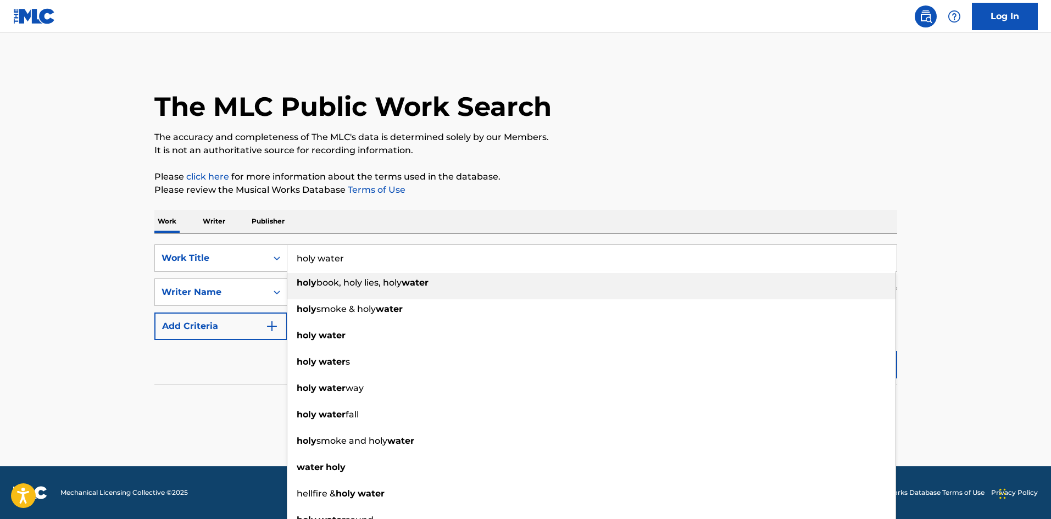
type input "holy water"
click at [772, 136] on p "The accuracy and completeness of The MLC's data is determined solely by our Mem…" at bounding box center [525, 137] width 743 height 13
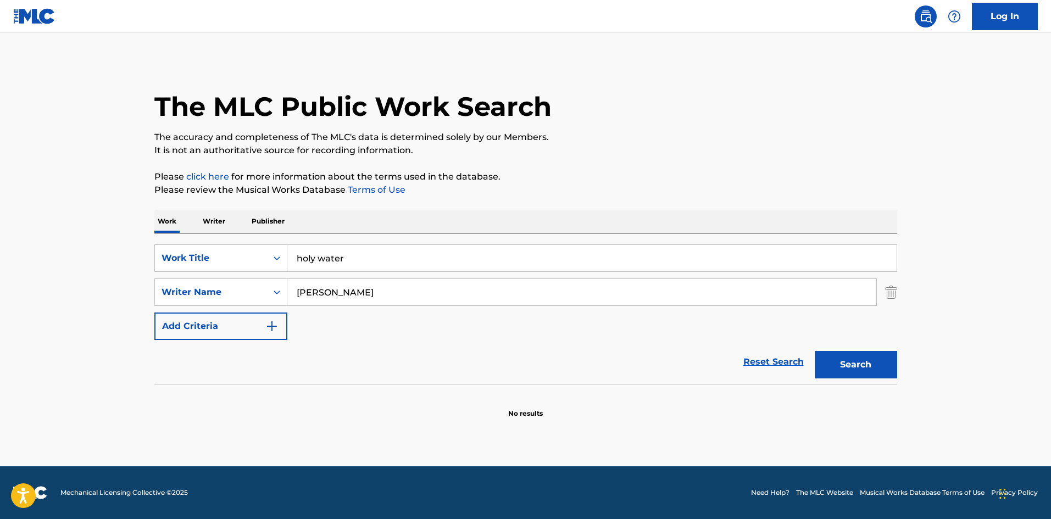
click at [884, 367] on button "Search" at bounding box center [856, 364] width 82 height 27
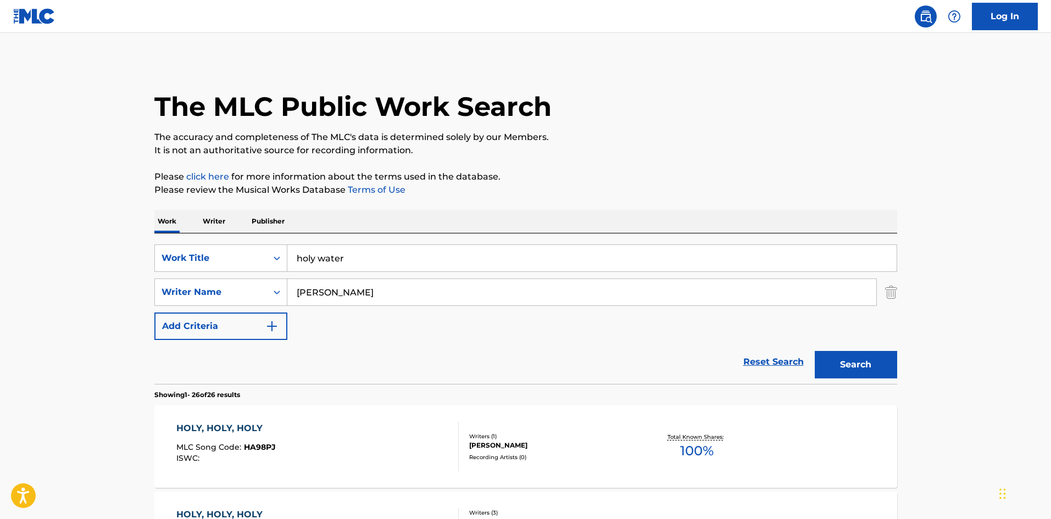
click at [297, 296] on input "rouse" at bounding box center [581, 292] width 589 height 26
click at [815, 351] on button "Search" at bounding box center [856, 364] width 82 height 27
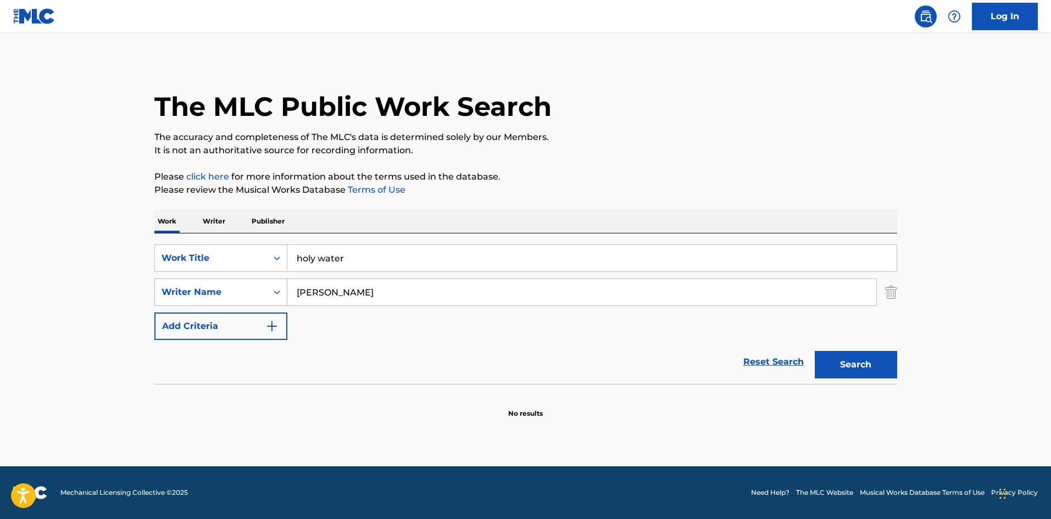
drag, startPoint x: 357, startPoint y: 297, endPoint x: 250, endPoint y: 281, distance: 107.7
click at [254, 281] on div "SearchWithCriteria14960ee9-d293-4cca-bf19-7e7784bcc7d9 Writer Name lee rouse" at bounding box center [525, 292] width 743 height 27
type input "cody wessinger"
click at [840, 372] on button "Search" at bounding box center [856, 364] width 82 height 27
drag, startPoint x: 392, startPoint y: 293, endPoint x: 284, endPoint y: 293, distance: 108.2
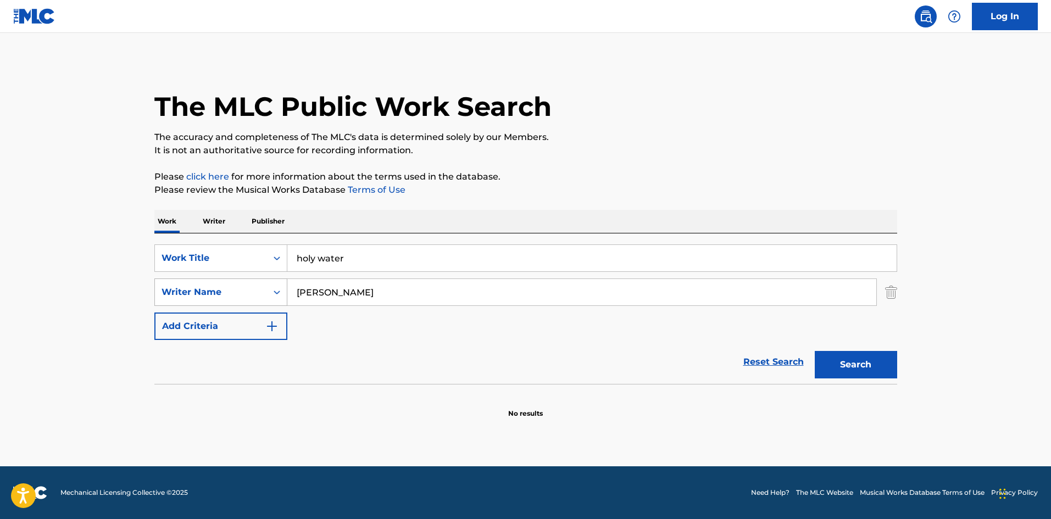
click at [285, 293] on div "SearchWithCriteria14960ee9-d293-4cca-bf19-7e7784bcc7d9 Writer Name cody wessing…" at bounding box center [525, 292] width 743 height 27
click at [301, 289] on input "Search Form" at bounding box center [581, 292] width 589 height 26
type input "lee jennings"
drag, startPoint x: 401, startPoint y: 361, endPoint x: 746, endPoint y: 367, distance: 345.0
click at [404, 360] on div "Reset Search Search" at bounding box center [525, 362] width 743 height 44
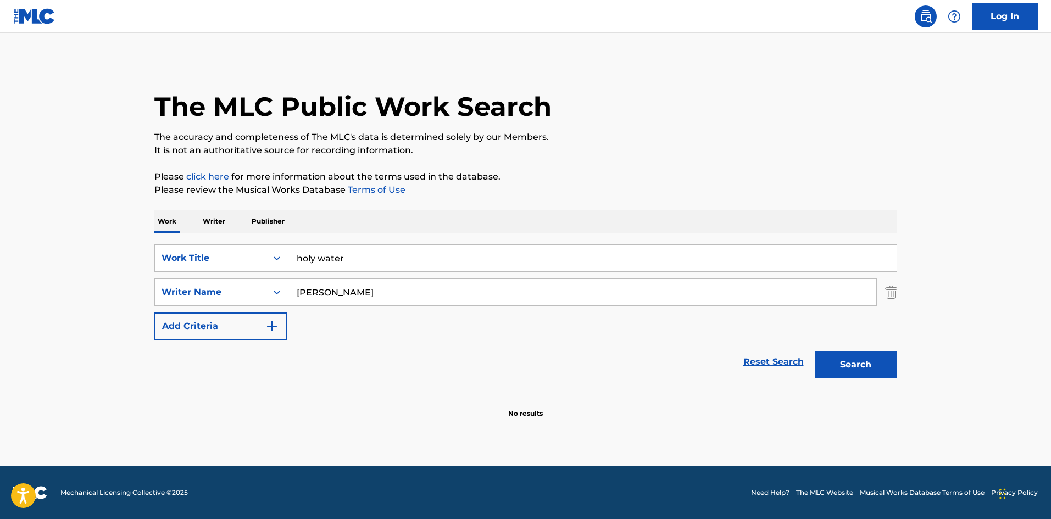
click at [862, 363] on button "Search" at bounding box center [856, 364] width 82 height 27
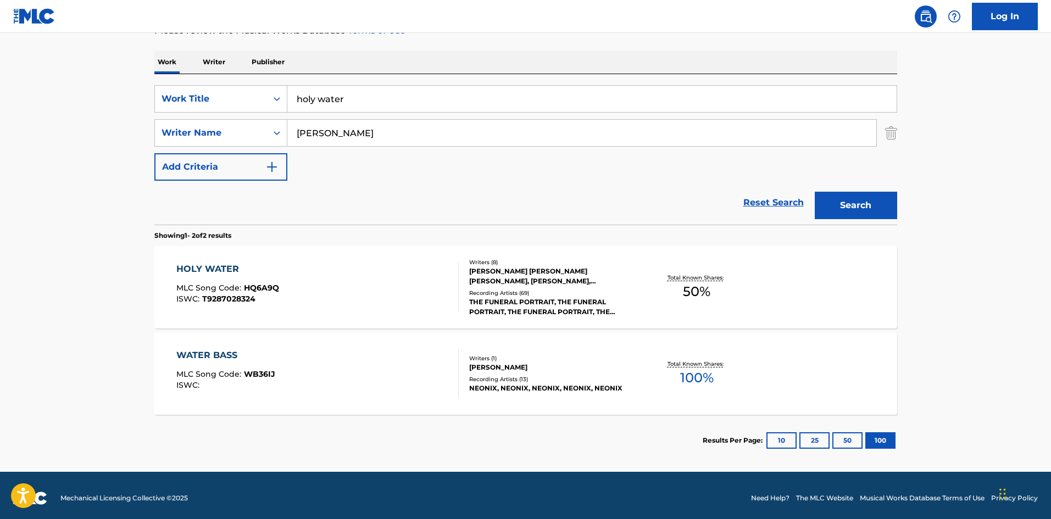
scroll to position [165, 0]
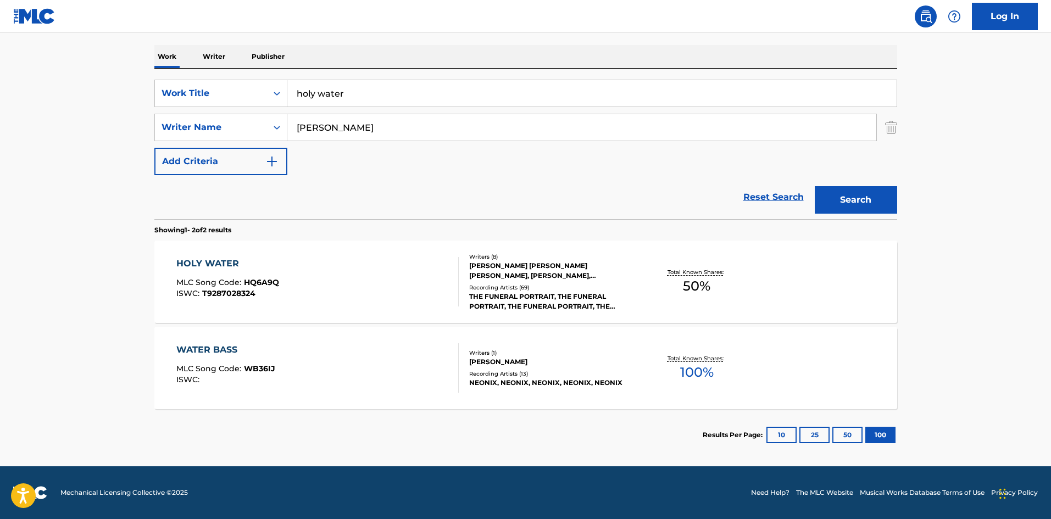
click at [221, 260] on div "HOLY WATER" at bounding box center [227, 263] width 103 height 13
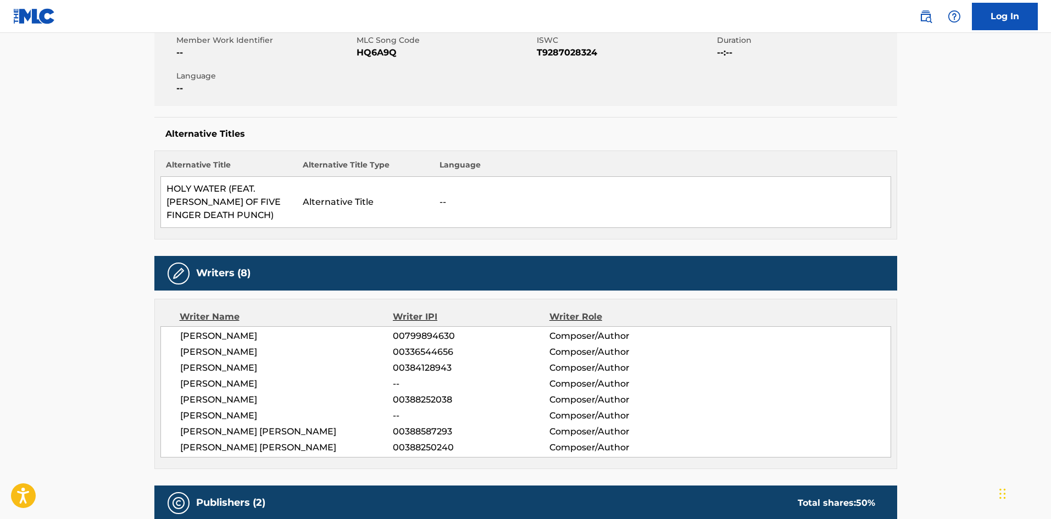
scroll to position [220, 0]
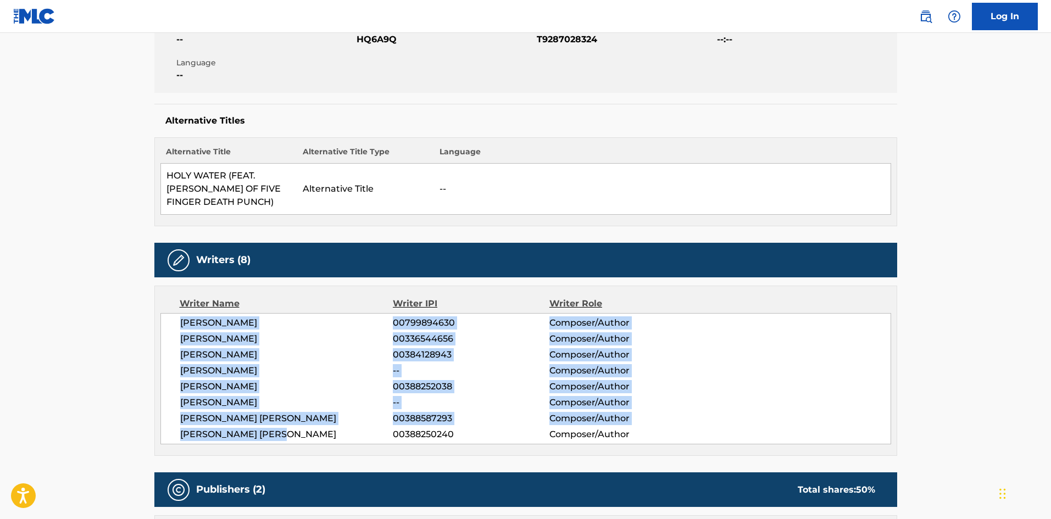
drag, startPoint x: 301, startPoint y: 434, endPoint x: 166, endPoint y: 323, distance: 174.4
click at [160, 325] on div "JOSHUA BENJAMIN LANDRY 00799894630 Composer/Author JOHNNY LEE ANDREWS 003365446…" at bounding box center [525, 378] width 731 height 131
copy div "JOSHUA BENJAMIN LANDRY 00799894630 Composer/Author JOHNNY LEE ANDREWS 003365446…"
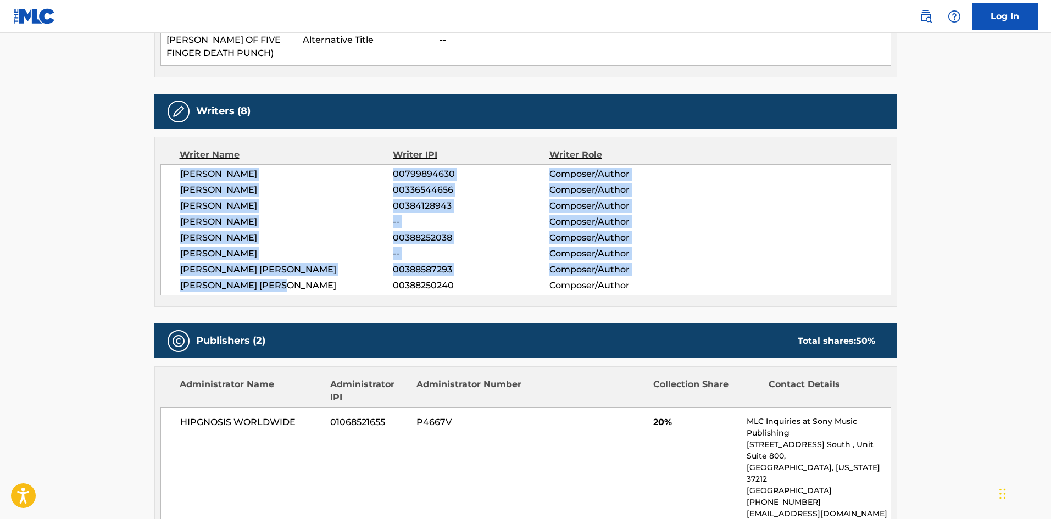
scroll to position [330, 0]
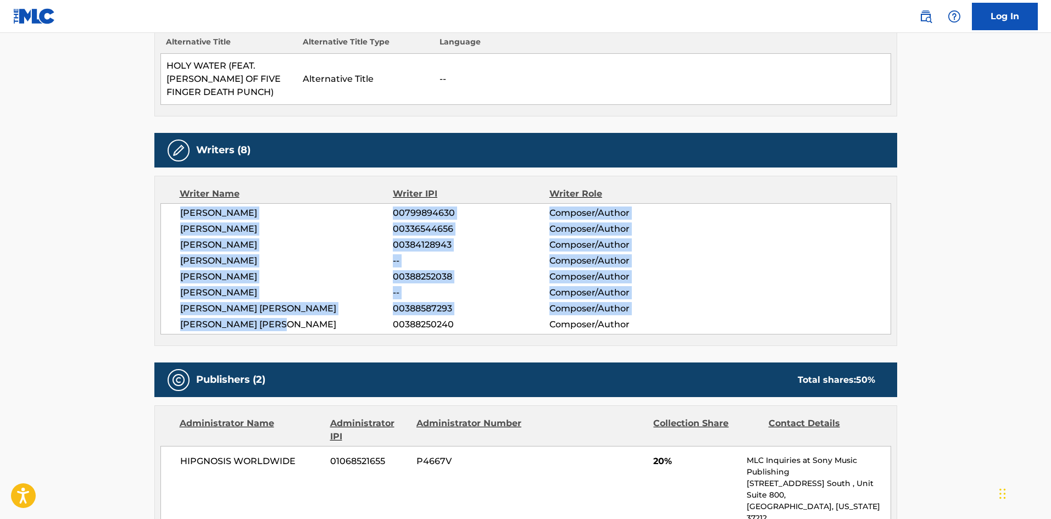
drag, startPoint x: 241, startPoint y: 279, endPoint x: 255, endPoint y: 230, distance: 51.5
click at [255, 230] on span "JOHNNY LEE ANDREWS" at bounding box center [286, 228] width 213 height 13
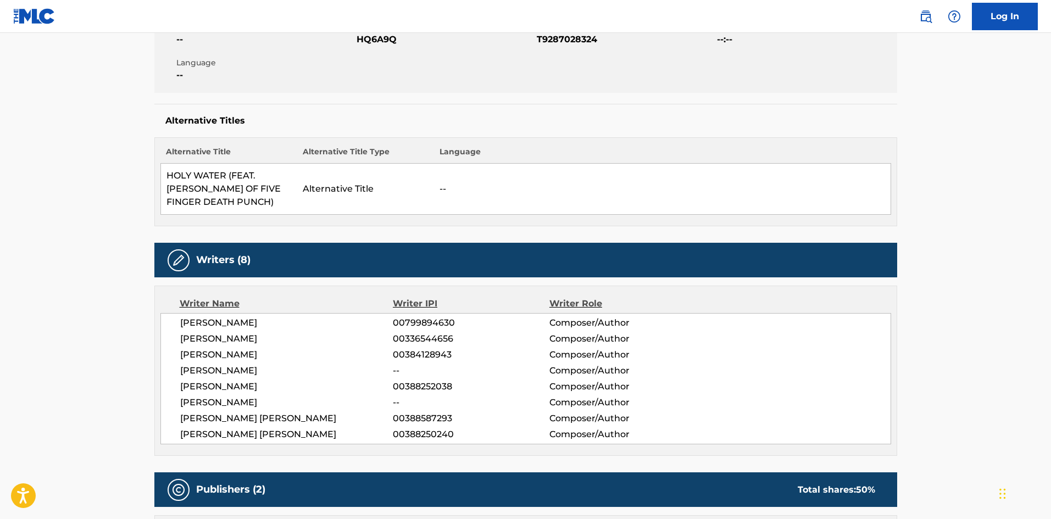
scroll to position [275, 0]
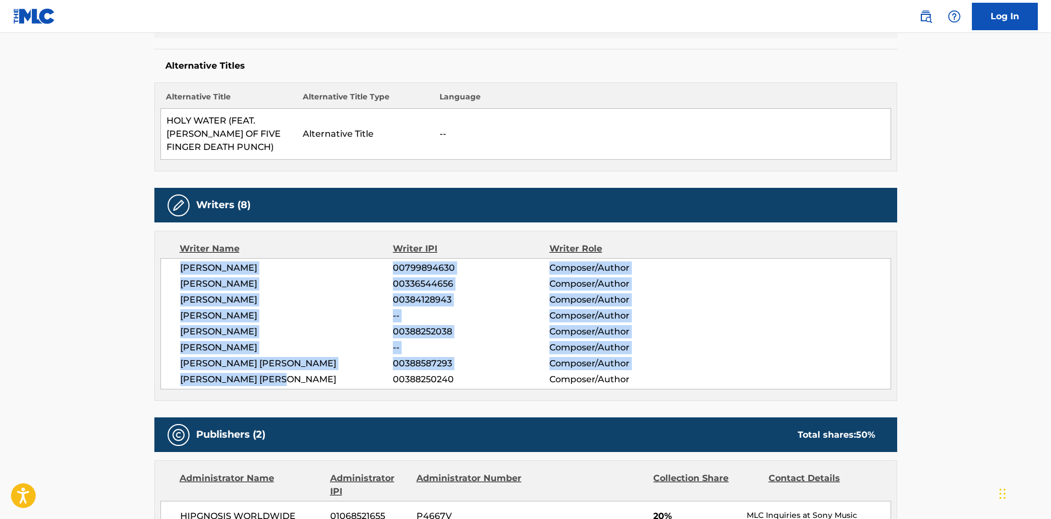
drag, startPoint x: 257, startPoint y: 364, endPoint x: 168, endPoint y: 271, distance: 129.4
click at [168, 271] on div "JOSHUA BENJAMIN LANDRY 00799894630 Composer/Author JOHNNY LEE ANDREWS 003365446…" at bounding box center [525, 323] width 731 height 131
copy div "JOSHUA BENJAMIN LANDRY 00799894630 Composer/Author JOHNNY LEE ANDREWS 003365446…"
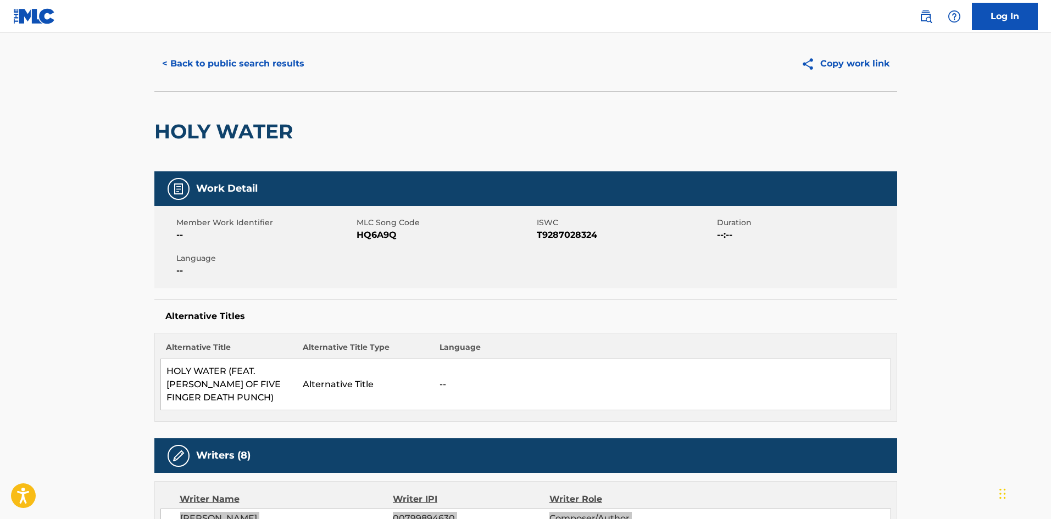
scroll to position [0, 0]
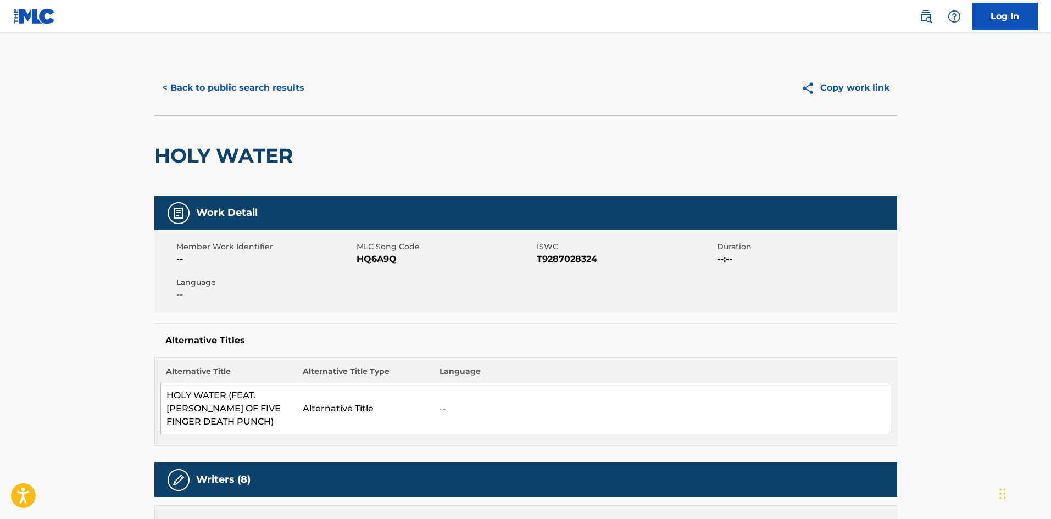
click at [222, 82] on button "< Back to public search results" at bounding box center [233, 87] width 158 height 27
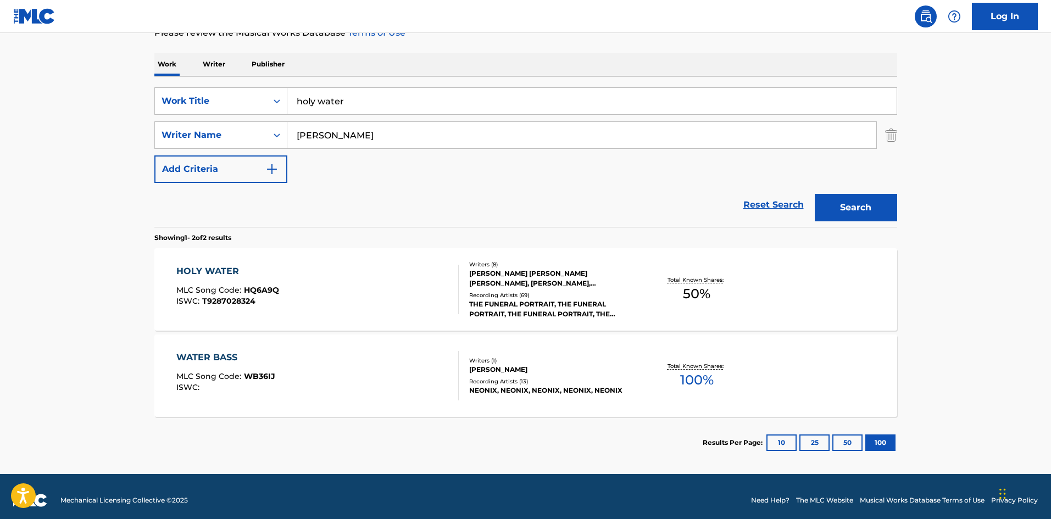
scroll to position [102, 0]
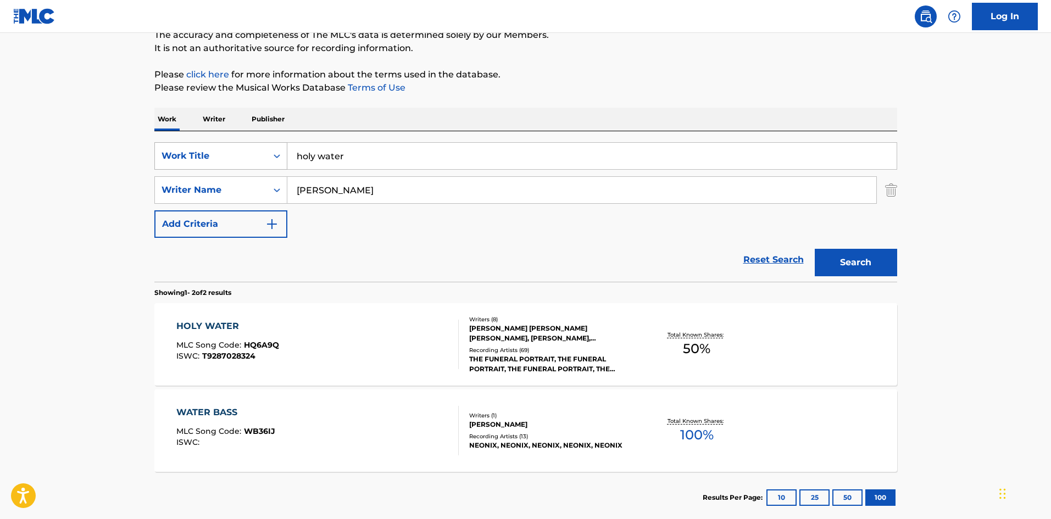
click at [219, 155] on div "Work Title" at bounding box center [211, 155] width 99 height 13
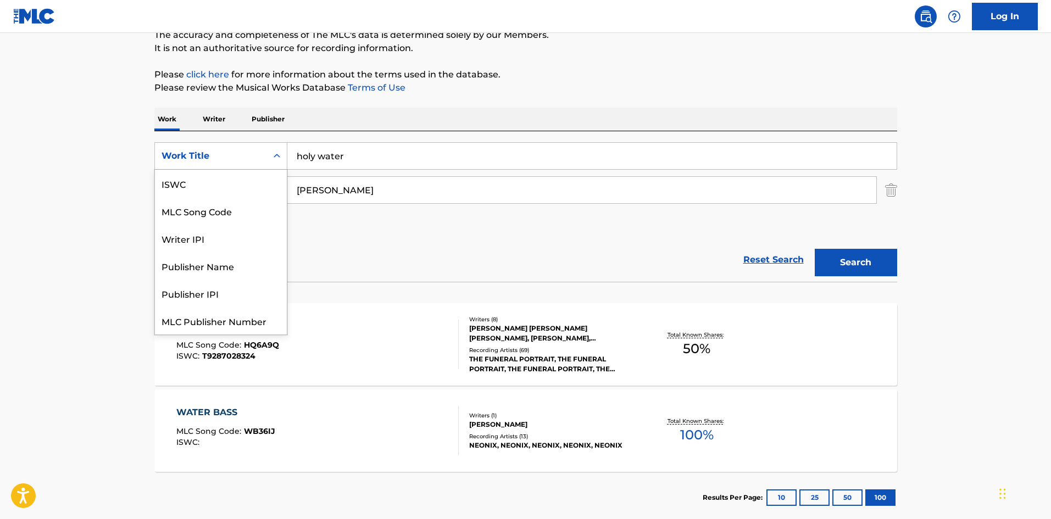
scroll to position [27, 0]
drag, startPoint x: 895, startPoint y: 190, endPoint x: 868, endPoint y: 189, distance: 27.5
click at [894, 190] on img "Search Form" at bounding box center [891, 189] width 12 height 27
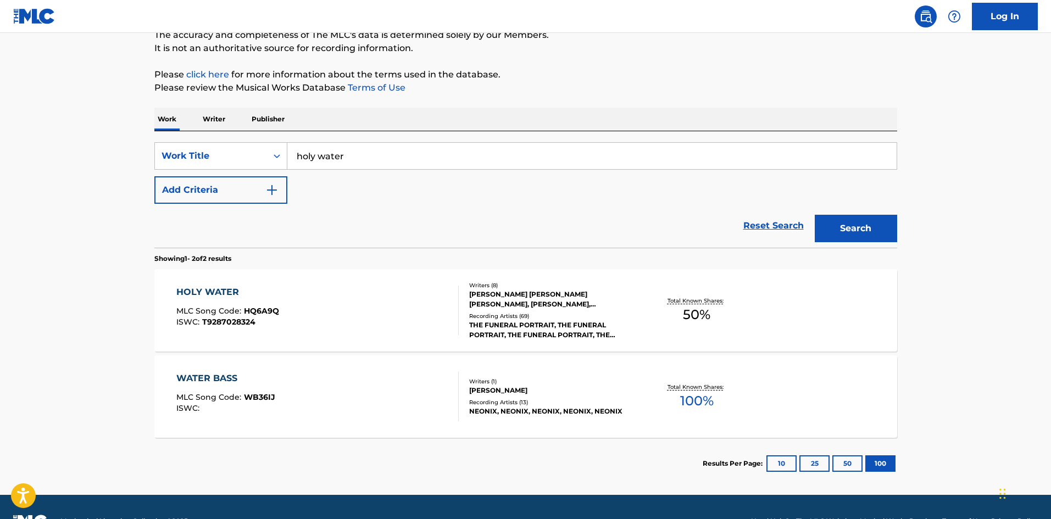
click at [341, 141] on div "SearchWithCriteria4b0b99e1-c174-48fc-a551-aa7331084b58 Work Title holy water Ad…" at bounding box center [525, 189] width 743 height 116
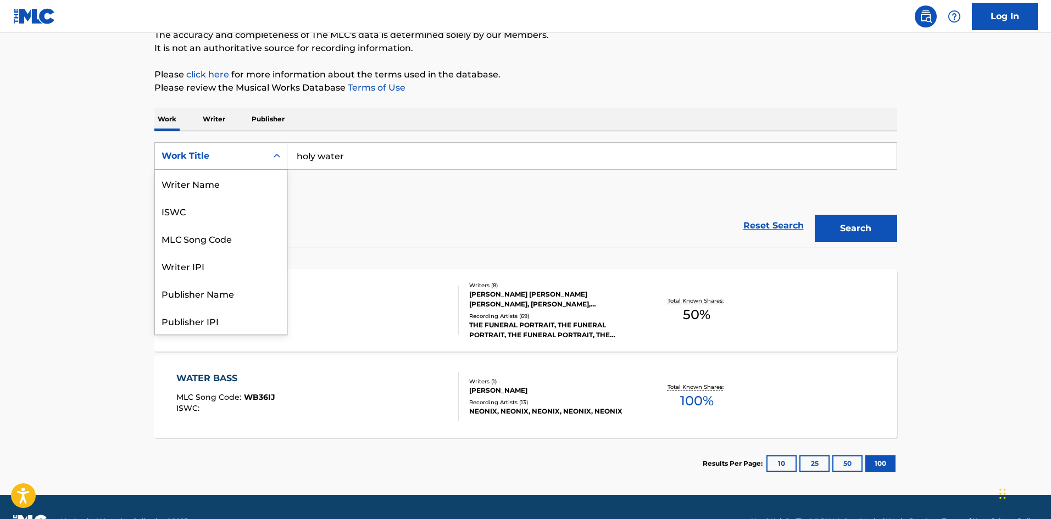
click at [250, 155] on div "Work Title" at bounding box center [211, 155] width 99 height 13
click at [208, 189] on div "Writer Name" at bounding box center [221, 183] width 132 height 27
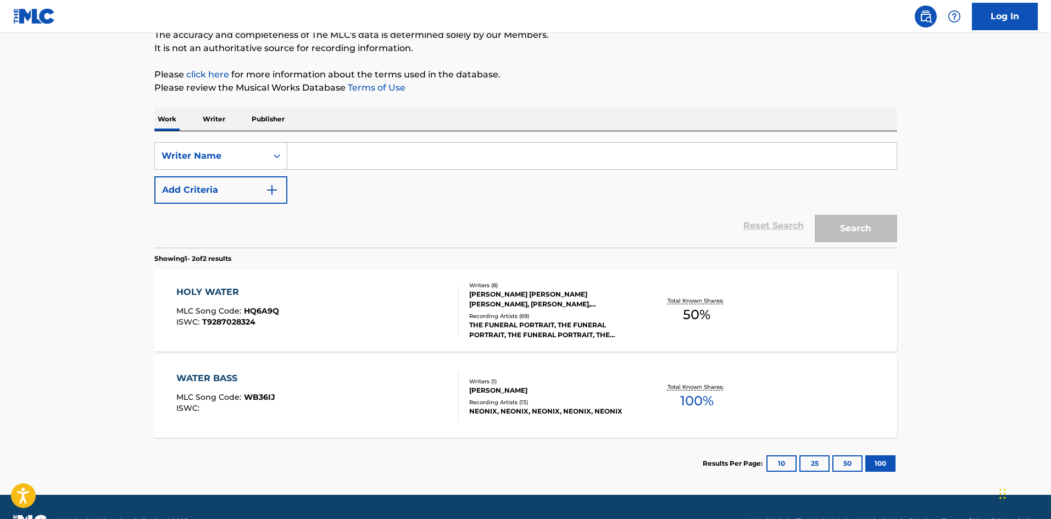
click at [352, 162] on input "Search Form" at bounding box center [591, 156] width 609 height 26
paste input "lee rouse"
click at [312, 163] on input "lee rouse" at bounding box center [591, 156] width 609 height 26
click at [822, 225] on button "Search" at bounding box center [856, 228] width 82 height 27
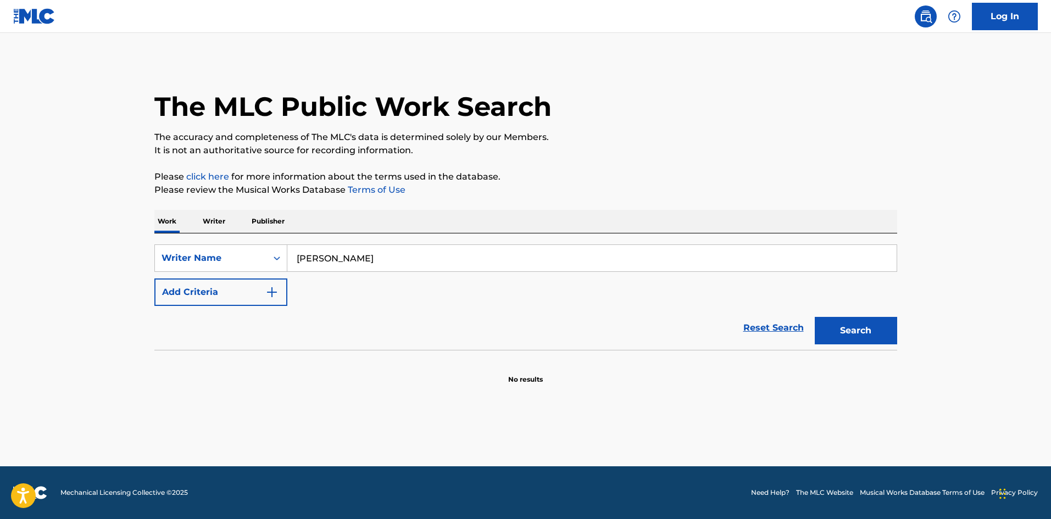
click at [316, 259] on input "lee m rouse" at bounding box center [591, 258] width 609 height 26
click at [316, 260] on input "lee m rouse" at bounding box center [591, 258] width 609 height 26
type input "lee rouse"
click at [857, 328] on button "Search" at bounding box center [856, 330] width 82 height 27
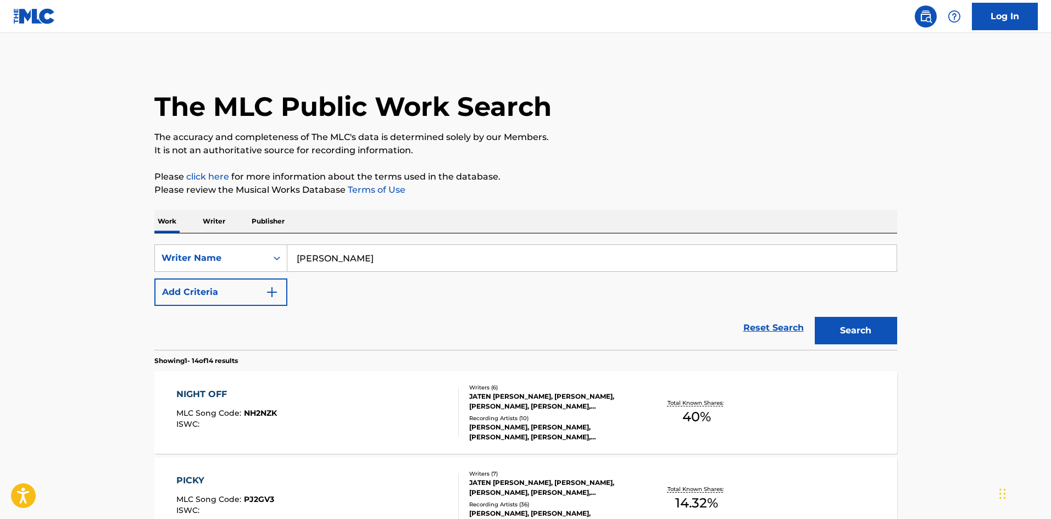
click at [428, 257] on input "lee rouse" at bounding box center [591, 258] width 609 height 26
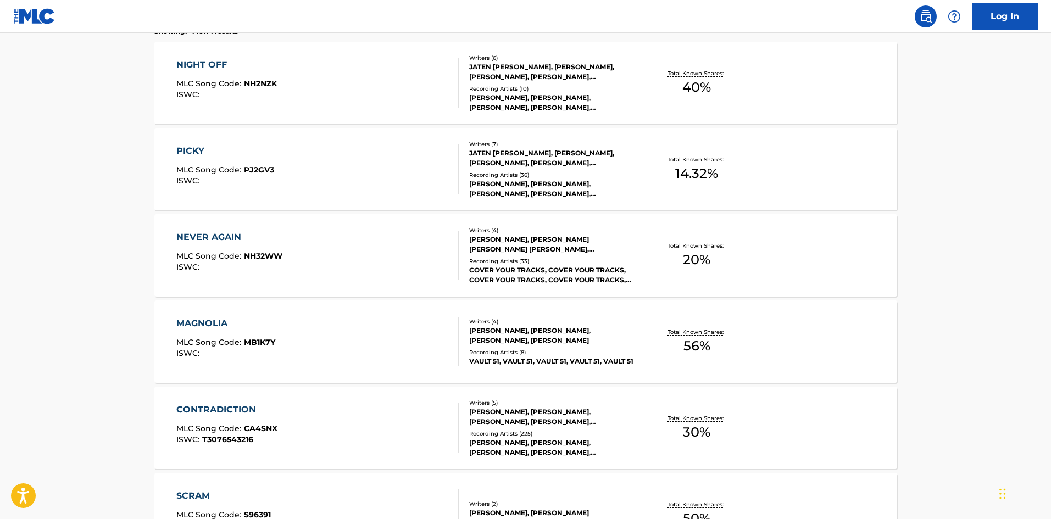
scroll to position [494, 0]
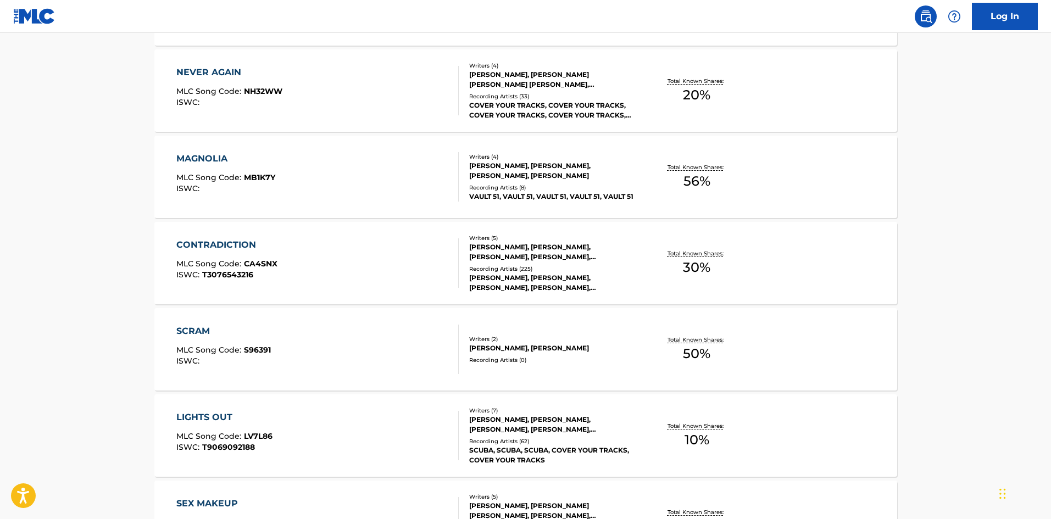
click at [219, 247] on div "CONTRADICTION" at bounding box center [226, 244] width 101 height 13
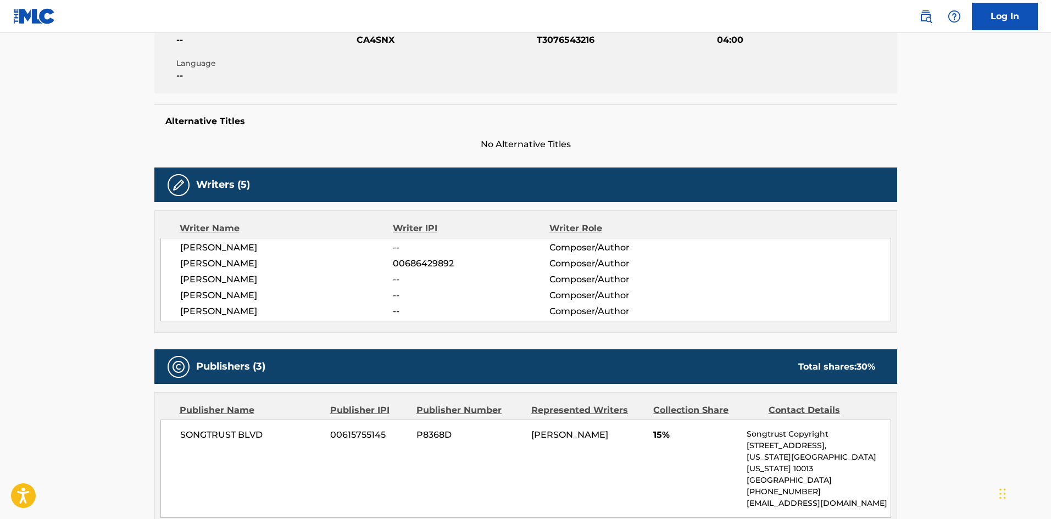
scroll to position [220, 0]
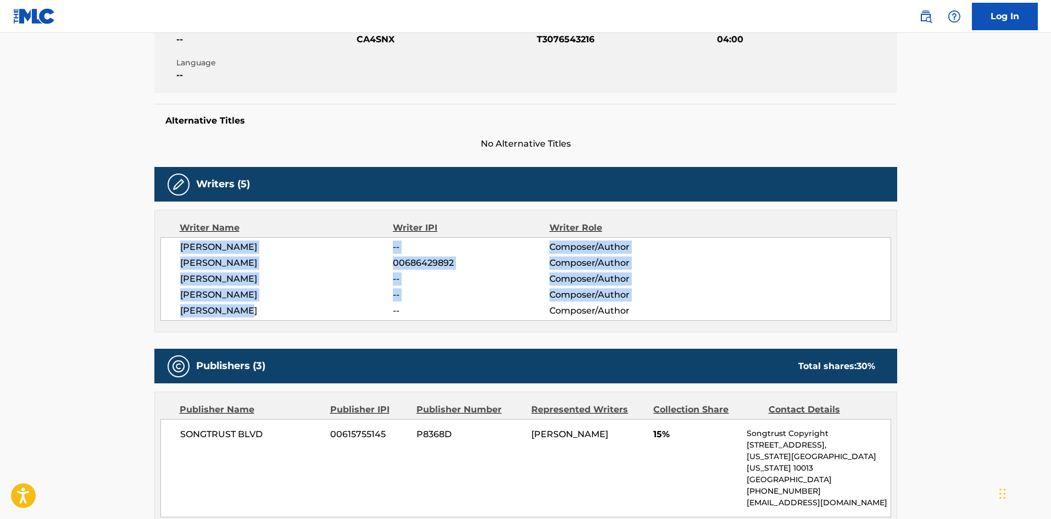
drag, startPoint x: 251, startPoint y: 311, endPoint x: 192, endPoint y: 267, distance: 73.7
drag, startPoint x: 193, startPoint y: 267, endPoint x: 204, endPoint y: 273, distance: 12.5
click at [204, 273] on span "ADDY MAXWELL" at bounding box center [286, 278] width 213 height 13
copy div "LEE ROUSE -- Composer/Author DEREK TYLER CARTER 00686429892 Composer/Author ADD…"
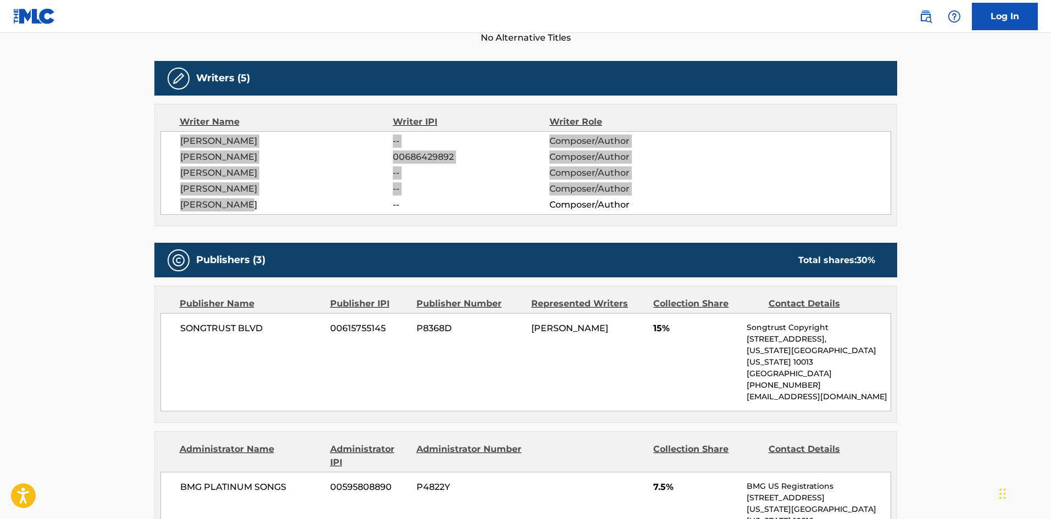
scroll to position [275, 0]
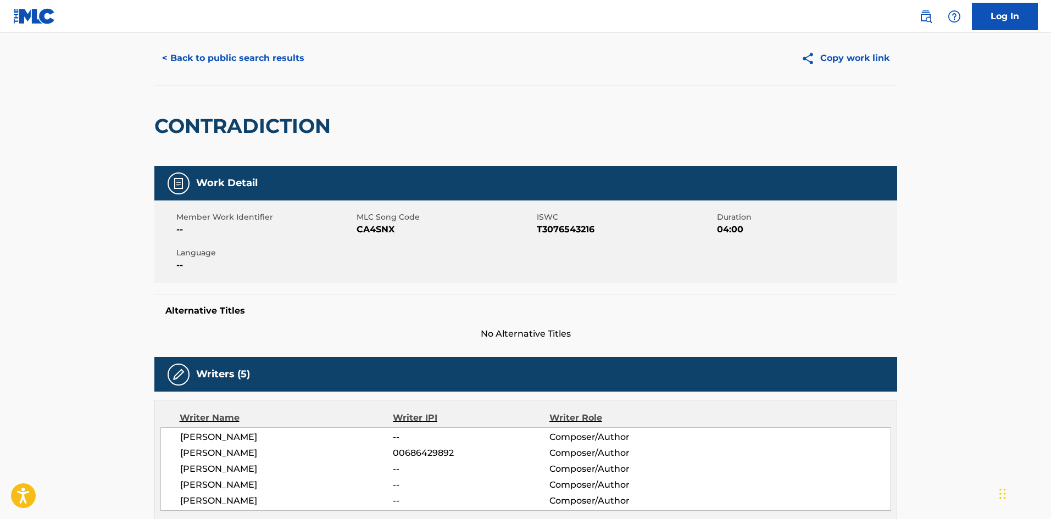
scroll to position [0, 0]
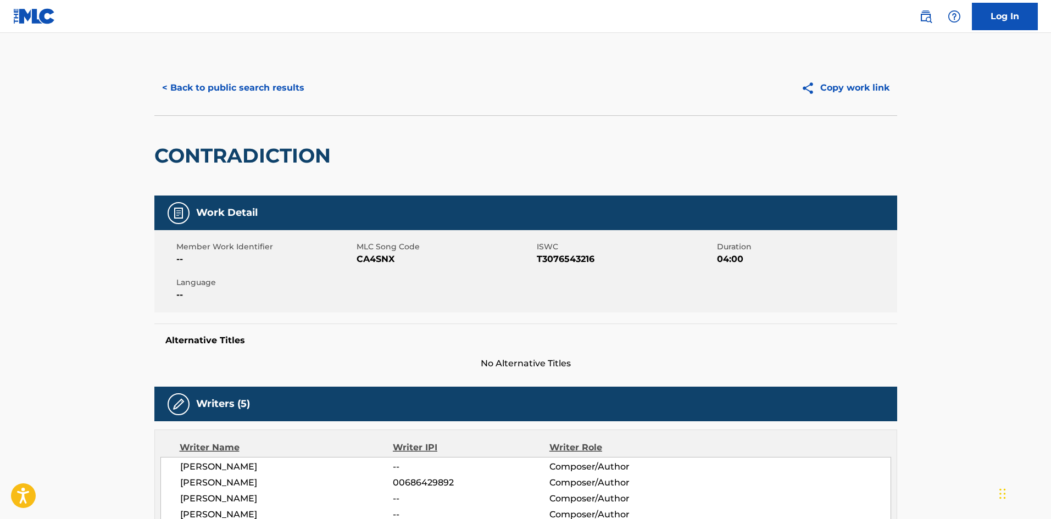
click at [237, 78] on button "< Back to public search results" at bounding box center [233, 87] width 158 height 27
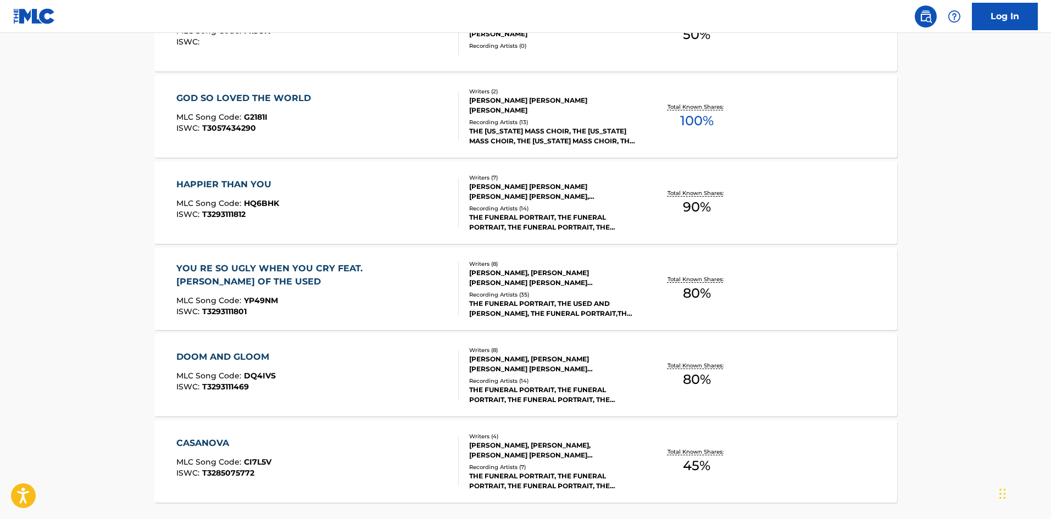
scroll to position [1017, 0]
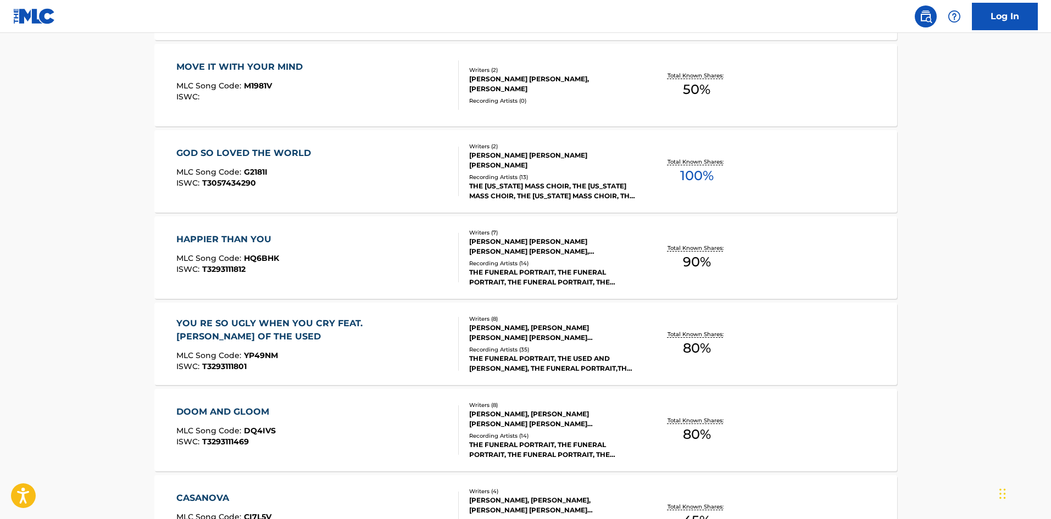
click at [231, 236] on div "HAPPIER THAN YOU" at bounding box center [227, 239] width 103 height 13
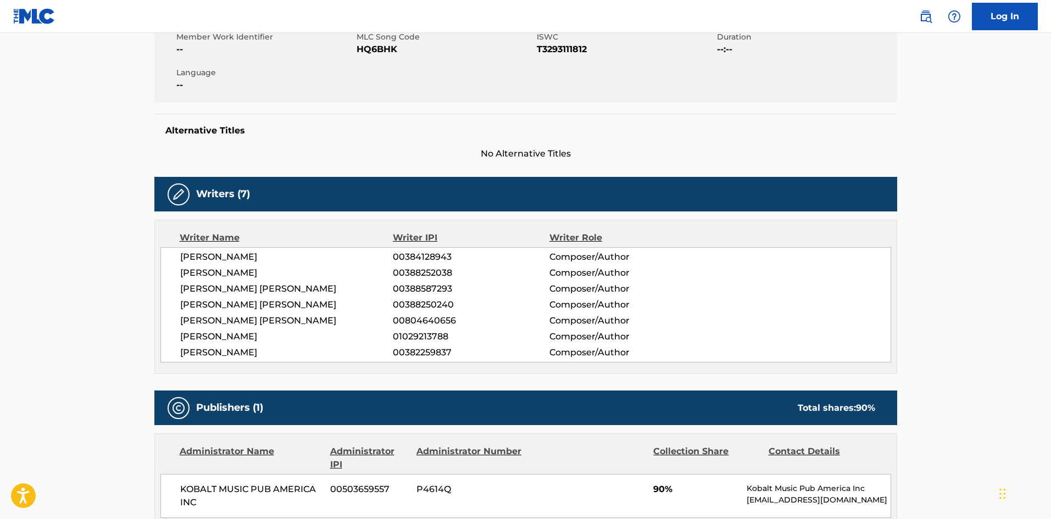
scroll to position [220, 0]
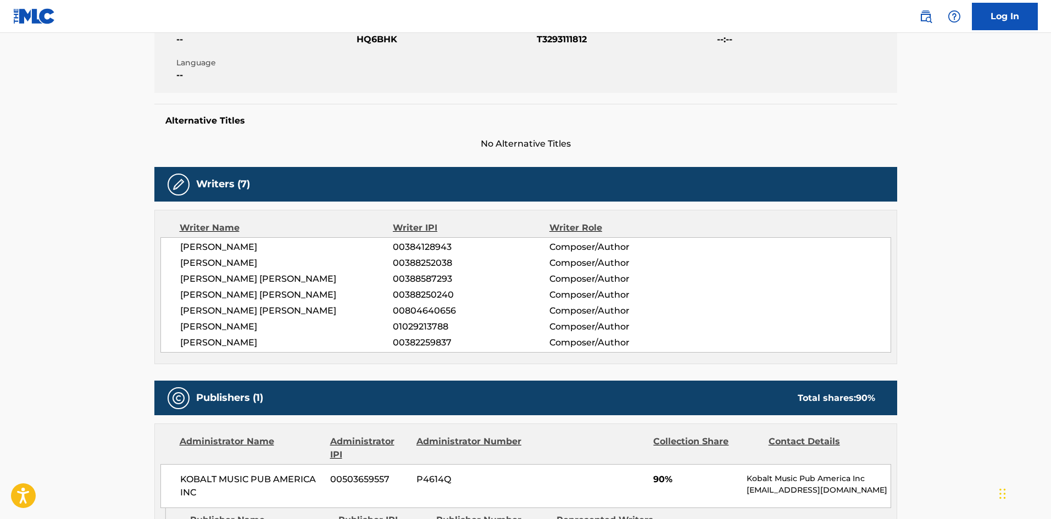
drag, startPoint x: 265, startPoint y: 347, endPoint x: 171, endPoint y: 250, distance: 135.6
click at [171, 250] on div "LEE JENNINGS SMITH 00384128943 Composer/Author BRANDON HAROLD UMBANHOWAR 003882…" at bounding box center [525, 294] width 731 height 115
copy div "LEE JENNINGS SMITH 00384128943 Composer/Author BRANDON HAROLD UMBANHOWAR 003882…"
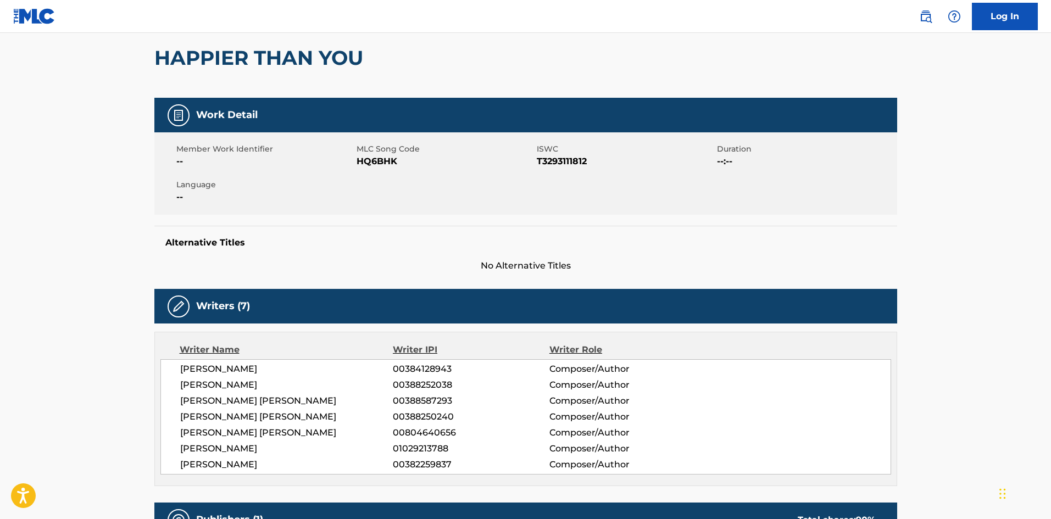
scroll to position [110, 0]
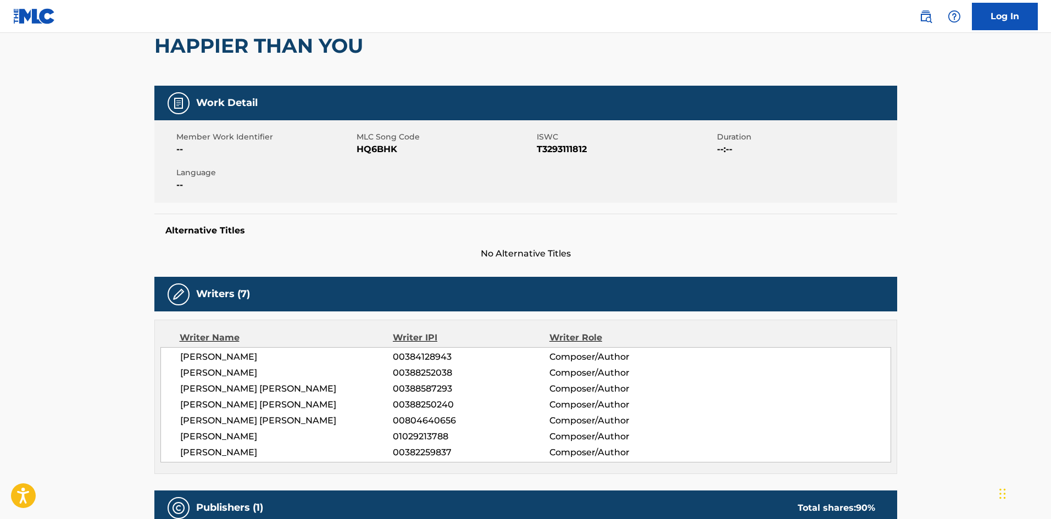
click at [270, 424] on span "[PERSON_NAME] [PERSON_NAME]" at bounding box center [286, 420] width 213 height 13
drag, startPoint x: 296, startPoint y: 421, endPoint x: 168, endPoint y: 421, distance: 128.0
click at [168, 421] on div "LEE JENNINGS SMITH 00384128943 Composer/Author BRANDON HAROLD UMBANHOWAR 003882…" at bounding box center [525, 404] width 731 height 115
copy span "[PERSON_NAME] [PERSON_NAME]"
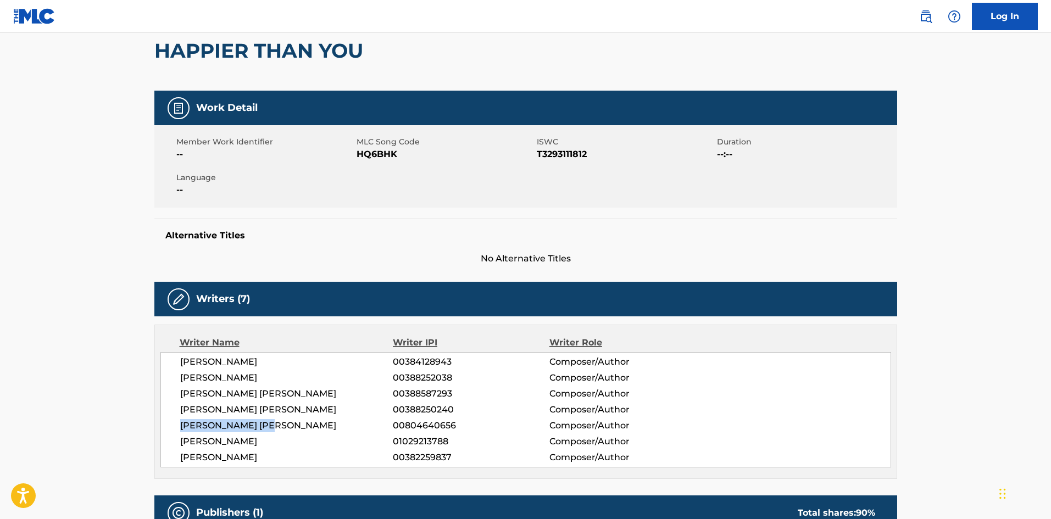
scroll to position [0, 0]
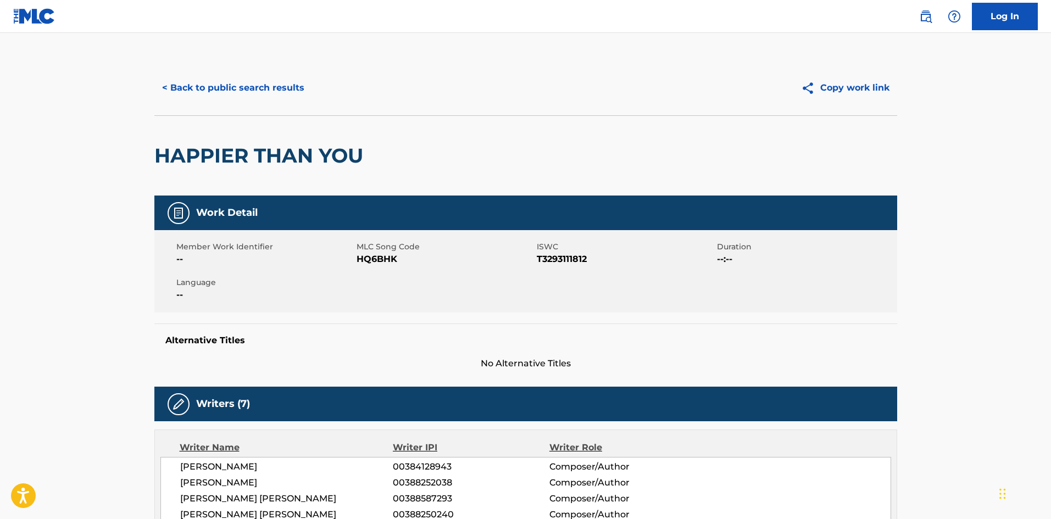
click at [176, 85] on button "< Back to public search results" at bounding box center [233, 87] width 158 height 27
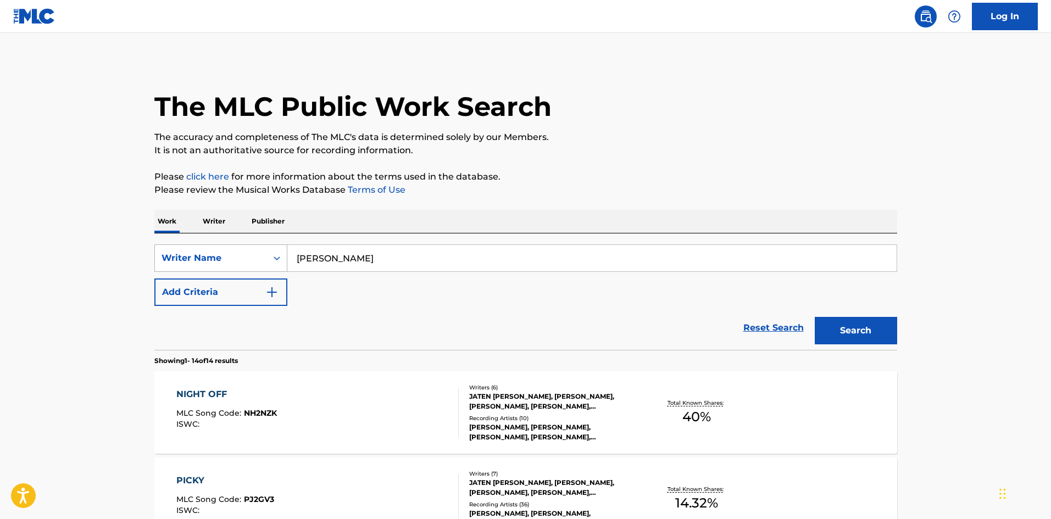
drag, startPoint x: 342, startPoint y: 256, endPoint x: 276, endPoint y: 256, distance: 65.4
click at [261, 255] on div "SearchWithCriteria2962c407-707c-40b8-a439-453a6c190e71 Writer Name lee rouse" at bounding box center [525, 257] width 743 height 27
paste input "[PERSON_NAME] [PERSON_NAME]"
type input "[PERSON_NAME] [PERSON_NAME]"
click at [849, 324] on button "Search" at bounding box center [856, 330] width 82 height 27
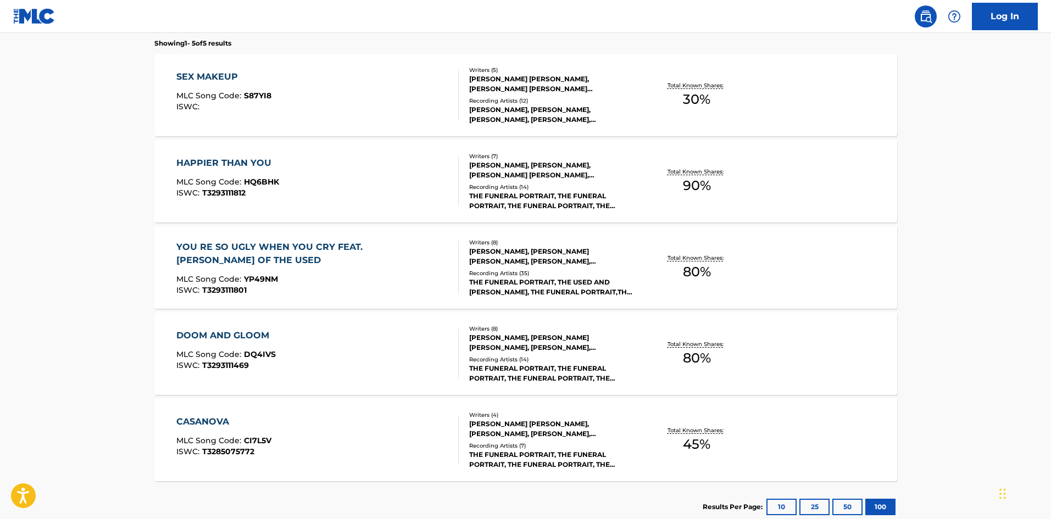
scroll to position [385, 0]
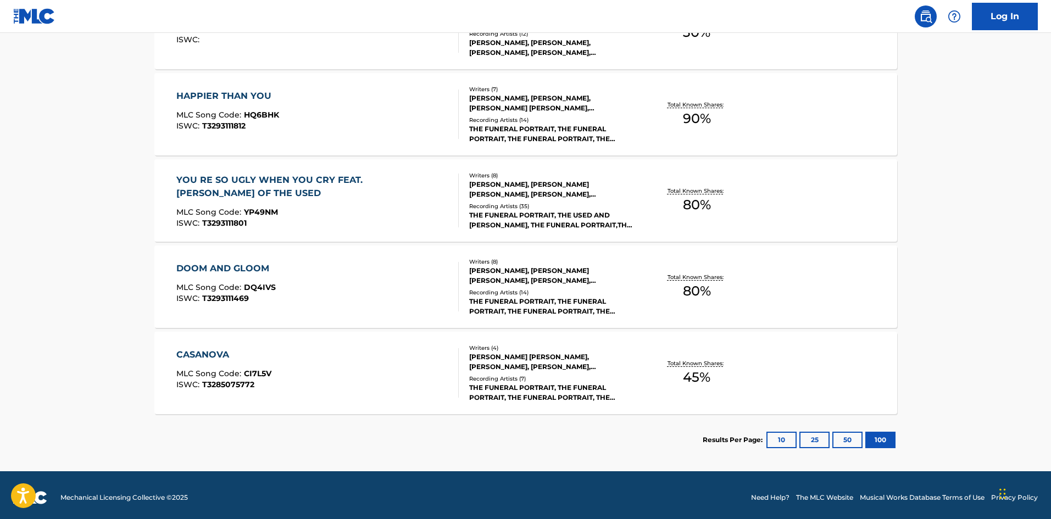
click at [210, 350] on div "CASANOVA" at bounding box center [223, 354] width 95 height 13
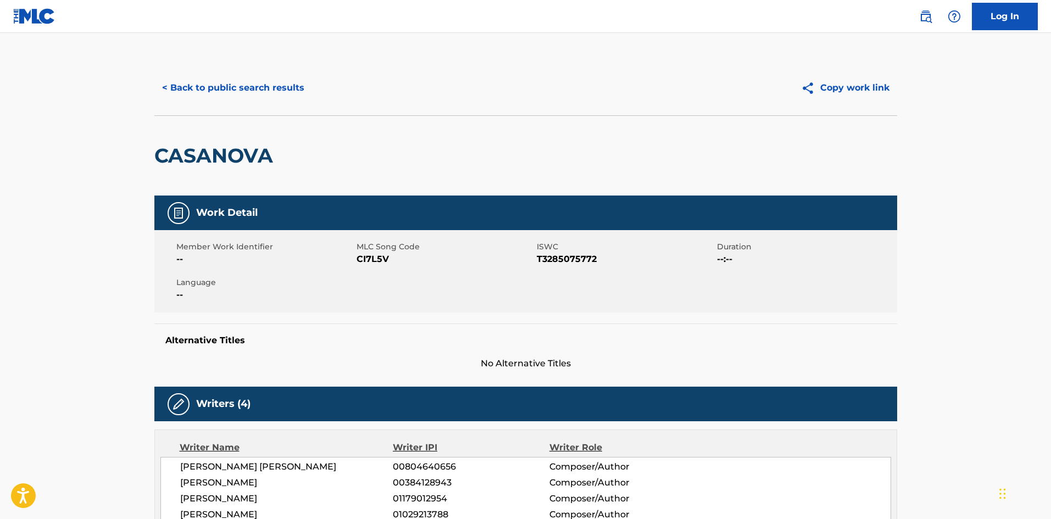
click at [191, 90] on button "< Back to public search results" at bounding box center [233, 87] width 158 height 27
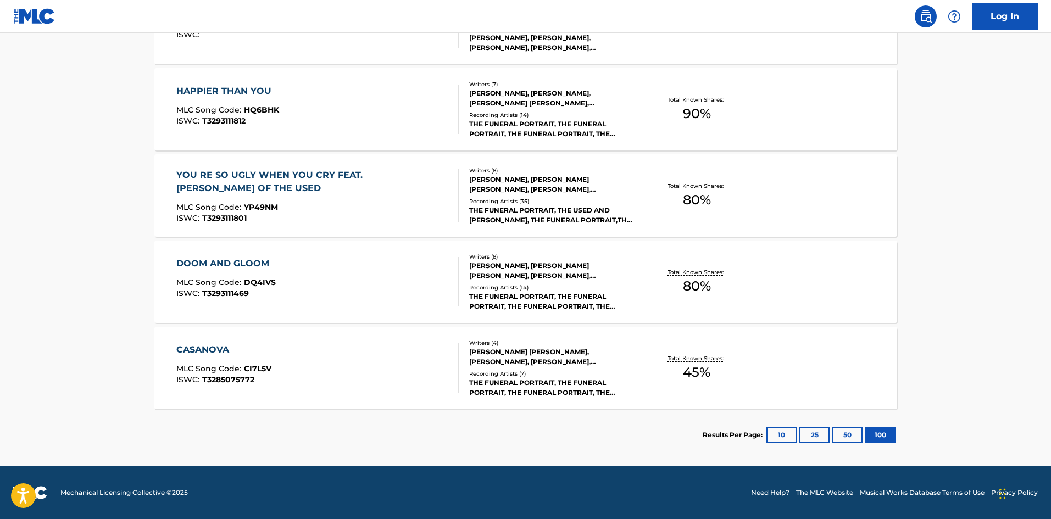
click at [186, 261] on div "DOOM AND GLOOM" at bounding box center [225, 263] width 99 height 13
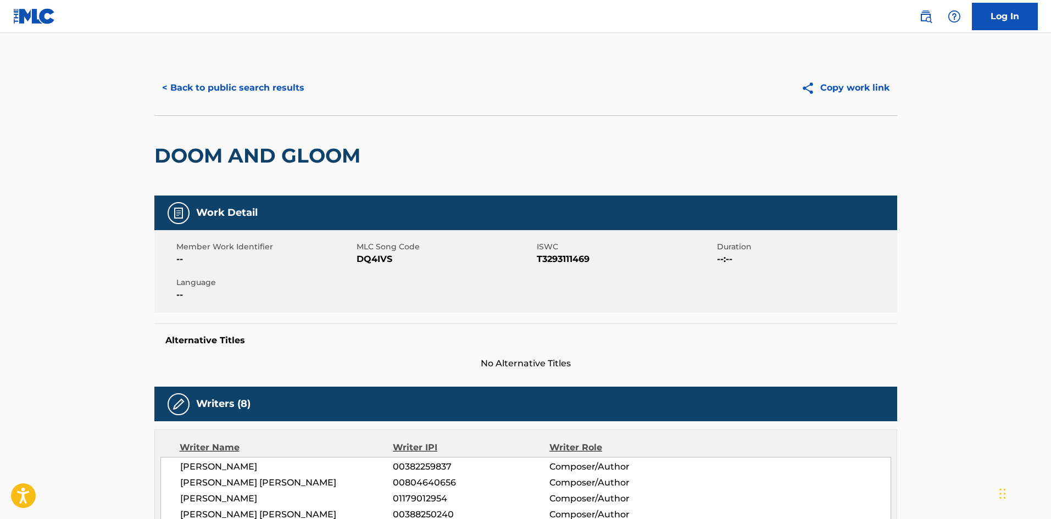
click at [226, 91] on button "< Back to public search results" at bounding box center [233, 87] width 158 height 27
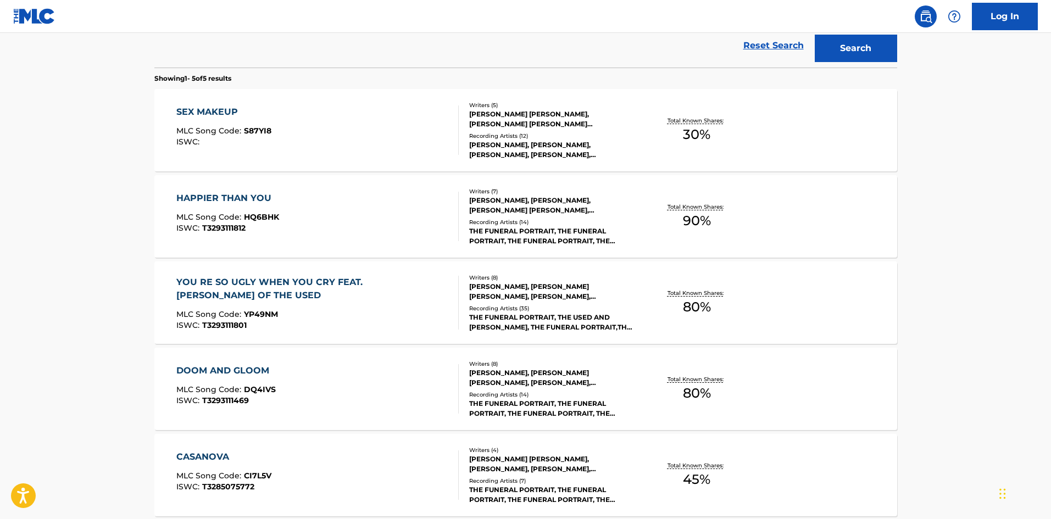
scroll to position [280, 0]
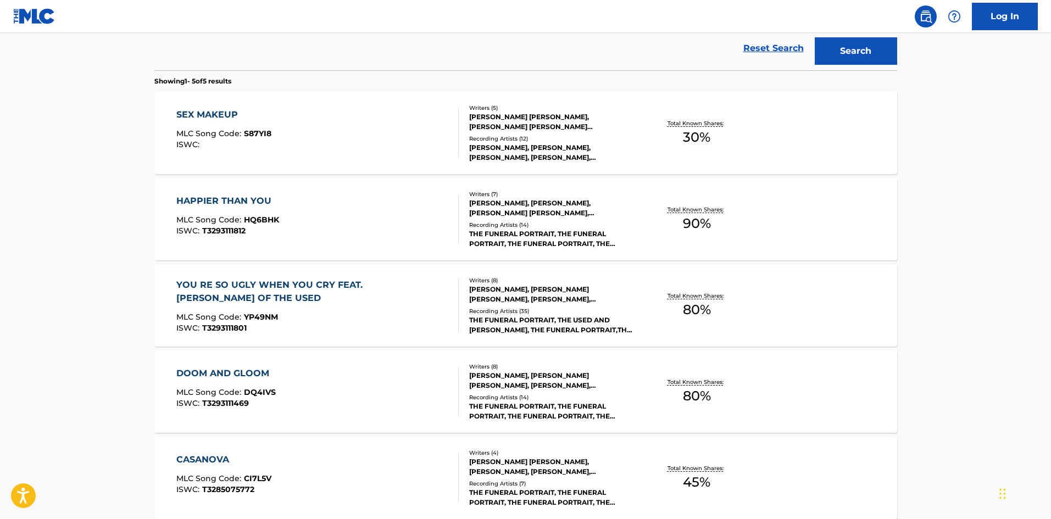
click at [254, 286] on div "YOU RE SO UGLY WHEN YOU CRY FEAT. BERT OF THE USED" at bounding box center [312, 292] width 273 height 26
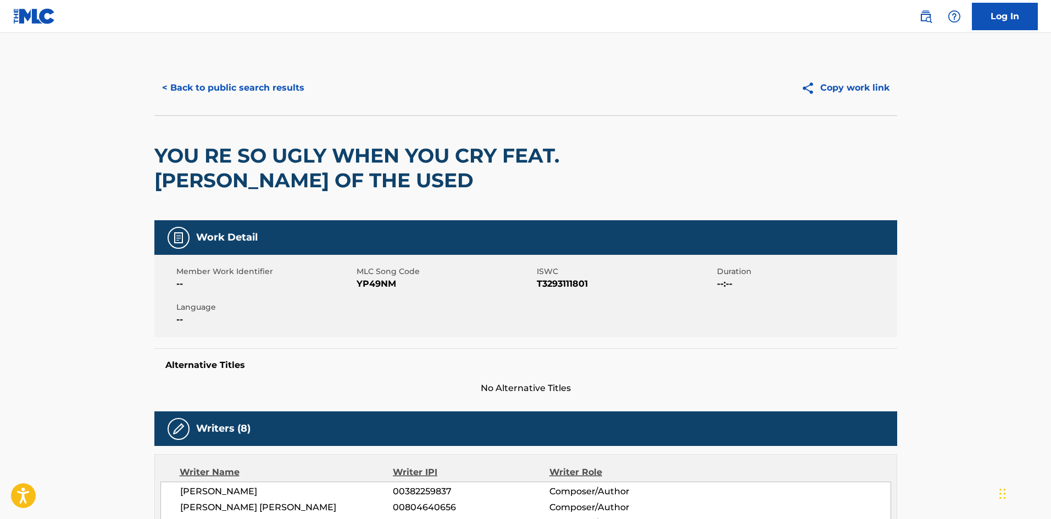
click at [192, 101] on button "< Back to public search results" at bounding box center [233, 87] width 158 height 27
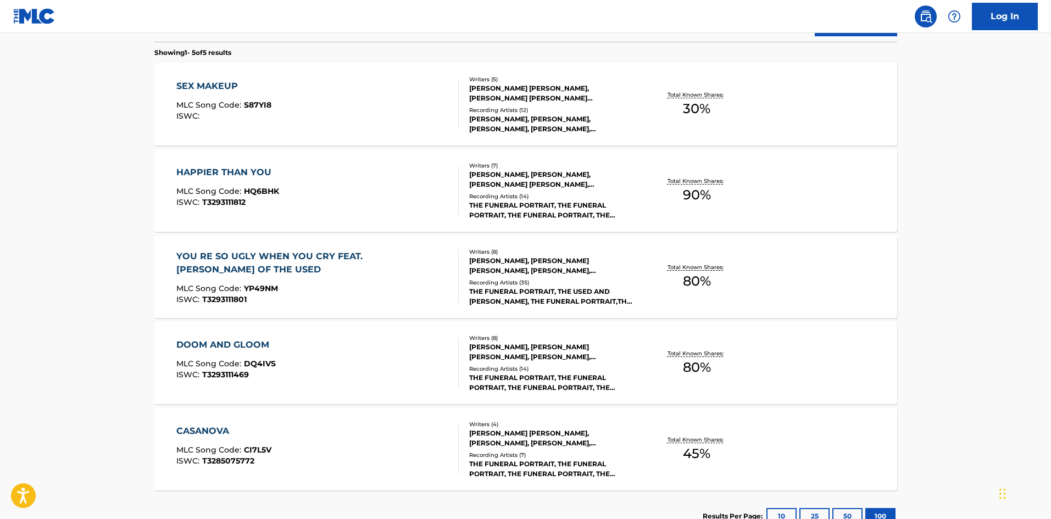
click at [205, 88] on div "SEX MAKEUP" at bounding box center [223, 86] width 95 height 13
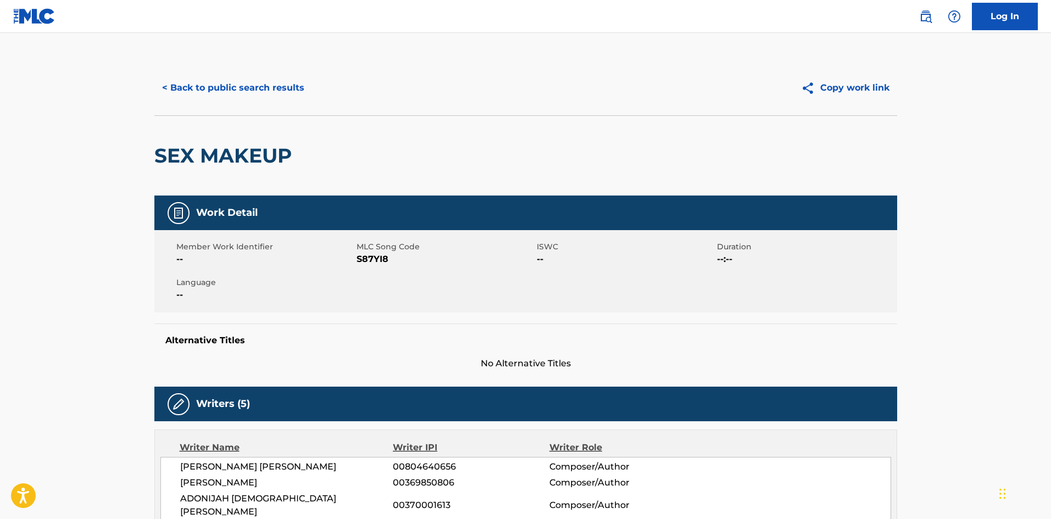
click at [214, 81] on button "< Back to public search results" at bounding box center [233, 87] width 158 height 27
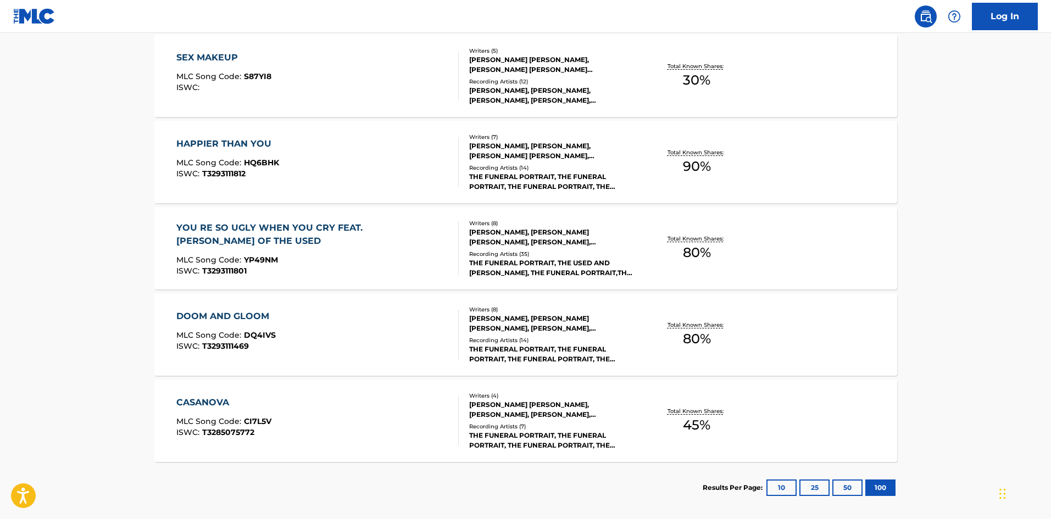
click at [238, 313] on div "DOOM AND GLOOM" at bounding box center [225, 316] width 99 height 13
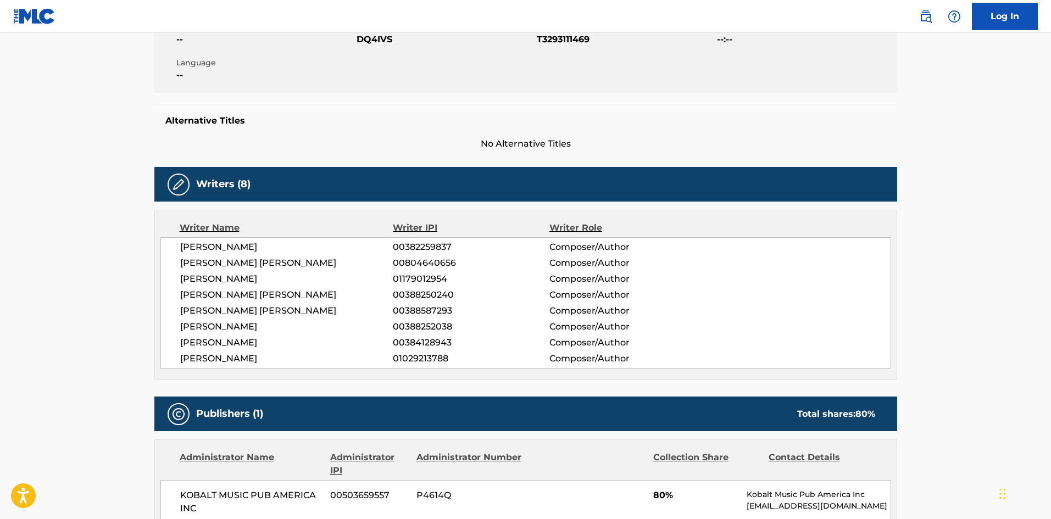
drag, startPoint x: 265, startPoint y: 360, endPoint x: 162, endPoint y: 247, distance: 153.2
click at [162, 247] on div "JOSHUA MATOTEK 00382259837 Composer/Author LEE MICHAEL ROUSE 00804640656 Compos…" at bounding box center [525, 302] width 731 height 131
copy div "JOSHUA MATOTEK 00382259837 Composer/Author LEE MICHAEL ROUSE 00804640656 Compos…"
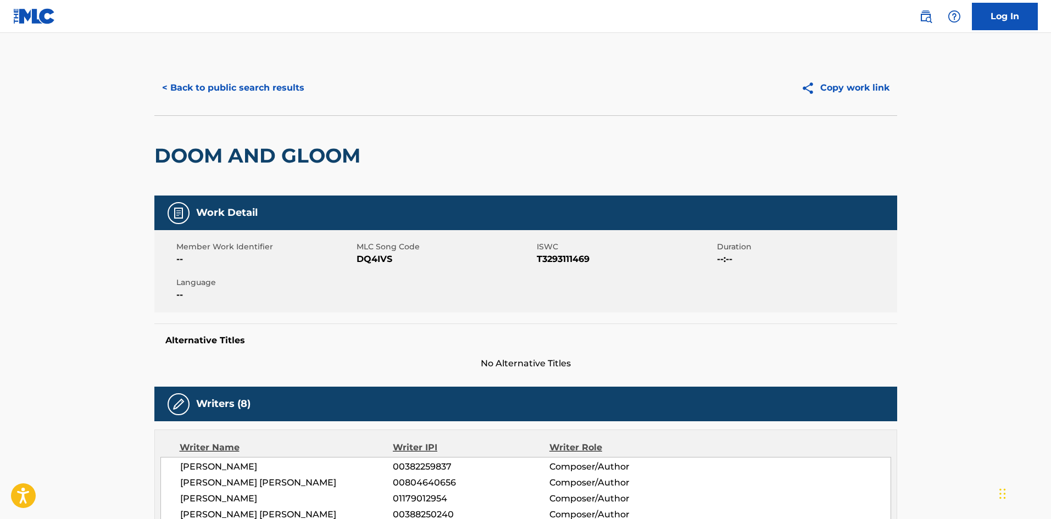
click at [257, 78] on button "< Back to public search results" at bounding box center [233, 87] width 158 height 27
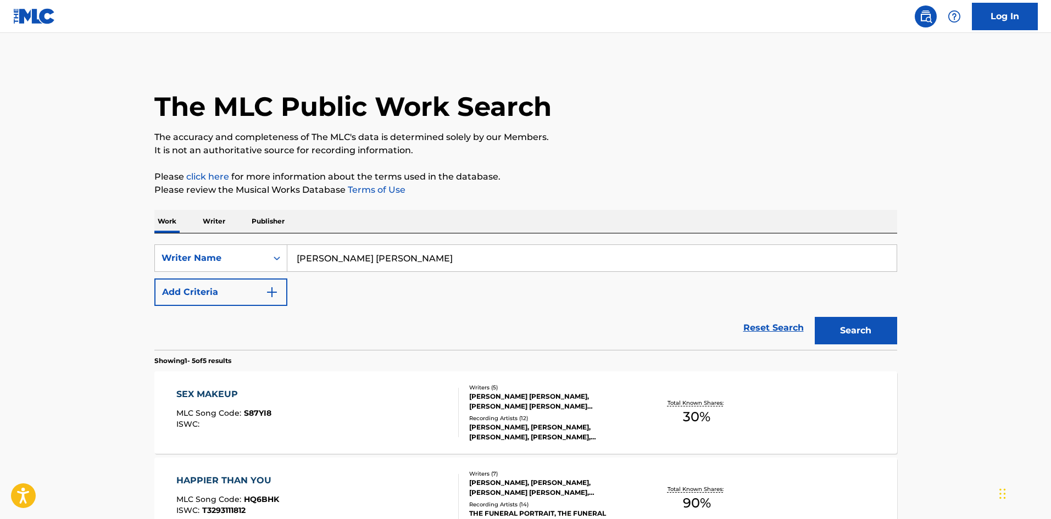
drag, startPoint x: 421, startPoint y: 246, endPoint x: 250, endPoint y: 236, distance: 171.2
click at [257, 236] on div "SearchWithCriteria2962c407-707c-40b8-a439-453a6c190e71 Writer Name LEE MICHAEL …" at bounding box center [525, 291] width 743 height 116
click at [222, 260] on div "Writer Name" at bounding box center [211, 258] width 99 height 13
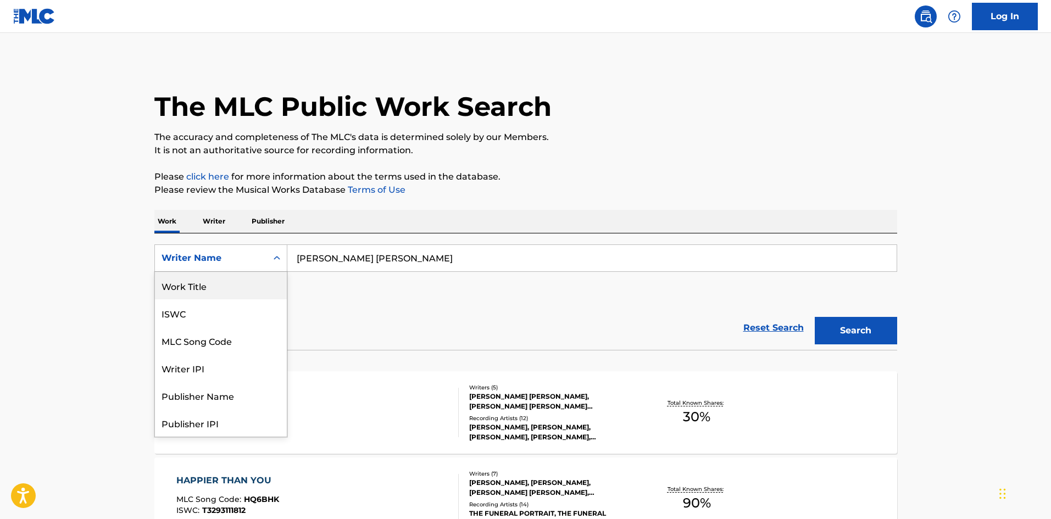
click at [240, 289] on div "Work Title" at bounding box center [221, 285] width 132 height 27
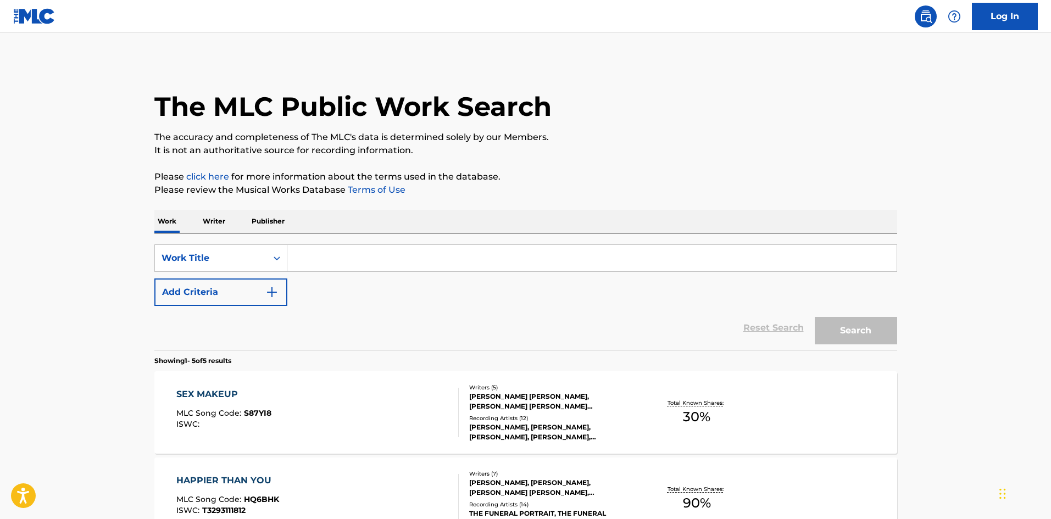
click at [236, 300] on button "Add Criteria" at bounding box center [220, 292] width 133 height 27
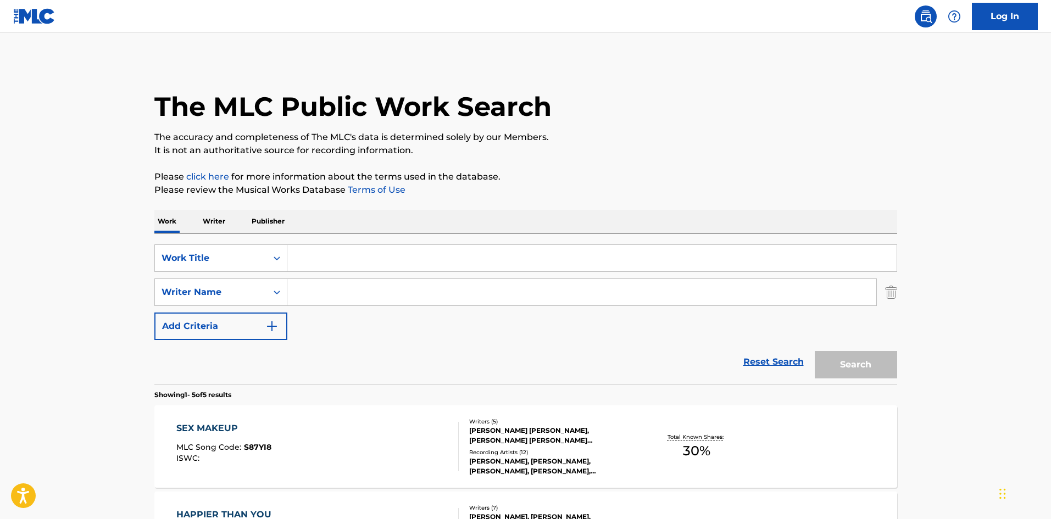
click at [351, 263] on input "Search Form" at bounding box center [591, 258] width 609 height 26
drag, startPoint x: 411, startPoint y: 259, endPoint x: 425, endPoint y: 252, distance: 14.7
click at [411, 259] on input "Search Form" at bounding box center [591, 258] width 609 height 26
click at [356, 298] on input "Search Form" at bounding box center [581, 292] width 589 height 26
type input "noah smith"
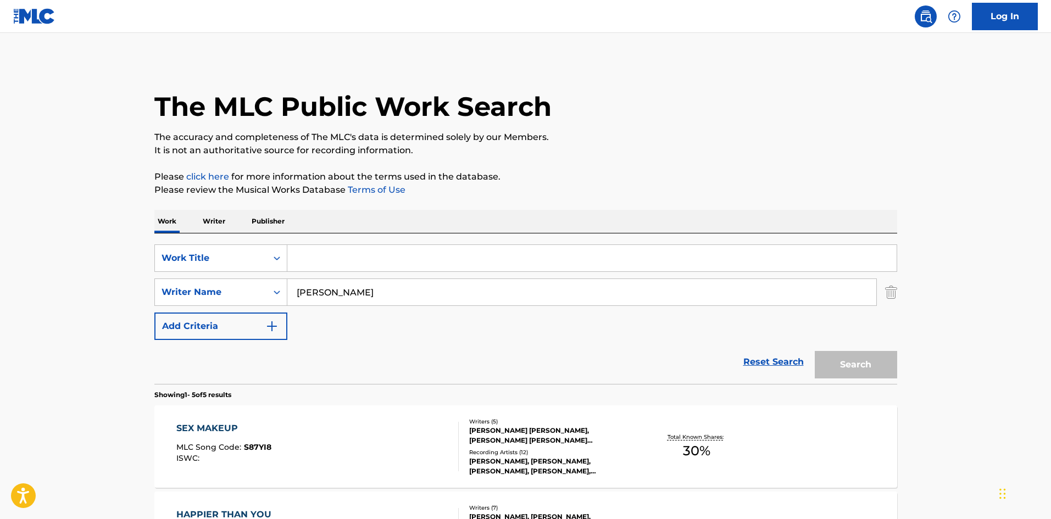
click at [369, 263] on input "Search Form" at bounding box center [591, 258] width 609 height 26
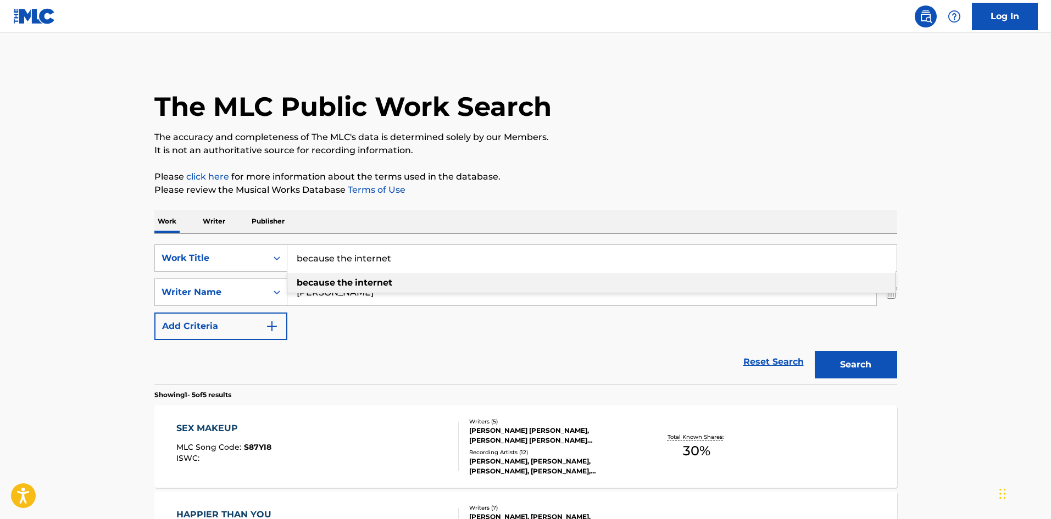
type input "because the internet"
click at [594, 189] on p "Please review the Musical Works Database Terms of Use" at bounding box center [525, 189] width 743 height 13
click at [845, 367] on button "Search" at bounding box center [856, 364] width 82 height 27
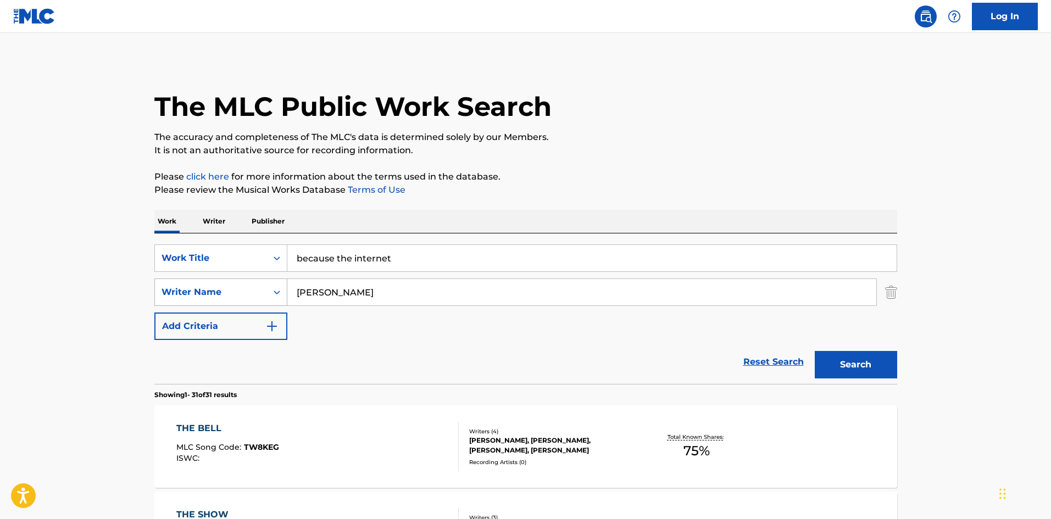
drag, startPoint x: 372, startPoint y: 292, endPoint x: 193, endPoint y: 296, distance: 179.1
click at [193, 296] on div "SearchWithCriteria82634982-fbad-4916-b27b-df71fff41dc4 Writer Name noah smith" at bounding box center [525, 292] width 743 height 27
paste input "Patricia Oprisiu"
type input "Patricia Oprisiu"
click at [850, 370] on button "Search" at bounding box center [856, 364] width 82 height 27
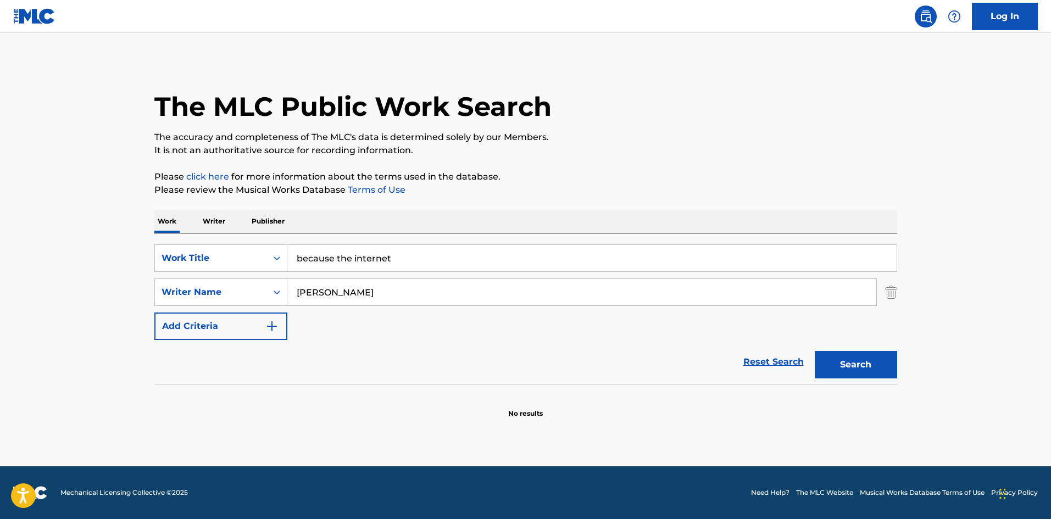
click at [878, 293] on div "SearchWithCriteria82634982-fbad-4916-b27b-df71fff41dc4 Writer Name Patricia Opr…" at bounding box center [525, 292] width 743 height 27
click at [222, 255] on div "Work Title" at bounding box center [211, 258] width 99 height 13
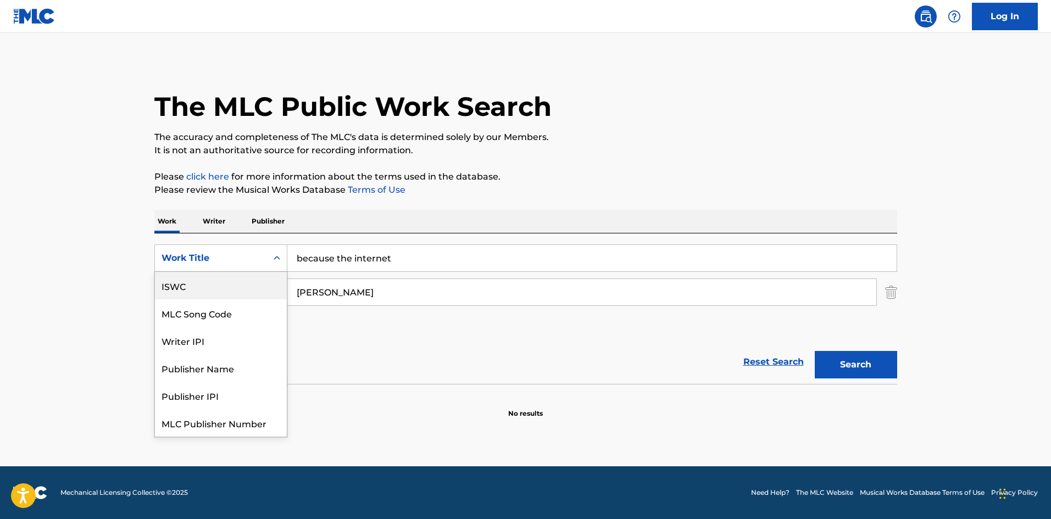
click at [887, 291] on img "Search Form" at bounding box center [891, 292] width 12 height 27
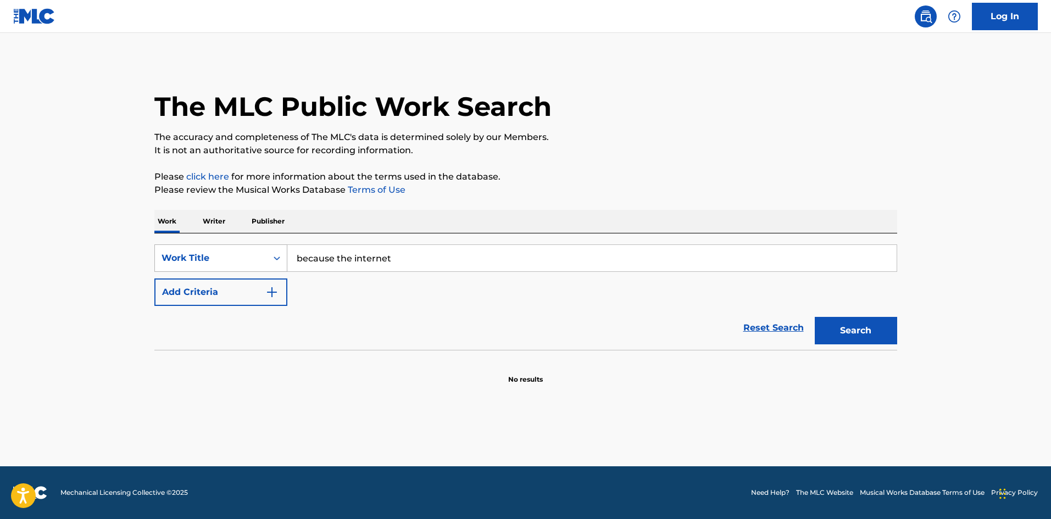
click at [215, 259] on div "Work Title" at bounding box center [211, 258] width 99 height 13
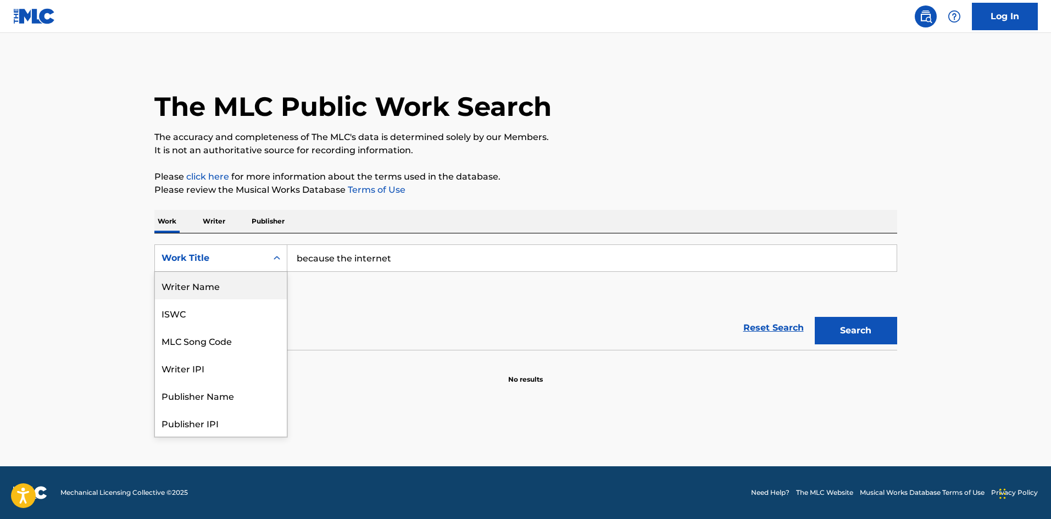
click at [190, 281] on div "Writer Name" at bounding box center [221, 285] width 132 height 27
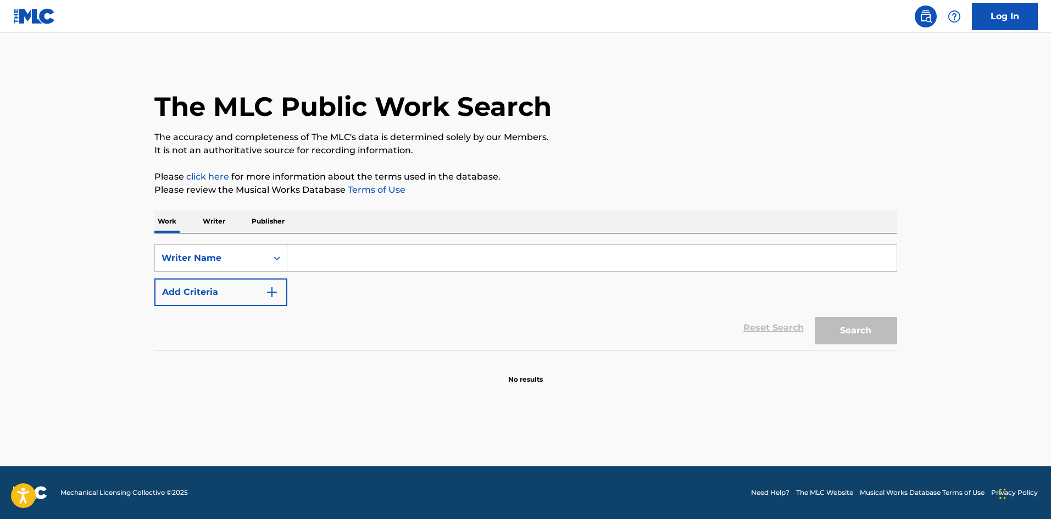
click at [392, 260] on input "Search Form" at bounding box center [591, 258] width 609 height 26
paste input "Patricia Oprisiu"
type input "Patricia Oprisiu"
click at [857, 330] on button "Search" at bounding box center [856, 330] width 82 height 27
drag, startPoint x: 388, startPoint y: 255, endPoint x: 114, endPoint y: 221, distance: 276.3
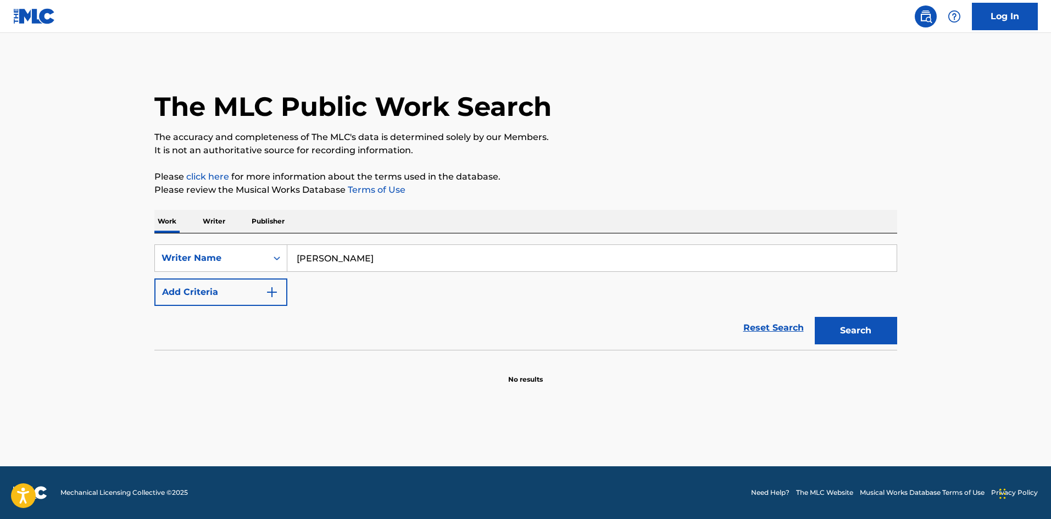
click at [123, 222] on main "The MLC Public Work Search The accuracy and completeness of The MLC's data is d…" at bounding box center [525, 249] width 1051 height 433
click at [364, 265] on input "Patricia Oprisiu" at bounding box center [591, 258] width 609 height 26
drag, startPoint x: 377, startPoint y: 260, endPoint x: 280, endPoint y: 255, distance: 97.9
click at [285, 255] on div "SearchWithCriteria4cd19fa8-7a7b-4072-bacb-b26a8792c980 Writer Name Patricia Opr…" at bounding box center [525, 257] width 743 height 27
click at [377, 262] on input "Search Form" at bounding box center [591, 258] width 609 height 26
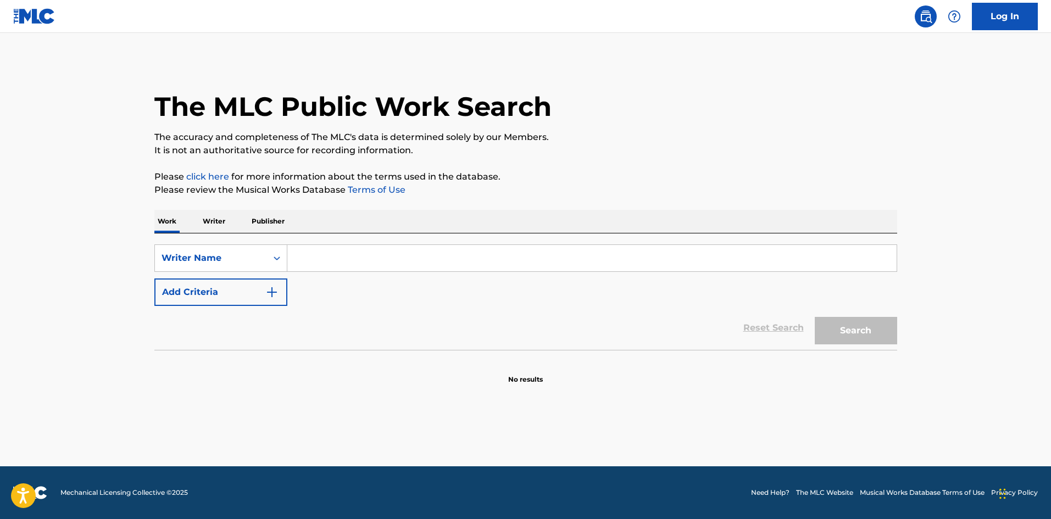
paste input "CHRISTIAN GRISWOLD"
type input "CHRISTIAN GRISWOLD"
click at [828, 335] on button "Search" at bounding box center [856, 330] width 82 height 27
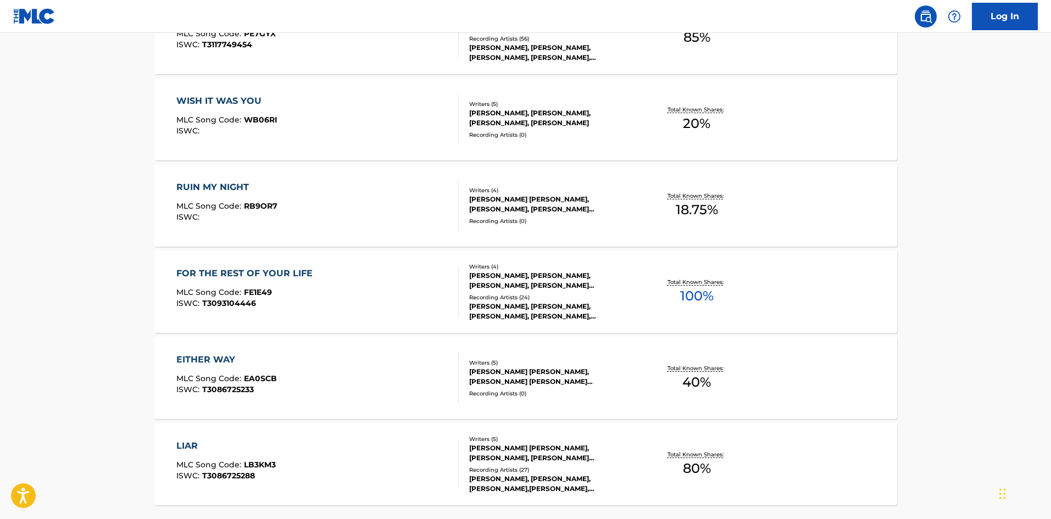
scroll to position [824, 0]
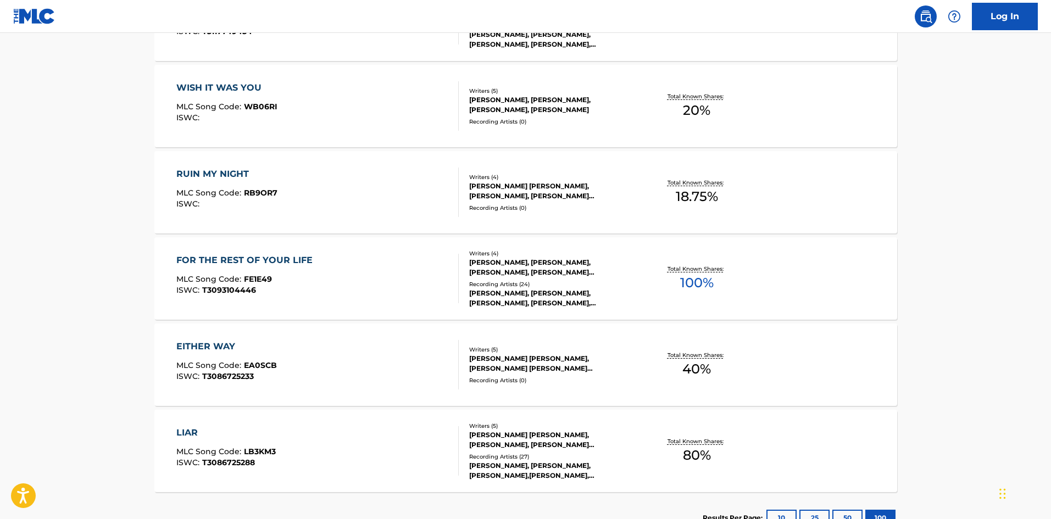
click at [238, 260] on div "FOR THE REST OF YOUR LIFE" at bounding box center [247, 260] width 142 height 13
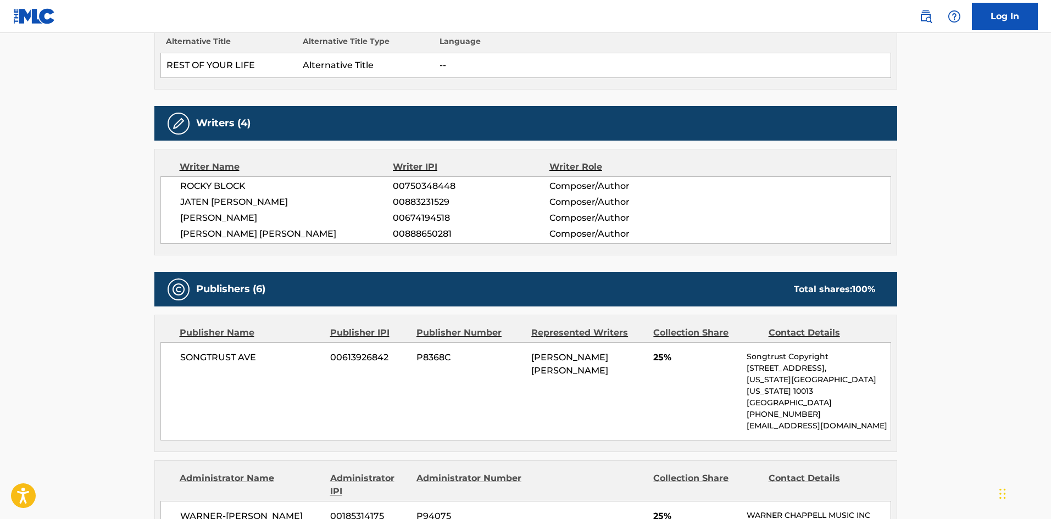
scroll to position [330, 0]
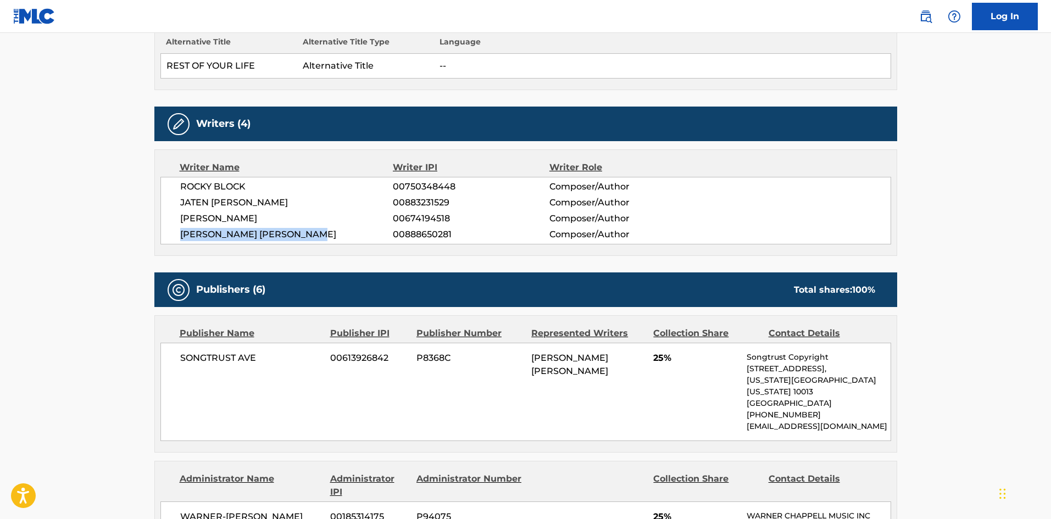
drag, startPoint x: 338, startPoint y: 232, endPoint x: 154, endPoint y: 238, distance: 184.1
click at [154, 238] on div "Writer Name Writer IPI Writer Role ROCKY BLOCK 00750348448 Composer/Author JATE…" at bounding box center [525, 202] width 743 height 107
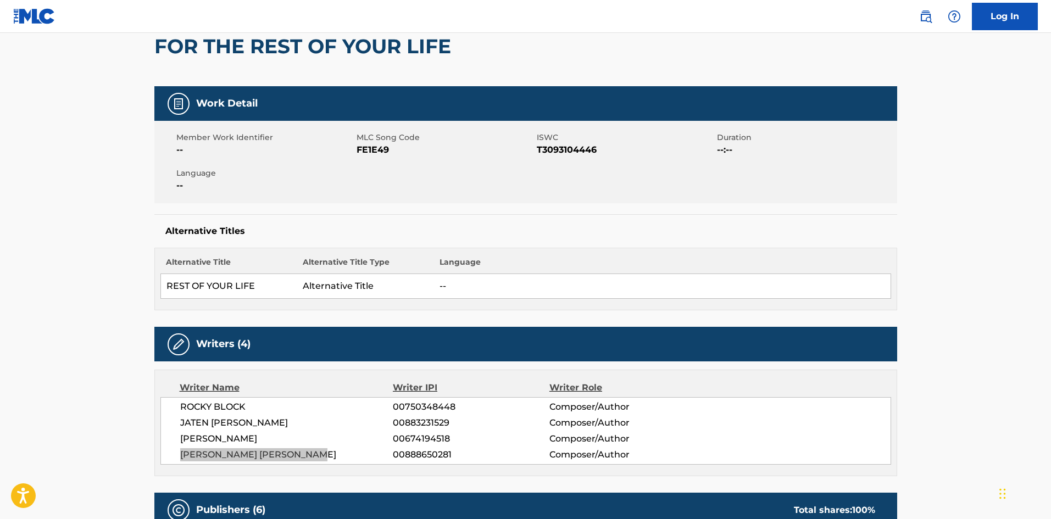
scroll to position [0, 0]
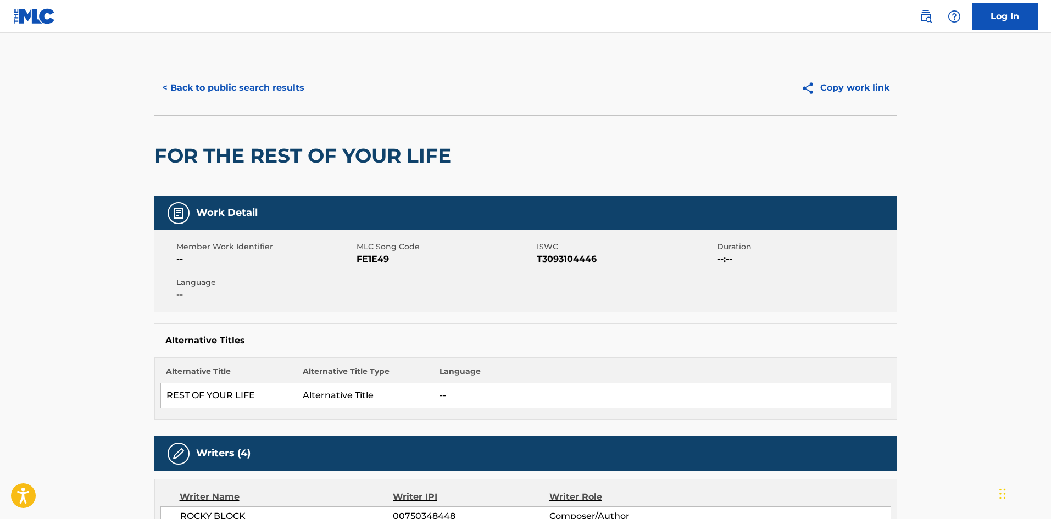
click at [213, 84] on button "< Back to public search results" at bounding box center [233, 87] width 158 height 27
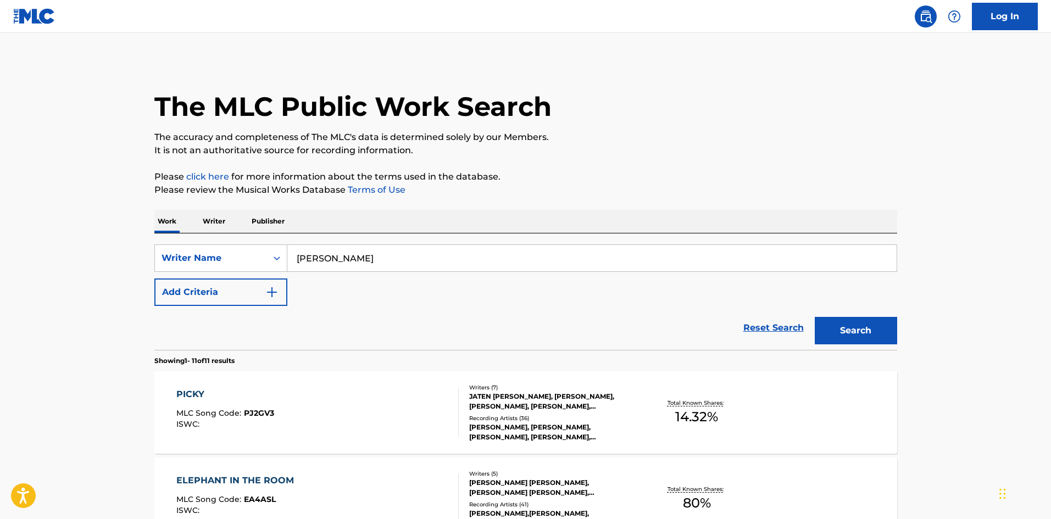
drag, startPoint x: 430, startPoint y: 257, endPoint x: 396, endPoint y: 254, distance: 34.2
click at [238, 258] on div "SearchWithCriteria4cd19fa8-7a7b-4072-bacb-b26a8792c980 Writer Name CHRISTIAN GR…" at bounding box center [525, 257] width 743 height 27
paste input "ANDREW"
type input "CHRISTIAN ANDREW GRISWOLD"
click at [862, 323] on button "Search" at bounding box center [856, 330] width 82 height 27
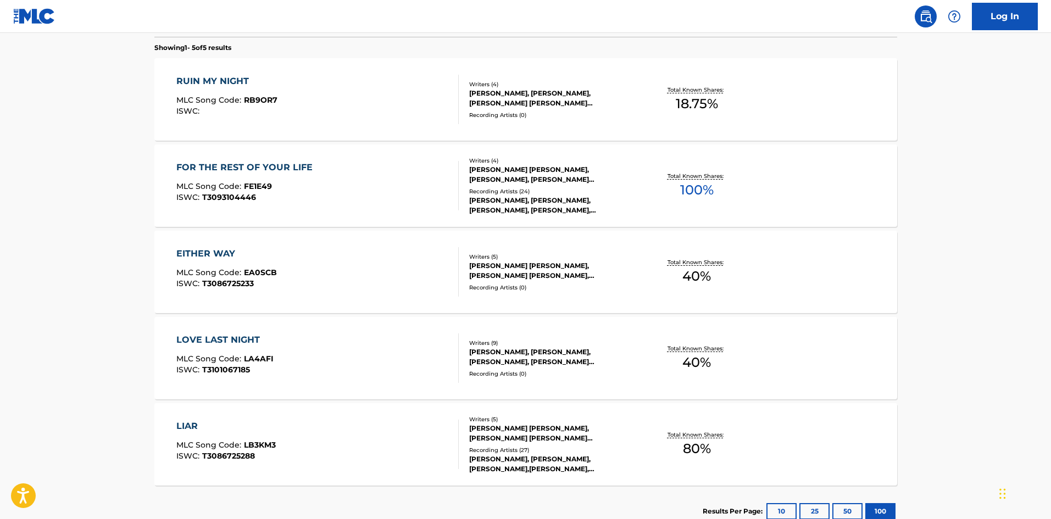
scroll to position [330, 0]
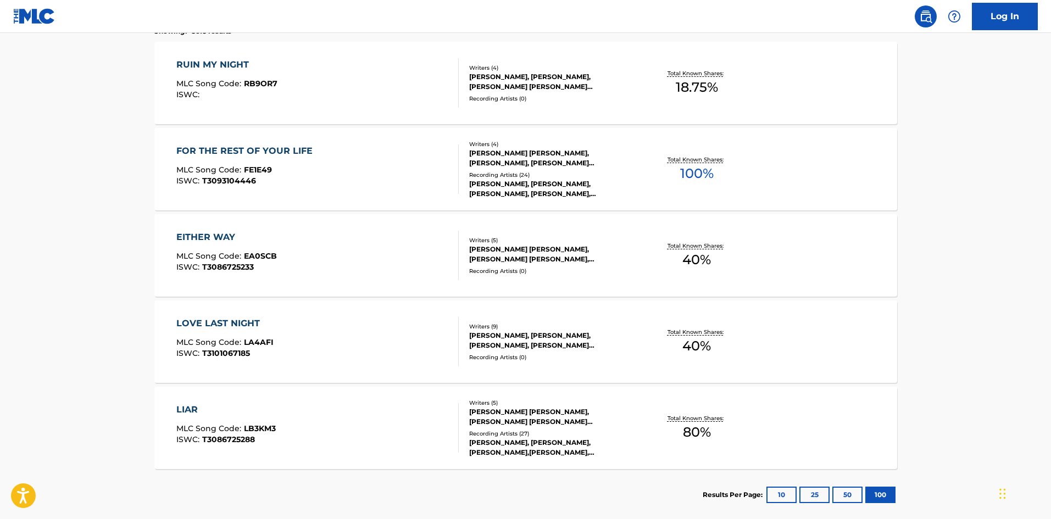
click at [278, 151] on div "FOR THE REST OF YOUR LIFE" at bounding box center [247, 150] width 142 height 13
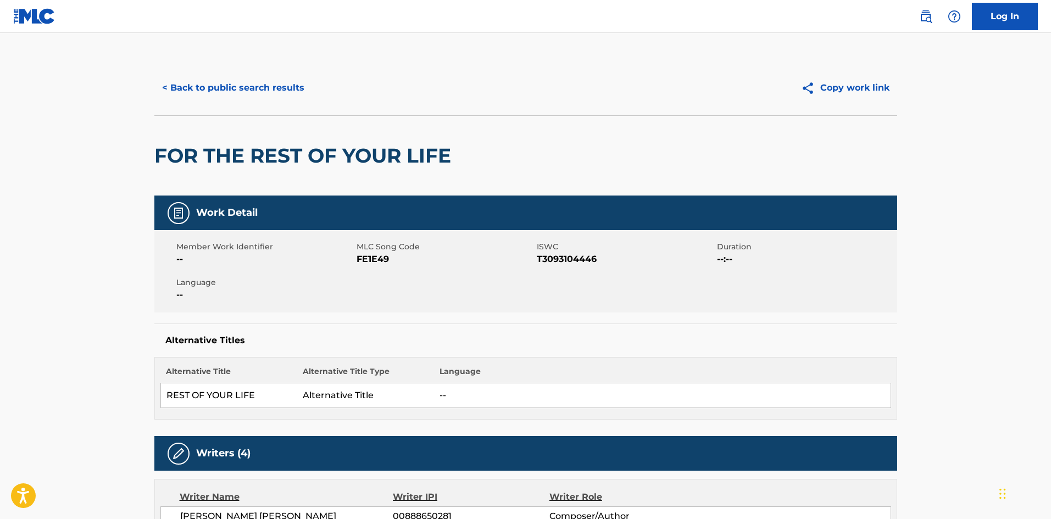
click at [211, 85] on button "< Back to public search results" at bounding box center [233, 87] width 158 height 27
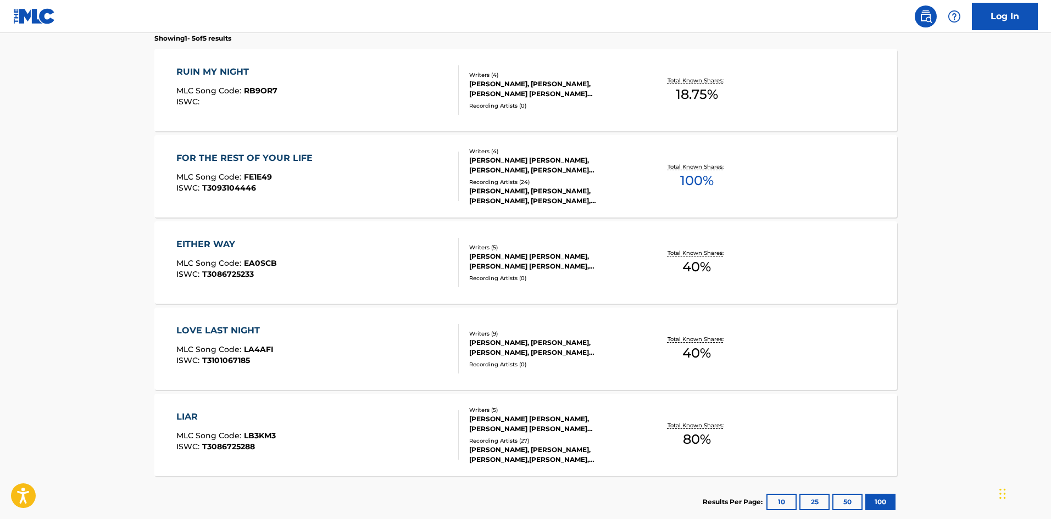
scroll to position [389, 0]
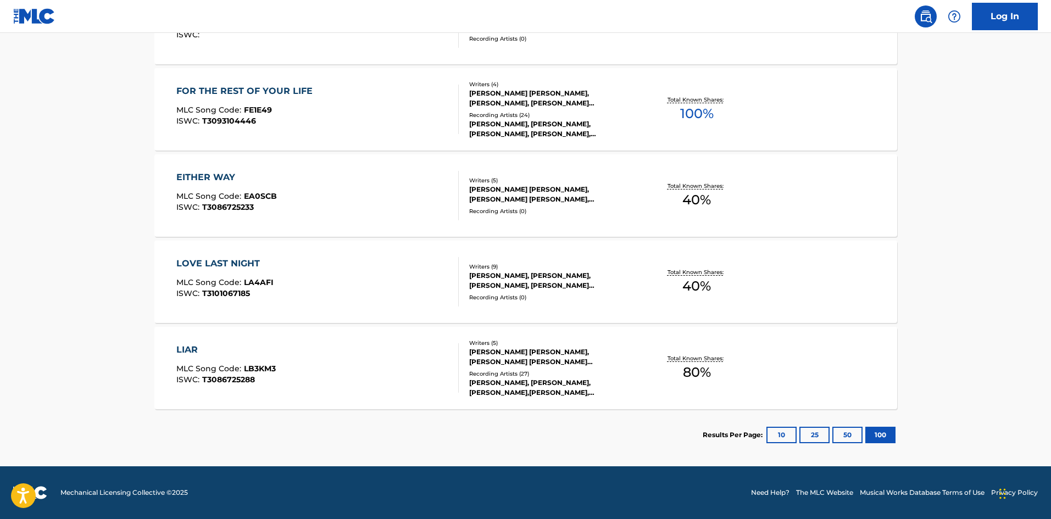
click at [192, 348] on div "LIAR" at bounding box center [225, 349] width 99 height 13
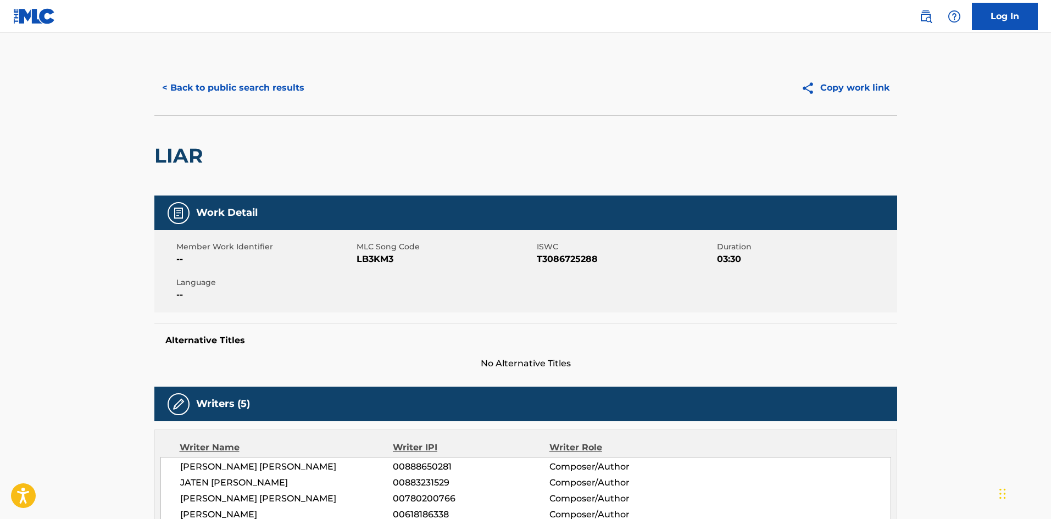
click at [227, 91] on button "< Back to public search results" at bounding box center [233, 87] width 158 height 27
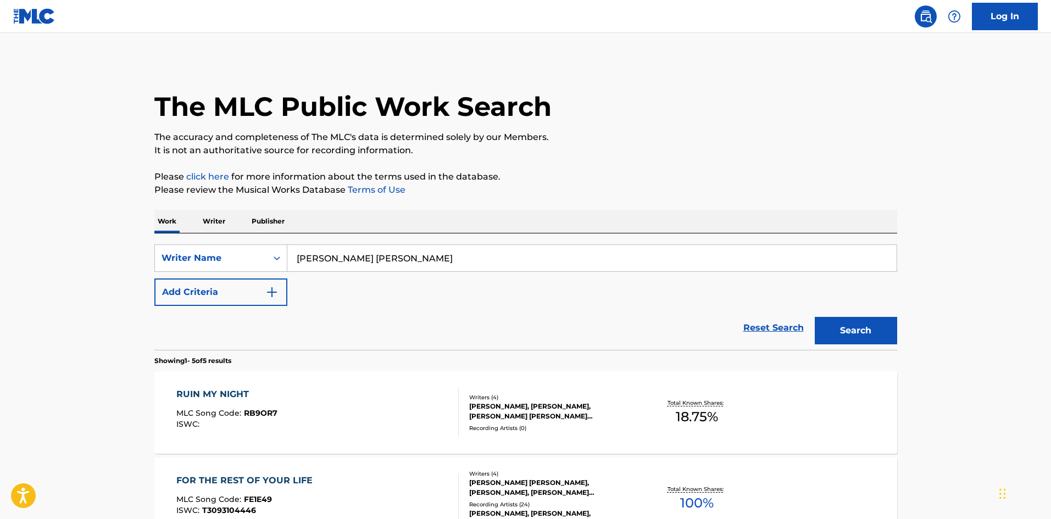
click at [375, 255] on input "CHRISTIAN ANDREW GRISWOLD" at bounding box center [591, 258] width 609 height 26
type input "CHRISTIAN GRISWOLD"
click at [815, 317] on button "Search" at bounding box center [856, 330] width 82 height 27
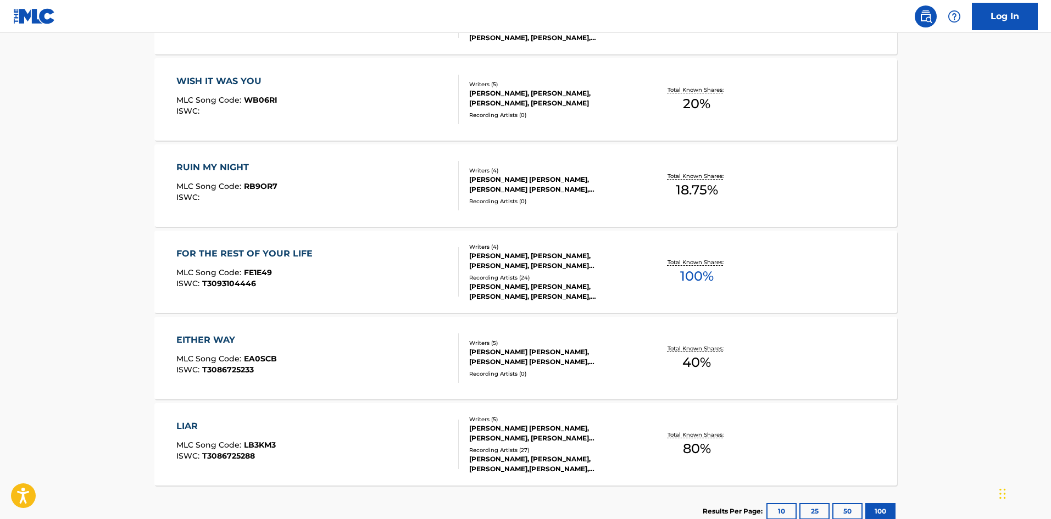
scroll to position [907, 0]
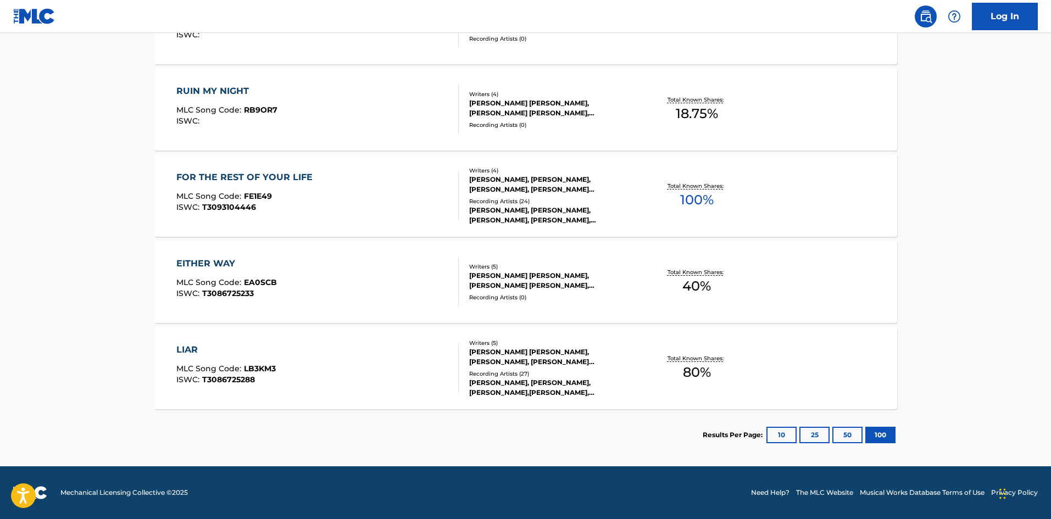
click at [887, 436] on button "100" at bounding box center [880, 435] width 30 height 16
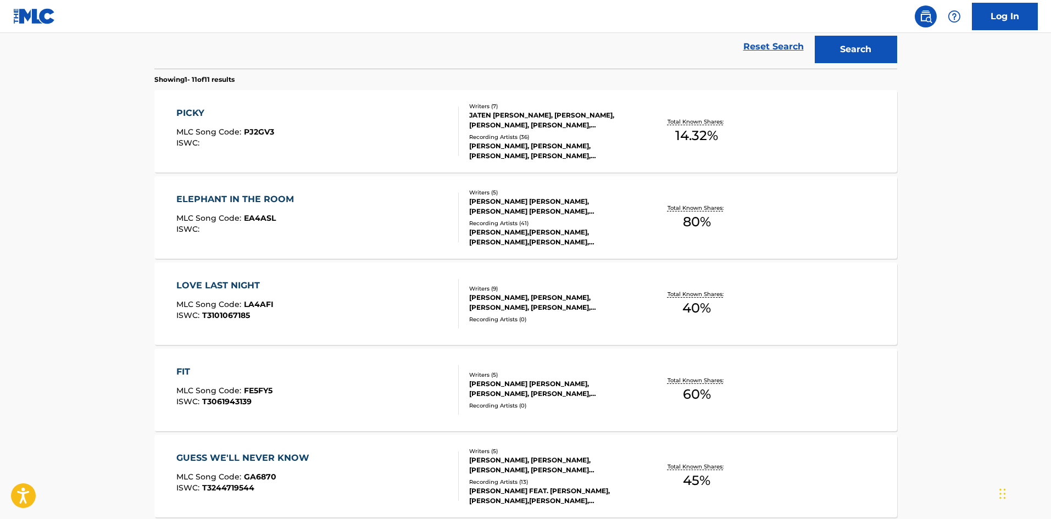
scroll to position [303, 0]
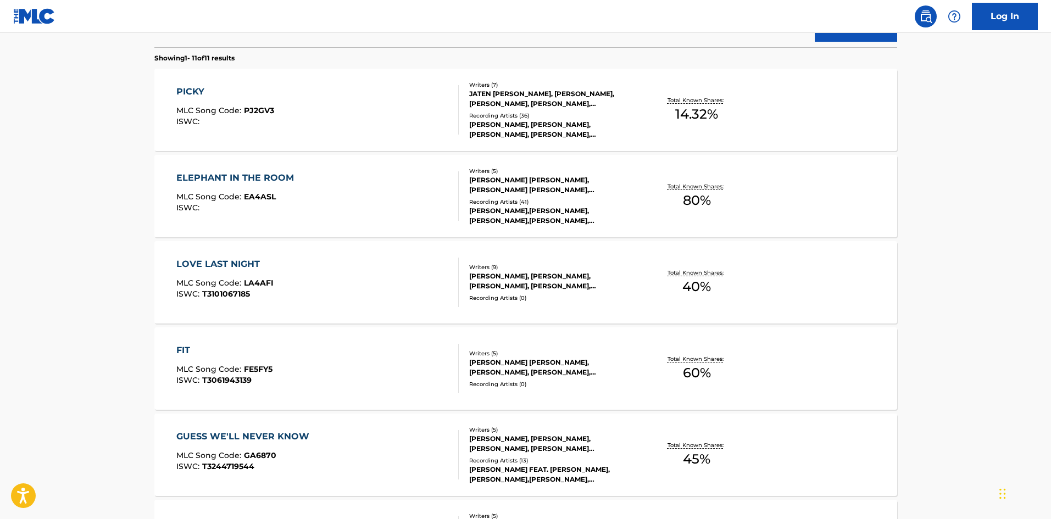
click at [192, 87] on div "PICKY" at bounding box center [225, 91] width 98 height 13
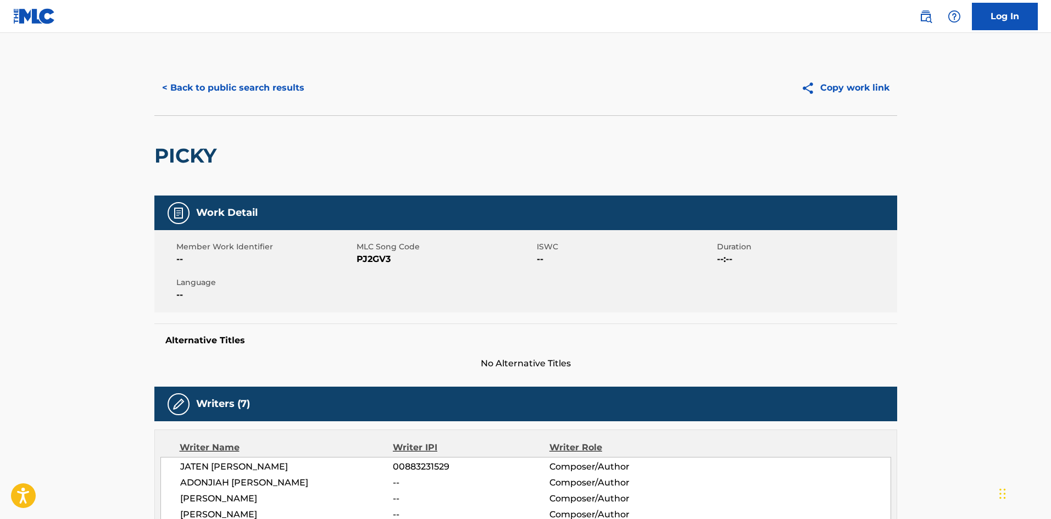
click at [198, 91] on button "< Back to public search results" at bounding box center [233, 87] width 158 height 27
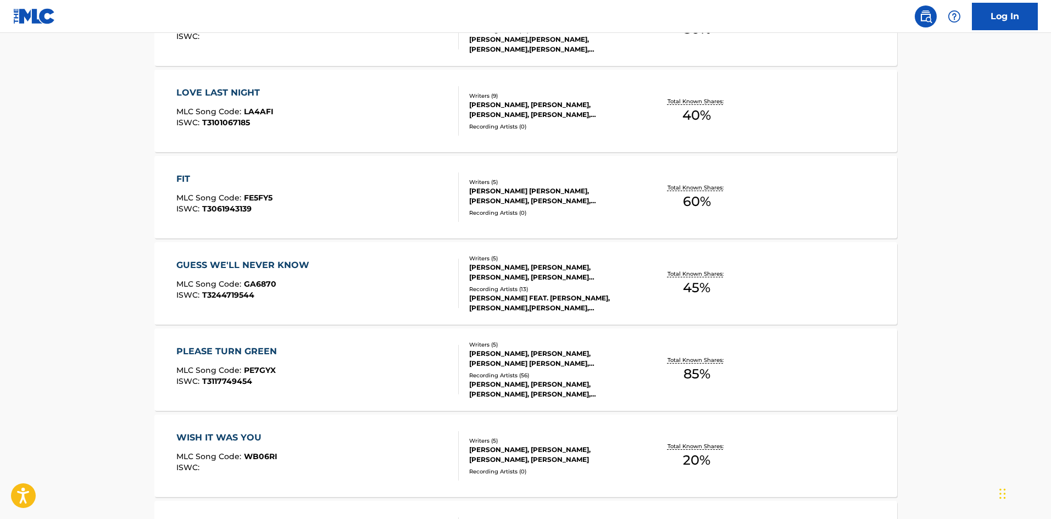
scroll to position [496, 0]
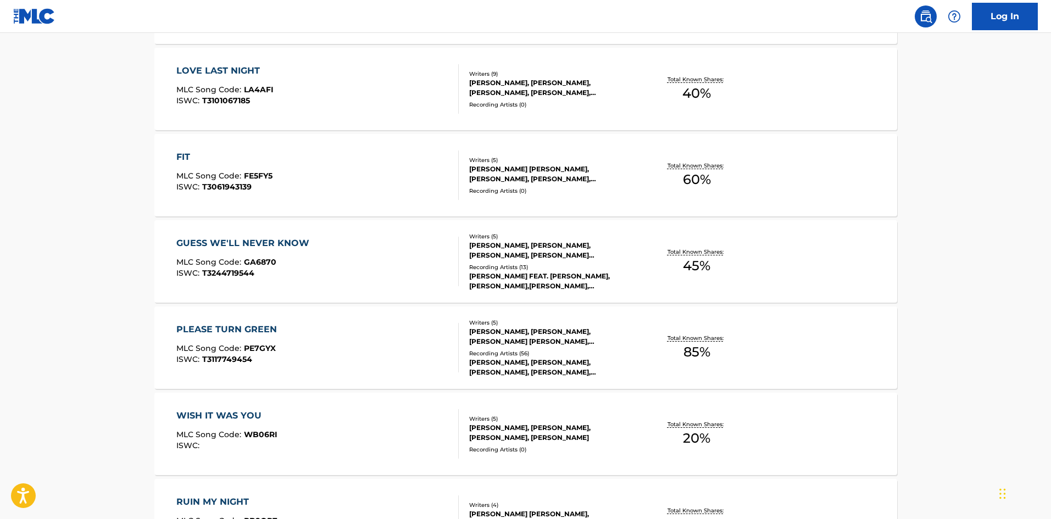
click at [220, 328] on div "PLEASE TURN GREEN" at bounding box center [229, 329] width 106 height 13
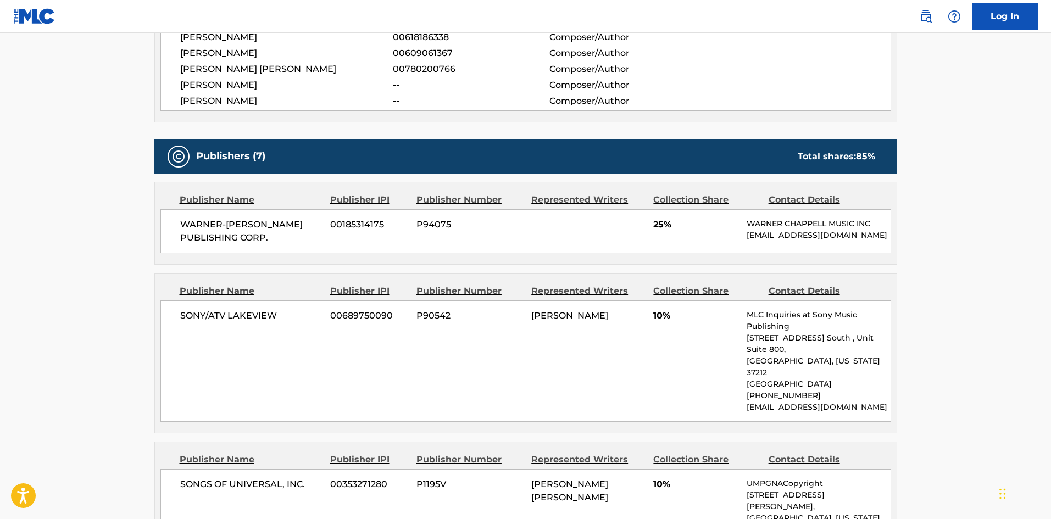
scroll to position [220, 0]
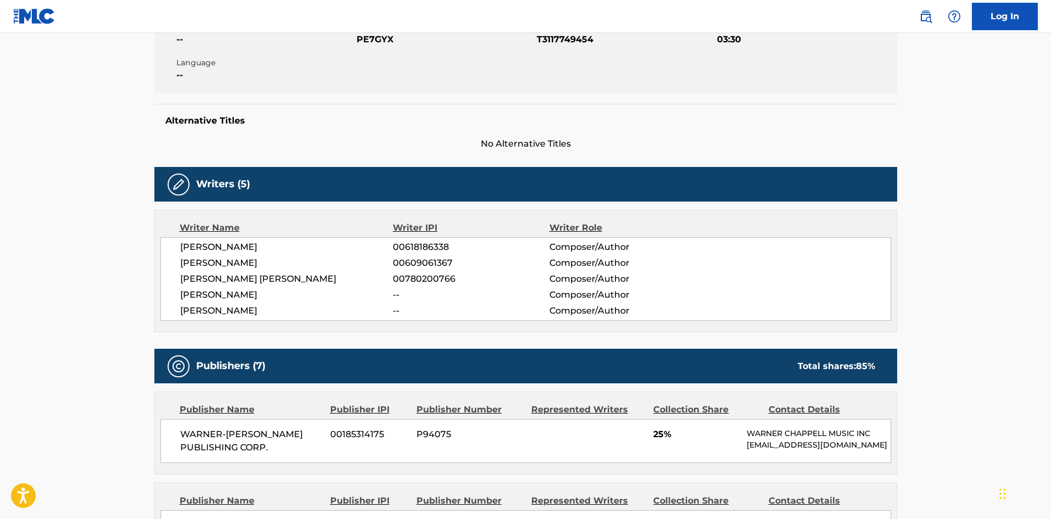
drag, startPoint x: 297, startPoint y: 303, endPoint x: 158, endPoint y: 254, distance: 148.0
click at [158, 254] on div "Writer Name Writer IPI Writer Role DALLAS WILSON 00618186338 Composer/Author MI…" at bounding box center [525, 271] width 743 height 122
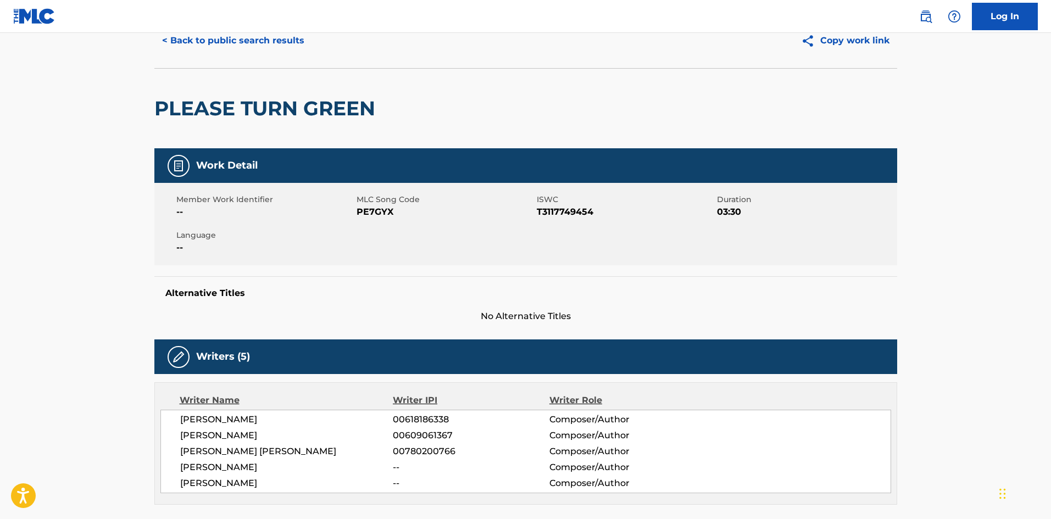
scroll to position [0, 0]
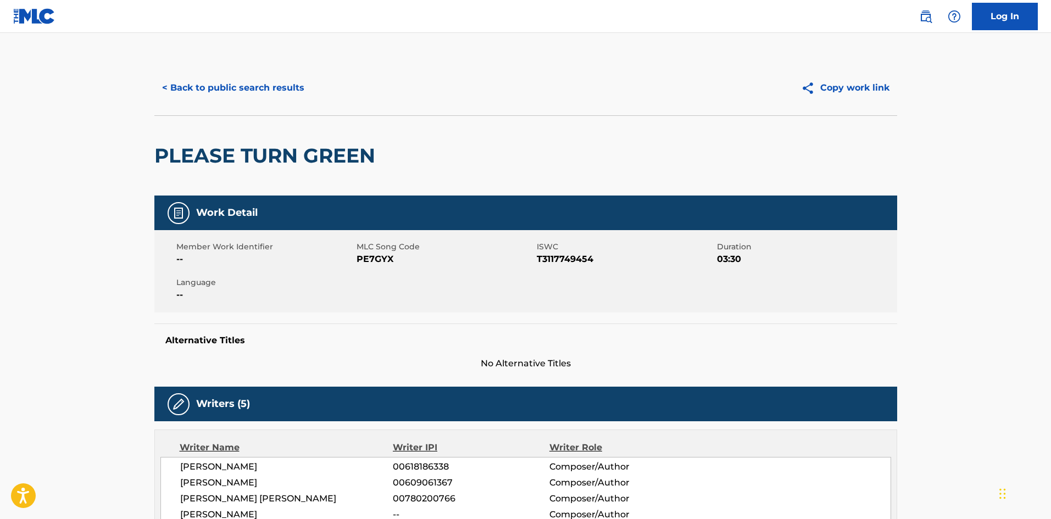
click at [252, 90] on button "< Back to public search results" at bounding box center [233, 87] width 158 height 27
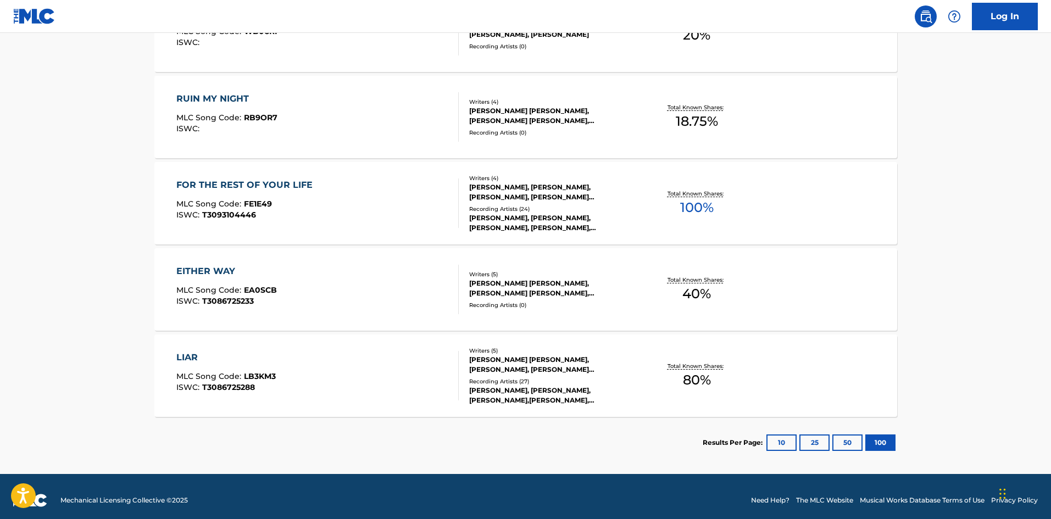
scroll to position [907, 0]
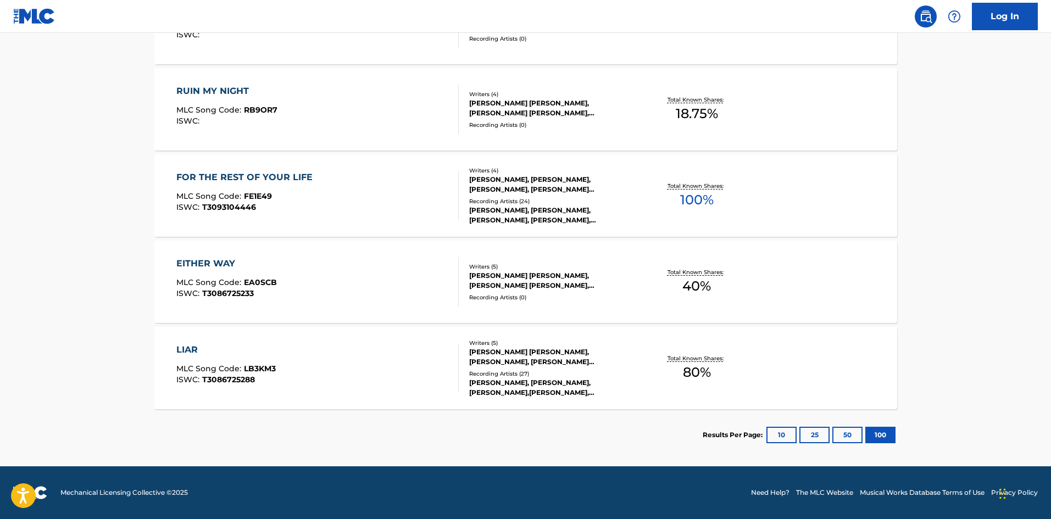
click at [192, 348] on div "LIAR" at bounding box center [225, 349] width 99 height 13
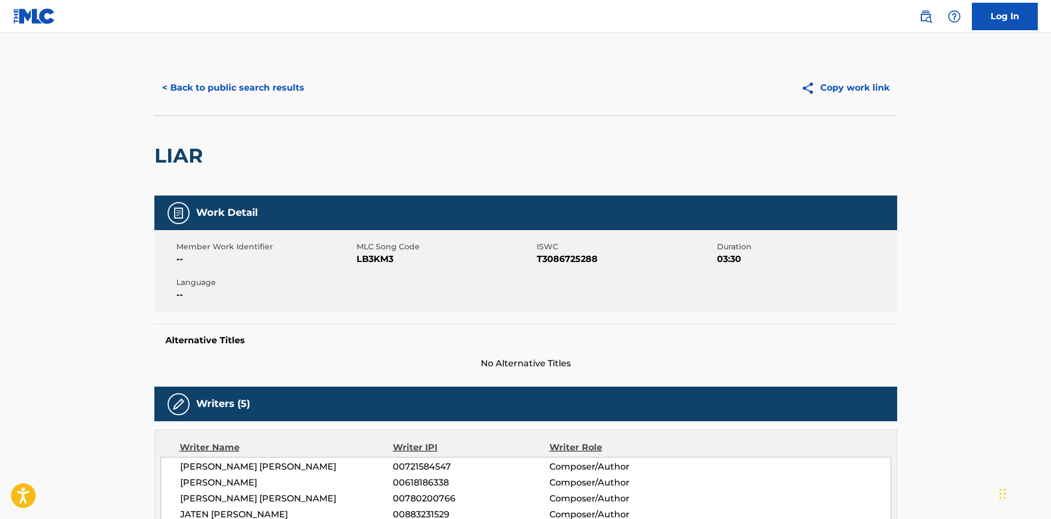
click at [269, 96] on button "< Back to public search results" at bounding box center [233, 87] width 158 height 27
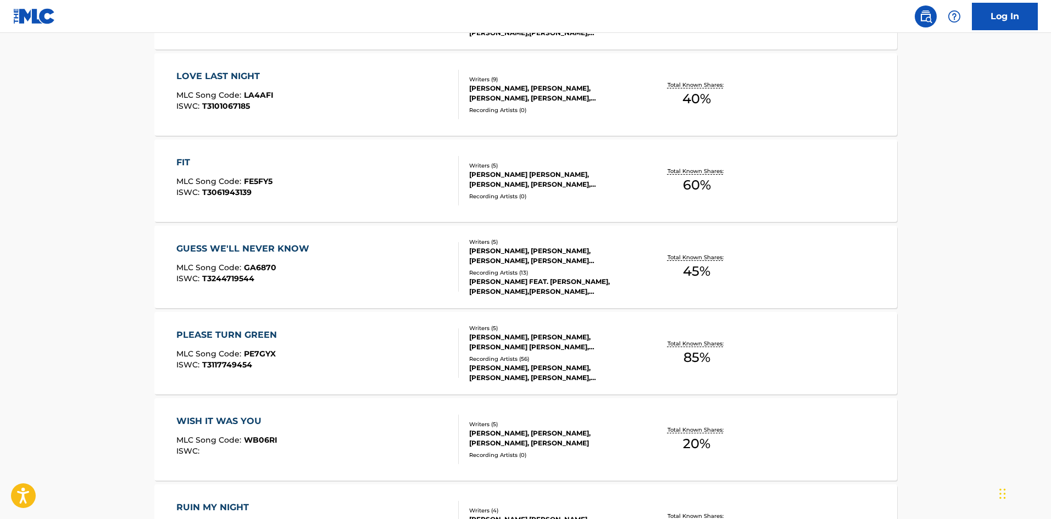
scroll to position [467, 0]
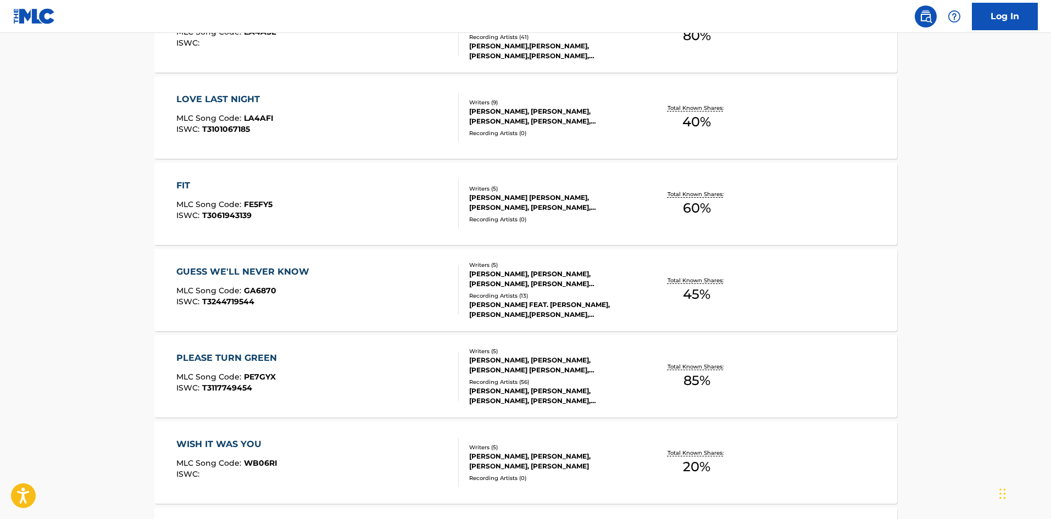
click at [253, 272] on div "GUESS WE'LL NEVER KNOW" at bounding box center [245, 271] width 138 height 13
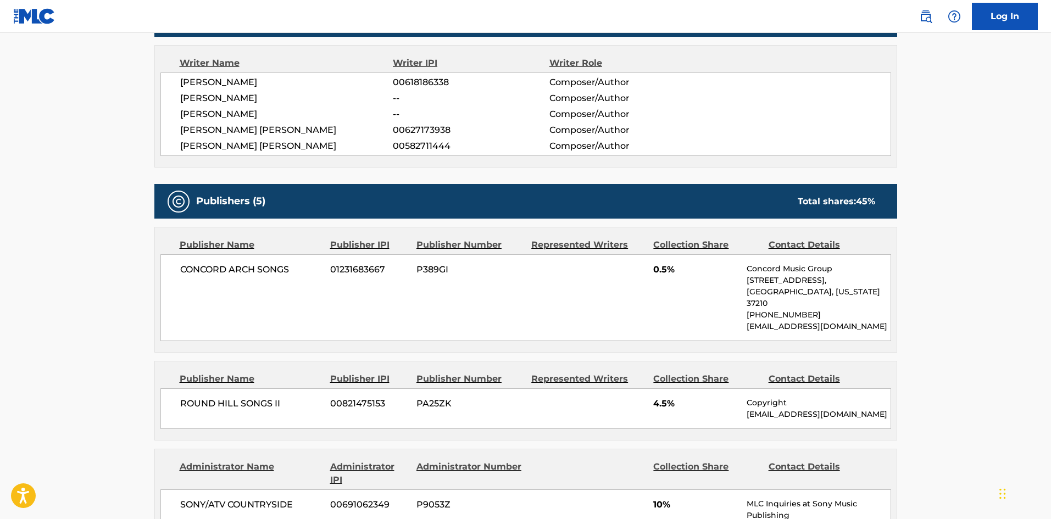
scroll to position [330, 0]
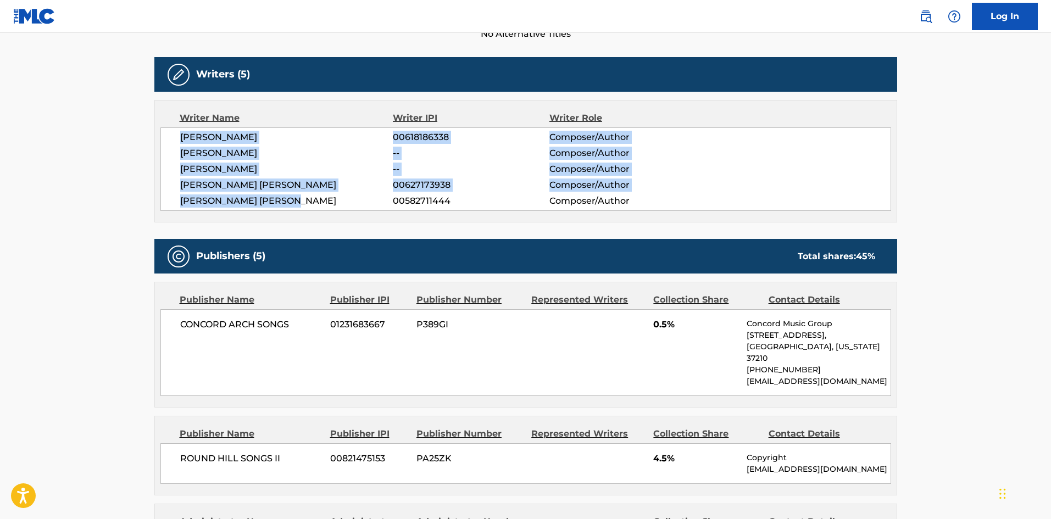
drag, startPoint x: 308, startPoint y: 203, endPoint x: 156, endPoint y: 141, distance: 164.3
click at [156, 141] on div "Writer Name Writer IPI Writer Role DALLAS WILSON 00618186338 Composer/Author CH…" at bounding box center [525, 161] width 743 height 122
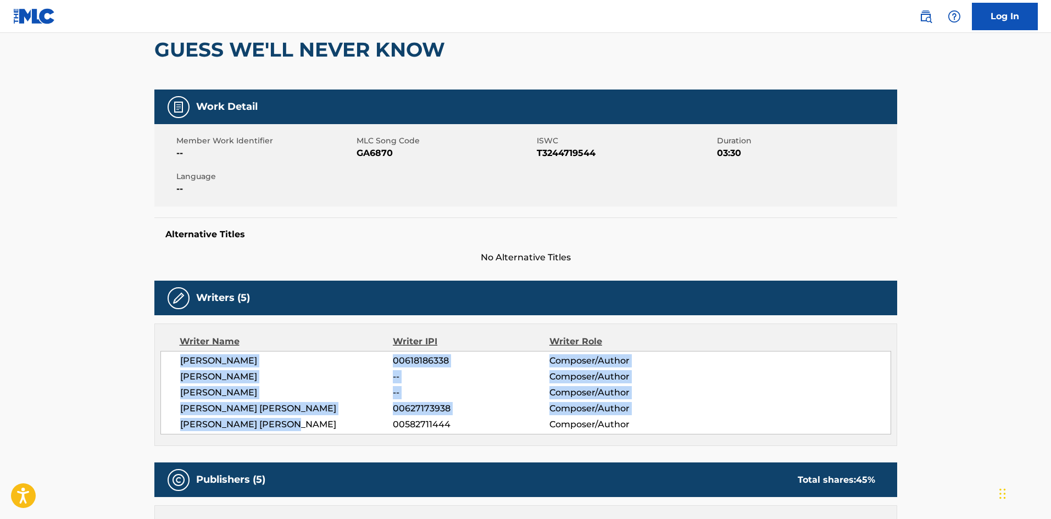
scroll to position [0, 0]
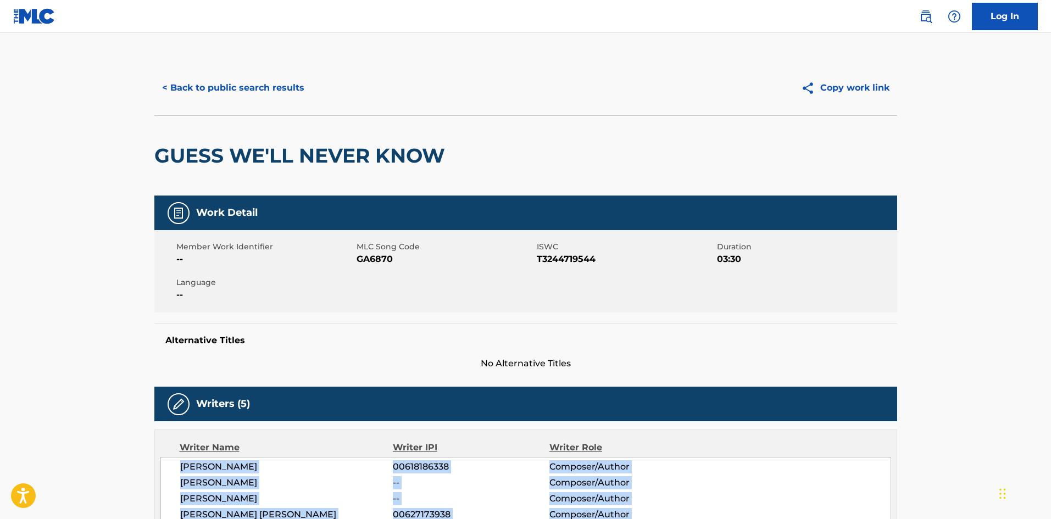
click at [237, 85] on button "< Back to public search results" at bounding box center [233, 87] width 158 height 27
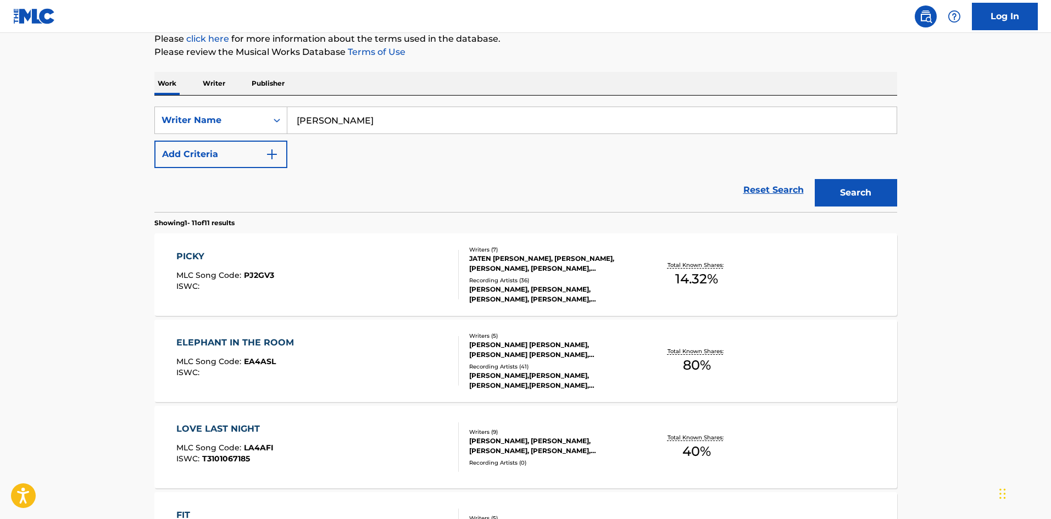
scroll to position [83, 0]
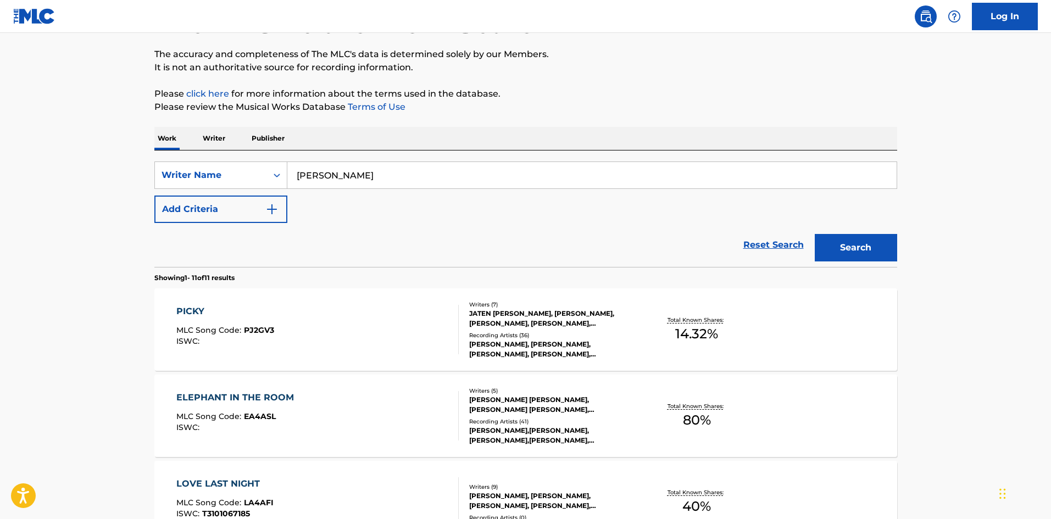
drag, startPoint x: 468, startPoint y: 181, endPoint x: 107, endPoint y: 170, distance: 361.1
paste input "JEZ ASHURST"
type input "JEZ ASHURST"
click at [845, 243] on button "Search" at bounding box center [856, 247] width 82 height 27
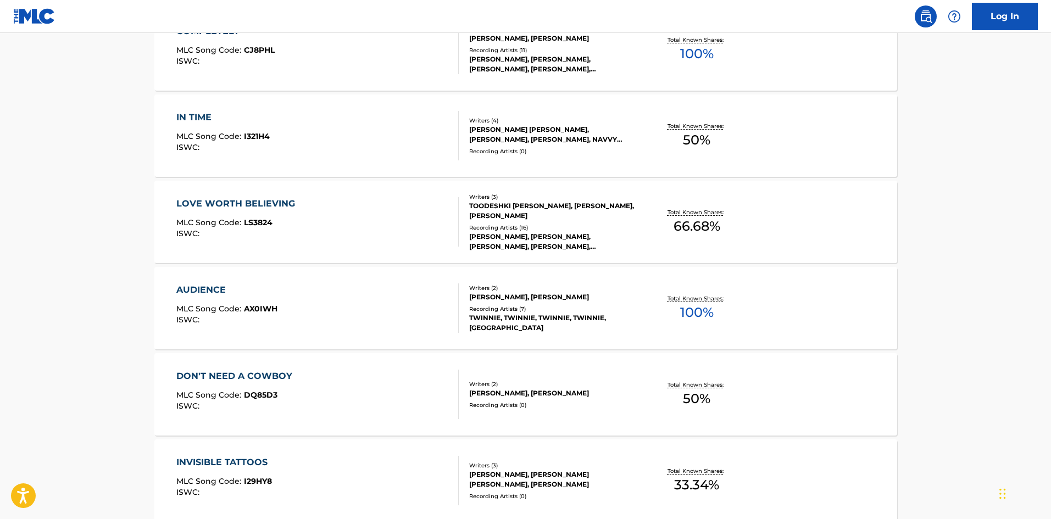
scroll to position [385, 0]
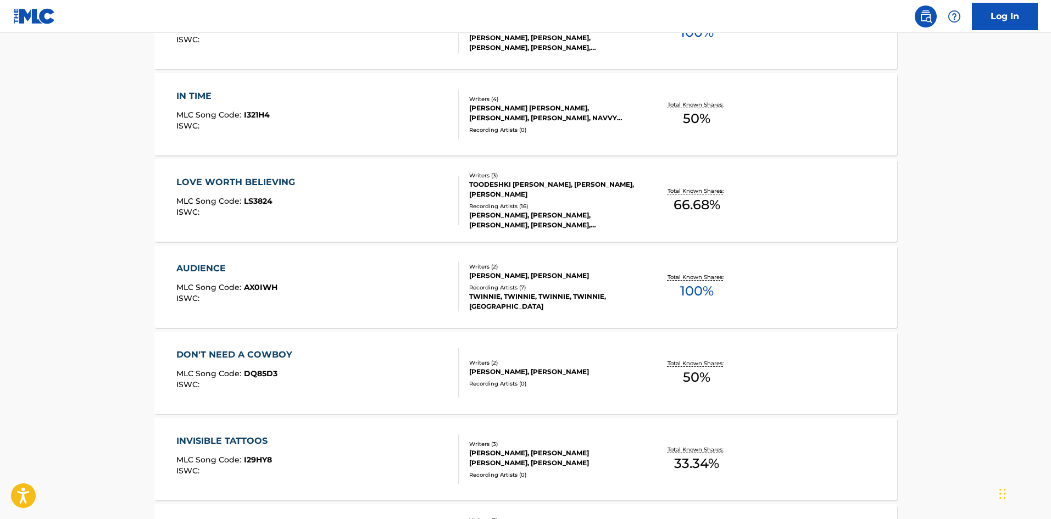
click at [248, 180] on div "LOVE WORTH BELIEVING" at bounding box center [238, 182] width 124 height 13
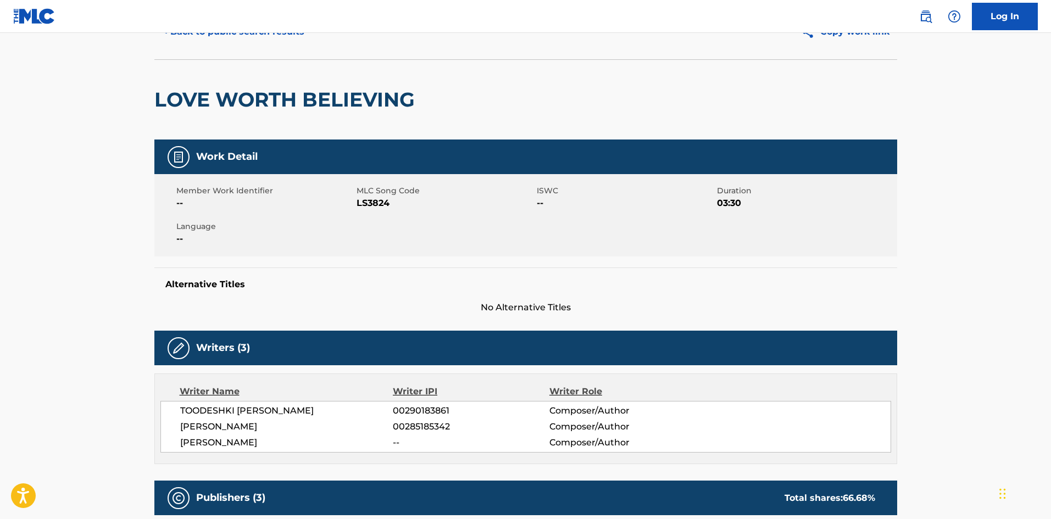
scroll to position [110, 0]
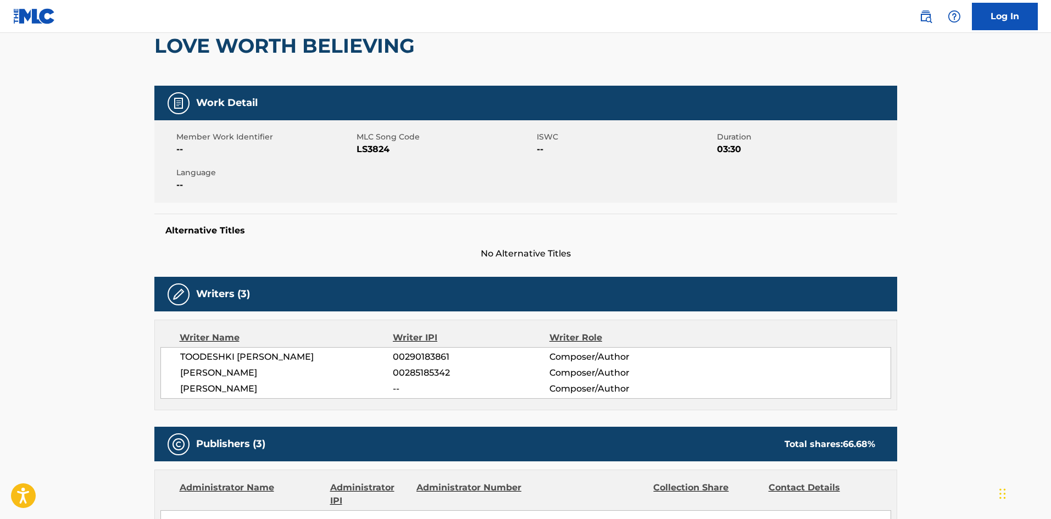
drag, startPoint x: 273, startPoint y: 389, endPoint x: 165, endPoint y: 359, distance: 112.2
click at [165, 359] on div "TOODESHKI NEGIN DJAFARI 00290183861 Composer/Author JEZ ASHURST 00285185342 Com…" at bounding box center [525, 373] width 731 height 52
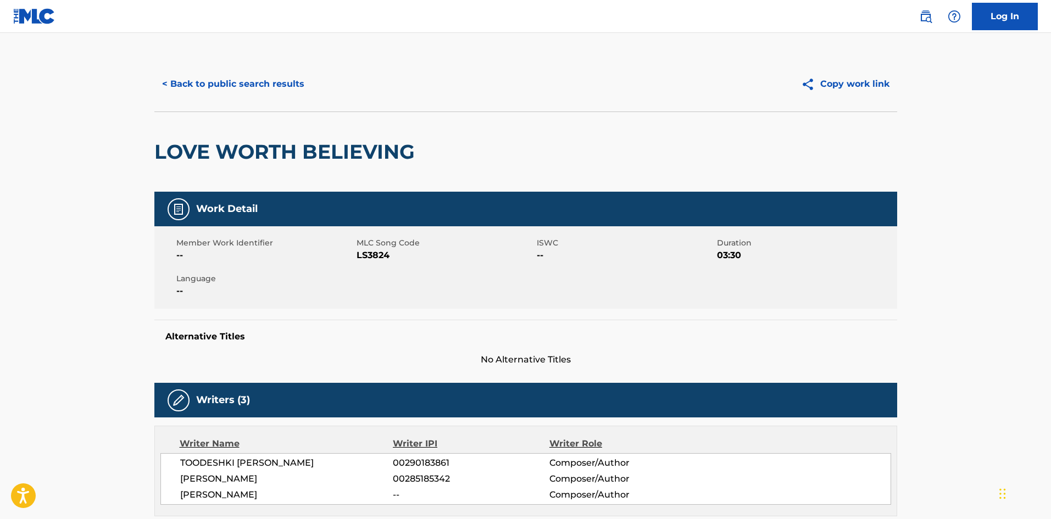
scroll to position [0, 0]
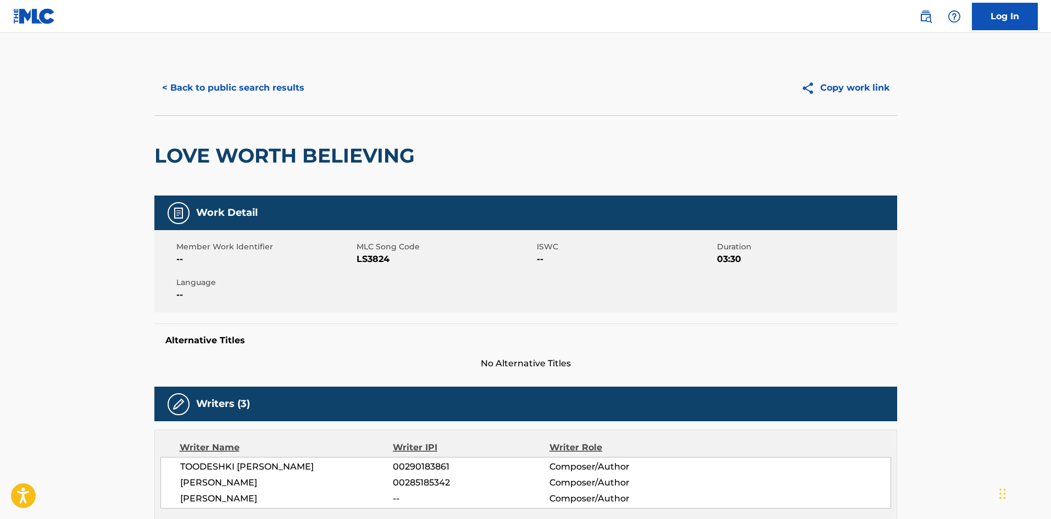
click at [235, 76] on button "< Back to public search results" at bounding box center [233, 87] width 158 height 27
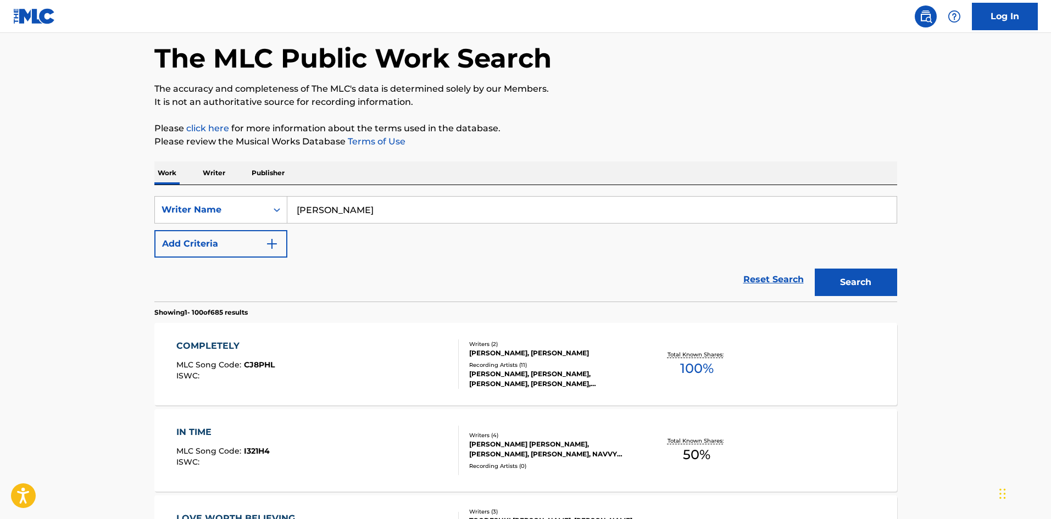
scroll to position [29, 0]
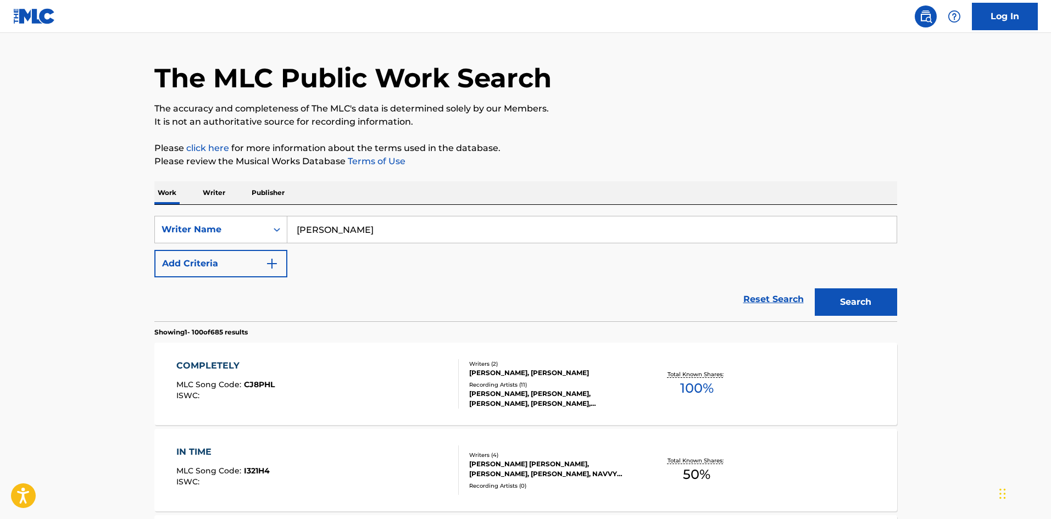
drag, startPoint x: 413, startPoint y: 233, endPoint x: 170, endPoint y: 212, distance: 244.3
click at [184, 213] on div "SearchWithCriteria4cd19fa8-7a7b-4072-bacb-b26a8792c980 Writer Name JEZ ASHURST …" at bounding box center [525, 263] width 743 height 116
click at [185, 227] on div "Writer Name" at bounding box center [211, 229] width 99 height 13
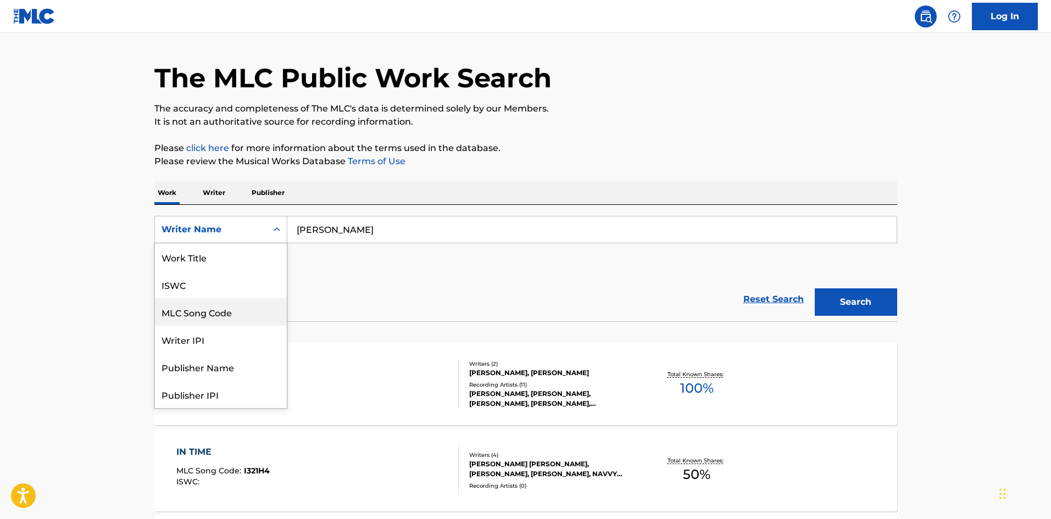
scroll to position [0, 0]
click at [201, 256] on div "Work Title" at bounding box center [221, 256] width 132 height 27
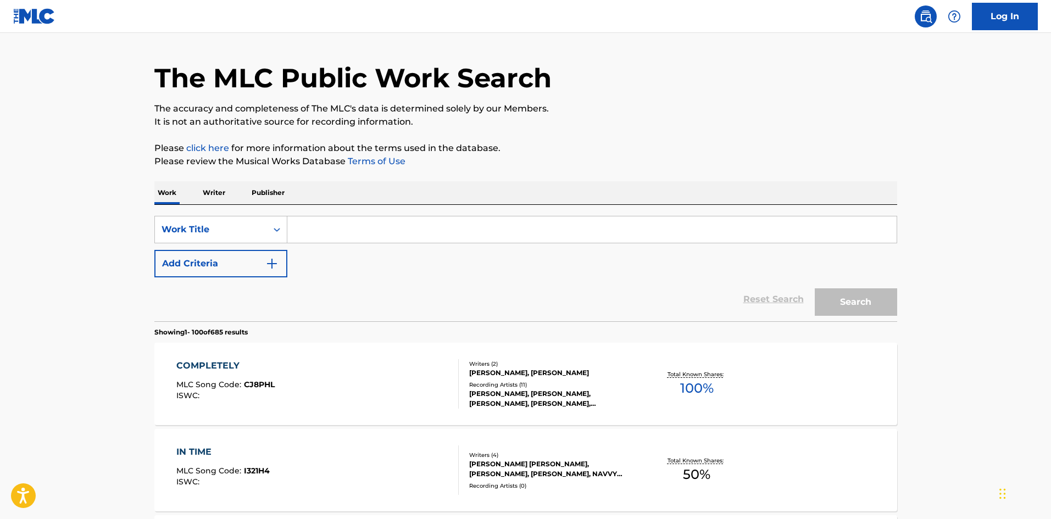
click at [399, 223] on input "Search Form" at bounding box center [591, 229] width 609 height 26
click at [355, 232] on input "whatchu kno bout me" at bounding box center [591, 229] width 609 height 26
click at [359, 231] on input "whatchu kno bout me" at bounding box center [591, 229] width 609 height 26
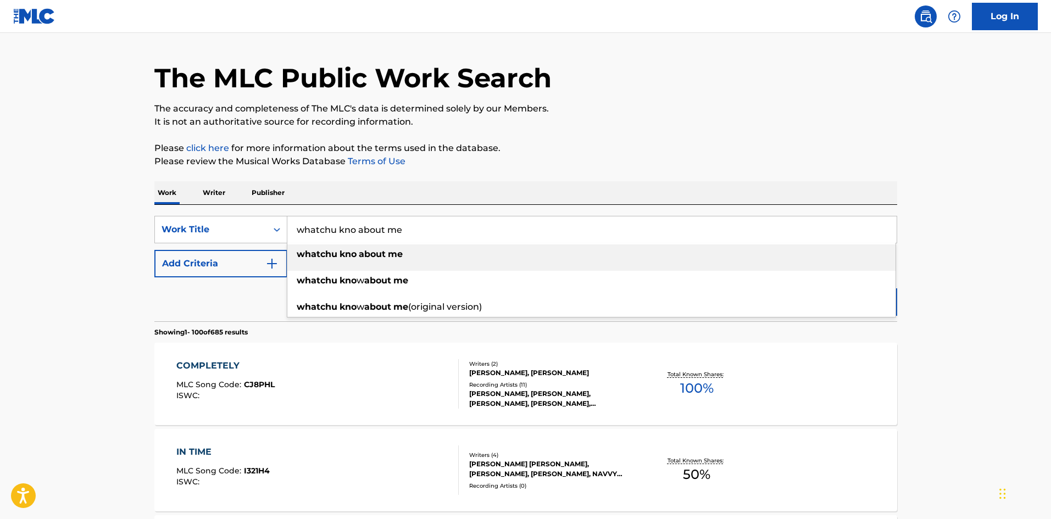
type input "whatchu kno about me"
click at [444, 258] on div "whatchu kno about me" at bounding box center [591, 254] width 608 height 20
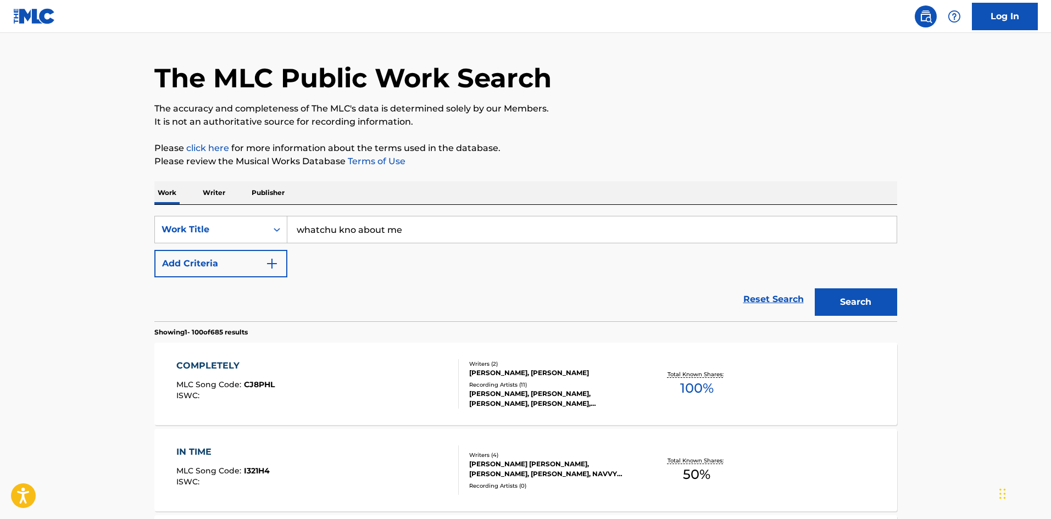
click at [853, 293] on button "Search" at bounding box center [856, 301] width 82 height 27
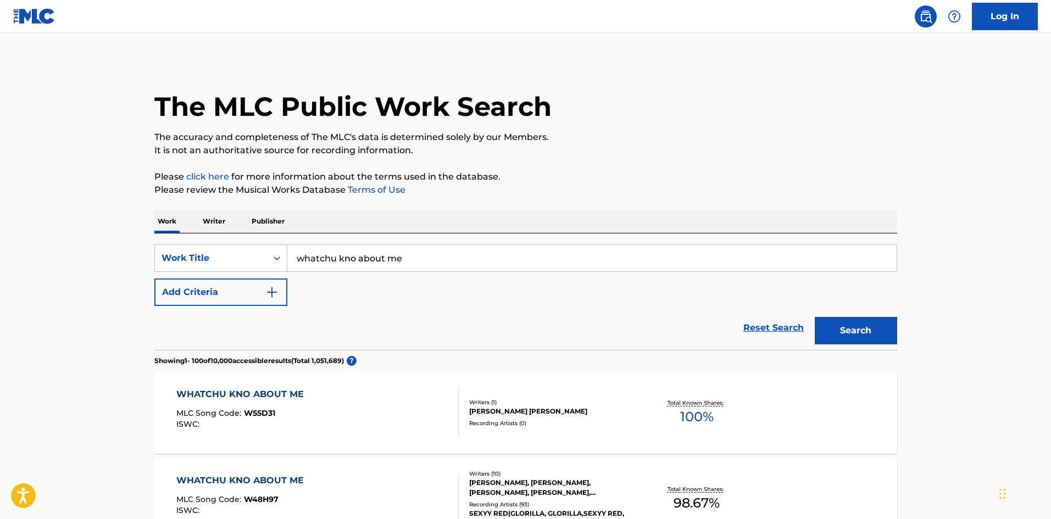
scroll to position [110, 0]
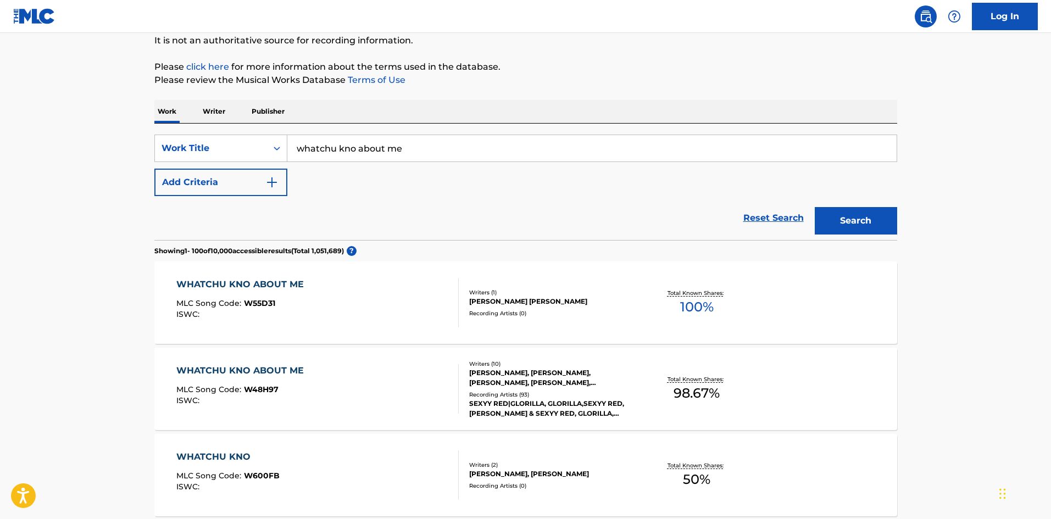
click at [247, 365] on div "WHATCHU KNO ABOUT ME" at bounding box center [242, 370] width 133 height 13
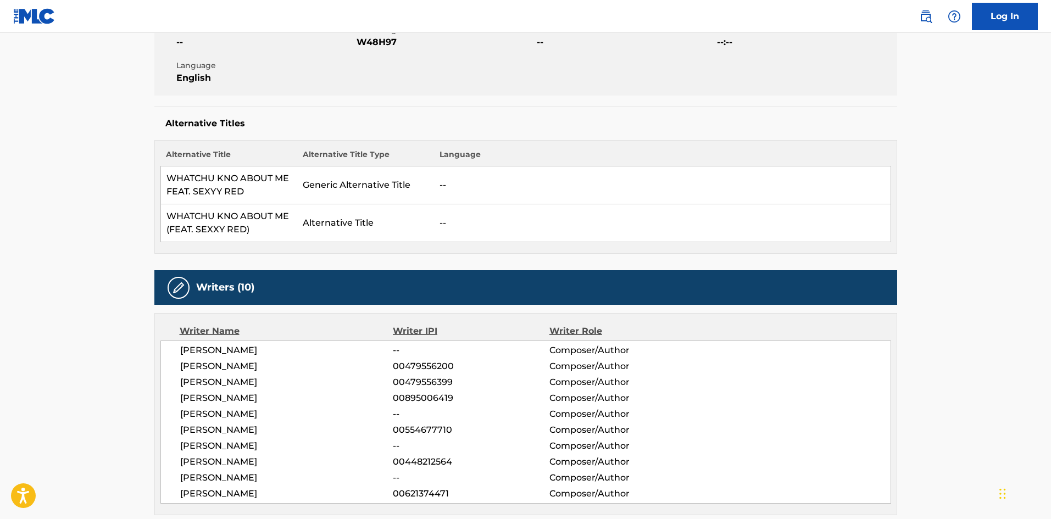
scroll to position [330, 0]
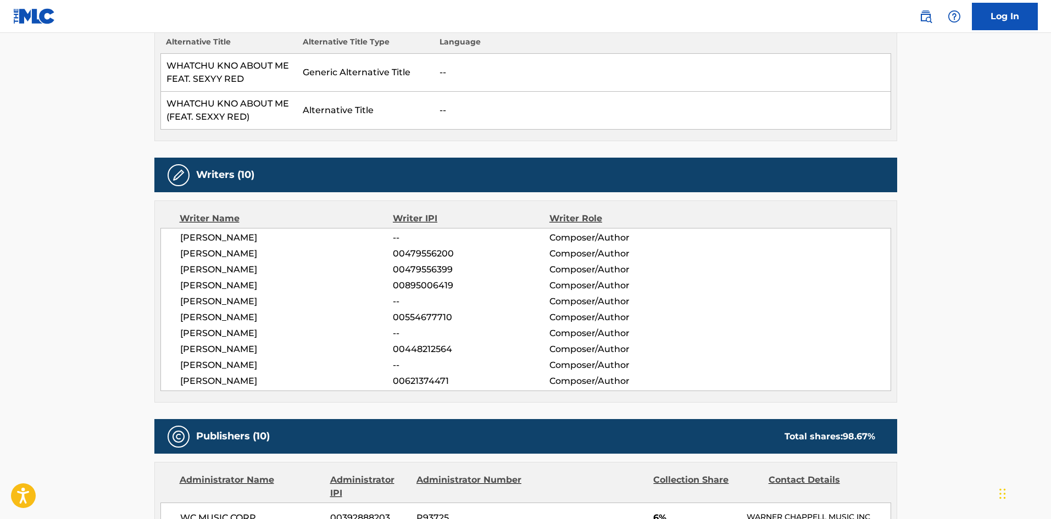
drag, startPoint x: 283, startPoint y: 380, endPoint x: 169, endPoint y: 235, distance: 184.6
click at [169, 235] on div "AMARI FREEMAN -- Composer/Author WEBSTER GRADNEY 00479556200 Composer/Author TO…" at bounding box center [525, 309] width 731 height 163
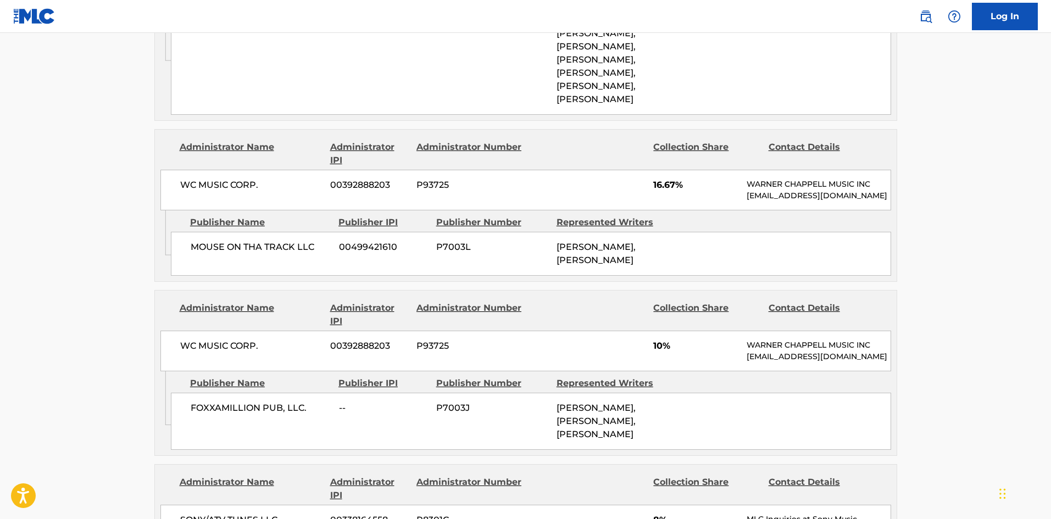
scroll to position [1318, 0]
